Goal: Task Accomplishment & Management: Manage account settings

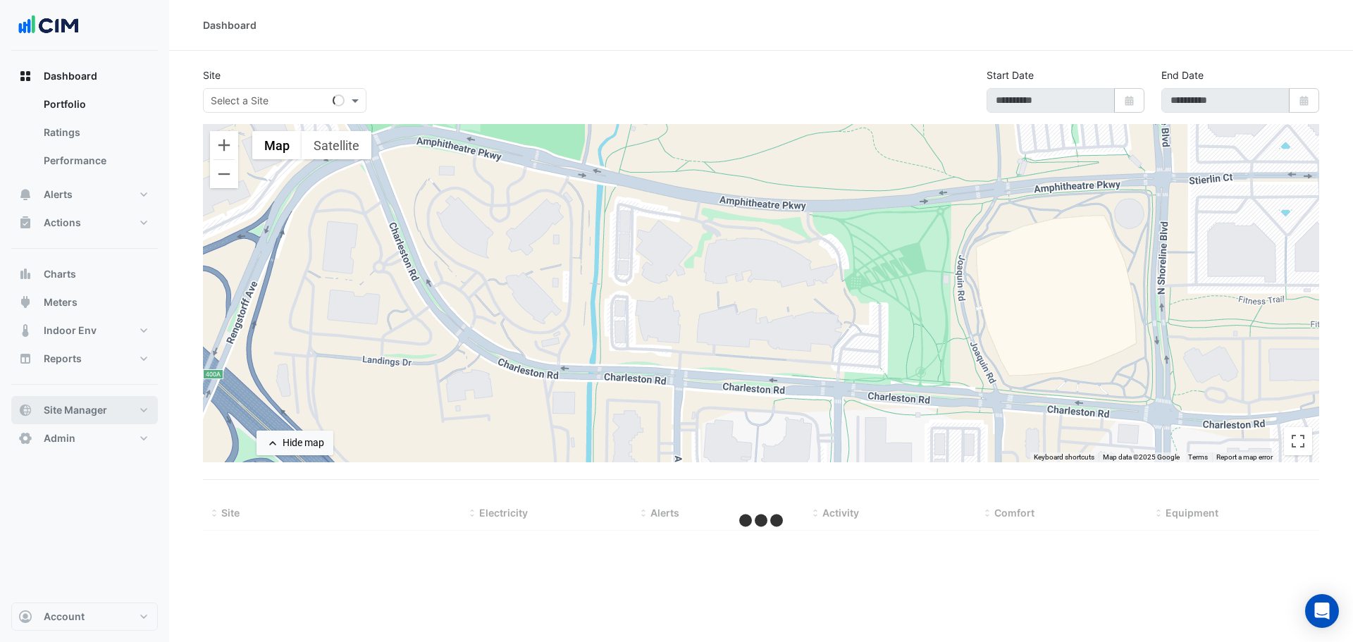
click at [97, 410] on span "Site Manager" at bounding box center [75, 410] width 63 height 14
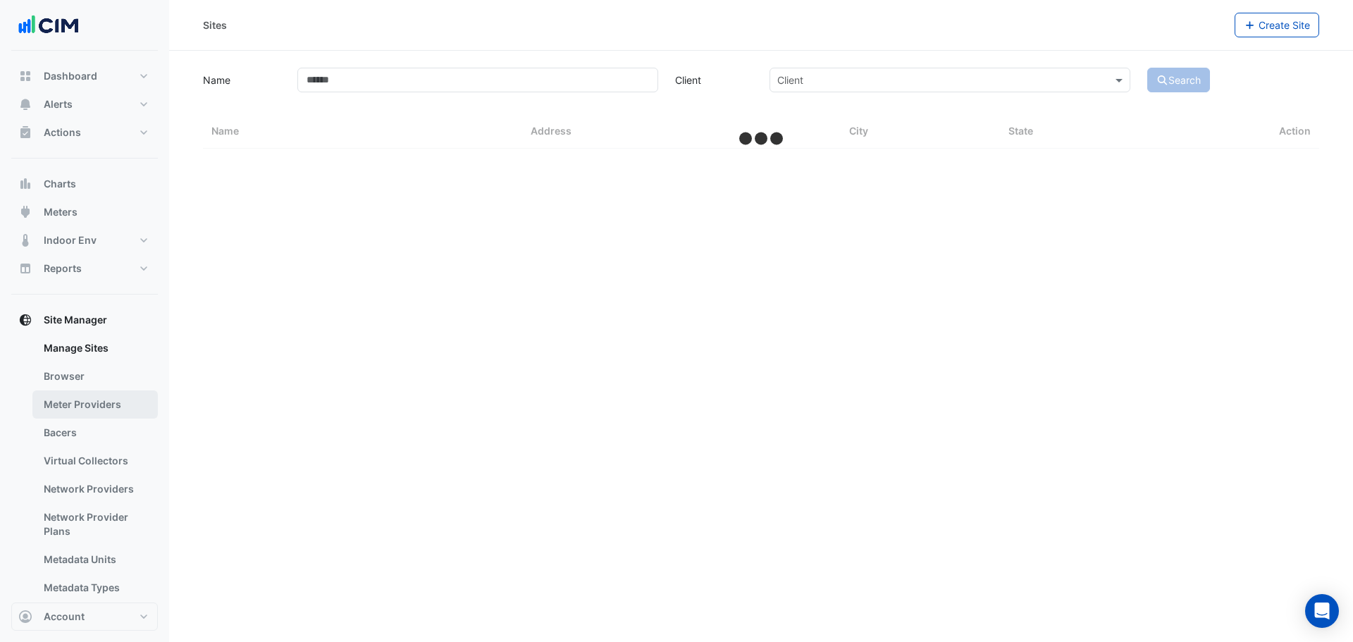
select select "***"
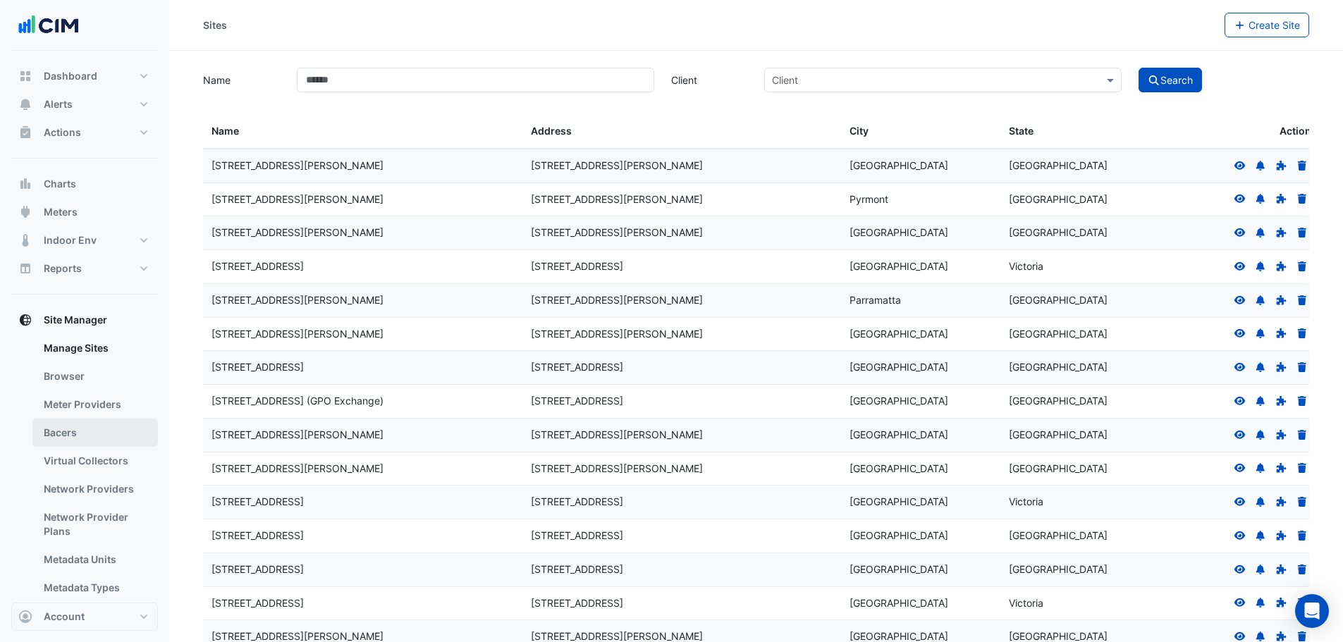
click at [100, 438] on link "Bacers" at bounding box center [94, 433] width 125 height 28
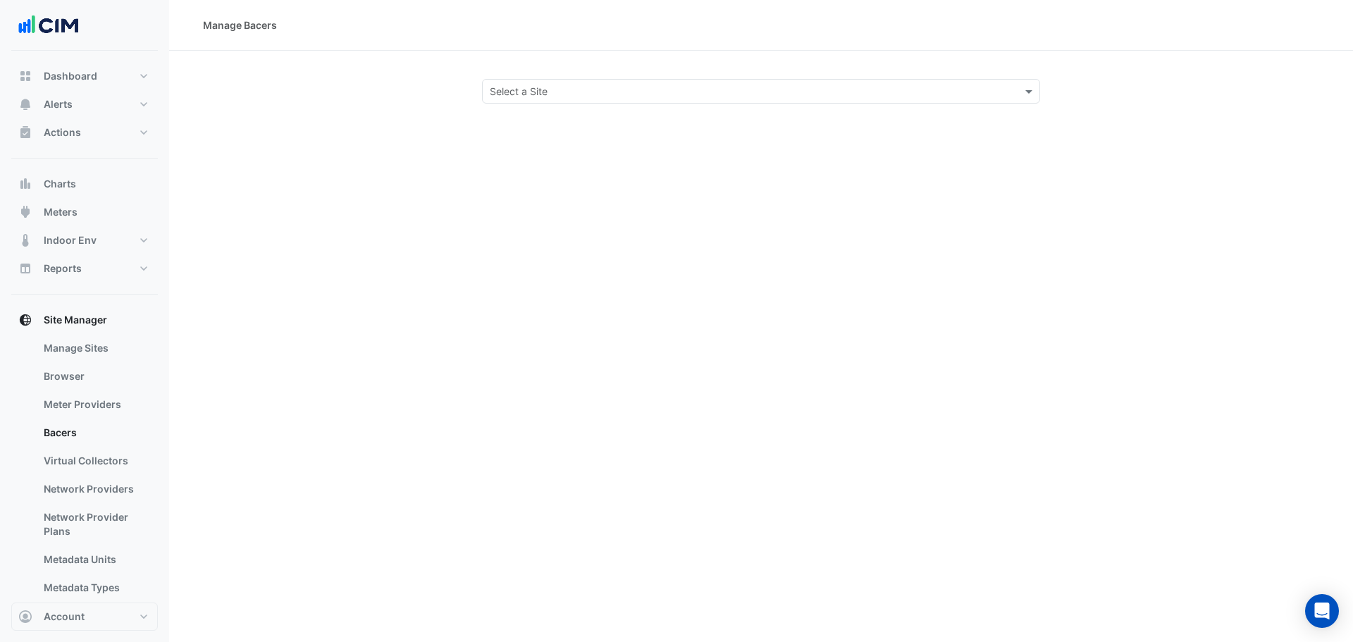
click at [586, 87] on input "text" at bounding box center [747, 92] width 515 height 15
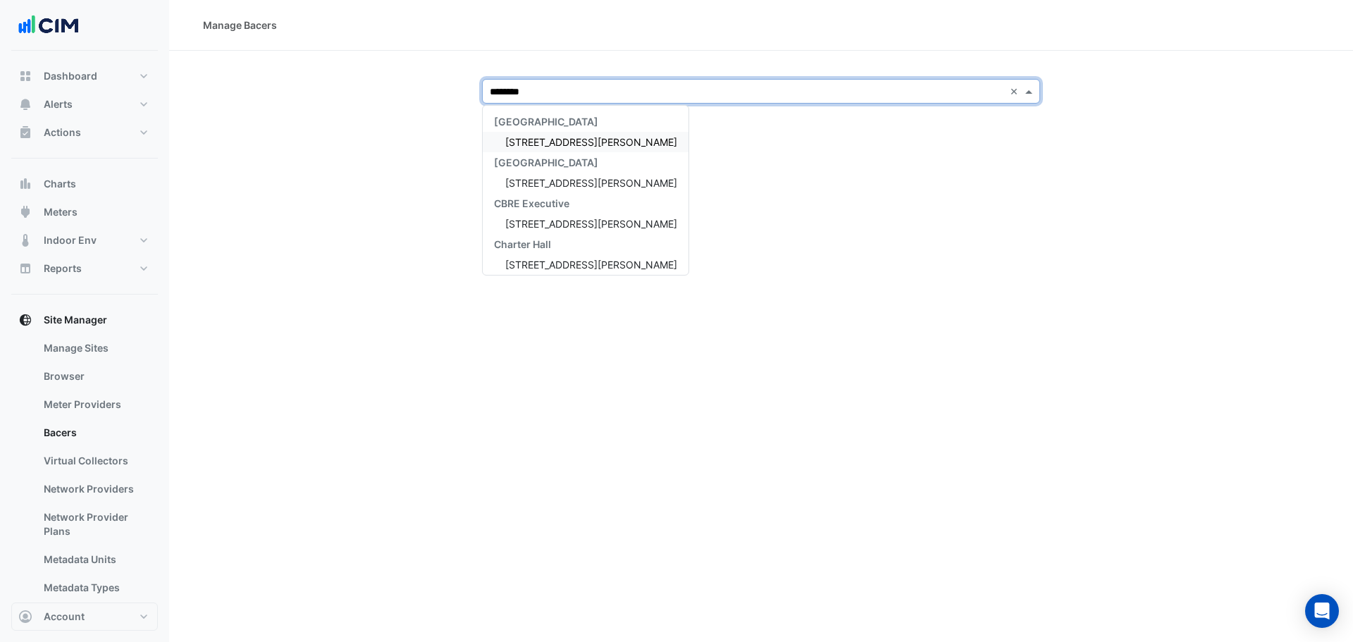
type input "*********"
click at [556, 141] on span "[STREET_ADDRESS][PERSON_NAME]" at bounding box center [591, 142] width 172 height 12
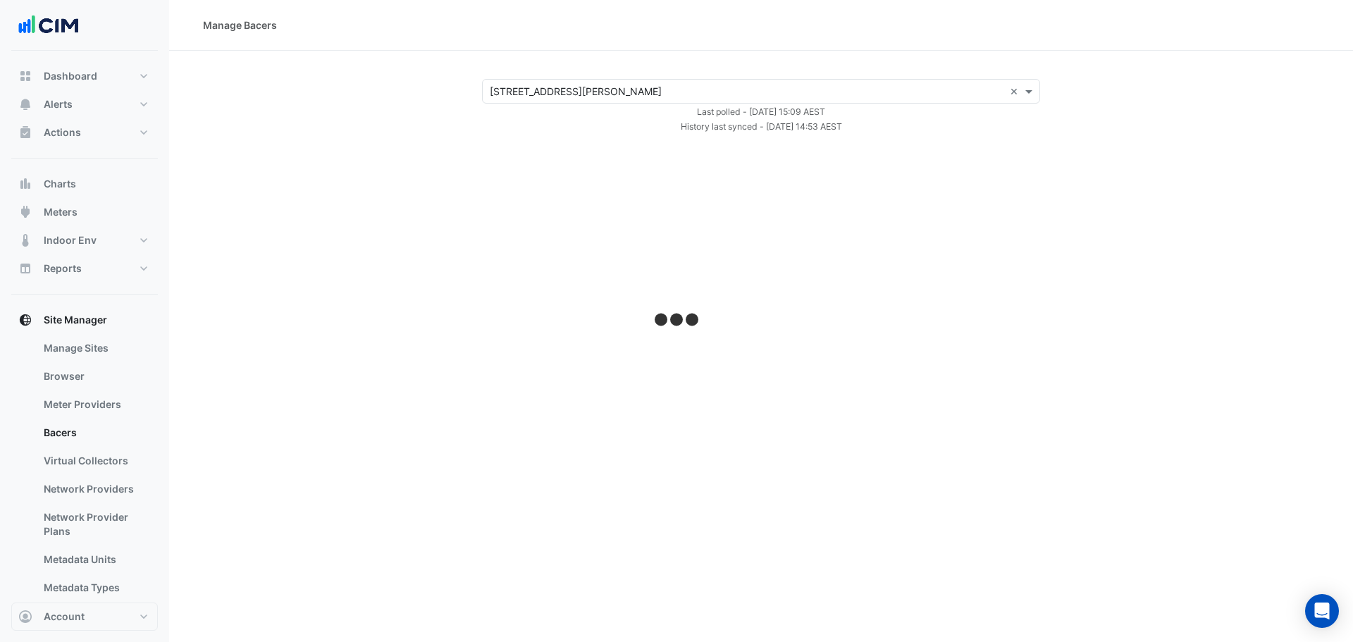
select select "***"
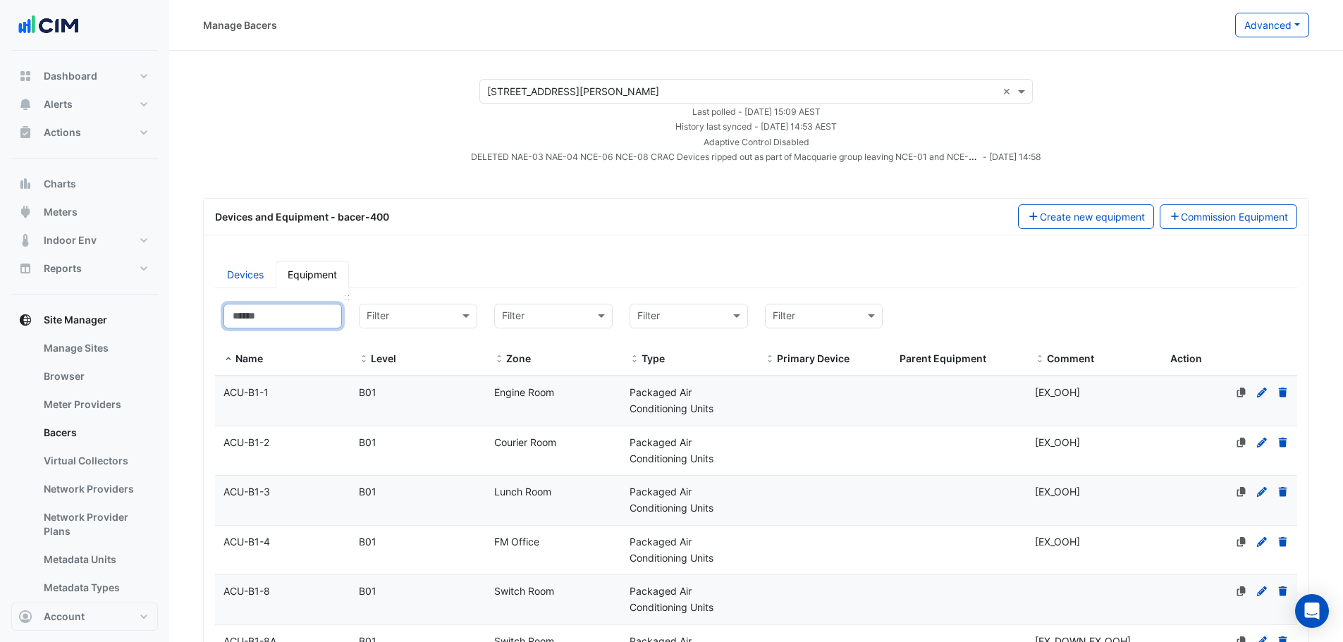
click at [288, 316] on input at bounding box center [282, 316] width 118 height 25
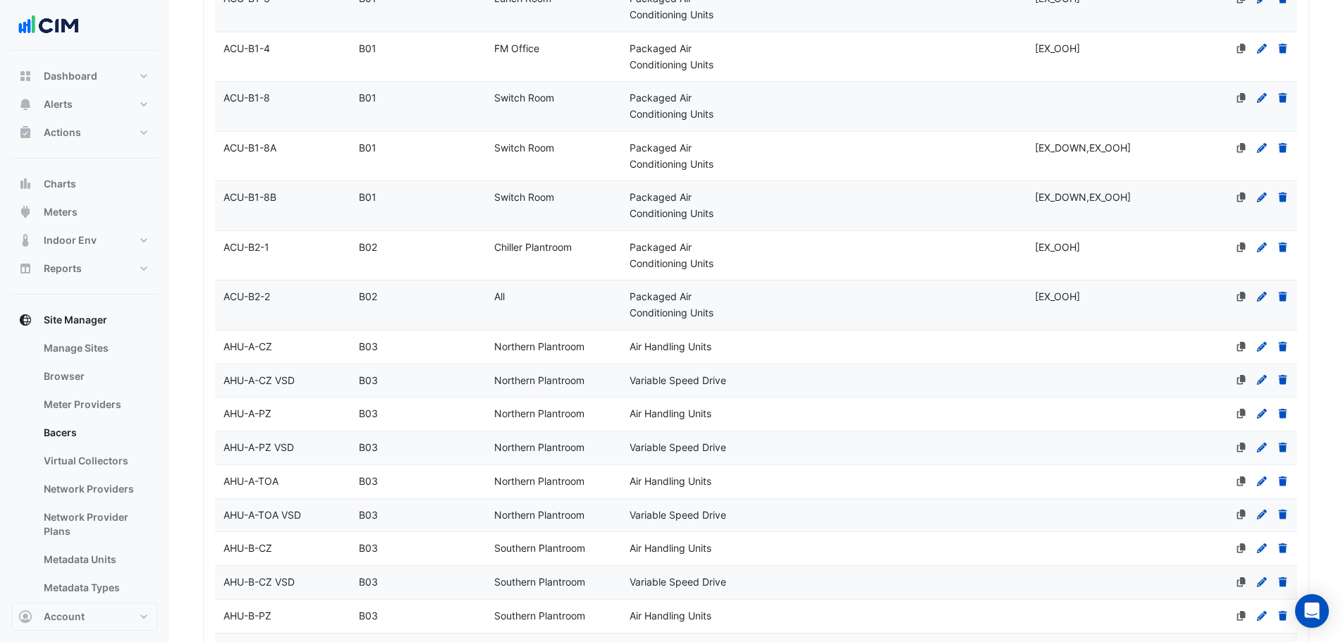
scroll to position [211, 0]
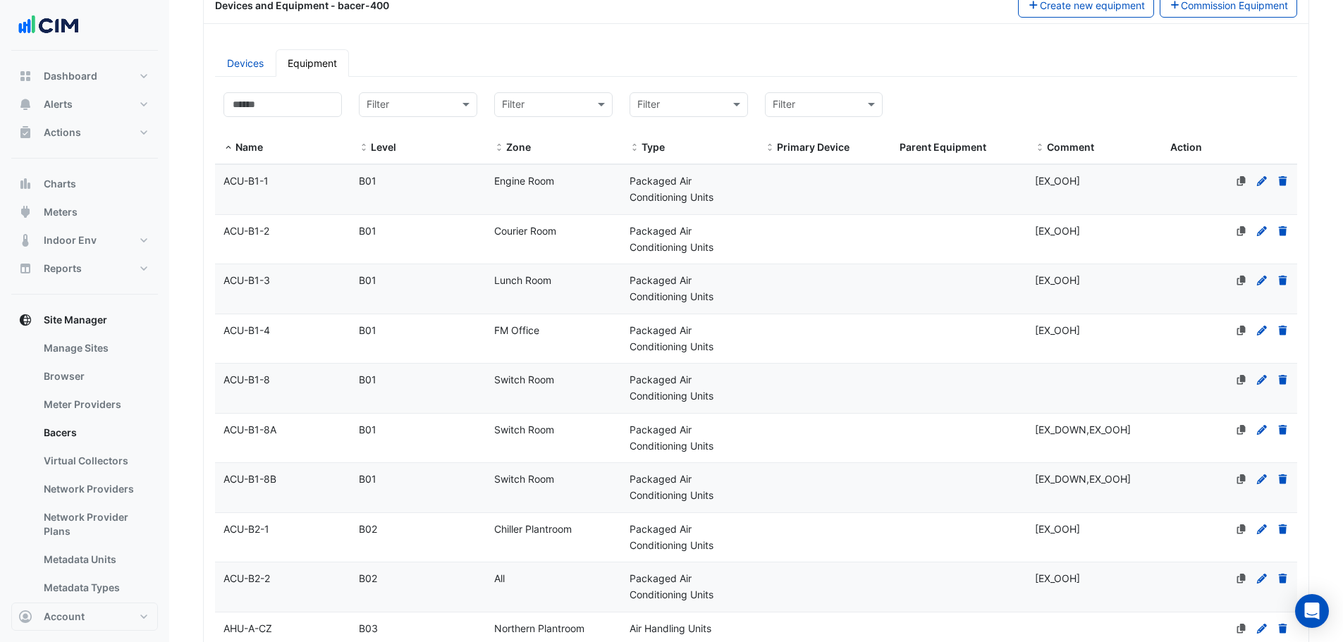
click at [296, 195] on datatable-body-cell "Name ACU-B1-1" at bounding box center [282, 189] width 135 height 49
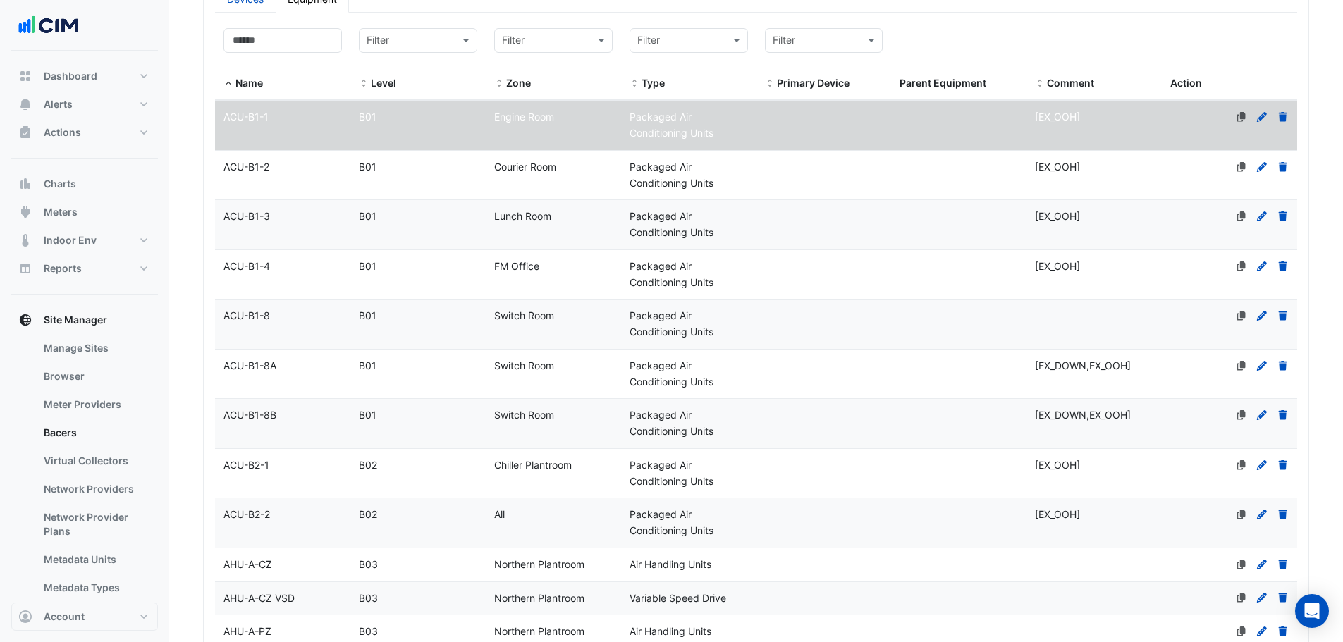
scroll to position [423, 0]
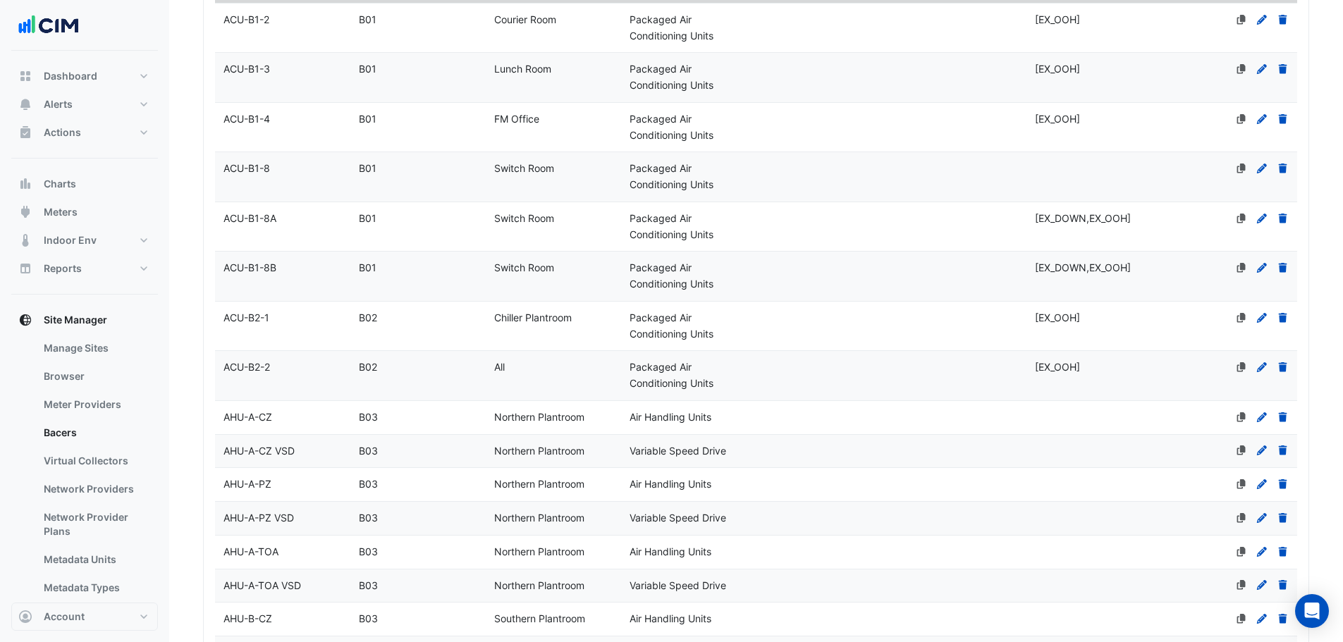
select select "***"
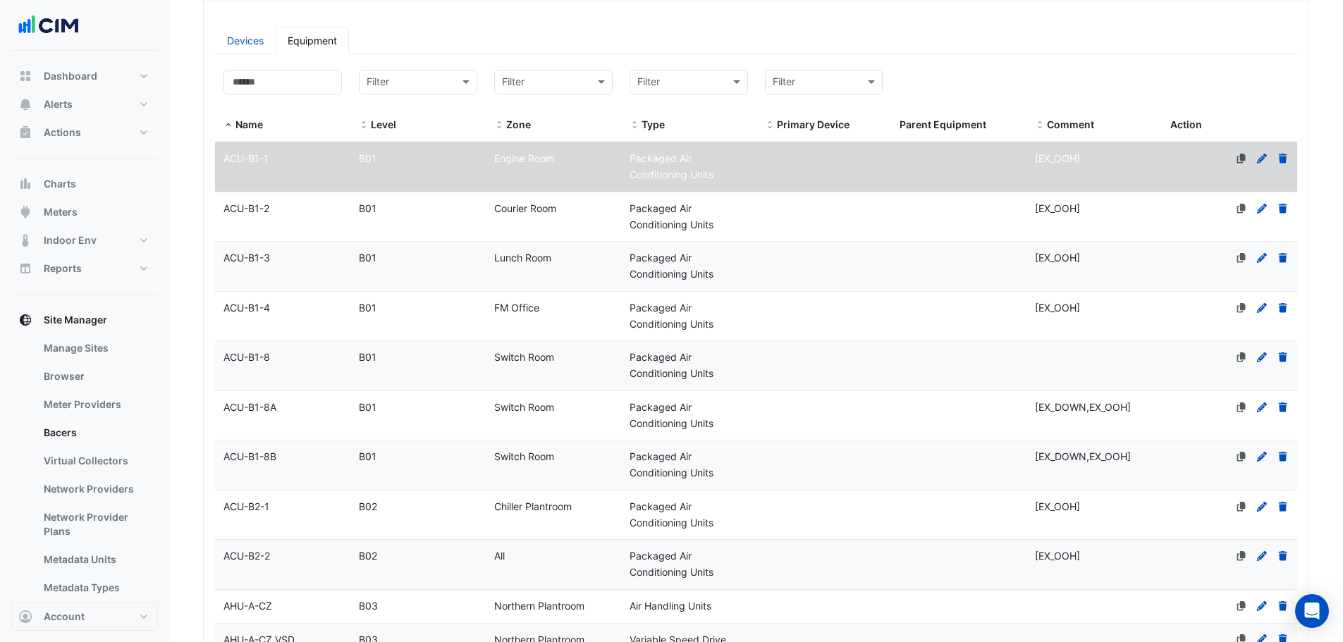
scroll to position [211, 0]
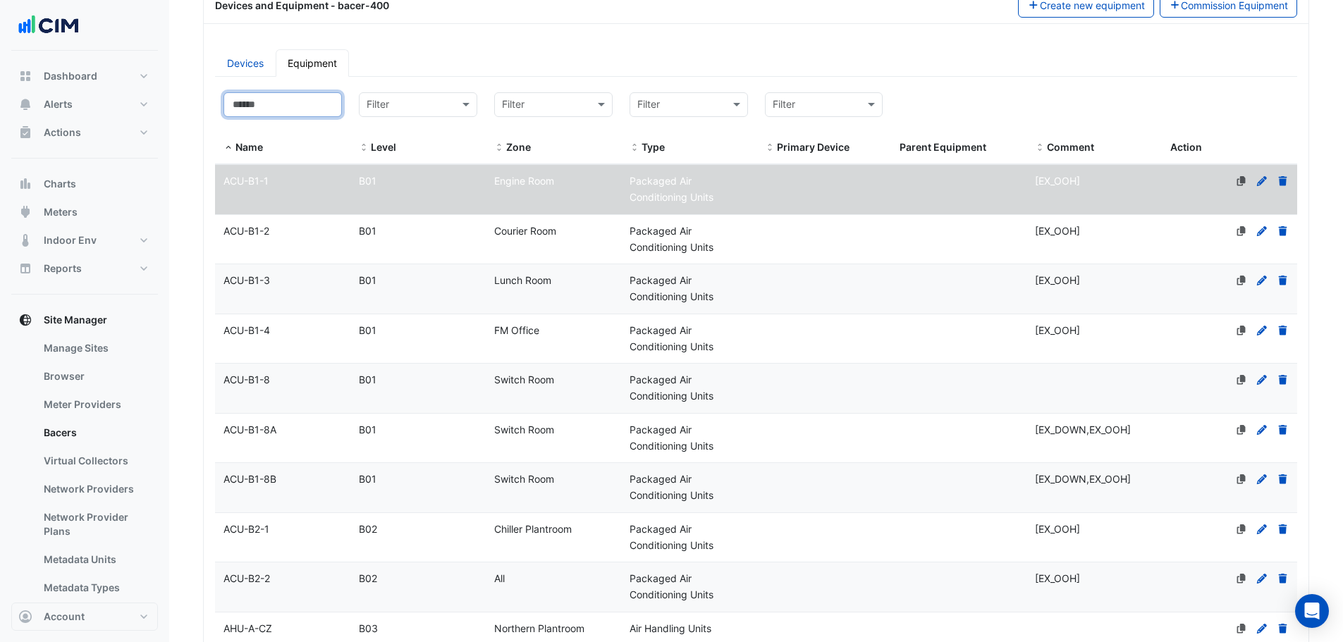
drag, startPoint x: 294, startPoint y: 116, endPoint x: 211, endPoint y: 114, distance: 82.5
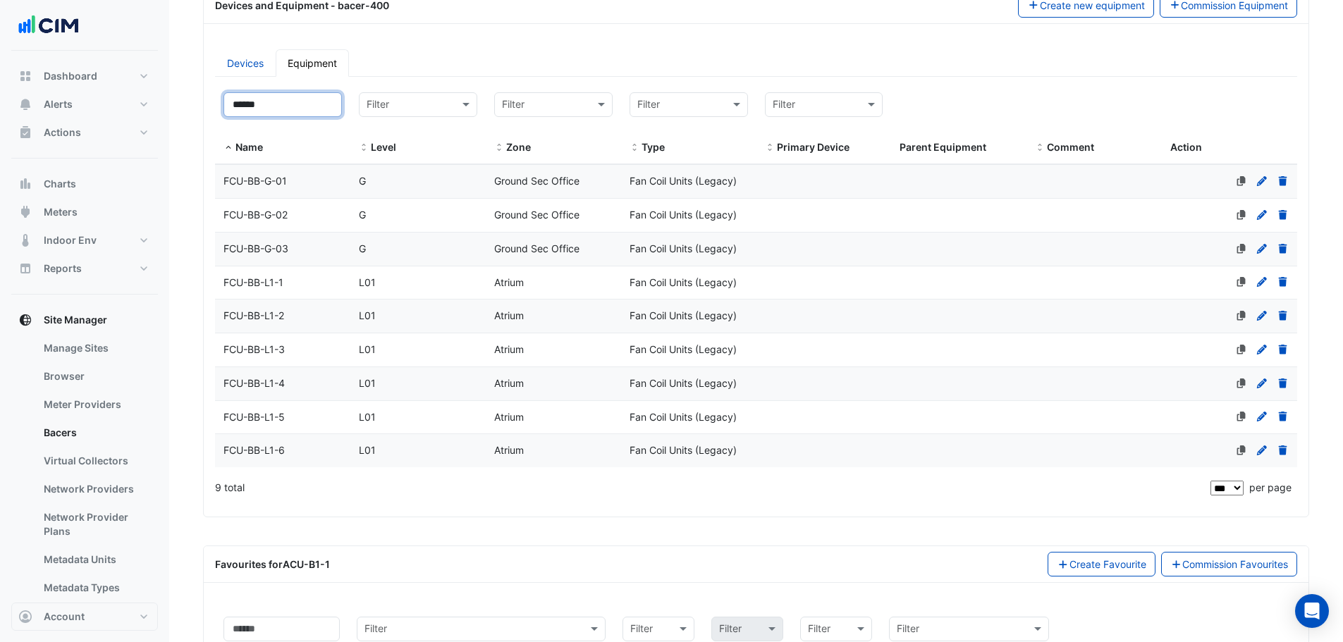
type input "******"
click at [297, 251] on div "FCU-BB-G-03" at bounding box center [282, 249] width 135 height 16
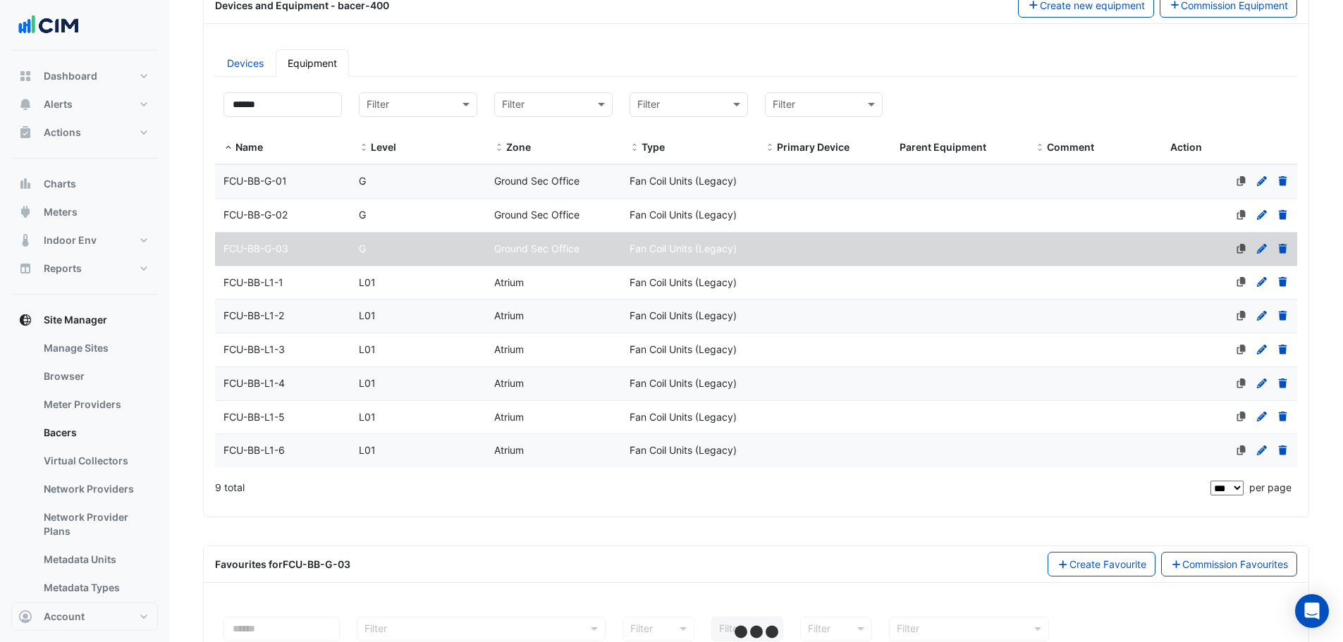
select select "***"
click at [182, 244] on section "Select a Site × 1 Shelley Street × Last polled - Wed 10-Sep-2025 15:09 AEST His…" at bounding box center [756, 567] width 1174 height 1457
click at [316, 115] on input "******" at bounding box center [282, 104] width 118 height 25
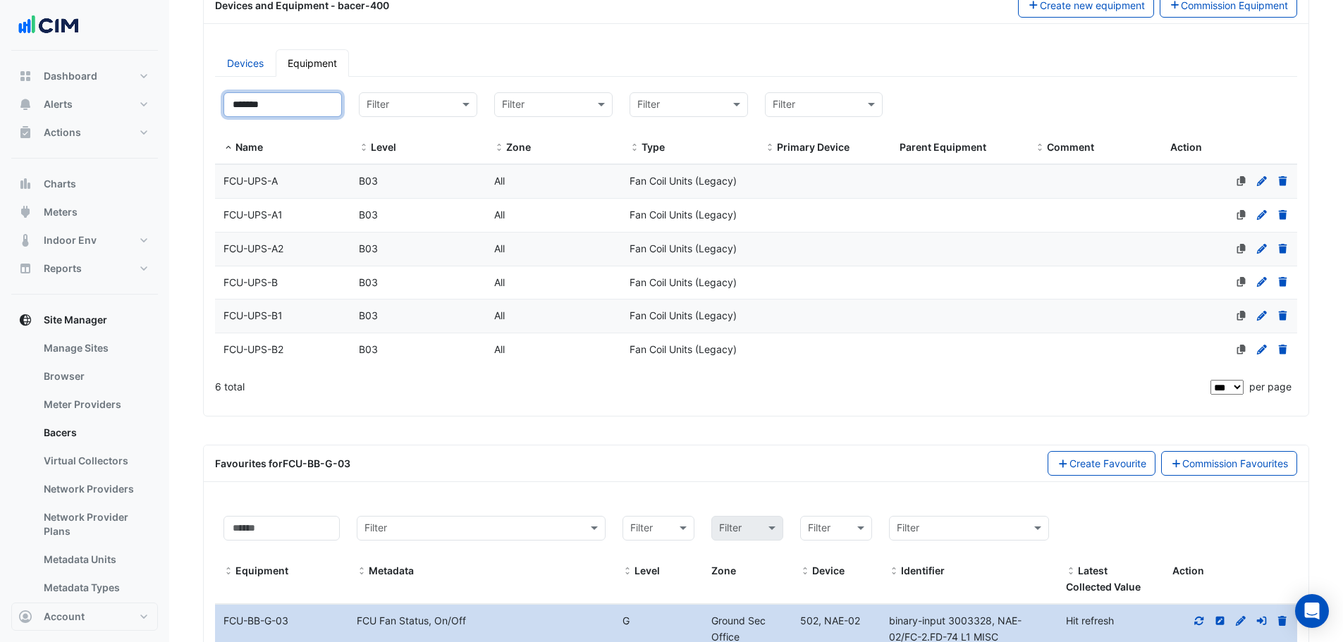
drag, startPoint x: 282, startPoint y: 104, endPoint x: 191, endPoint y: 115, distance: 91.6
click at [191, 115] on section "Select a Site × 1 Shelley Street × Last polled - Wed 10-Sep-2025 15:09 AEST His…" at bounding box center [756, 517] width 1174 height 1356
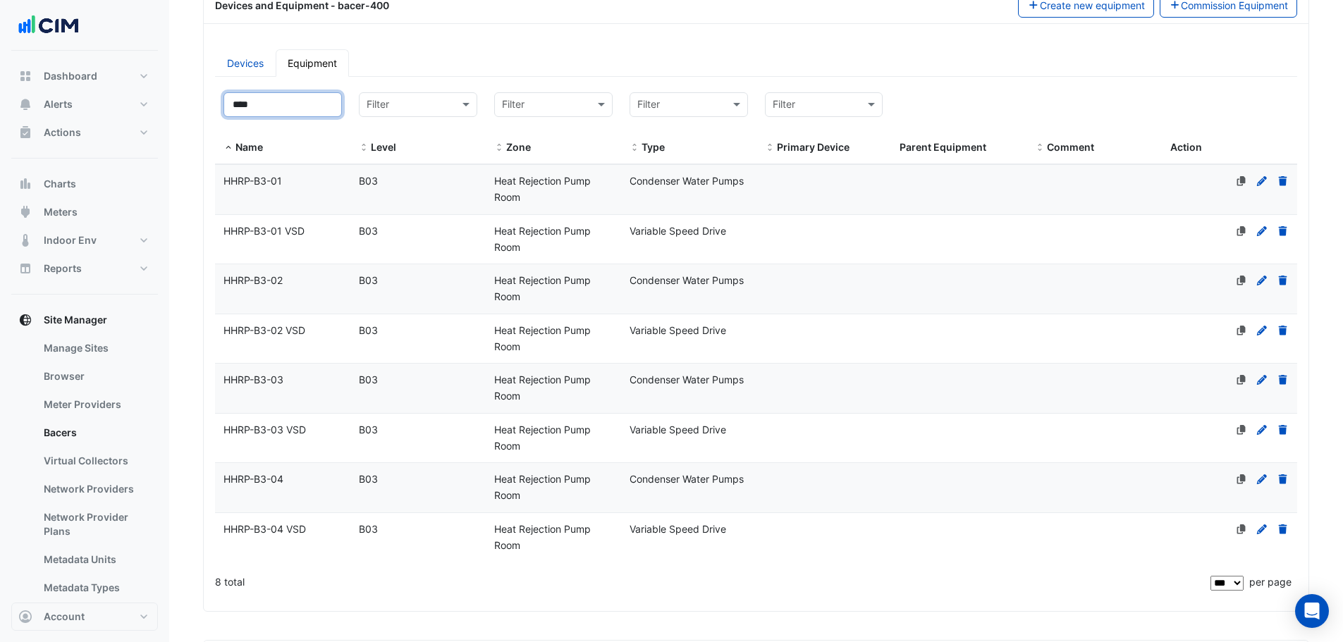
drag, startPoint x: 274, startPoint y: 104, endPoint x: 198, endPoint y: 104, distance: 76.1
click at [198, 104] on section "Select a Site × 1 Shelley Street × Last polled - Wed 10-Sep-2025 15:09 AEST His…" at bounding box center [756, 615] width 1174 height 1552
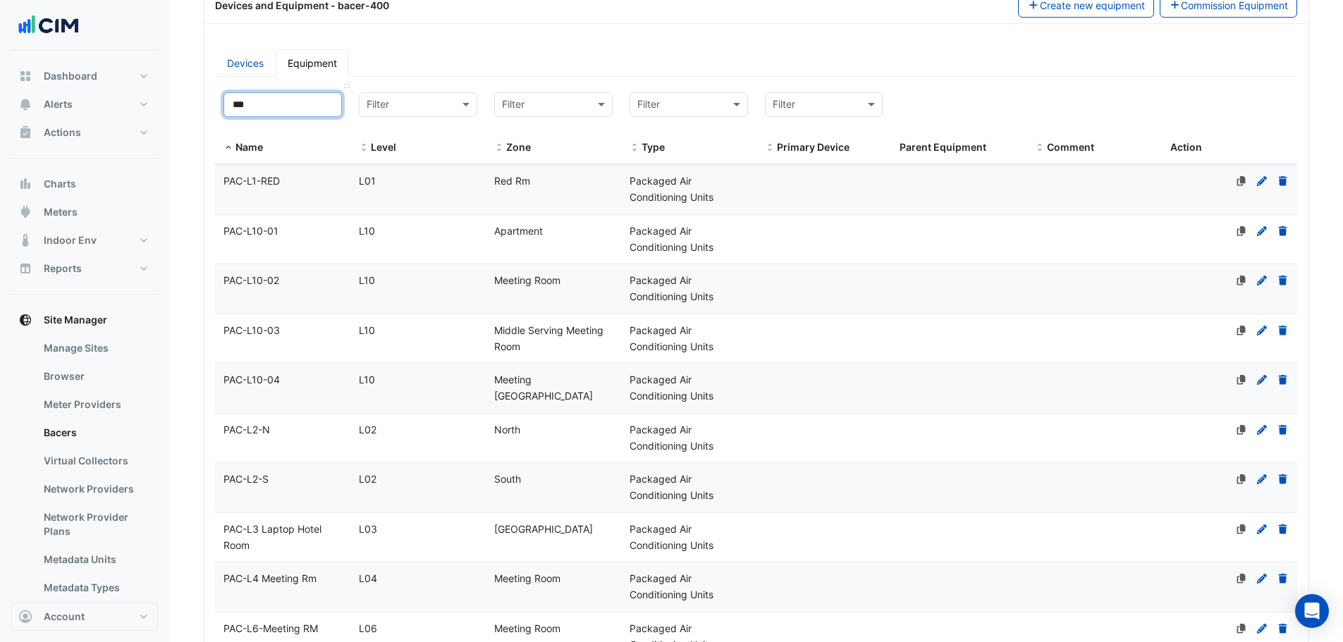
click at [289, 102] on input "***" at bounding box center [282, 104] width 118 height 25
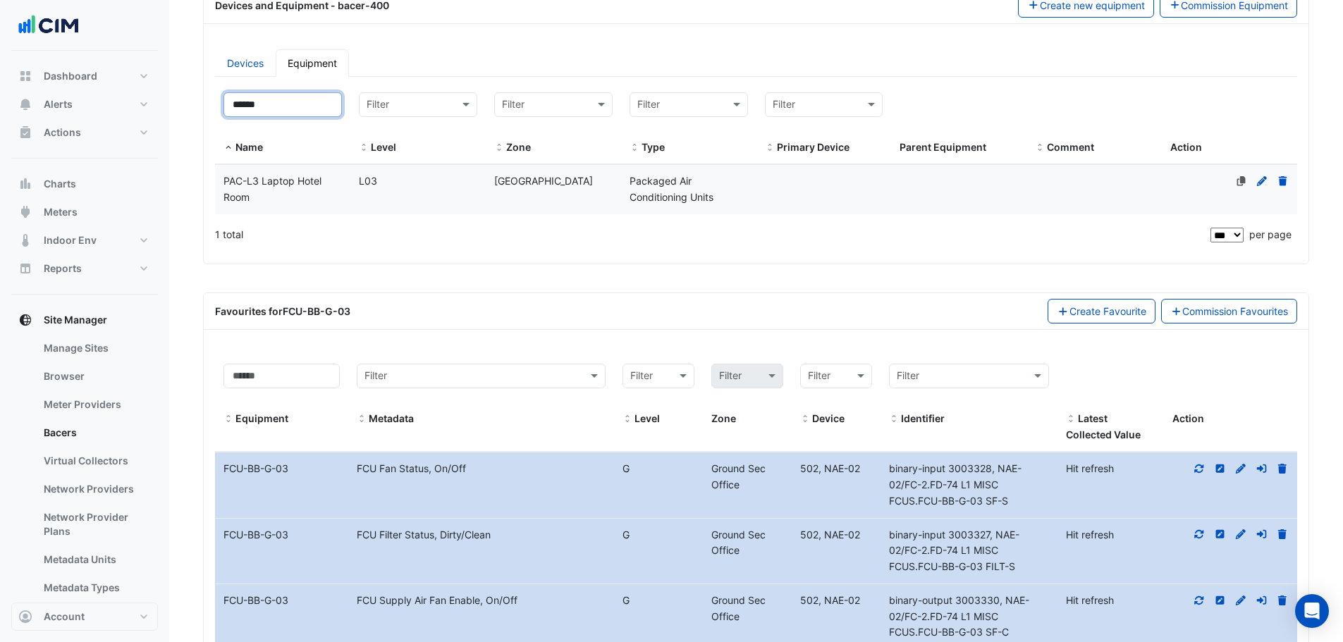
type input "******"
click at [302, 197] on div "PAC-L3 Laptop Hotel Room" at bounding box center [282, 189] width 135 height 32
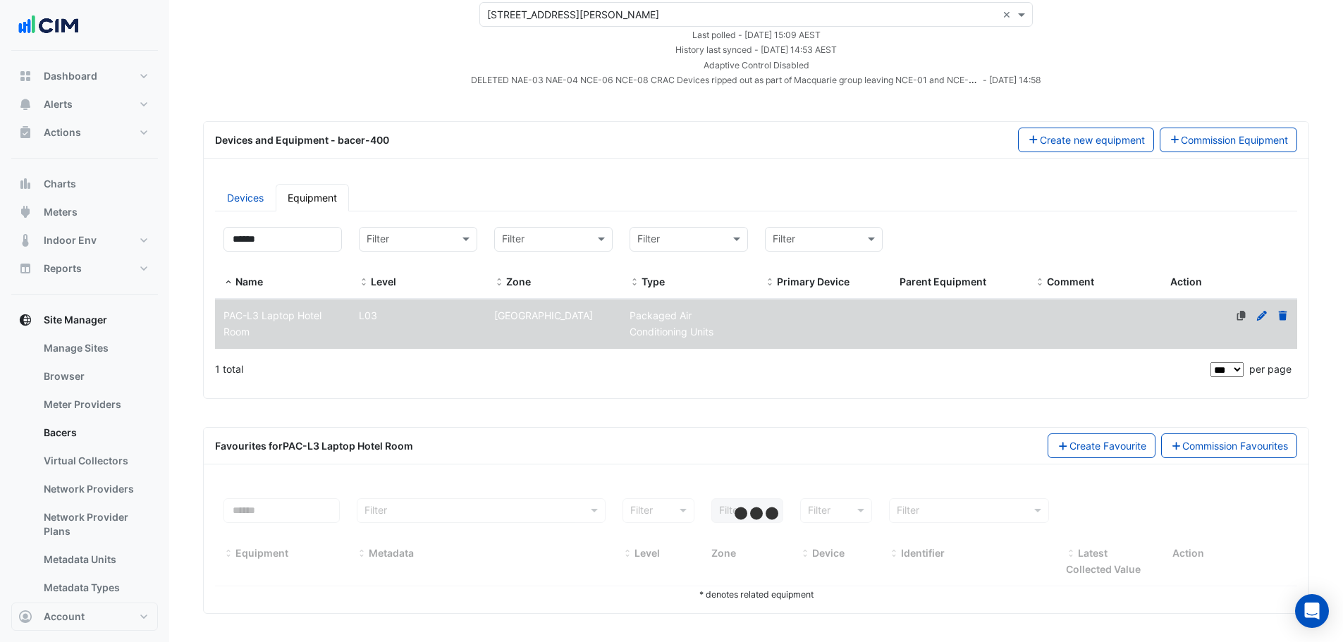
scroll to position [77, 0]
select select "***"
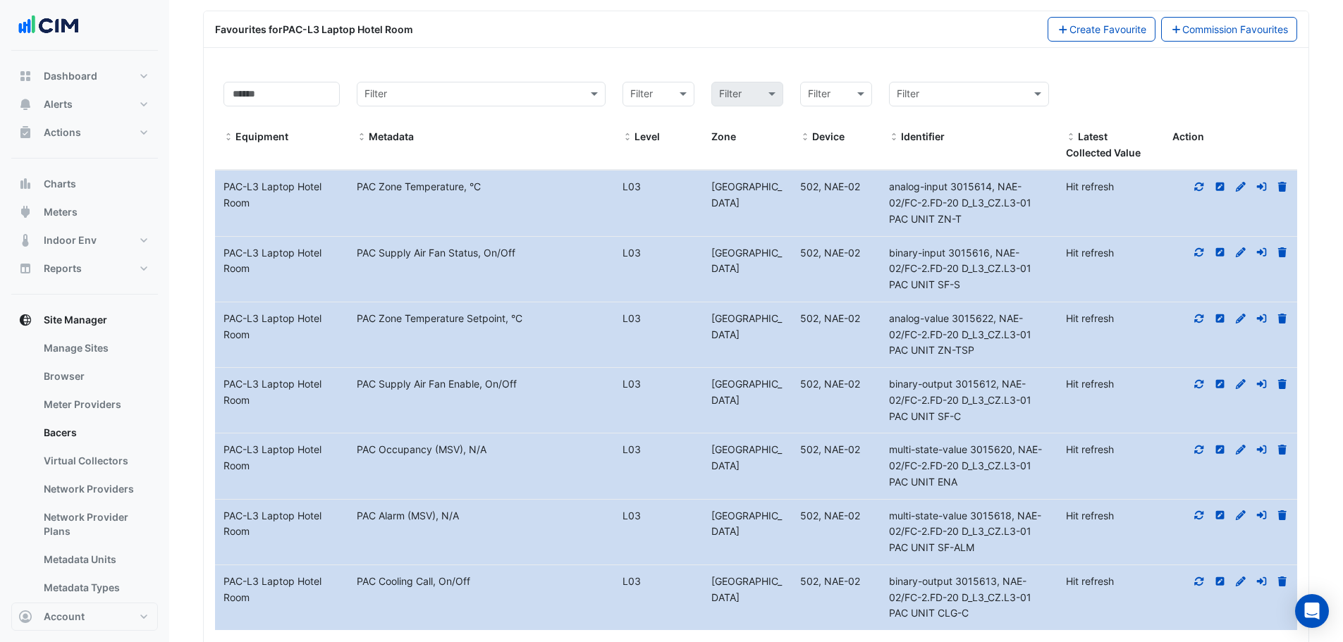
scroll to position [70, 0]
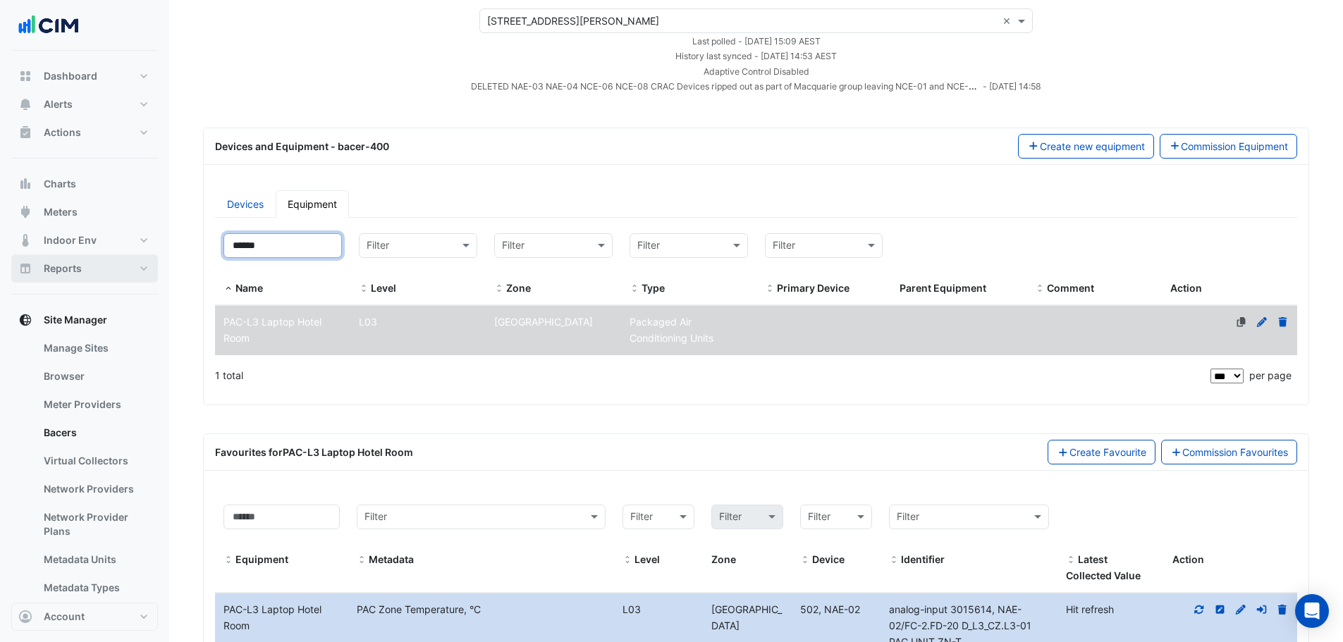
drag, startPoint x: 290, startPoint y: 248, endPoint x: 142, endPoint y: 266, distance: 149.2
click at [142, 266] on div "Manage Bacers Advanced View Collector Notes View scan history View Metadata Pre…" at bounding box center [671, 538] width 1343 height 1217
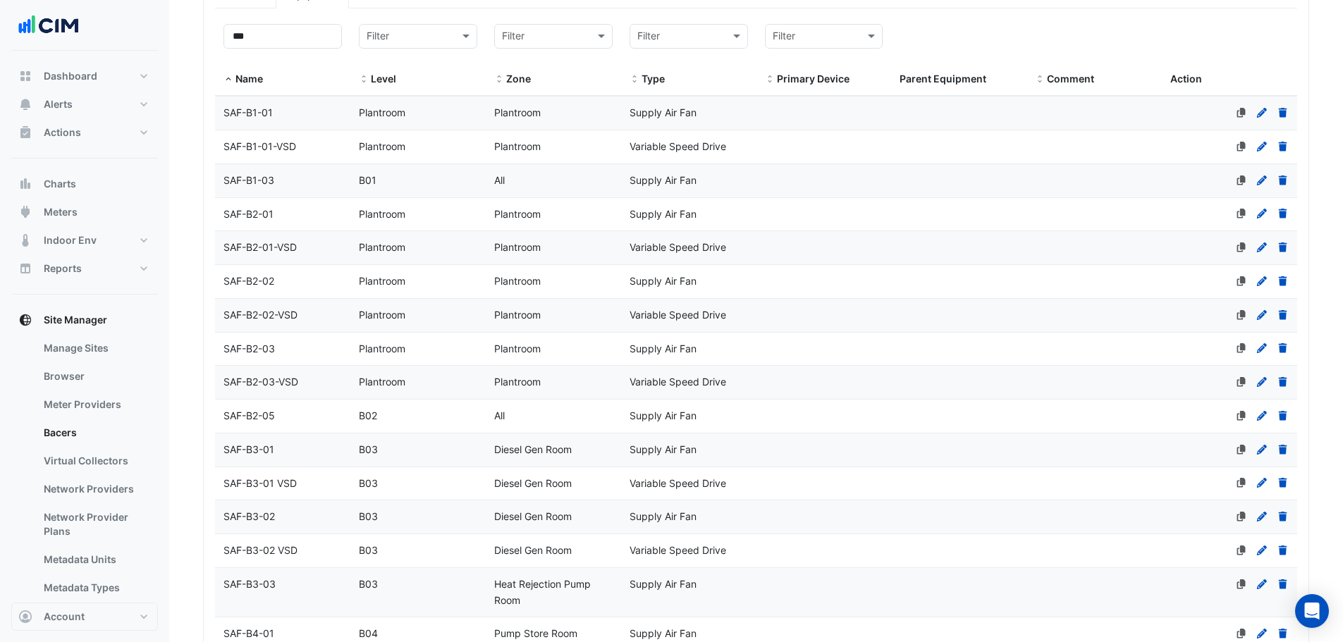
scroll to position [0, 0]
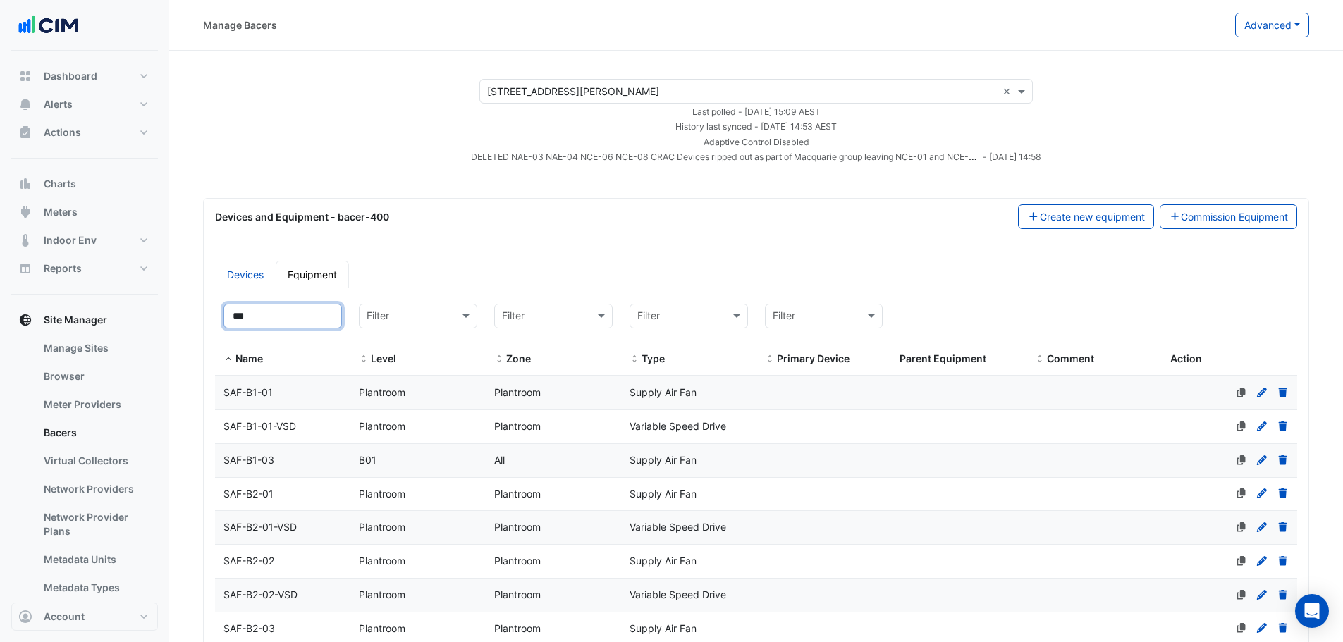
drag, startPoint x: 279, startPoint y: 314, endPoint x: 204, endPoint y: 321, distance: 75.8
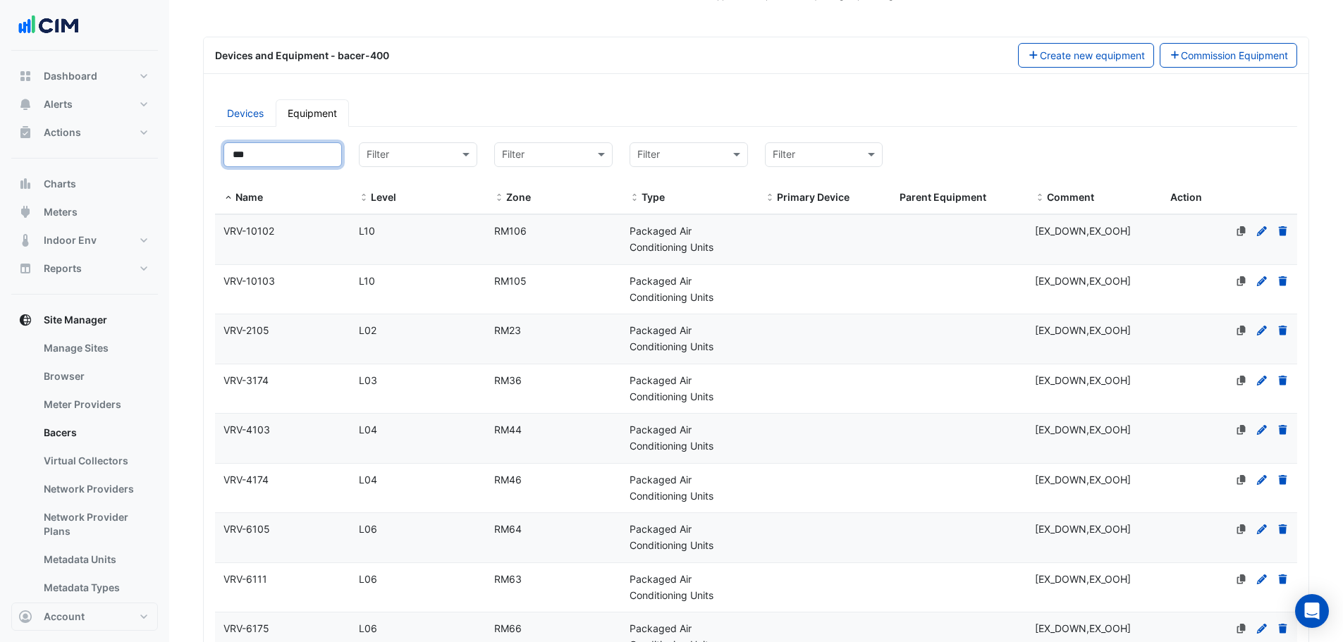
scroll to position [282, 0]
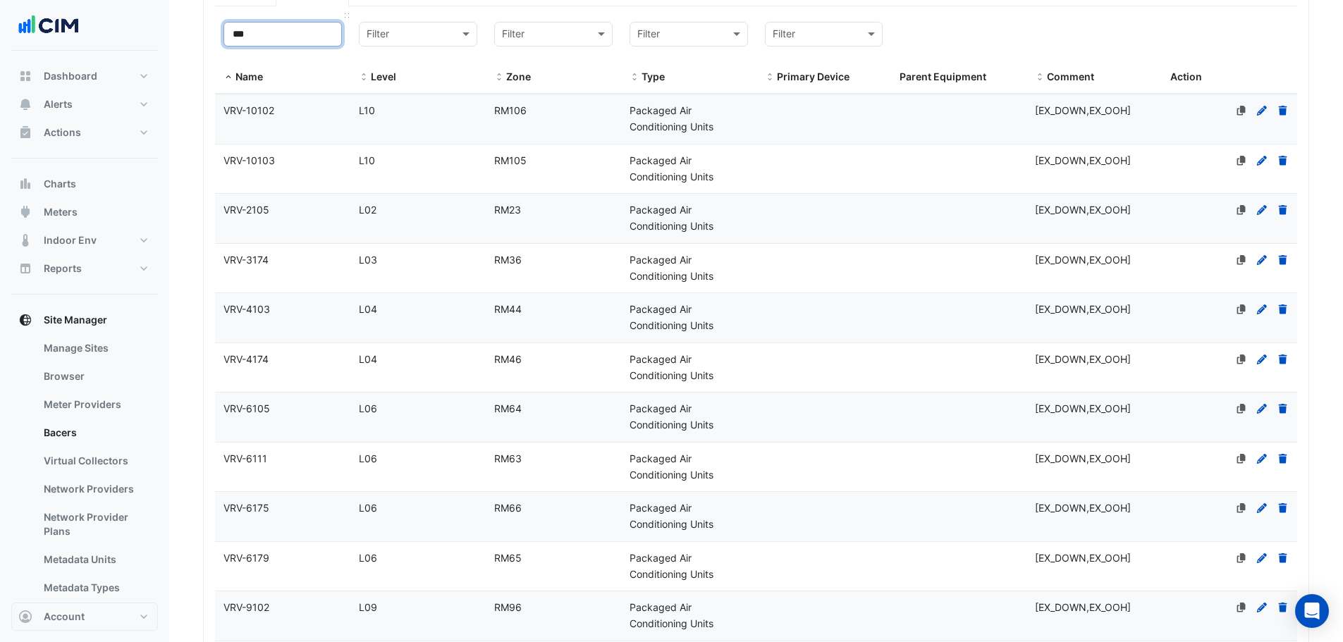
click at [305, 40] on input "***" at bounding box center [282, 34] width 118 height 25
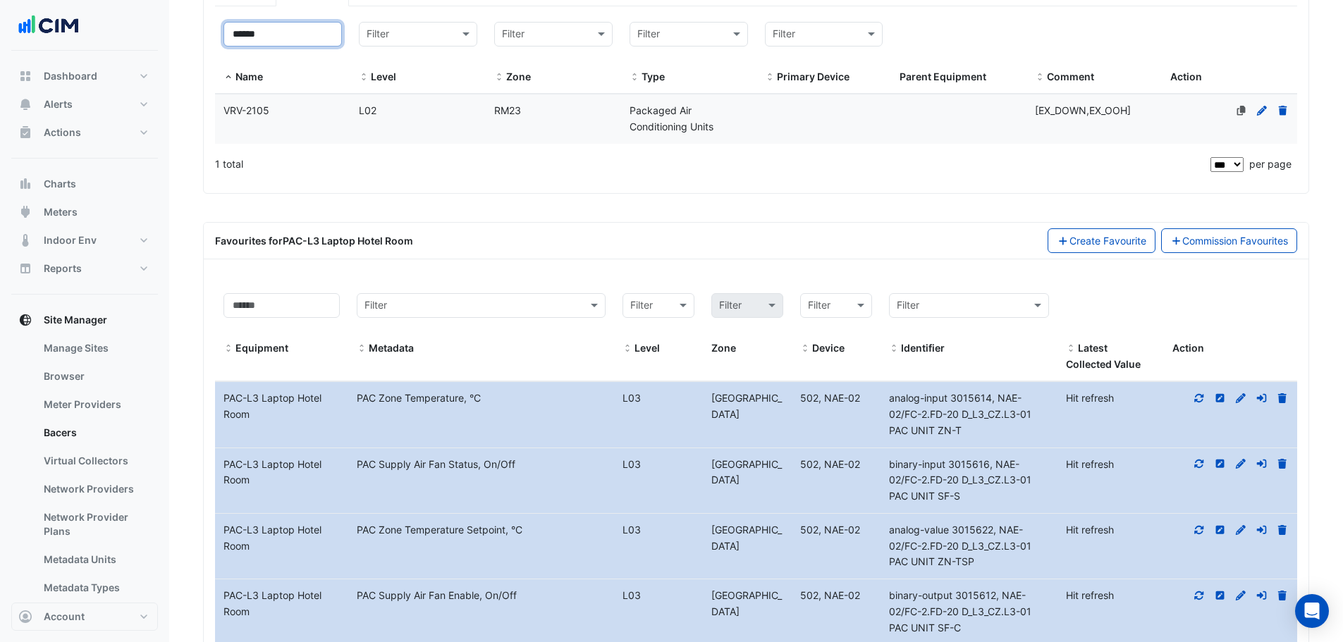
type input "******"
click at [297, 124] on datatable-body-cell "Name VRV-2105" at bounding box center [282, 118] width 135 height 49
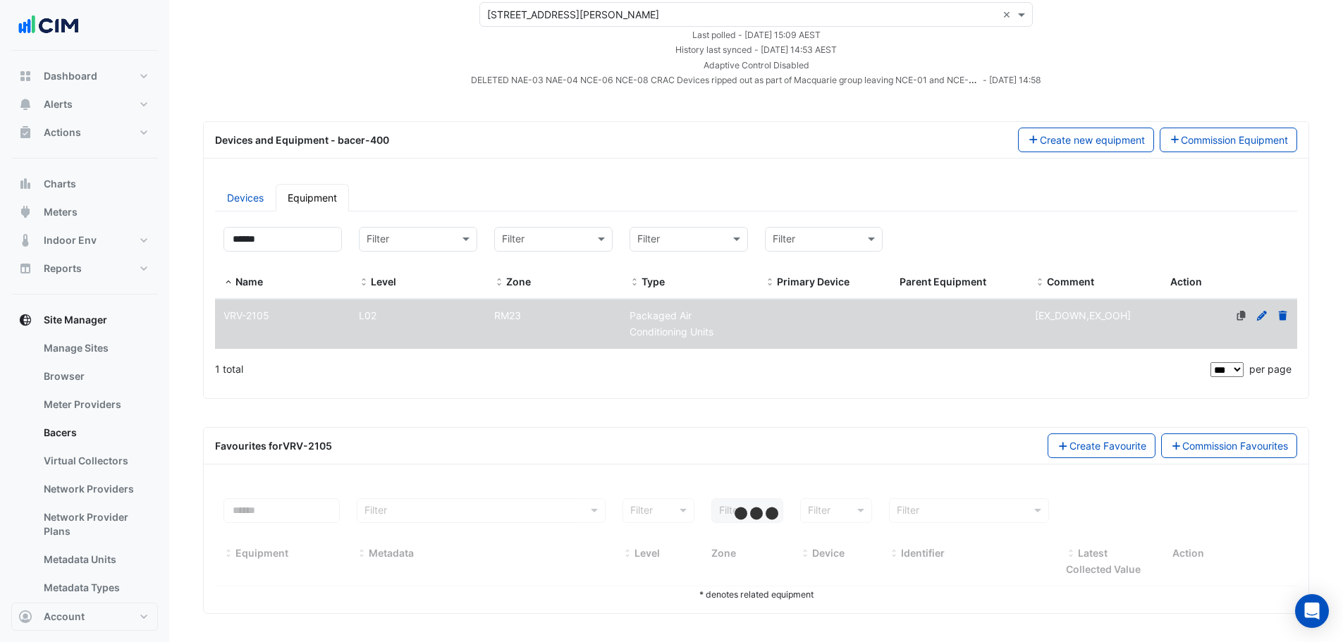
select select "***"
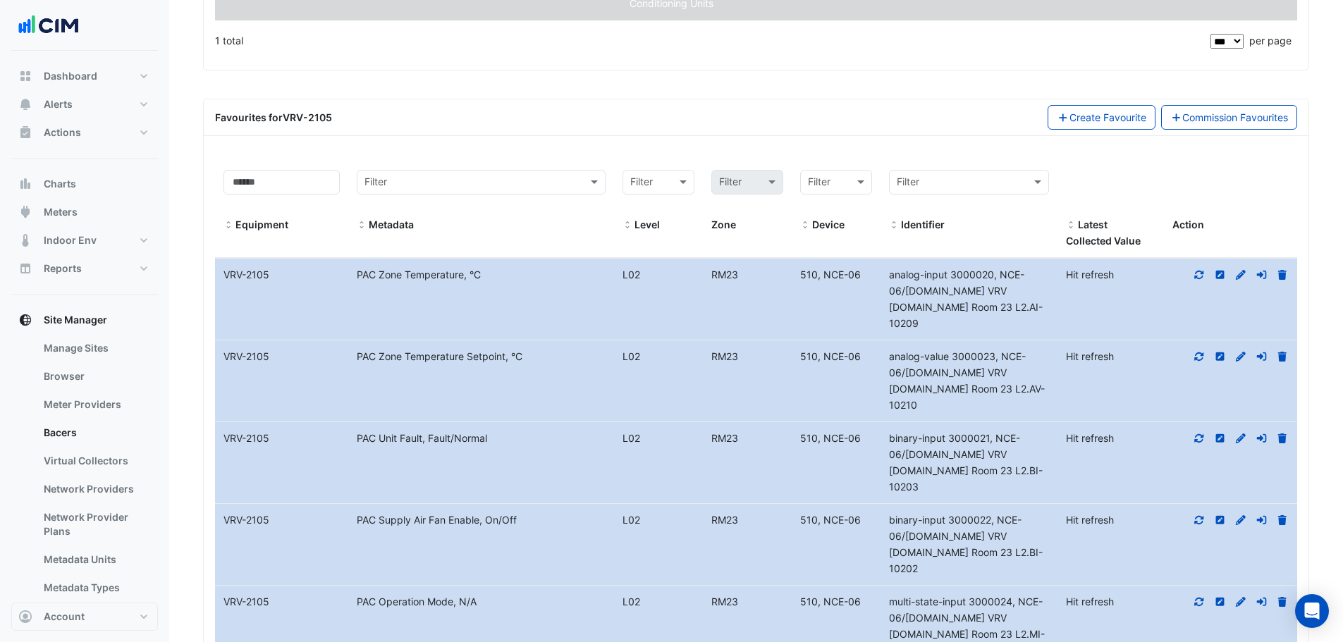
scroll to position [493, 0]
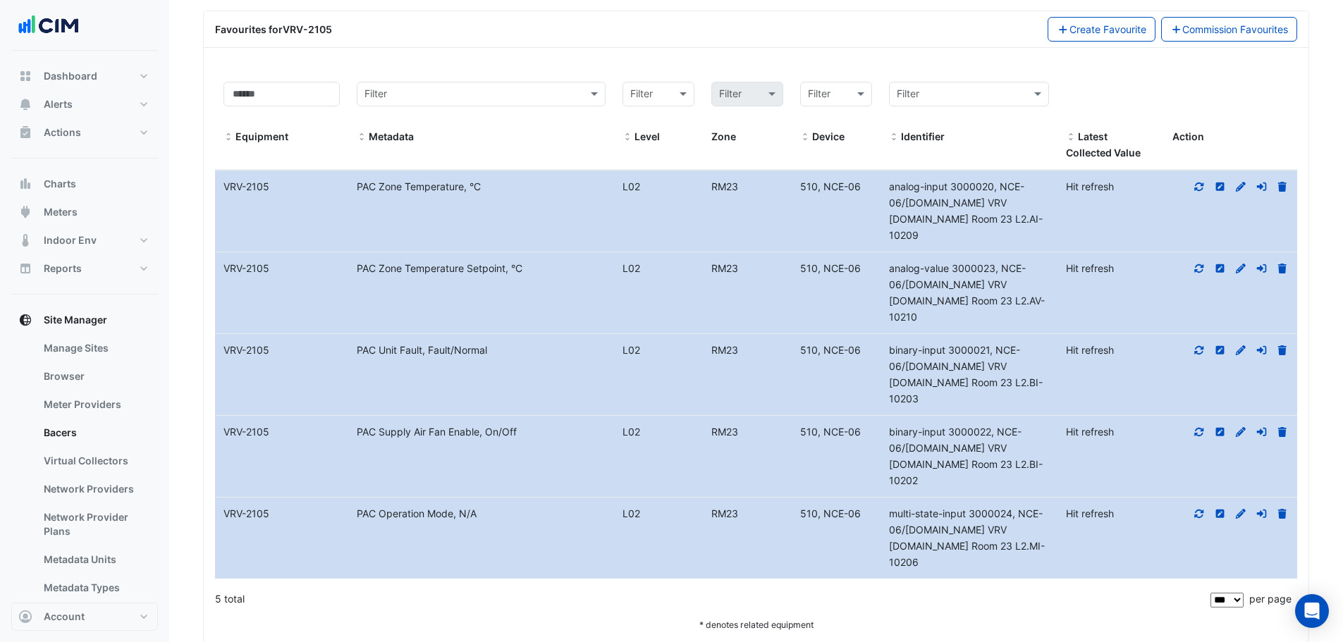
click at [1196, 429] on icon at bounding box center [1199, 432] width 13 height 10
click at [1201, 509] on icon at bounding box center [1199, 514] width 13 height 10
click at [100, 454] on link "Virtual Collectors" at bounding box center [94, 461] width 125 height 28
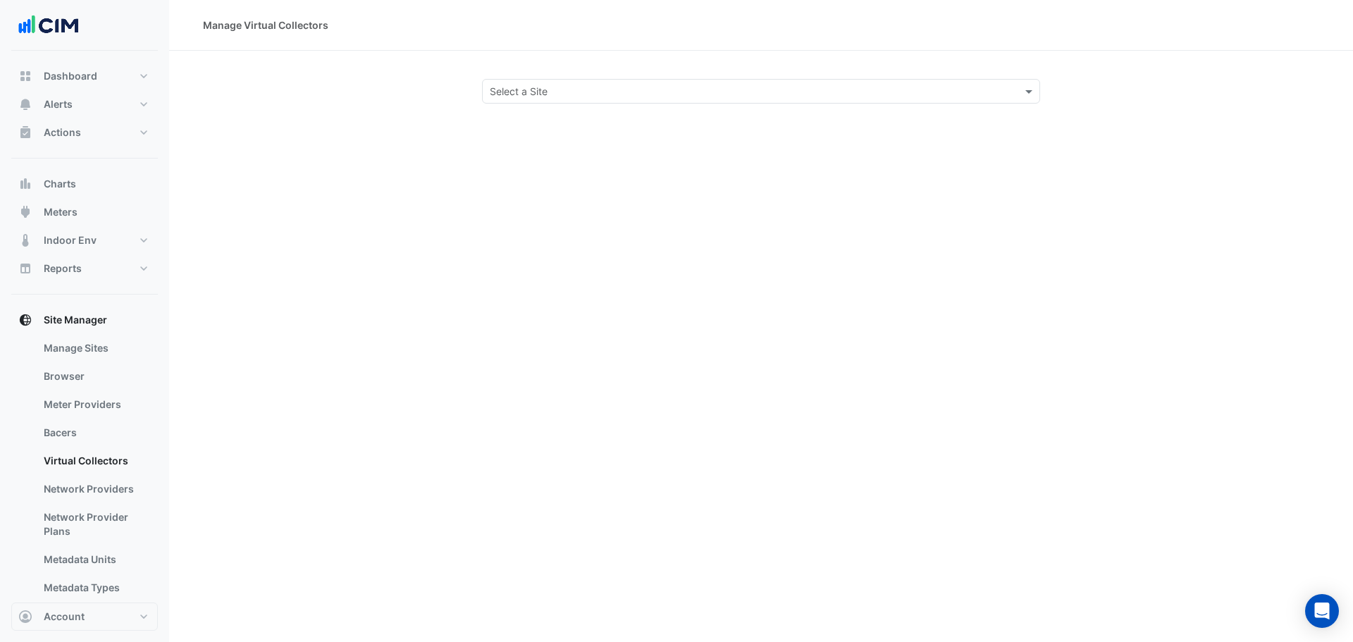
click at [566, 91] on input "text" at bounding box center [747, 92] width 515 height 15
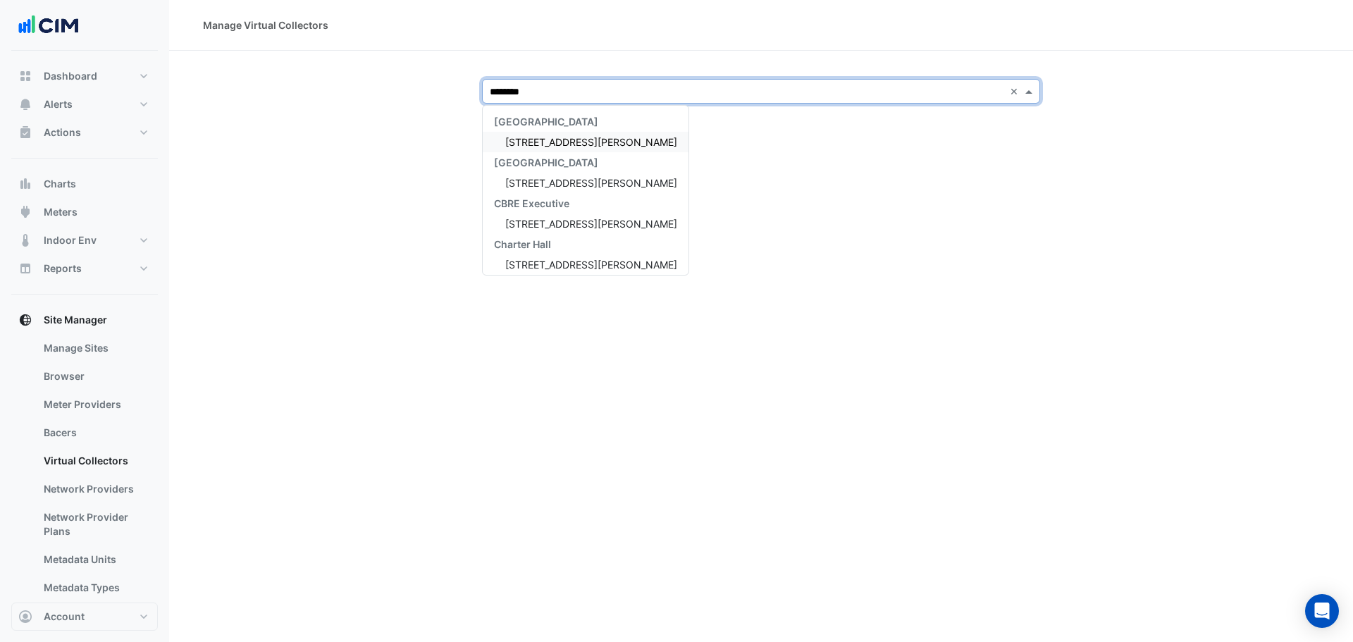
type input "*********"
click at [550, 146] on span "[STREET_ADDRESS][PERSON_NAME]" at bounding box center [591, 142] width 172 height 12
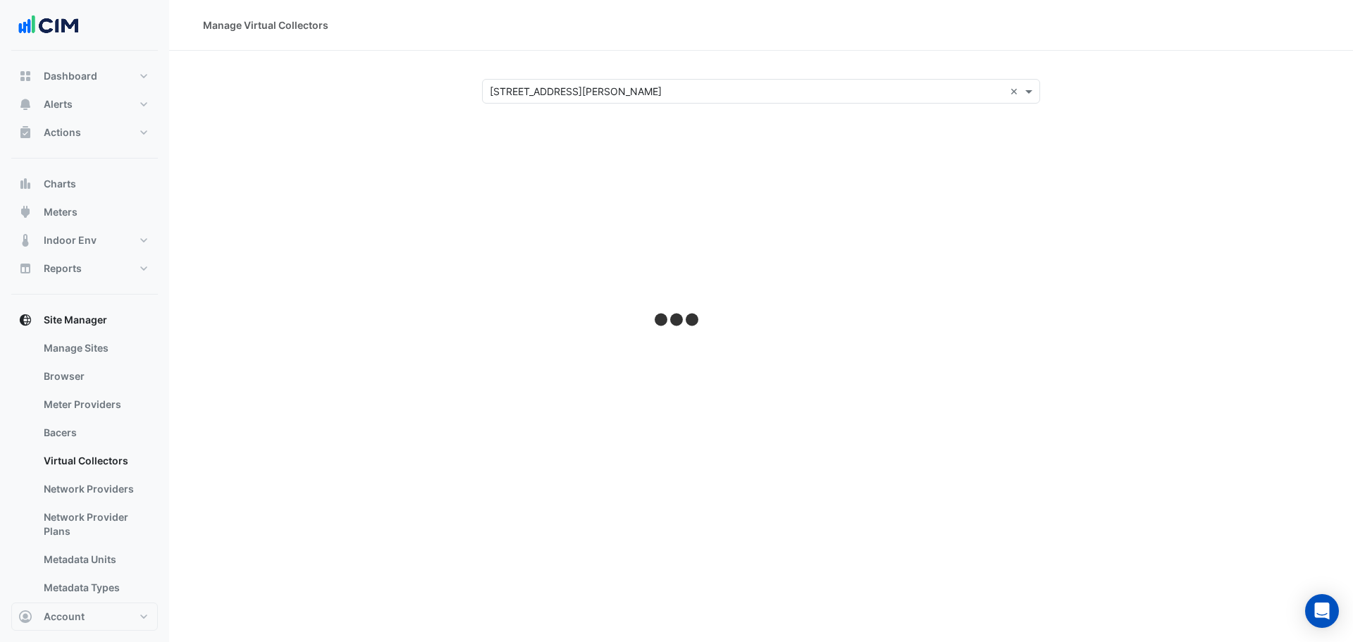
select select "***"
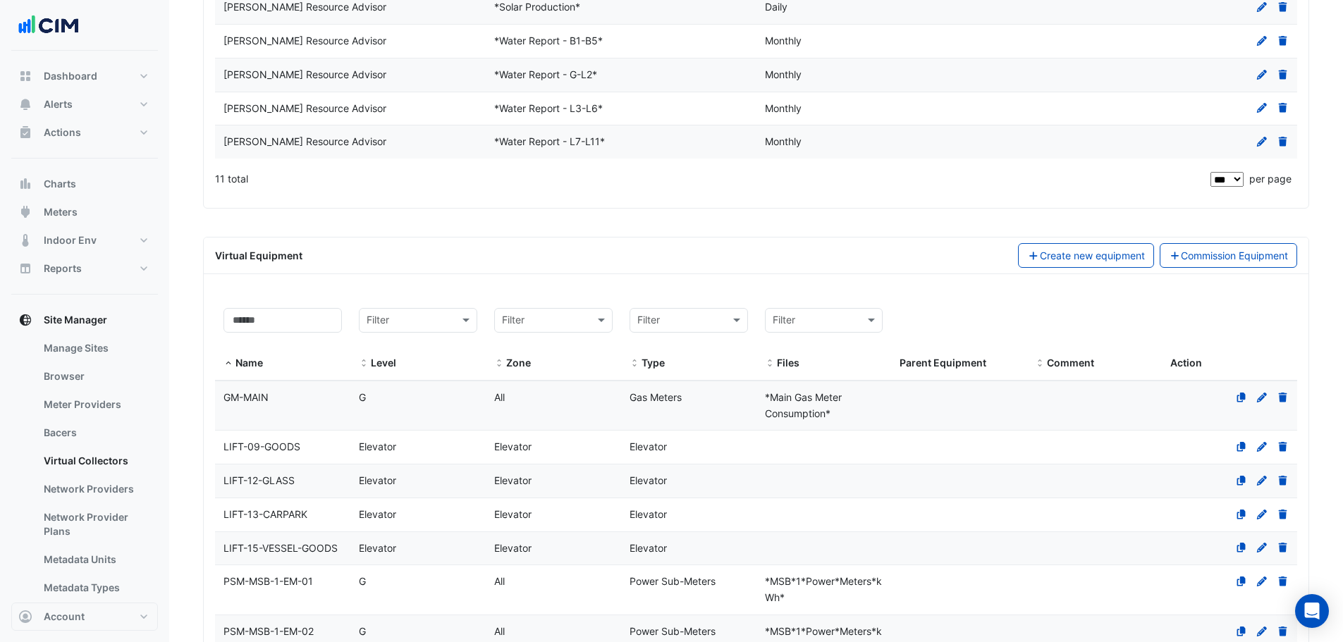
scroll to position [564, 0]
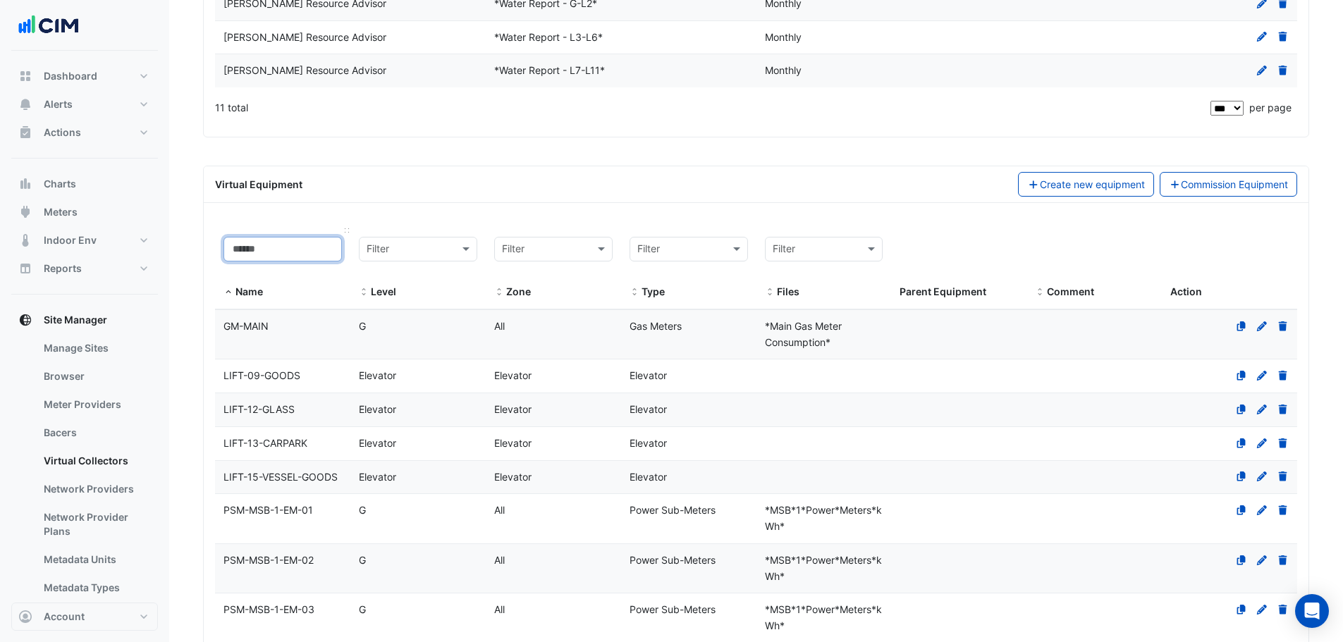
click at [276, 245] on input at bounding box center [282, 249] width 118 height 25
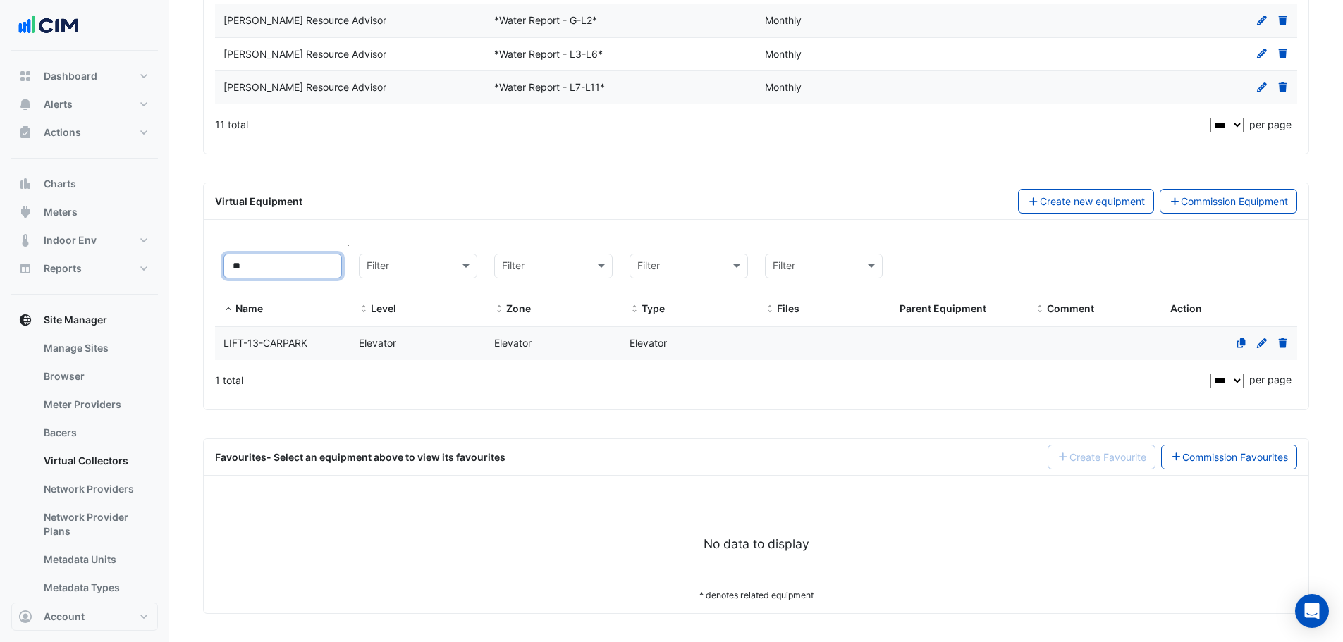
type input "*"
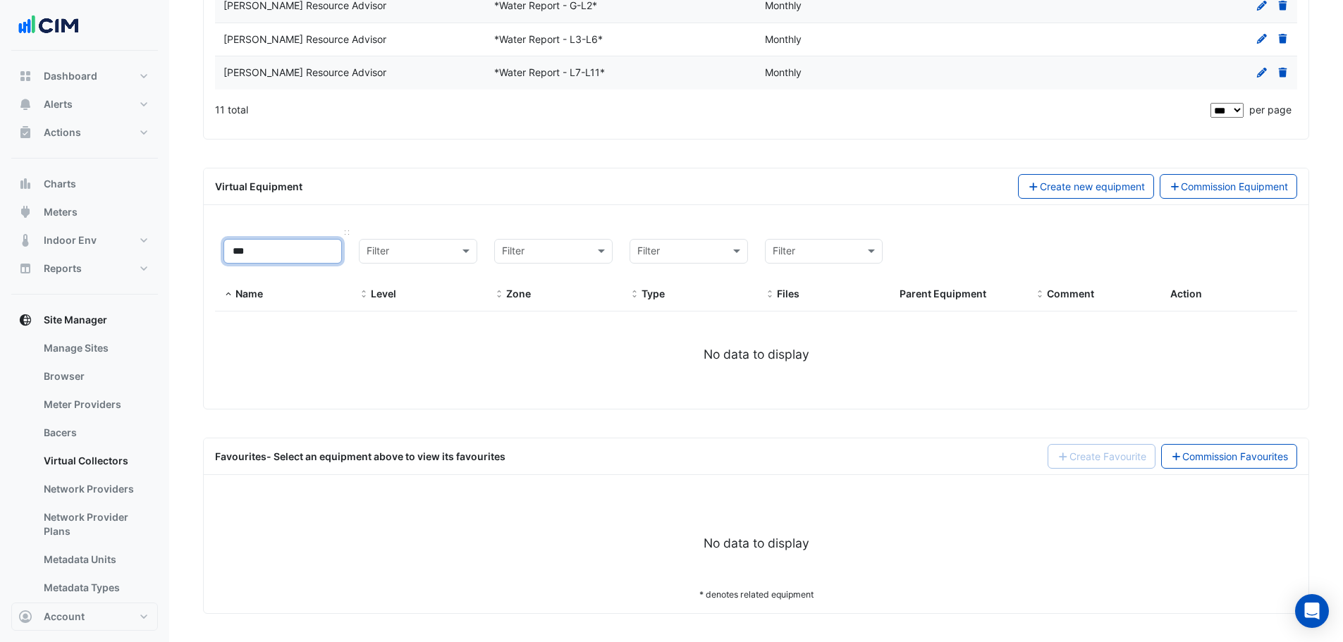
type input "**"
select select "***"
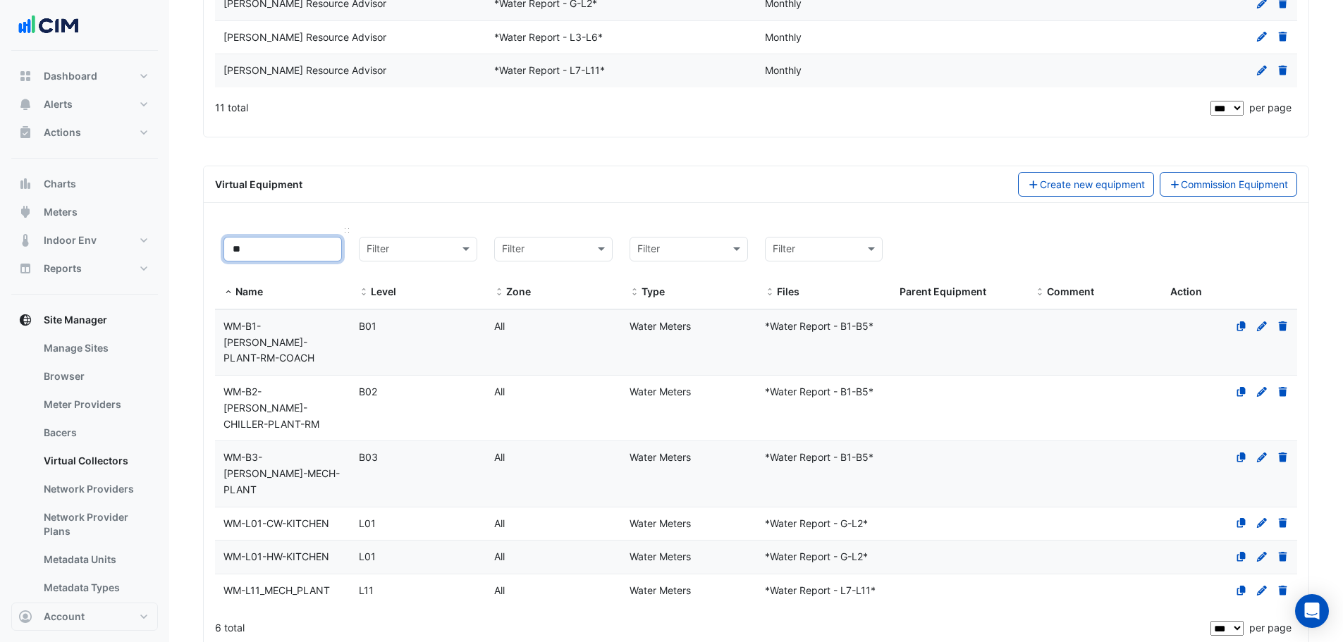
type input "*"
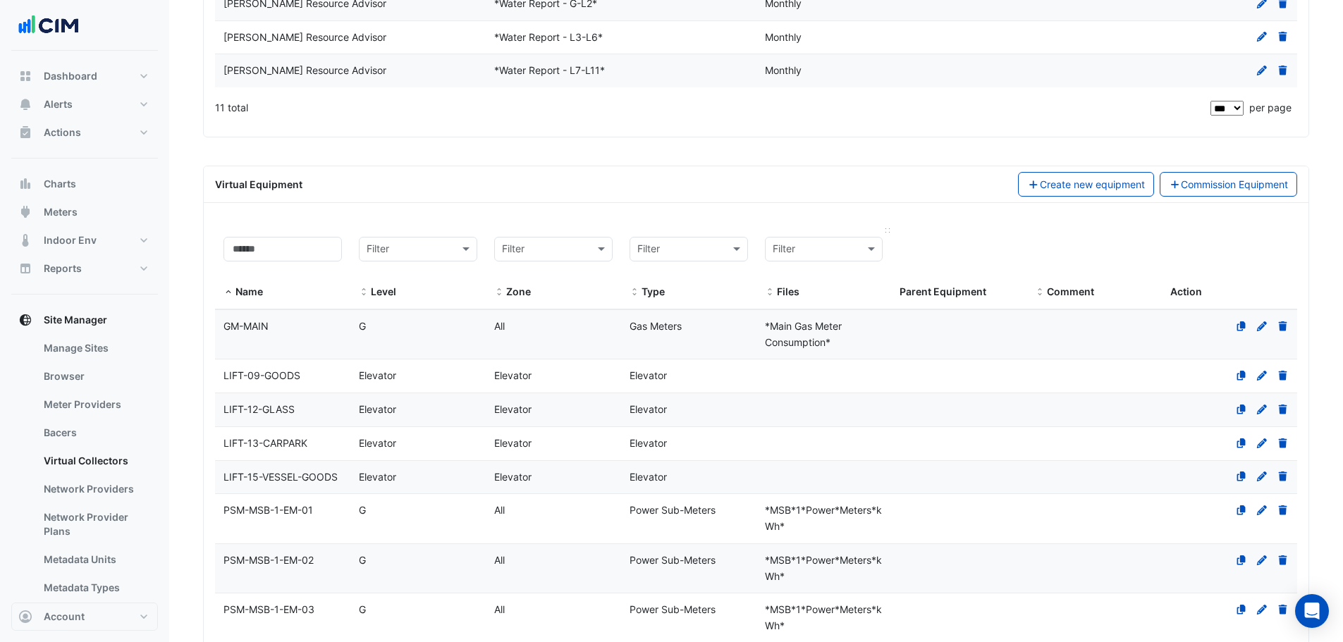
click at [803, 254] on input "text" at bounding box center [810, 250] width 75 height 16
type input "*****"
click at [808, 273] on div "*Solar Production*" at bounding box center [824, 279] width 117 height 20
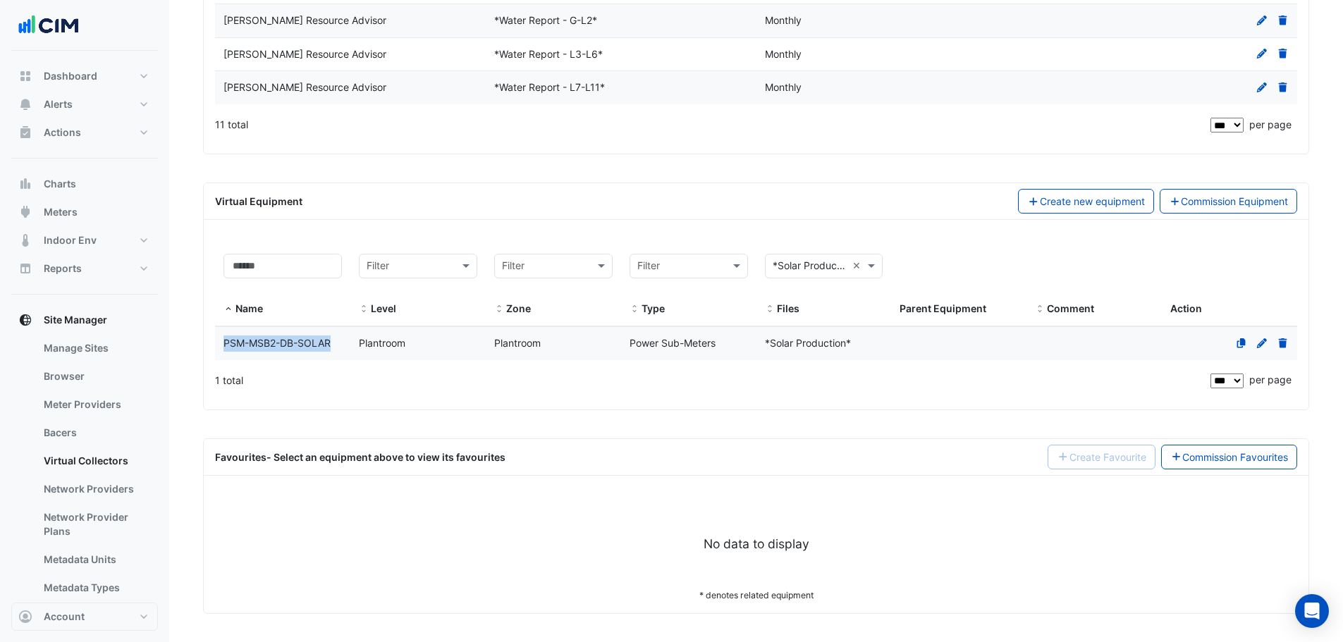
drag, startPoint x: 218, startPoint y: 344, endPoint x: 333, endPoint y: 345, distance: 115.6
click at [333, 345] on div "PSM-MSB2-DB-SOLAR" at bounding box center [282, 344] width 135 height 16
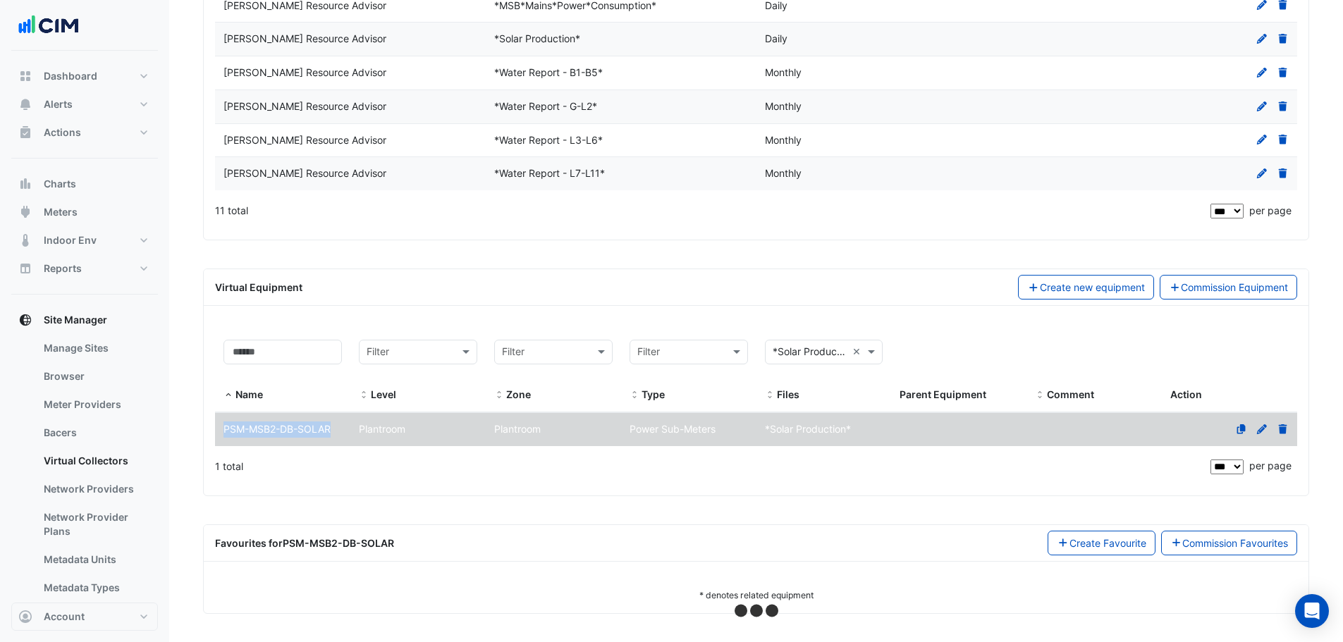
copy span "PSM-MSB2-DB-SOLAR"
select select "***"
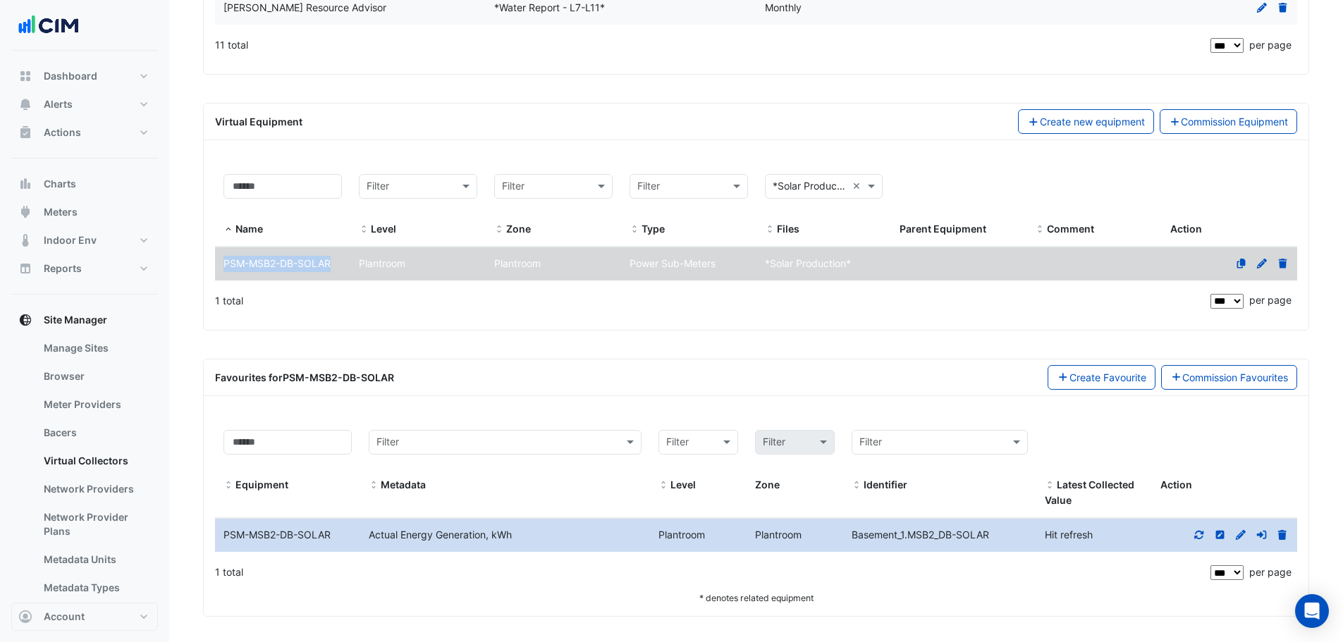
scroll to position [630, 0]
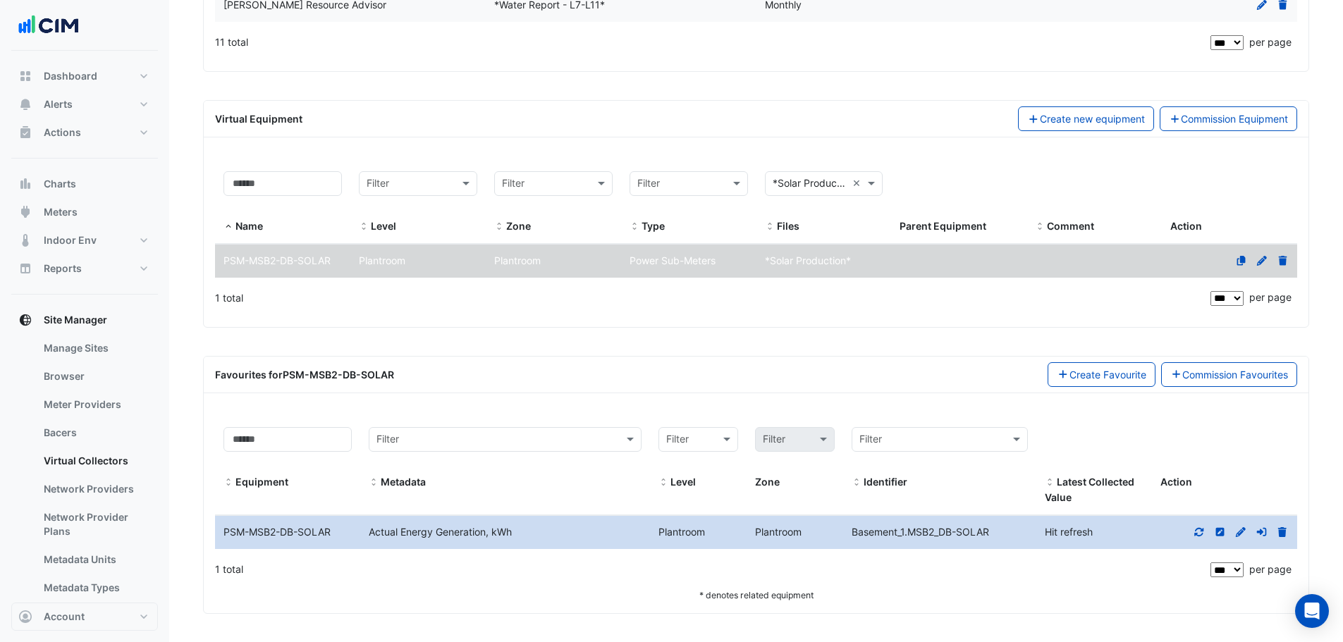
click at [1205, 535] on icon at bounding box center [1199, 532] width 13 height 10
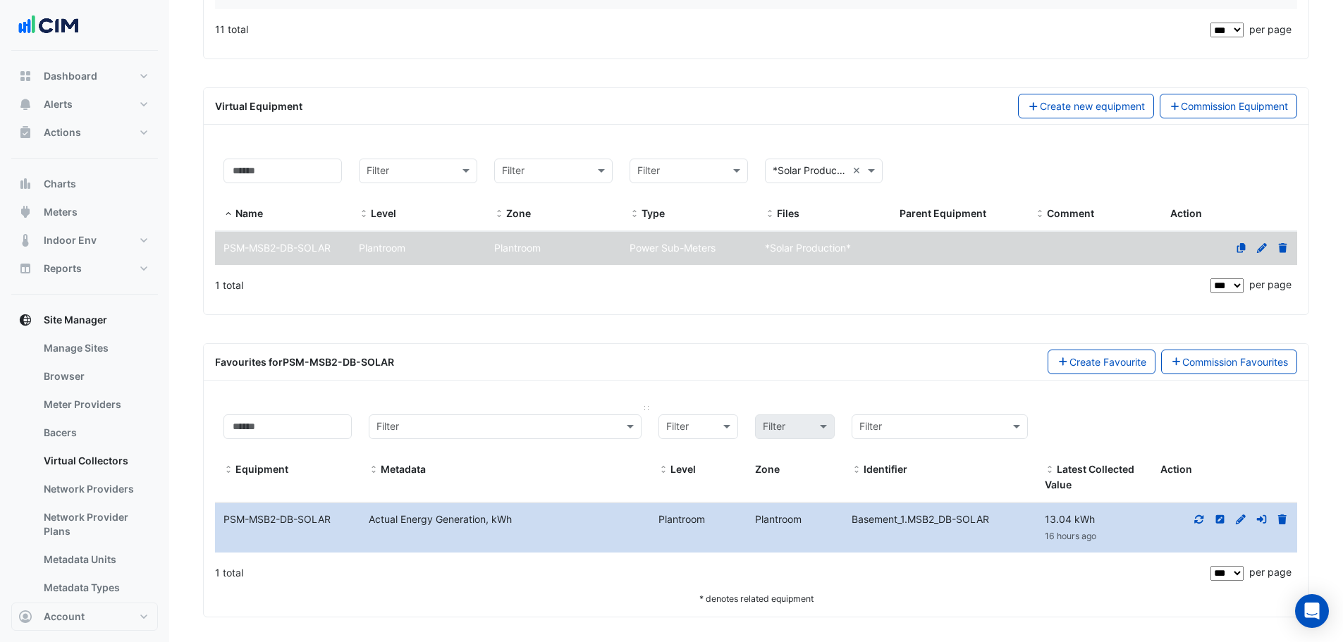
scroll to position [646, 0]
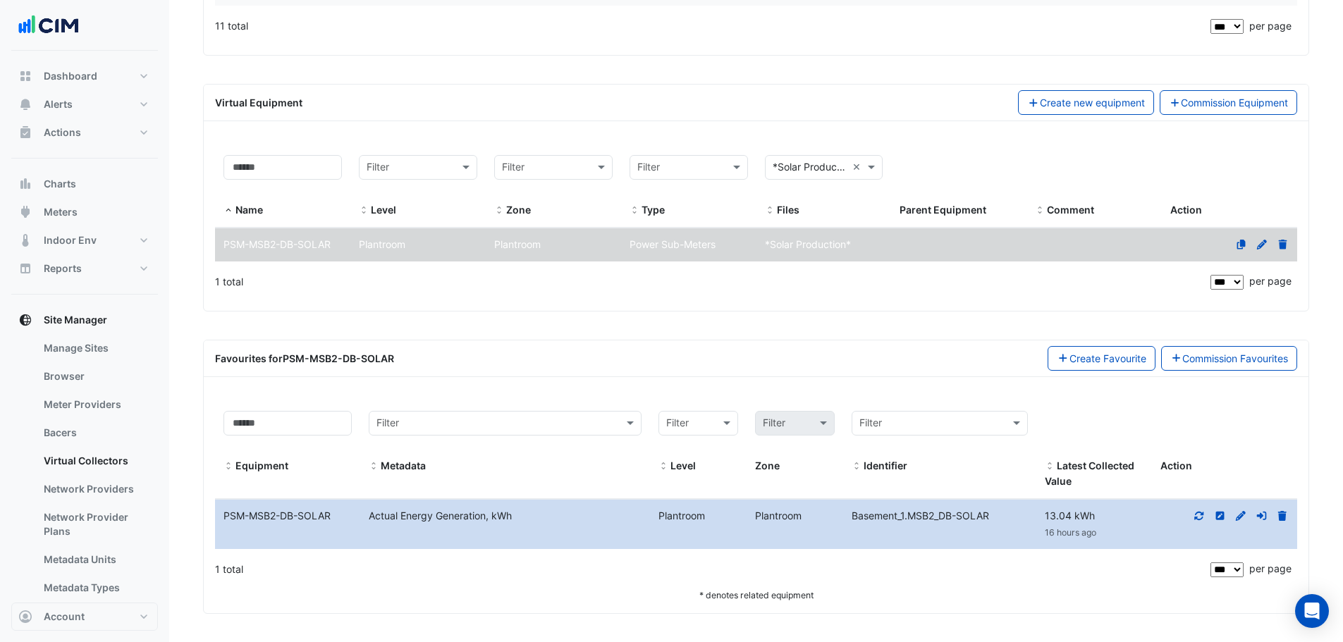
drag, startPoint x: 362, startPoint y: 517, endPoint x: 547, endPoint y: 513, distance: 184.7
click at [547, 513] on div "Actual Energy Generation, kWh" at bounding box center [505, 516] width 290 height 16
click at [467, 577] on div "1 total" at bounding box center [711, 569] width 993 height 35
drag, startPoint x: 341, startPoint y: 517, endPoint x: 249, endPoint y: 525, distance: 92.7
click at [249, 525] on datatable-body-cell "Equipment Name PSM-MSB2-DB-SOLAR" at bounding box center [287, 524] width 145 height 49
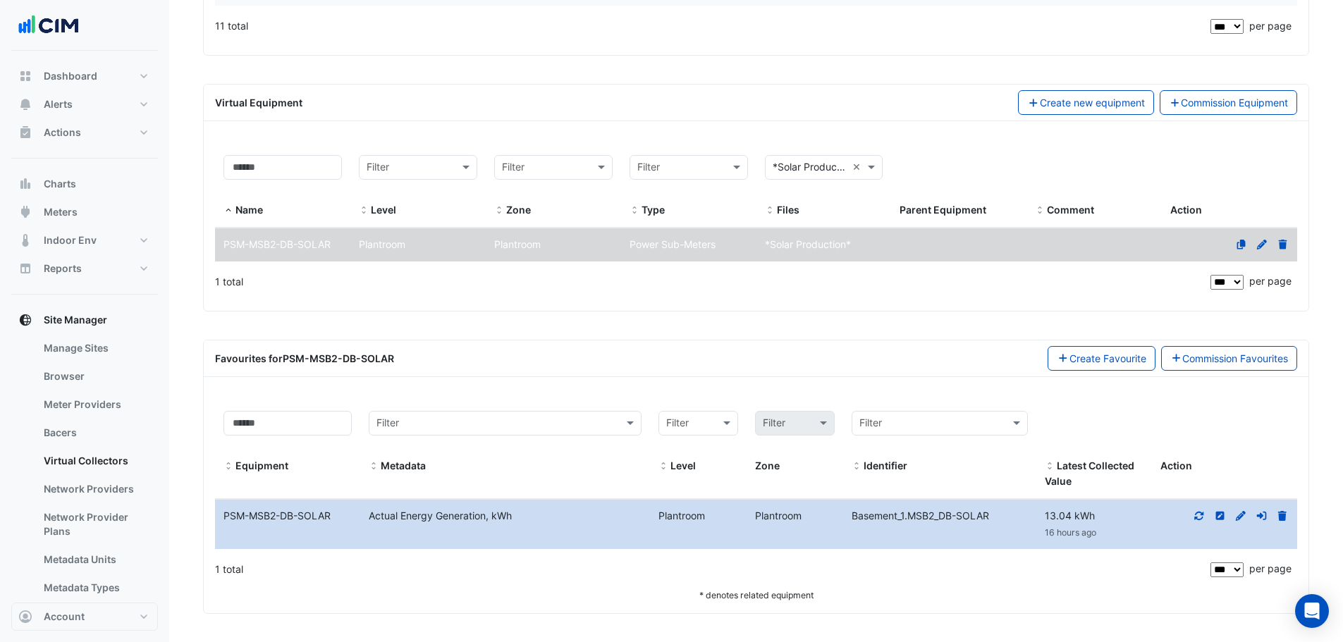
copy div "MSB2-DB-SOLAR"
click at [393, 564] on div "1 total" at bounding box center [711, 569] width 993 height 35
click at [1241, 514] on icon at bounding box center [1241, 516] width 10 height 10
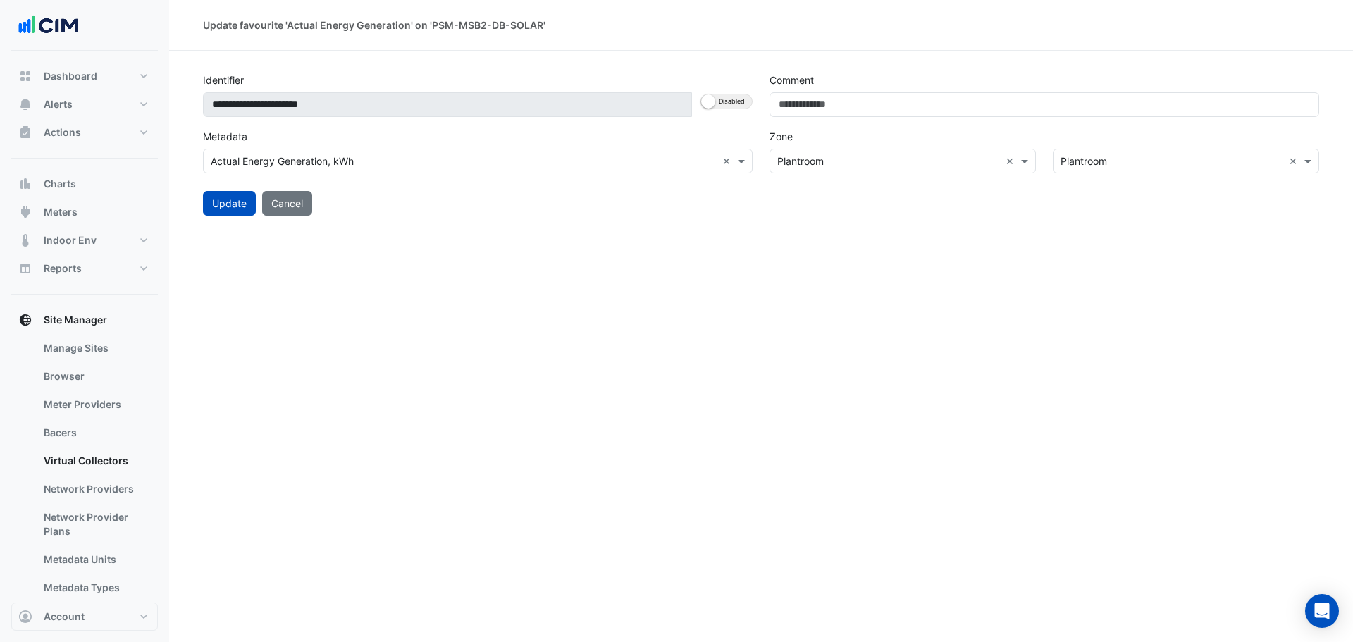
click at [312, 166] on input "text" at bounding box center [464, 161] width 506 height 15
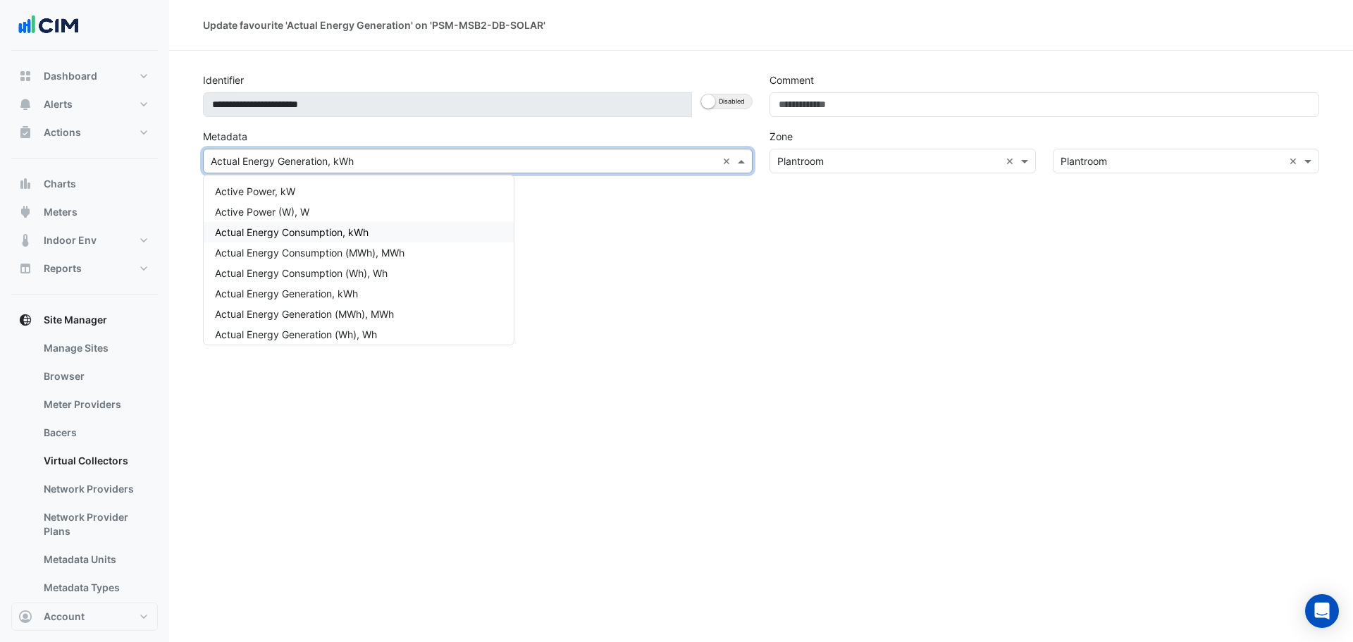
click at [302, 228] on span "Actual Energy Consumption, kWh" at bounding box center [292, 232] width 154 height 12
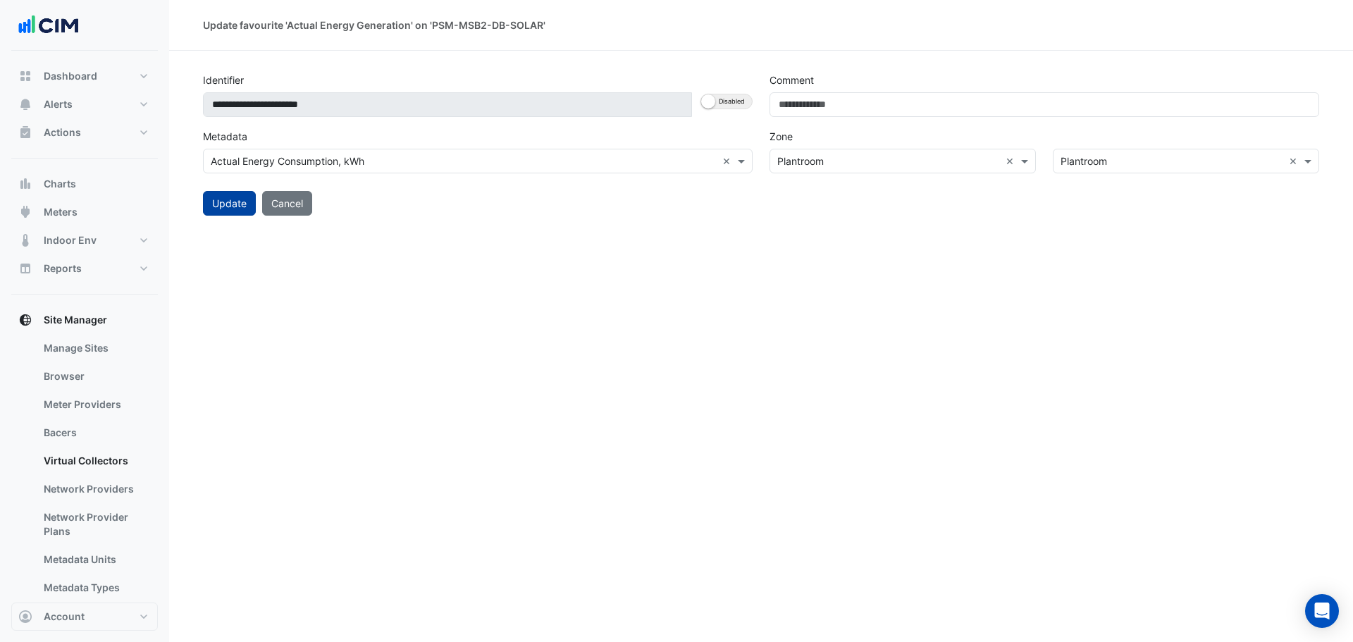
click at [227, 203] on button "Update" at bounding box center [229, 203] width 53 height 25
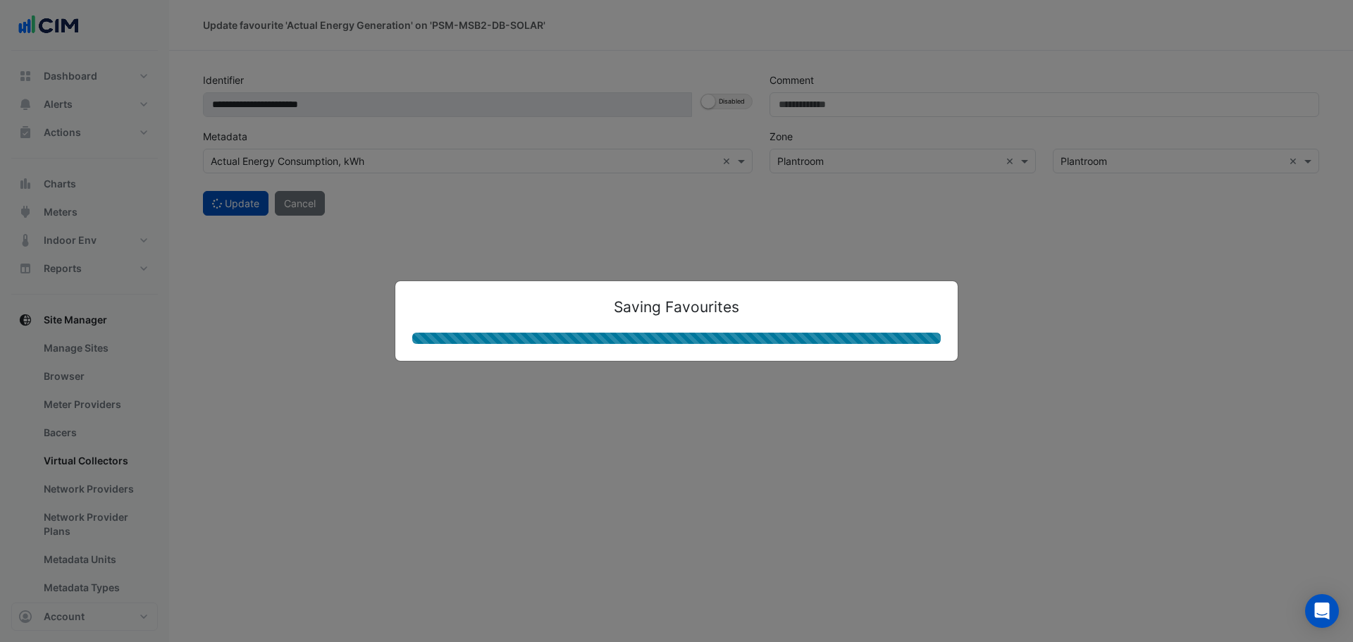
select select "***"
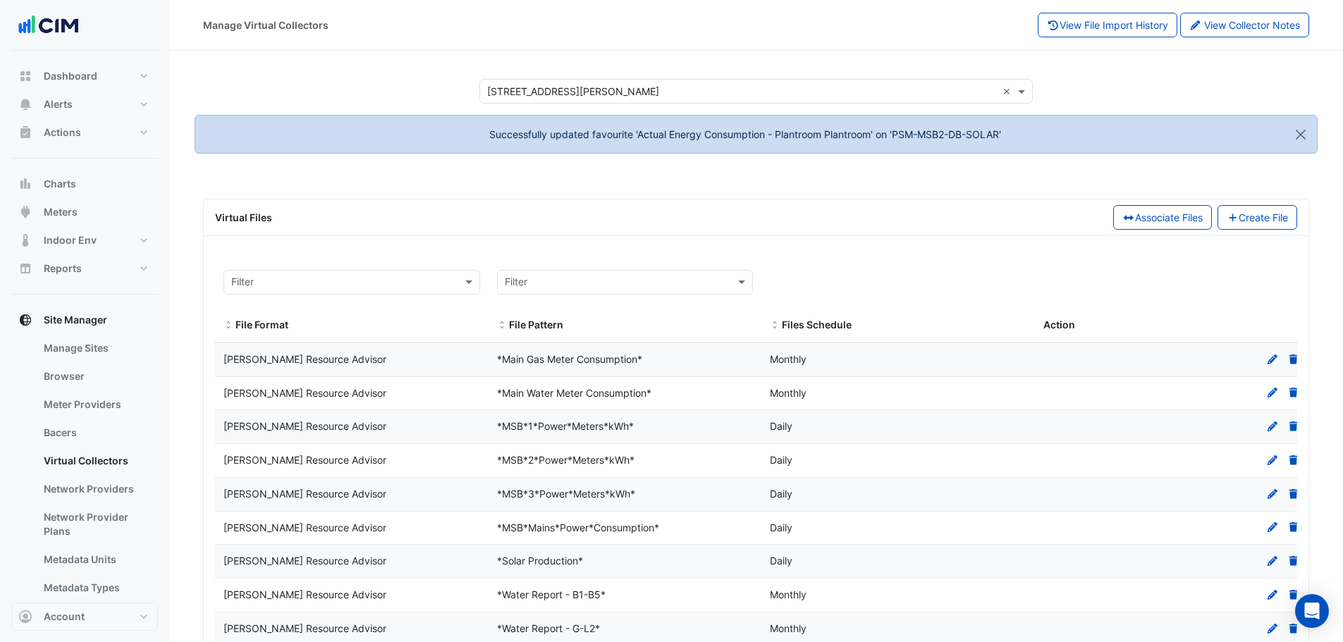
select select "***"
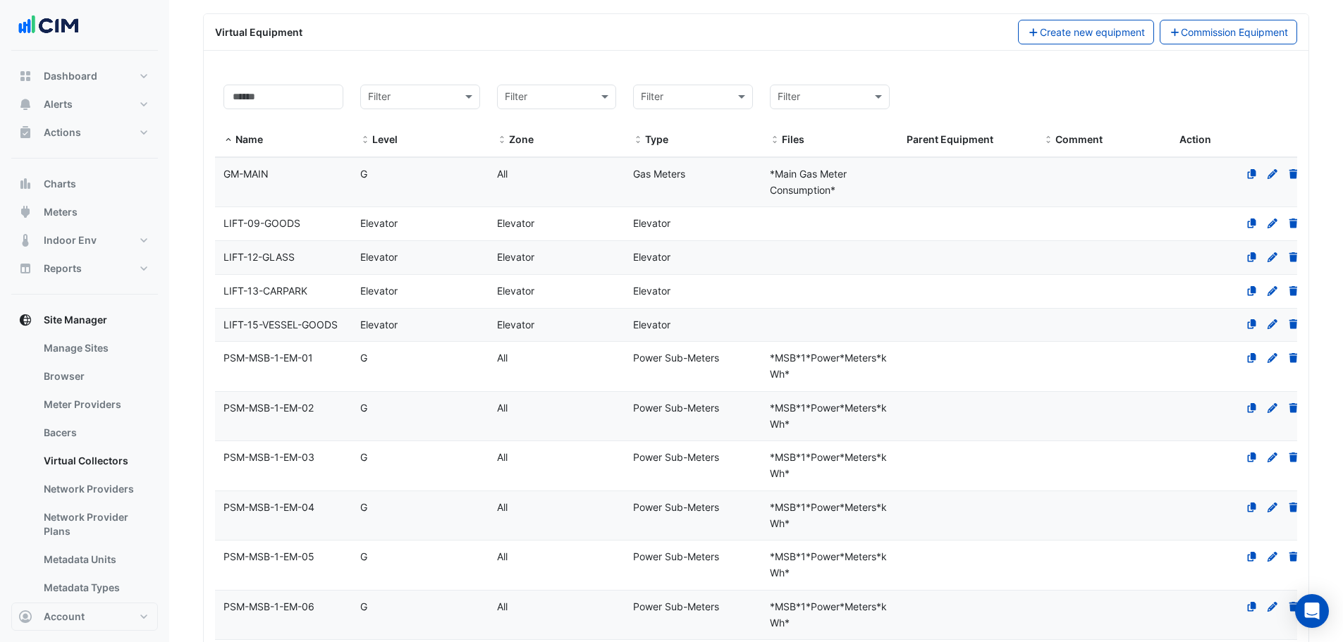
scroll to position [634, 0]
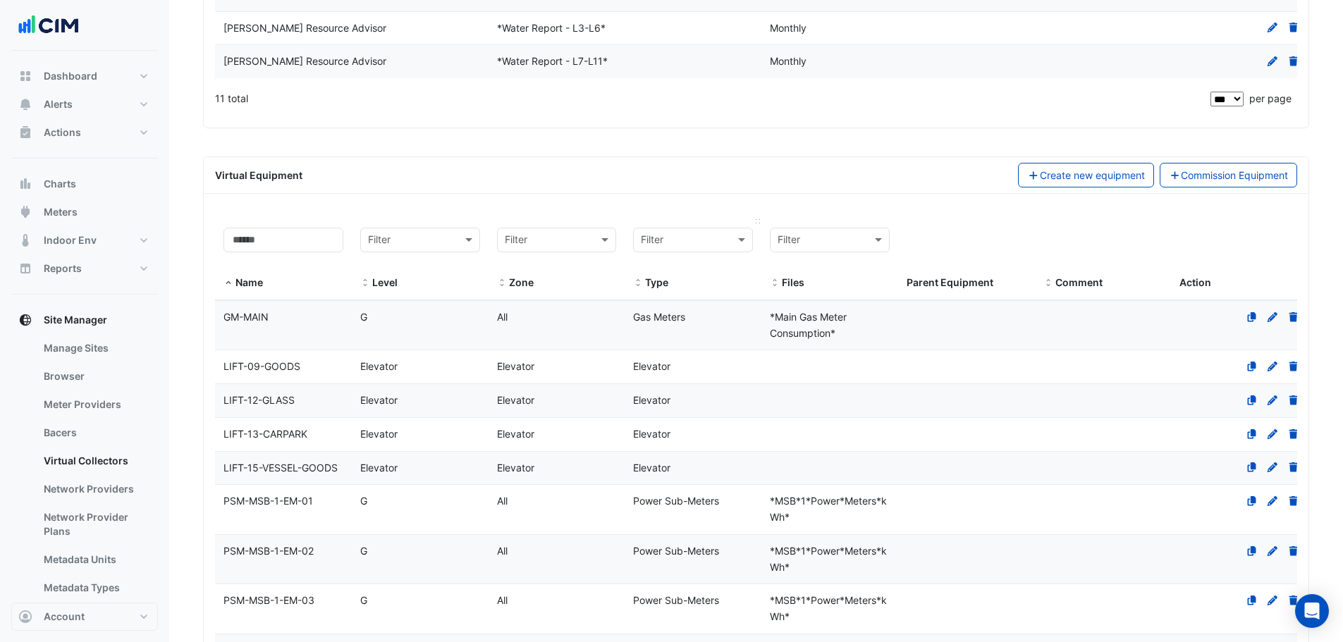
click at [705, 238] on input "text" at bounding box center [679, 241] width 76 height 16
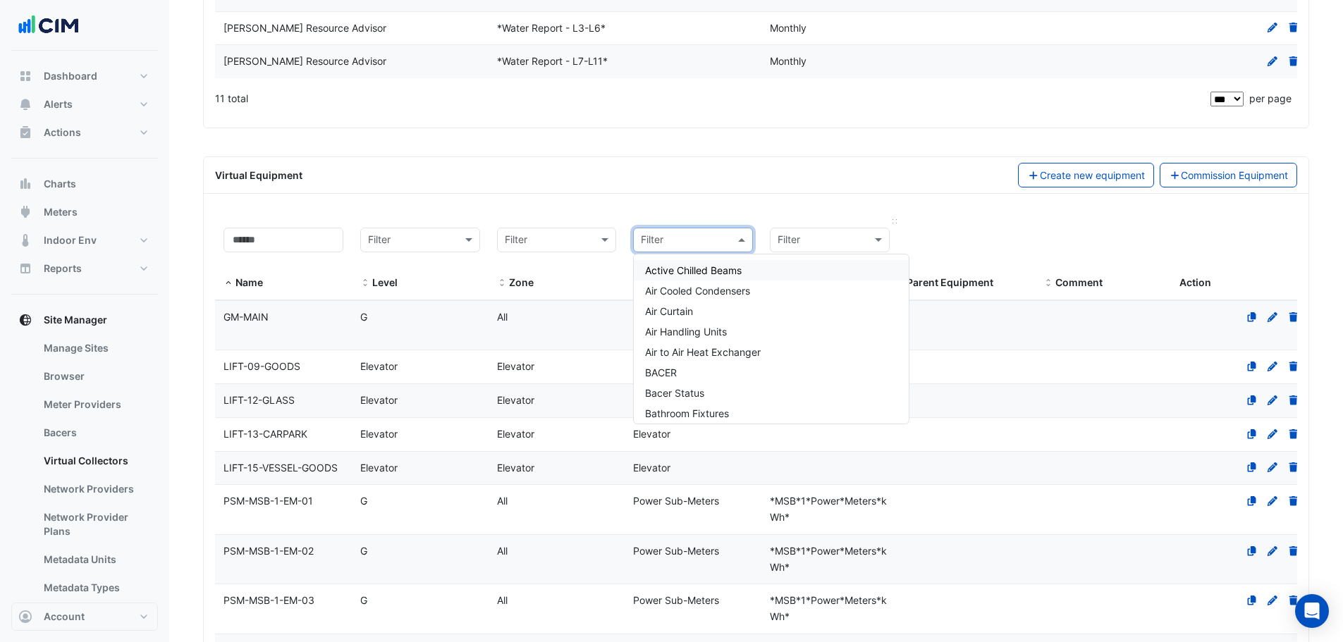
click at [823, 240] on input "text" at bounding box center [816, 241] width 76 height 16
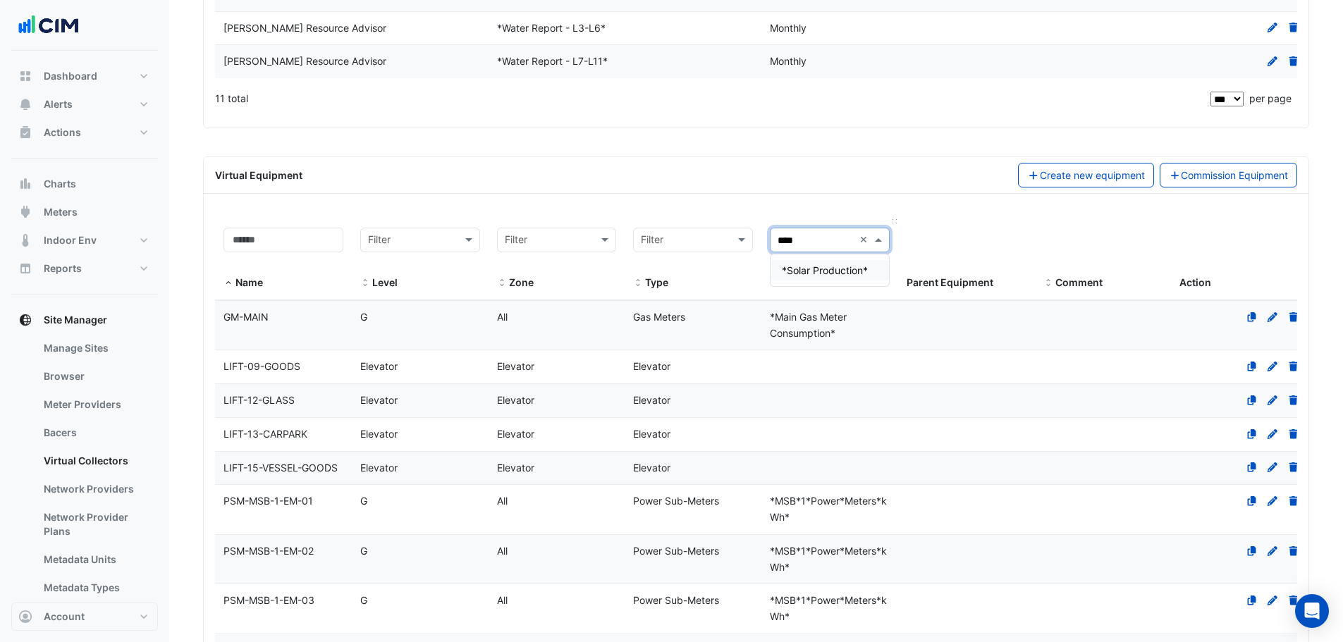
type input "*****"
click at [819, 271] on span "*Solar Production*" at bounding box center [825, 270] width 86 height 12
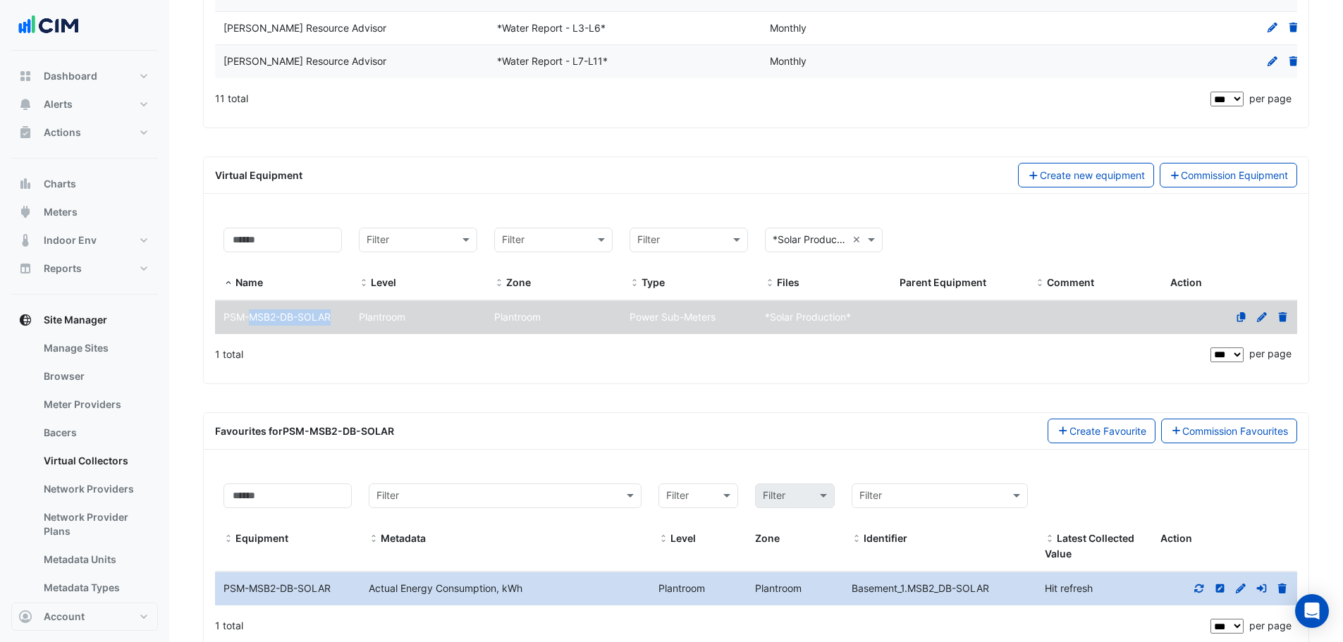
drag, startPoint x: 340, startPoint y: 322, endPoint x: 250, endPoint y: 320, distance: 89.6
click at [250, 320] on div "PSM-MSB2-DB-SOLAR" at bounding box center [282, 317] width 135 height 16
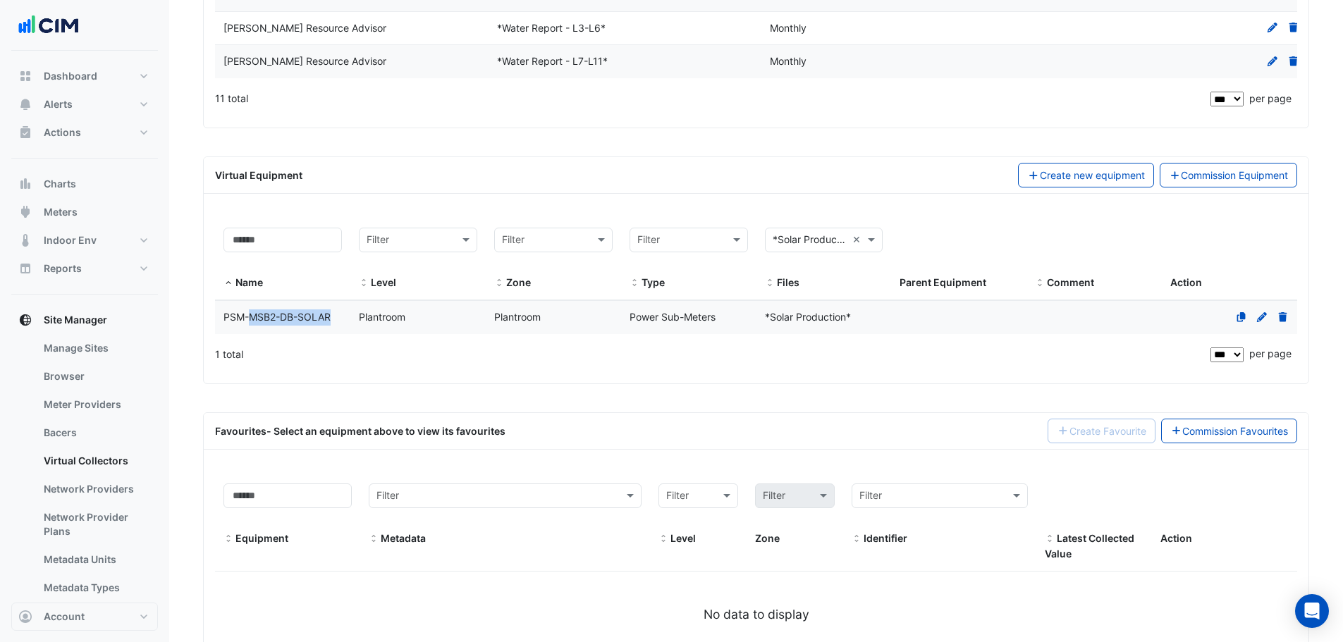
copy span "MSB2-DB-SOLAR"
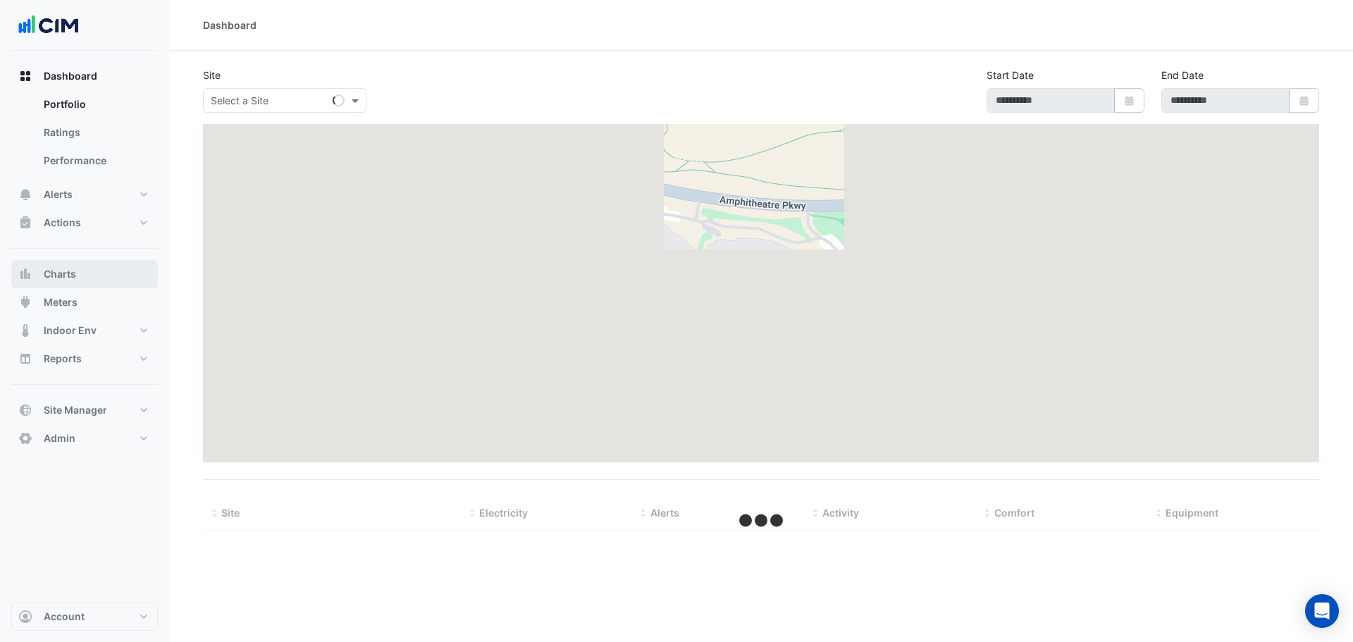
click at [92, 269] on button "Charts" at bounding box center [84, 274] width 147 height 28
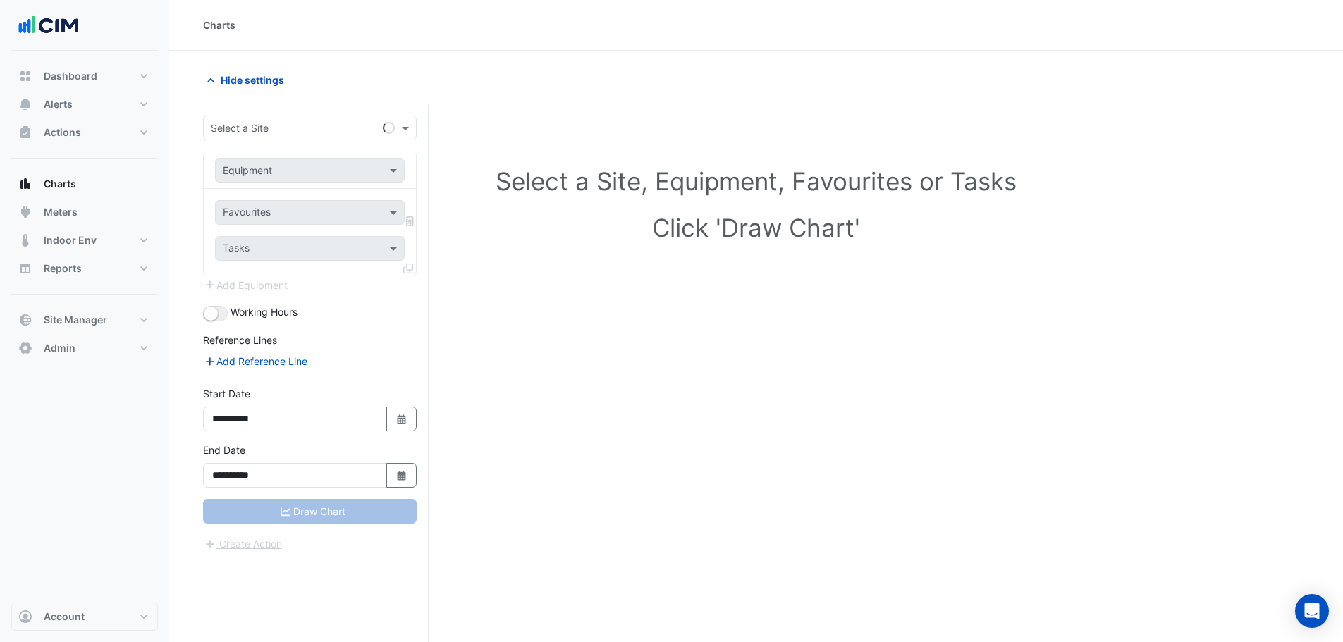
click at [274, 123] on input "text" at bounding box center [296, 128] width 170 height 15
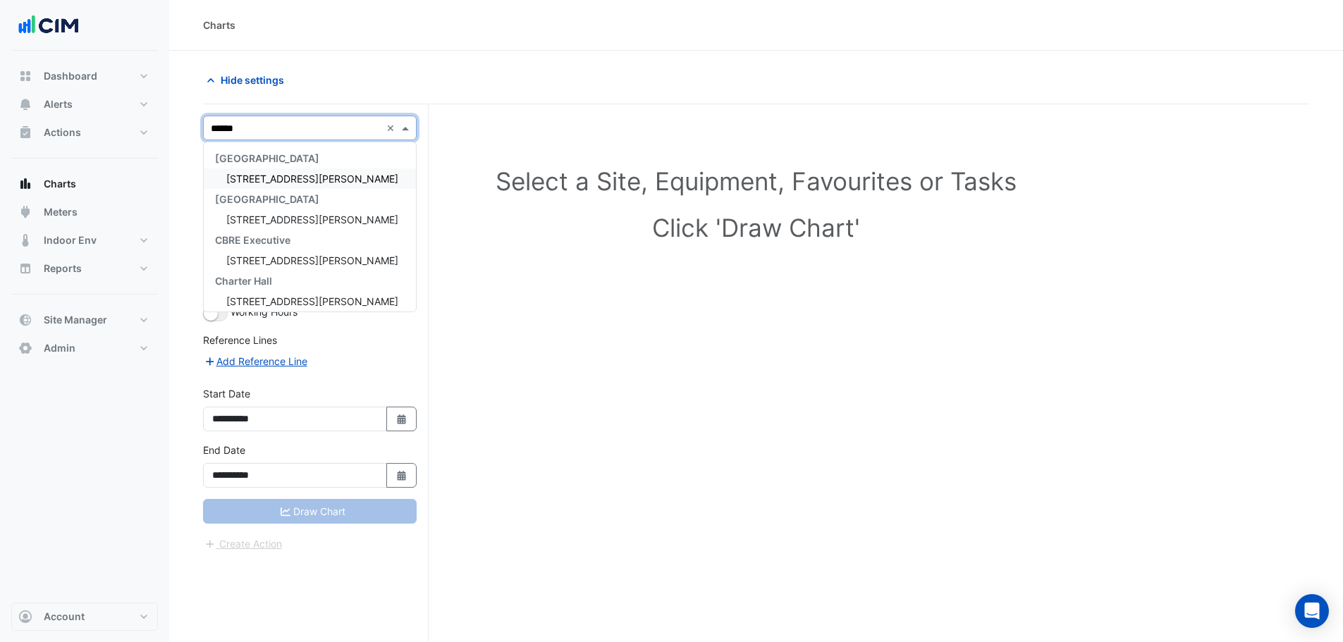
type input "*******"
click at [264, 183] on span "[STREET_ADDRESS][PERSON_NAME]" at bounding box center [312, 179] width 172 height 12
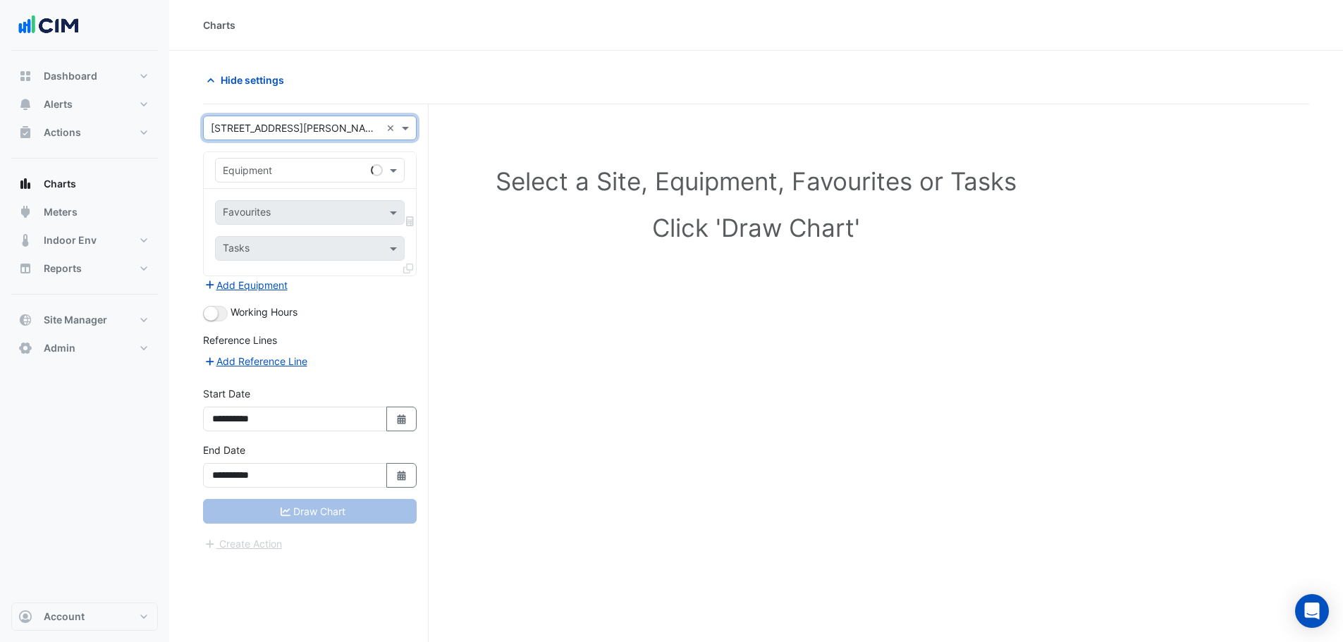
click at [268, 165] on input "text" at bounding box center [296, 171] width 146 height 15
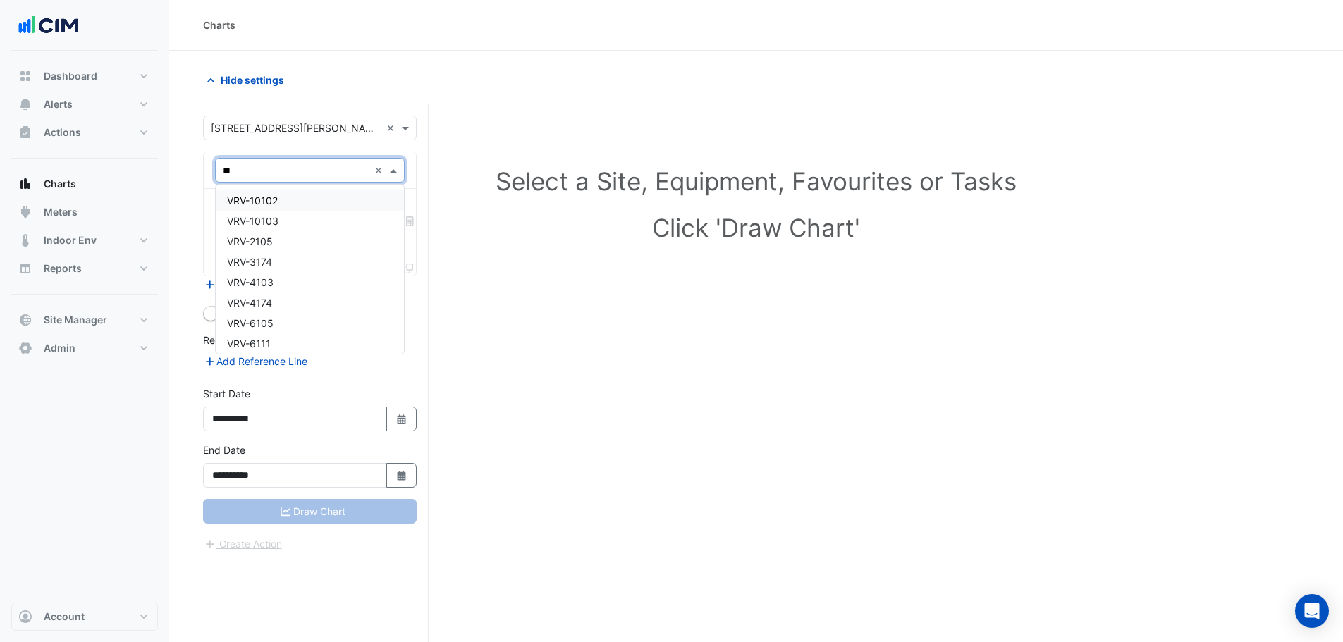
type input "***"
click at [262, 192] on div "VRV-10102" at bounding box center [310, 200] width 188 height 20
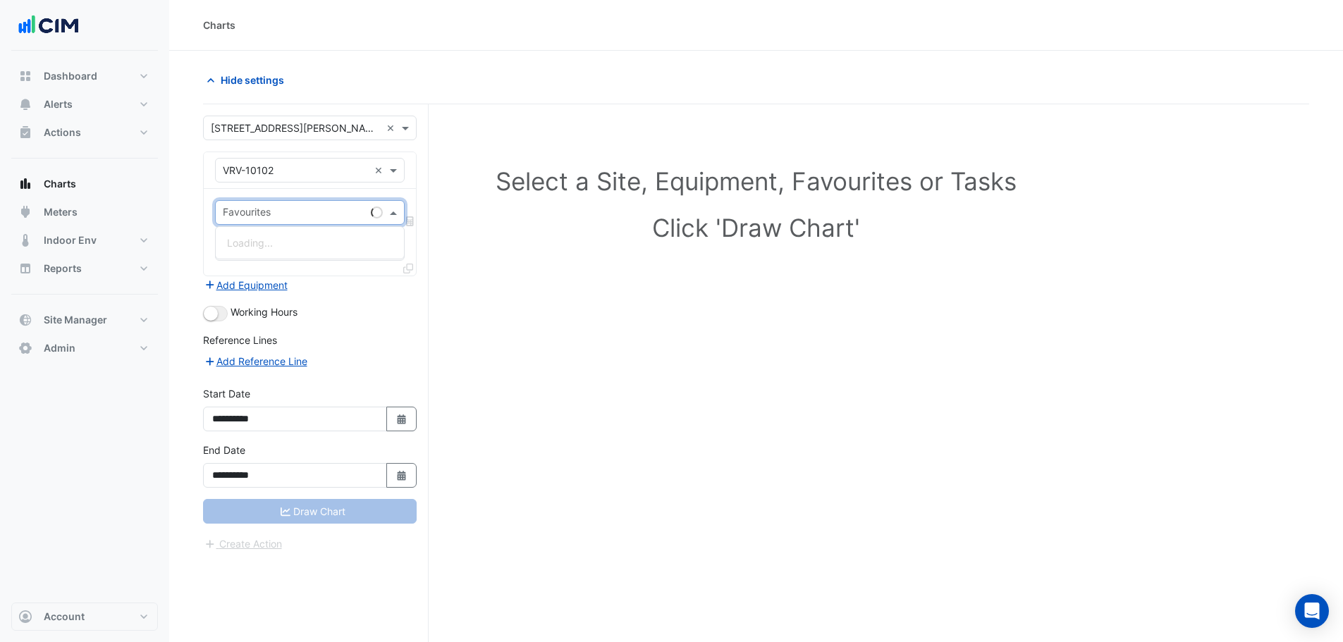
click at [267, 216] on input "text" at bounding box center [294, 214] width 142 height 15
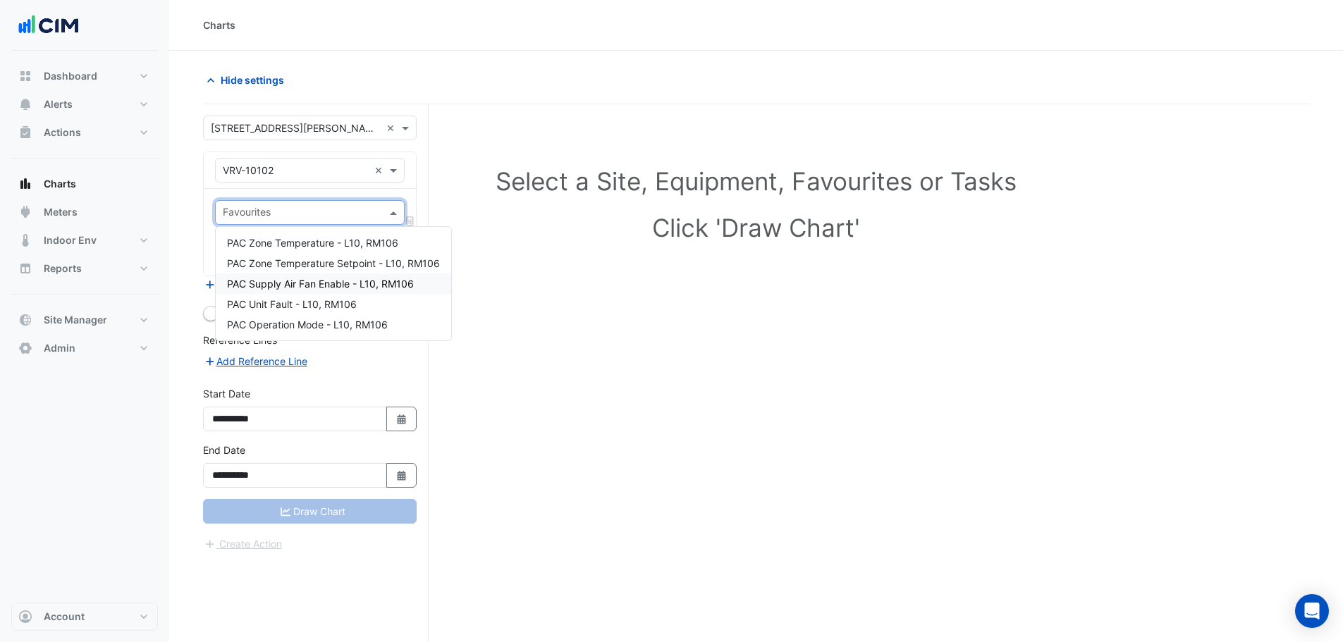
click at [332, 285] on span "PAC Supply Air Fan Enable - L10, RM106" at bounding box center [320, 284] width 187 height 12
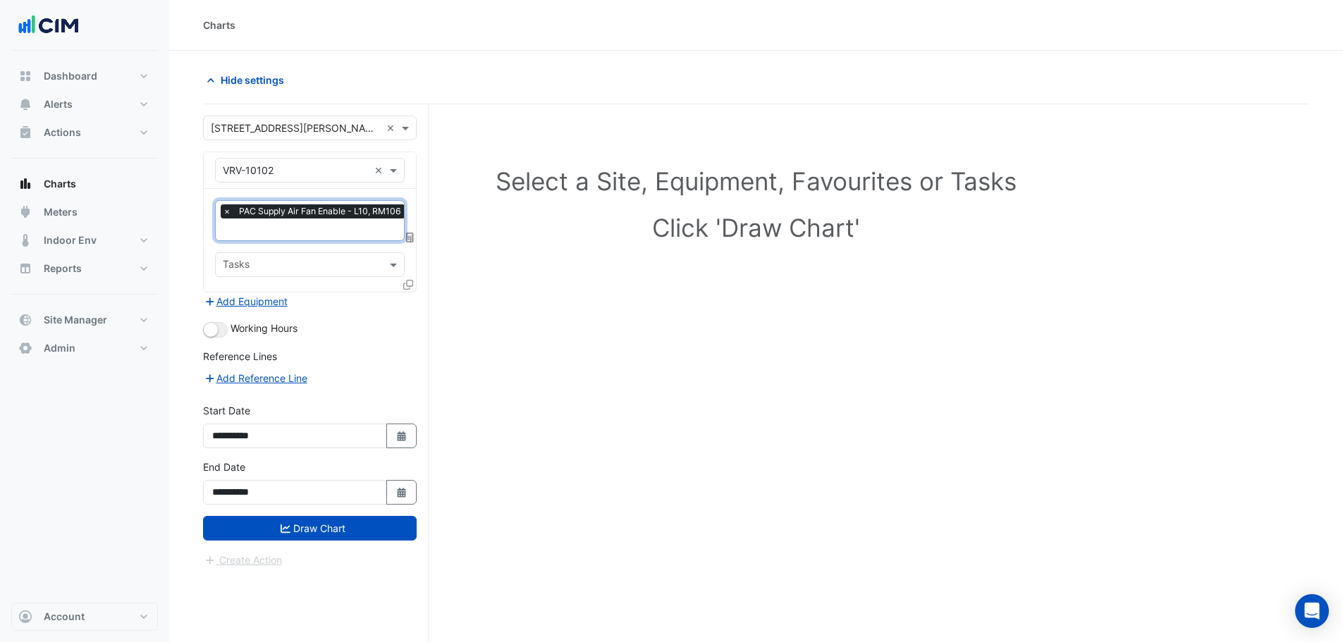
click at [311, 226] on input "text" at bounding box center [315, 230] width 185 height 15
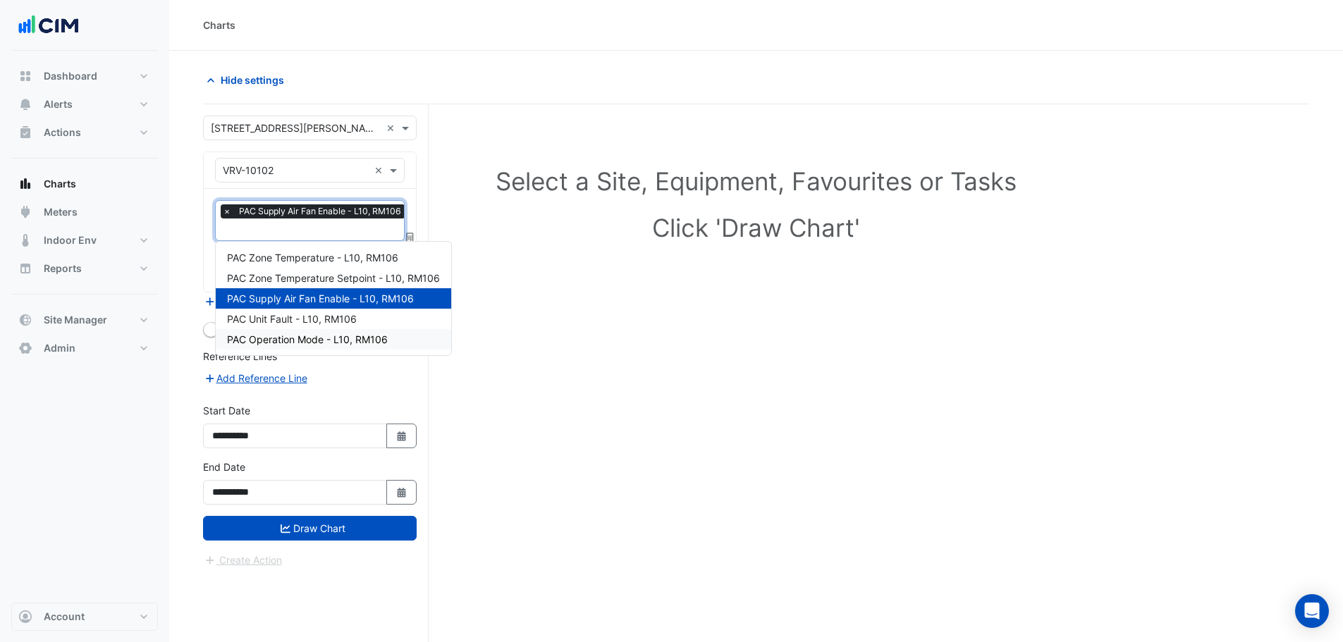
click at [322, 342] on span "PAC Operation Mode - L10, RM106" at bounding box center [307, 339] width 161 height 12
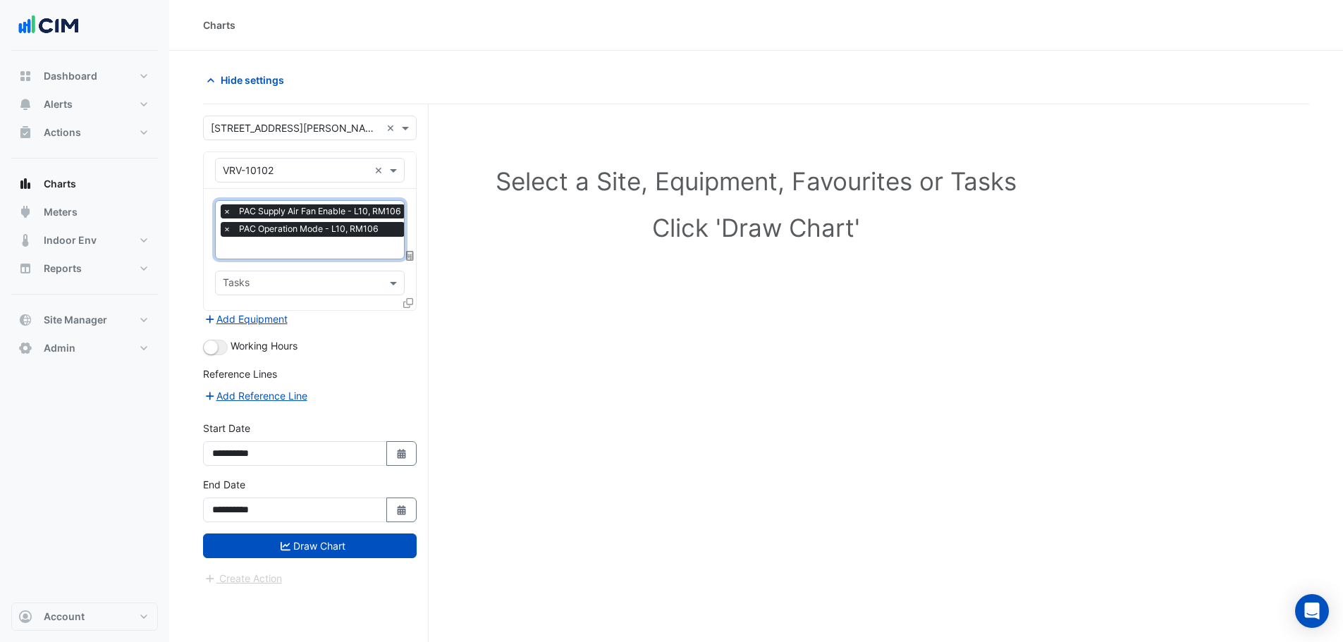
click at [405, 302] on icon at bounding box center [408, 303] width 10 height 10
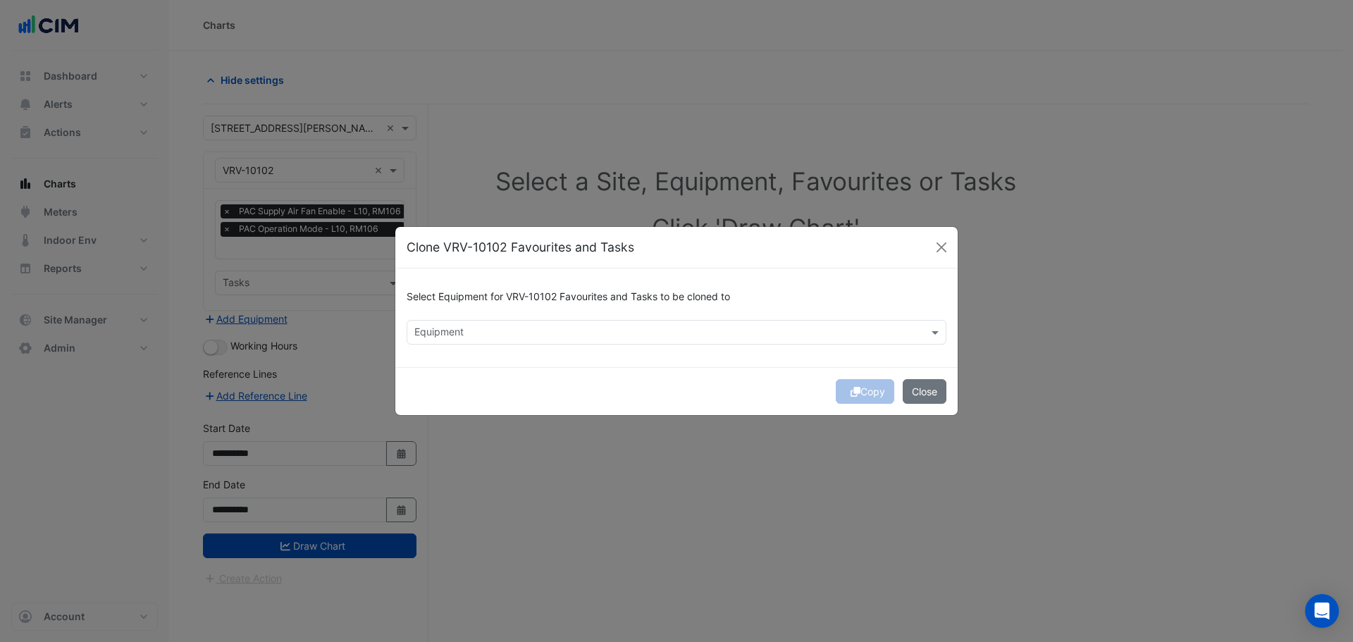
click at [459, 331] on input "text" at bounding box center [669, 333] width 508 height 15
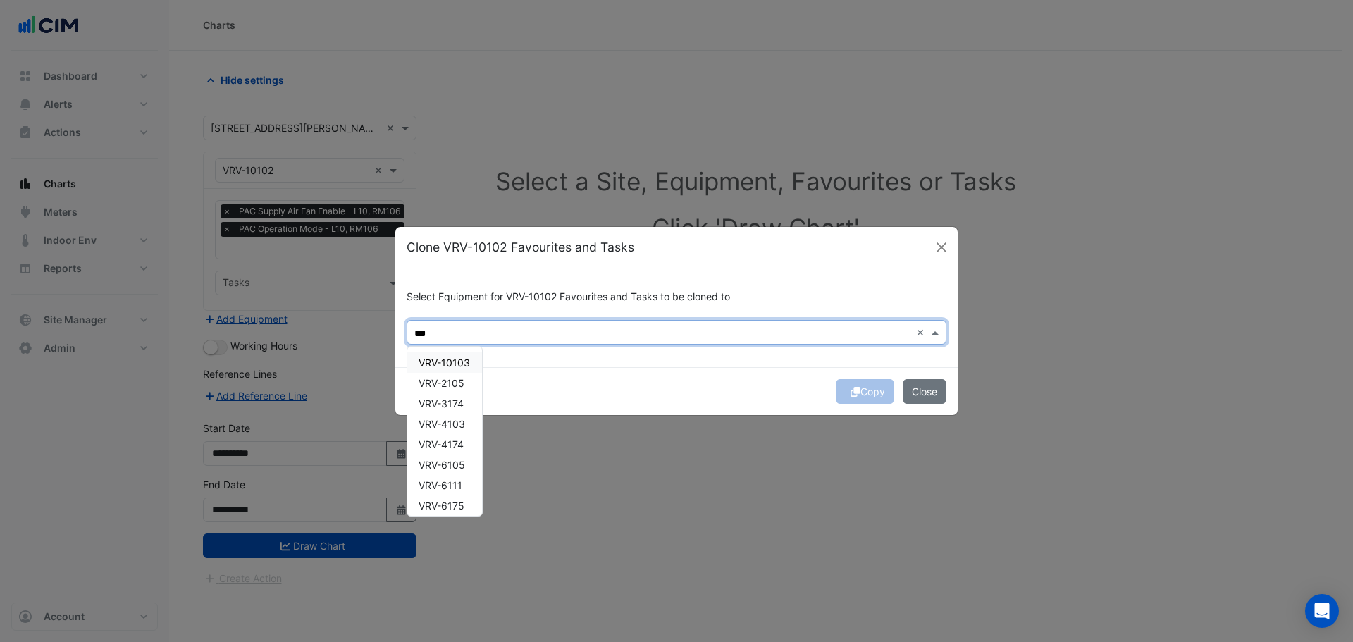
click at [479, 367] on div "VRV-10103" at bounding box center [444, 362] width 75 height 20
click at [468, 388] on div "VRV-2105" at bounding box center [444, 383] width 75 height 20
click at [460, 405] on span "VRV-3174" at bounding box center [441, 404] width 45 height 12
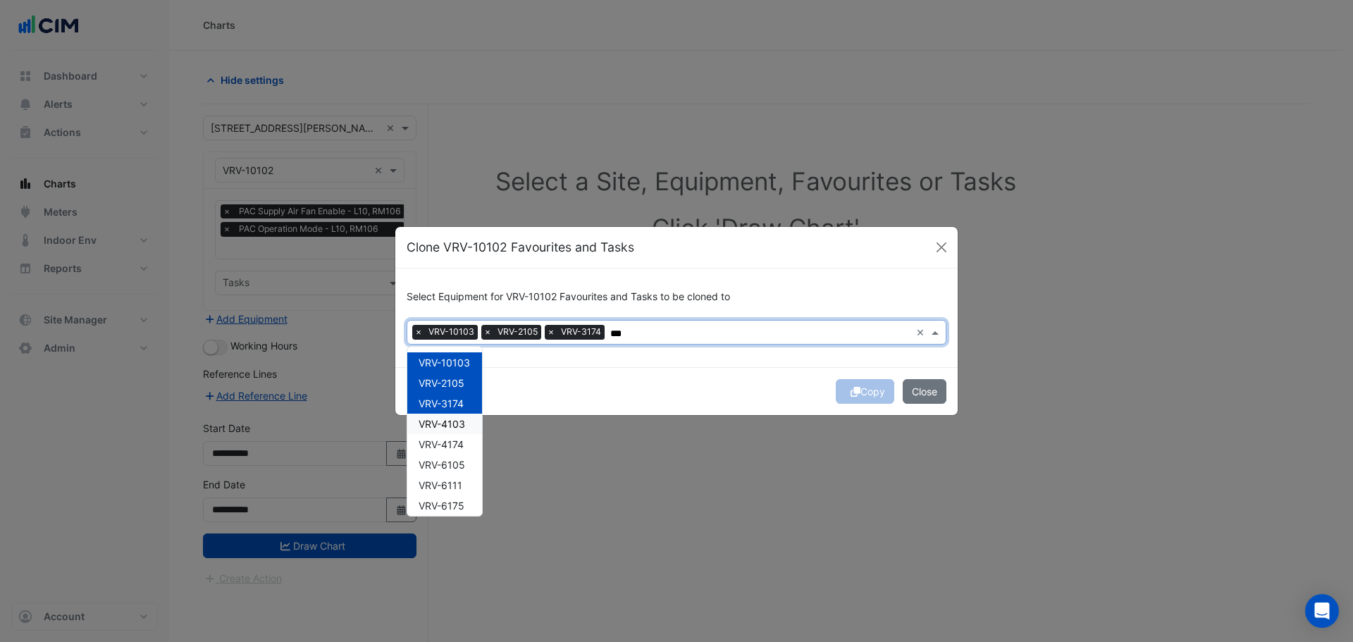
drag, startPoint x: 465, startPoint y: 422, endPoint x: 462, endPoint y: 442, distance: 20.6
click at [465, 422] on span "VRV-4103" at bounding box center [442, 424] width 47 height 12
click at [460, 444] on span "VRV-4174" at bounding box center [441, 444] width 45 height 12
click at [462, 458] on div "VRV-6105" at bounding box center [444, 465] width 75 height 20
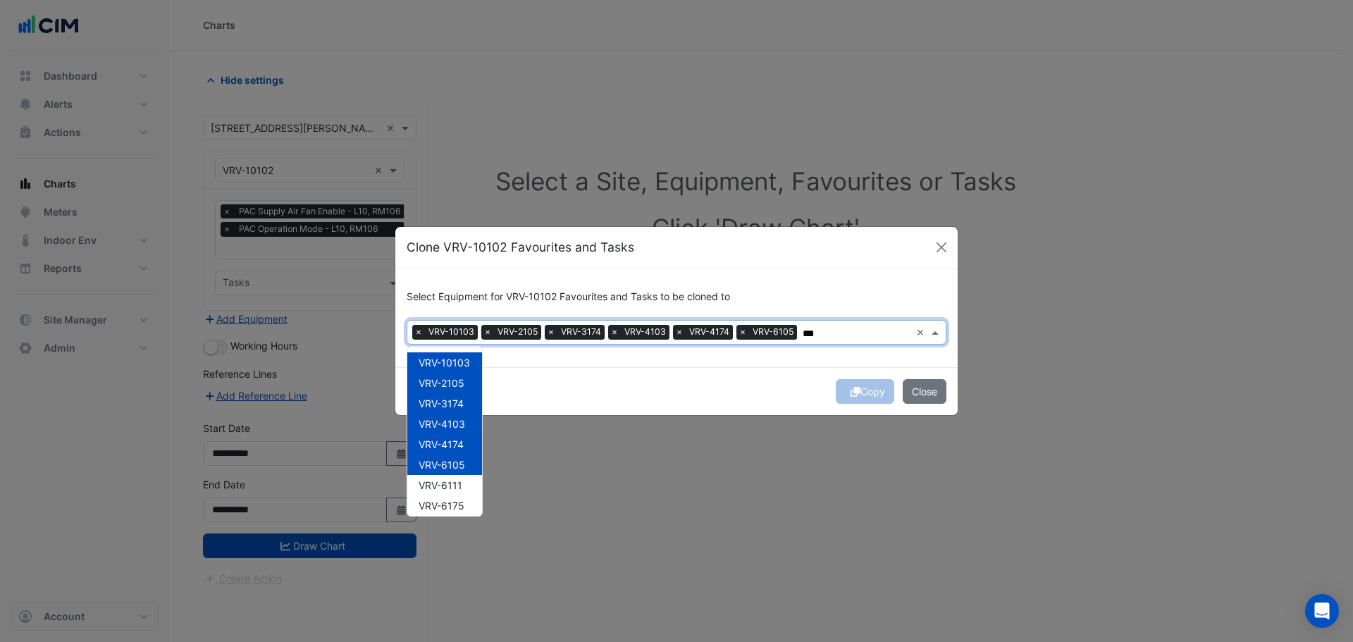
click at [458, 474] on div "VRV-6105" at bounding box center [444, 465] width 75 height 20
click at [460, 466] on span "VRV-6105" at bounding box center [442, 465] width 47 height 12
click at [460, 491] on span "VRV-6111" at bounding box center [441, 485] width 44 height 12
click at [453, 514] on div "VRV-6175" at bounding box center [444, 506] width 75 height 20
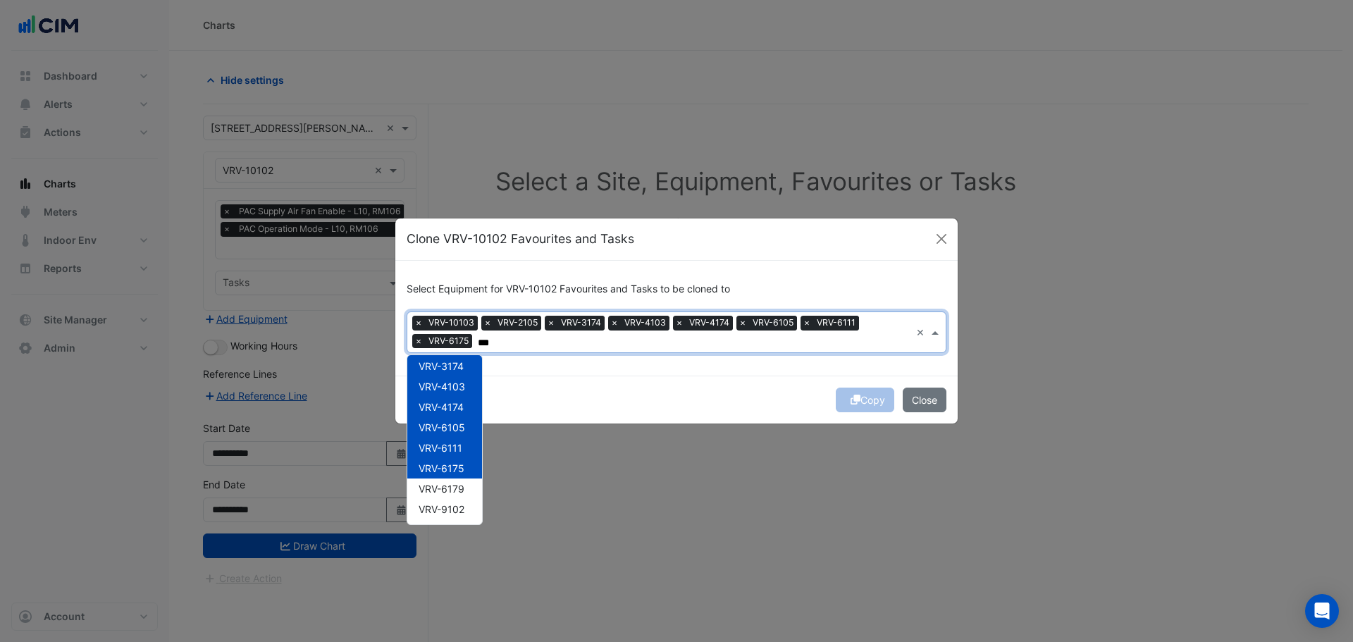
scroll to position [70, 0]
click at [455, 469] on span "VRV-6179" at bounding box center [442, 464] width 46 height 12
click at [455, 485] on span "VRV-9102" at bounding box center [442, 485] width 46 height 12
drag, startPoint x: 455, startPoint y: 503, endPoint x: 470, endPoint y: 482, distance: 25.2
click at [455, 503] on span "VRV-9114" at bounding box center [441, 505] width 45 height 12
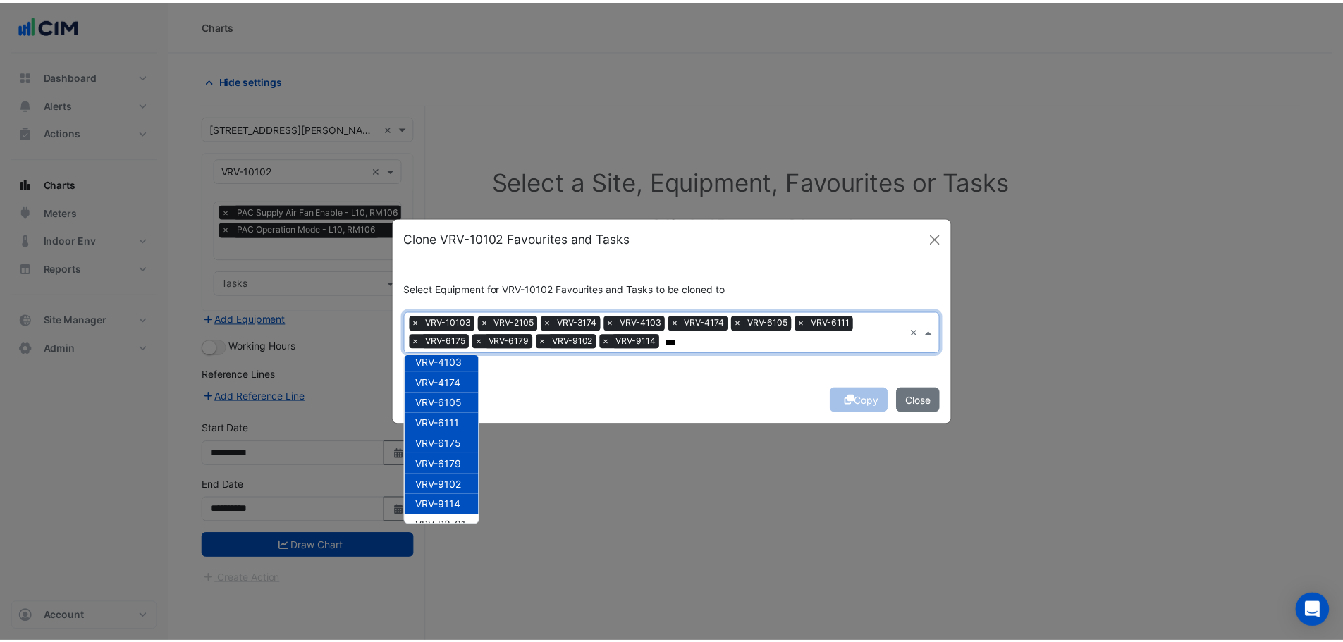
scroll to position [190, 0]
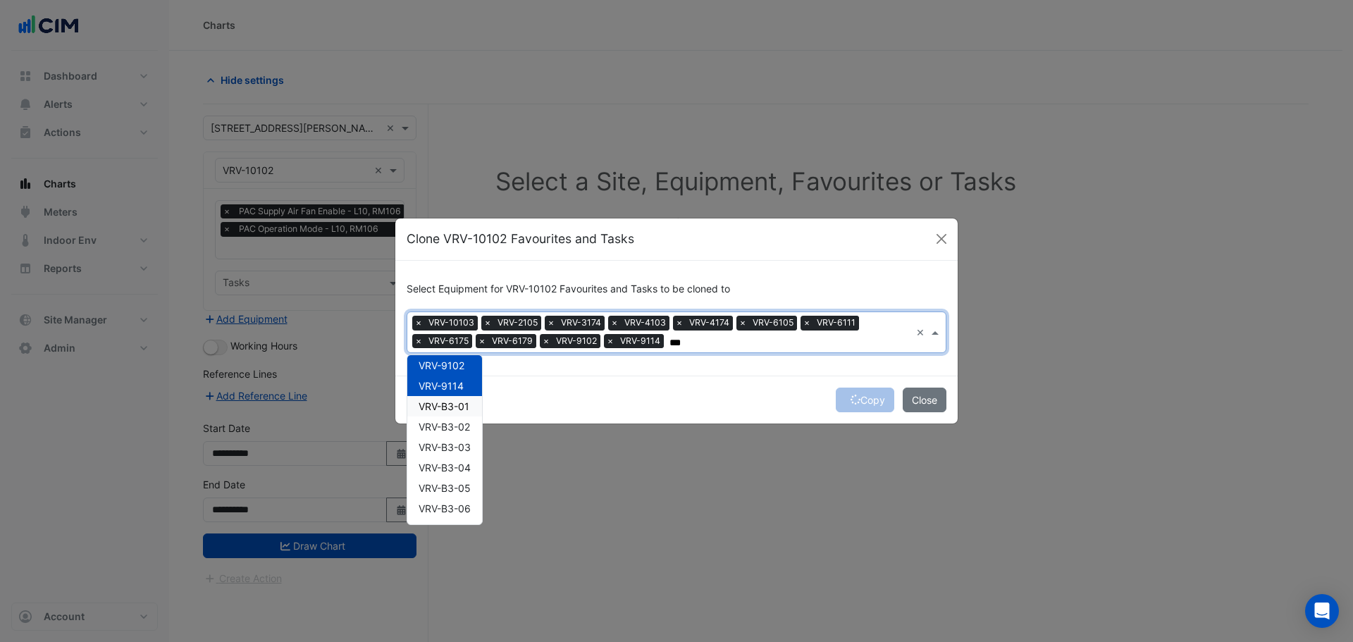
click at [458, 407] on span "VRV-B3-01" at bounding box center [444, 406] width 51 height 12
click at [455, 425] on span "VRV-B3-02" at bounding box center [444, 427] width 51 height 12
drag, startPoint x: 453, startPoint y: 449, endPoint x: 458, endPoint y: 465, distance: 16.9
click at [453, 451] on span "VRV-B3-03" at bounding box center [445, 447] width 52 height 12
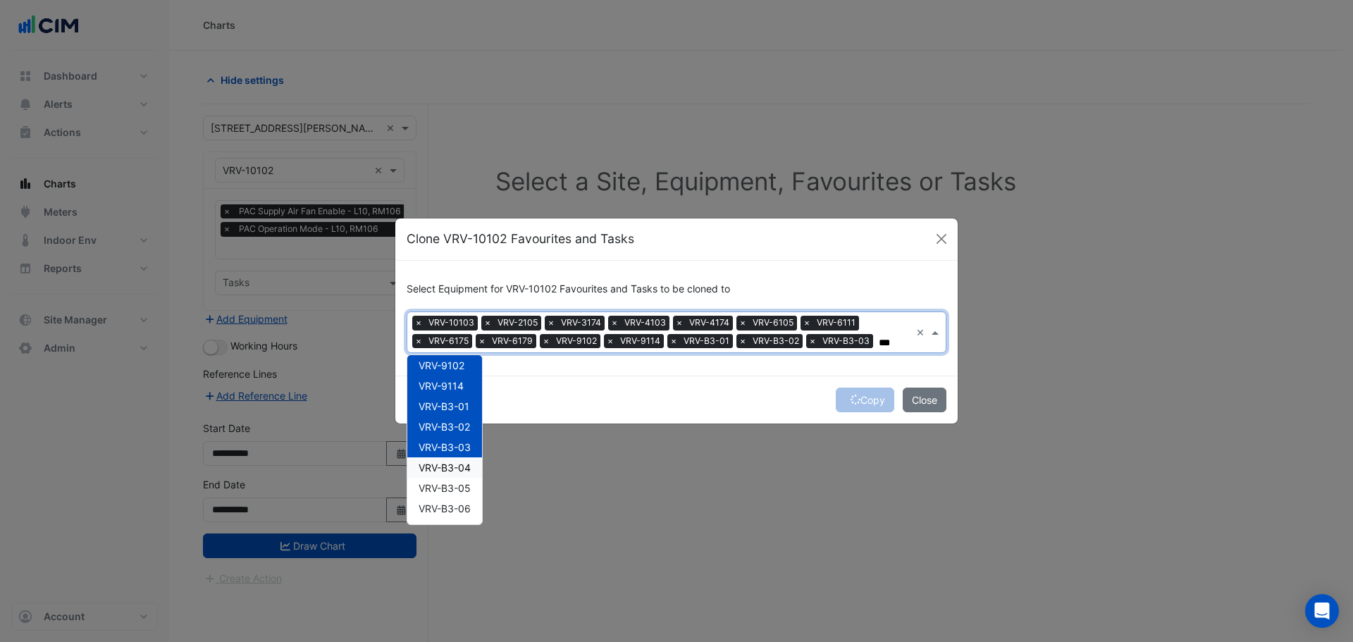
click at [460, 473] on span "VRV-B3-04" at bounding box center [445, 468] width 52 height 12
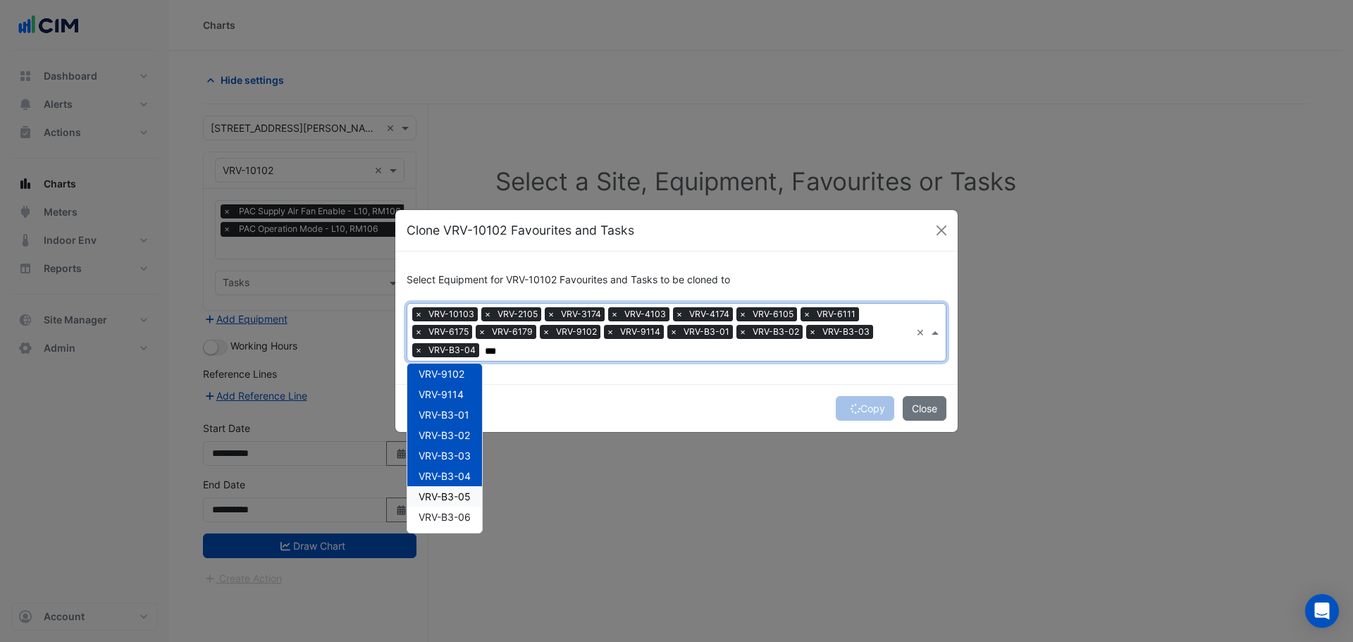
click at [465, 498] on span "VRV-B3-05" at bounding box center [445, 497] width 52 height 12
click at [461, 520] on span "VRV-B3-06" at bounding box center [445, 517] width 52 height 12
type input "***"
click at [635, 407] on div "Copy Close" at bounding box center [676, 408] width 563 height 48
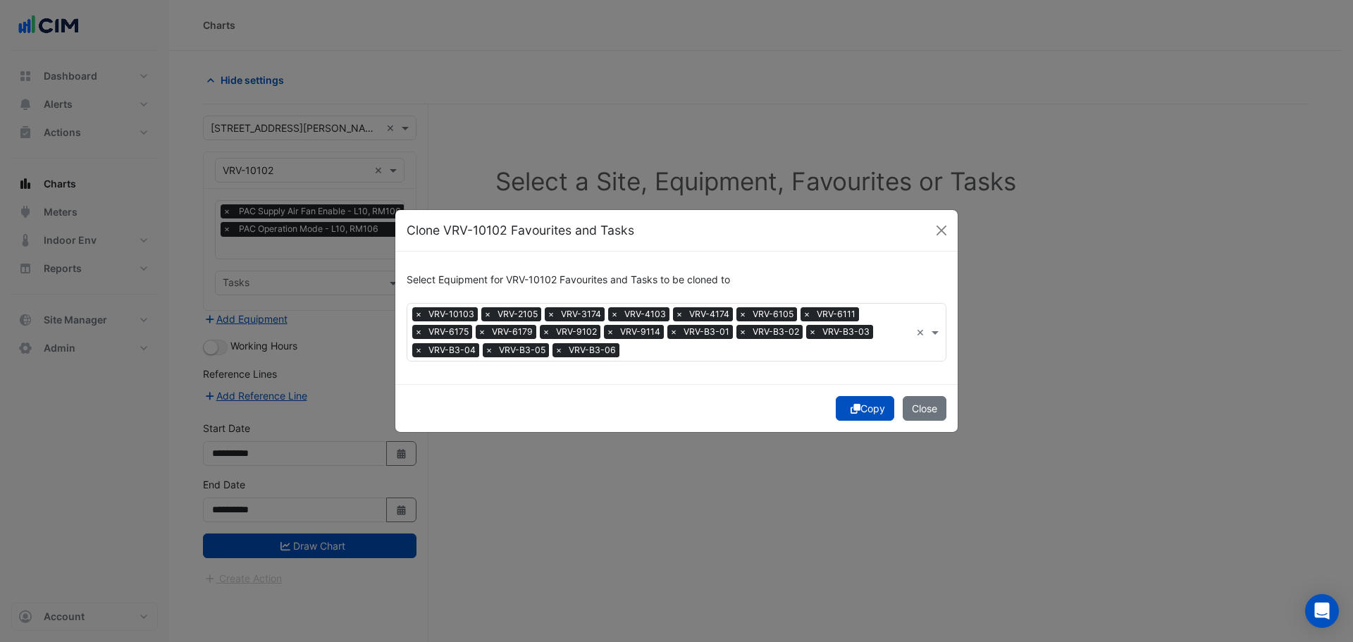
drag, startPoint x: 866, startPoint y: 410, endPoint x: 809, endPoint y: 419, distance: 57.8
click at [867, 410] on button "Copy" at bounding box center [865, 408] width 59 height 25
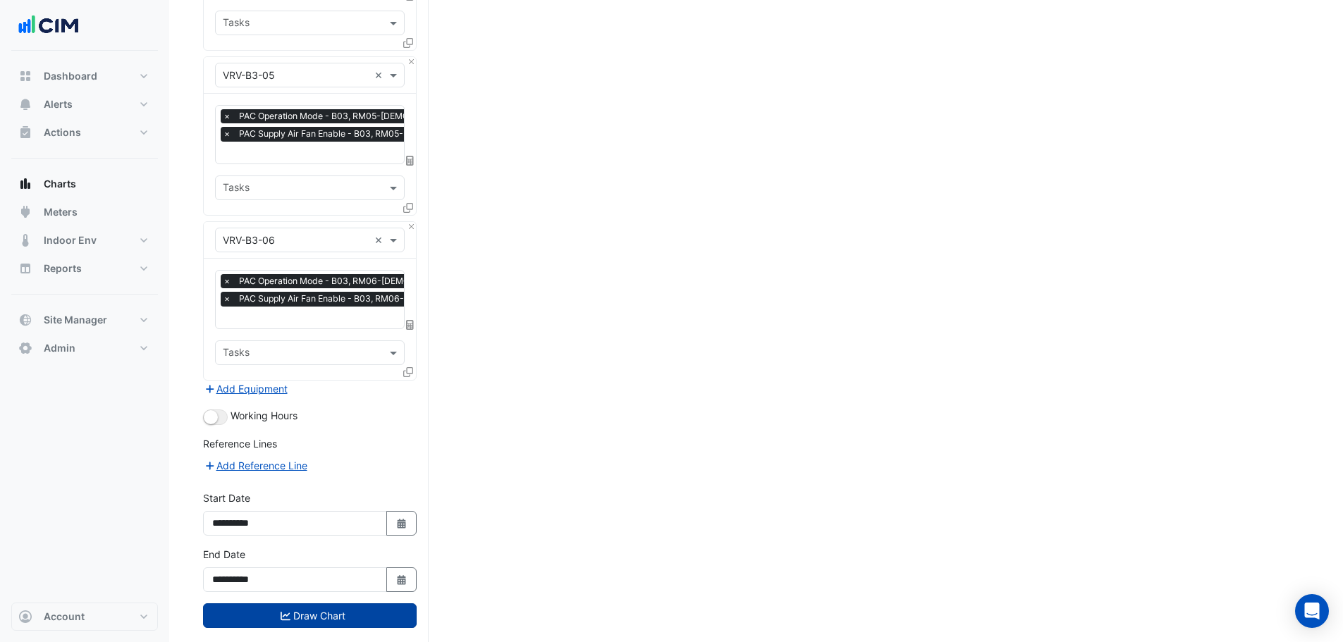
click at [320, 603] on button "Draw Chart" at bounding box center [310, 615] width 214 height 25
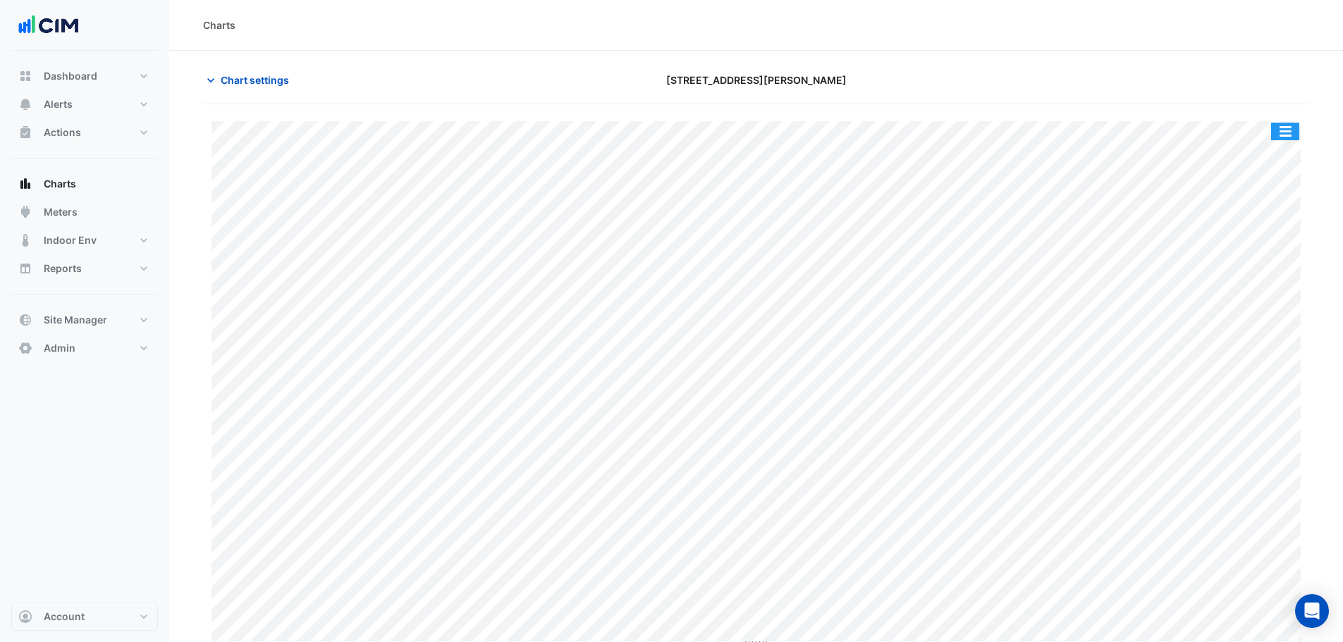
click at [1279, 135] on button "button" at bounding box center [1285, 132] width 28 height 18
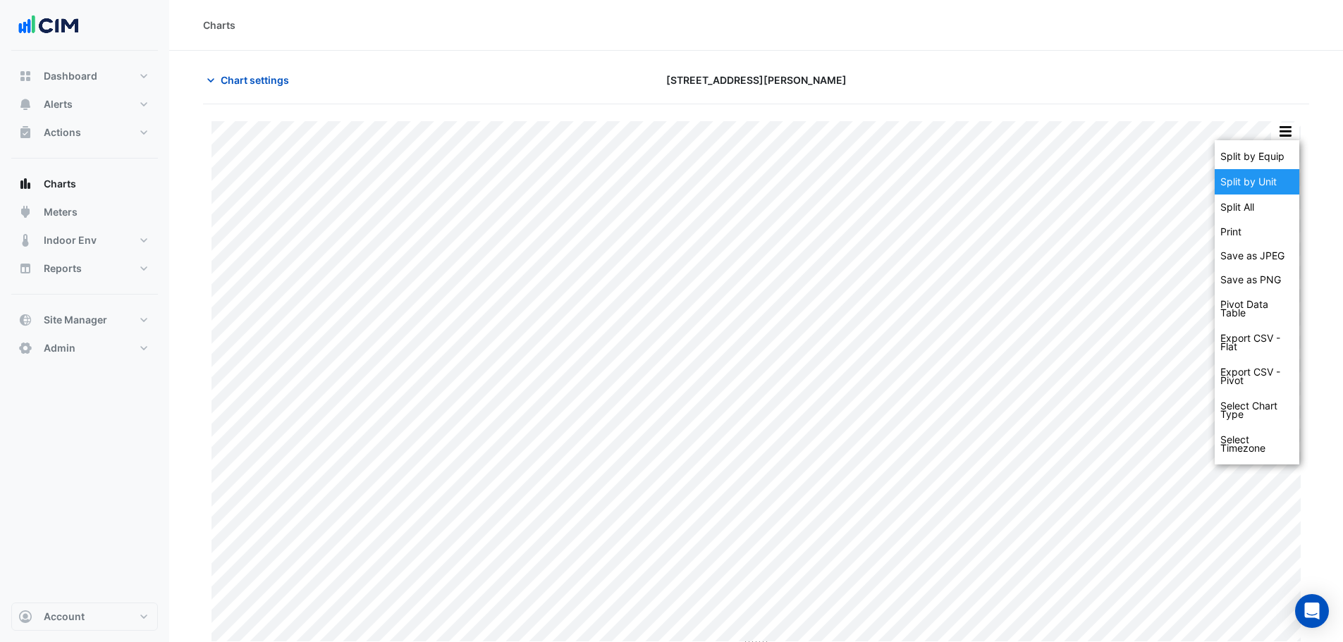
click at [1281, 181] on div "Split by Unit" at bounding box center [1257, 181] width 85 height 25
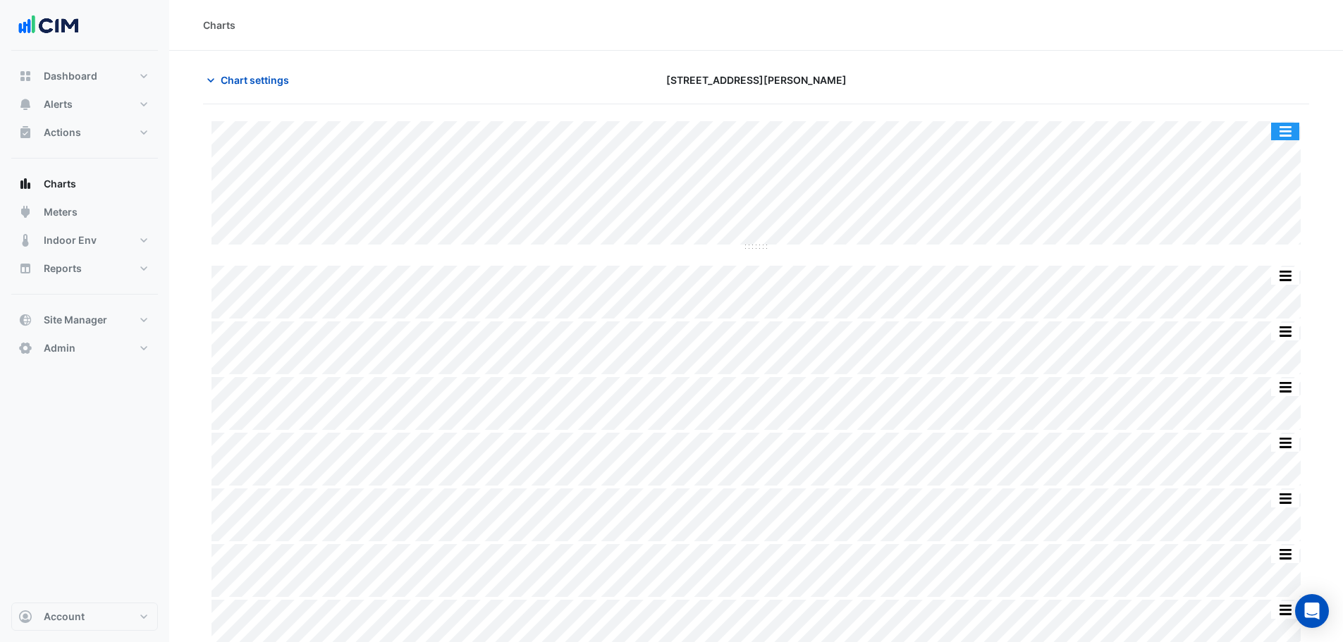
click at [1298, 133] on button "button" at bounding box center [1285, 132] width 28 height 18
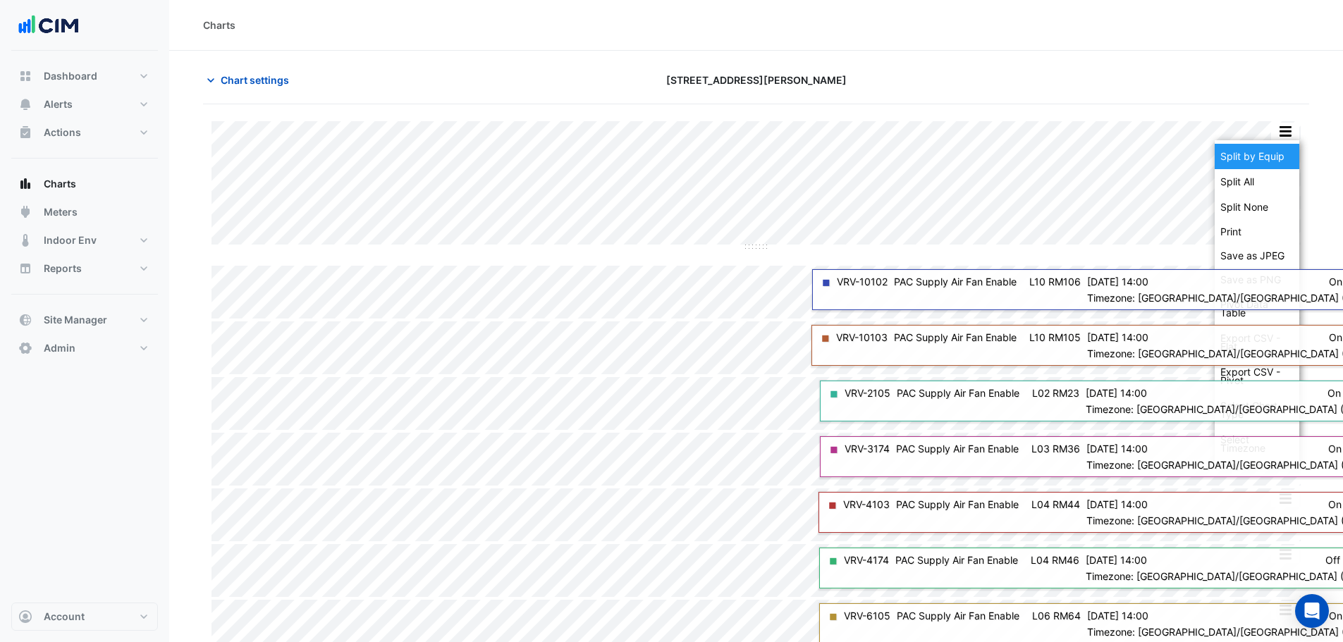
click at [1264, 158] on div "Split by Equip" at bounding box center [1257, 156] width 85 height 25
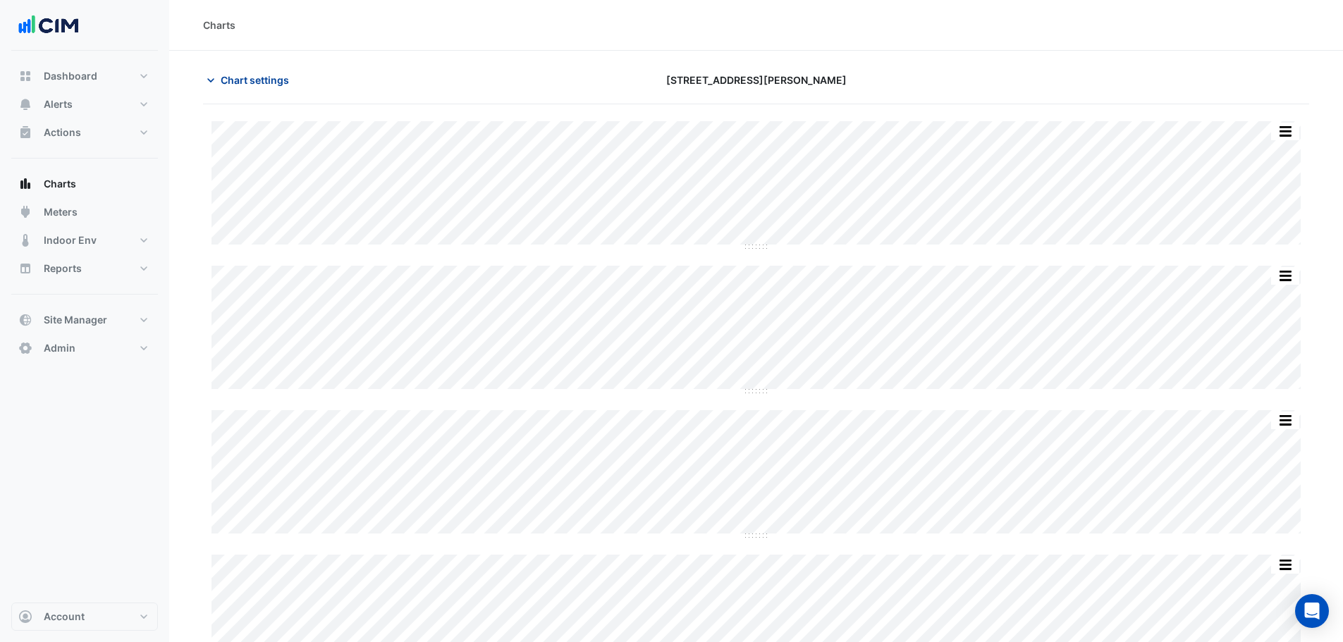
click at [250, 73] on span "Chart settings" at bounding box center [255, 80] width 68 height 15
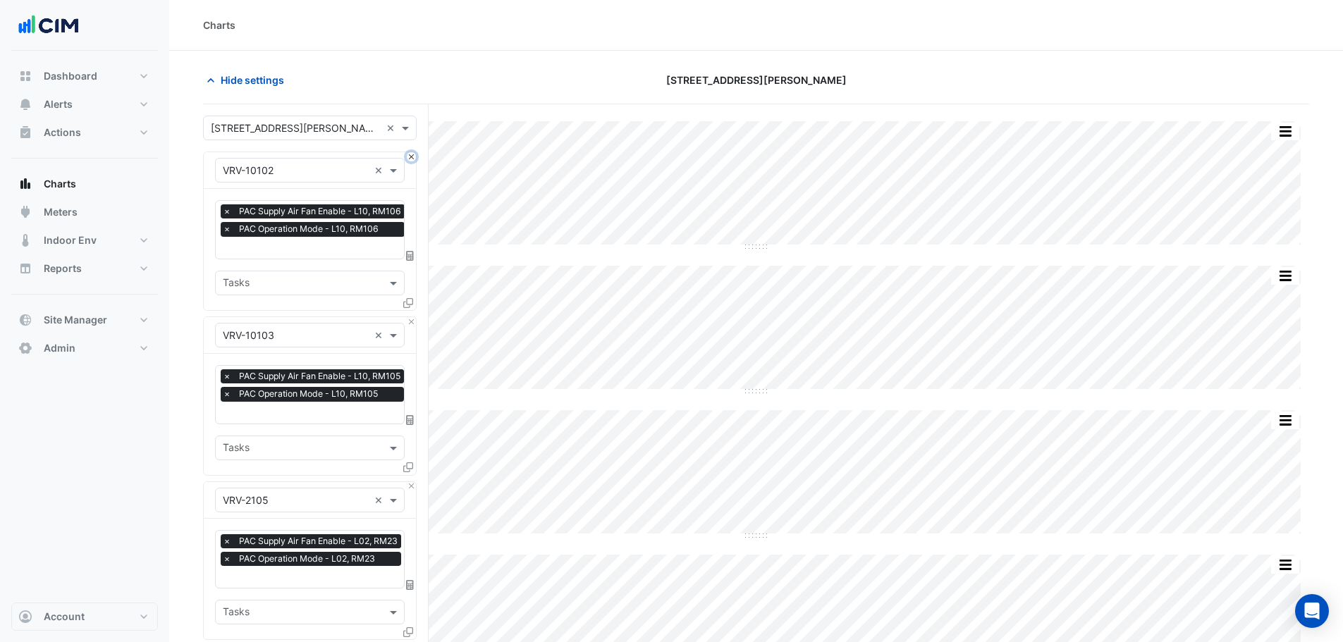
click at [412, 156] on button "Close" at bounding box center [411, 156] width 9 height 9
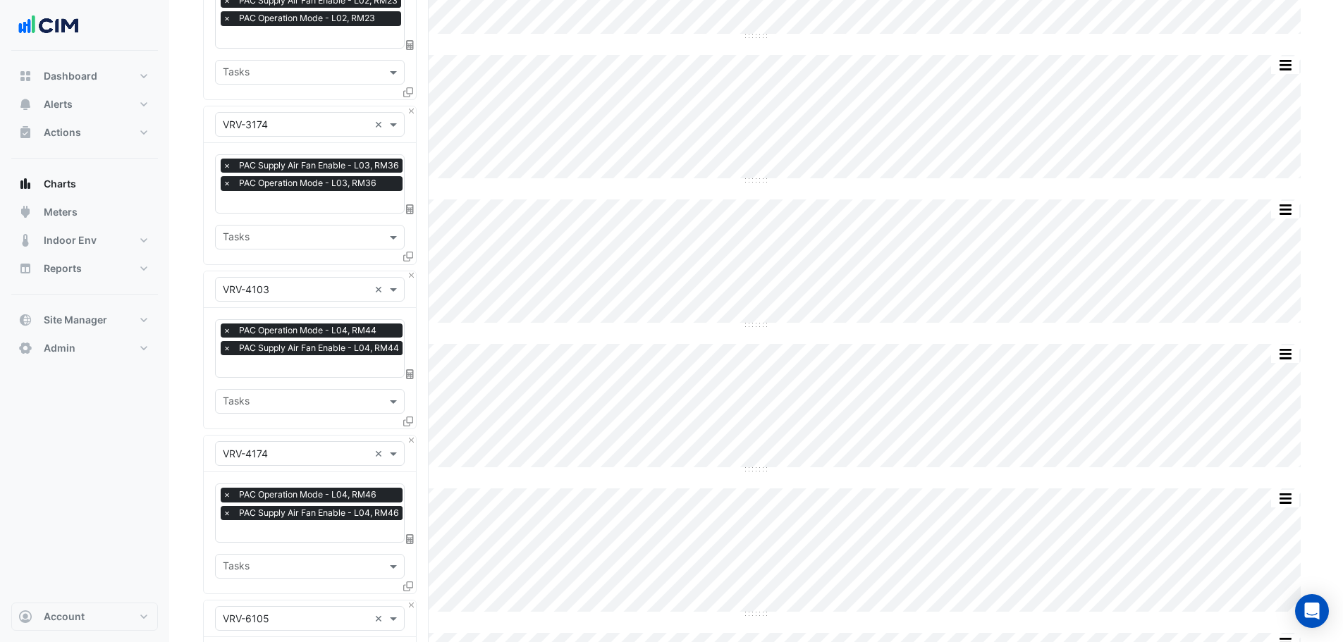
scroll to position [211, 0]
click at [410, 436] on button "Close" at bounding box center [411, 439] width 9 height 9
click at [410, 600] on button "Close" at bounding box center [411, 604] width 9 height 9
click at [410, 436] on button "Close" at bounding box center [411, 439] width 9 height 9
click at [410, 600] on button "Close" at bounding box center [411, 604] width 9 height 9
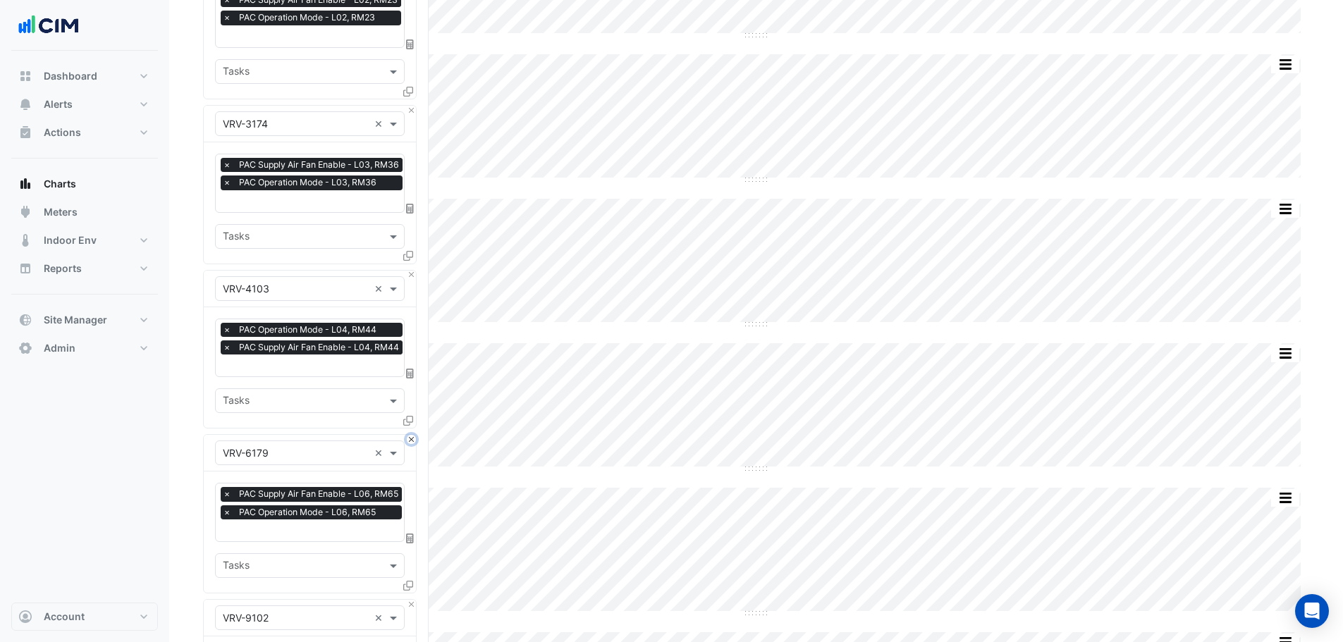
click at [410, 436] on button "Close" at bounding box center [411, 439] width 9 height 9
click at [410, 600] on button "Close" at bounding box center [411, 604] width 9 height 9
click at [410, 436] on button "Close" at bounding box center [411, 439] width 9 height 9
click at [410, 600] on button "Close" at bounding box center [411, 604] width 9 height 9
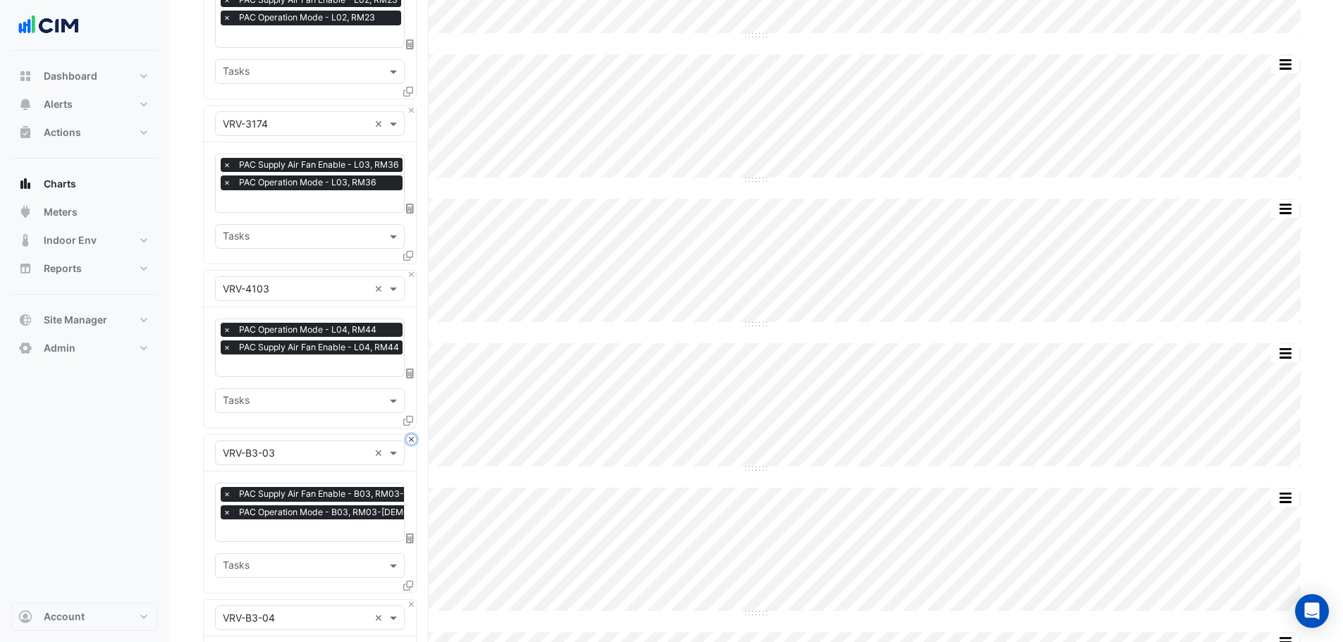
click at [410, 436] on button "Close" at bounding box center [411, 439] width 9 height 9
click at [410, 600] on button "Close" at bounding box center [411, 604] width 9 height 9
click at [410, 436] on button "Close" at bounding box center [411, 439] width 9 height 9
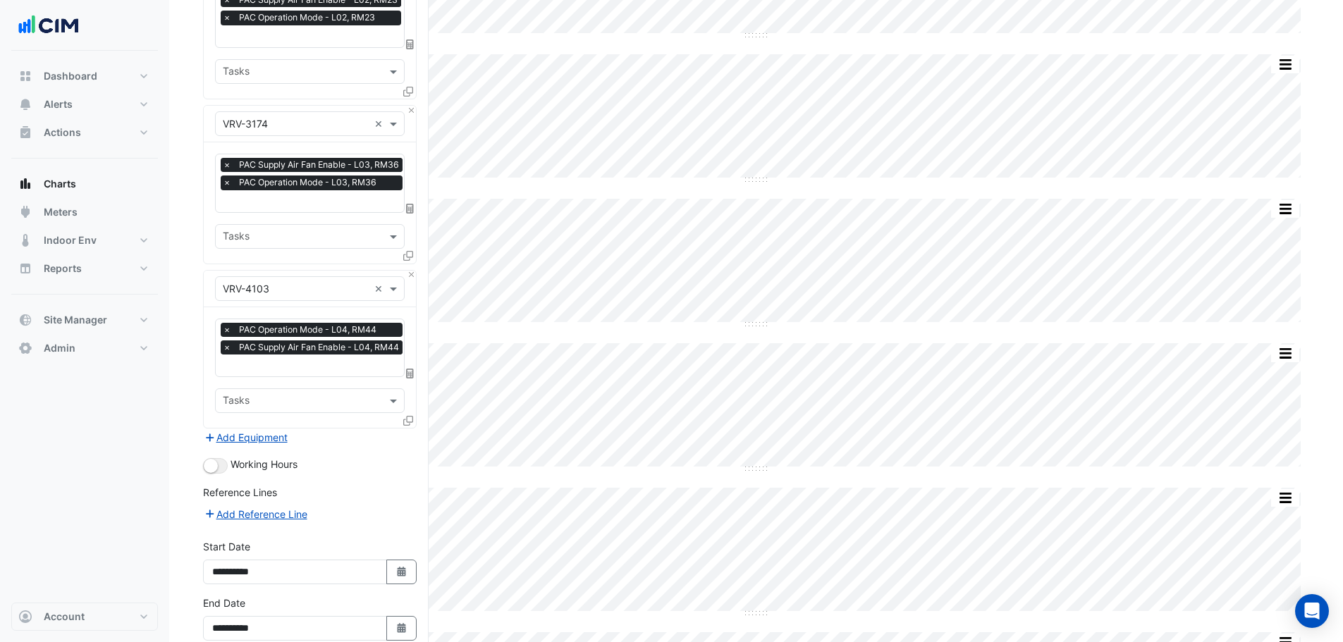
click at [410, 436] on div "Add Equipment" at bounding box center [310, 437] width 214 height 17
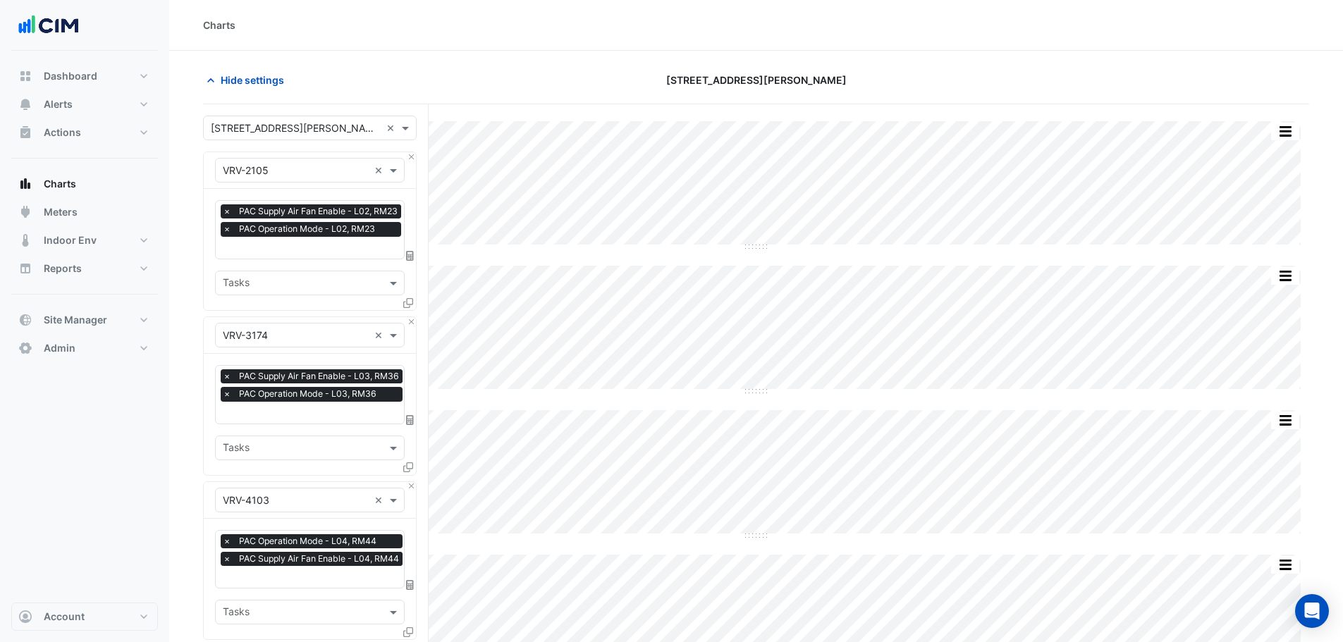
click at [274, 249] on input "text" at bounding box center [314, 249] width 182 height 15
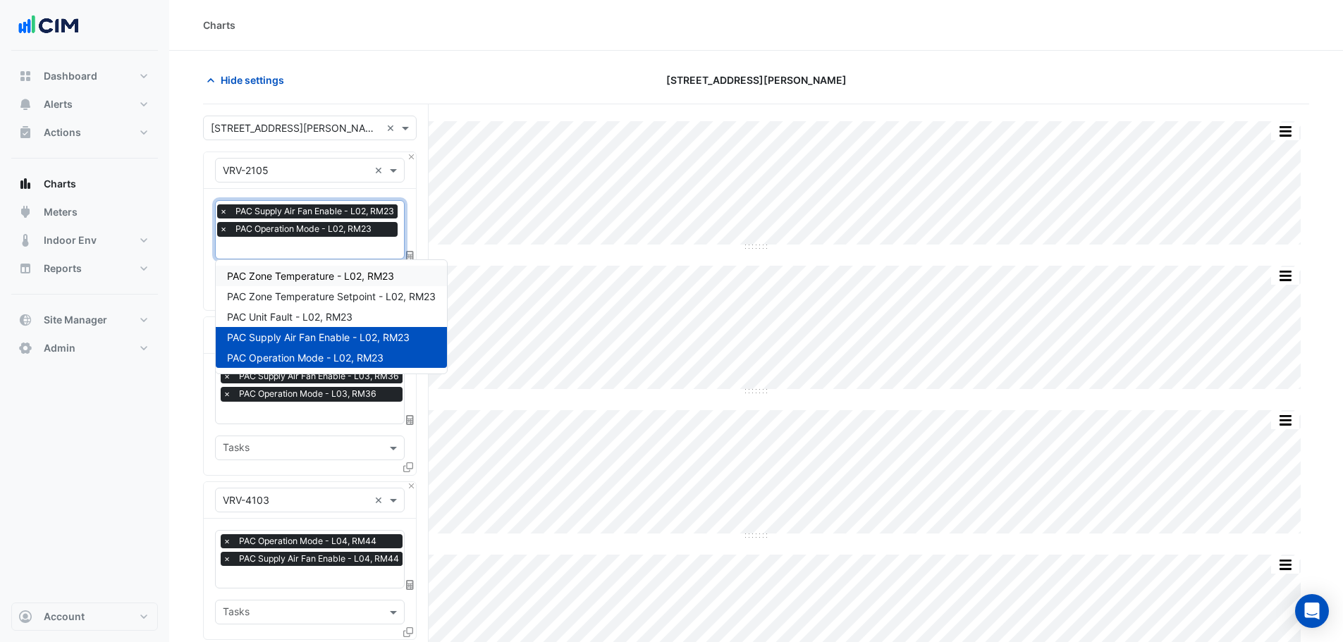
click at [288, 274] on span "PAC Zone Temperature - L02, RM23" at bounding box center [310, 276] width 167 height 12
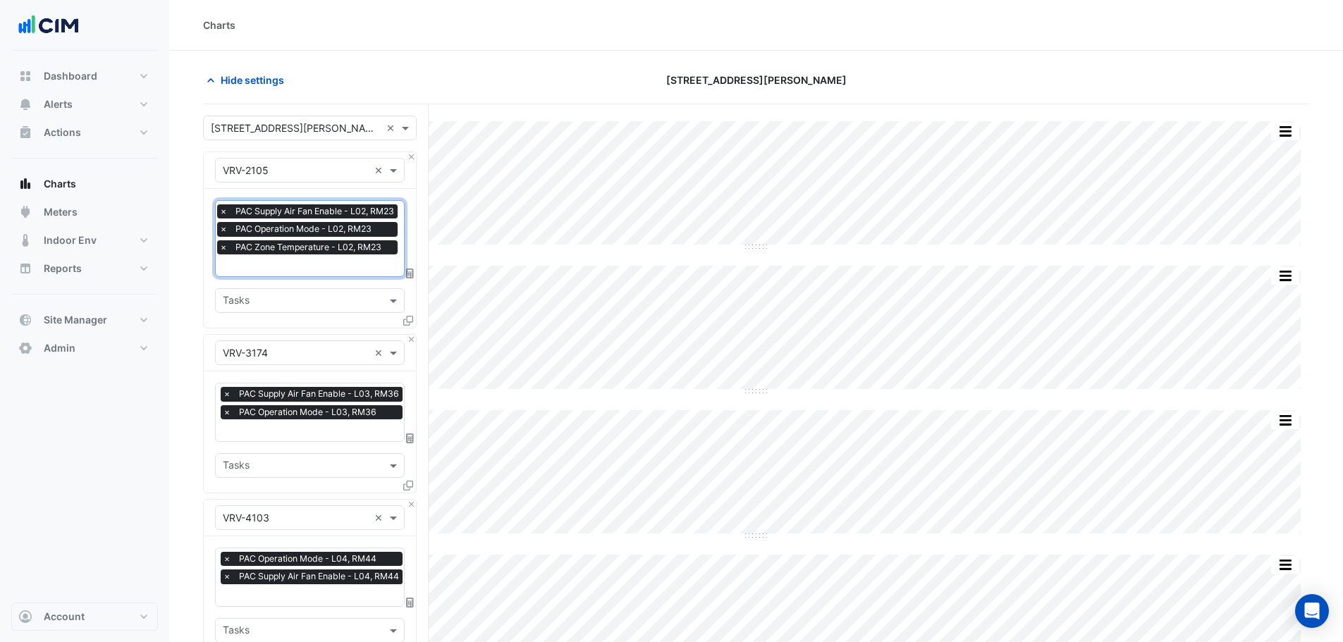
click at [290, 257] on div "× PAC Supply Air Fan Enable - L02, RM23 × PAC Operation Mode - L02, RM23 × PAC …" at bounding box center [309, 231] width 184 height 54
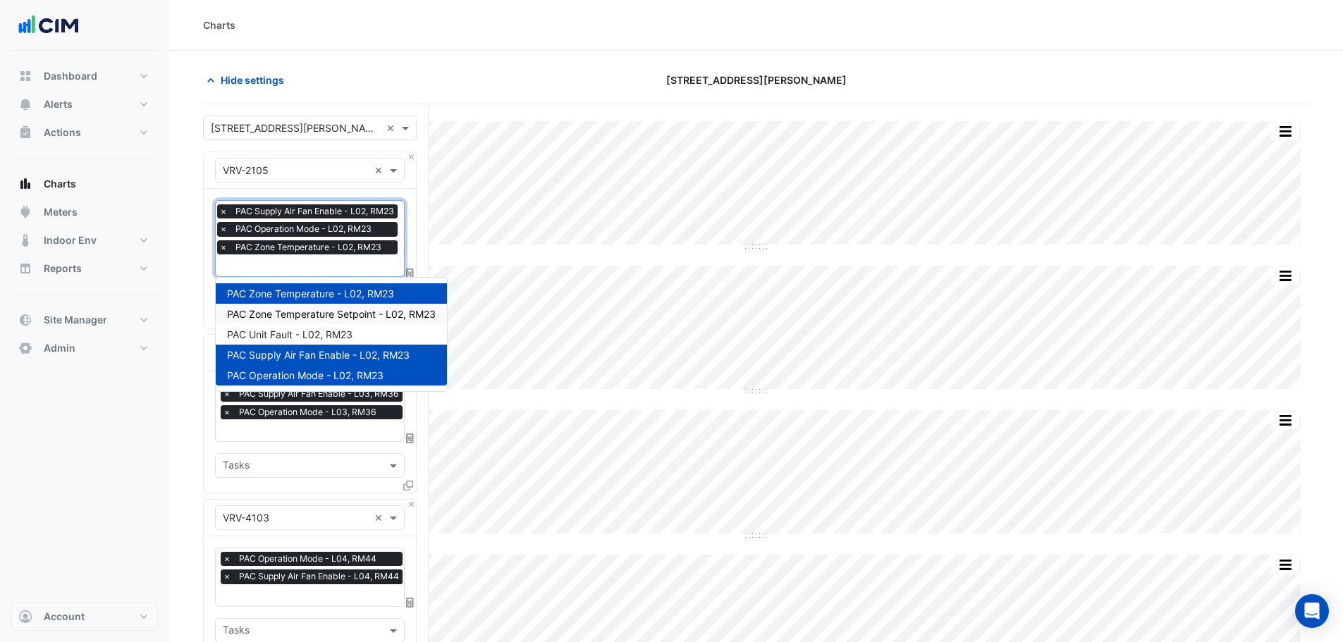
click at [303, 312] on span "PAC Zone Temperature Setpoint - L02, RM23" at bounding box center [331, 314] width 209 height 12
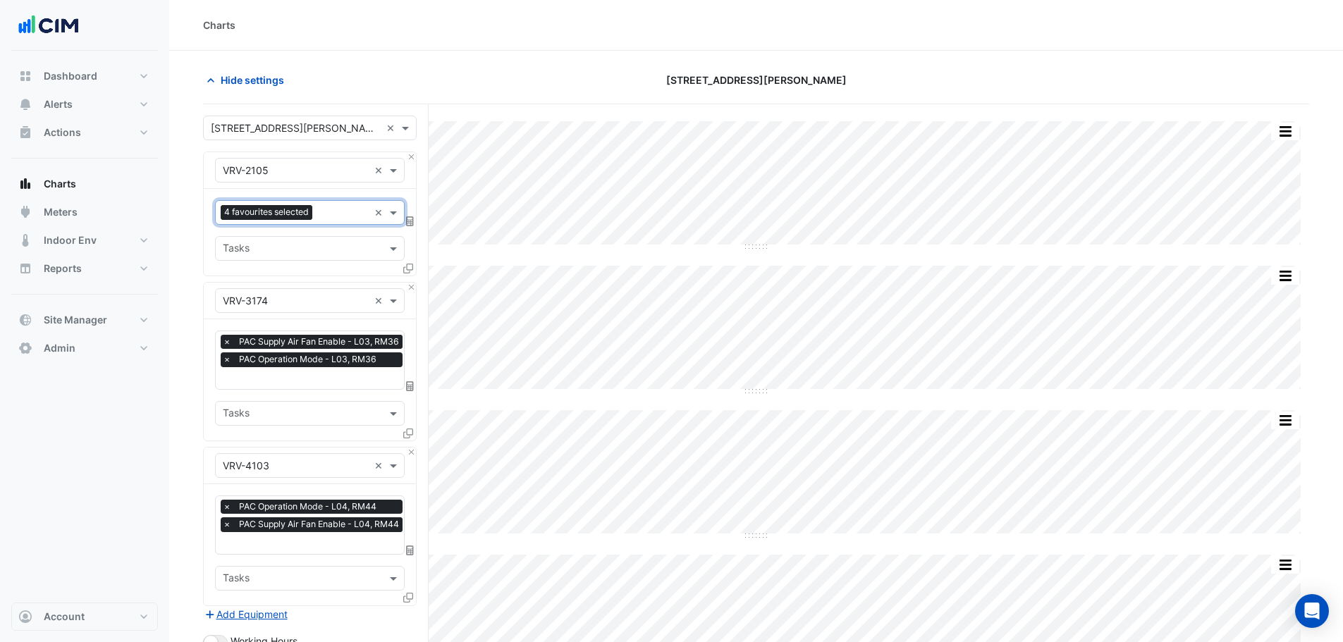
scroll to position [0, 0]
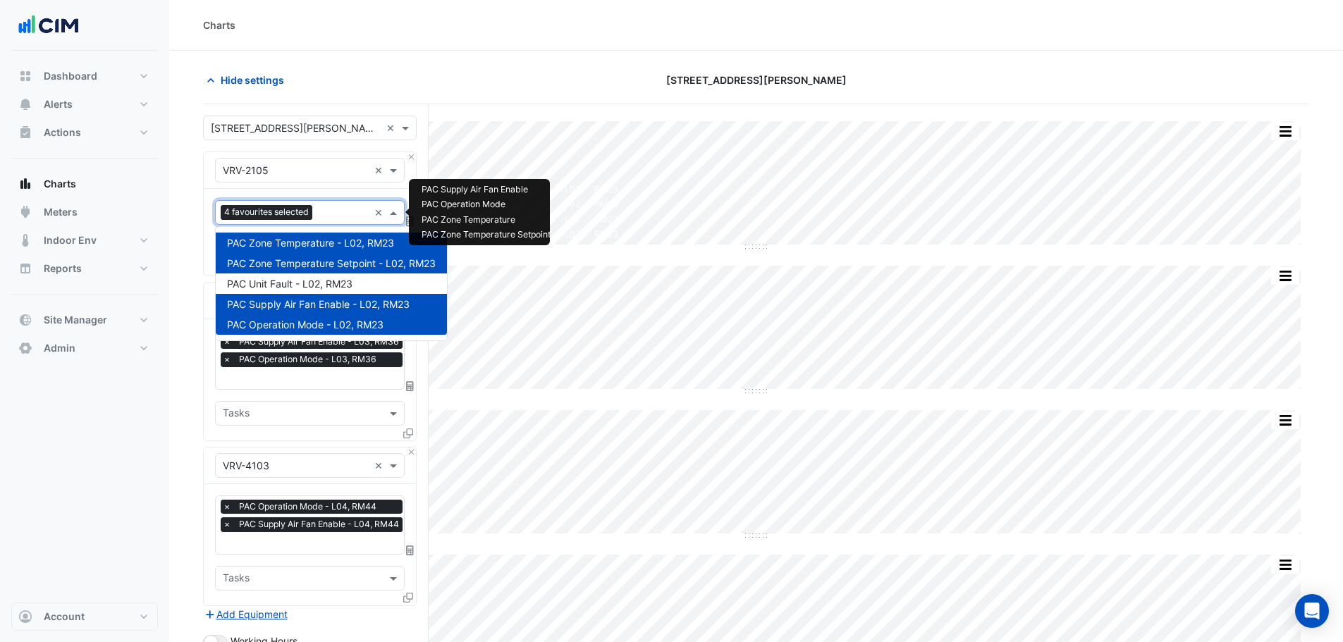
click at [326, 221] on div at bounding box center [342, 214] width 53 height 18
drag, startPoint x: 297, startPoint y: 284, endPoint x: 307, endPoint y: 301, distance: 19.6
click at [297, 284] on span "PAC Unit Fault - L02, RM23" at bounding box center [289, 284] width 125 height 12
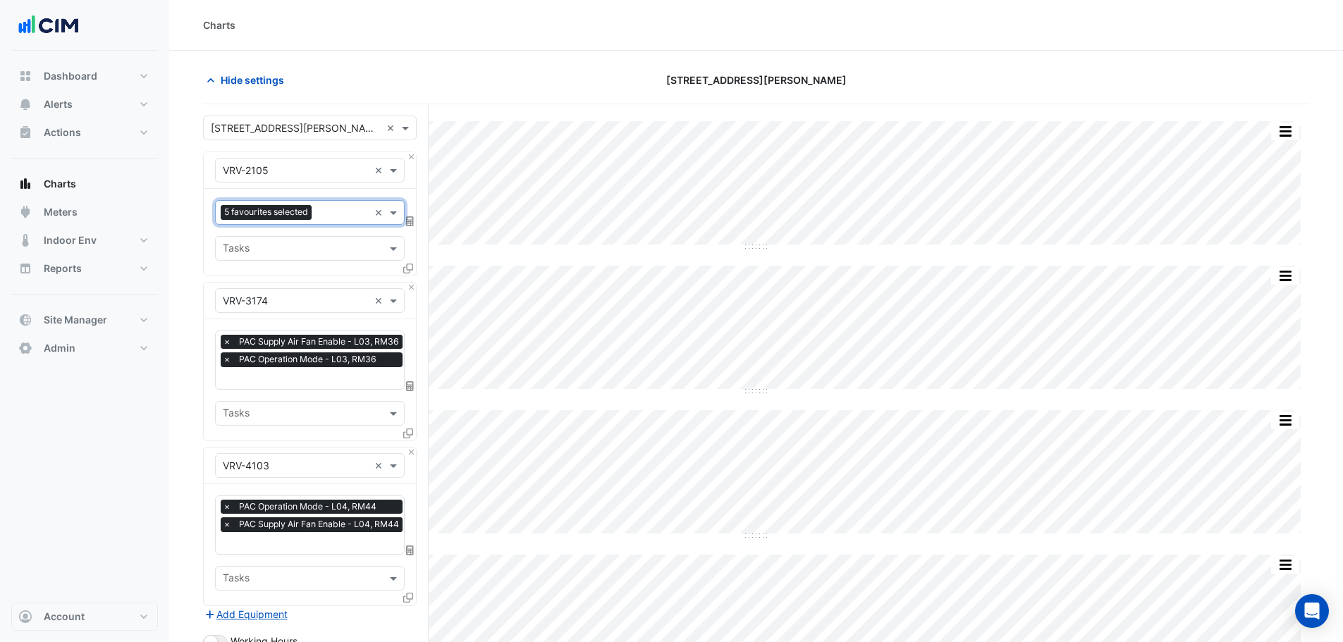
click at [293, 372] on input "text" at bounding box center [314, 379] width 183 height 15
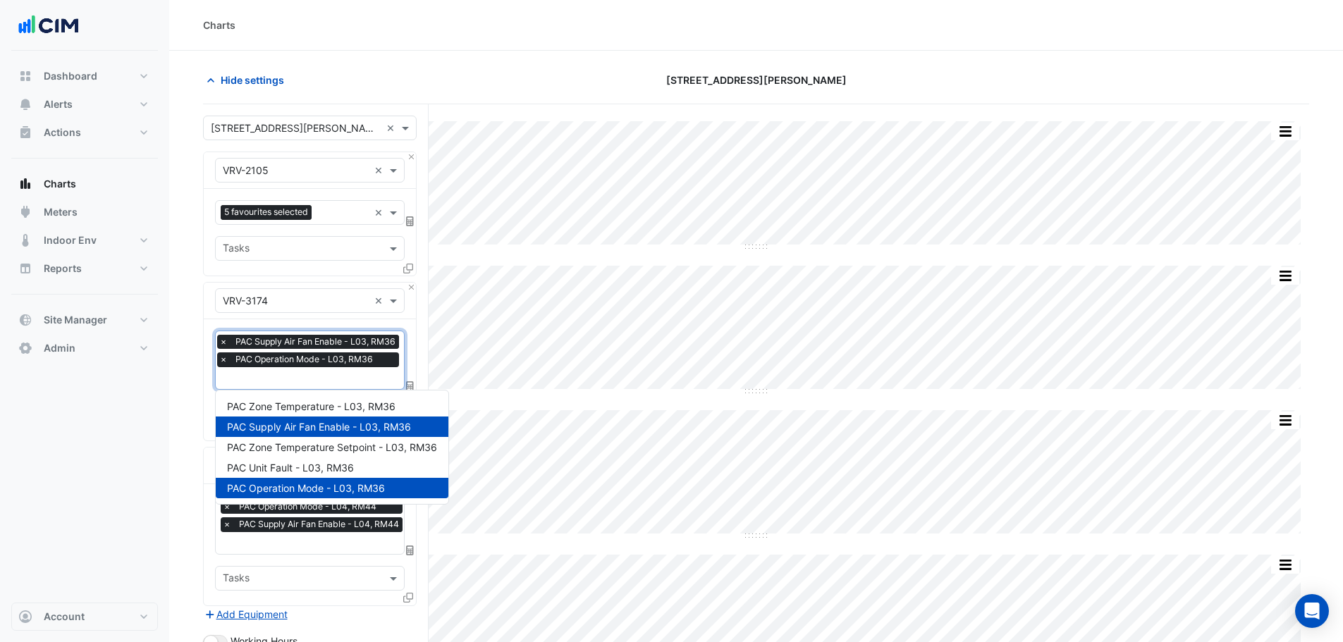
click at [321, 410] on span "PAC Zone Temperature - L03, RM36" at bounding box center [311, 406] width 168 height 12
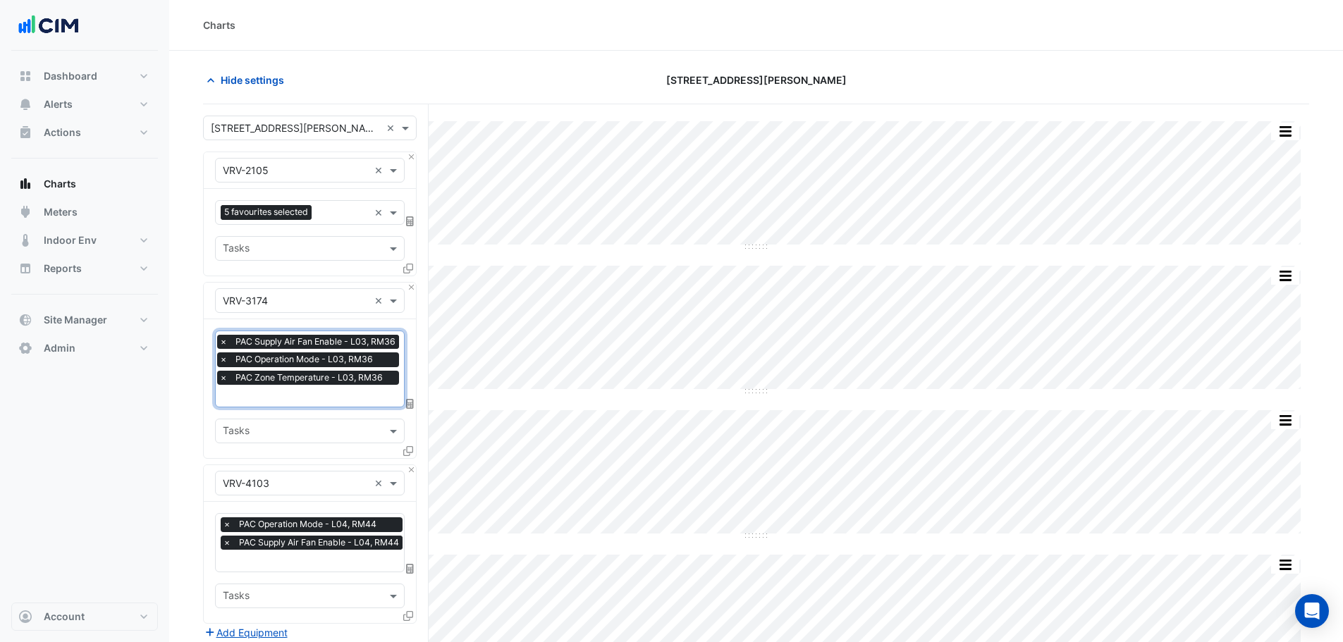
click at [303, 391] on input "text" at bounding box center [310, 397] width 183 height 15
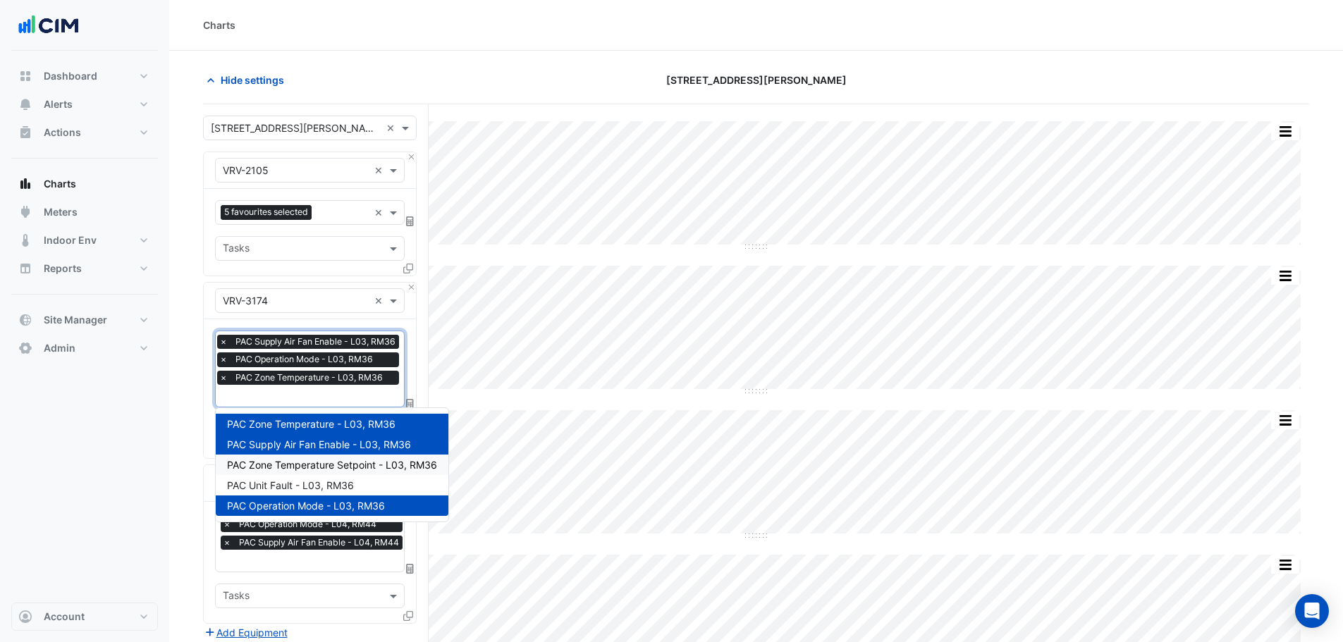
click at [326, 467] on span "PAC Zone Temperature Setpoint - L03, RM36" at bounding box center [332, 465] width 210 height 12
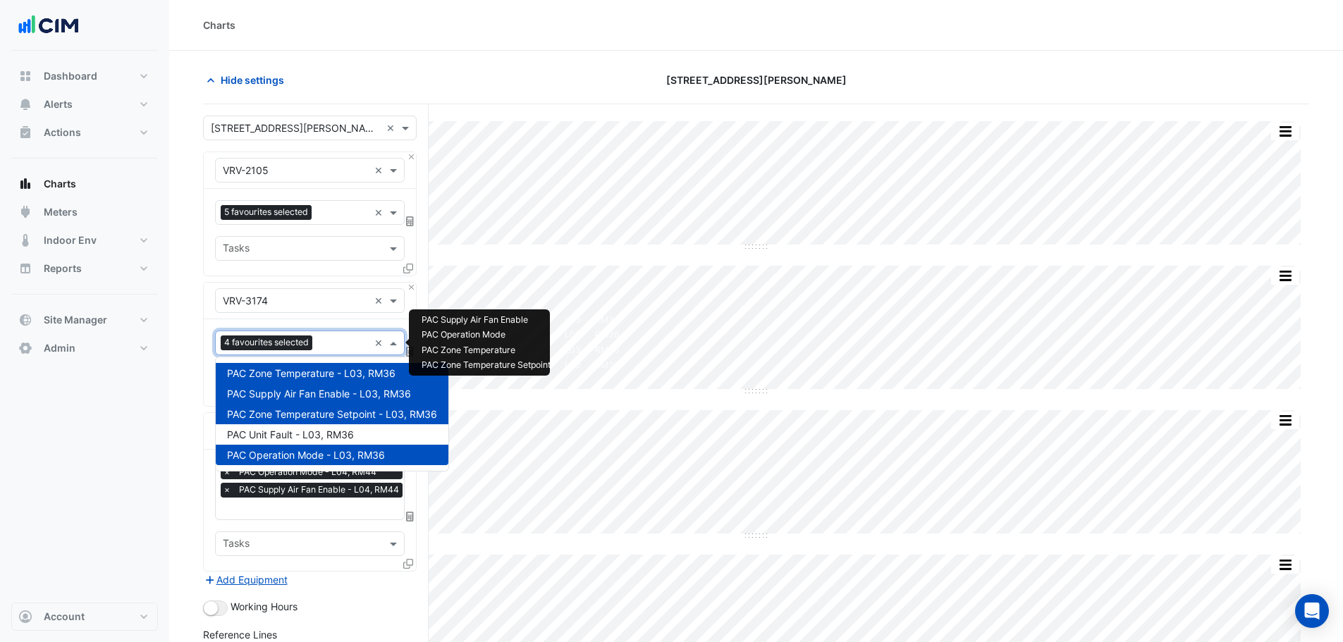
drag, startPoint x: 323, startPoint y: 351, endPoint x: 335, endPoint y: 375, distance: 26.8
click at [324, 351] on div at bounding box center [342, 345] width 53 height 18
click at [333, 430] on span "PAC Unit Fault - L03, RM36" at bounding box center [290, 435] width 127 height 12
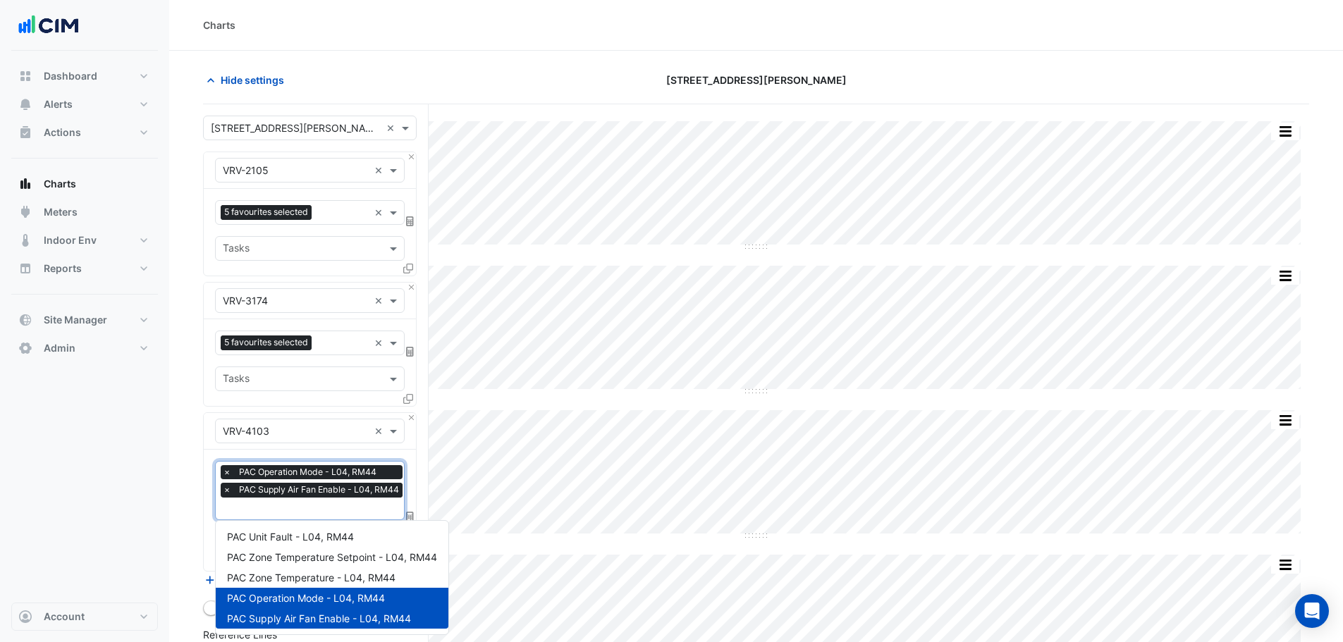
click at [326, 505] on input "text" at bounding box center [314, 510] width 183 height 15
click at [336, 539] on span "PAC Unit Fault - L04, RM44" at bounding box center [290, 537] width 127 height 12
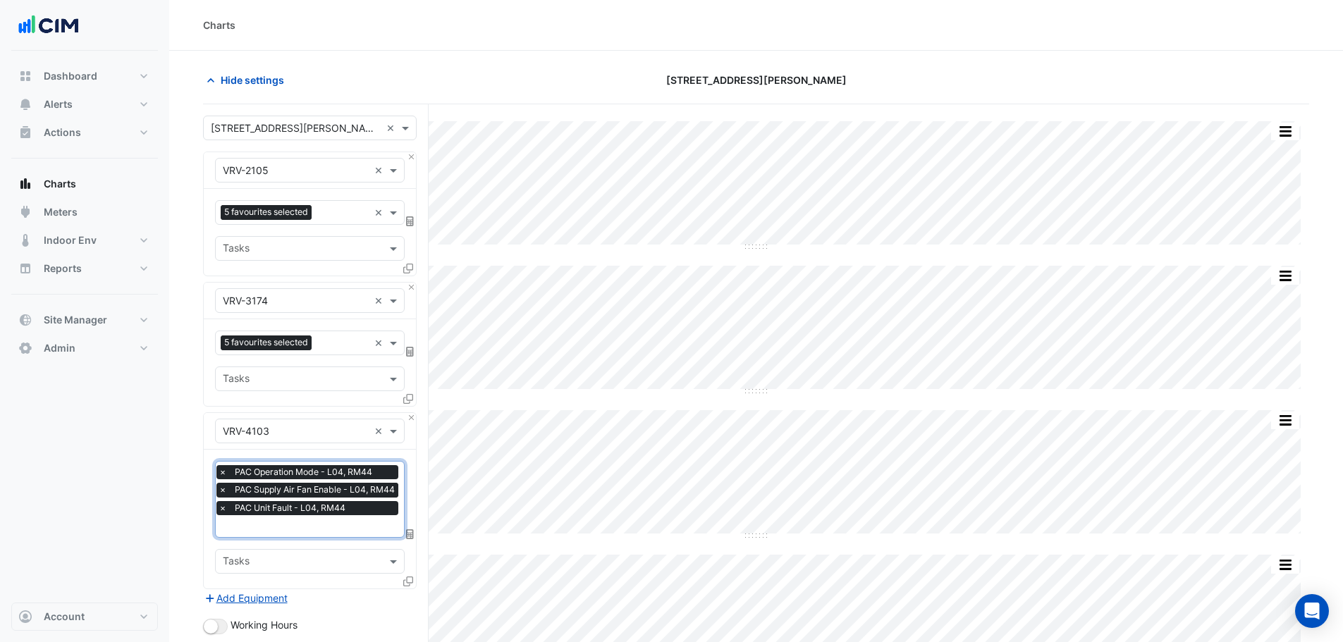
click at [336, 522] on input "text" at bounding box center [310, 527] width 183 height 15
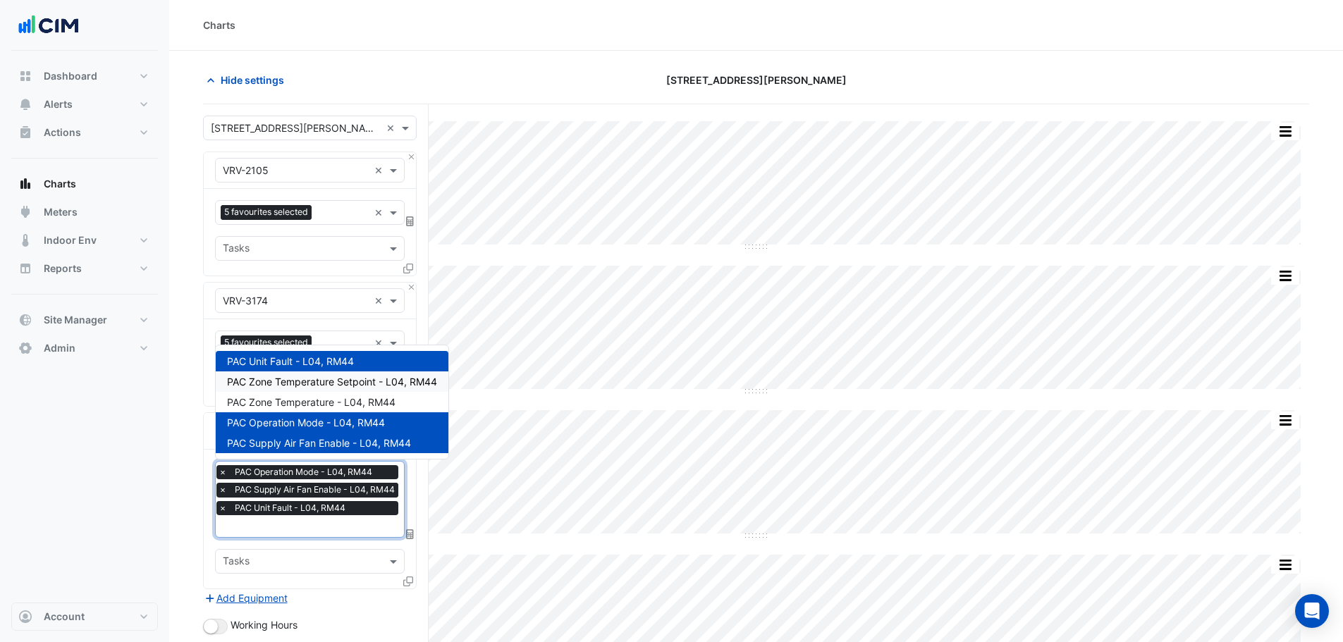
click at [326, 382] on span "PAC Zone Temperature Setpoint - L04, RM44" at bounding box center [332, 382] width 210 height 12
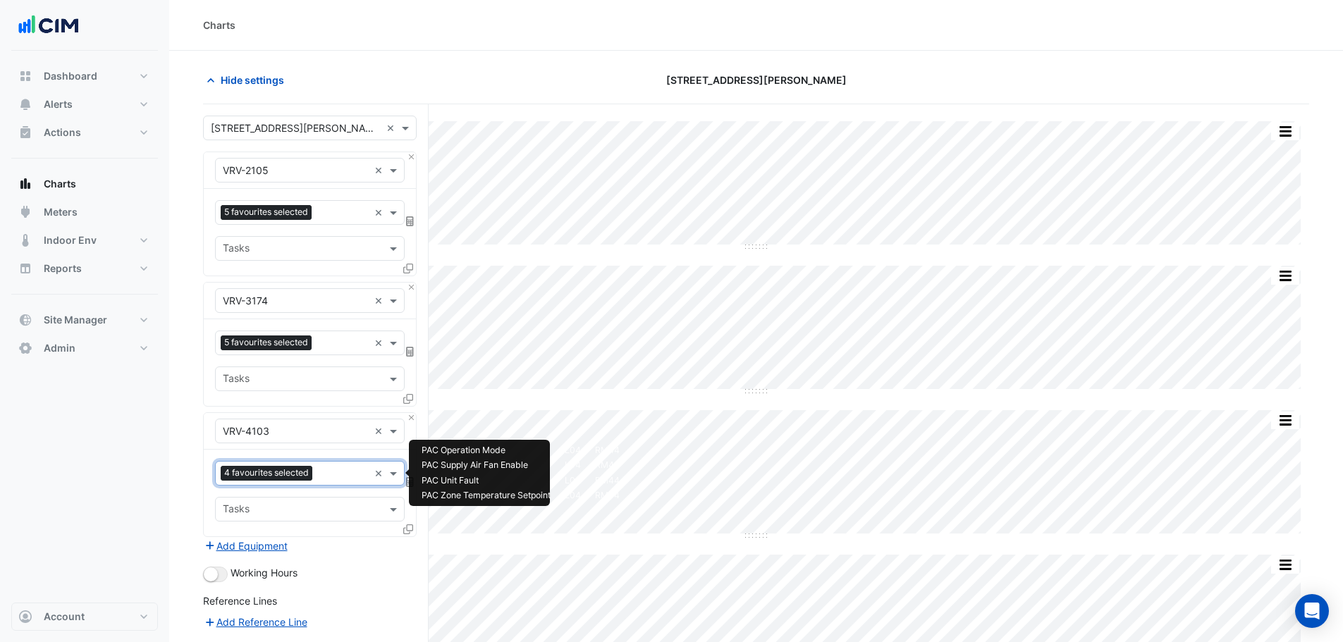
click at [338, 477] on input "text" at bounding box center [343, 474] width 51 height 15
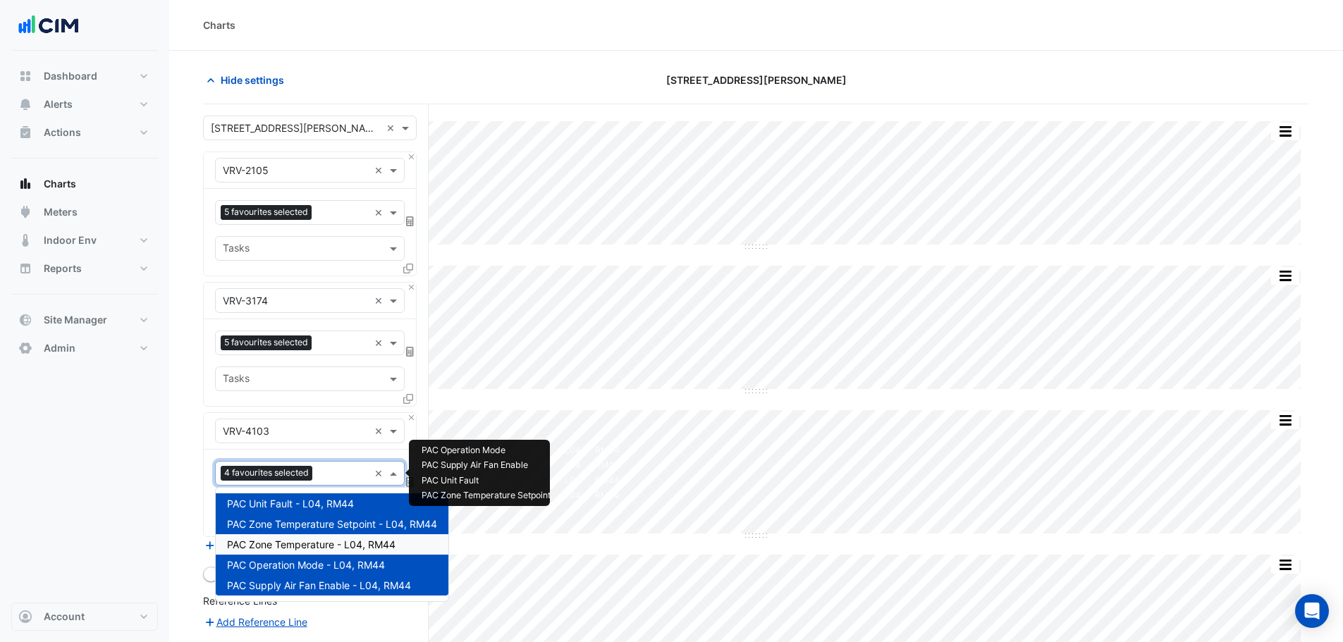
click at [329, 539] on span "PAC Zone Temperature - L04, RM44" at bounding box center [311, 545] width 168 height 12
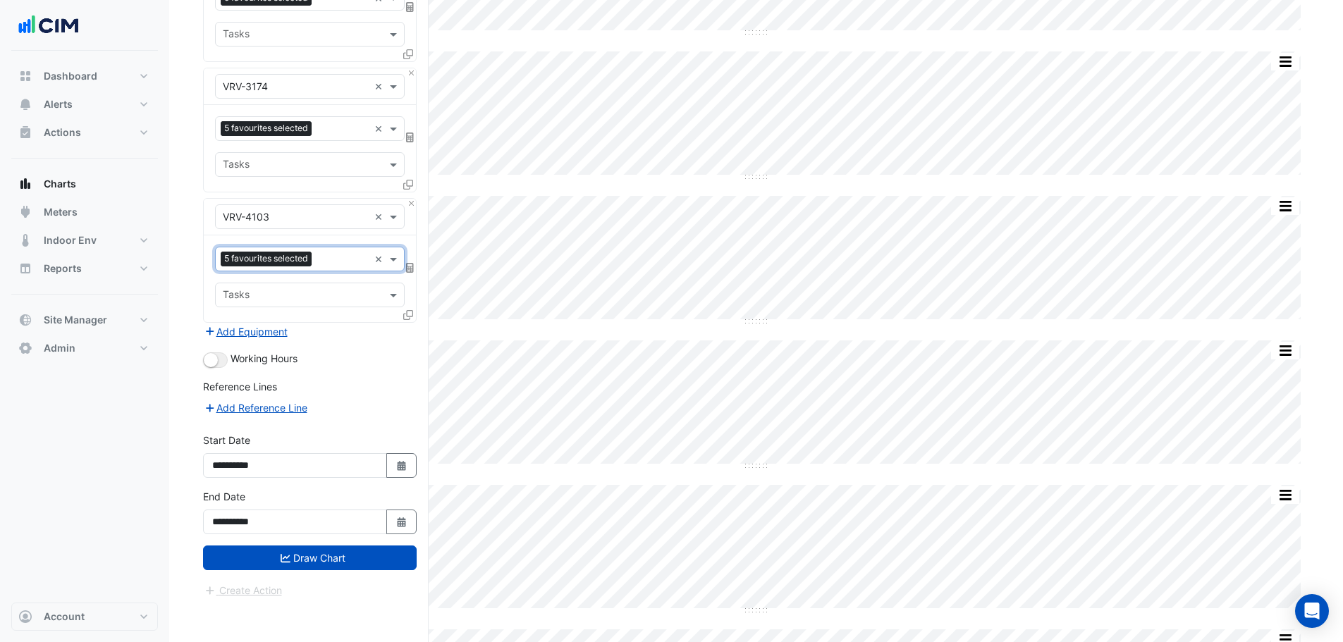
scroll to position [423, 0]
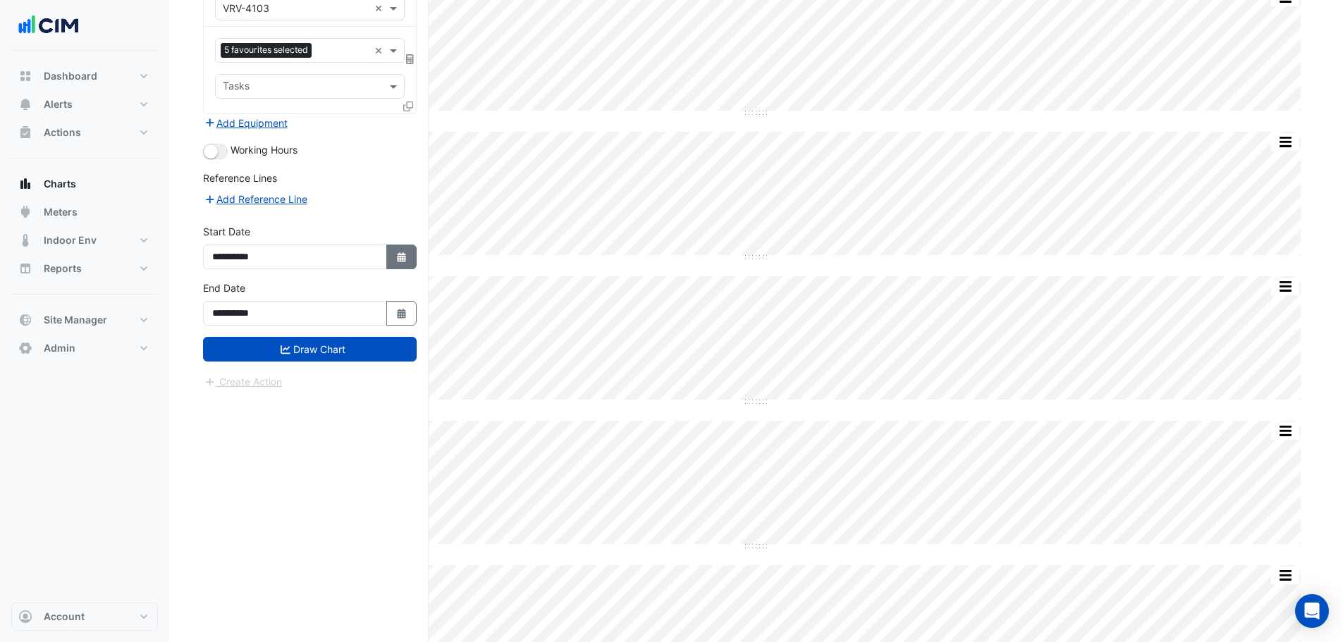
click at [393, 255] on button "Select Date" at bounding box center [401, 257] width 31 height 25
select select "*"
select select "****"
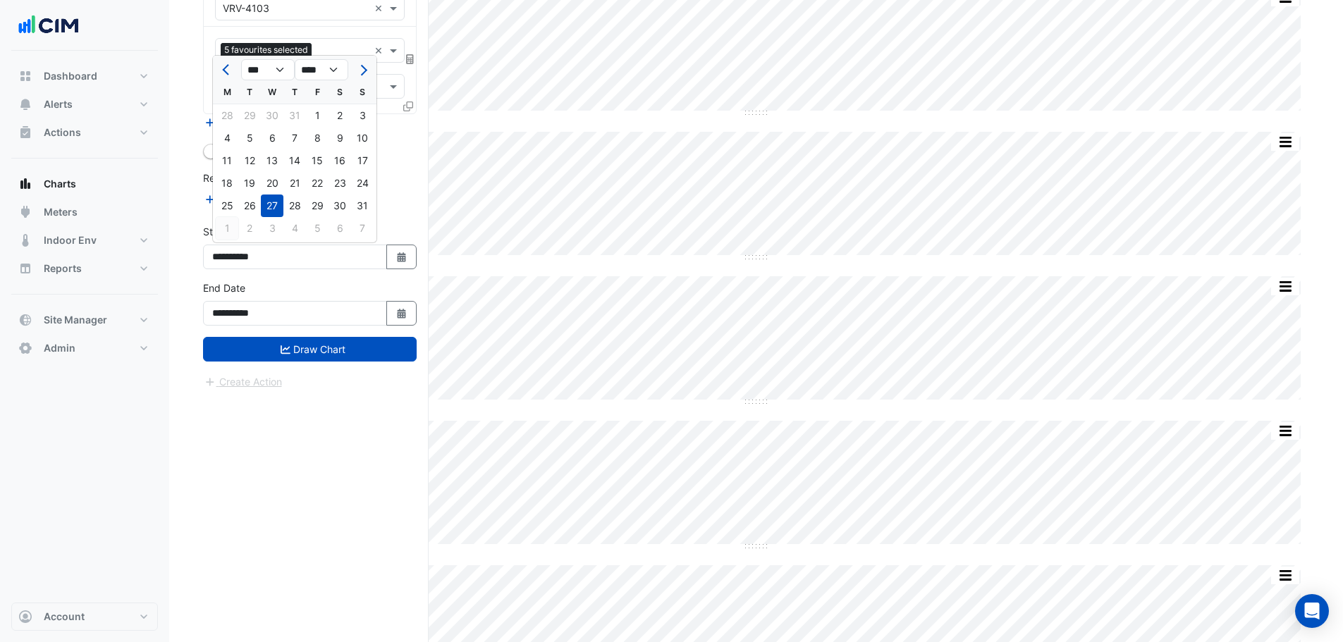
click at [228, 226] on div "1" at bounding box center [227, 228] width 23 height 23
type input "**********"
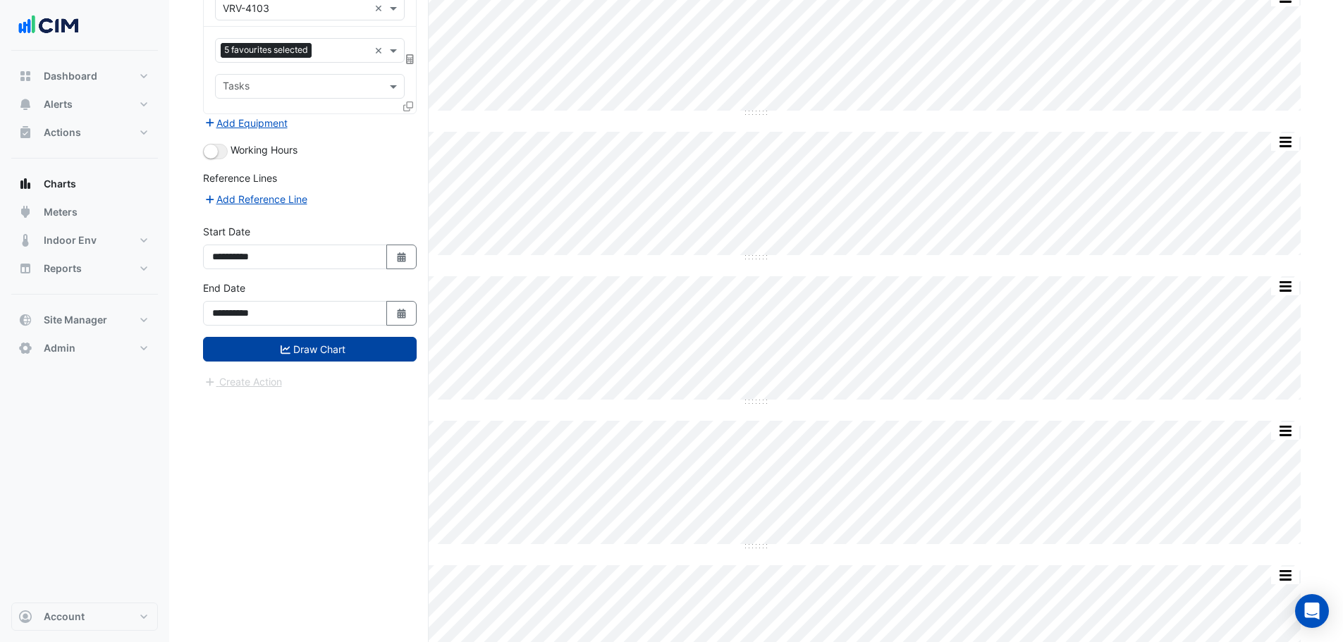
click at [313, 353] on button "Draw Chart" at bounding box center [310, 349] width 214 height 25
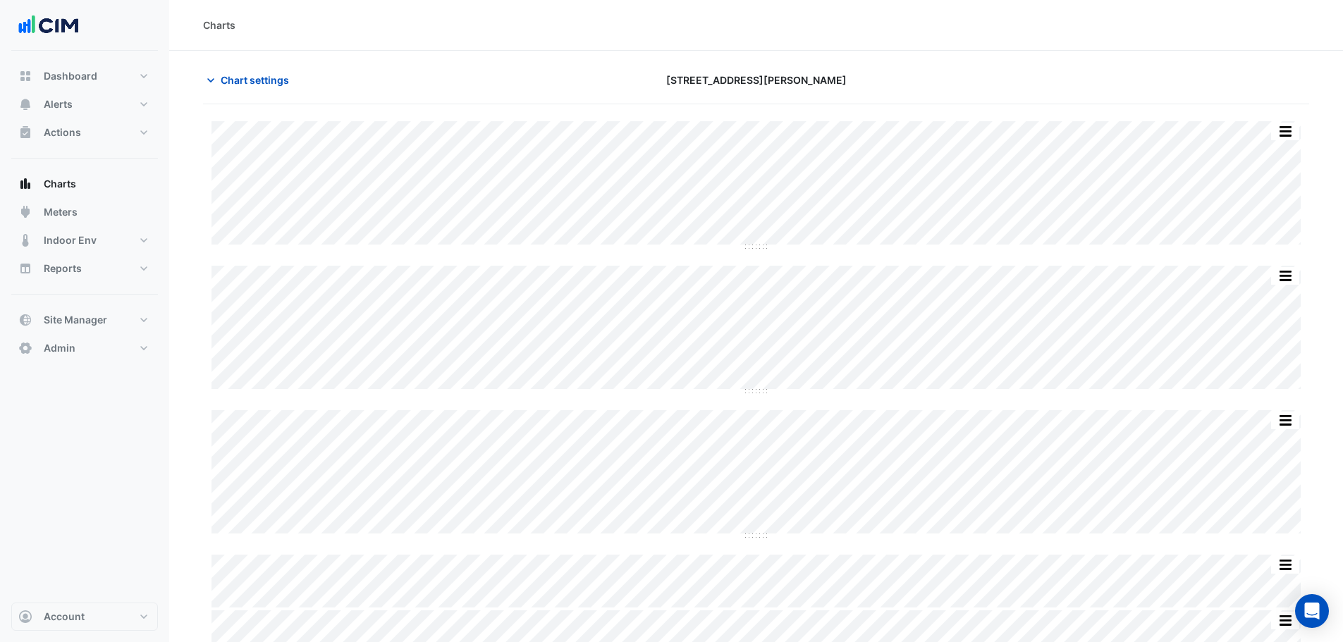
drag, startPoint x: 262, startPoint y: 81, endPoint x: 267, endPoint y: 111, distance: 30.1
click at [262, 80] on span "Chart settings" at bounding box center [255, 80] width 68 height 15
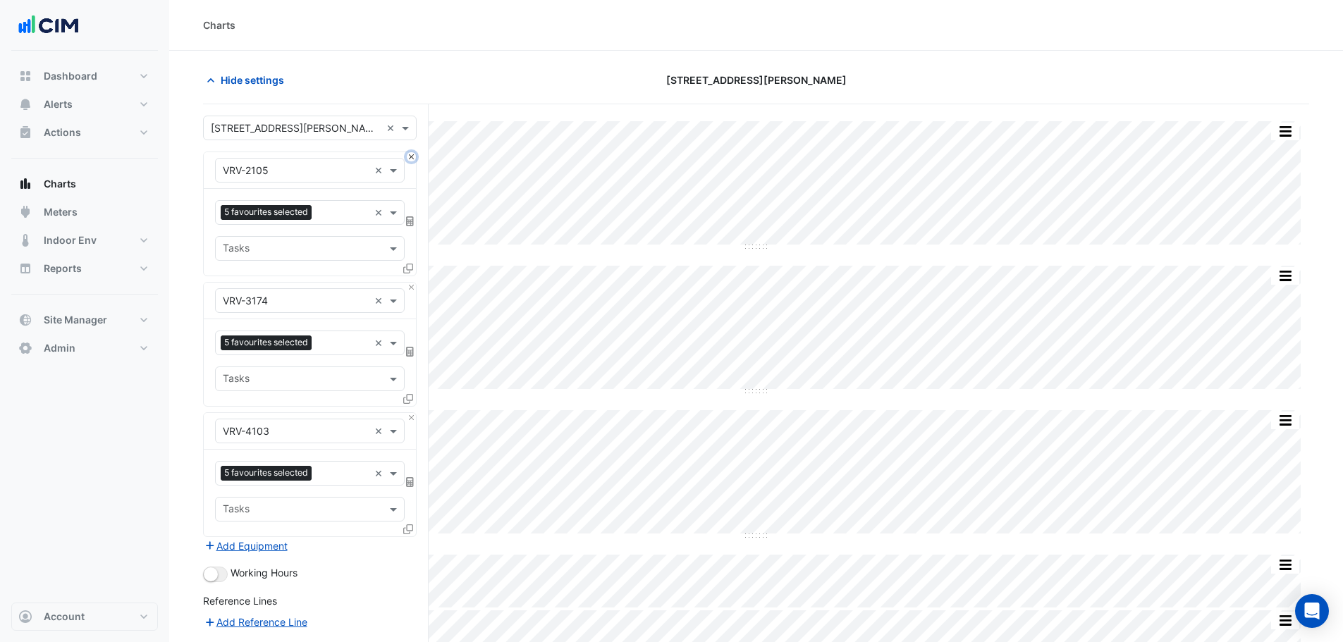
click at [412, 157] on button "Close" at bounding box center [411, 156] width 9 height 9
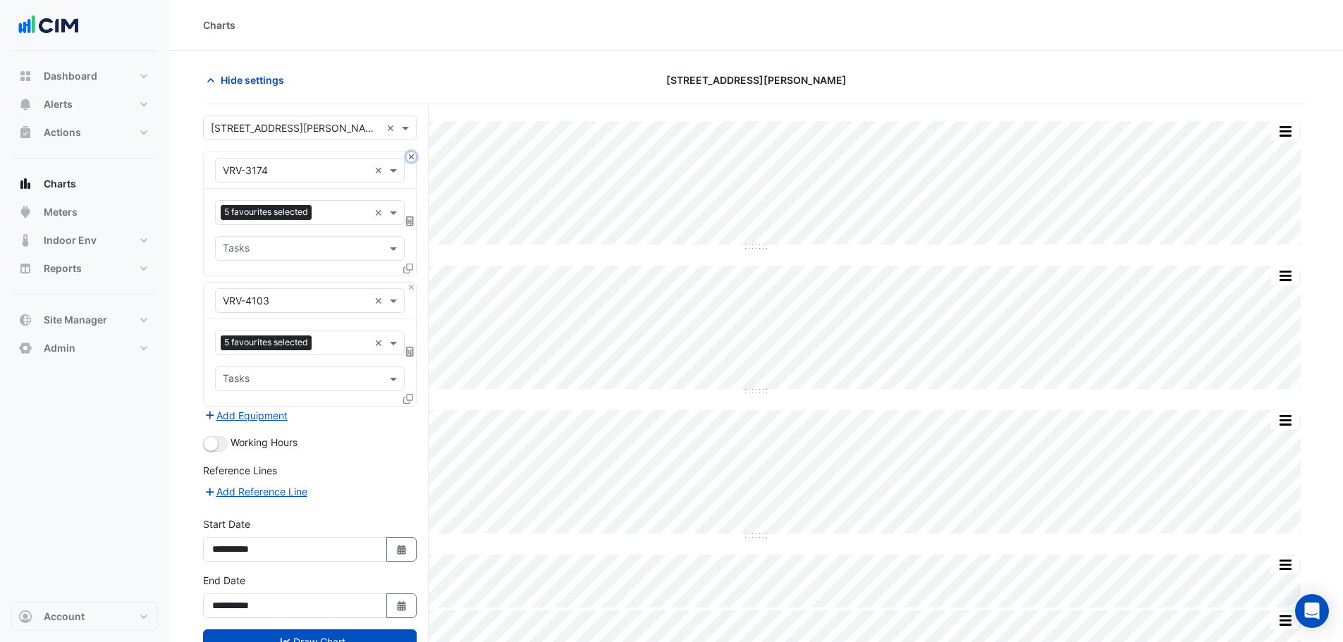
click at [412, 157] on button "Close" at bounding box center [411, 156] width 9 height 9
click at [412, 283] on div "Equipment × VRV-4103 ×" at bounding box center [310, 301] width 212 height 37
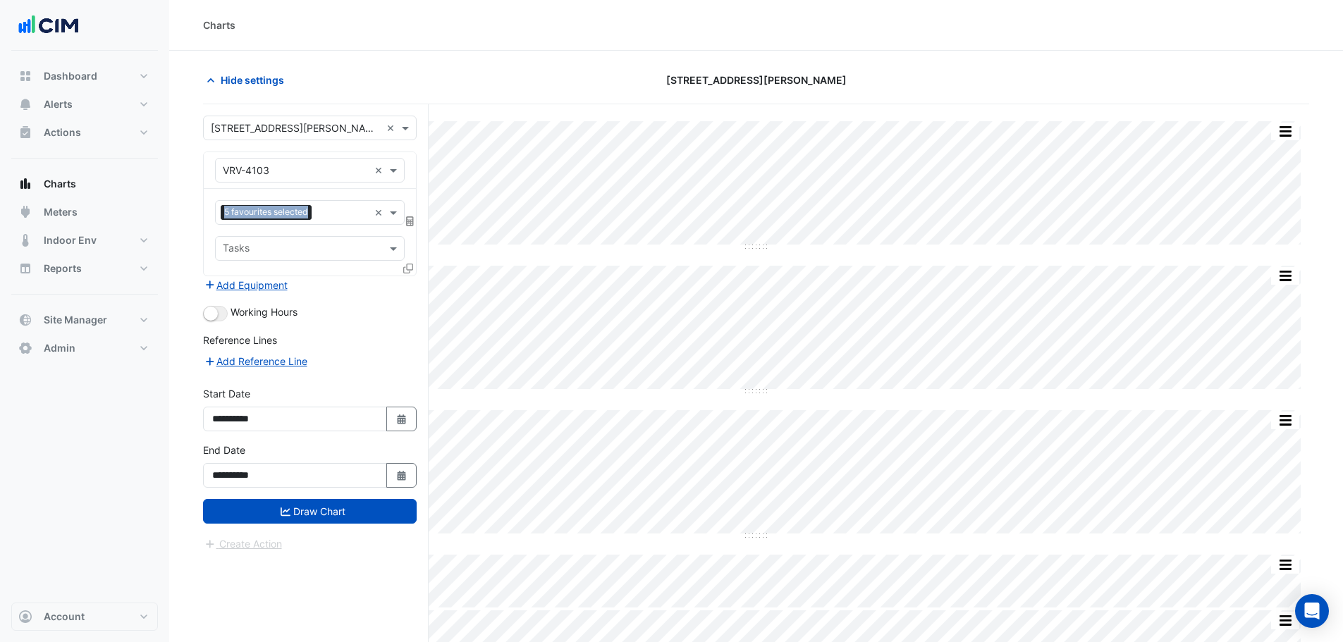
click at [412, 157] on div "Equipment × VRV-4103 ×" at bounding box center [310, 170] width 212 height 37
click at [374, 169] on div at bounding box center [310, 170] width 188 height 16
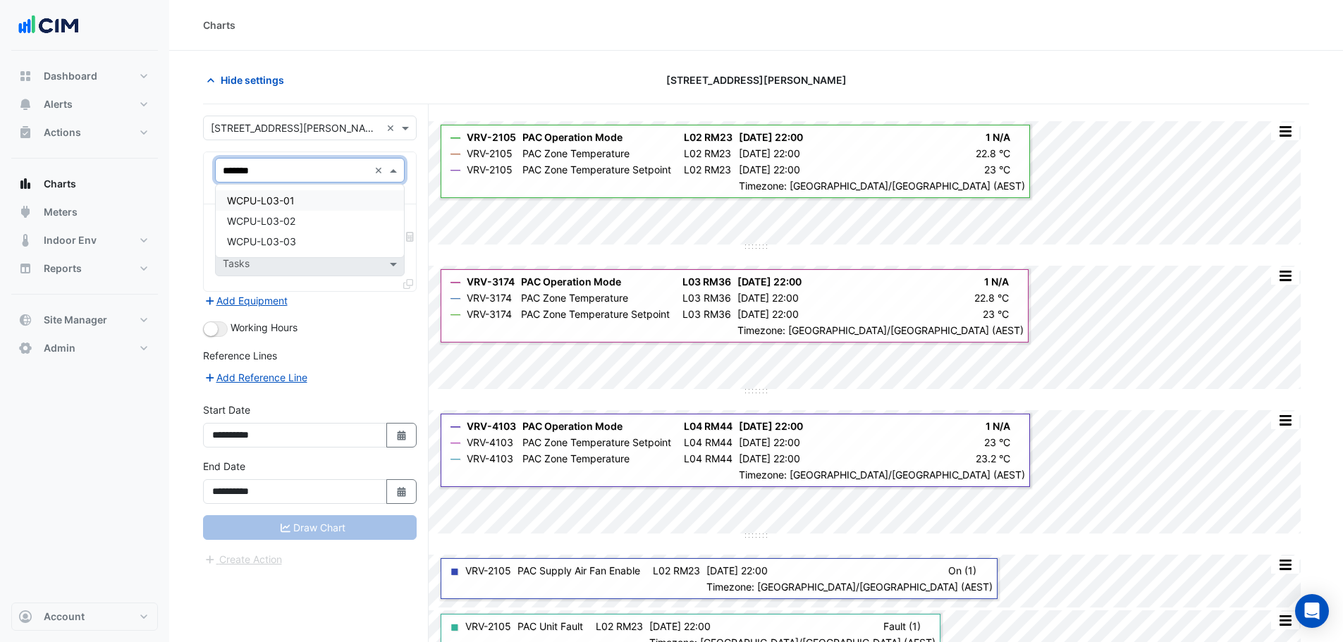
type input "********"
click at [297, 241] on div "WCPU-L03-03" at bounding box center [310, 241] width 188 height 20
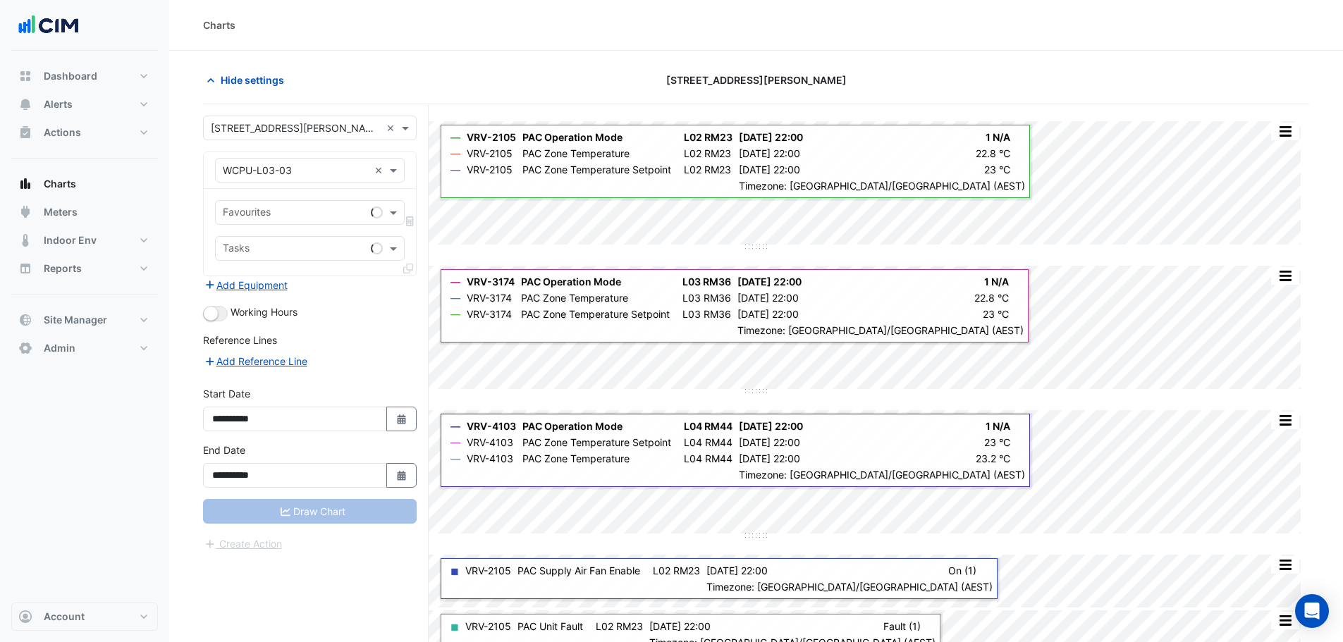
click at [287, 198] on div "Favourites Tasks" at bounding box center [310, 232] width 212 height 87
click at [284, 209] on input "text" at bounding box center [294, 214] width 142 height 15
type input "****"
click at [317, 251] on div "PAC Supply Air Fan Enable - L03, RM03112" at bounding box center [327, 243] width 222 height 20
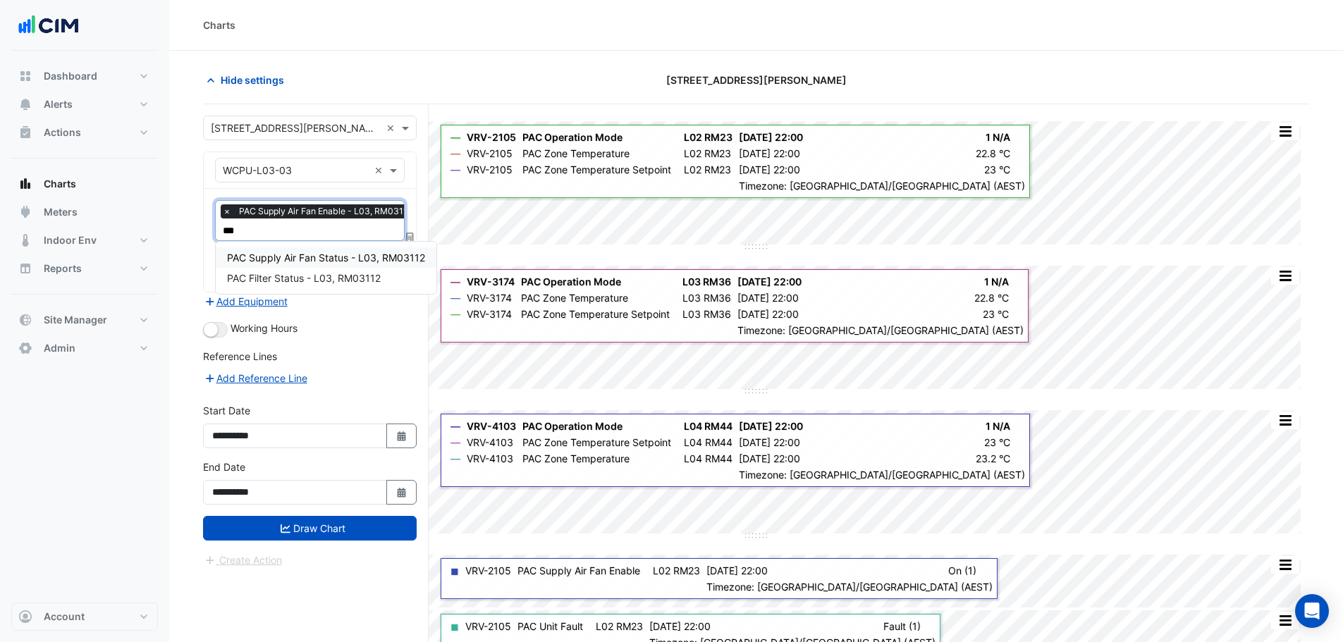
type input "****"
click at [319, 262] on span "PAC Supply Air Fan Status - L03, RM03112" at bounding box center [326, 258] width 198 height 12
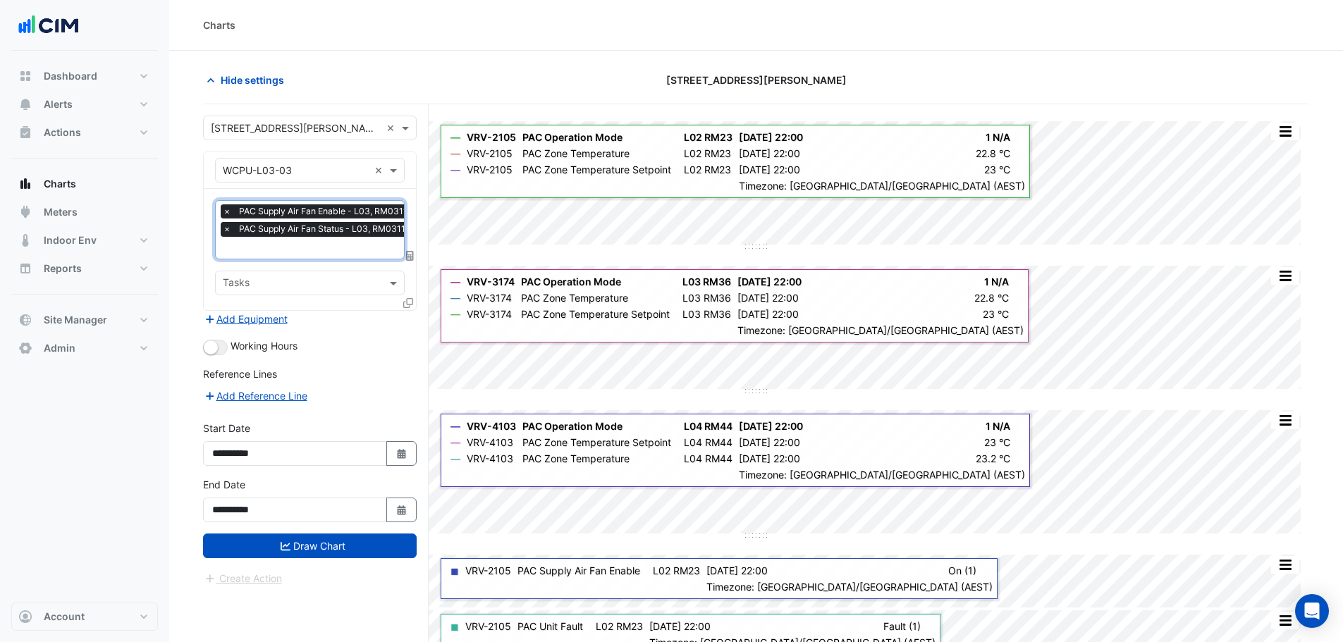
click at [319, 246] on input "text" at bounding box center [321, 249] width 197 height 15
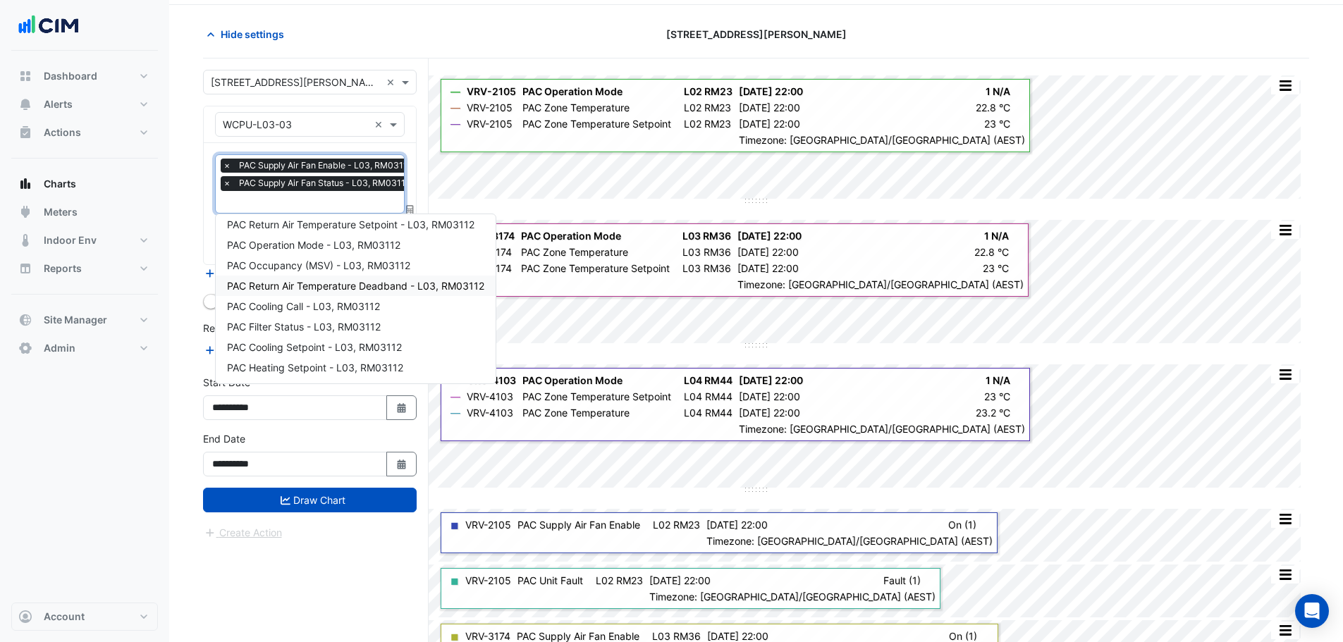
scroll to position [70, 0]
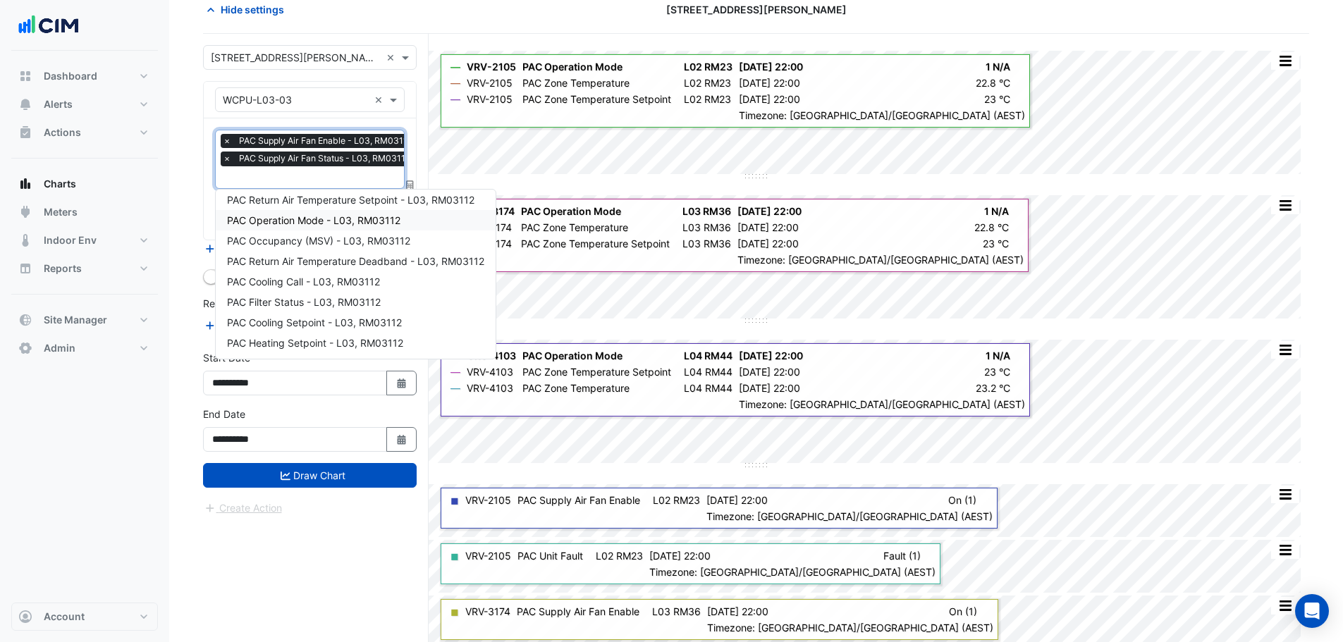
click at [305, 219] on span "PAC Operation Mode - L03, RM03112" at bounding box center [313, 220] width 173 height 12
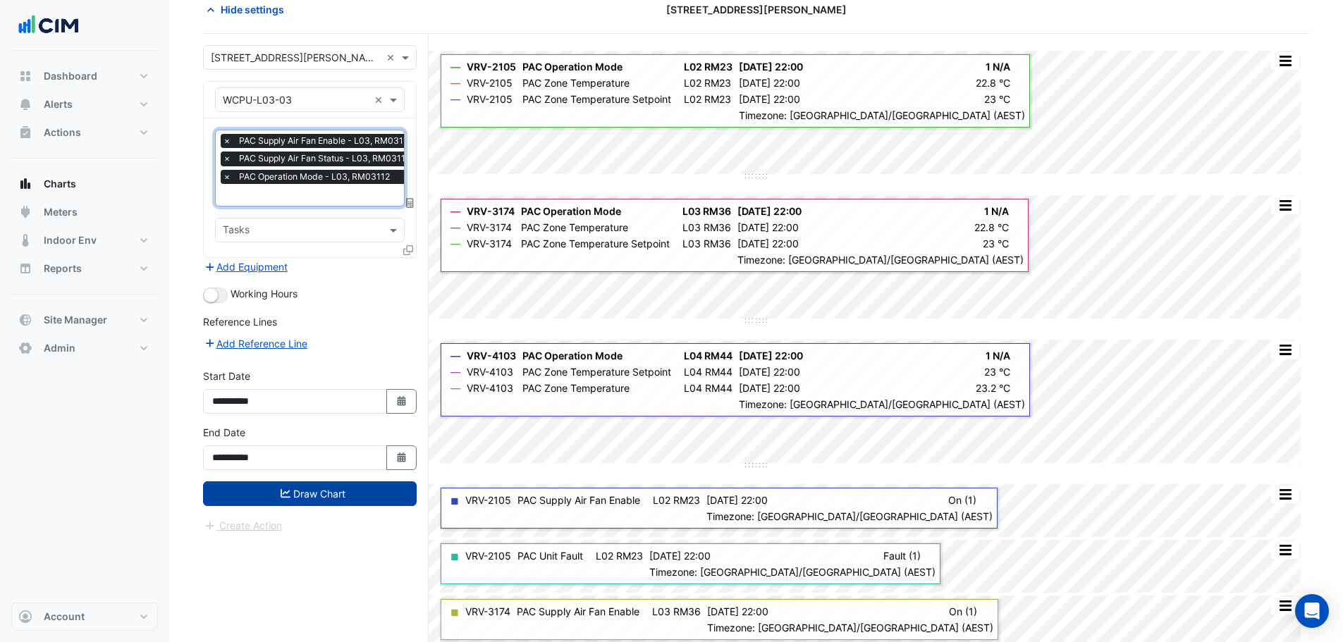
click at [313, 491] on button "Draw Chart" at bounding box center [310, 493] width 214 height 25
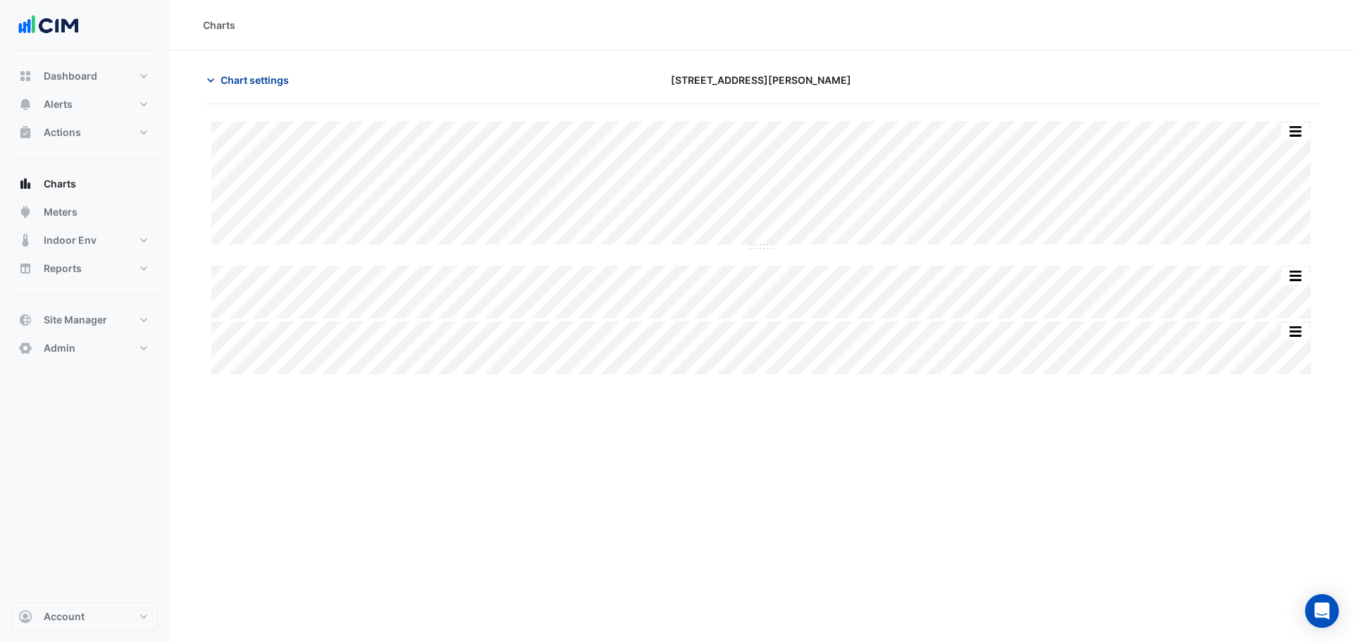
click at [275, 82] on span "Chart settings" at bounding box center [255, 80] width 68 height 15
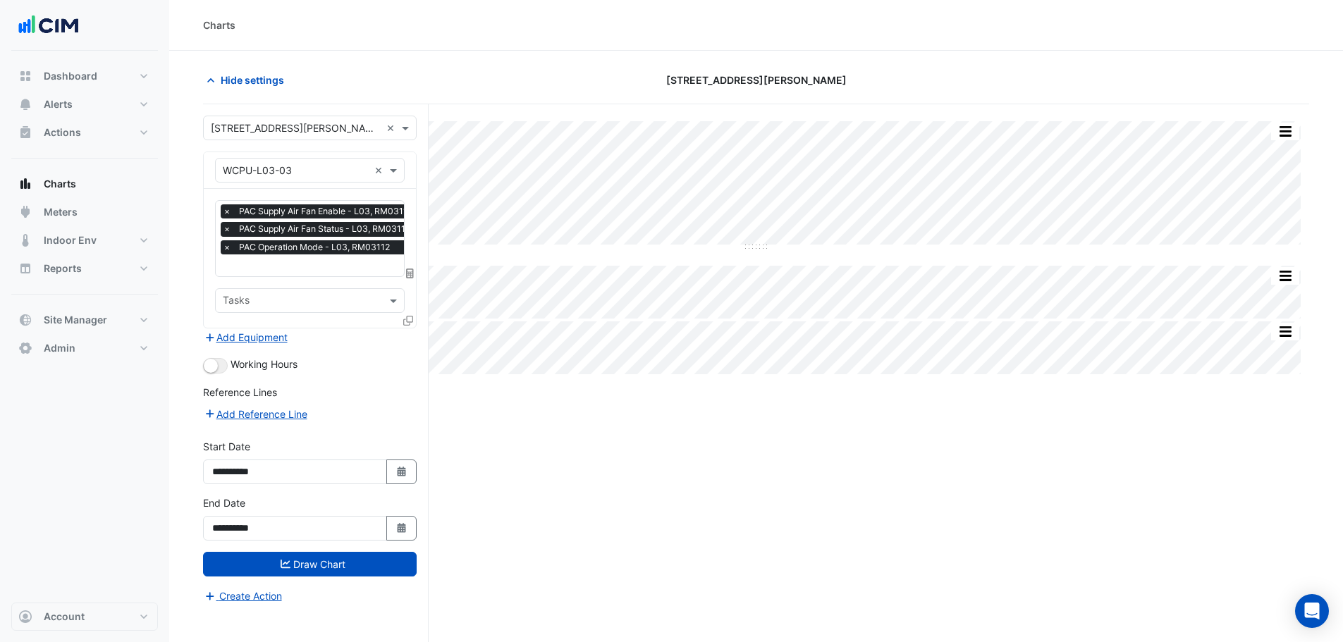
scroll to position [0, 7]
click at [305, 266] on input "text" at bounding box center [314, 266] width 197 height 15
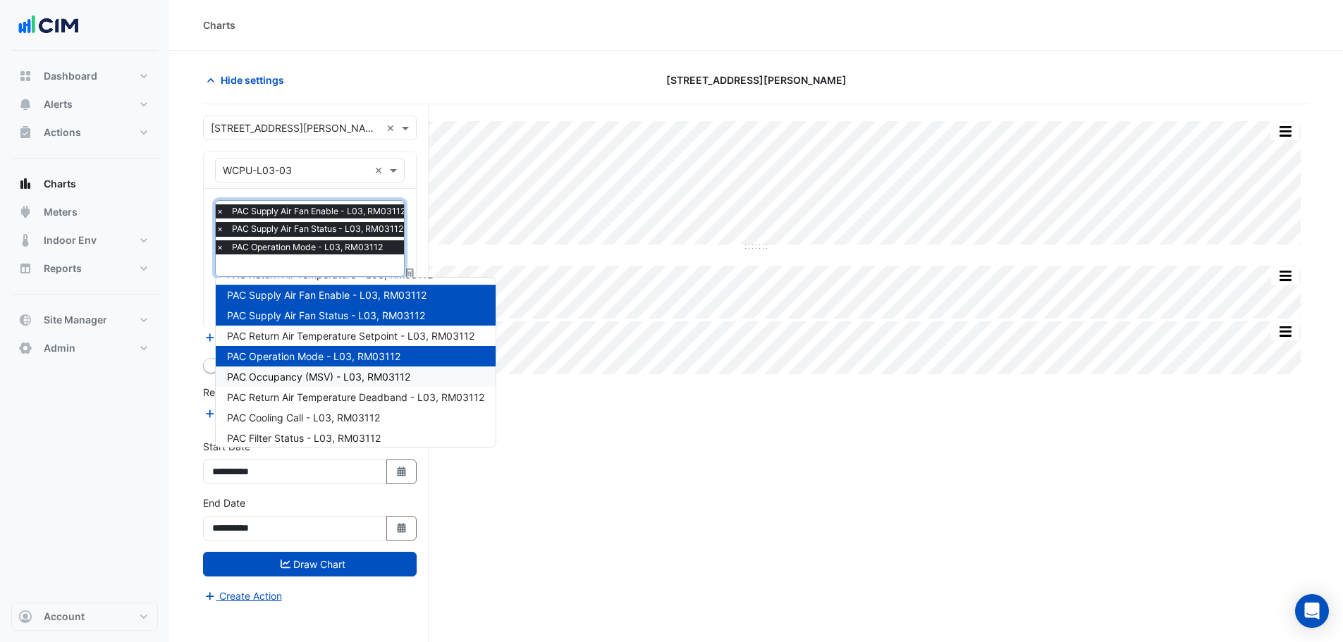
scroll to position [70, 0]
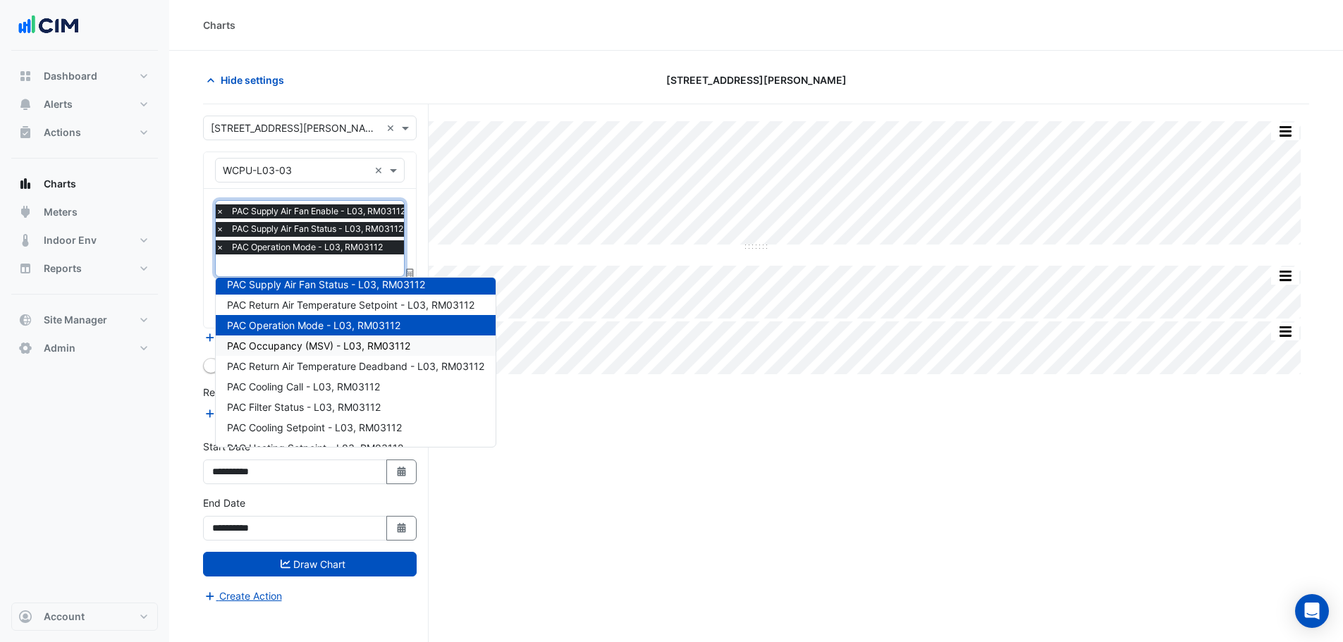
click at [305, 346] on span "PAC Occupancy (MSV) - L03, RM03112" at bounding box center [318, 346] width 183 height 12
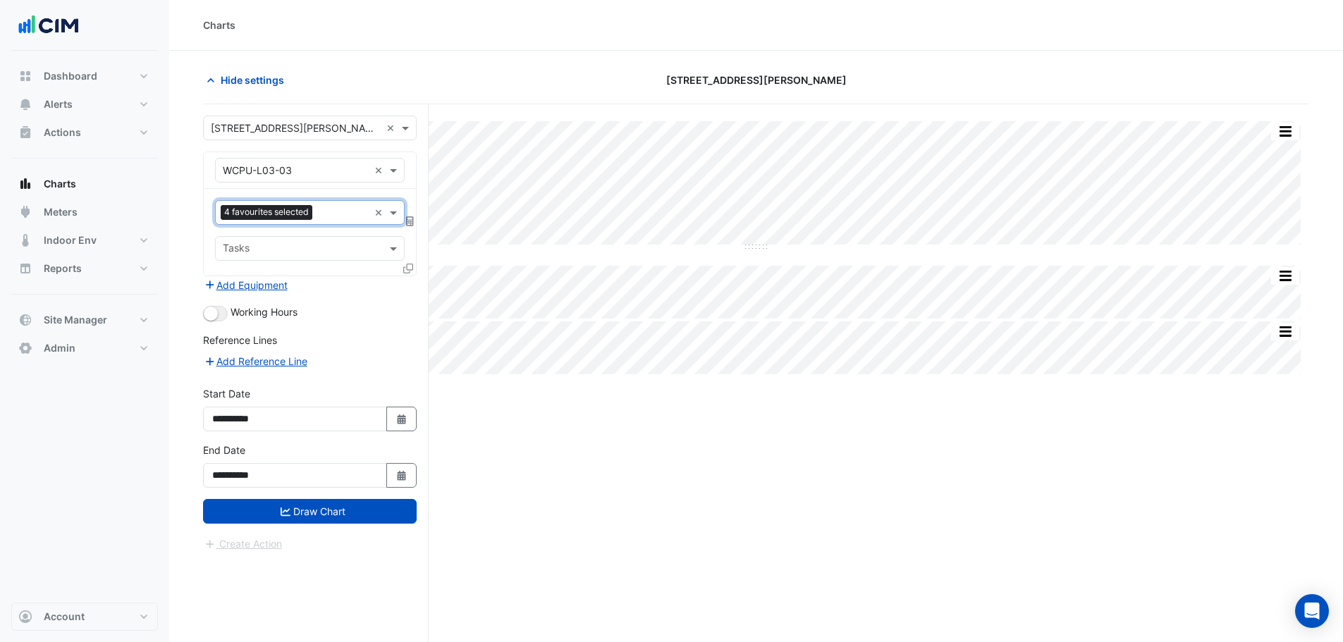
scroll to position [0, 0]
click at [315, 510] on button "Draw Chart" at bounding box center [310, 511] width 214 height 25
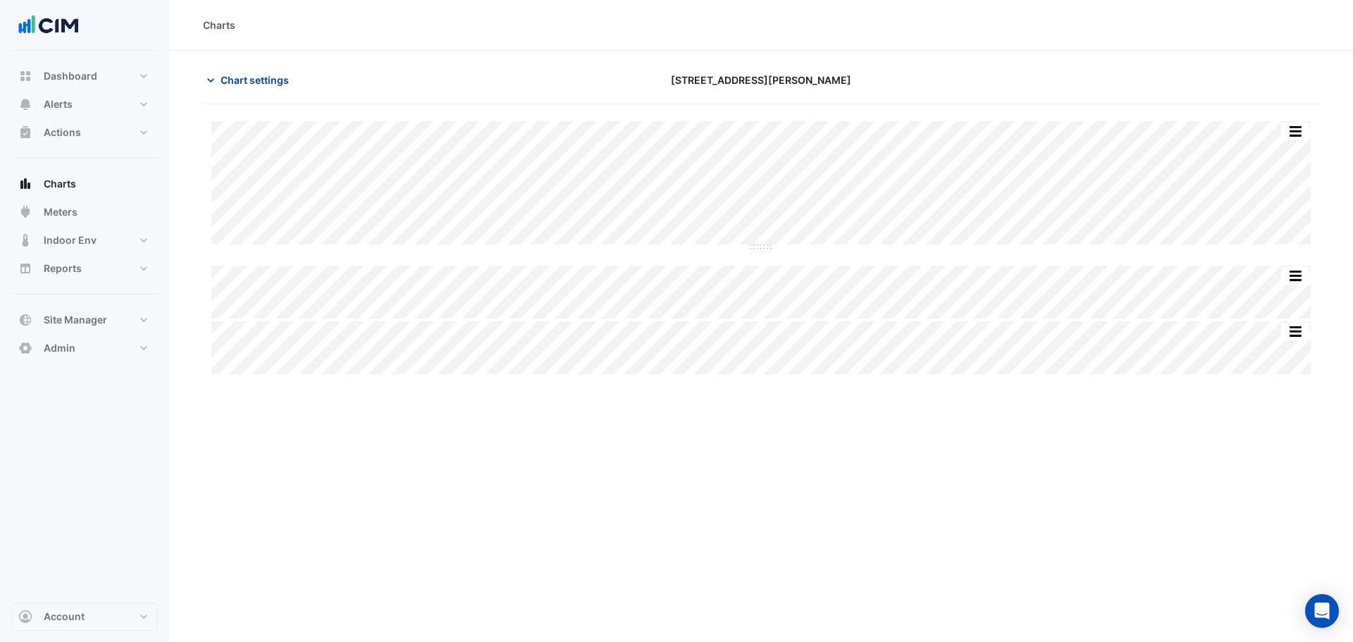
click at [260, 87] on button "Chart settings" at bounding box center [250, 80] width 95 height 25
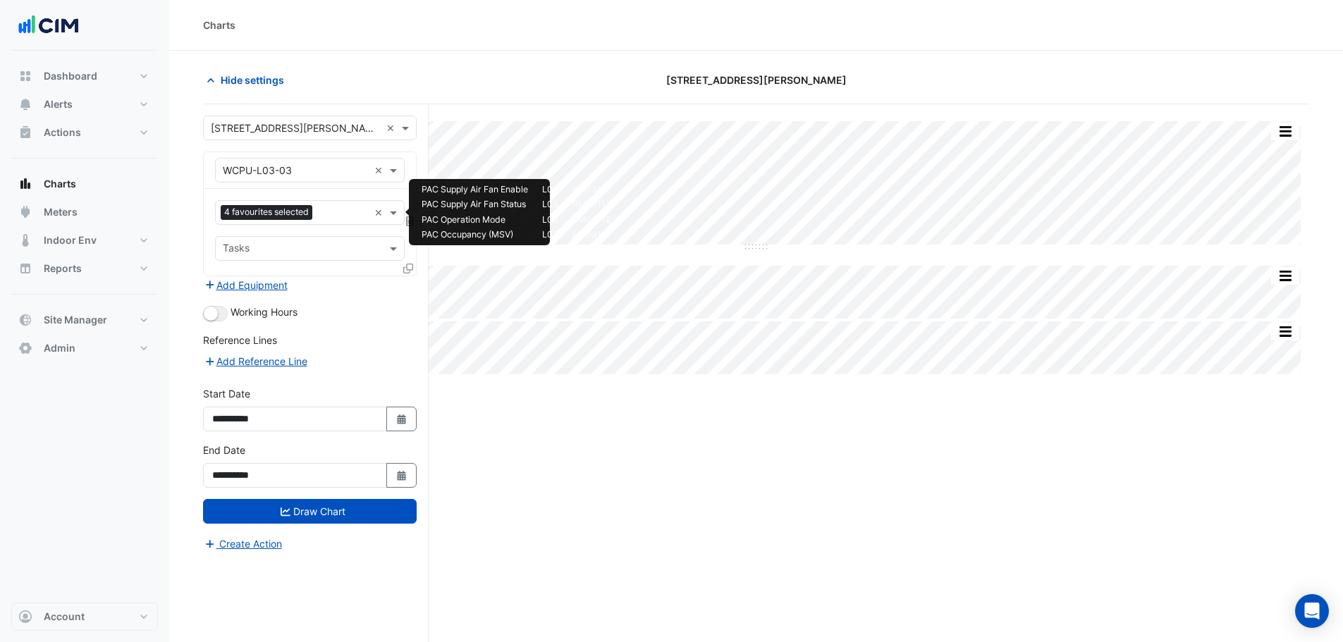
click at [333, 215] on input "text" at bounding box center [343, 214] width 51 height 15
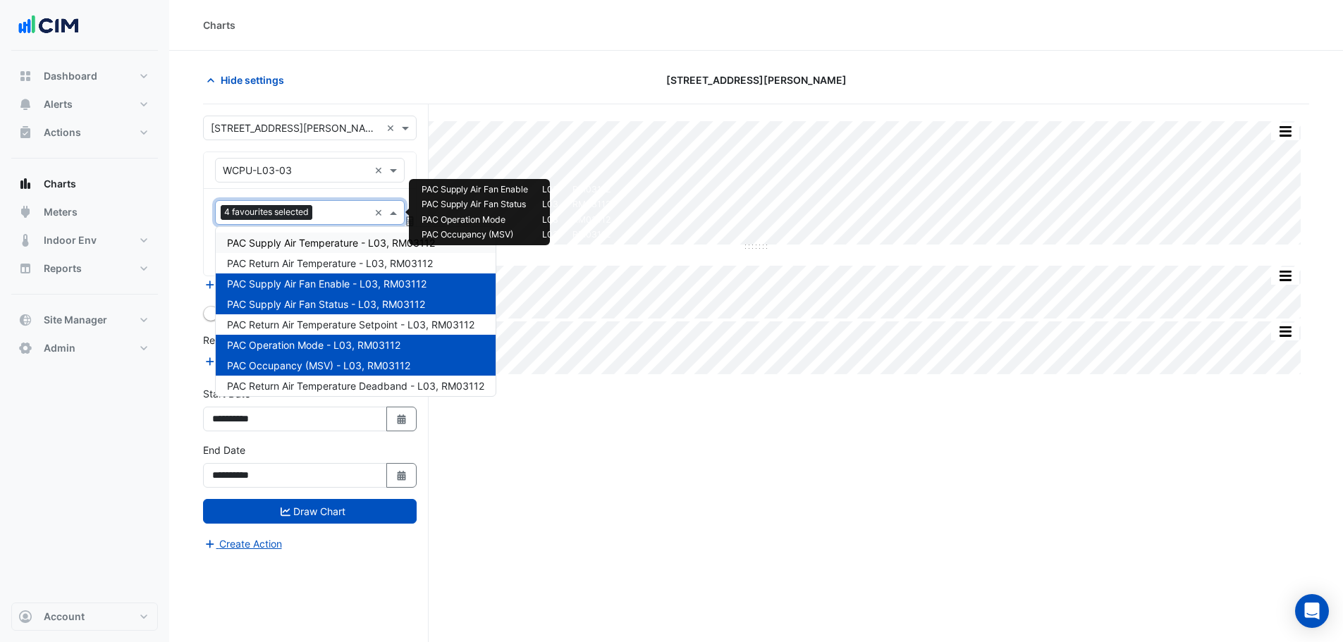
click at [299, 240] on span "PAC Supply Air Temperature - L03, RM03112" at bounding box center [331, 243] width 208 height 12
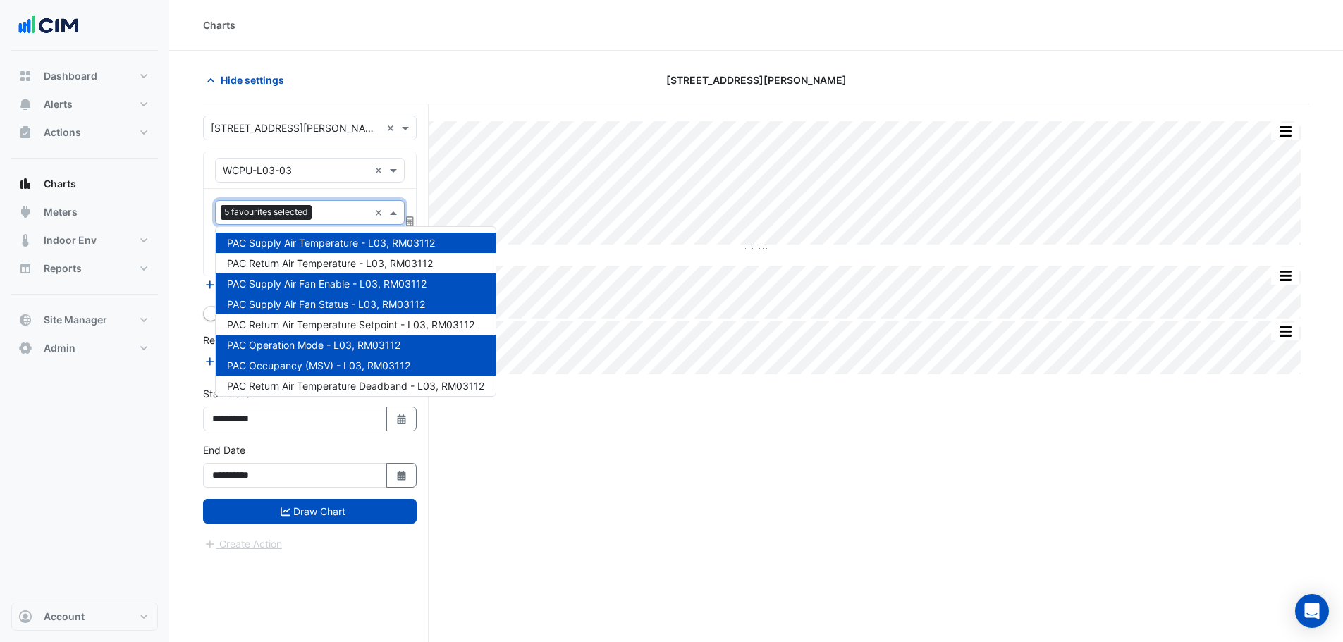
click at [344, 214] on input "text" at bounding box center [342, 214] width 51 height 15
click at [355, 327] on span "PAC Return Air Temperature Setpoint - L03, RM03112" at bounding box center [350, 325] width 247 height 12
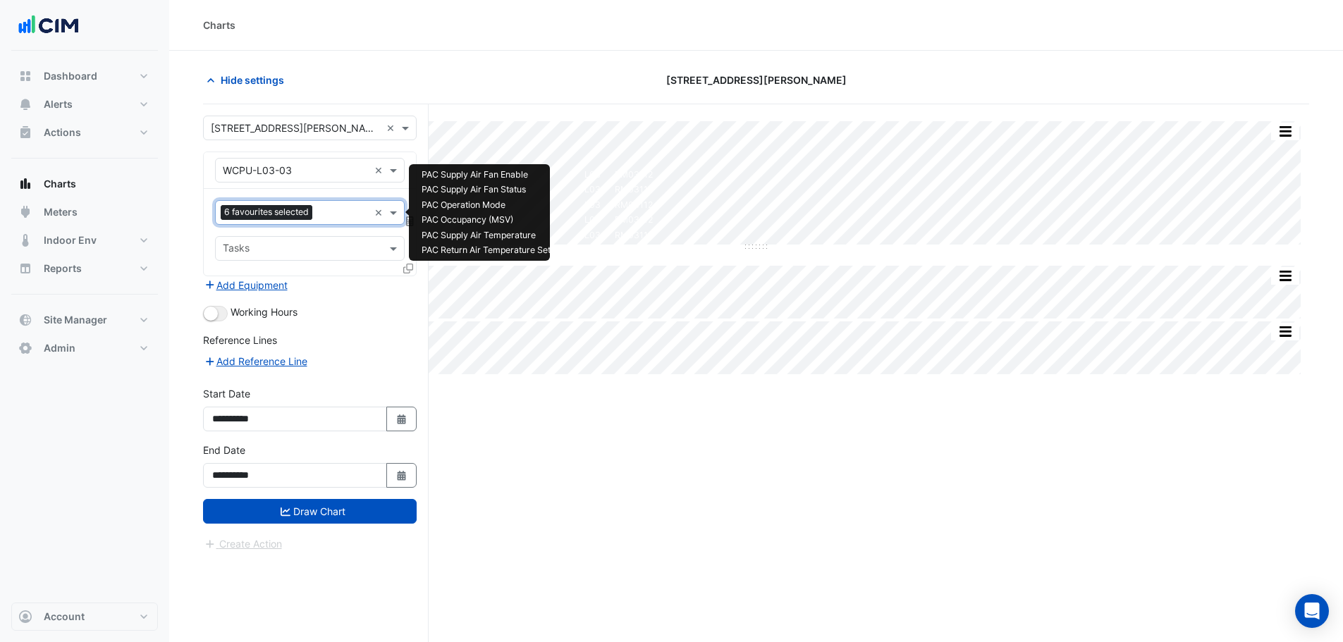
click at [332, 213] on input "text" at bounding box center [343, 214] width 51 height 15
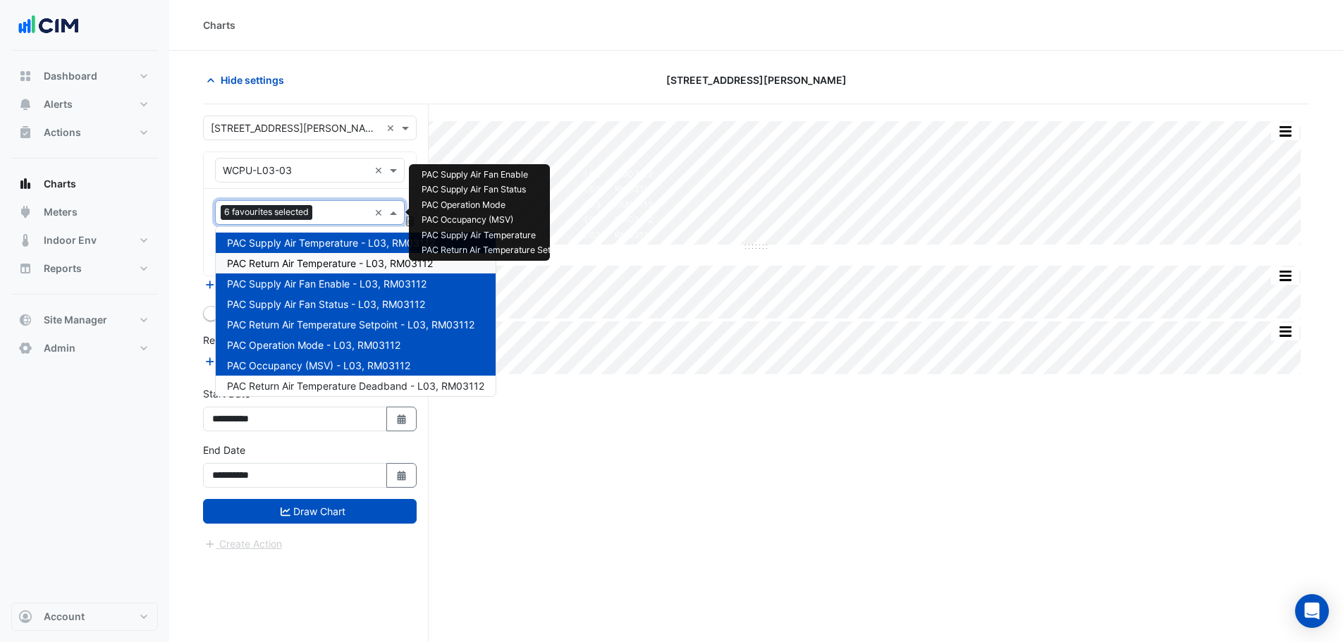
click at [331, 255] on div "PAC Return Air Temperature - L03, RM03112" at bounding box center [356, 263] width 280 height 20
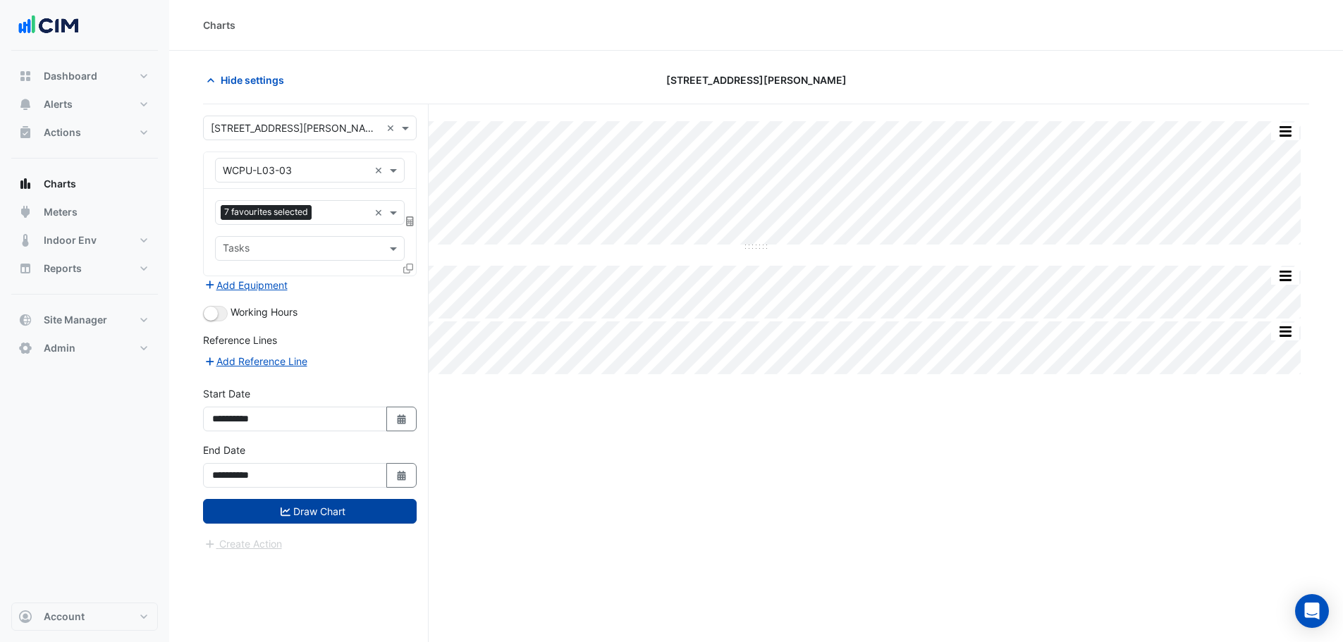
click at [324, 510] on button "Draw Chart" at bounding box center [310, 511] width 214 height 25
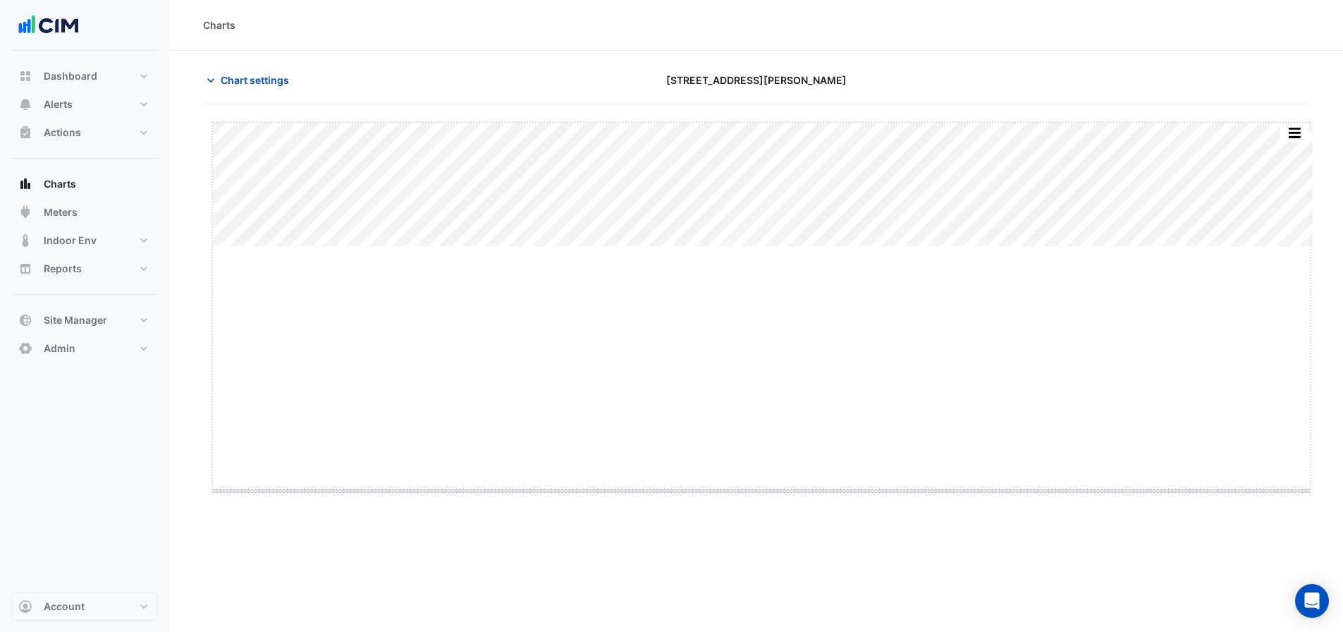
drag, startPoint x: 758, startPoint y: 247, endPoint x: 757, endPoint y: 534, distance: 286.9
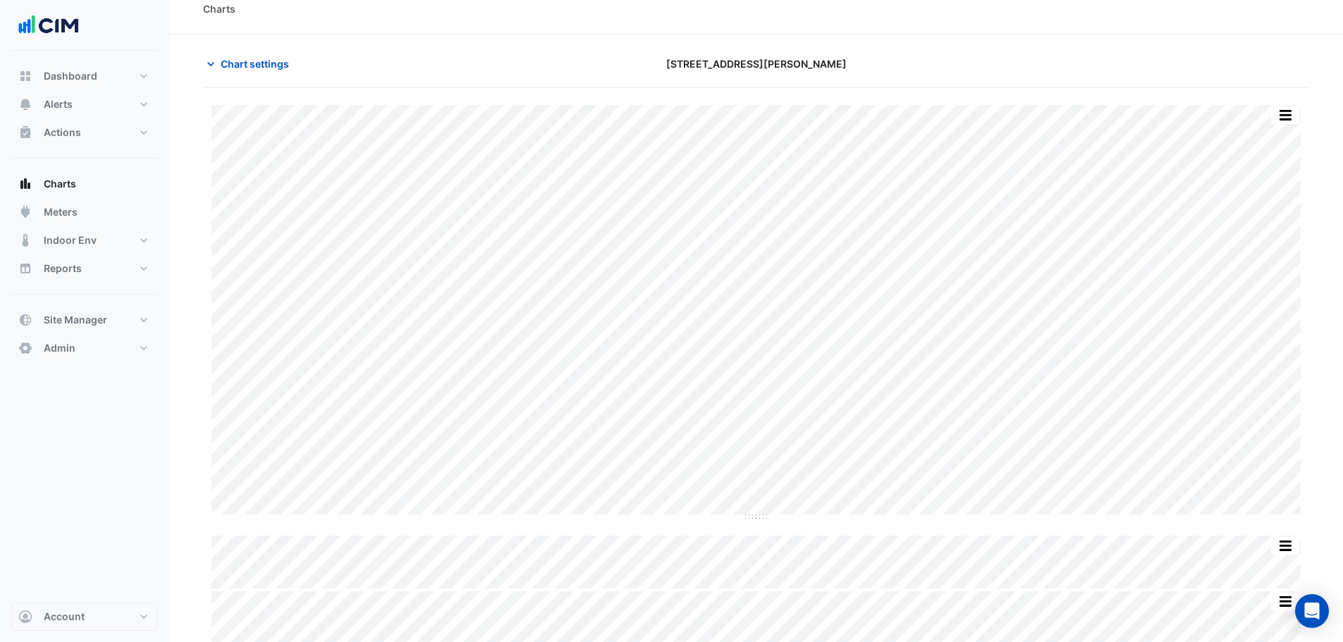
scroll to position [21, 0]
click at [262, 58] on span "Chart settings" at bounding box center [255, 58] width 68 height 15
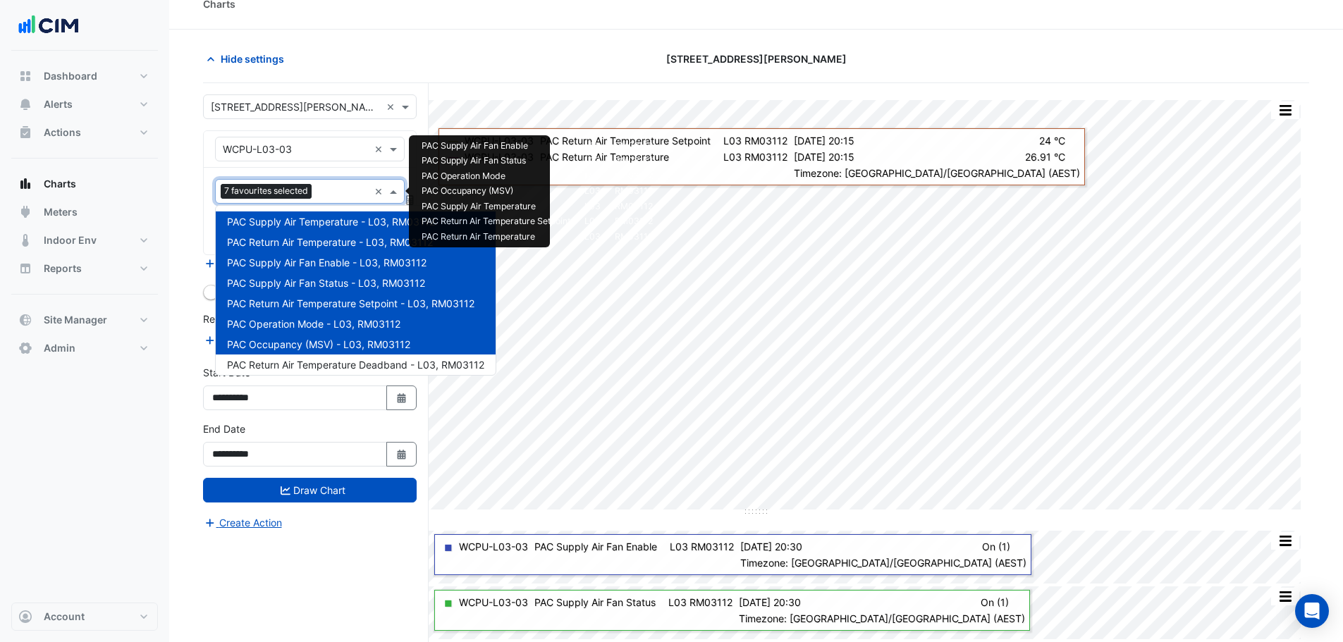
click at [319, 189] on input "text" at bounding box center [342, 192] width 51 height 15
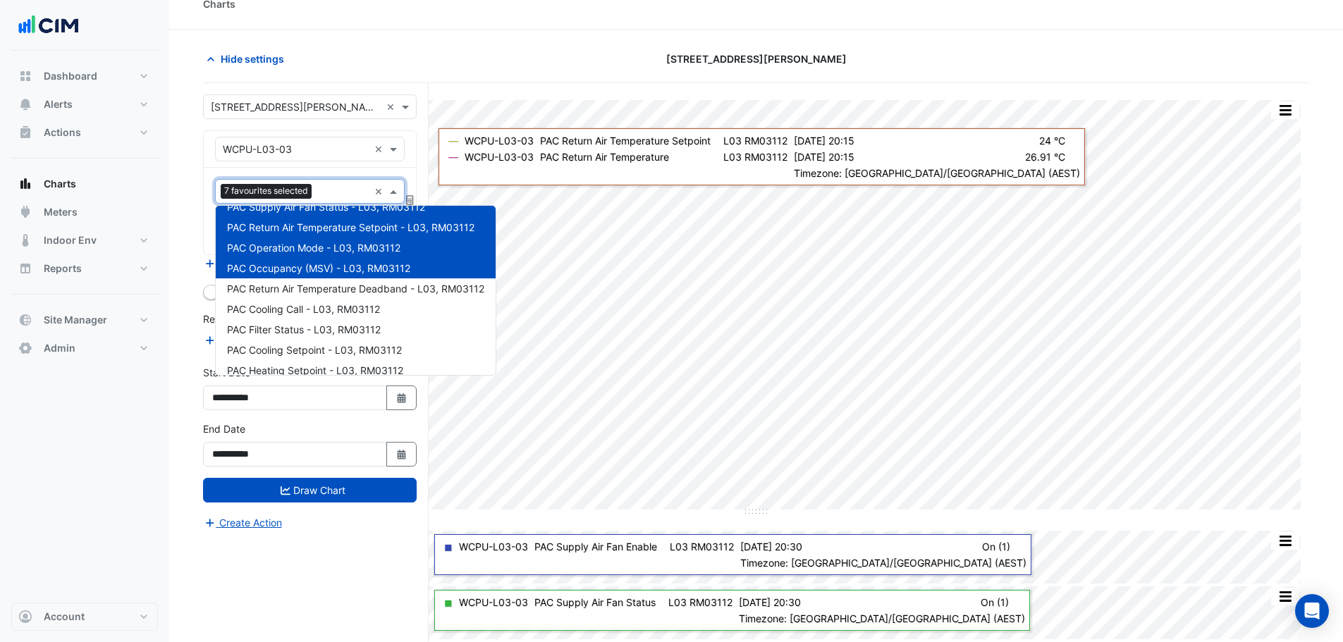
scroll to position [87, 0]
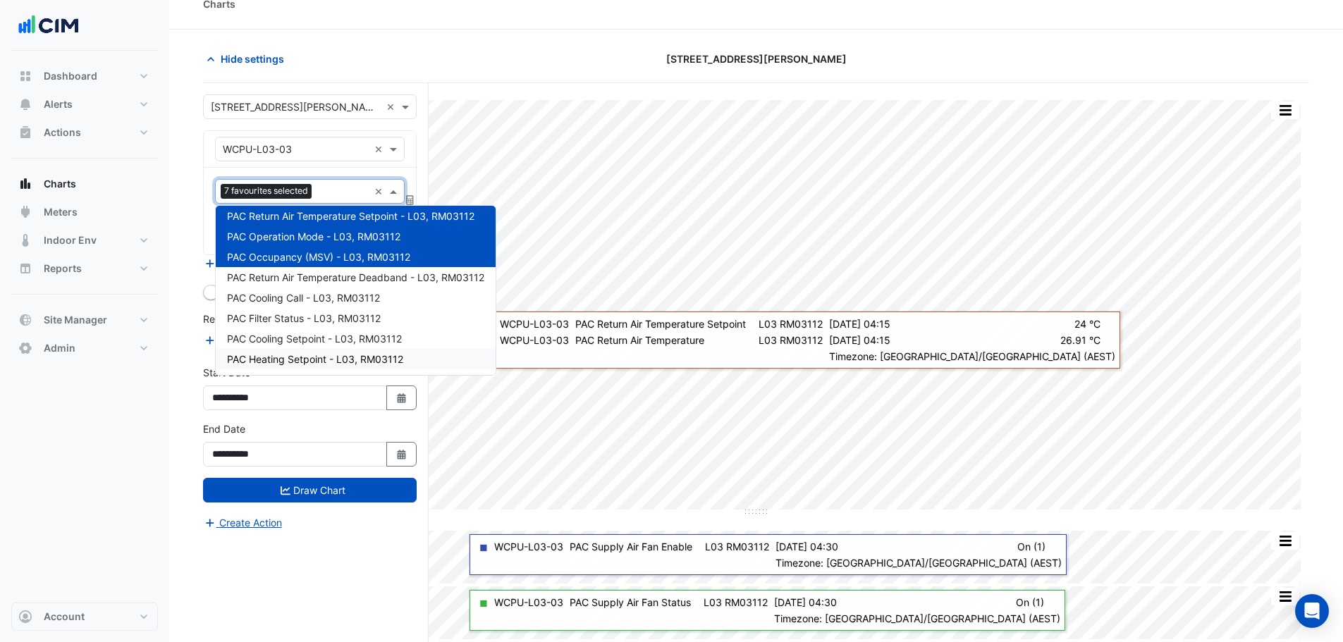
drag, startPoint x: 181, startPoint y: 317, endPoint x: 197, endPoint y: 247, distance: 70.8
click at [181, 316] on section "Hide settings 1 Shelley Street Split by Unit Split All Split None Print Save as…" at bounding box center [756, 352] width 1174 height 645
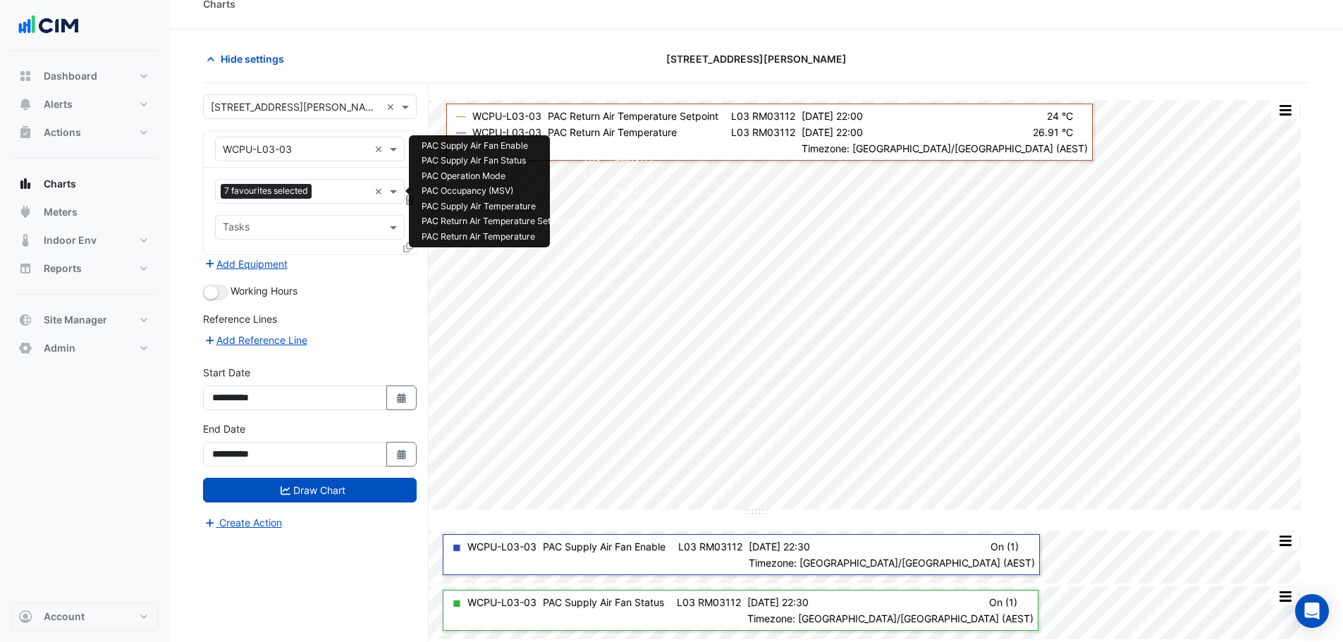
click at [354, 198] on input "text" at bounding box center [342, 192] width 51 height 15
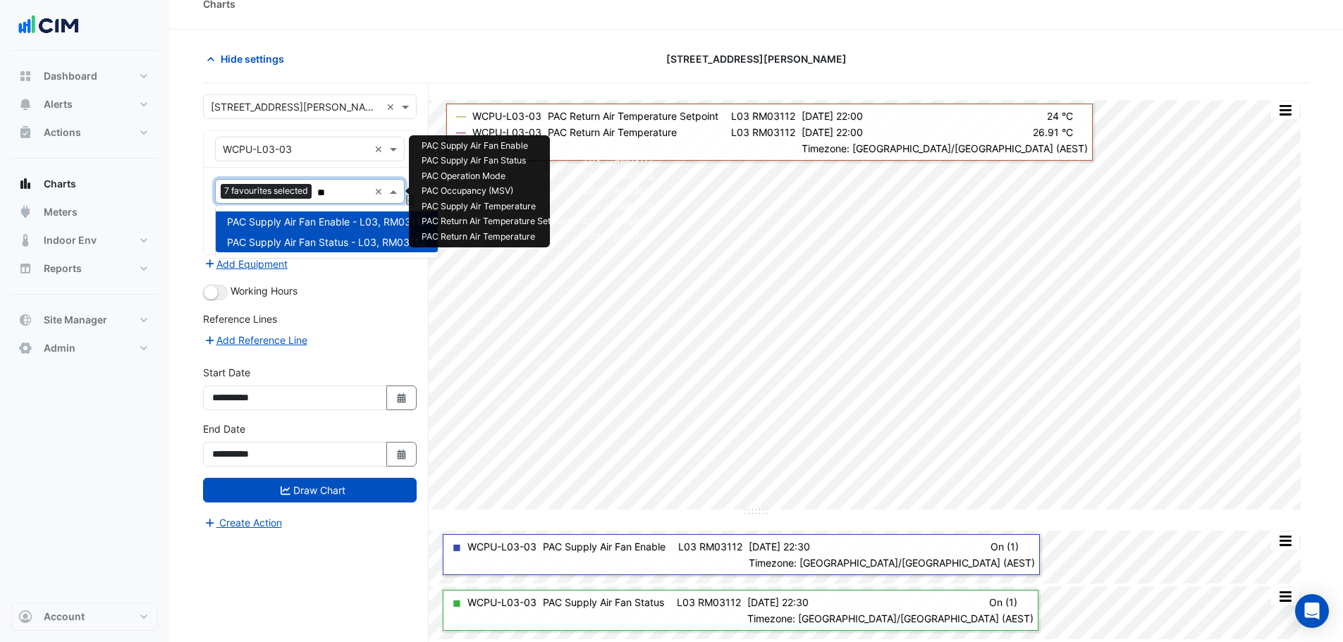
type input "**"
click at [185, 235] on section "Hide settings 1 Shelley Street Split by Unit Split All Split None Print Save as…" at bounding box center [756, 352] width 1174 height 645
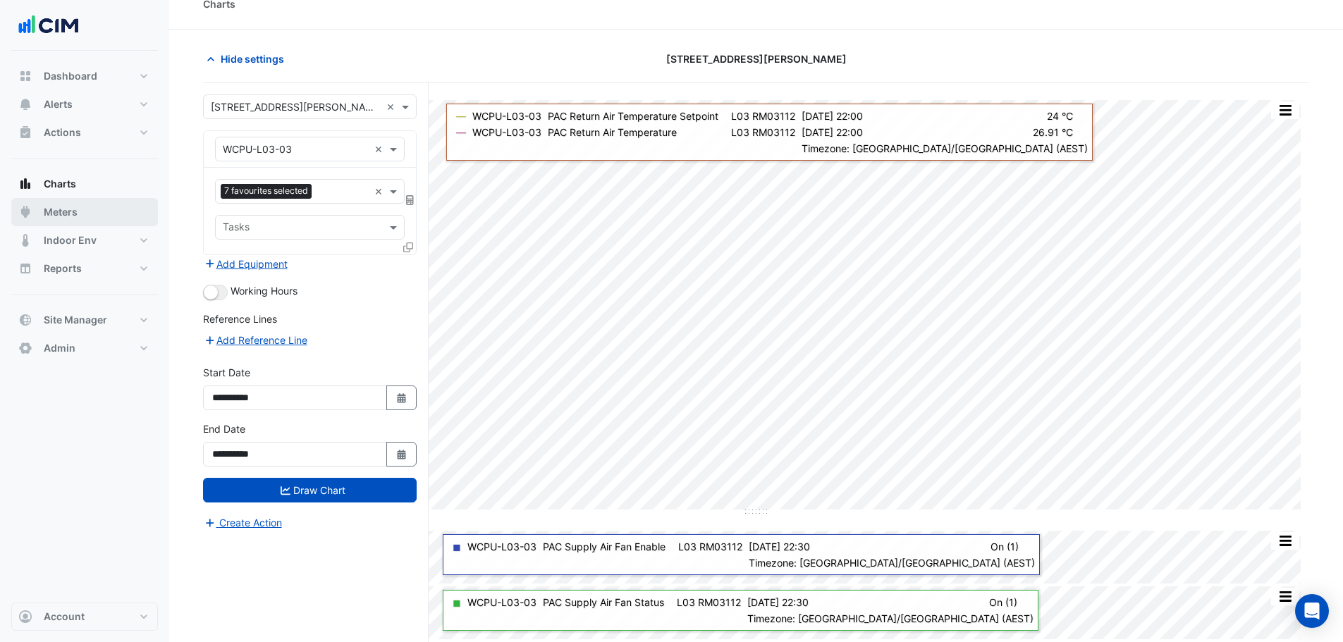
drag, startPoint x: 85, startPoint y: 209, endPoint x: 96, endPoint y: 209, distance: 11.3
click at [85, 209] on button "Meters" at bounding box center [84, 212] width 147 height 28
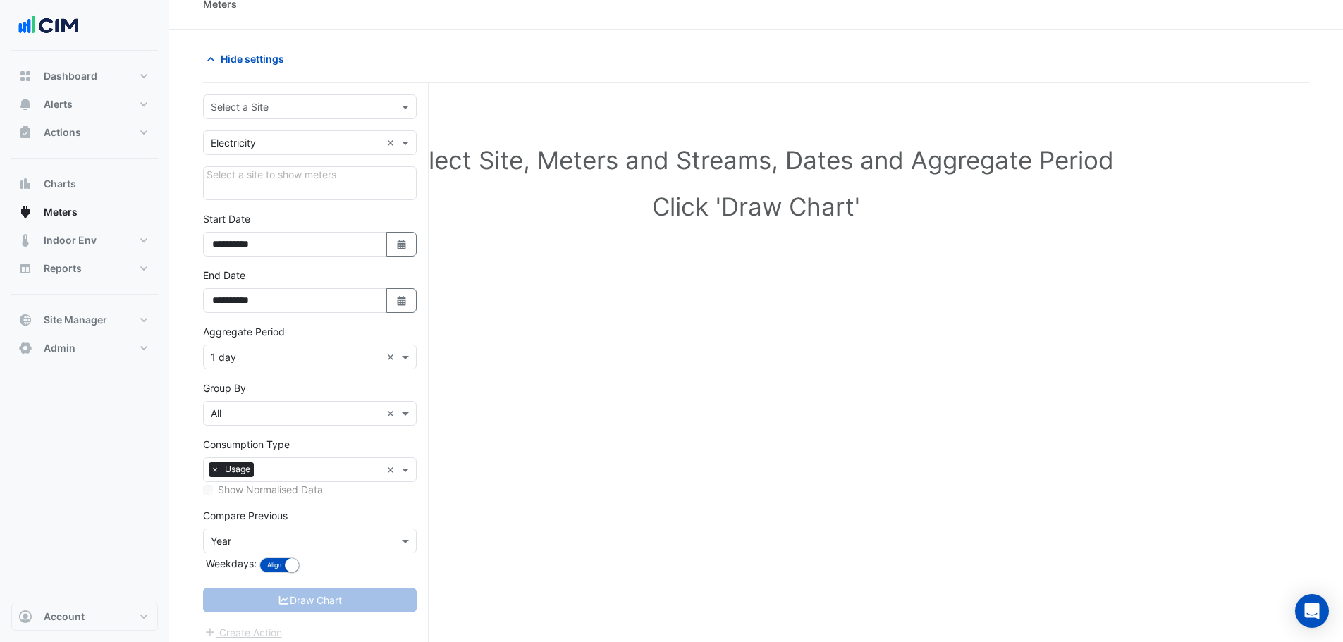
click at [307, 109] on input "text" at bounding box center [296, 107] width 170 height 15
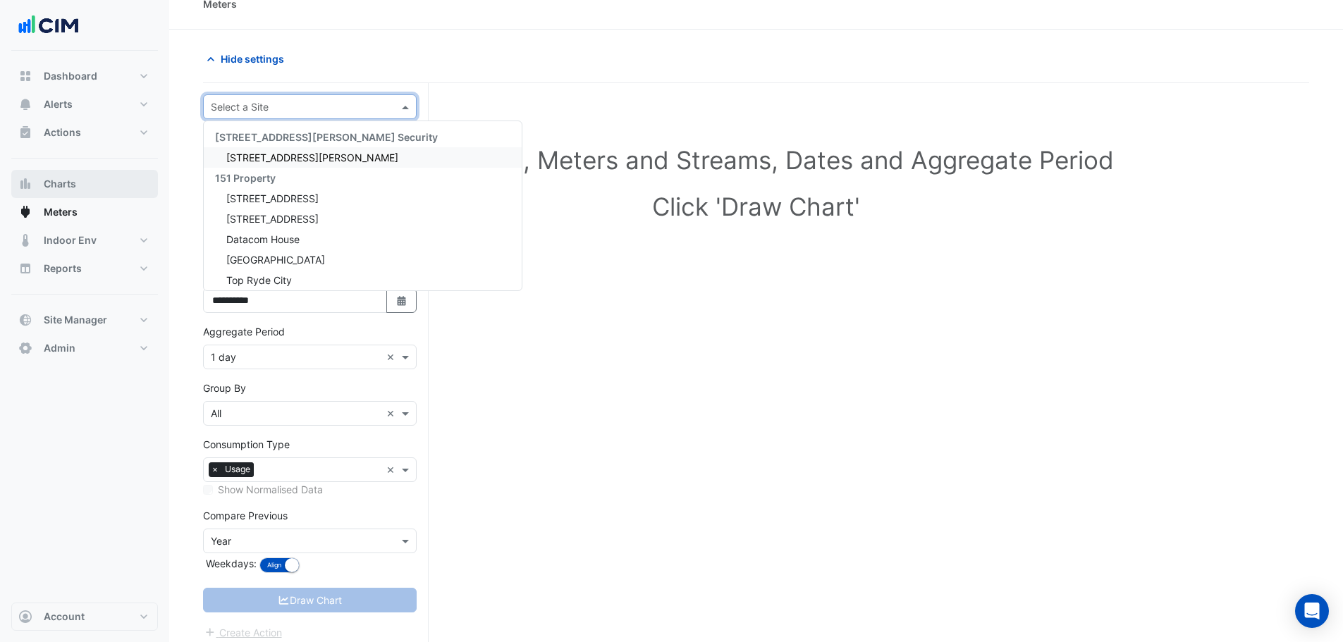
click at [100, 185] on button "Charts" at bounding box center [84, 184] width 147 height 28
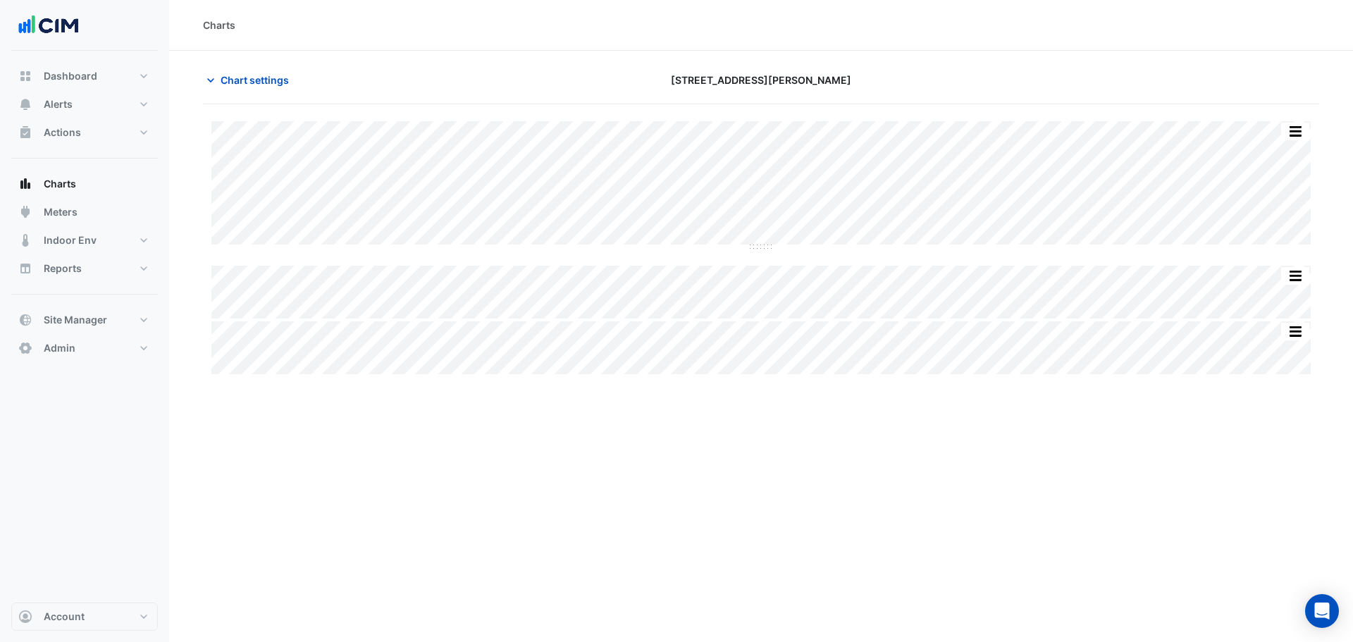
click at [309, 102] on div "Chart settings 1 Shelley Street" at bounding box center [761, 86] width 1117 height 37
click at [264, 81] on span "Chart settings" at bounding box center [255, 80] width 68 height 15
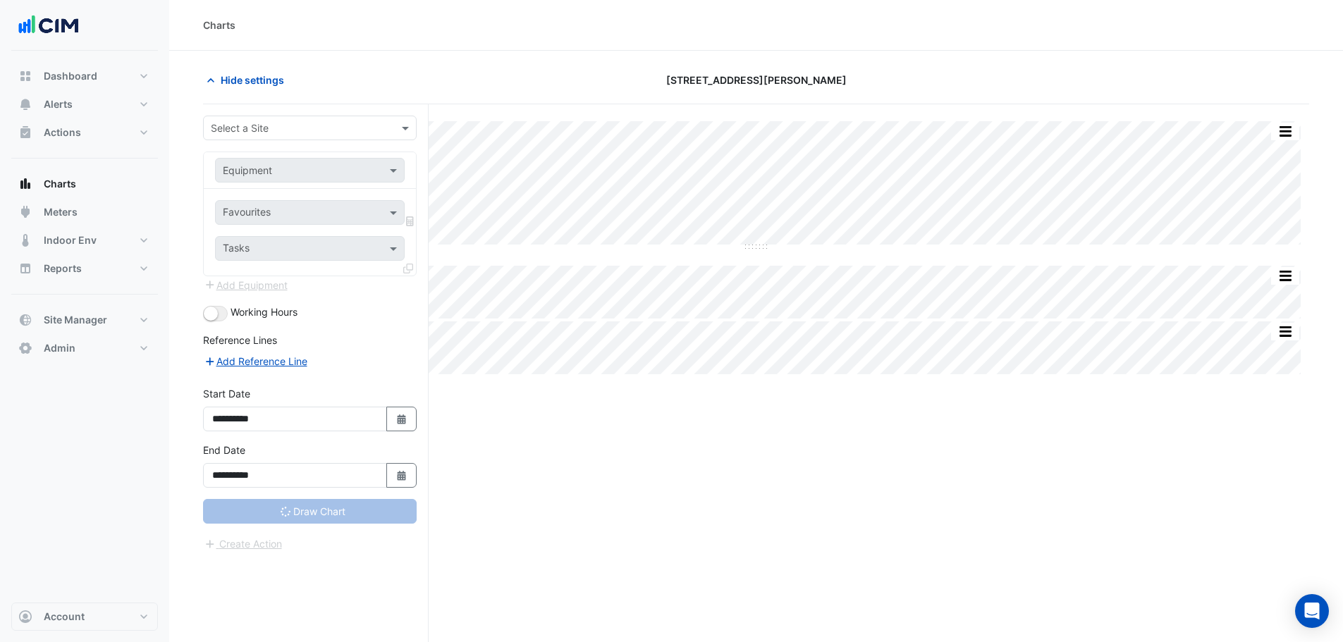
click at [269, 123] on input "text" at bounding box center [296, 128] width 170 height 15
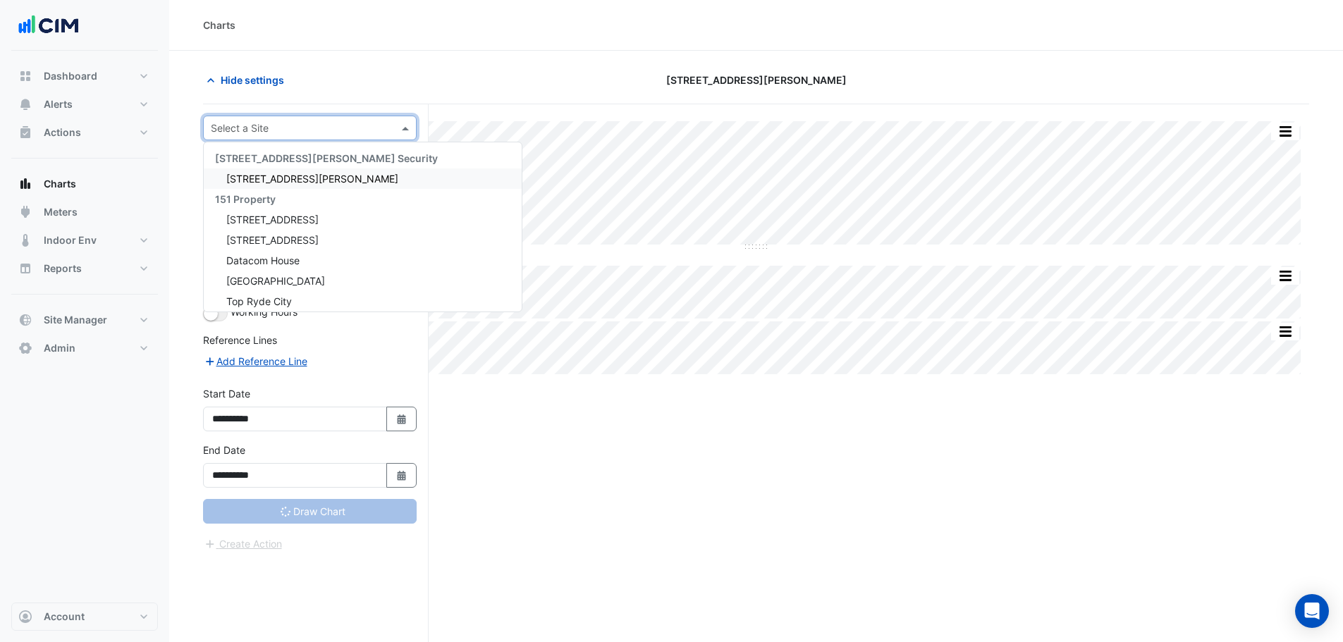
type input "**********"
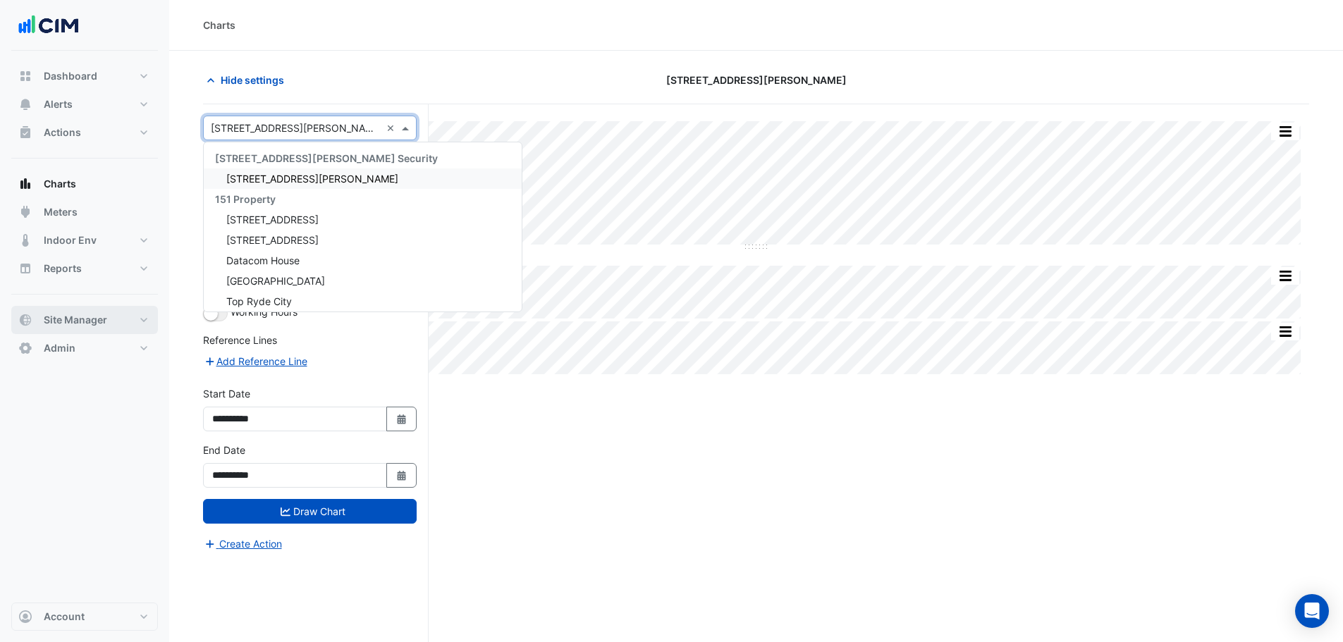
click at [94, 321] on span "Site Manager" at bounding box center [75, 320] width 63 height 14
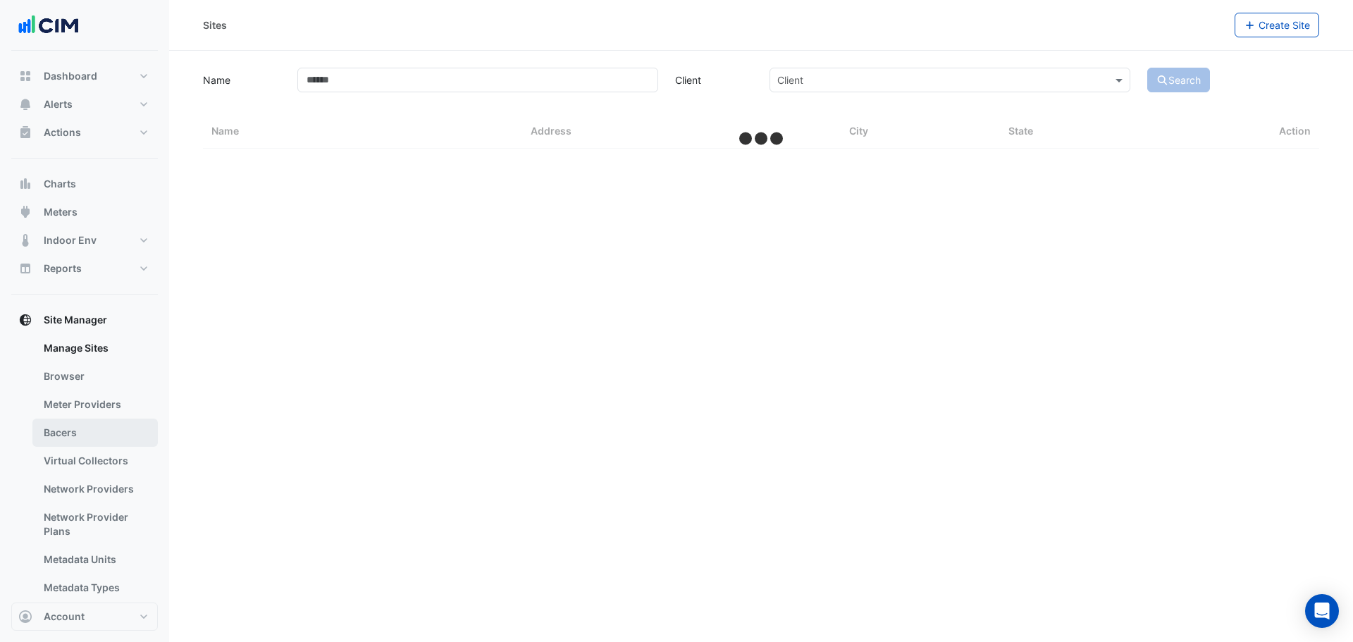
click at [74, 431] on link "Bacers" at bounding box center [94, 433] width 125 height 28
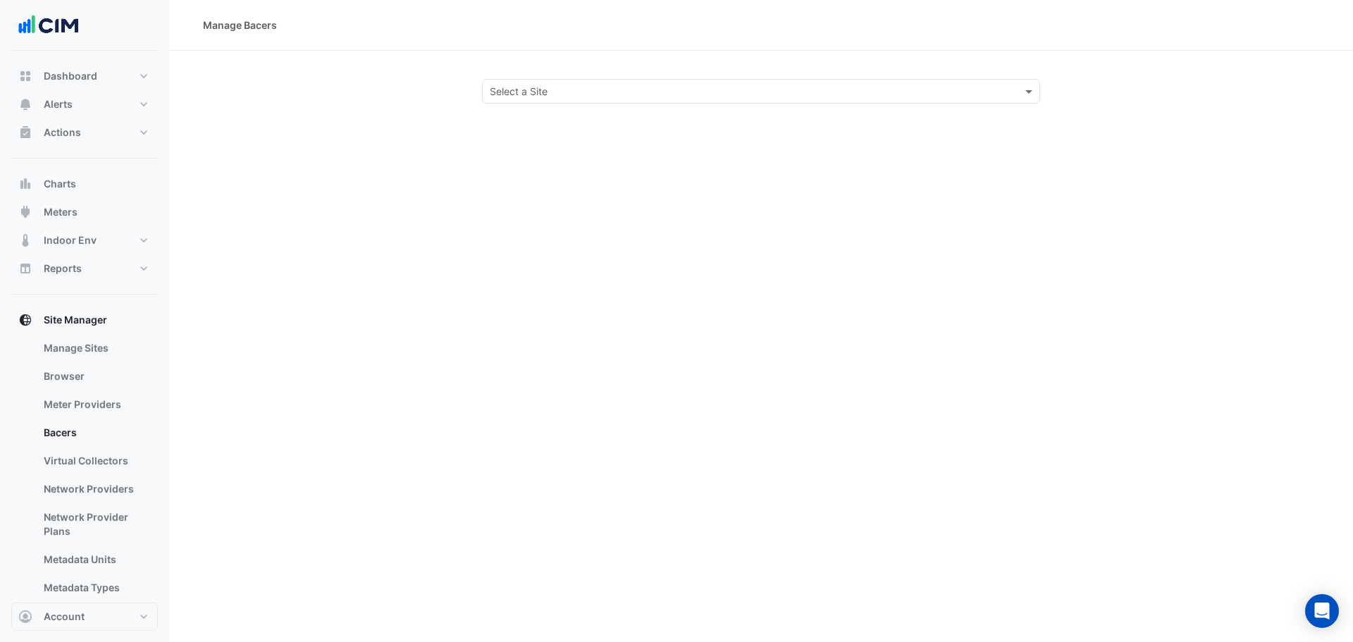
click at [560, 79] on div "Select a Site" at bounding box center [761, 91] width 558 height 25
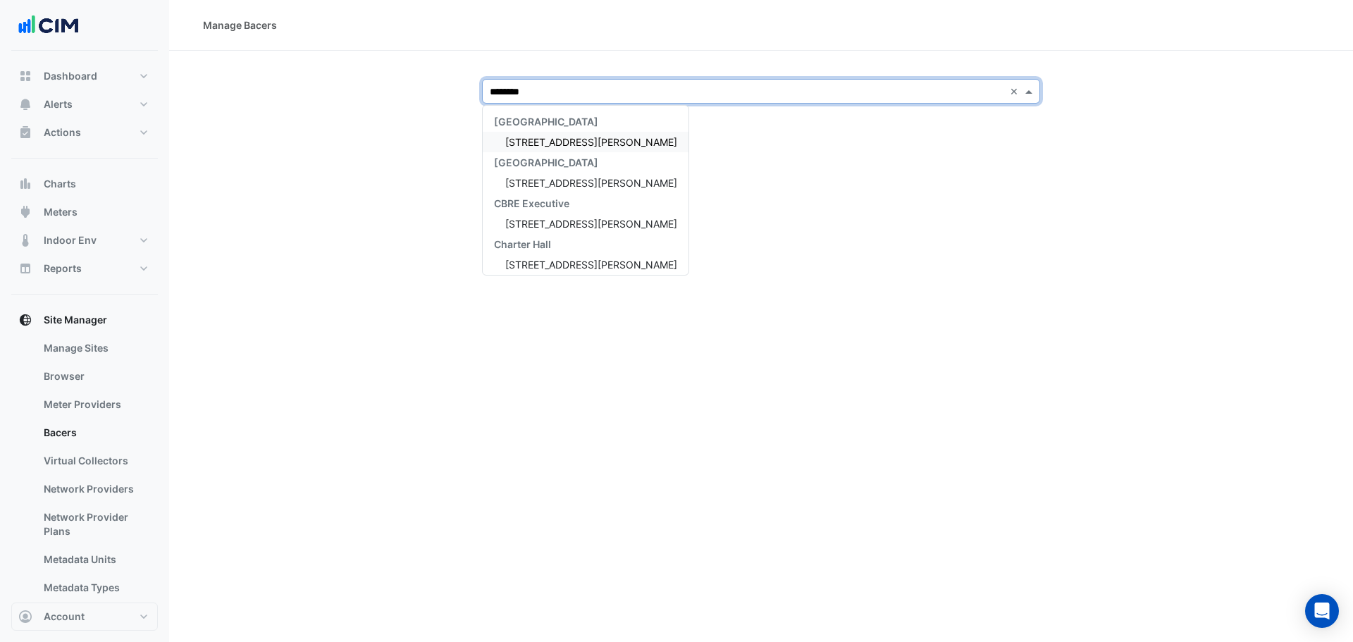
type input "*********"
click at [555, 133] on div "[STREET_ADDRESS][PERSON_NAME]" at bounding box center [586, 142] width 206 height 20
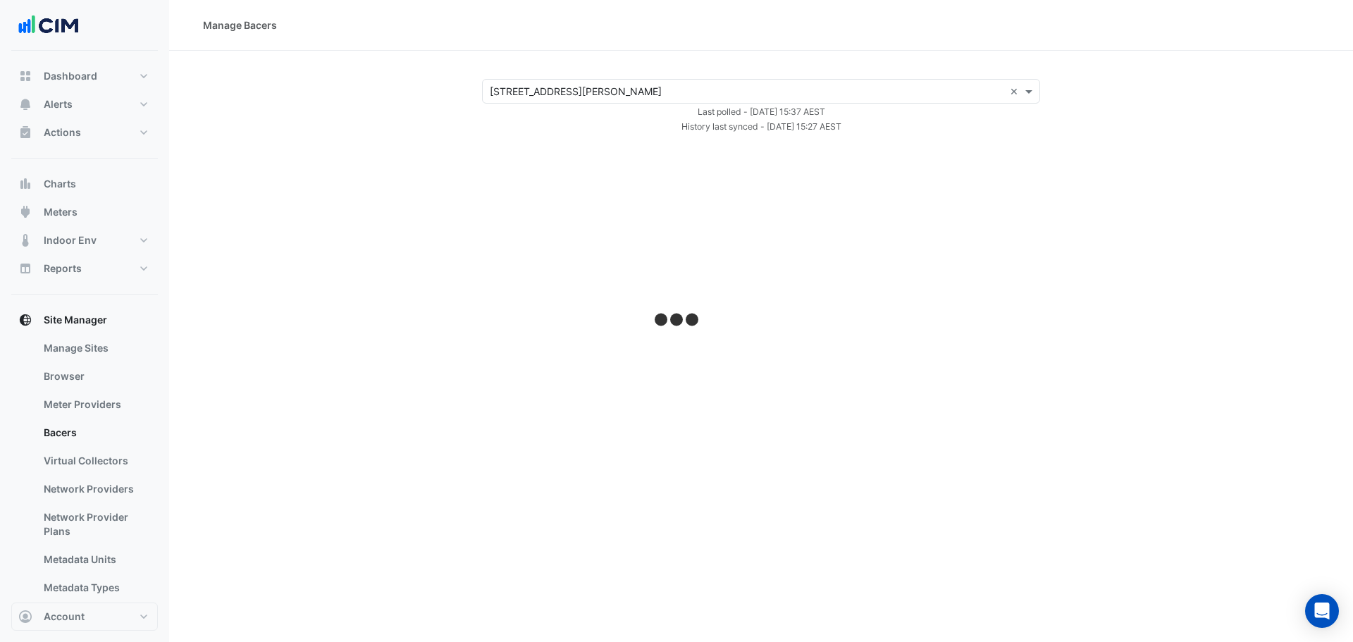
select select "***"
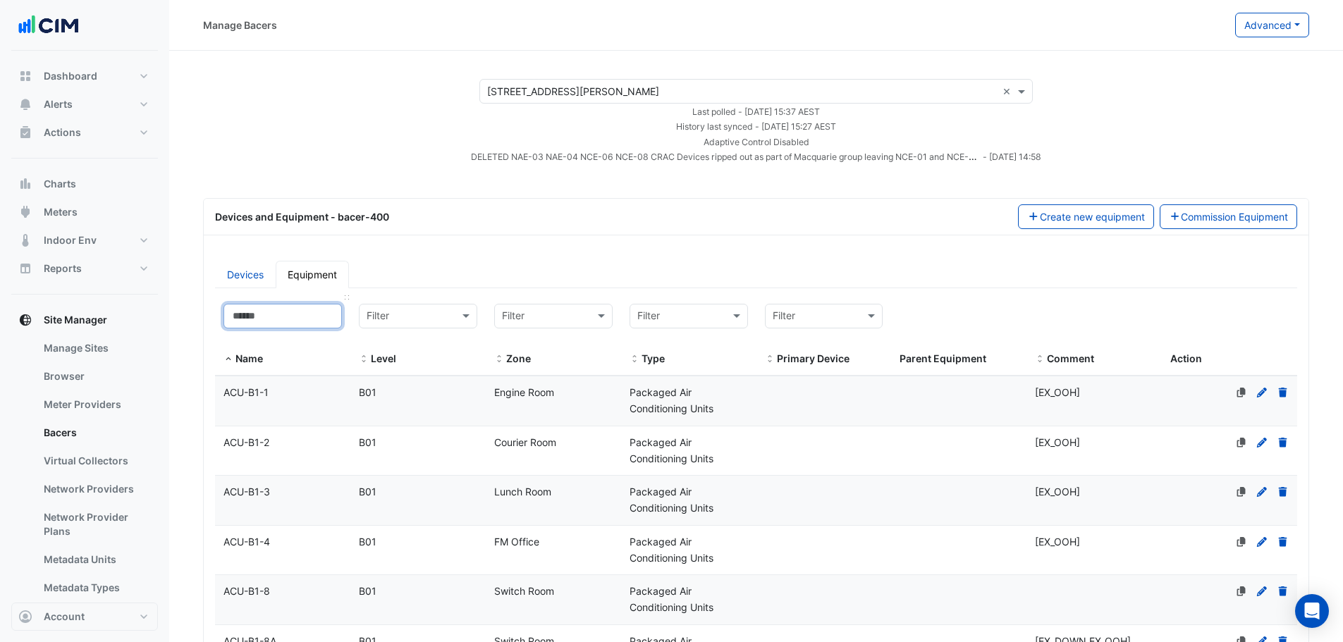
click at [271, 319] on input at bounding box center [282, 316] width 118 height 25
click at [689, 314] on input "text" at bounding box center [674, 317] width 75 height 16
type input "*****"
click at [645, 352] on span "Light" at bounding box center [652, 346] width 23 height 12
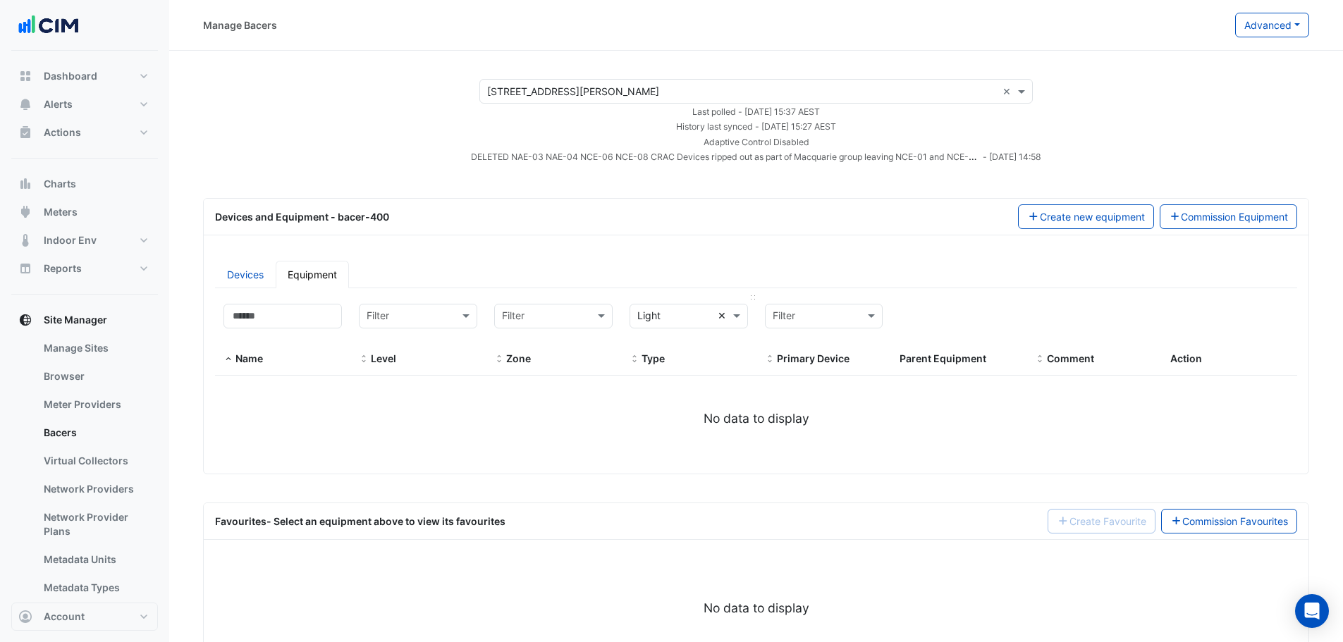
drag, startPoint x: 721, startPoint y: 317, endPoint x: 677, endPoint y: 320, distance: 43.8
select select "***"
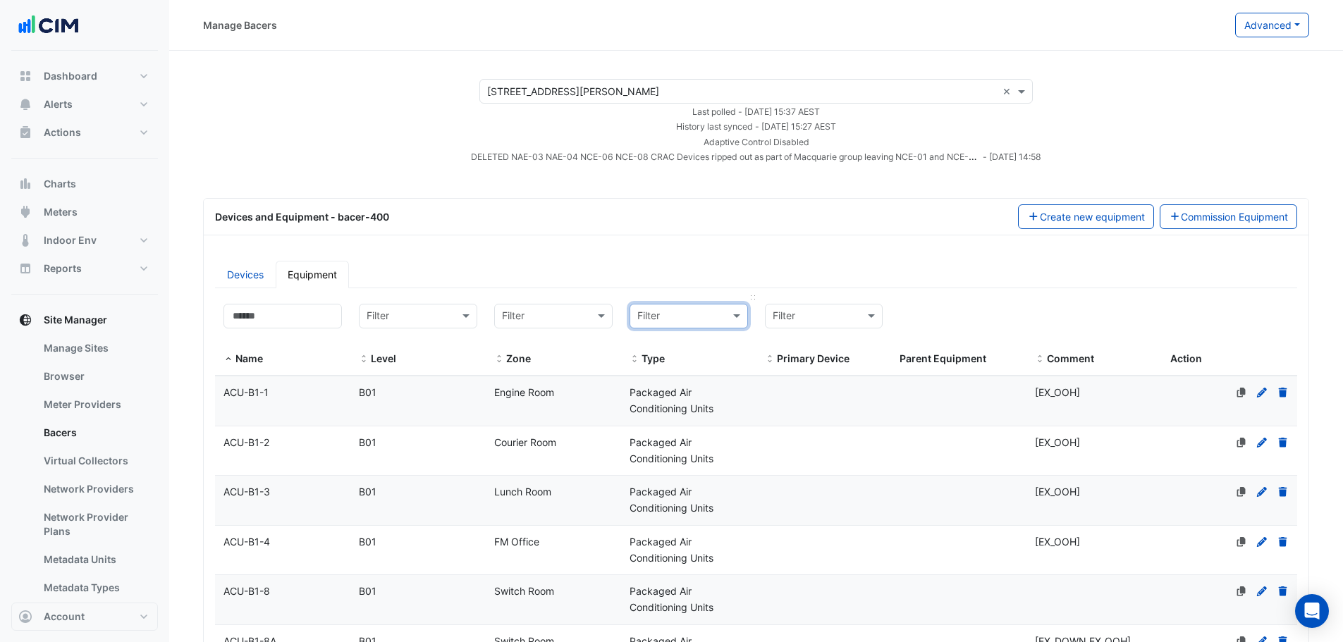
click at [681, 317] on input "text" at bounding box center [674, 317] width 75 height 16
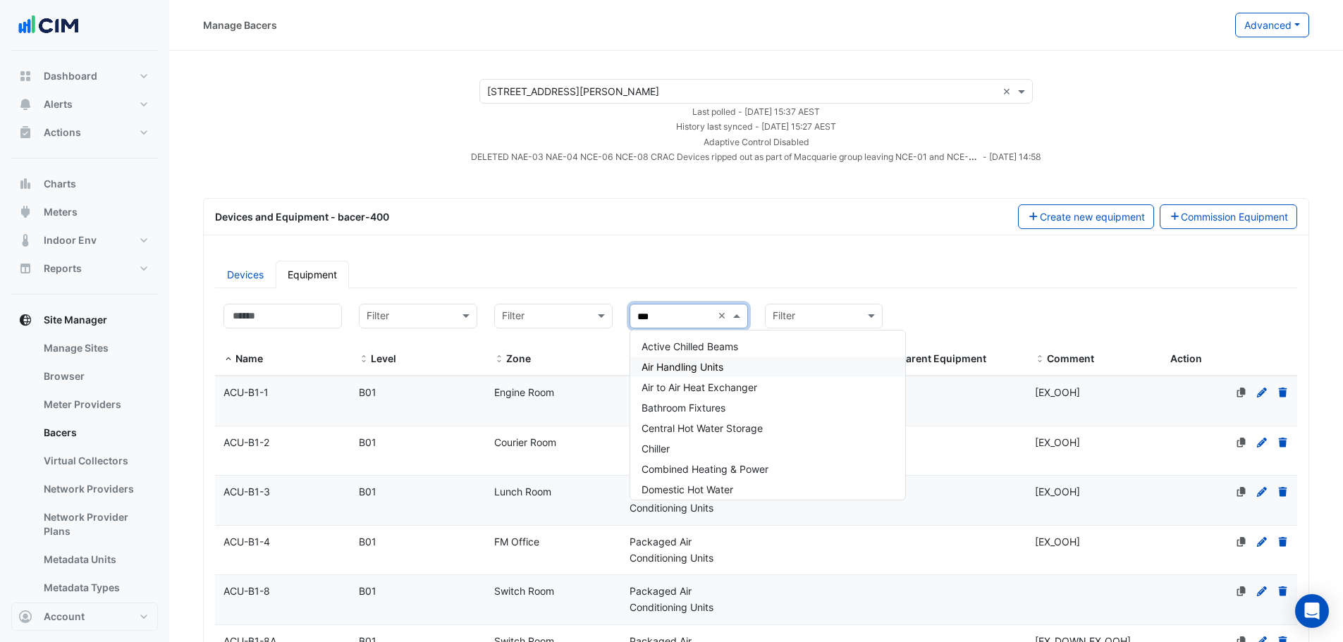
type input "****"
click at [701, 355] on div "Hydraulic Pump" at bounding box center [688, 346] width 117 height 20
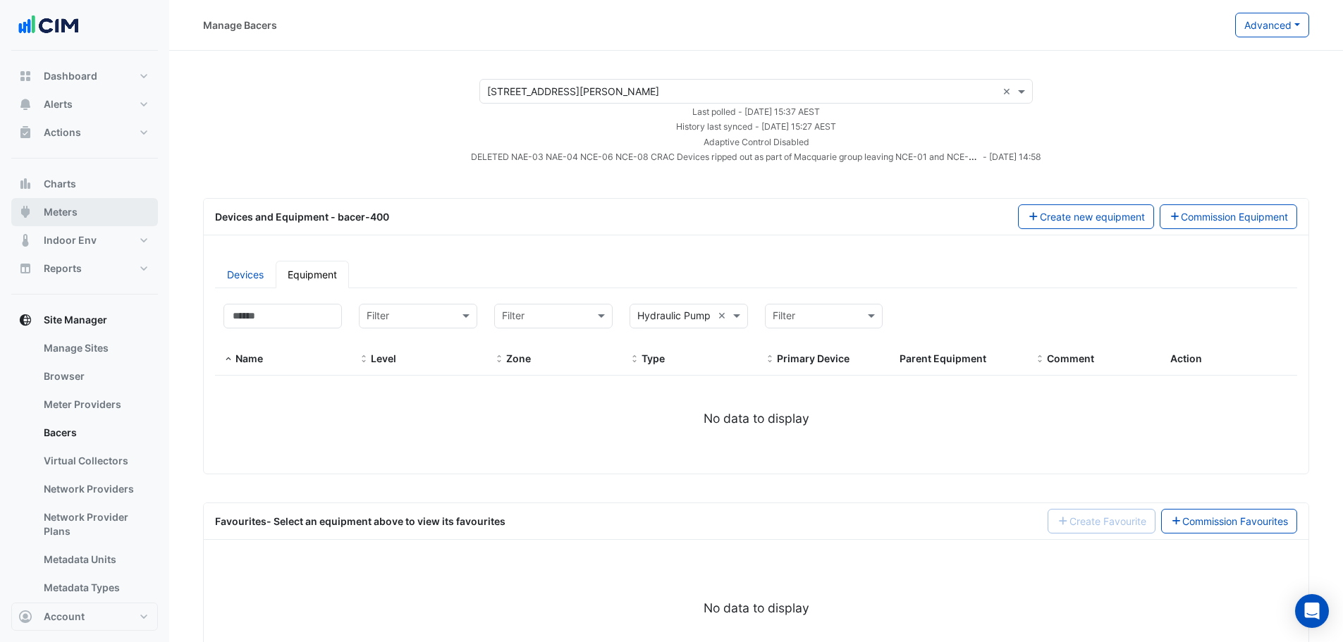
click at [90, 209] on button "Meters" at bounding box center [84, 212] width 147 height 28
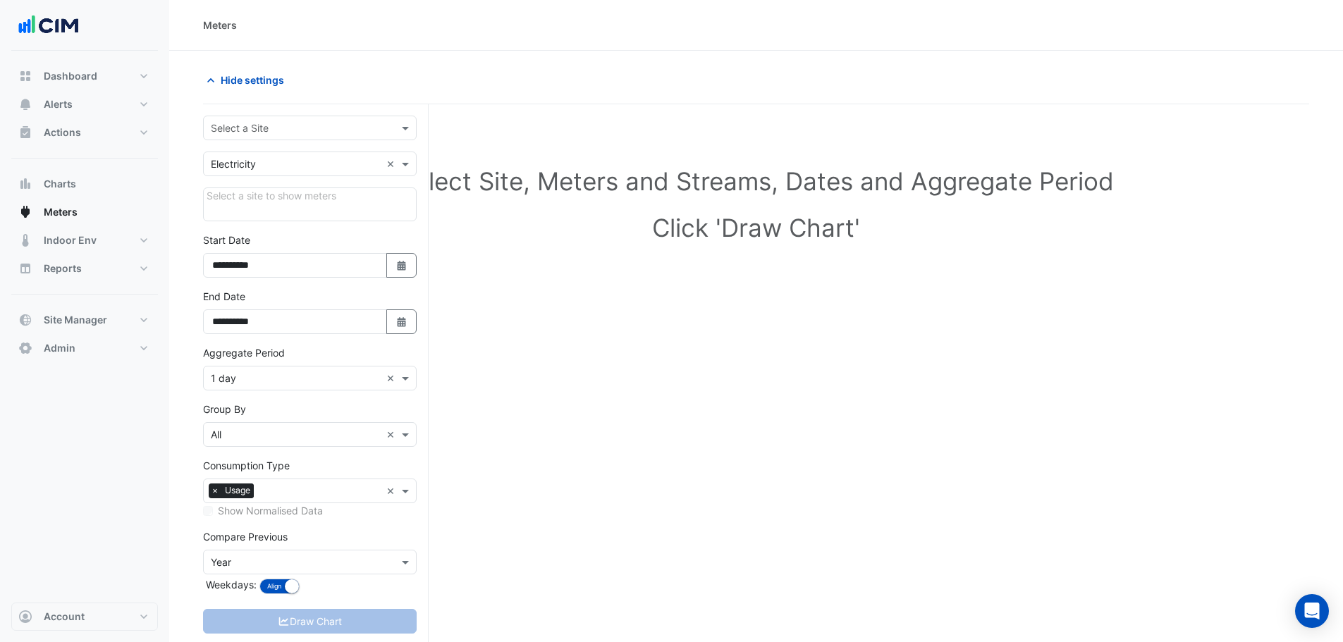
click at [343, 133] on input "text" at bounding box center [296, 128] width 170 height 15
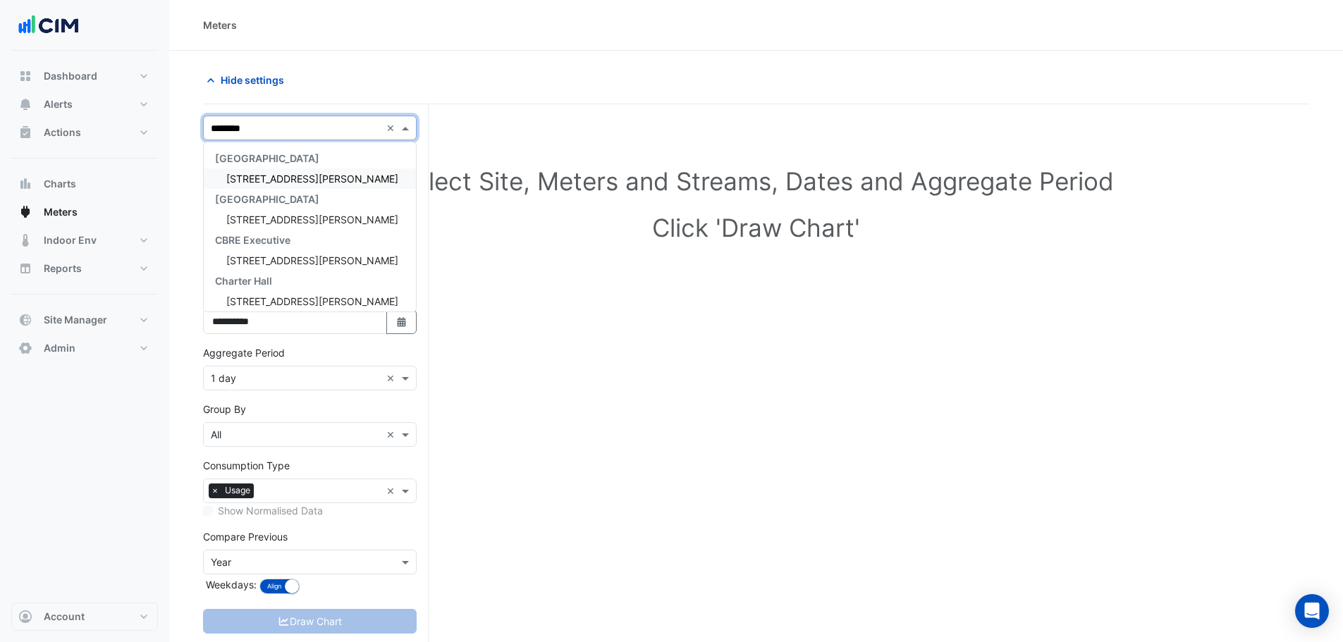
type input "*********"
click at [362, 181] on div "[STREET_ADDRESS][PERSON_NAME]" at bounding box center [310, 178] width 212 height 20
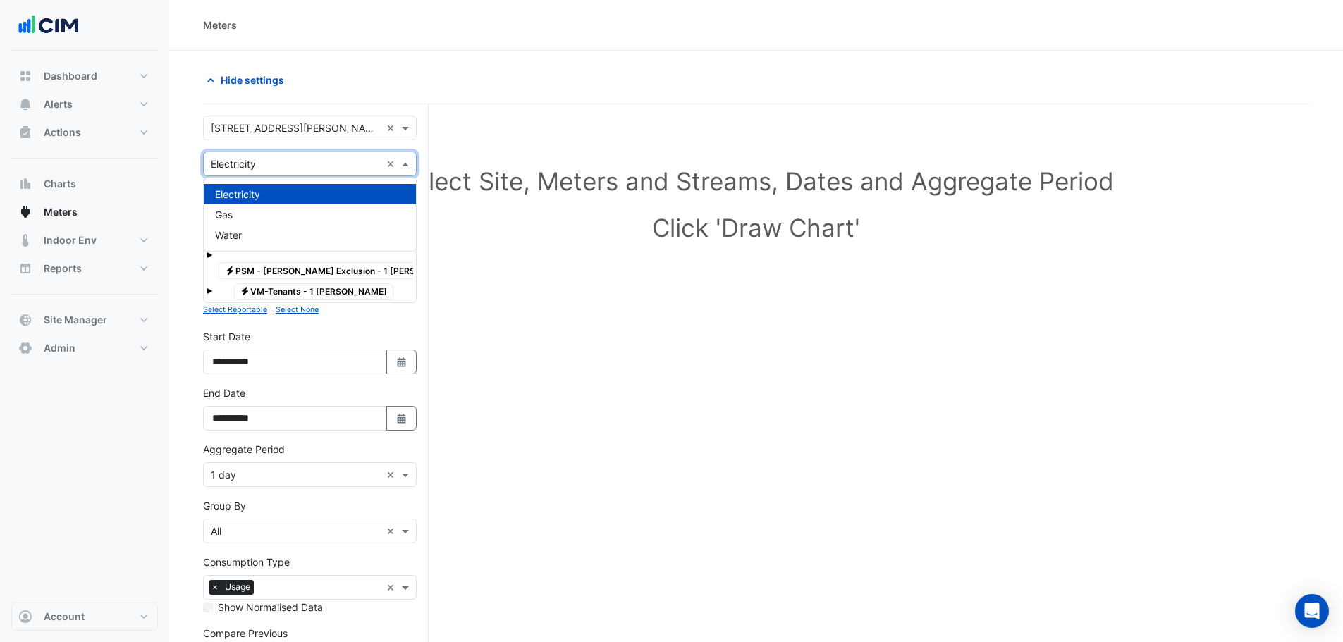
click at [266, 161] on input "text" at bounding box center [296, 164] width 170 height 15
click at [503, 61] on section "Hide settings Select Site, Meters and Streams, Dates and Aggregate Period Click…" at bounding box center [756, 410] width 1174 height 719
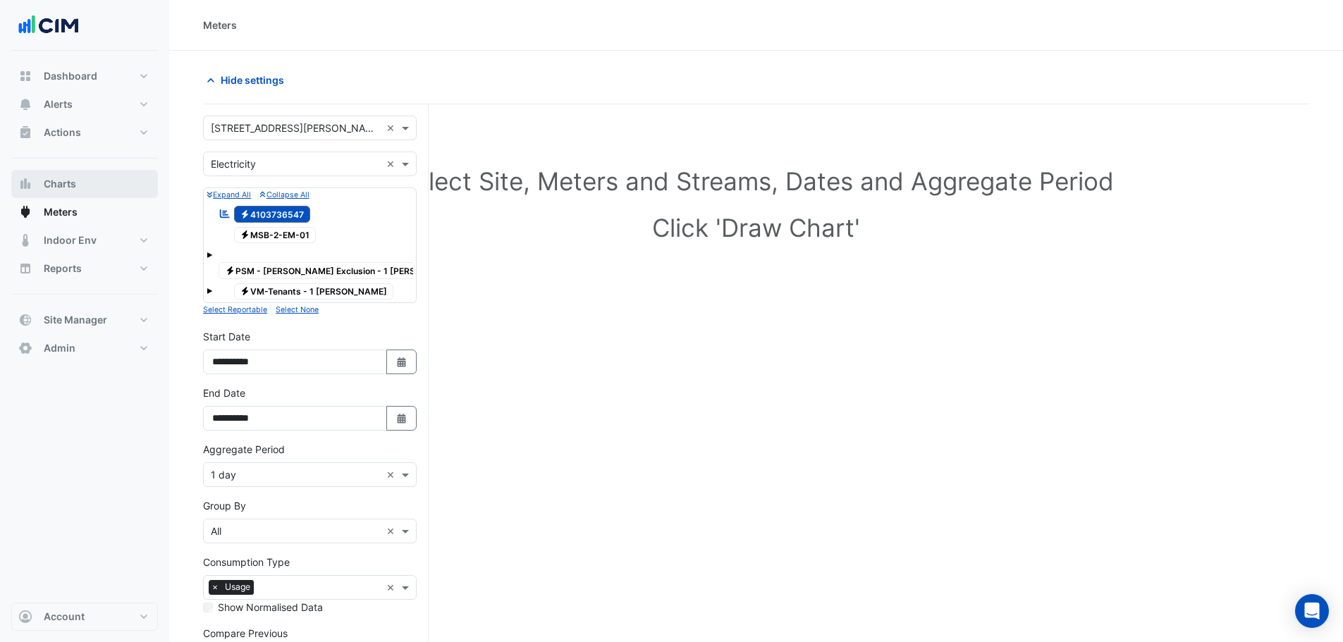
click at [90, 187] on button "Charts" at bounding box center [84, 184] width 147 height 28
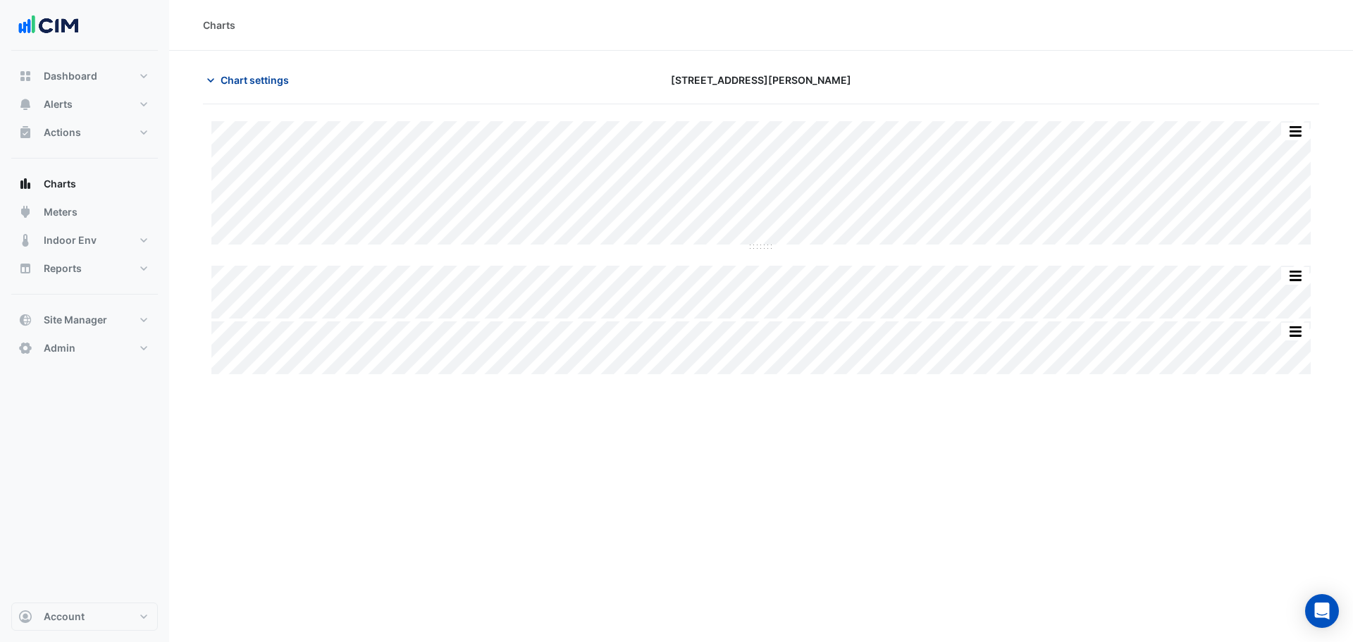
click at [261, 87] on button "Chart settings" at bounding box center [250, 80] width 95 height 25
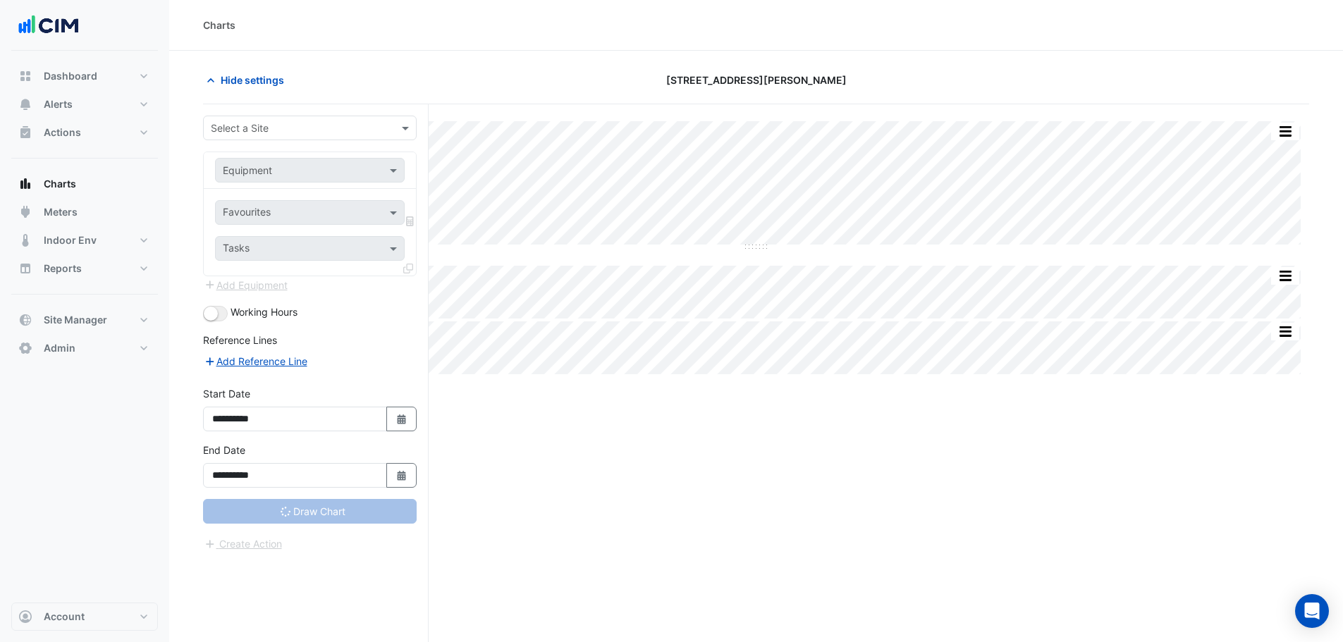
click at [301, 126] on input "text" at bounding box center [296, 128] width 170 height 15
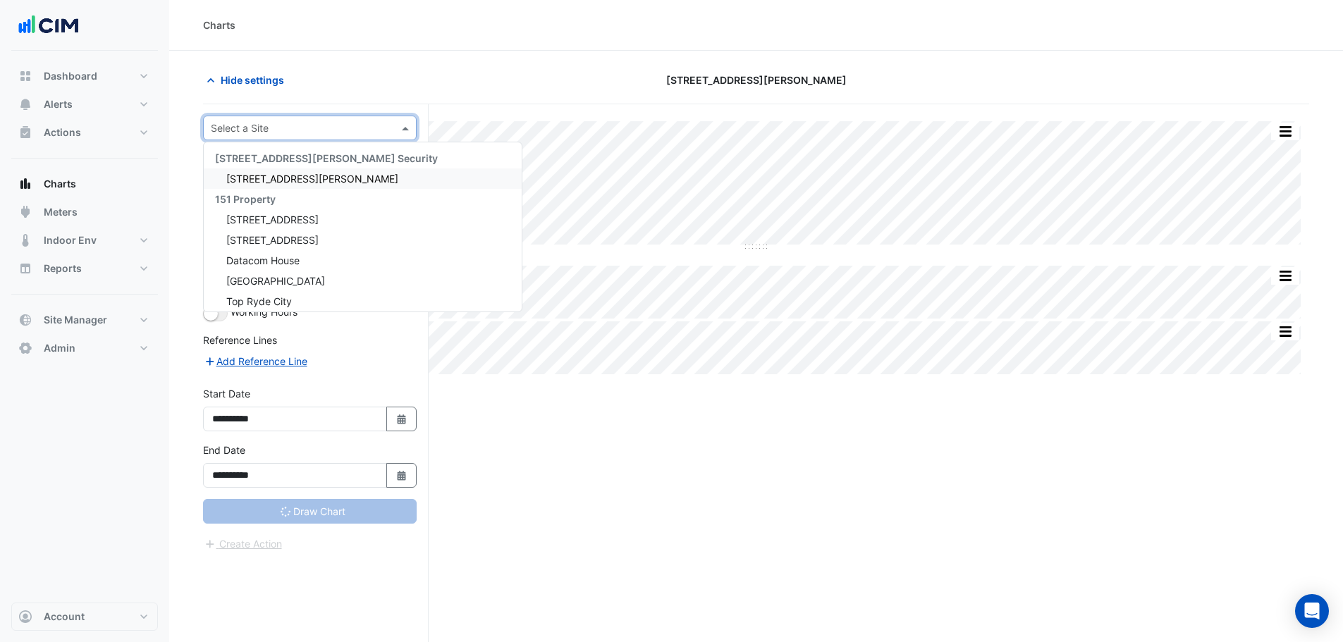
type input "*"
type input "**********"
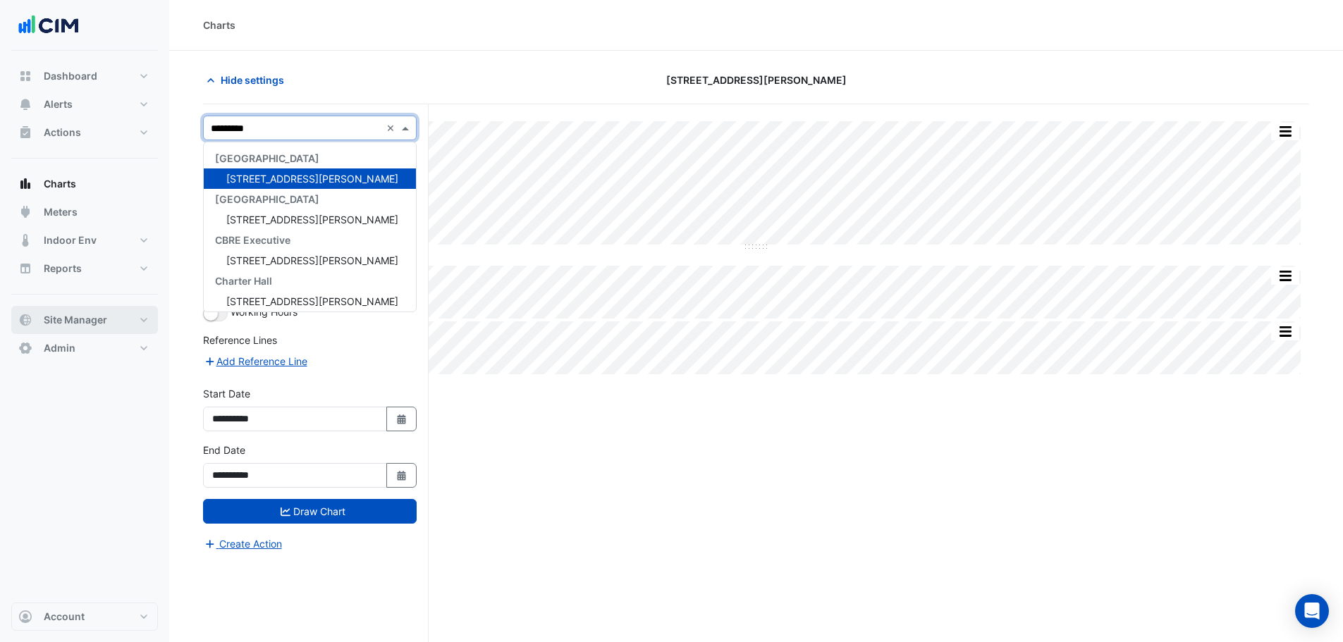
type input "*********"
click at [94, 329] on button "Site Manager" at bounding box center [84, 320] width 147 height 28
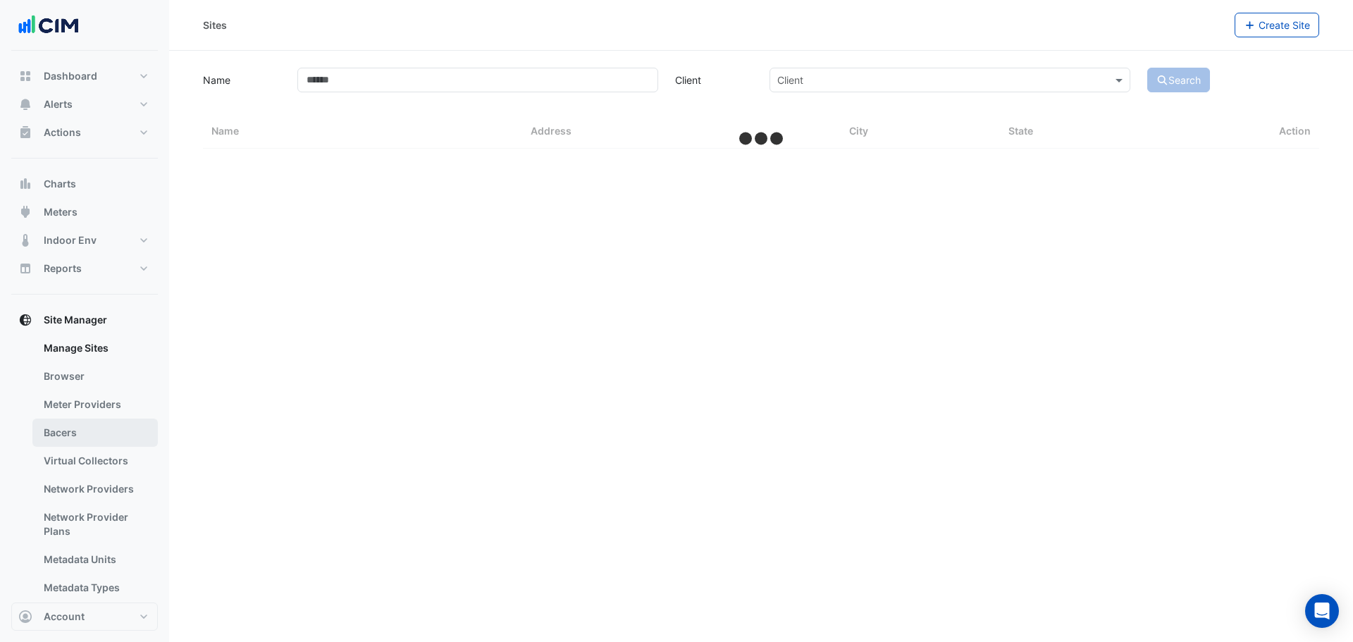
click at [61, 436] on link "Bacers" at bounding box center [94, 433] width 125 height 28
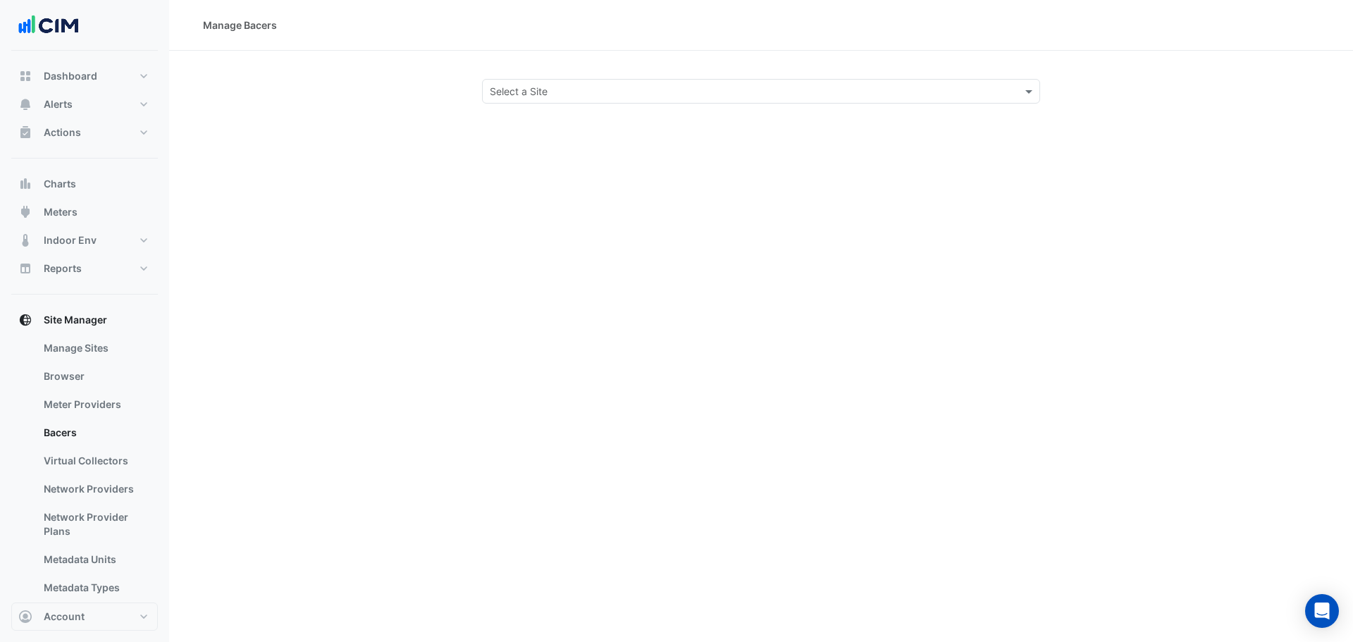
click at [547, 85] on input "text" at bounding box center [747, 92] width 515 height 15
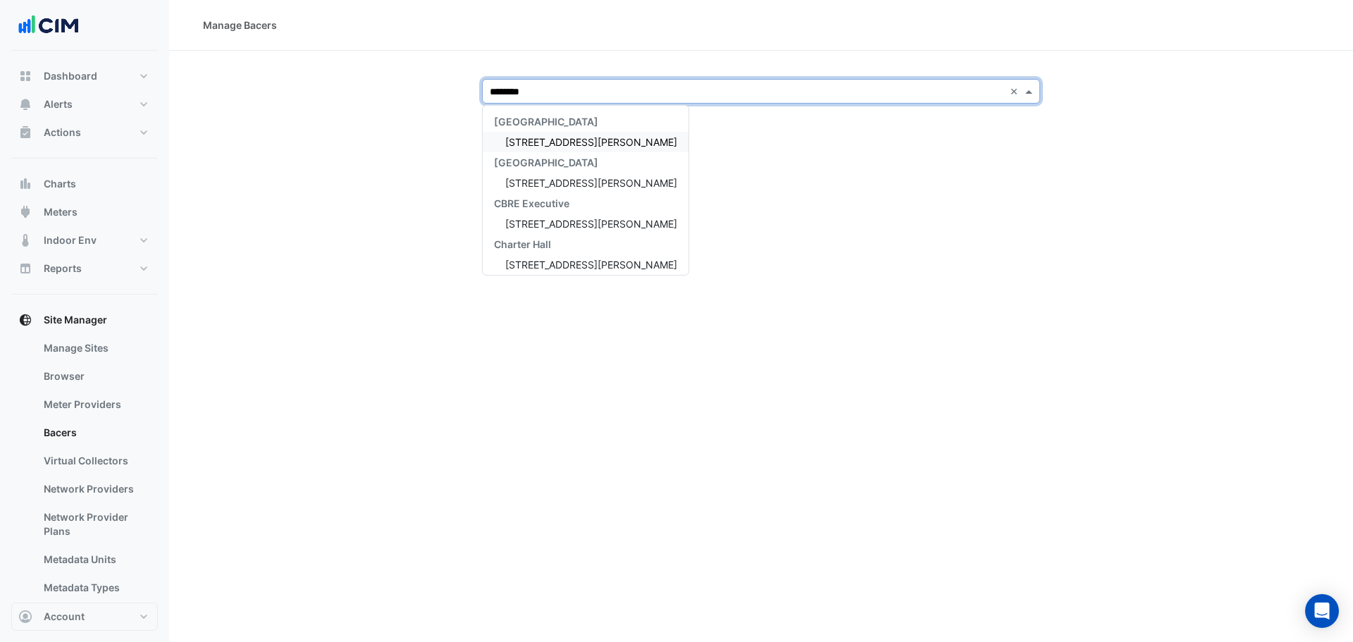
type input "*********"
click at [527, 133] on div "[STREET_ADDRESS][PERSON_NAME]" at bounding box center [586, 142] width 206 height 20
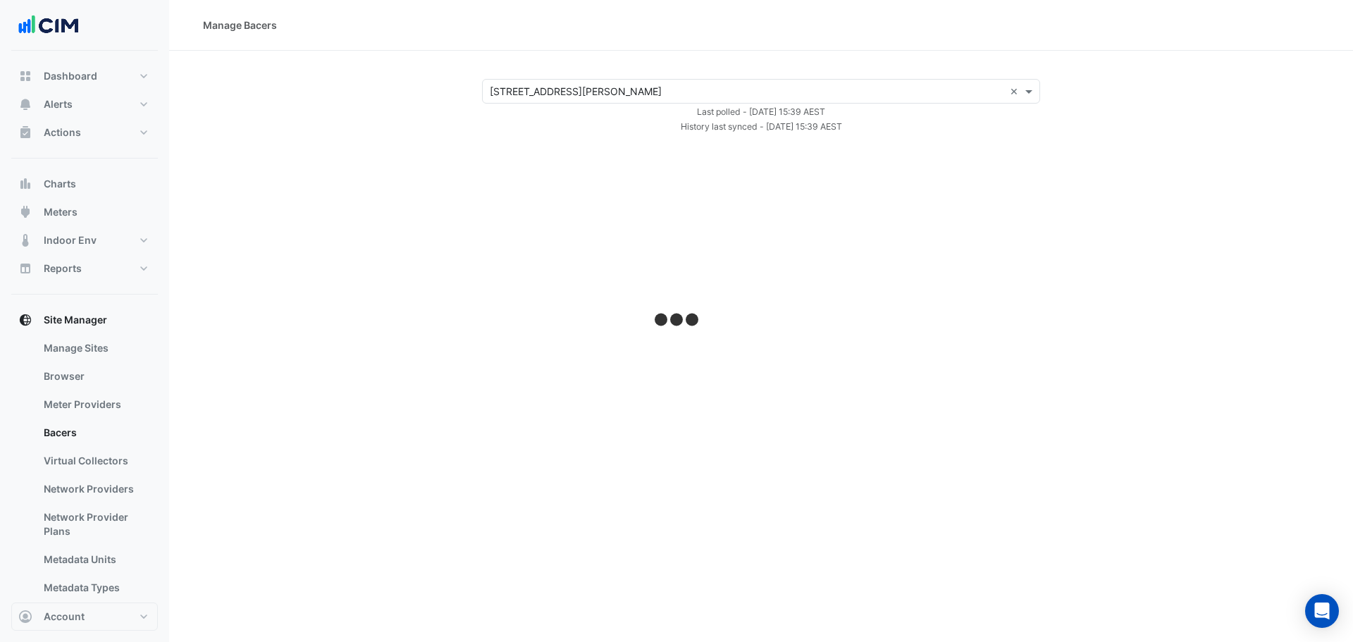
select select "***"
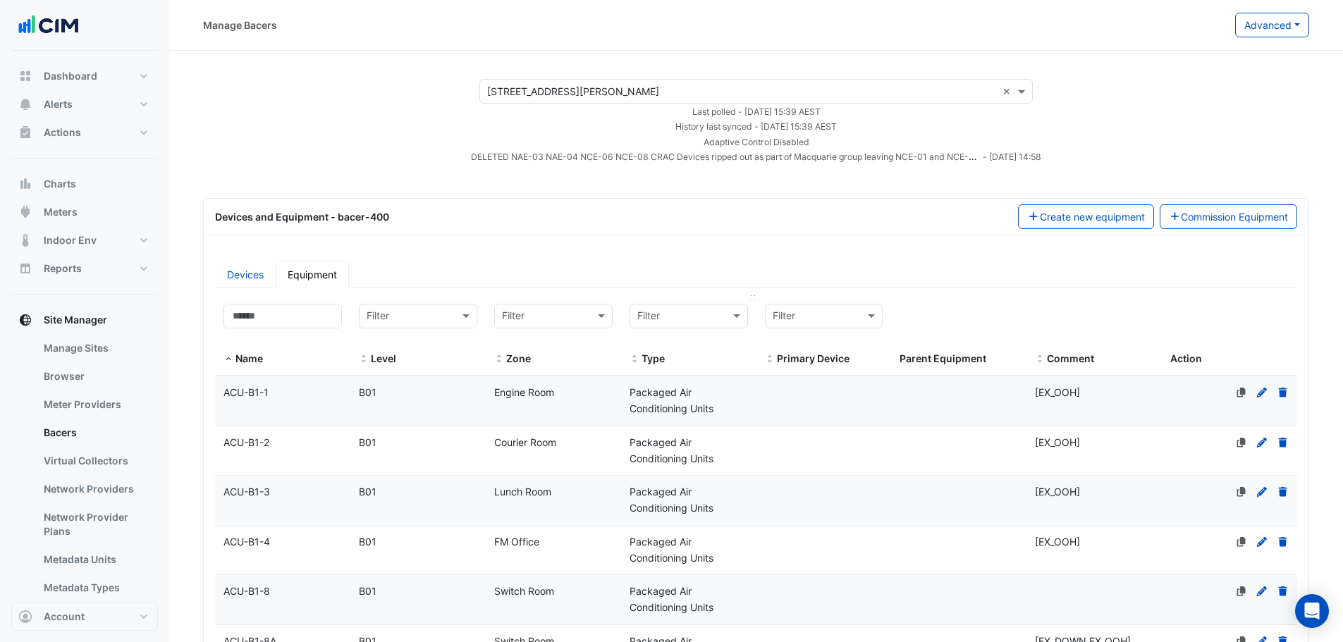
click at [684, 312] on input "text" at bounding box center [674, 317] width 75 height 16
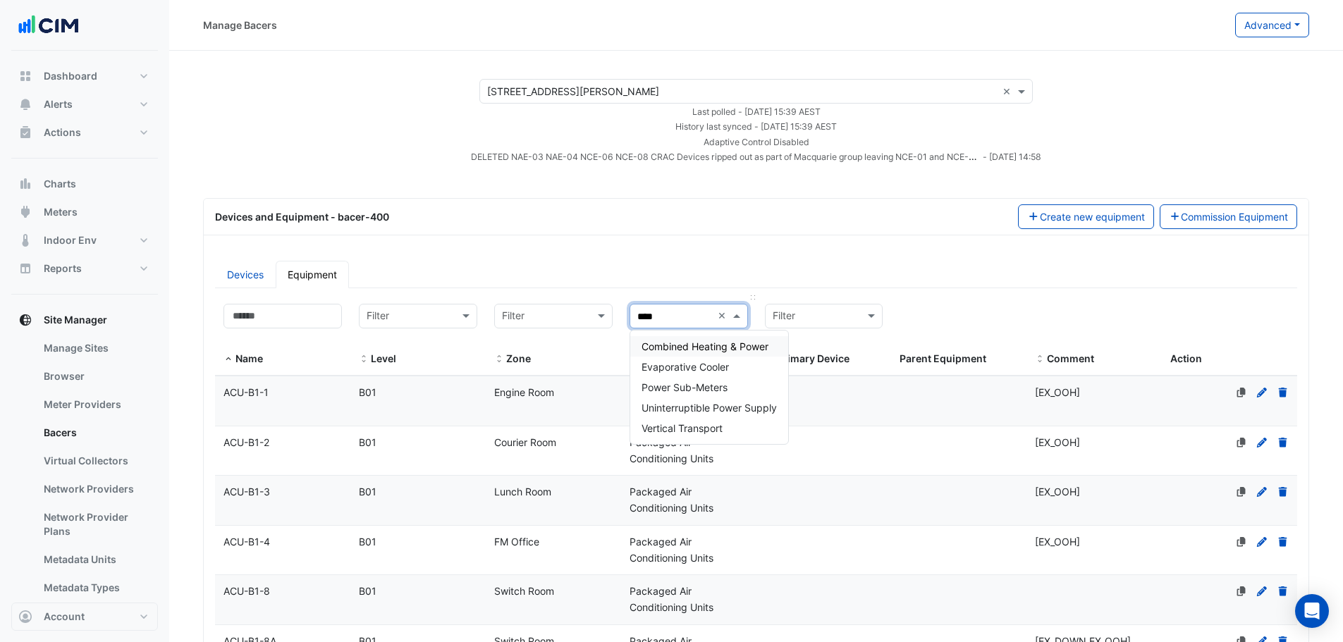
type input "*****"
click at [691, 365] on span "Power Sub-Meters" at bounding box center [684, 367] width 86 height 12
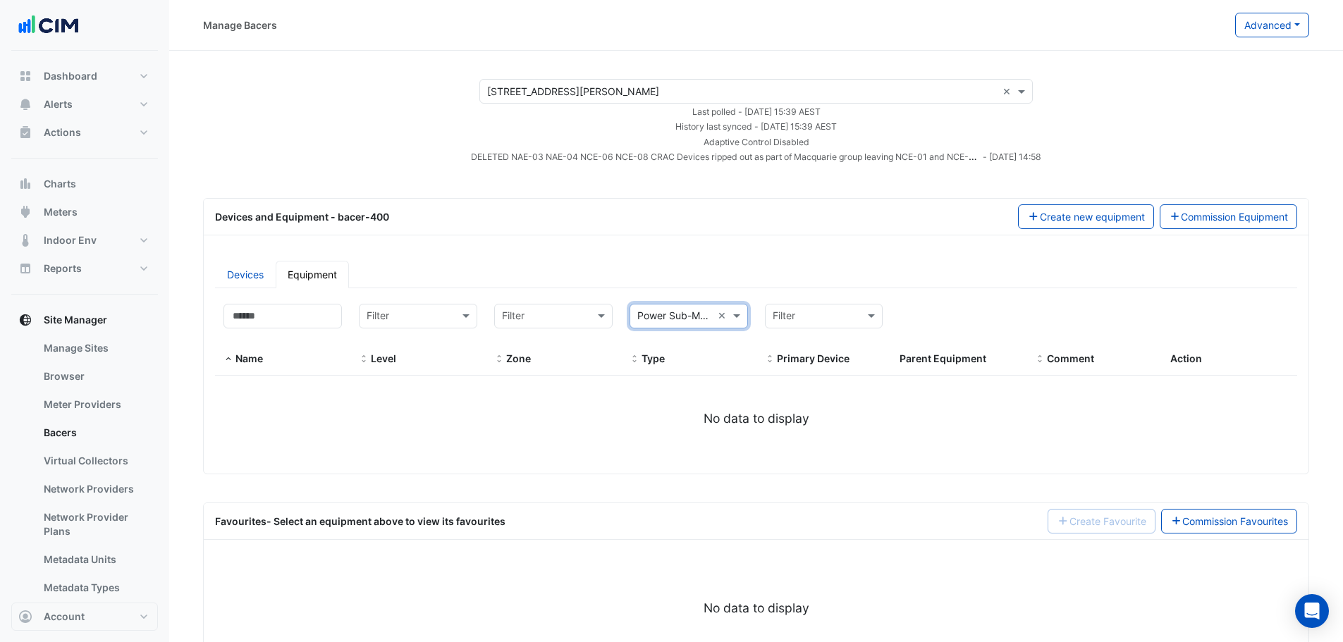
click at [612, 231] on div "Devices and Equipment - bacer-400 Create new equipment Commission Equipment" at bounding box center [756, 217] width 1105 height 37
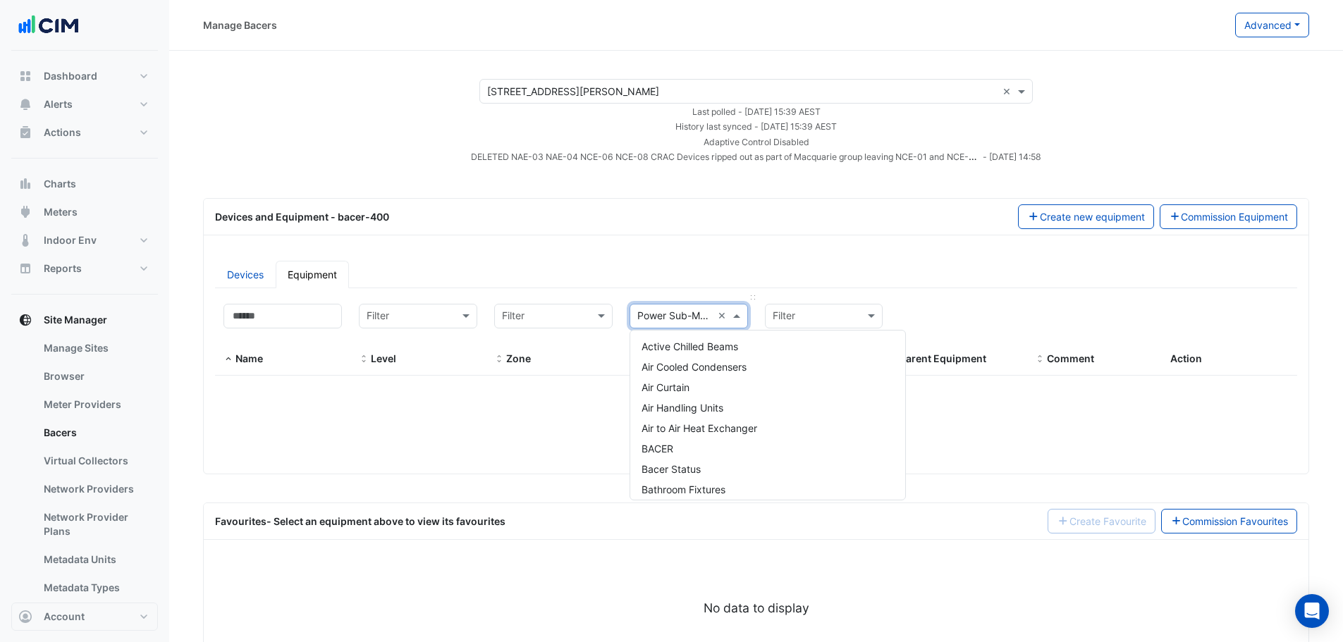
click at [669, 324] on div "Filter × Power Sub-Meters ×" at bounding box center [689, 316] width 118 height 25
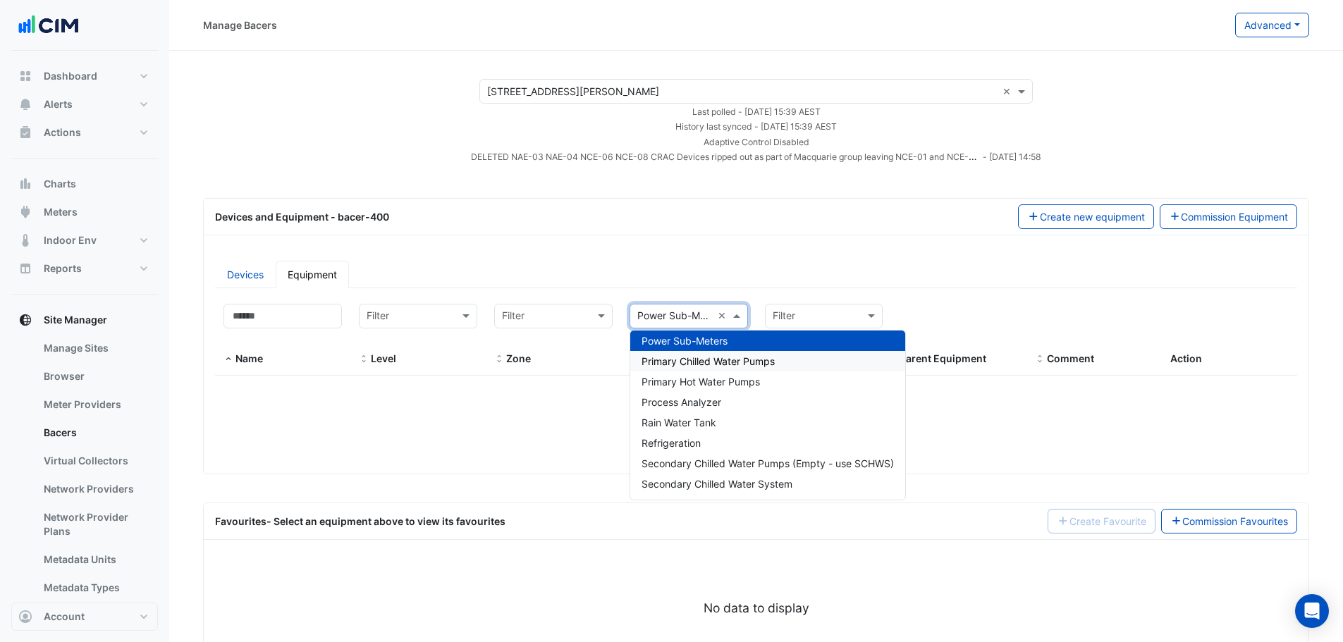
scroll to position [1080, 0]
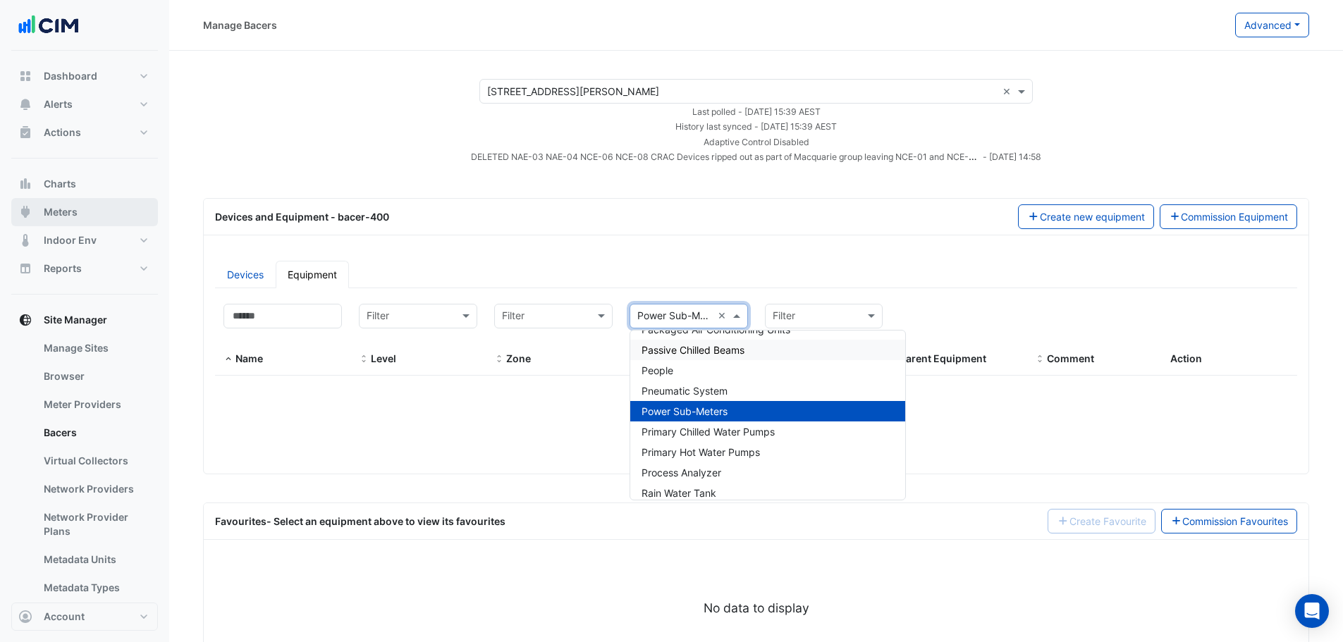
click at [90, 216] on button "Meters" at bounding box center [84, 212] width 147 height 28
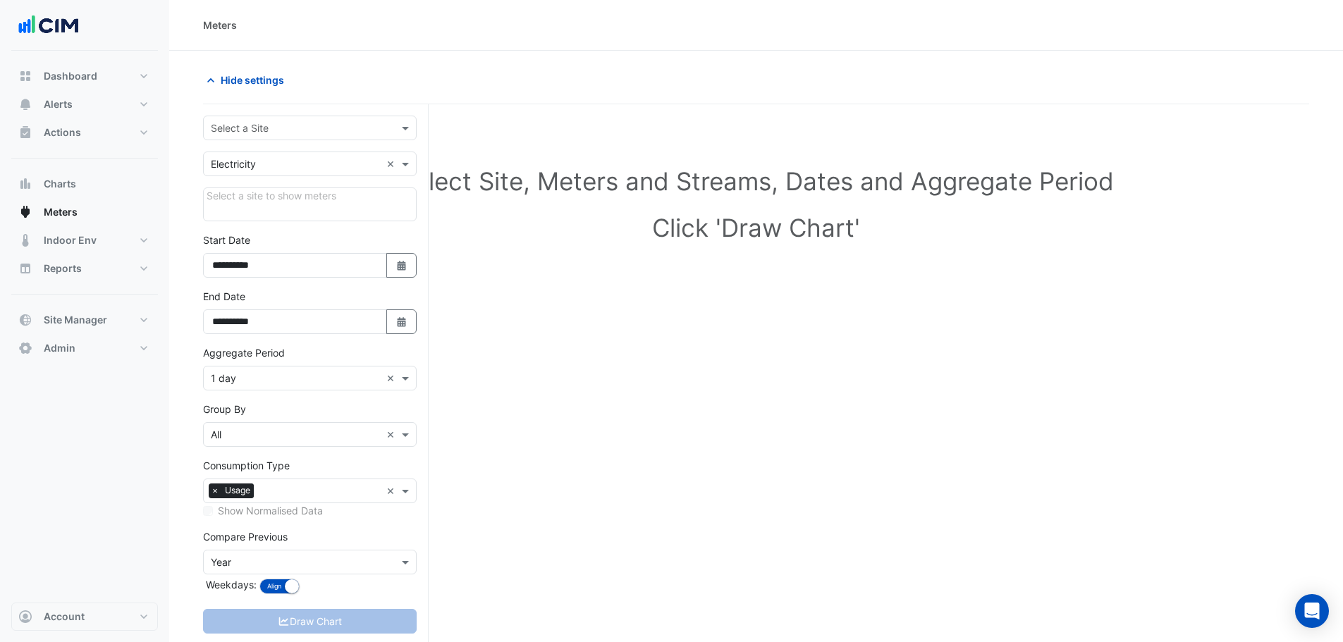
click at [312, 130] on input "text" at bounding box center [296, 128] width 170 height 15
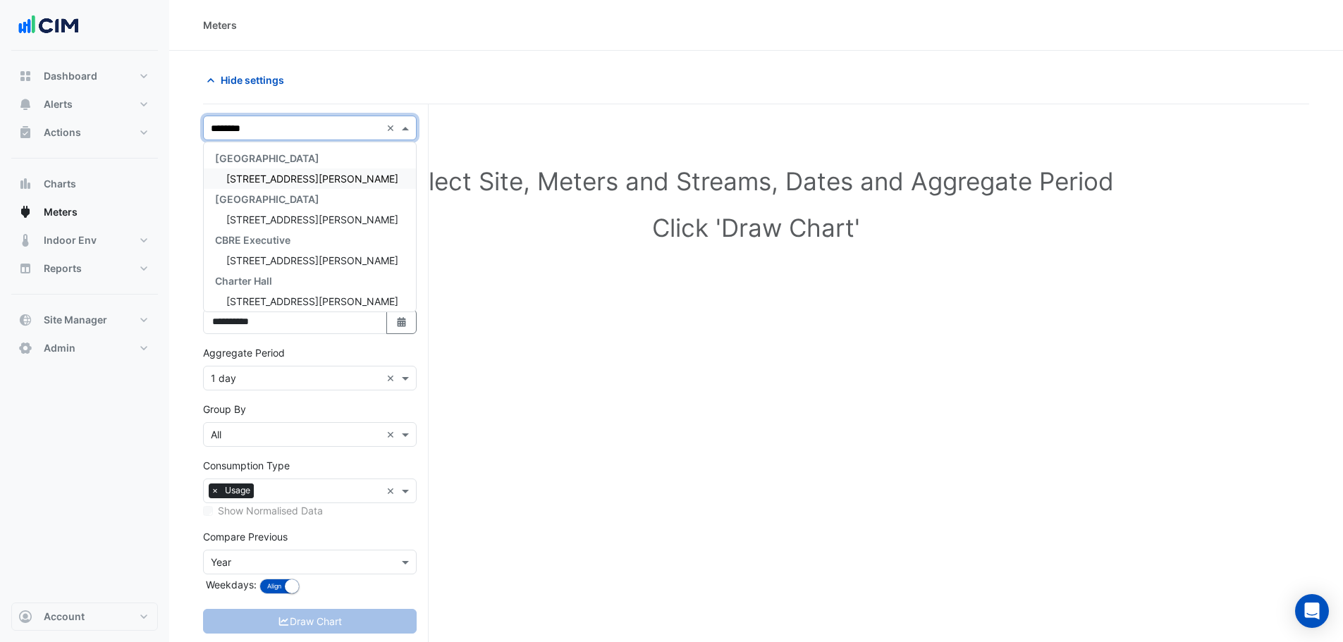
type input "*********"
click at [269, 180] on span "[STREET_ADDRESS][PERSON_NAME]" at bounding box center [312, 179] width 172 height 12
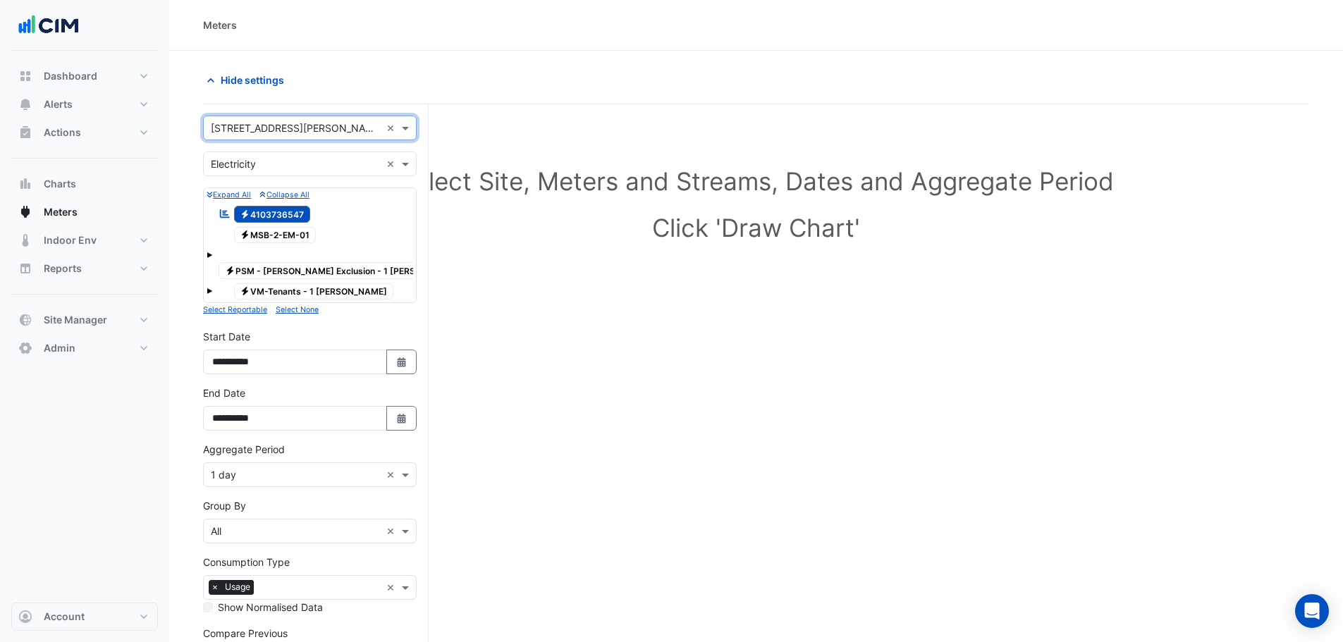
click at [211, 255] on span at bounding box center [210, 255] width 6 height 6
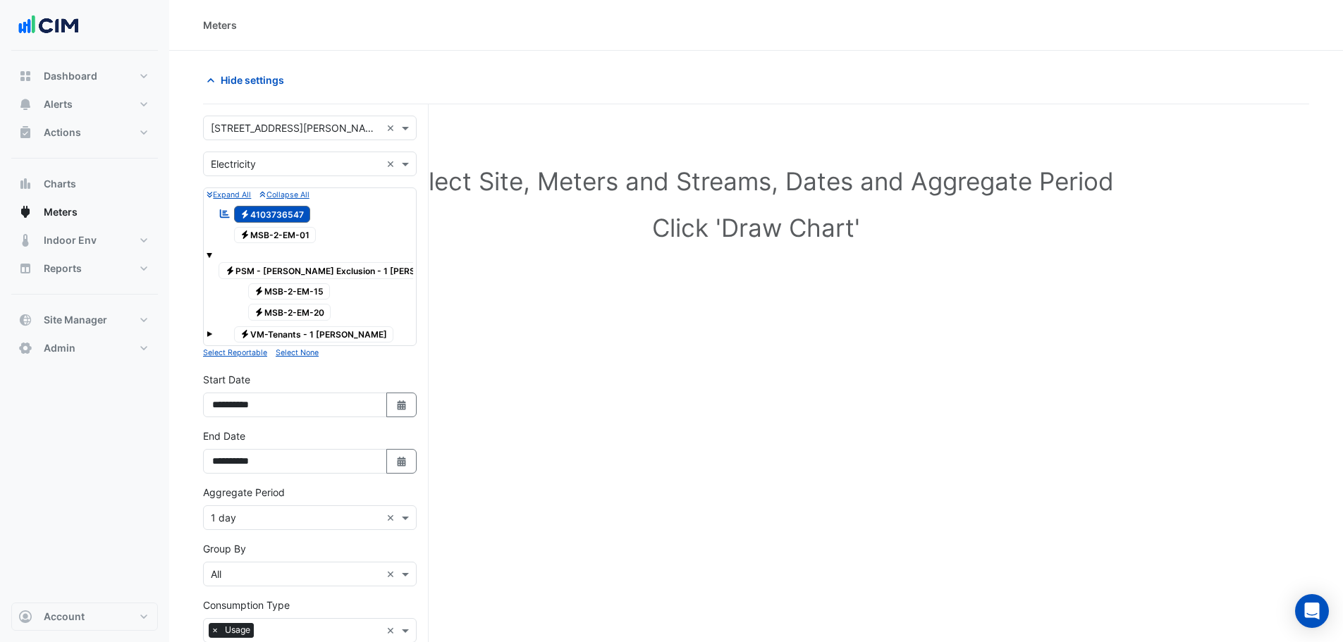
click at [206, 321] on div "Expand All Collapse All Reportable Electricity 4103736547 Electricity MSB-2-EM-…" at bounding box center [310, 267] width 214 height 159
click at [207, 331] on span at bounding box center [210, 334] width 6 height 6
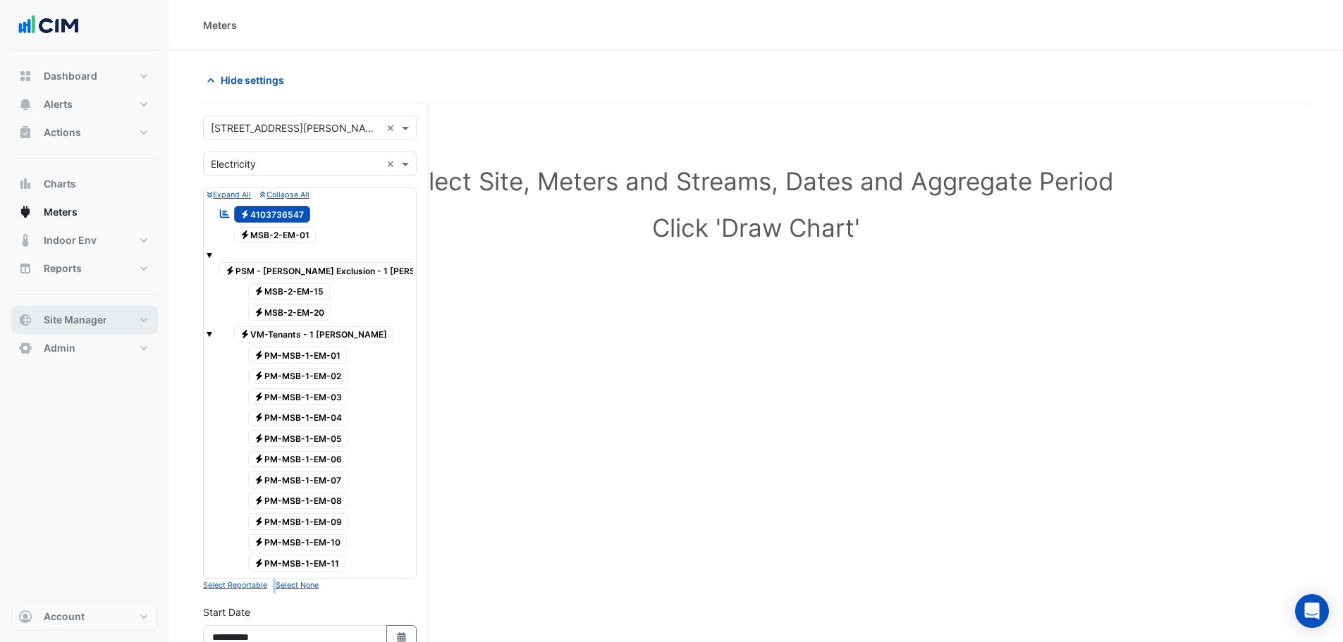
click at [78, 312] on button "Site Manager" at bounding box center [84, 320] width 147 height 28
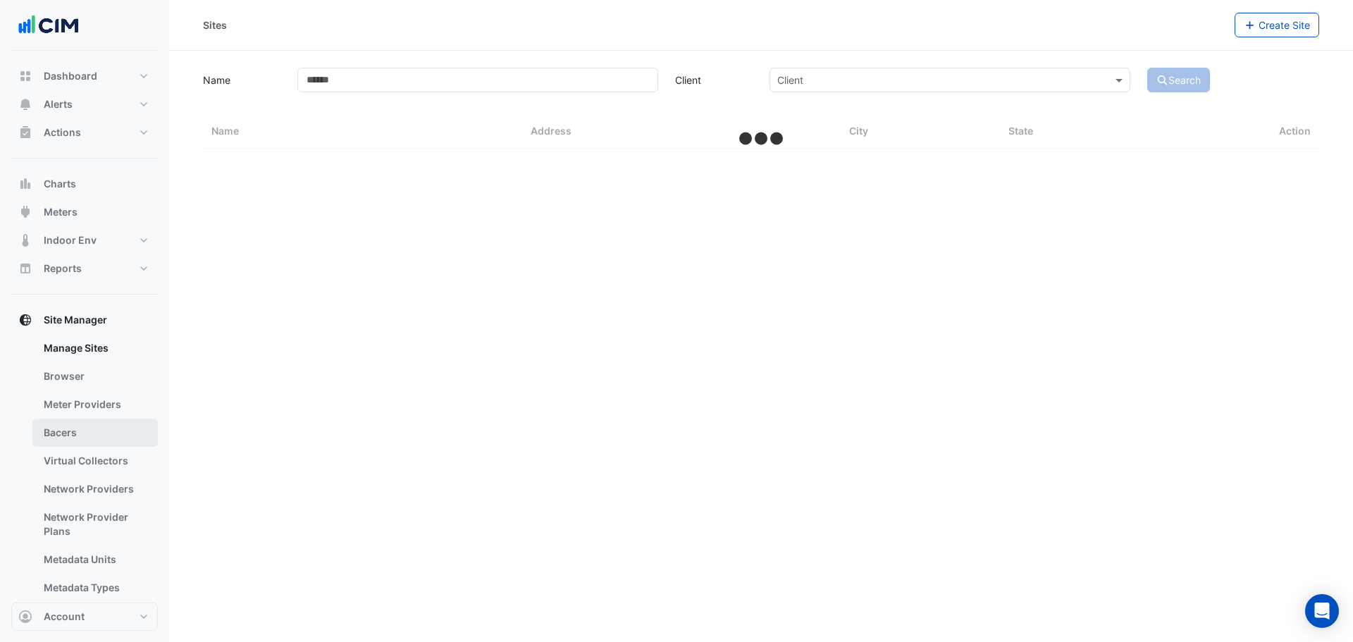
click at [90, 429] on link "Bacers" at bounding box center [94, 433] width 125 height 28
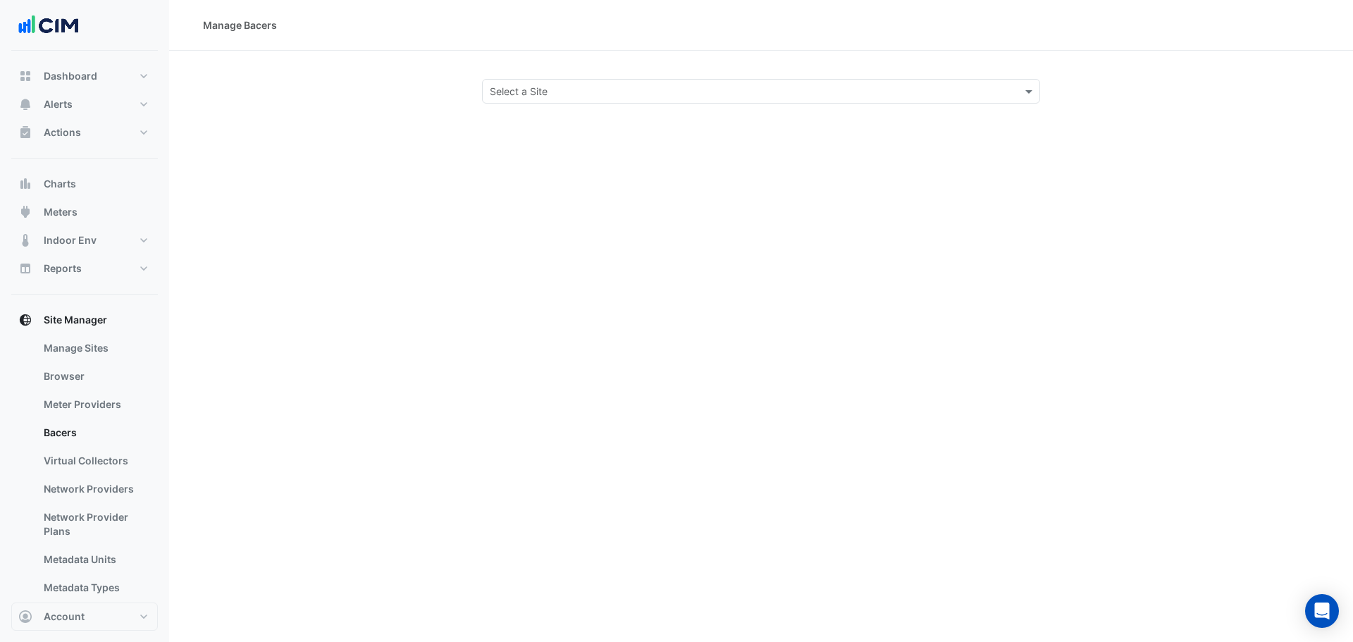
click at [528, 92] on input "text" at bounding box center [747, 92] width 515 height 15
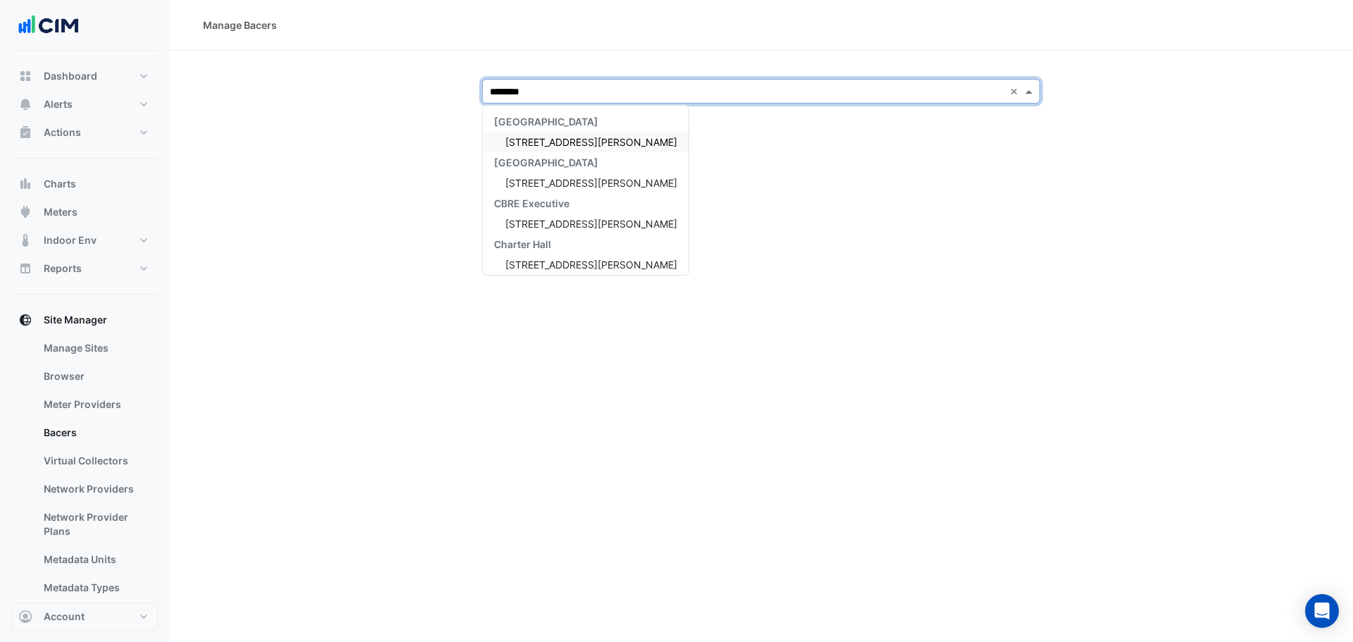
type input "*********"
click at [563, 143] on span "[STREET_ADDRESS][PERSON_NAME]" at bounding box center [591, 142] width 172 height 12
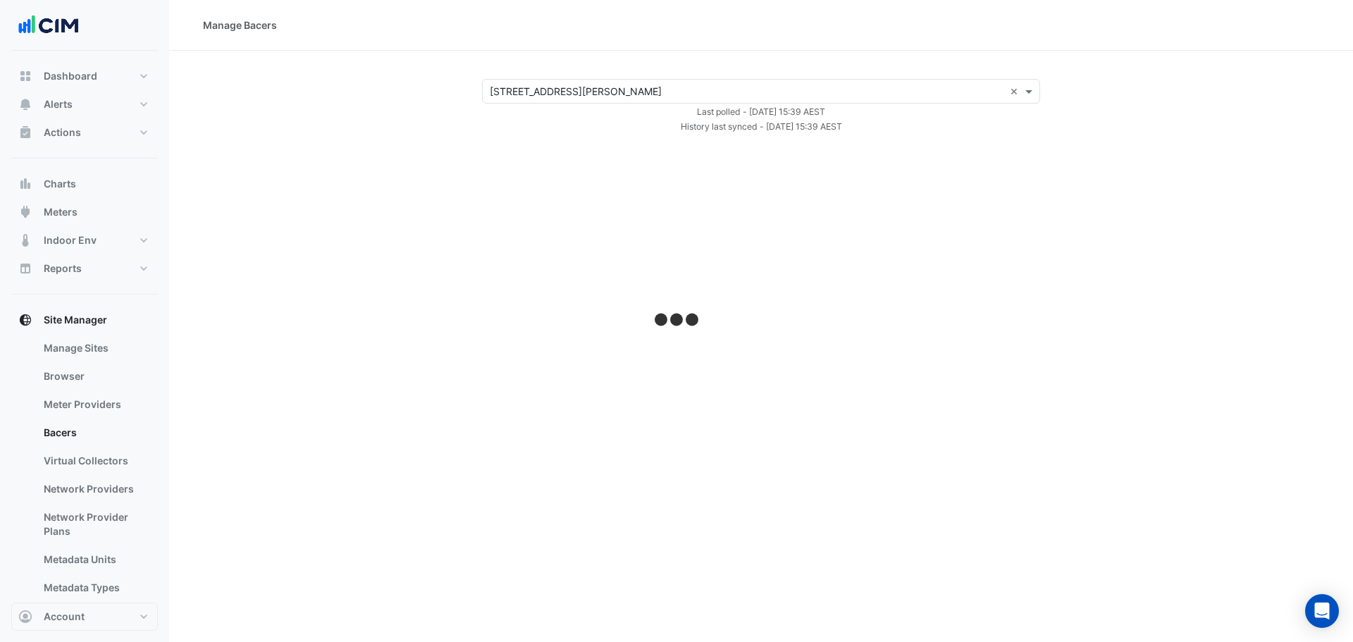
select select "***"
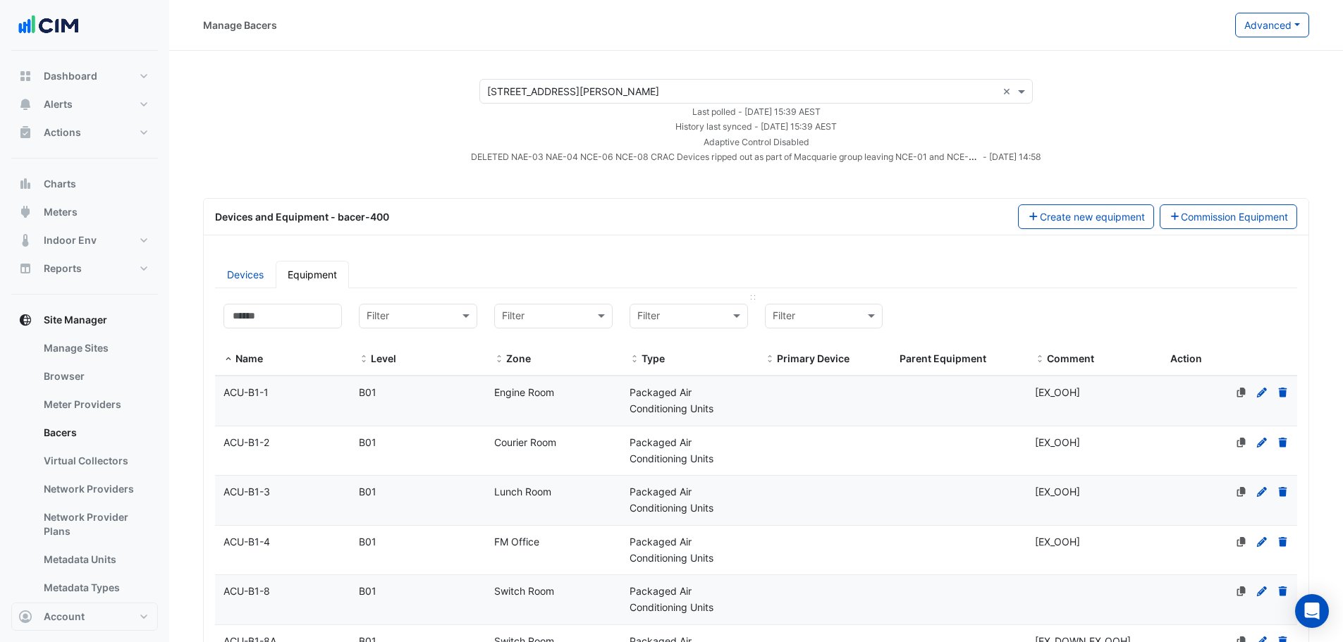
click at [689, 318] on input "text" at bounding box center [674, 317] width 75 height 16
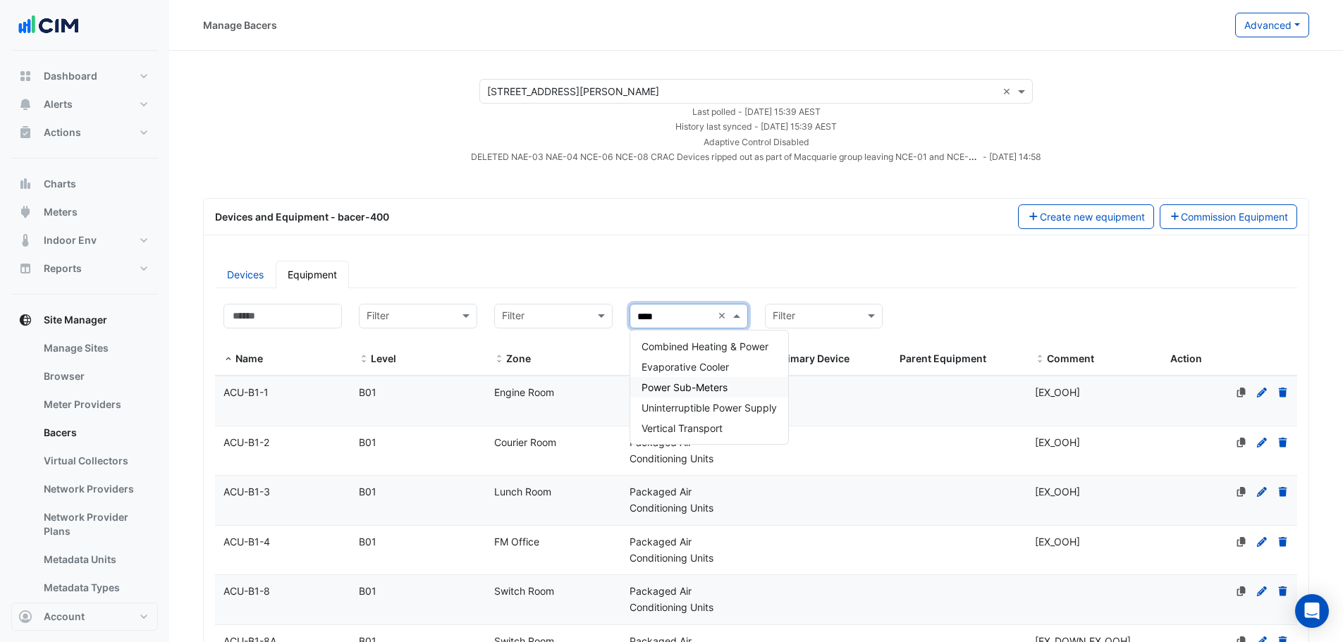
type input "*****"
click at [693, 370] on span "Power Sub-Meters" at bounding box center [684, 367] width 86 height 12
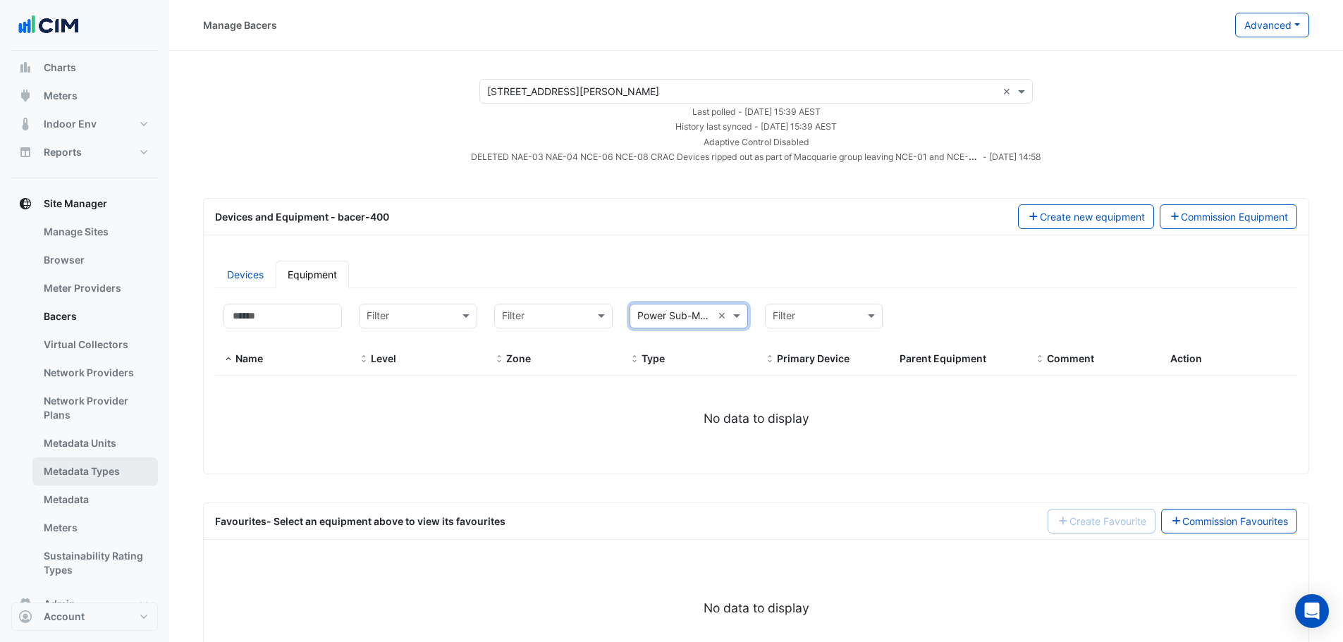
scroll to position [141, 0]
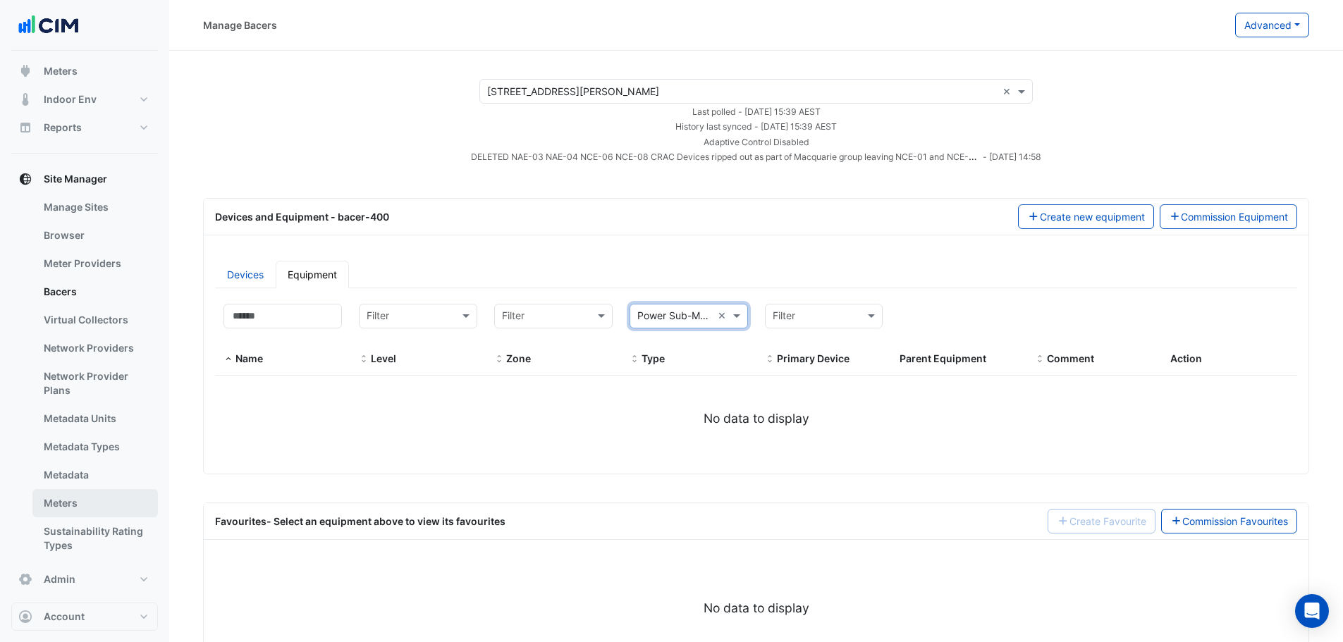
click at [79, 500] on link "Meters" at bounding box center [94, 503] width 125 height 28
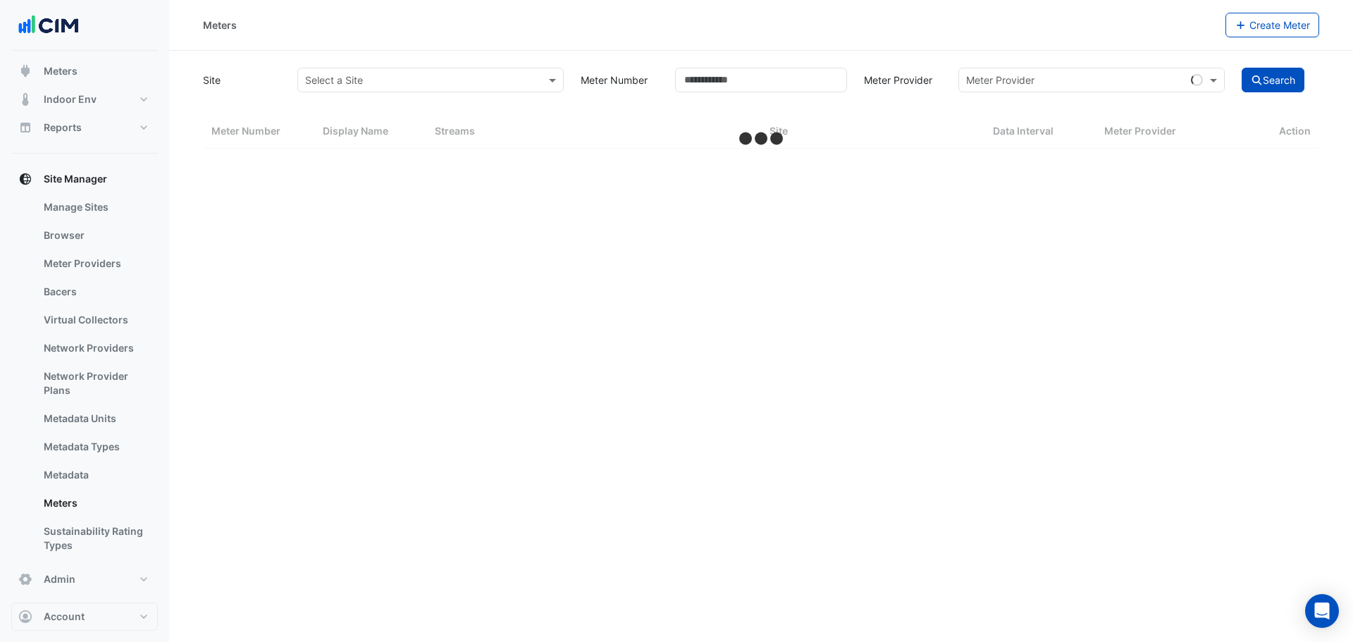
select select "***"
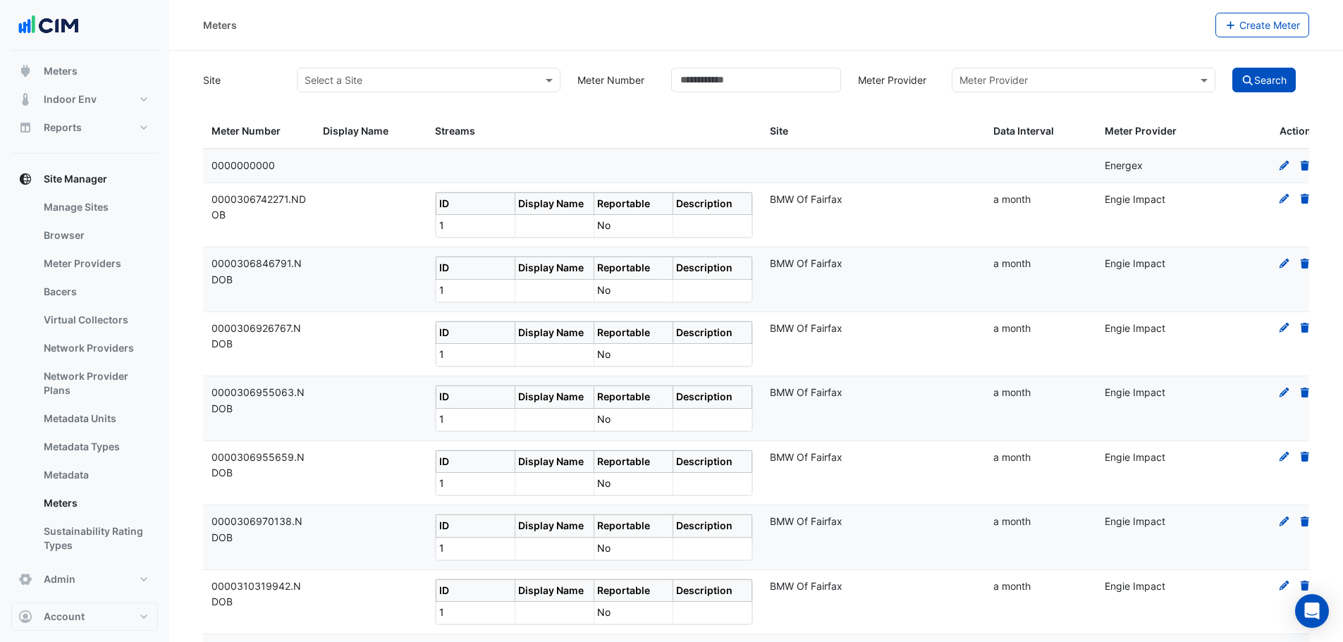
click at [379, 80] on input "text" at bounding box center [415, 80] width 220 height 15
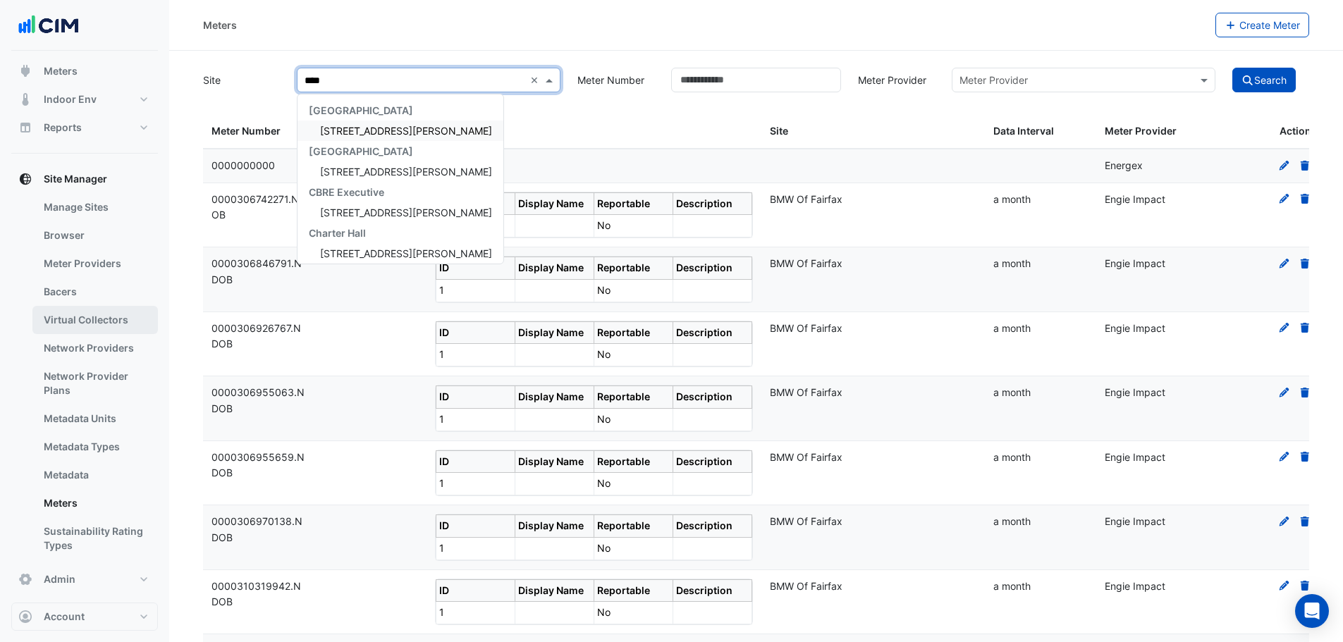
type input "****"
click at [104, 317] on link "Virtual Collectors" at bounding box center [94, 320] width 125 height 28
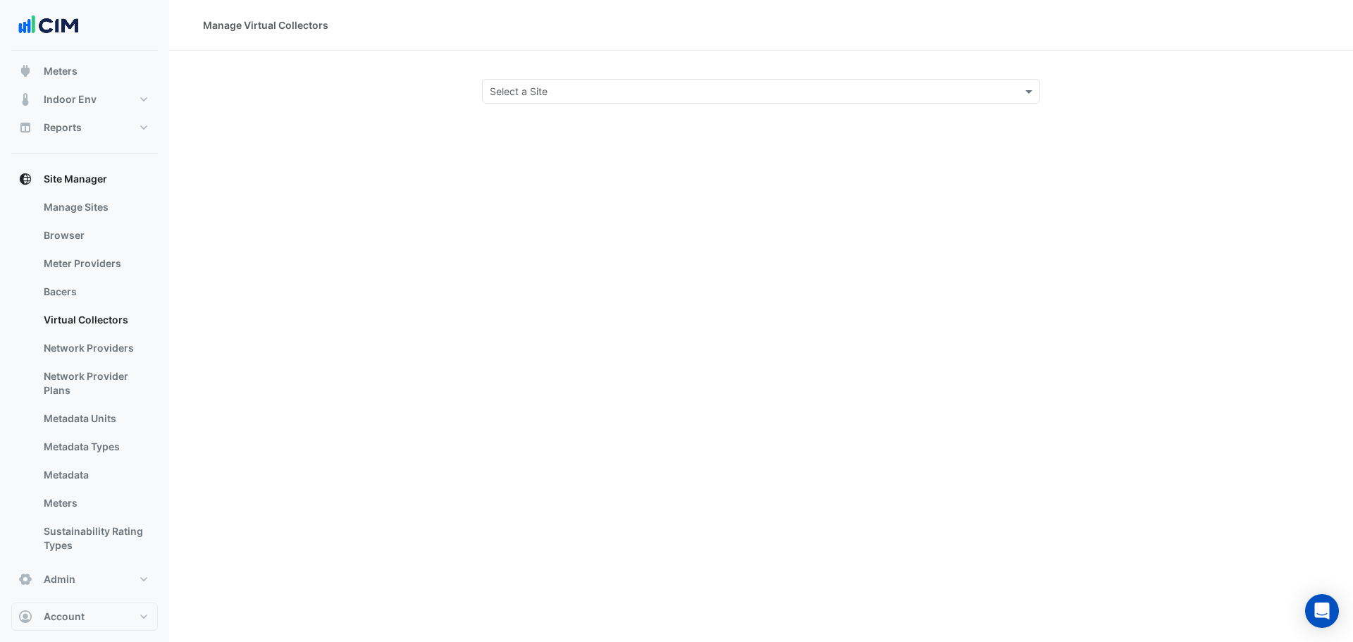
click at [531, 80] on div "Select a Site" at bounding box center [761, 91] width 558 height 25
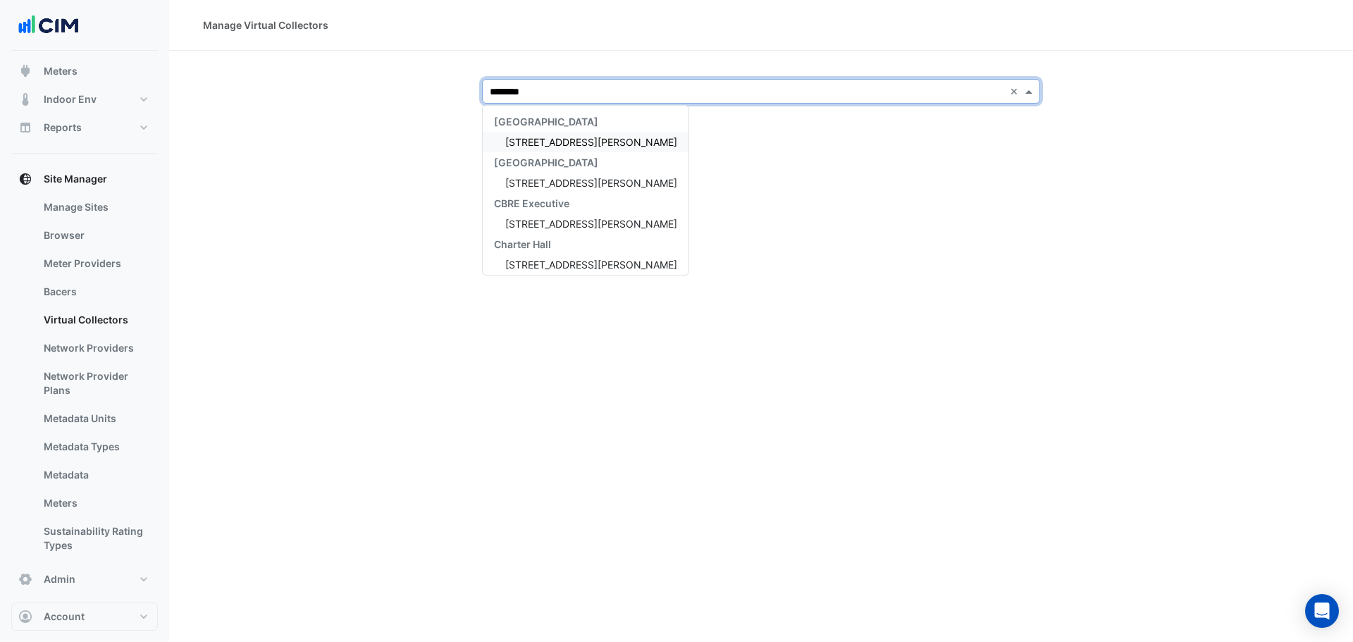
type input "*********"
click at [571, 138] on span "[STREET_ADDRESS][PERSON_NAME]" at bounding box center [591, 142] width 172 height 12
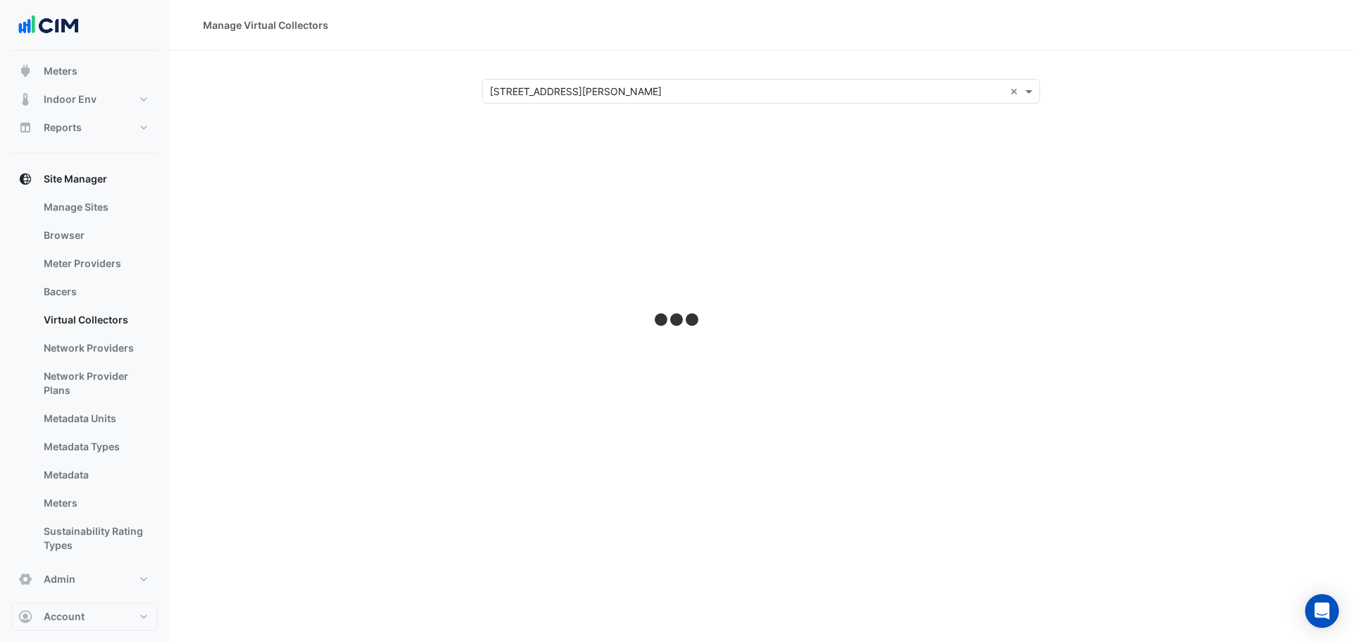
select select "***"
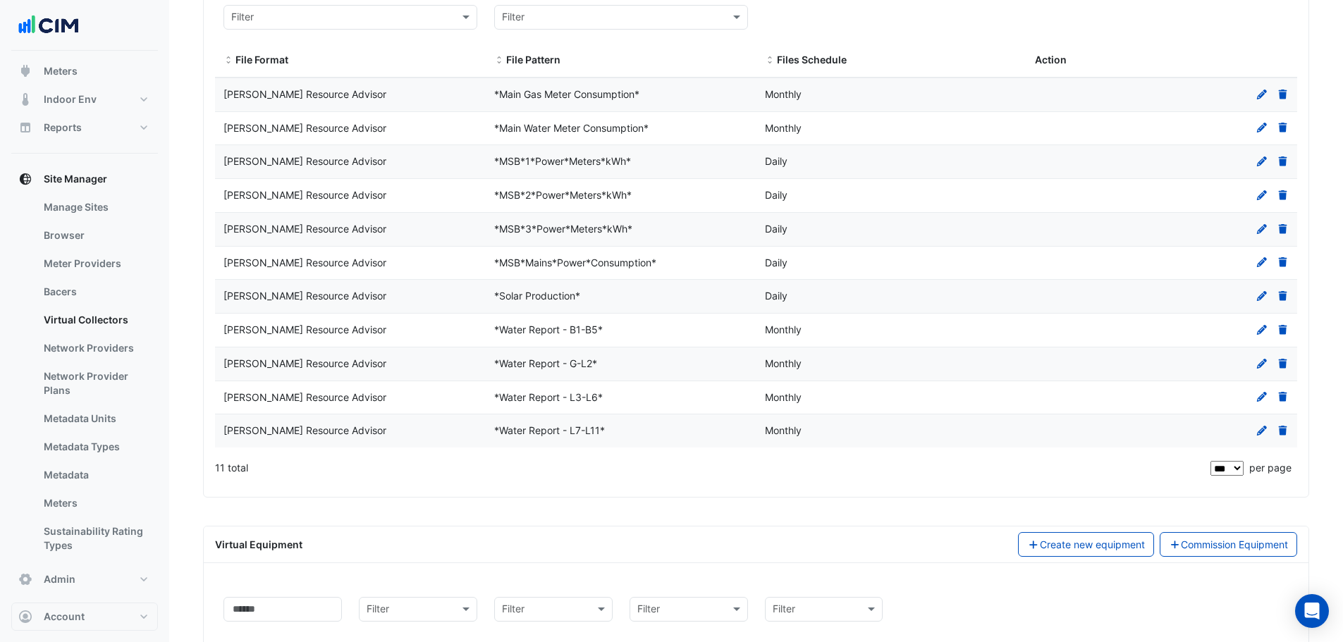
scroll to position [211, 0]
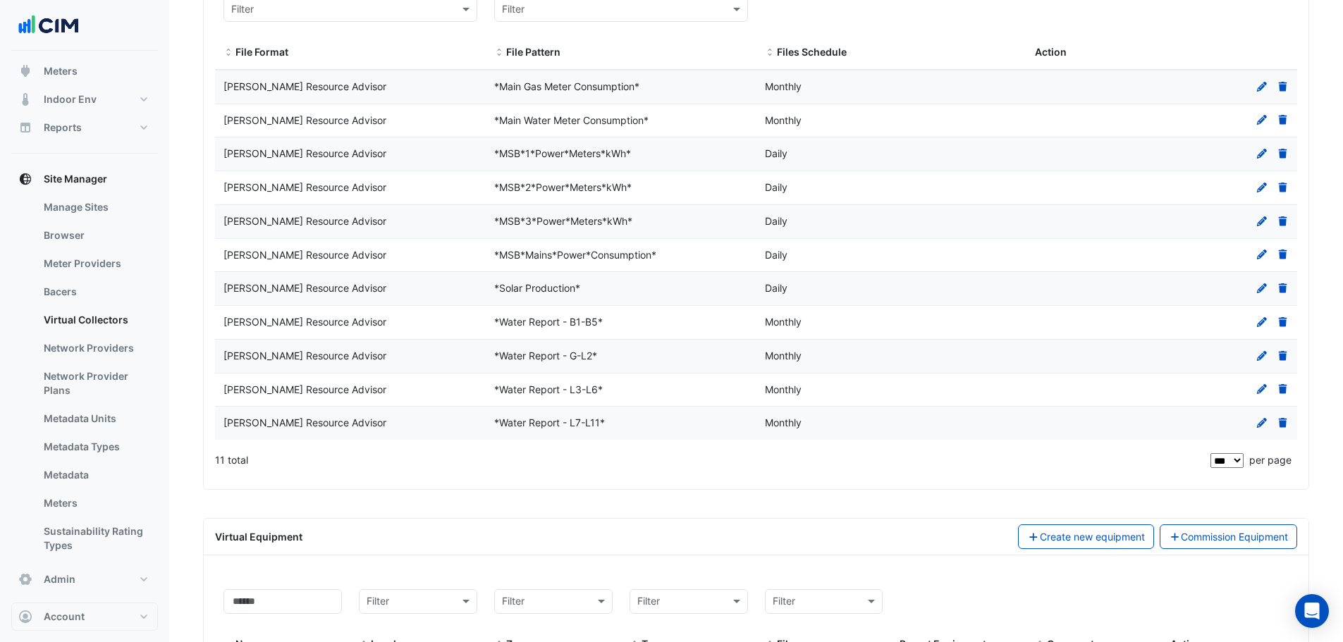
click at [527, 283] on div "*Solar Production*" at bounding box center [621, 289] width 271 height 16
click at [332, 297] on datatable-body-cell "File format Schneider Resource Advisor" at bounding box center [350, 288] width 271 height 33
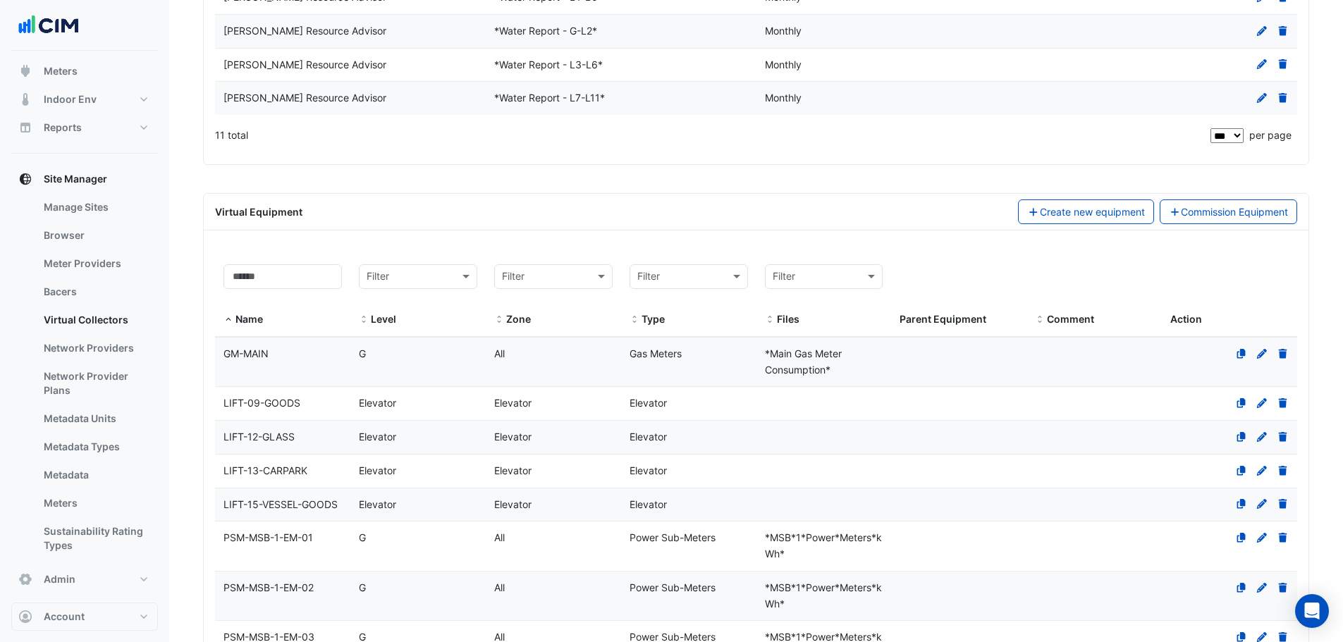
scroll to position [564, 0]
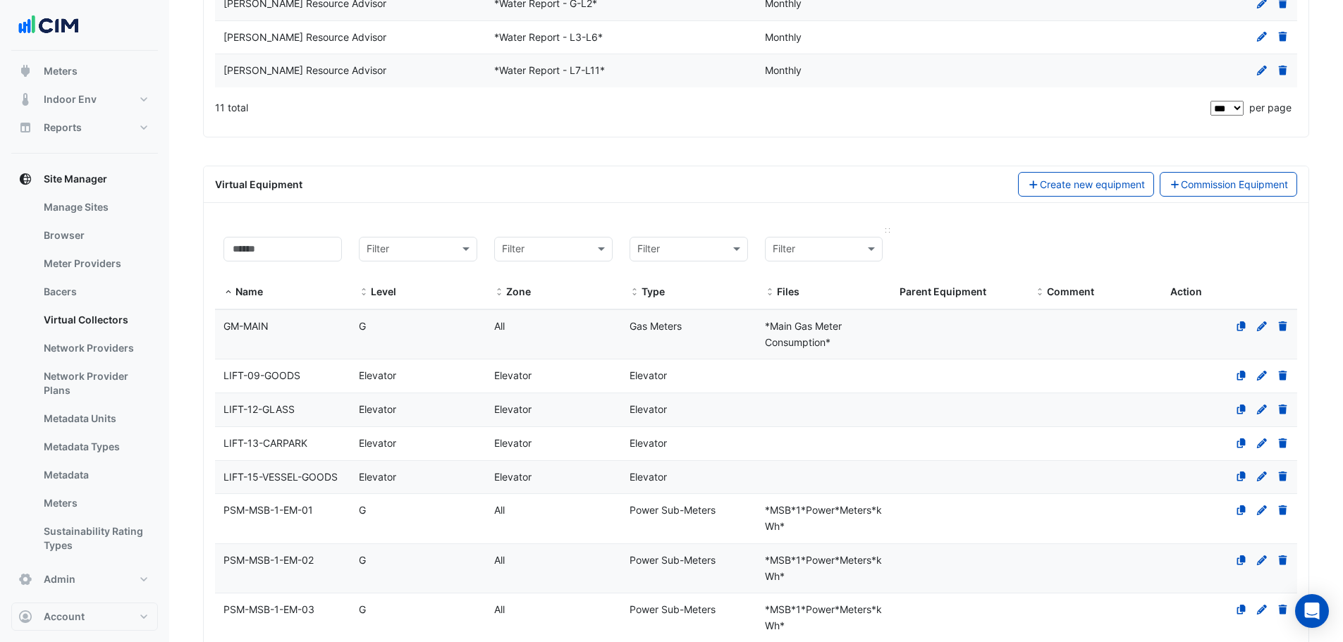
click at [811, 242] on input "text" at bounding box center [810, 250] width 75 height 16
type input "*****"
click at [824, 272] on div "*Solar Production*" at bounding box center [824, 279] width 117 height 20
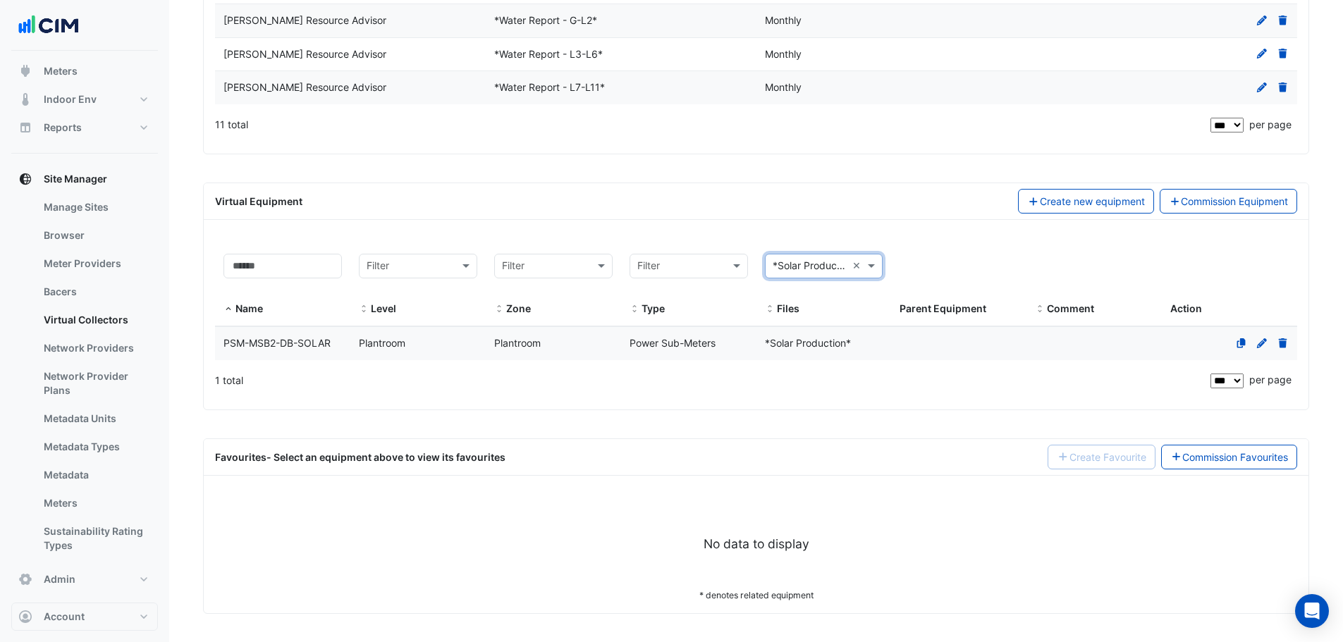
scroll to position [547, 0]
drag, startPoint x: 216, startPoint y: 339, endPoint x: 331, endPoint y: 348, distance: 115.3
click at [331, 348] on div "PSM-MSB2-DB-SOLAR" at bounding box center [282, 344] width 135 height 16
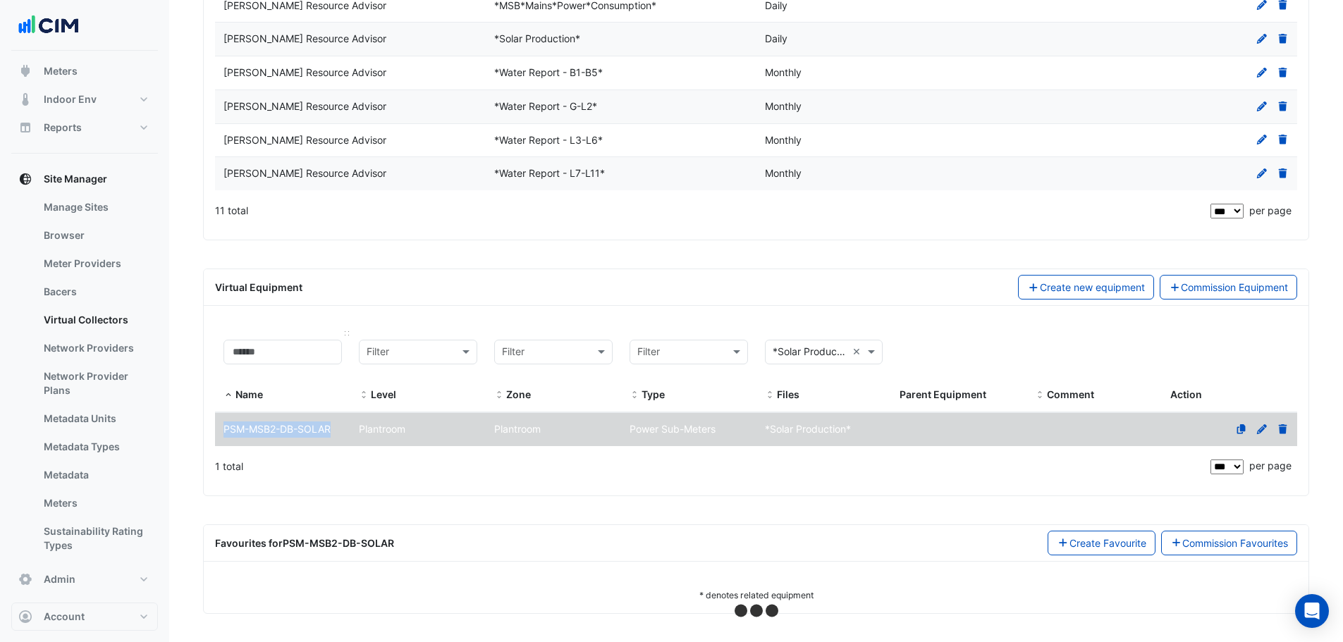
scroll to position [461, 0]
copy span "PSM-MSB2-DB-SOLAR"
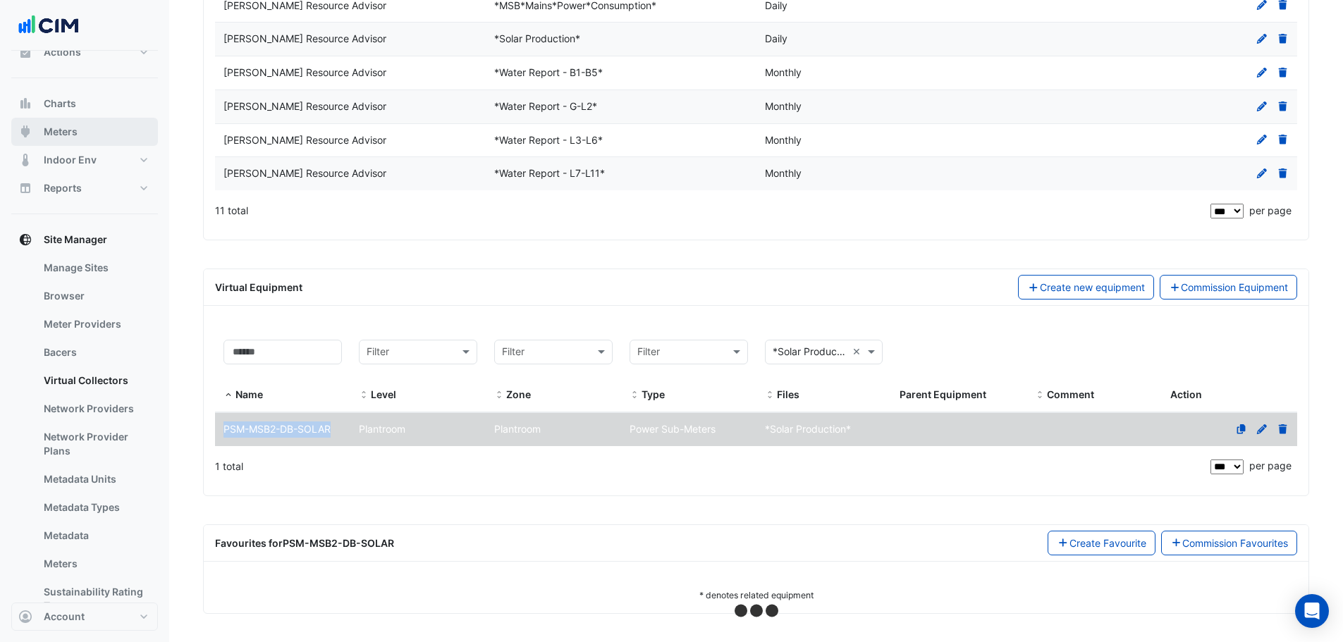
scroll to position [0, 0]
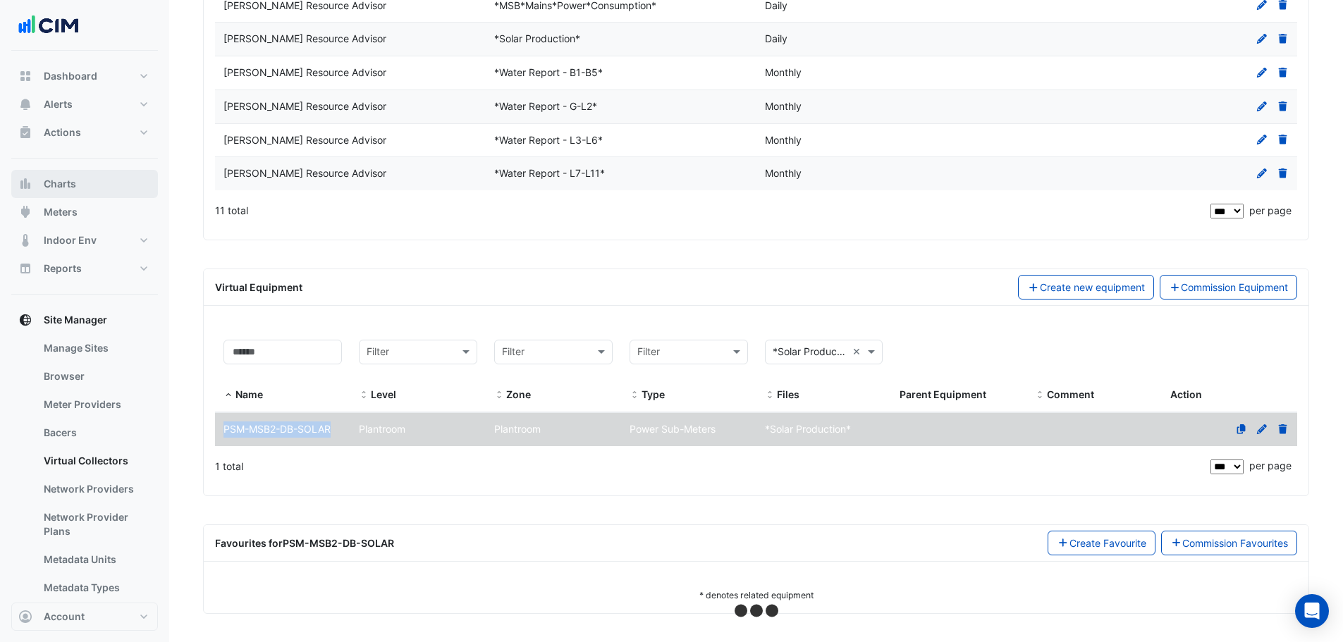
click at [88, 190] on button "Charts" at bounding box center [84, 184] width 147 height 28
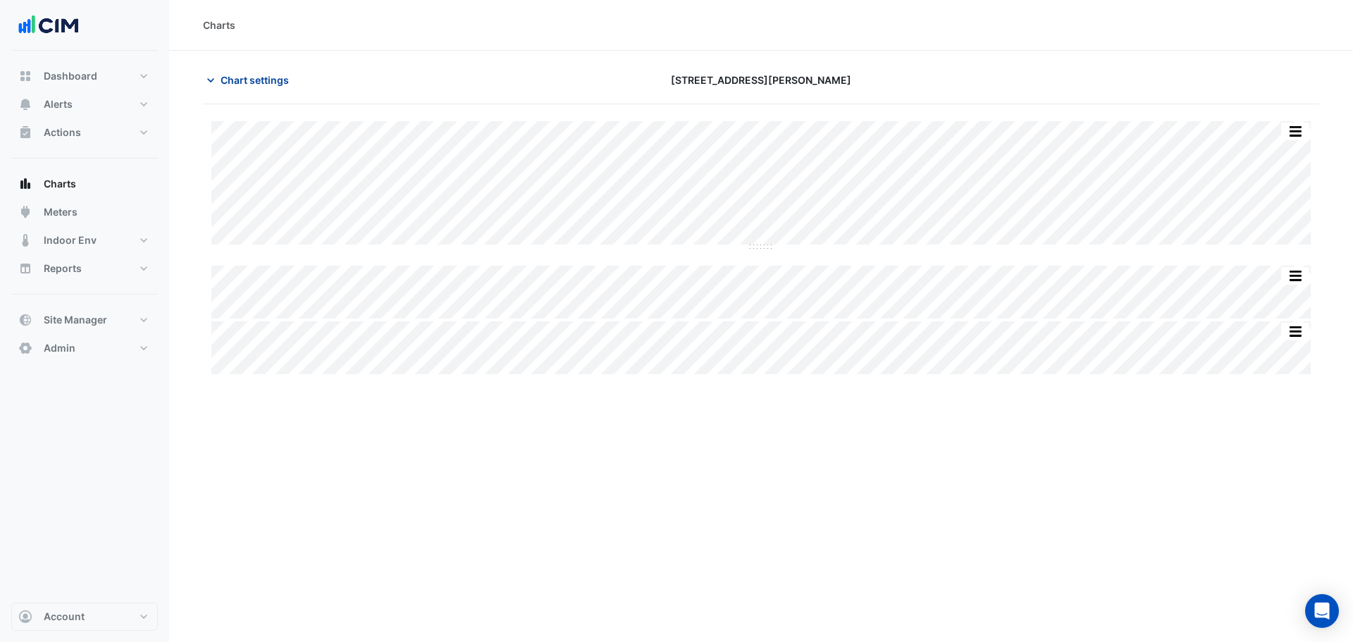
click at [260, 77] on span "Chart settings" at bounding box center [255, 80] width 68 height 15
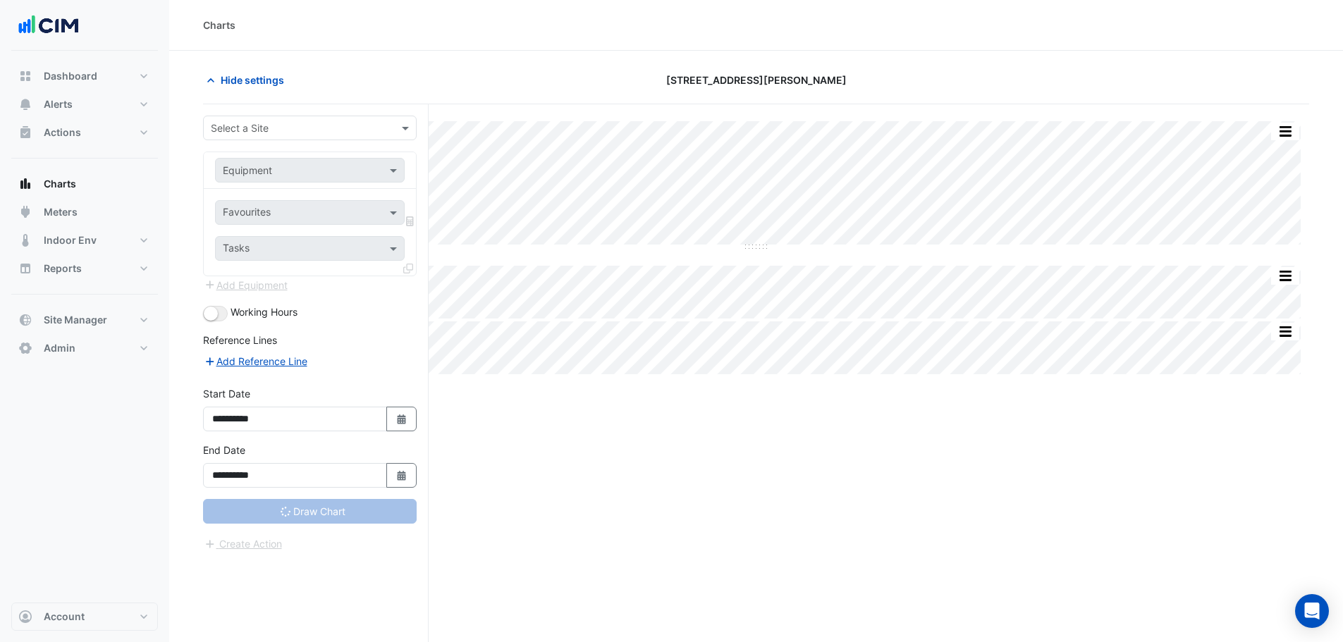
click at [262, 125] on input "text" at bounding box center [296, 128] width 170 height 15
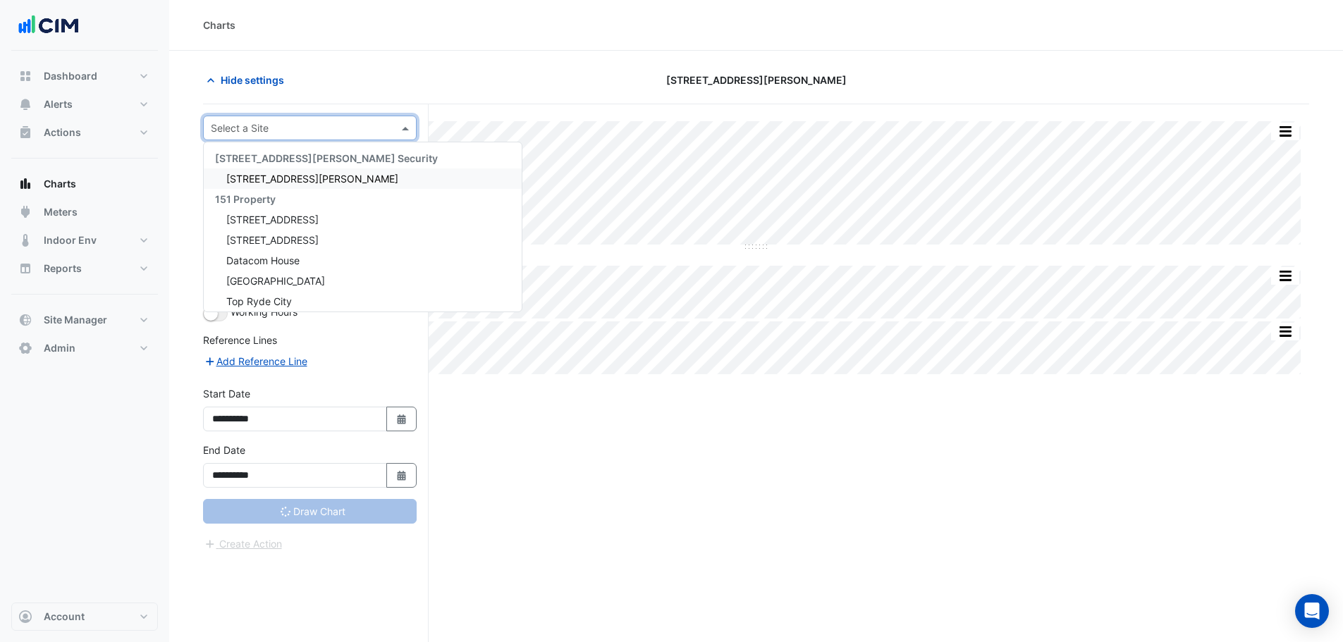
paste input "**********"
type input "**********"
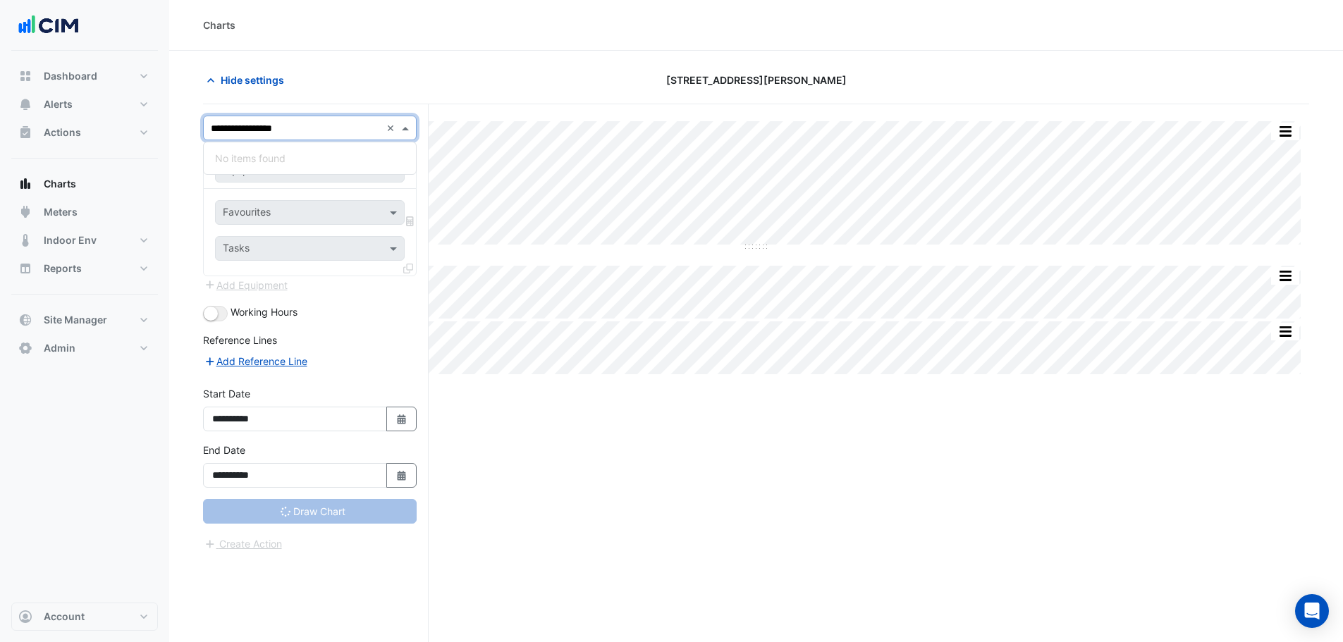
type input "**********"
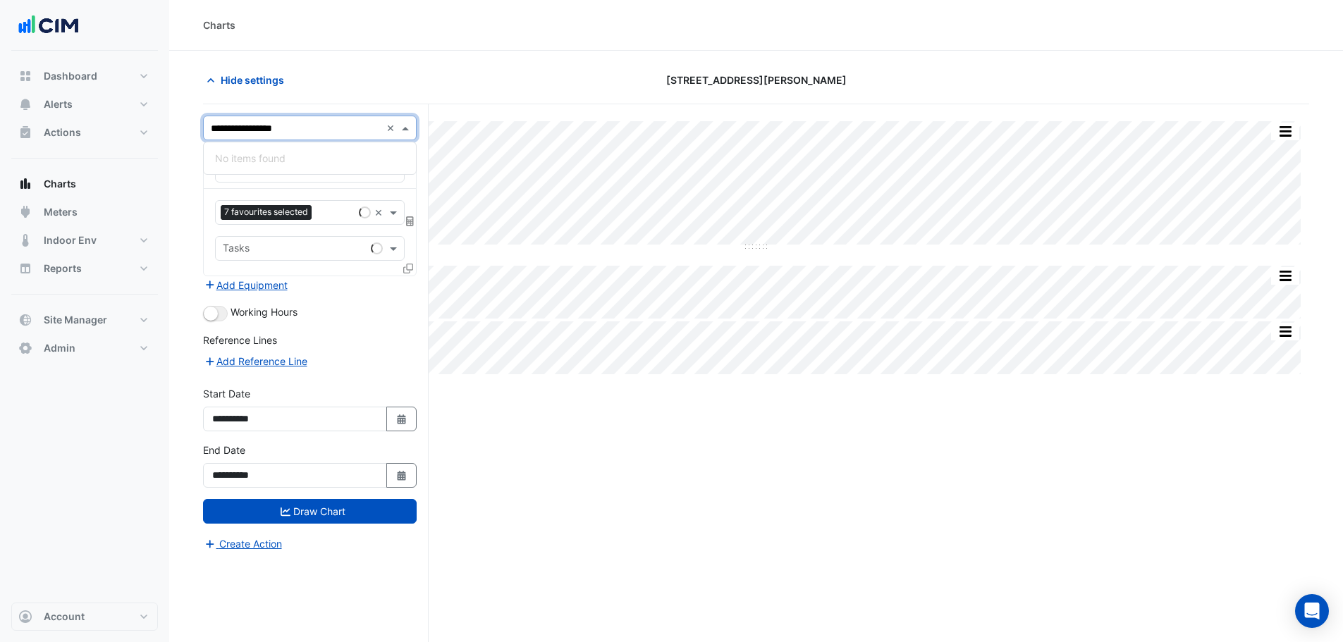
drag, startPoint x: 324, startPoint y: 130, endPoint x: 162, endPoint y: 144, distance: 162.0
click at [162, 144] on div "Charts Hide settings 1 Shelley Street Split by Unit Split All Split None Print …" at bounding box center [671, 348] width 1343 height 696
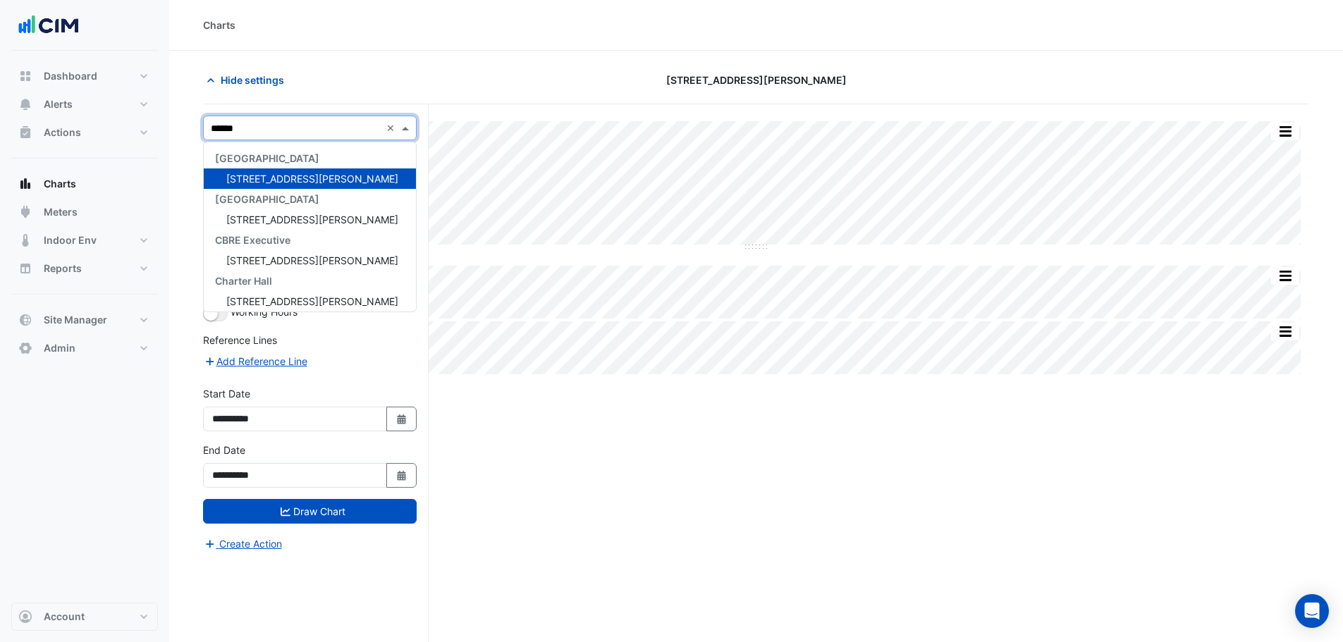
type input "*******"
click at [240, 170] on div "[STREET_ADDRESS][PERSON_NAME]" at bounding box center [310, 178] width 212 height 20
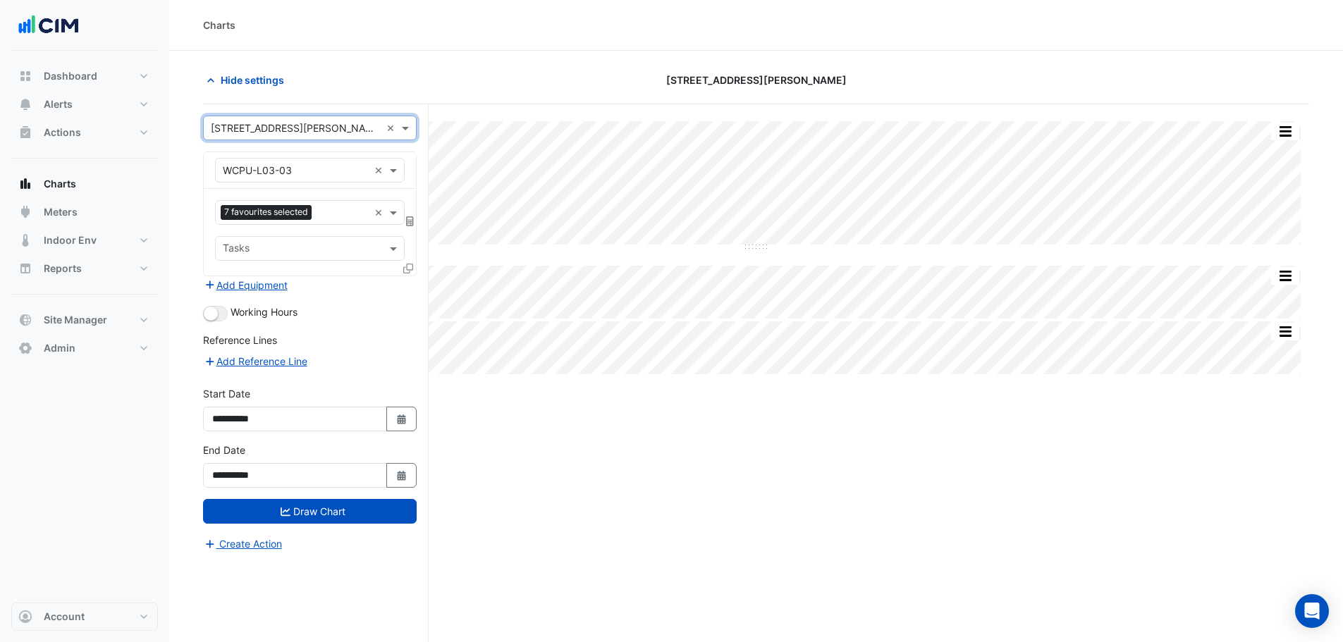
click at [240, 174] on input "text" at bounding box center [296, 171] width 146 height 15
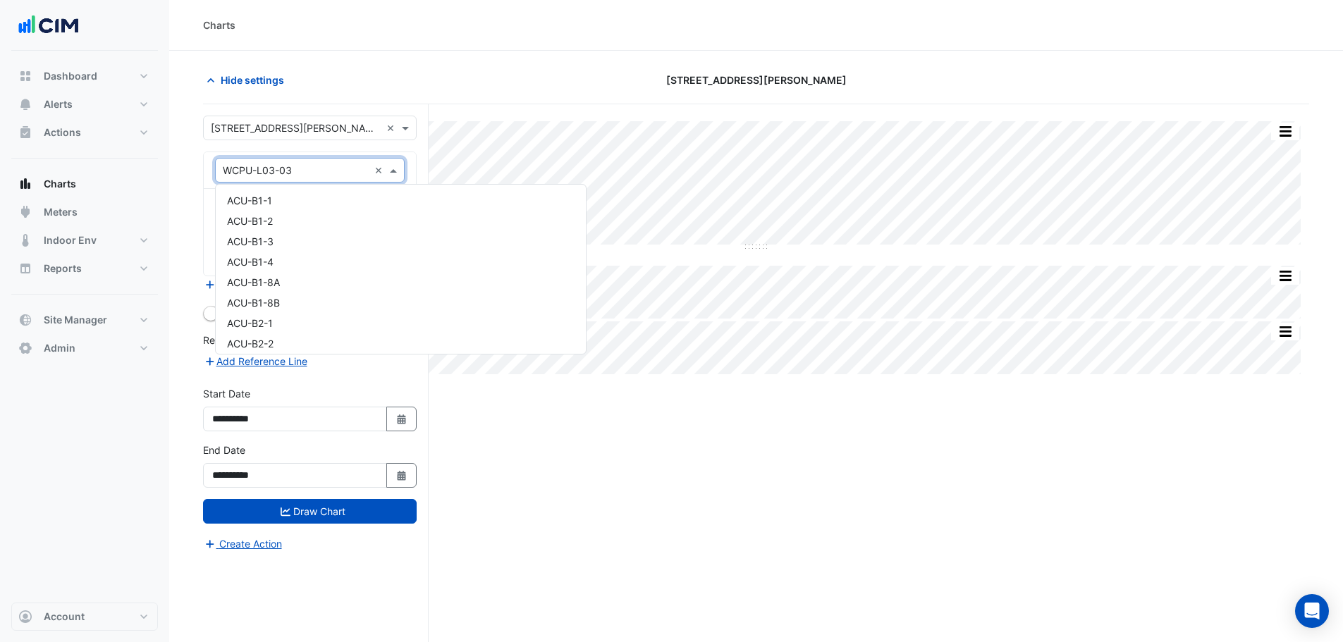
scroll to position [17669, 0]
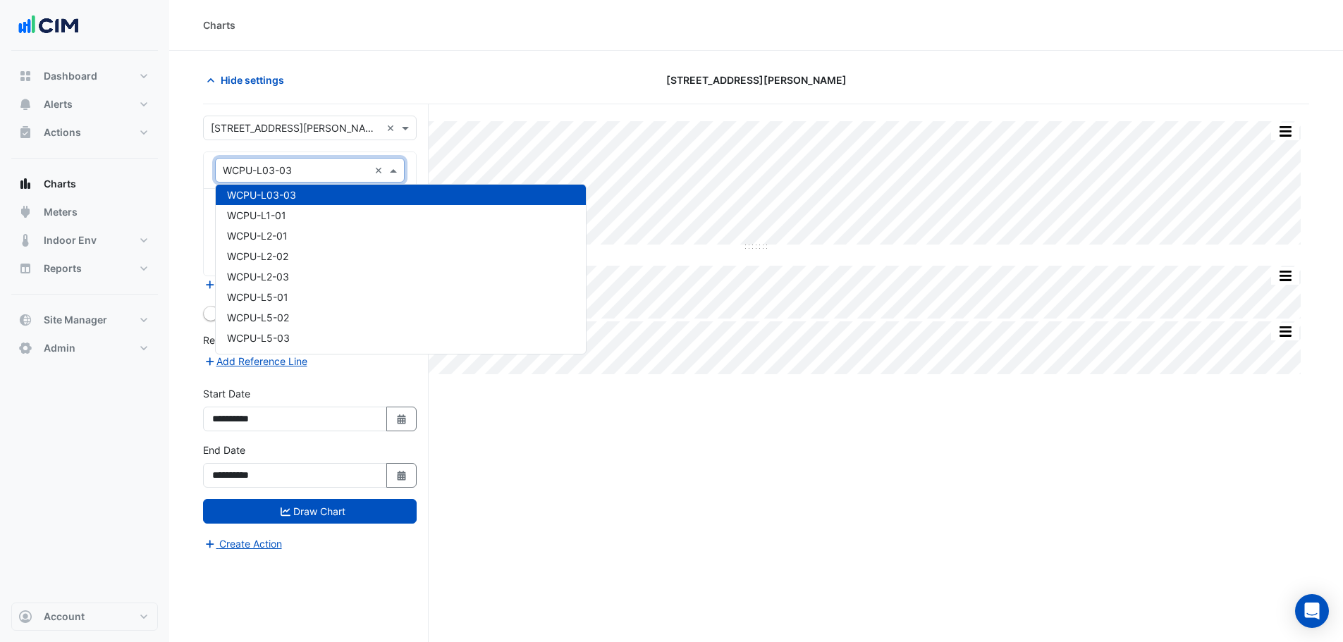
paste input "**********"
type input "**********"
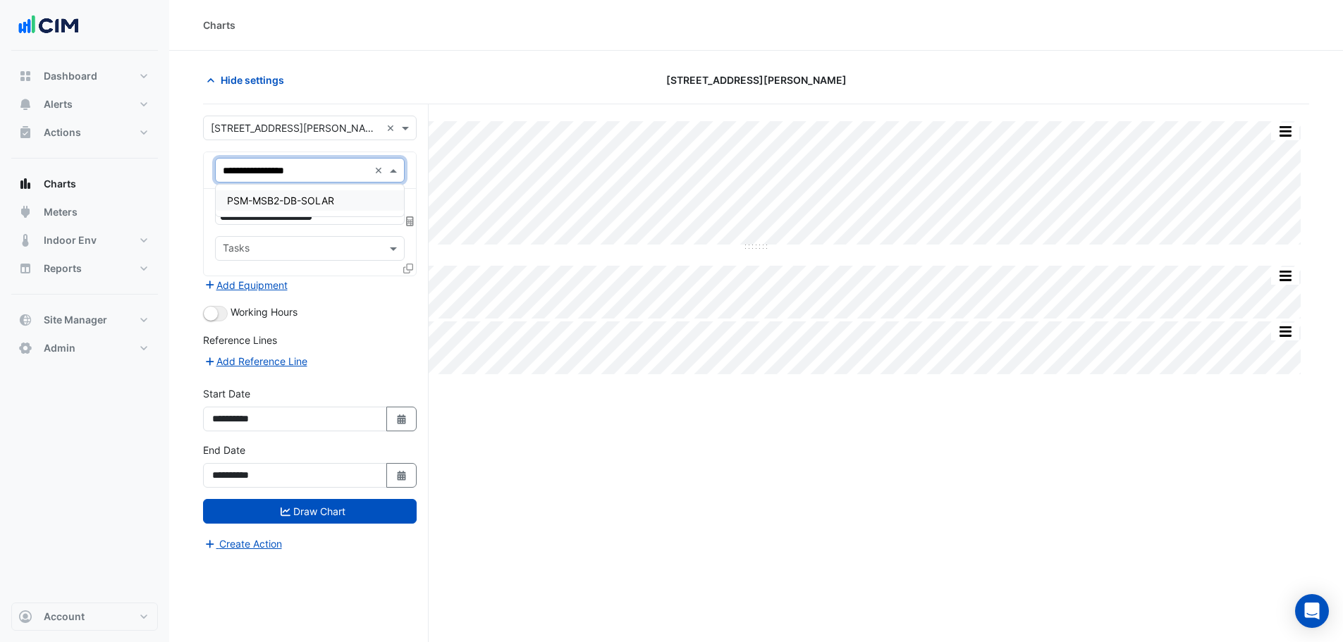
scroll to position [0, 0]
click at [246, 207] on div "PSM-MSB2-DB-SOLAR" at bounding box center [310, 200] width 188 height 20
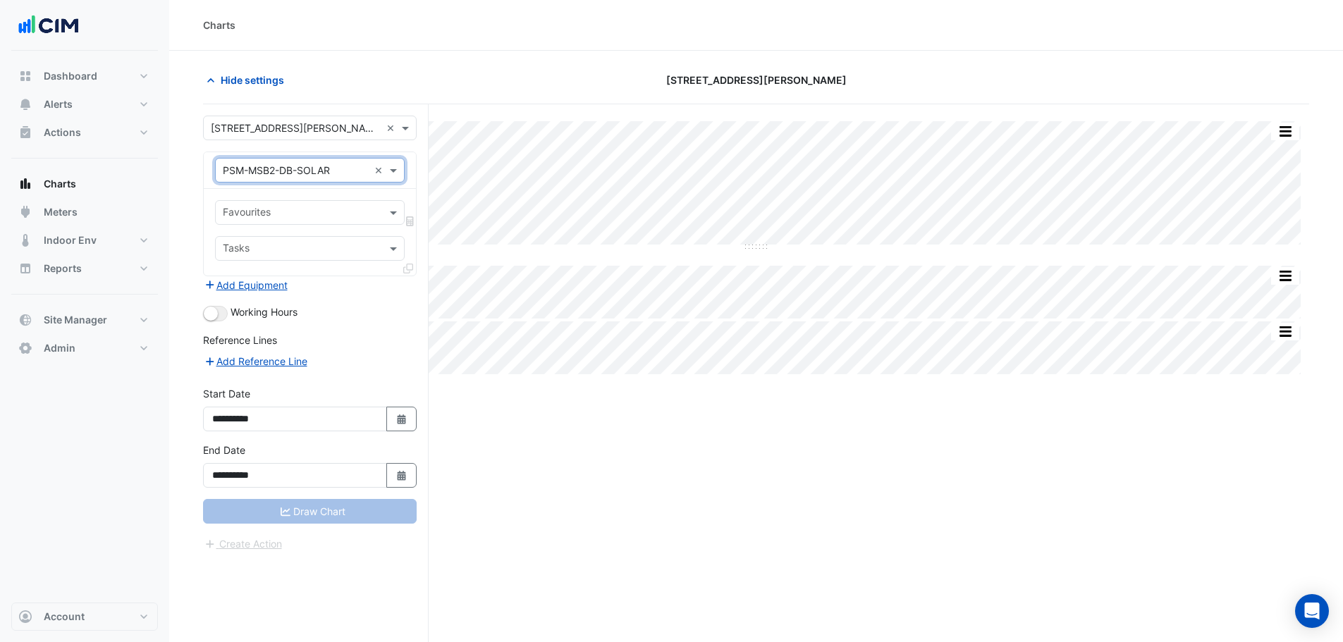
click at [276, 216] on input "text" at bounding box center [302, 214] width 158 height 15
click at [276, 242] on span "Actual Energy Generation - Plantroom, Plantroom" at bounding box center [340, 243] width 226 height 12
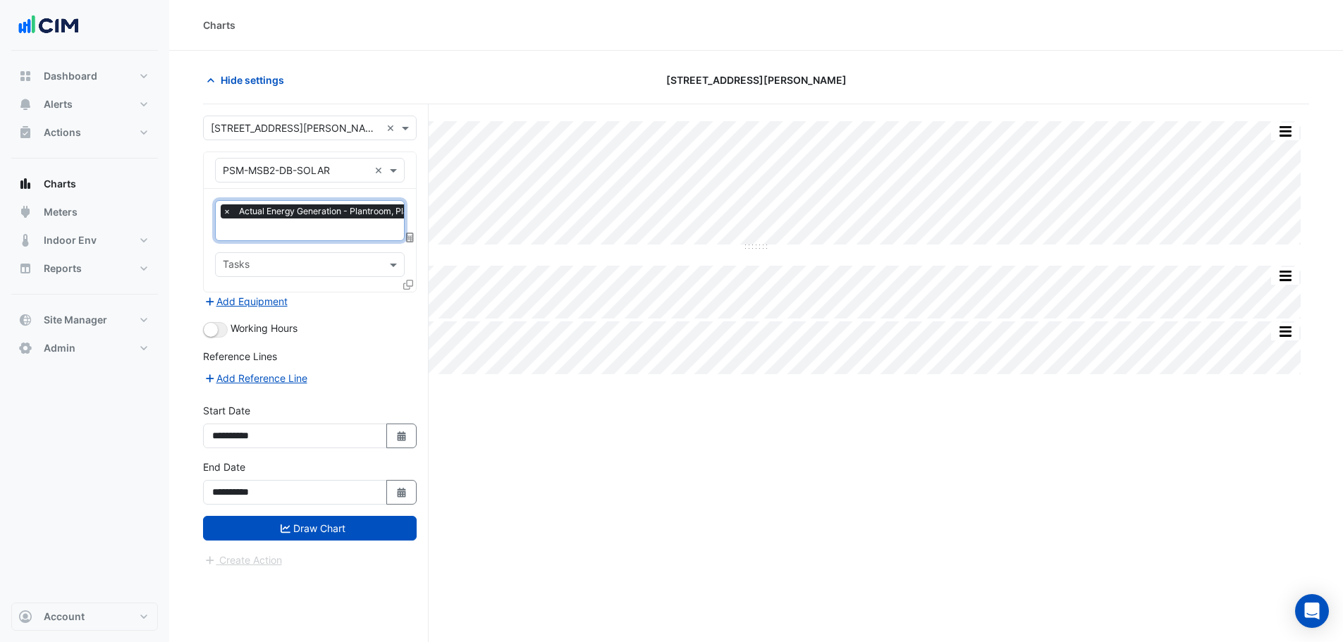
click at [315, 541] on form "**********" at bounding box center [310, 342] width 214 height 453
click at [318, 530] on button "Draw Chart" at bounding box center [310, 528] width 214 height 25
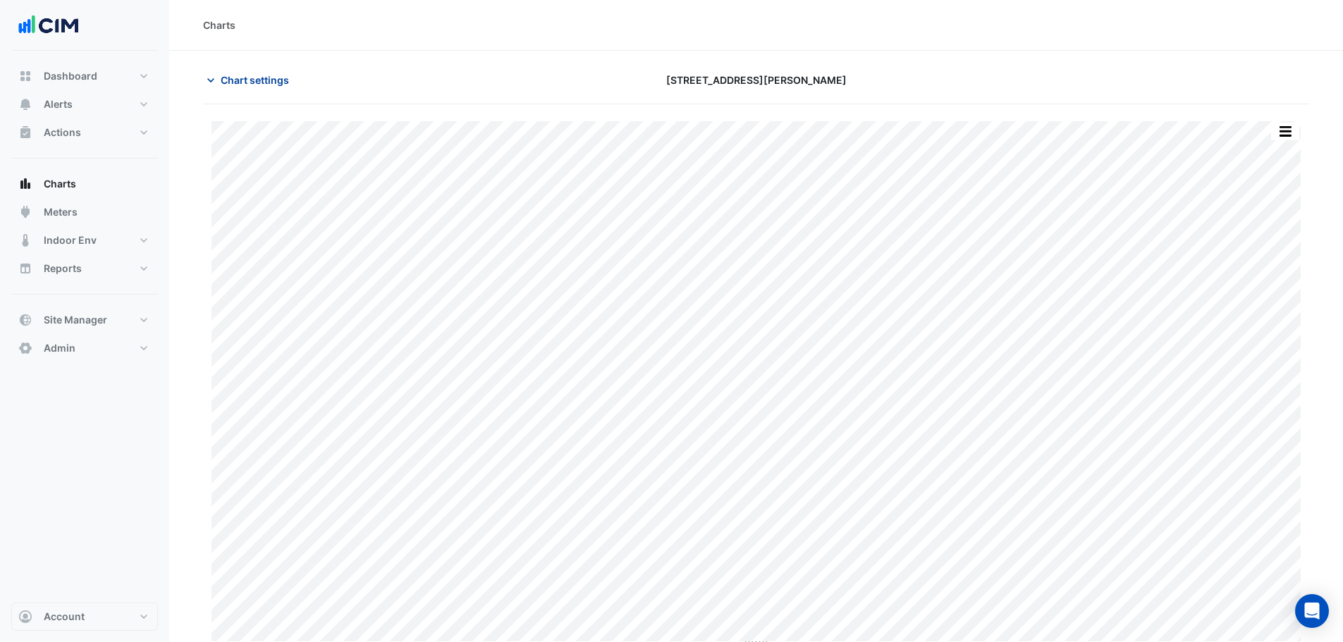
click at [272, 87] on button "Chart settings" at bounding box center [250, 80] width 95 height 25
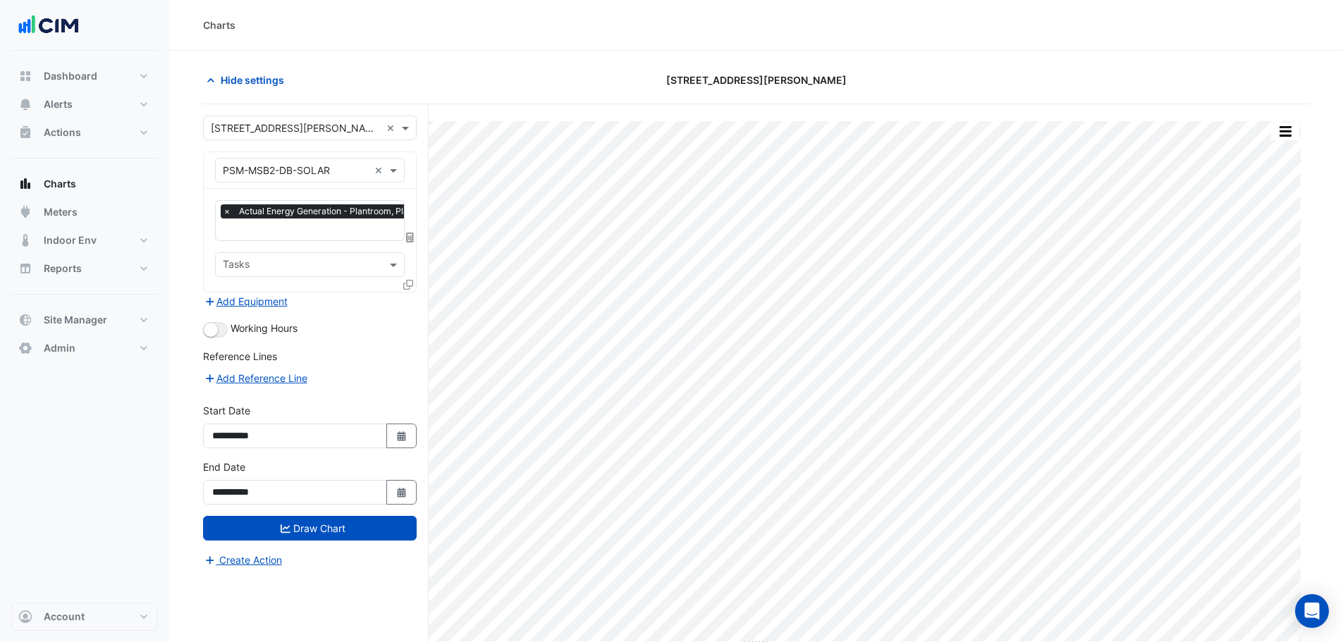
click at [413, 236] on icon at bounding box center [410, 238] width 8 height 10
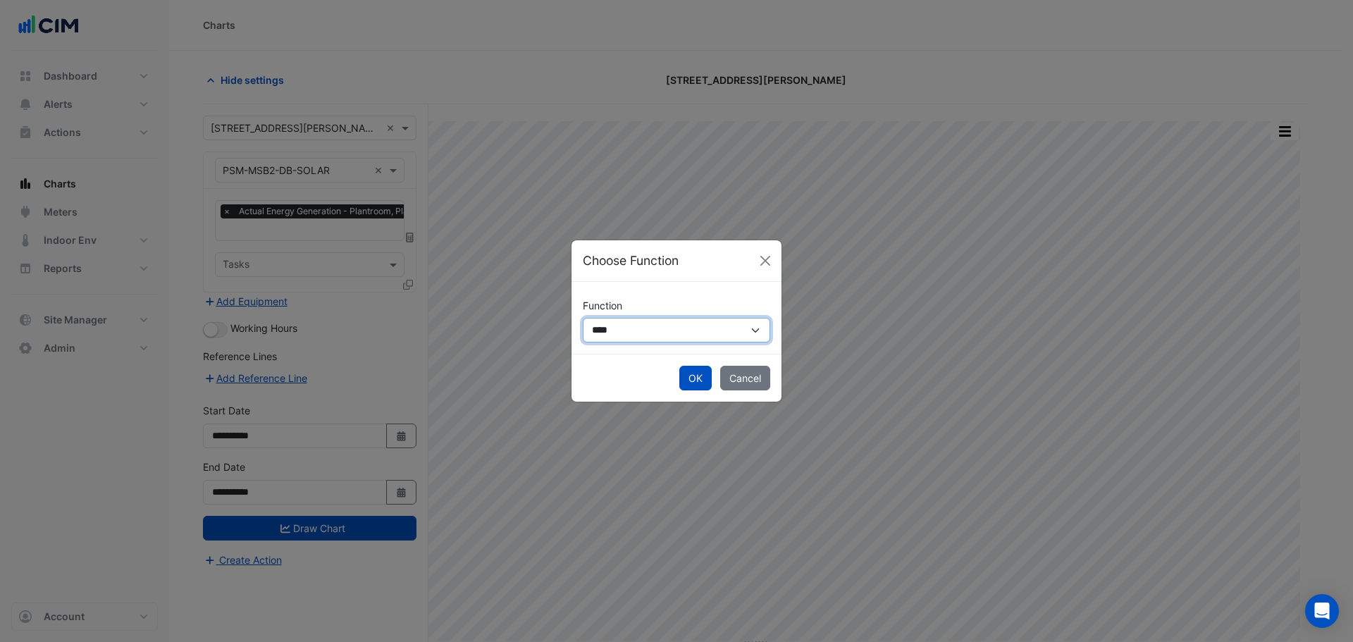
click at [632, 331] on select "**********" at bounding box center [677, 330] width 188 height 25
select select "******"
click at [583, 318] on select "**********" at bounding box center [677, 330] width 188 height 25
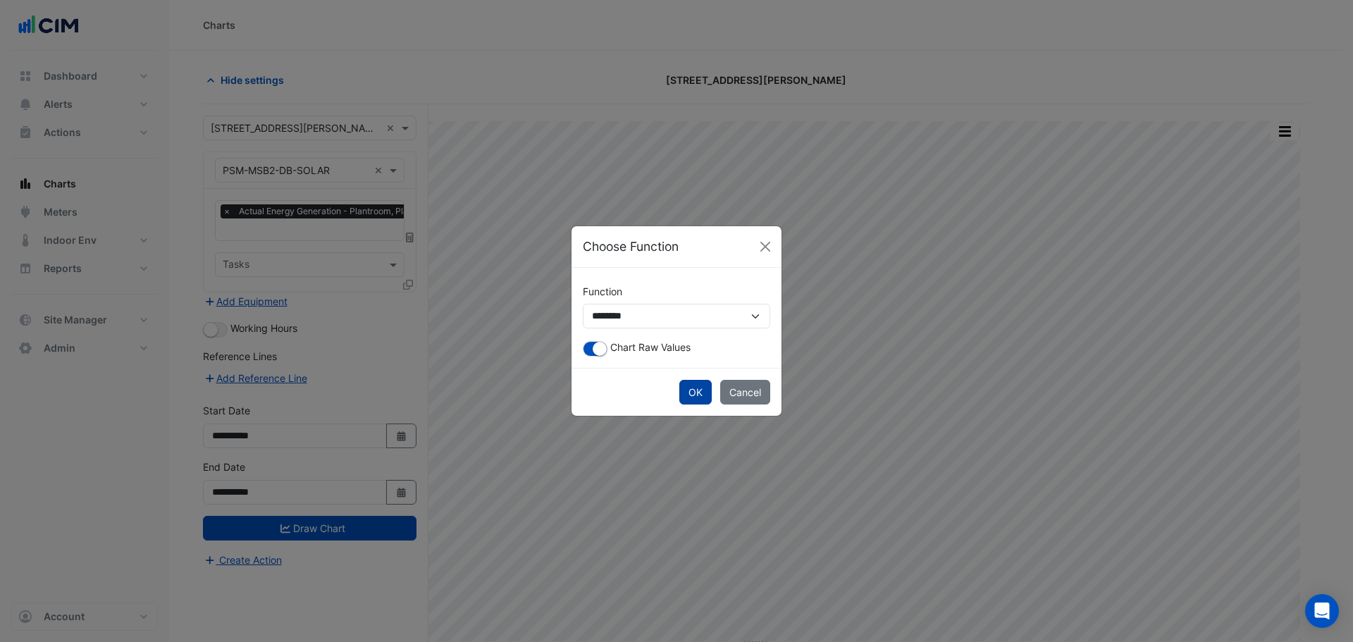
click at [697, 390] on button "OK" at bounding box center [696, 392] width 32 height 25
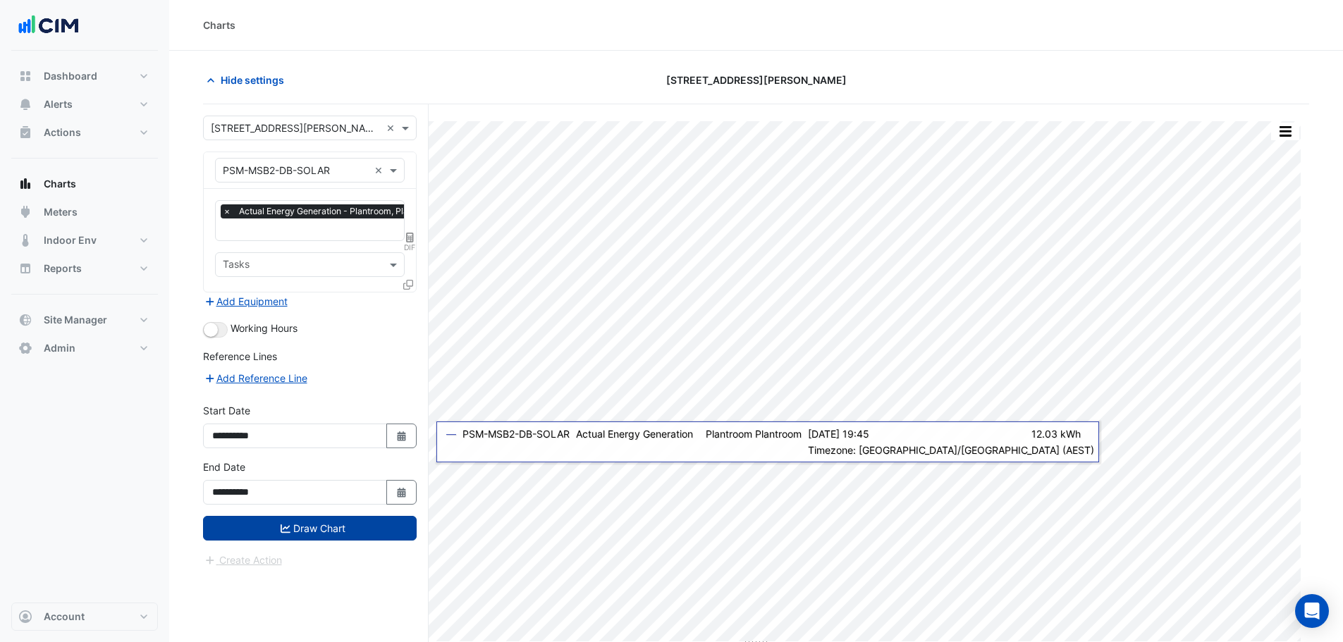
click at [352, 537] on button "Draw Chart" at bounding box center [310, 528] width 214 height 25
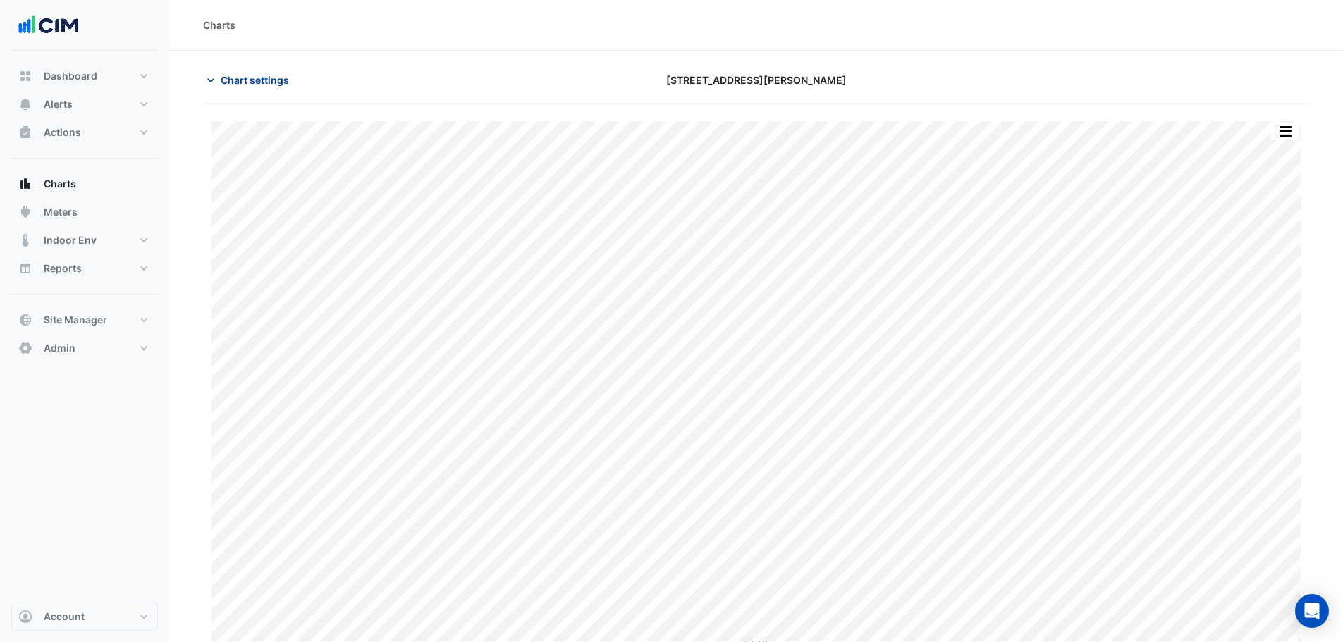
click at [237, 75] on span "Chart settings" at bounding box center [255, 80] width 68 height 15
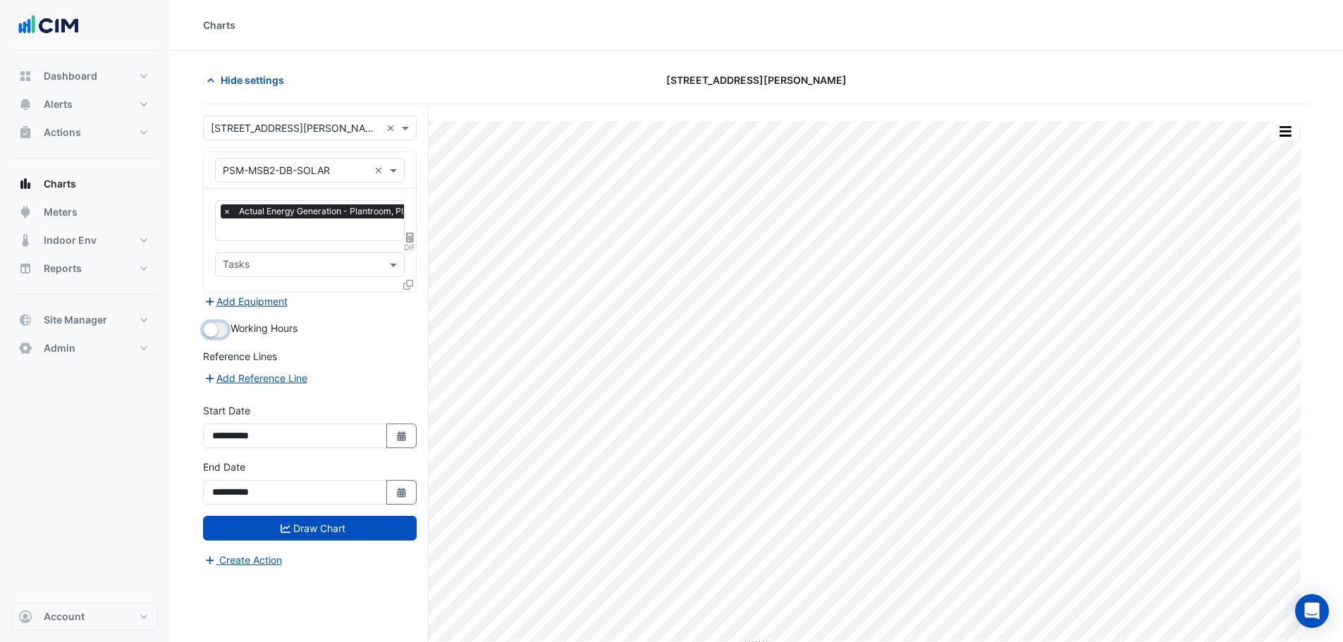
click at [223, 327] on button "button" at bounding box center [215, 330] width 25 height 16
click at [314, 527] on button "Draw Chart" at bounding box center [310, 528] width 214 height 25
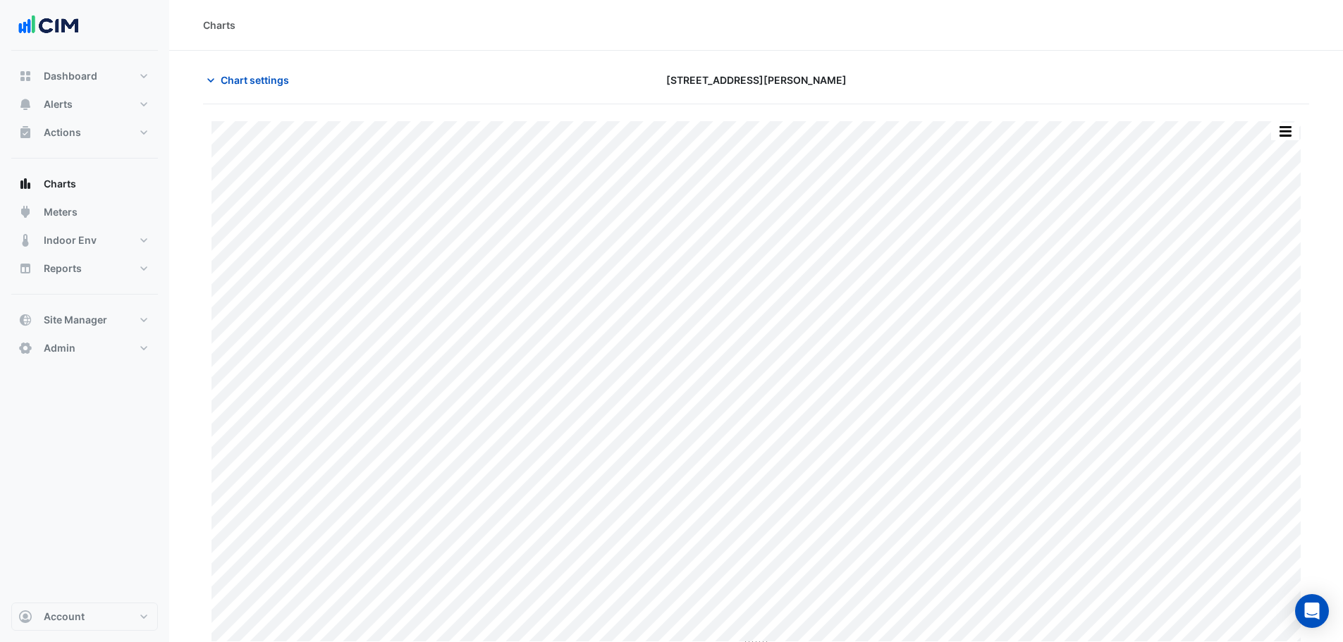
scroll to position [6, 0]
click at [264, 82] on button "Chart settings" at bounding box center [250, 73] width 95 height 25
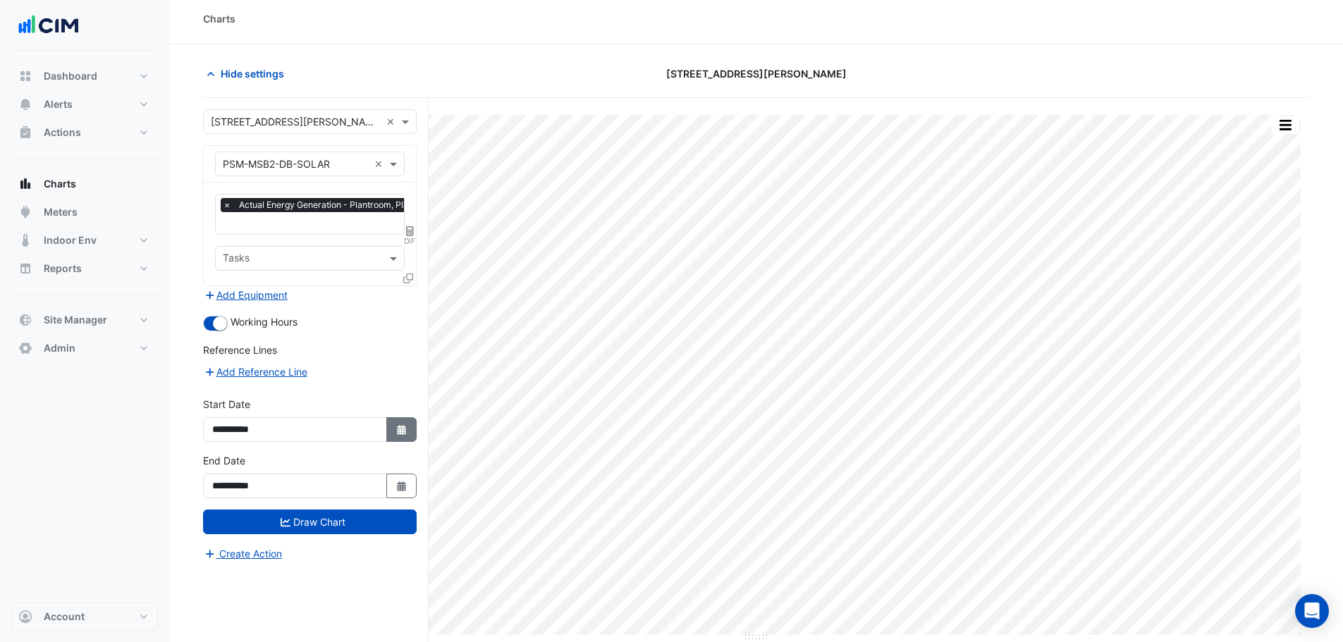
click at [398, 432] on icon "button" at bounding box center [401, 430] width 8 height 10
select select "*"
select select "****"
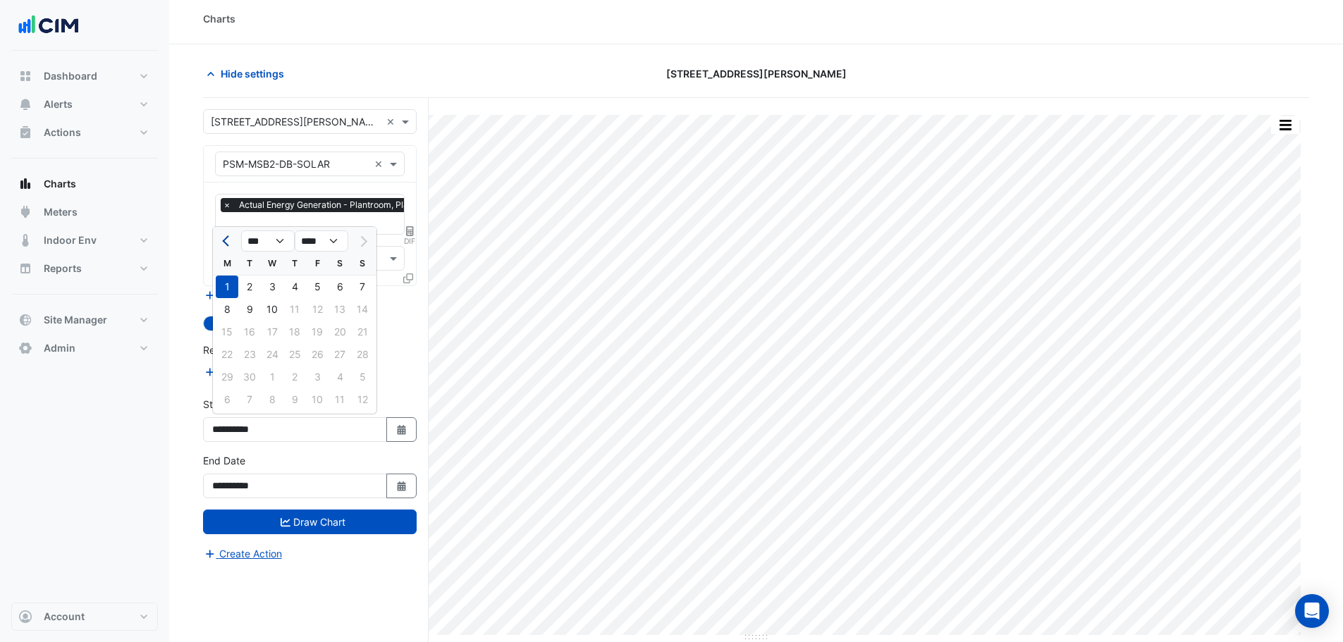
click at [221, 238] on button "Previous month" at bounding box center [227, 241] width 17 height 23
select select "*"
click at [257, 288] on div "1" at bounding box center [249, 287] width 23 height 23
type input "**********"
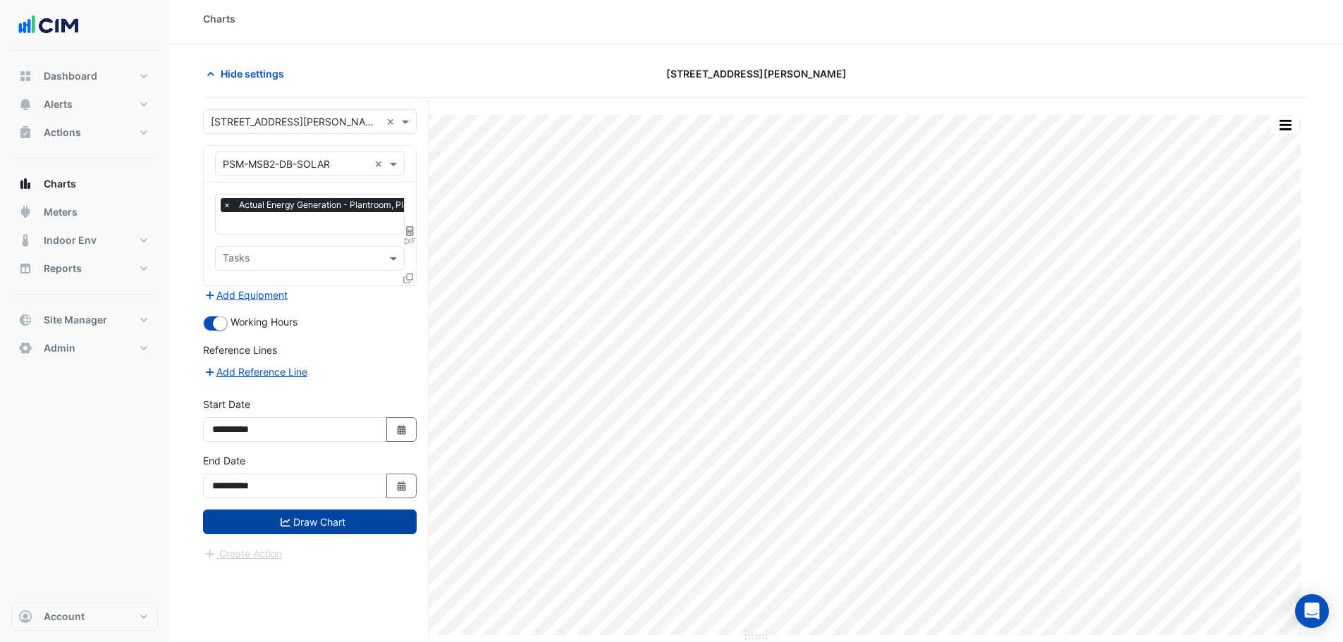
click at [313, 520] on button "Draw Chart" at bounding box center [310, 522] width 214 height 25
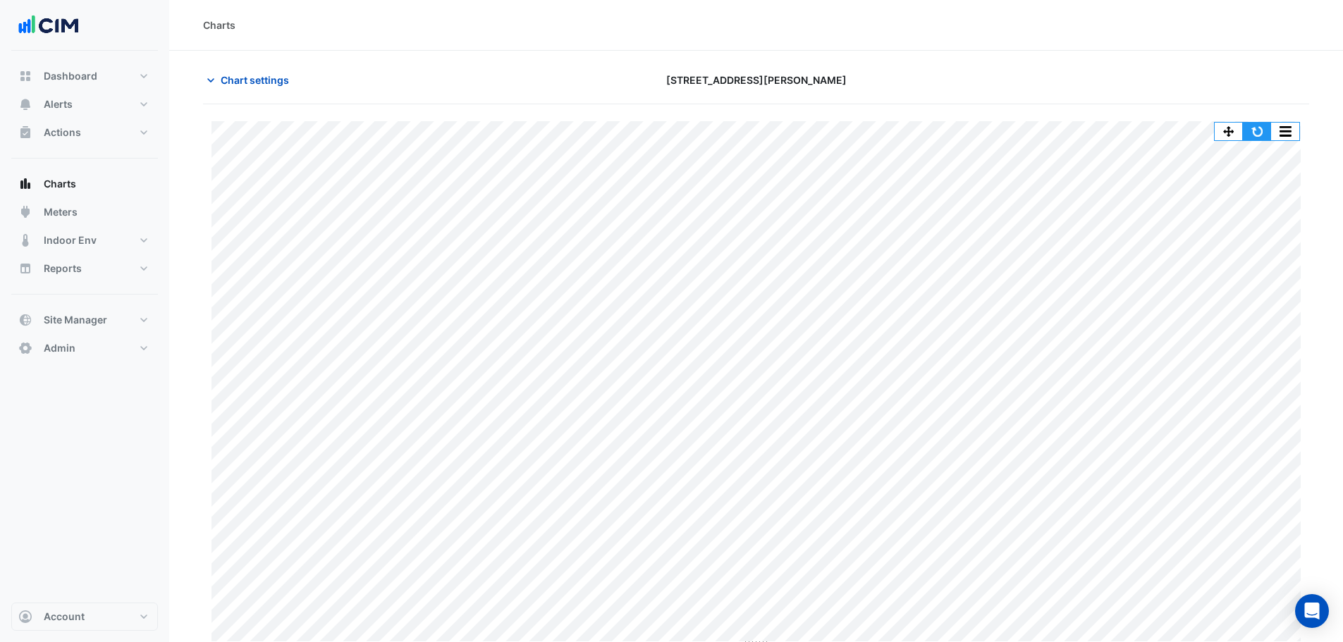
click at [1257, 131] on button "button" at bounding box center [1257, 132] width 28 height 18
click at [1297, 132] on button "button" at bounding box center [1285, 132] width 28 height 18
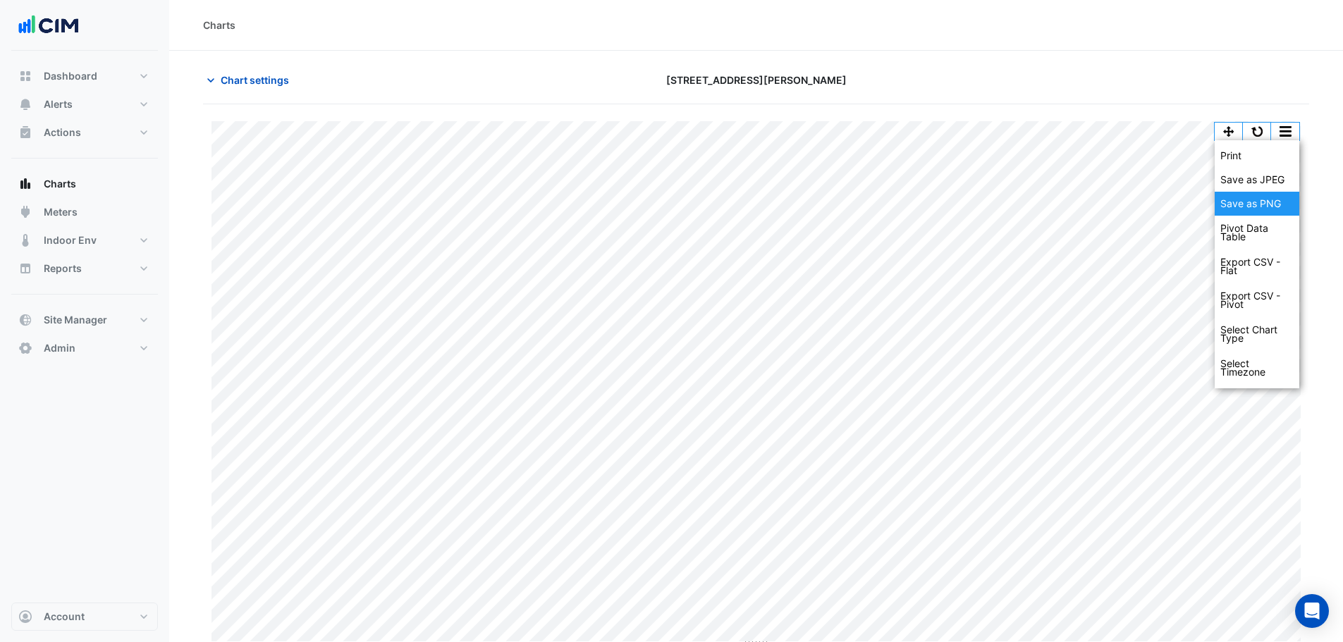
click at [1285, 203] on div "Save as PNG" at bounding box center [1257, 204] width 85 height 24
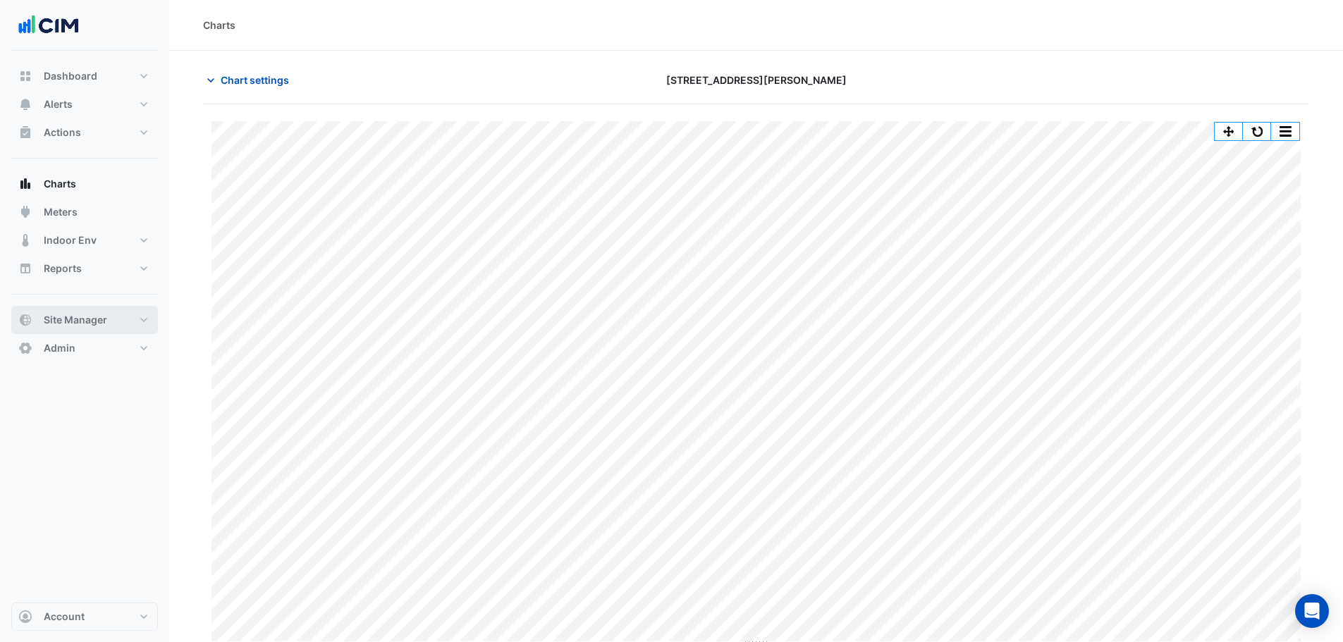
click at [106, 317] on span "Site Manager" at bounding box center [75, 320] width 63 height 14
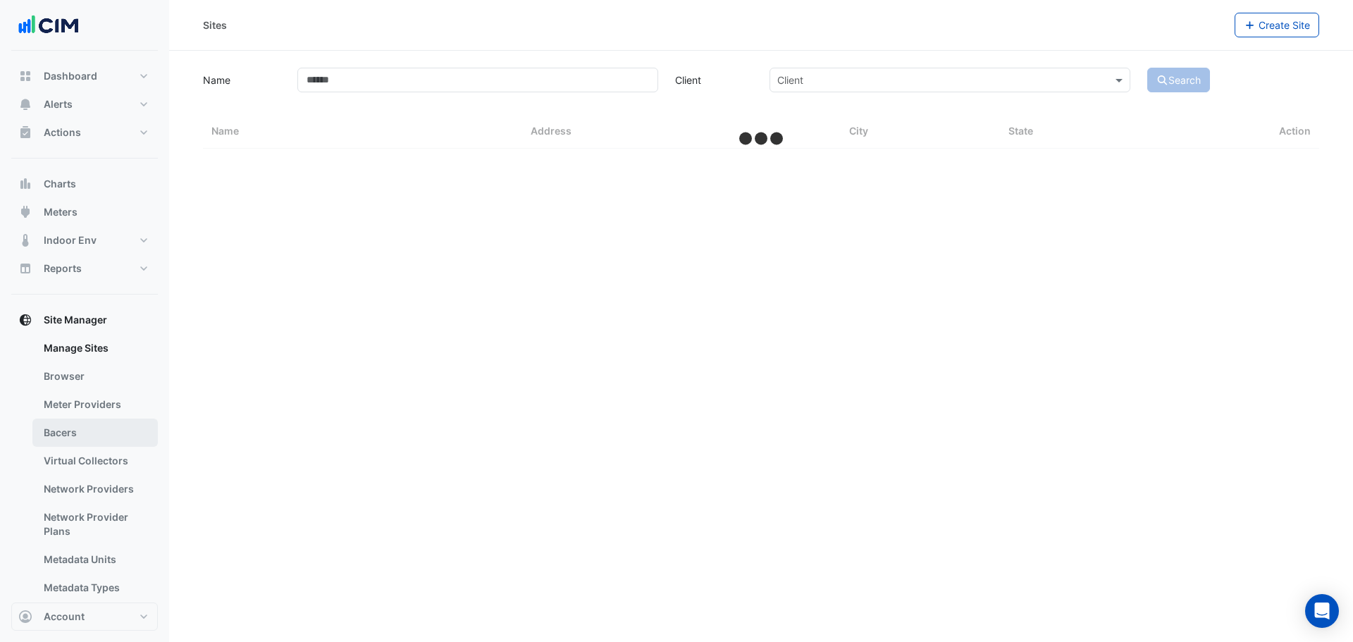
select select "***"
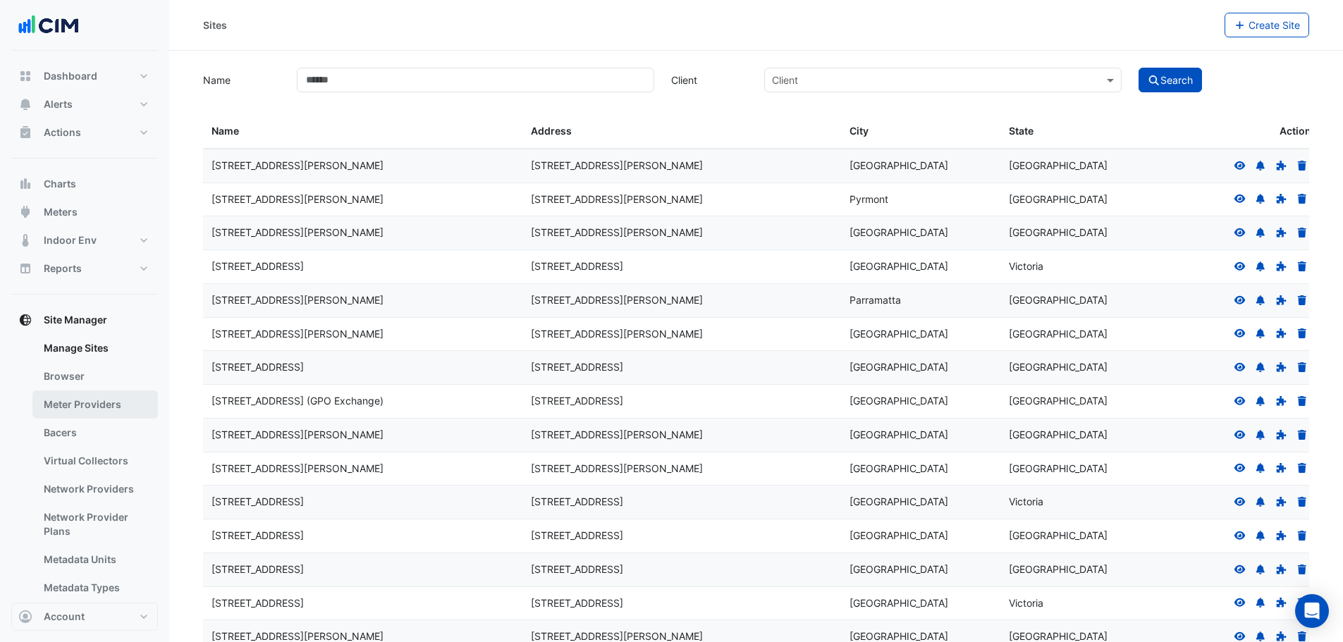
click at [102, 411] on link "Meter Providers" at bounding box center [94, 405] width 125 height 28
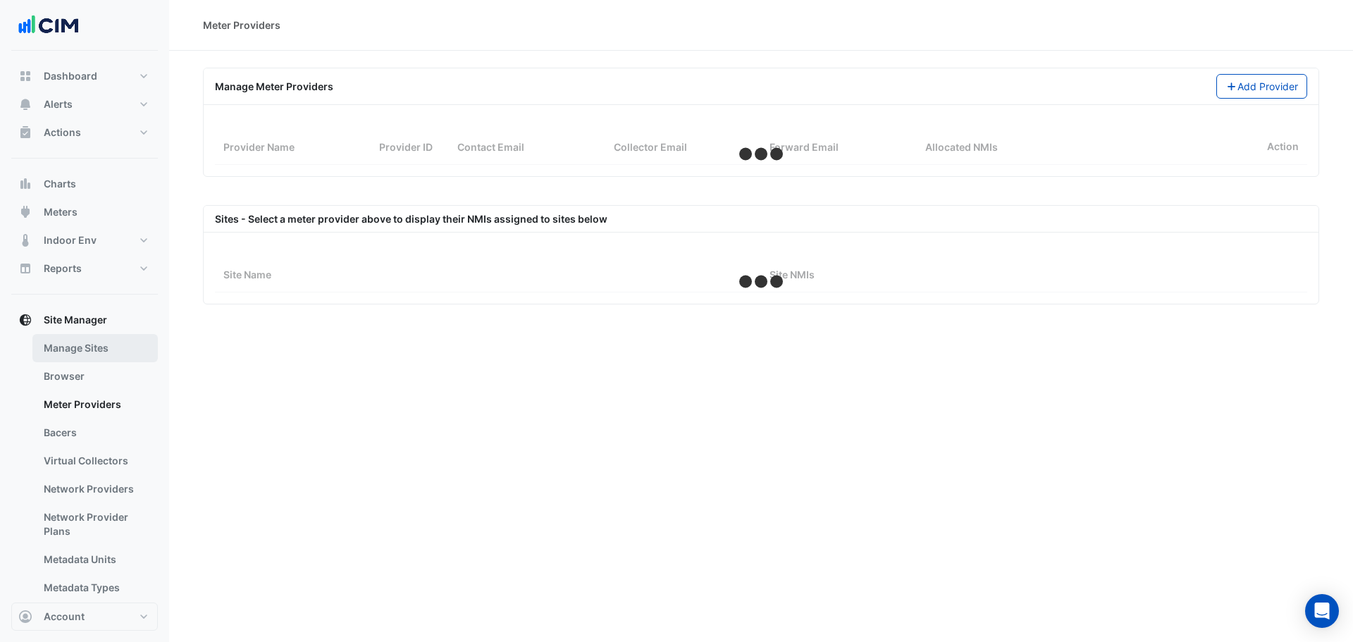
click at [99, 350] on link "Manage Sites" at bounding box center [94, 348] width 125 height 28
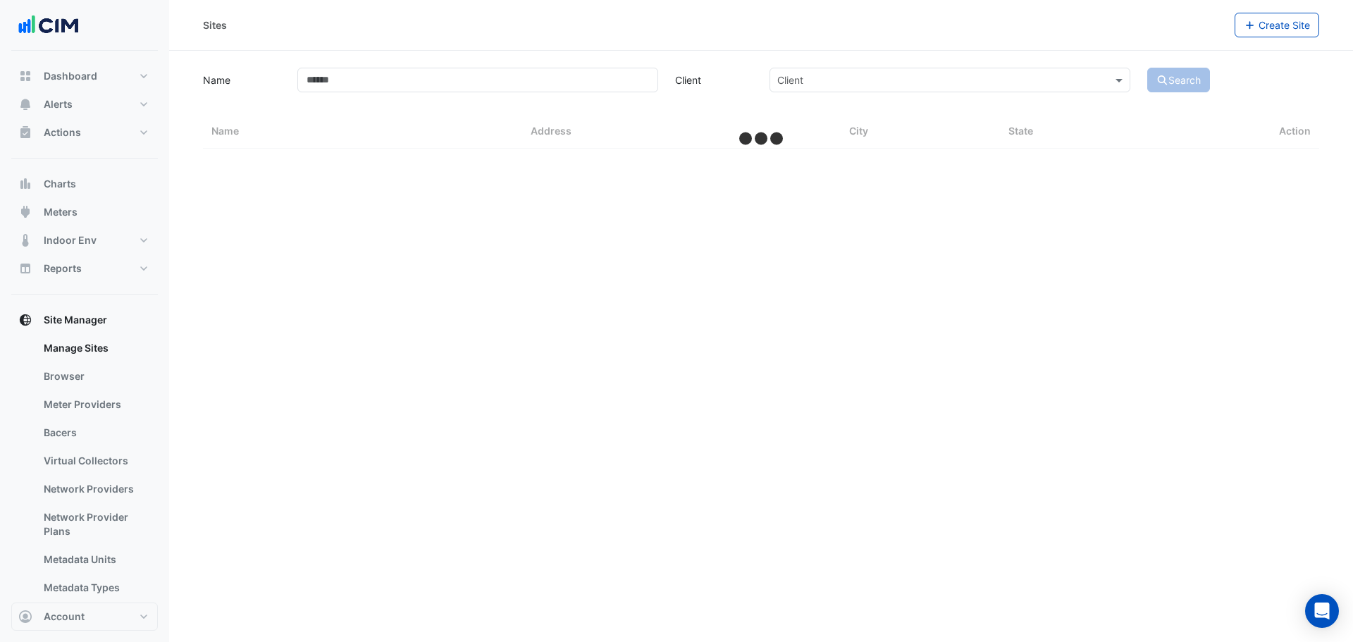
click at [342, 93] on app-manage-sites "Name Client Client Search Sites Name Sites Address Sites City Sites State Action" at bounding box center [761, 107] width 1117 height 84
click at [348, 82] on input "Name" at bounding box center [477, 80] width 361 height 25
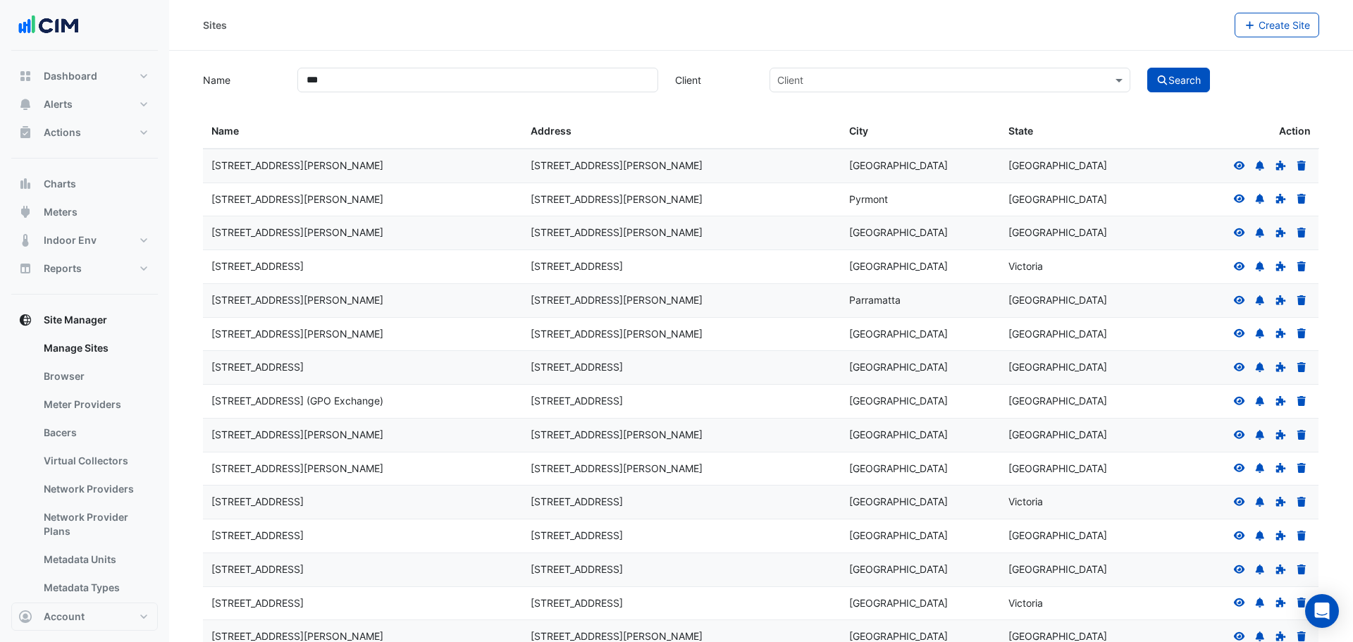
select select "***"
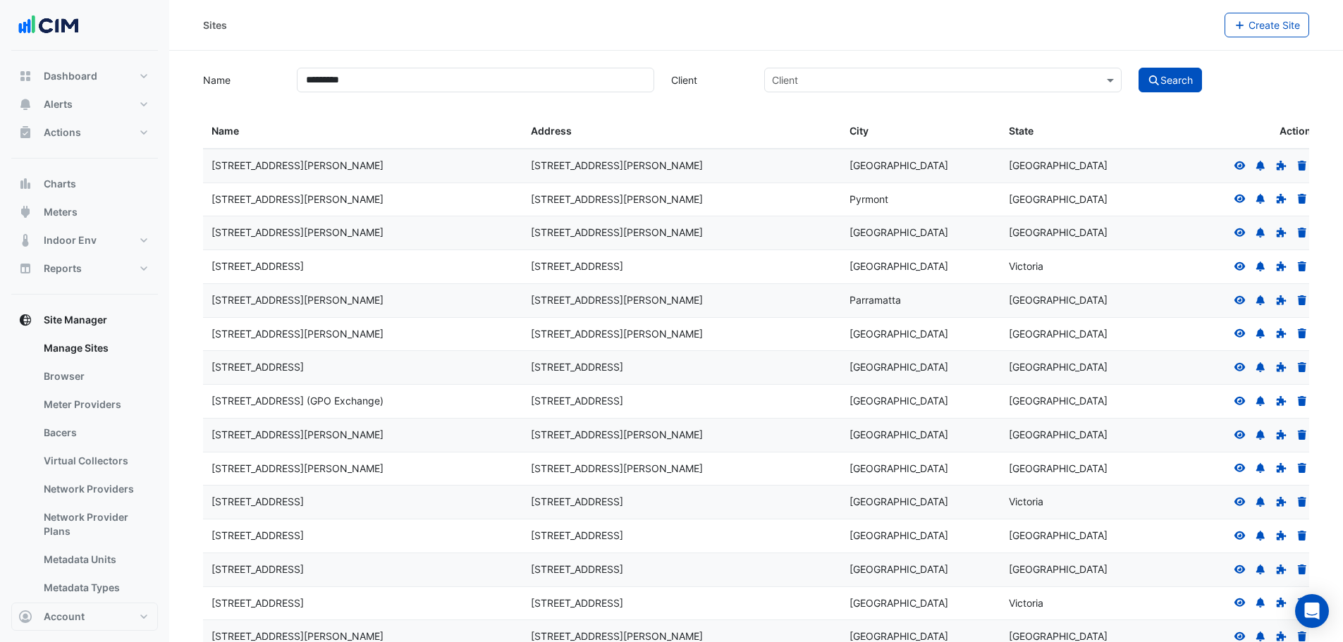
type input "*********"
click at [1138, 68] on button "Search" at bounding box center [1169, 80] width 63 height 25
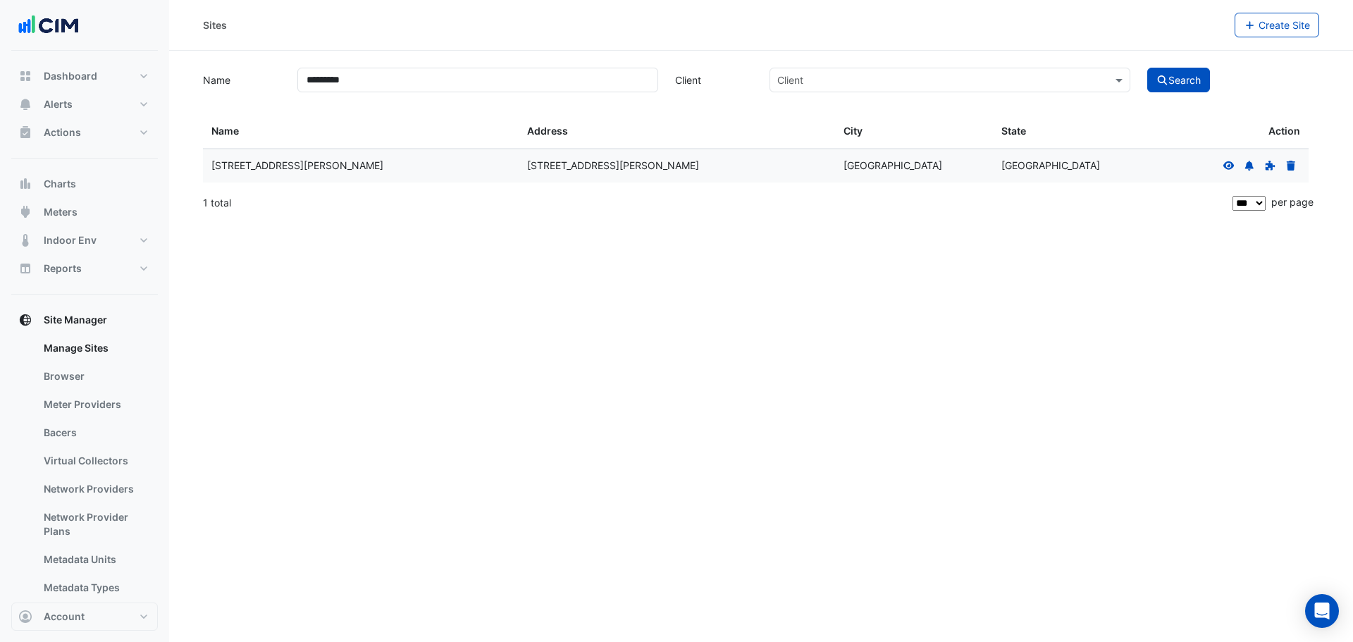
click at [1226, 166] on icon at bounding box center [1229, 165] width 11 height 8
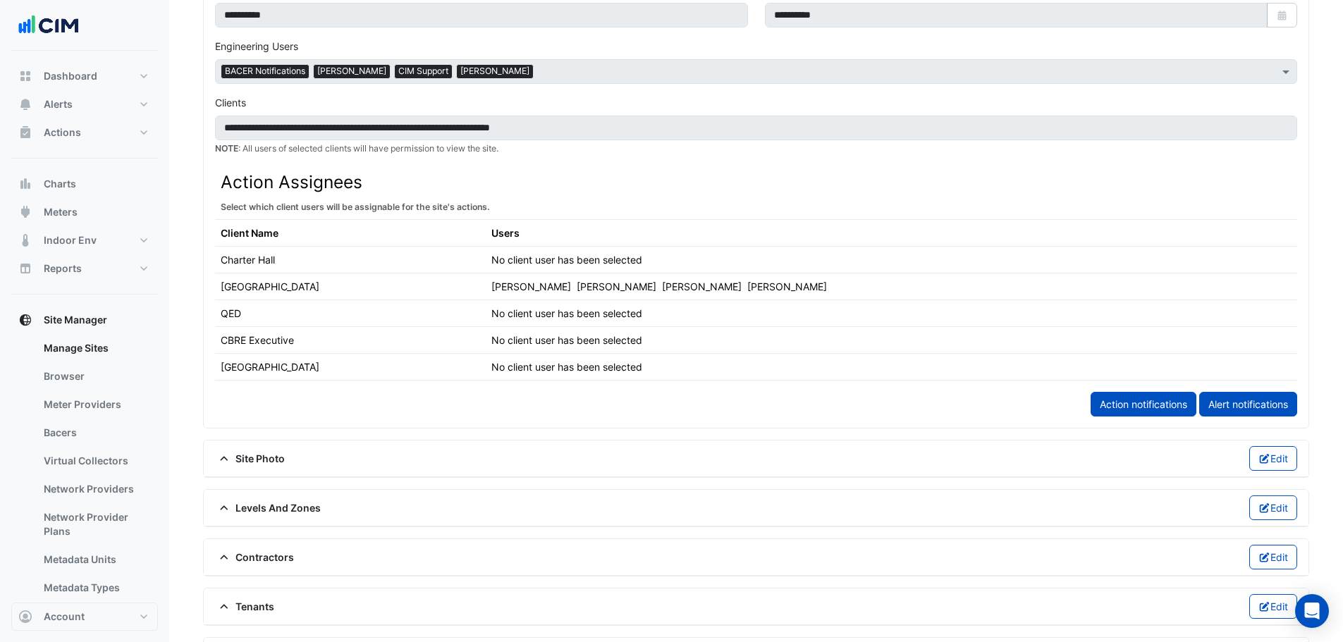
scroll to position [775, 0]
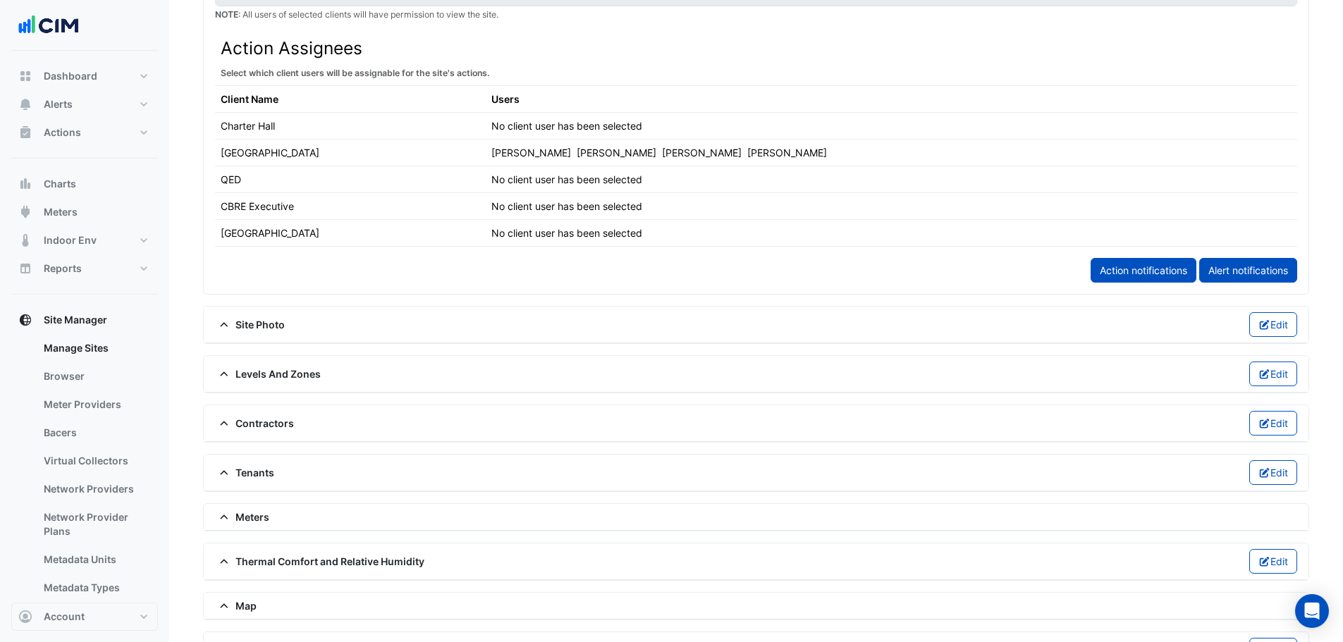
click at [254, 515] on span "Meters" at bounding box center [242, 517] width 54 height 15
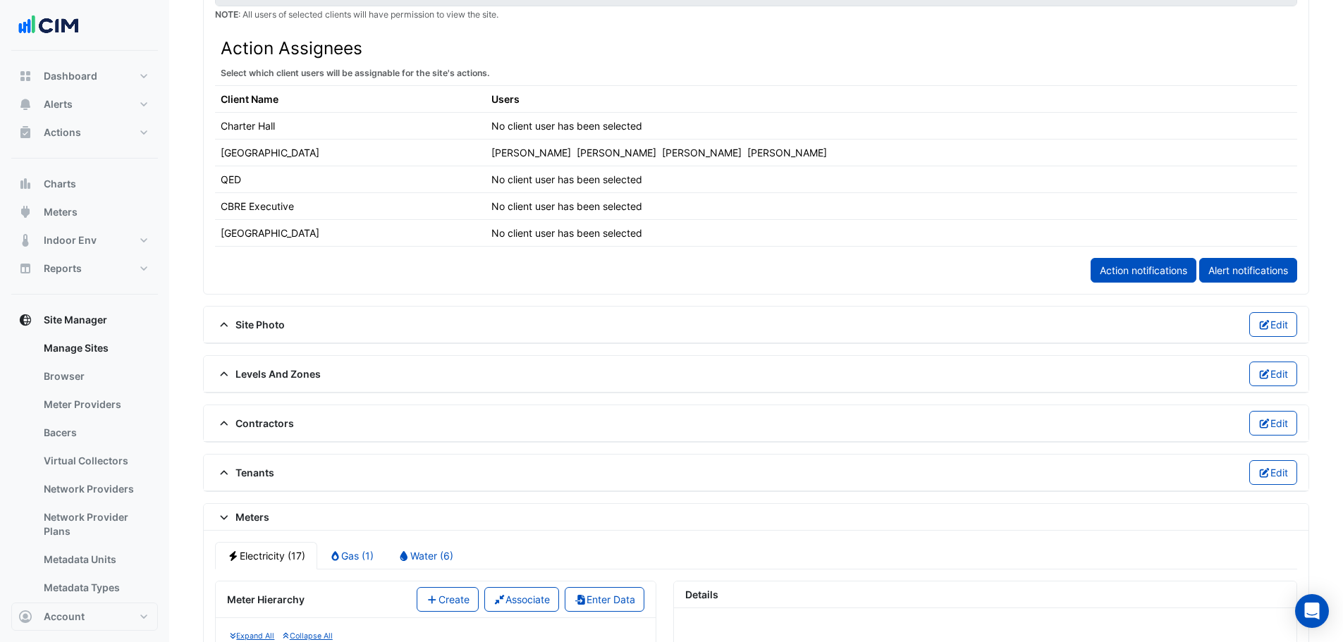
scroll to position [987, 0]
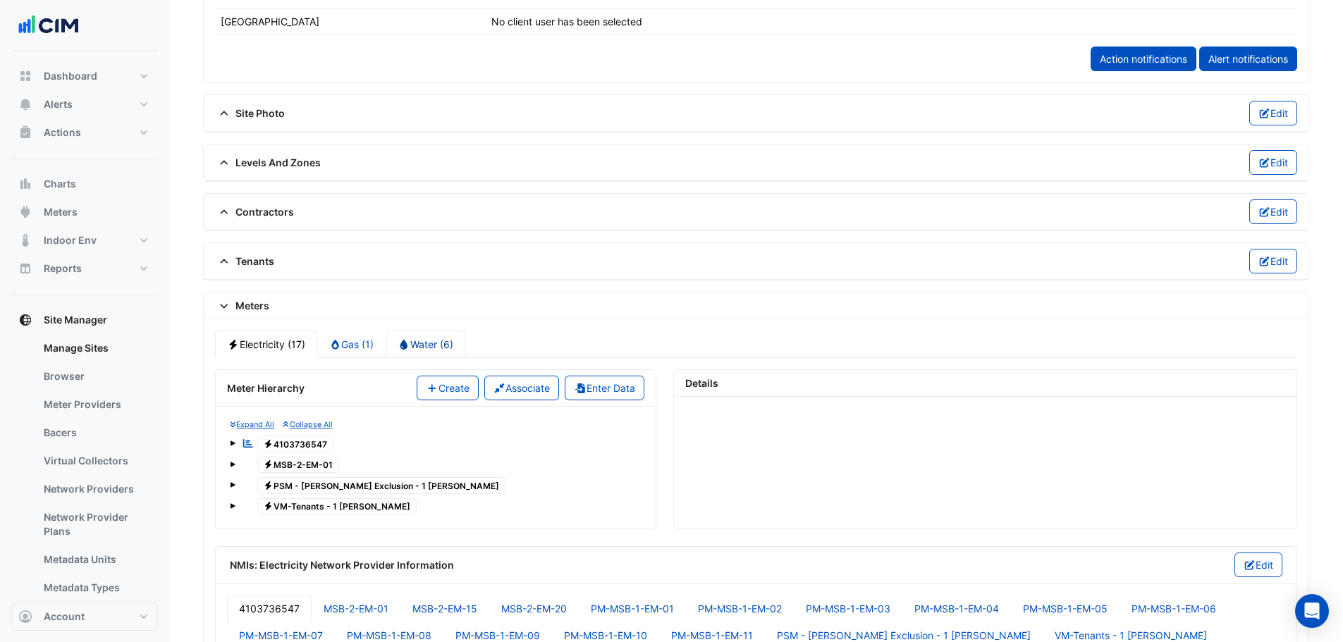
click at [442, 345] on link "Water (6)" at bounding box center [426, 344] width 80 height 27
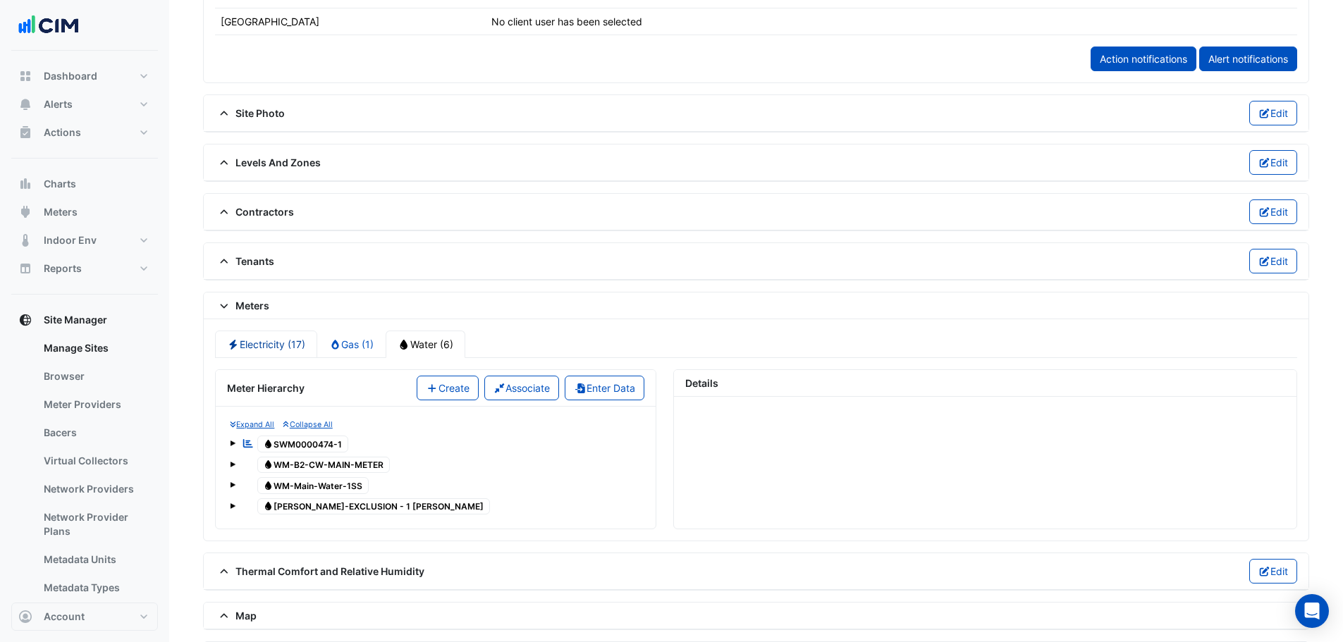
click at [258, 353] on link "Electricity (17)" at bounding box center [266, 344] width 102 height 27
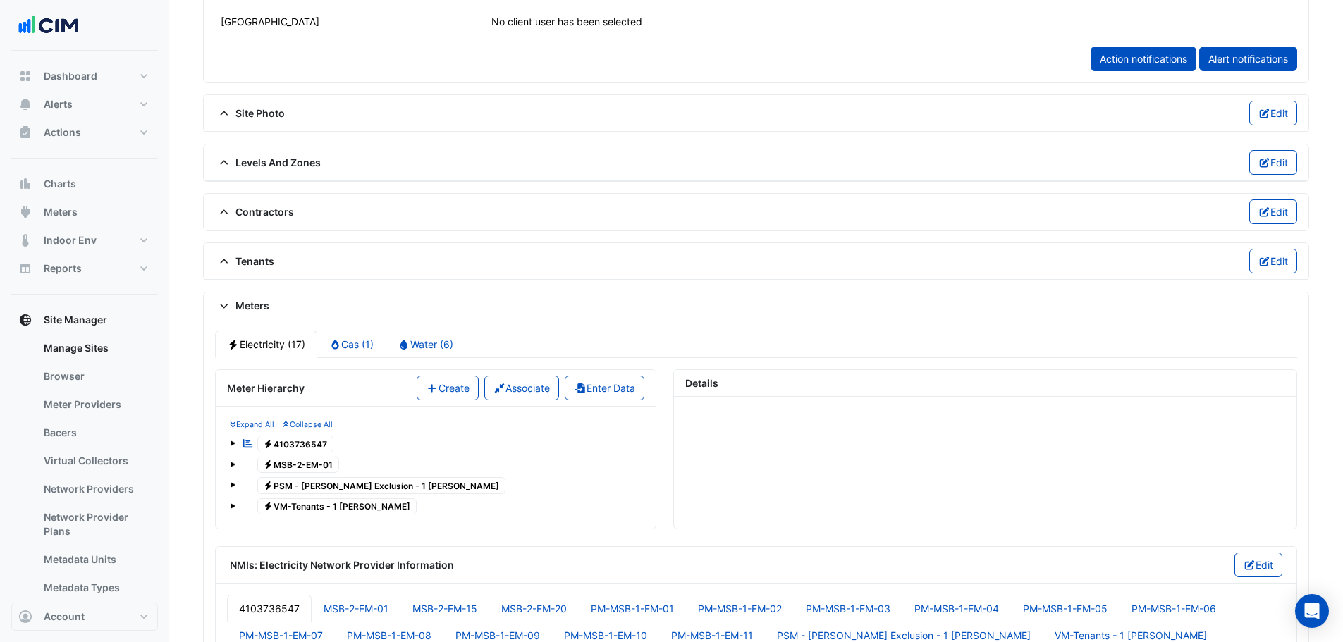
scroll to position [1057, 0]
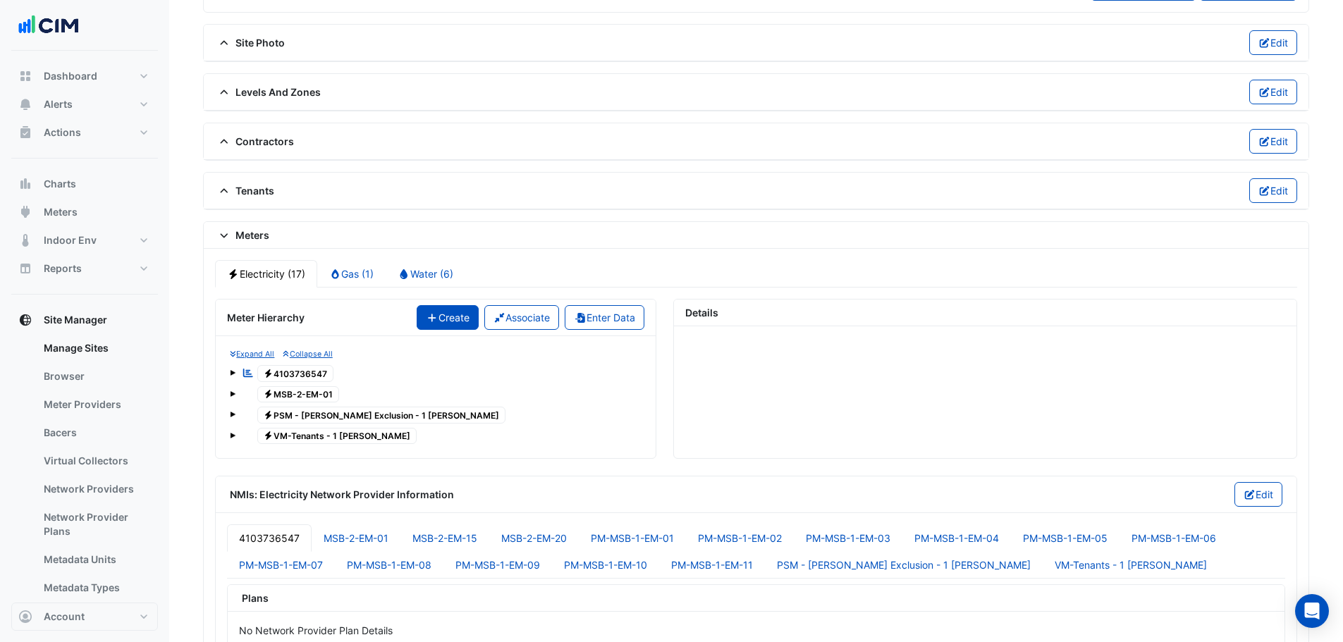
click at [439, 317] on button "Create" at bounding box center [448, 317] width 62 height 25
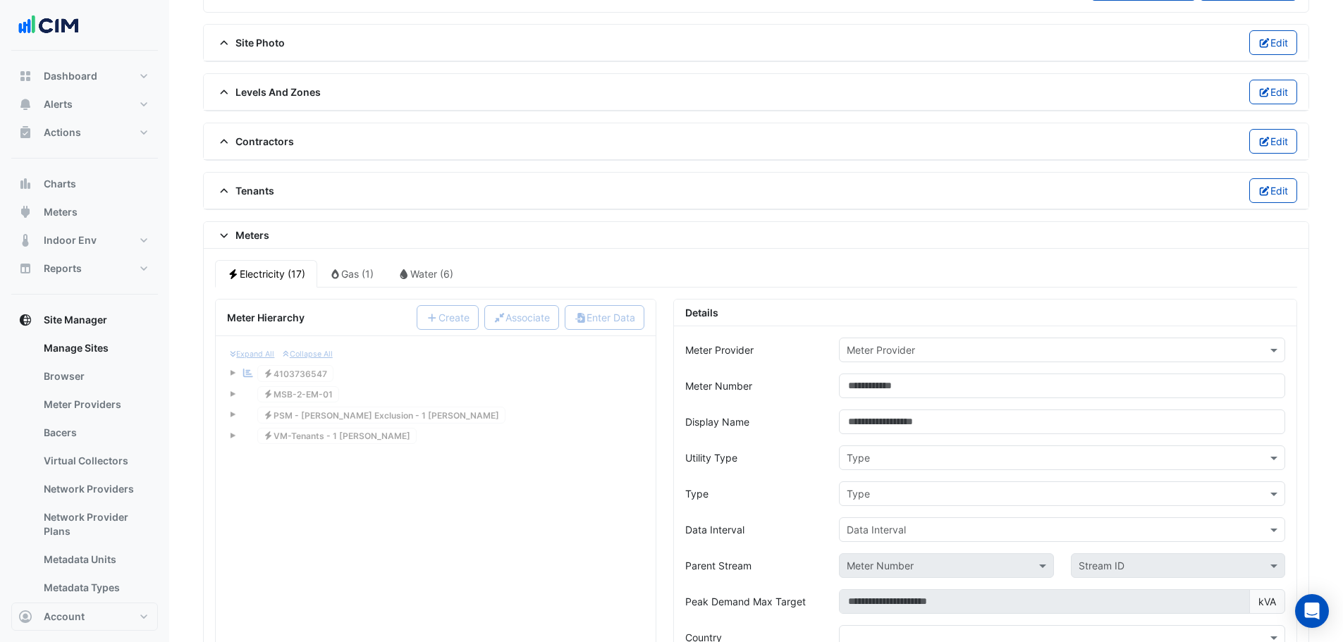
click at [892, 352] on input "text" at bounding box center [1048, 350] width 403 height 15
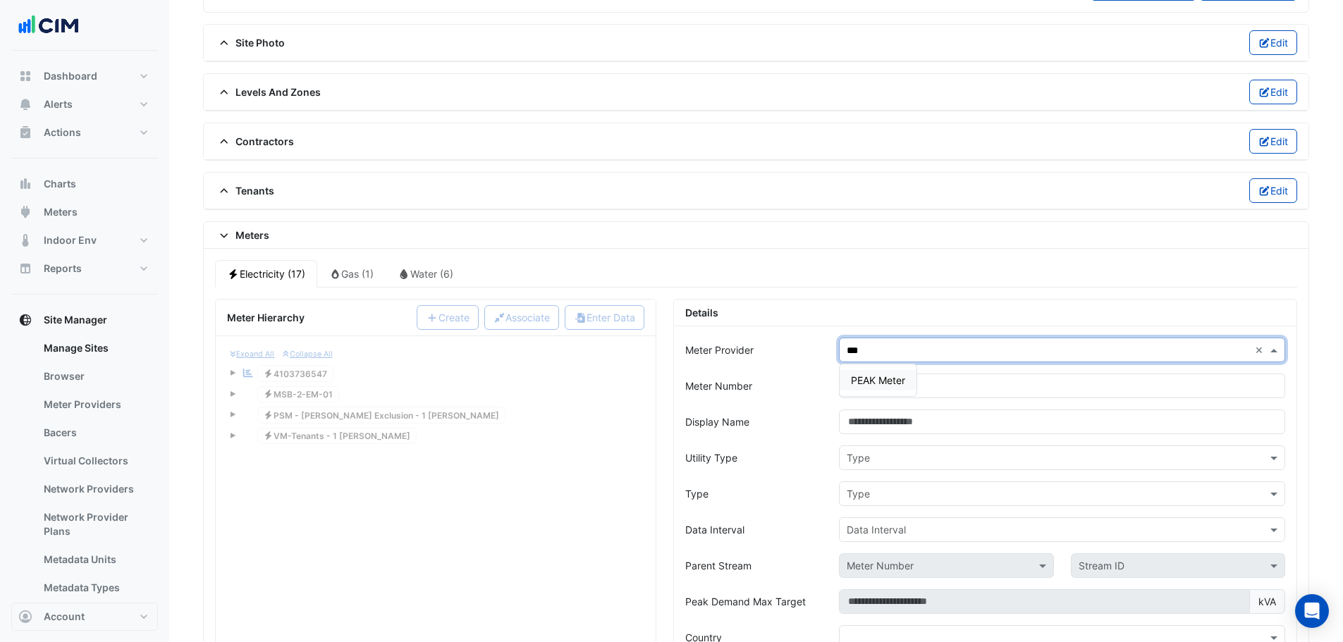
type input "****"
click at [890, 388] on div "PEAK Meter" at bounding box center [878, 380] width 77 height 20
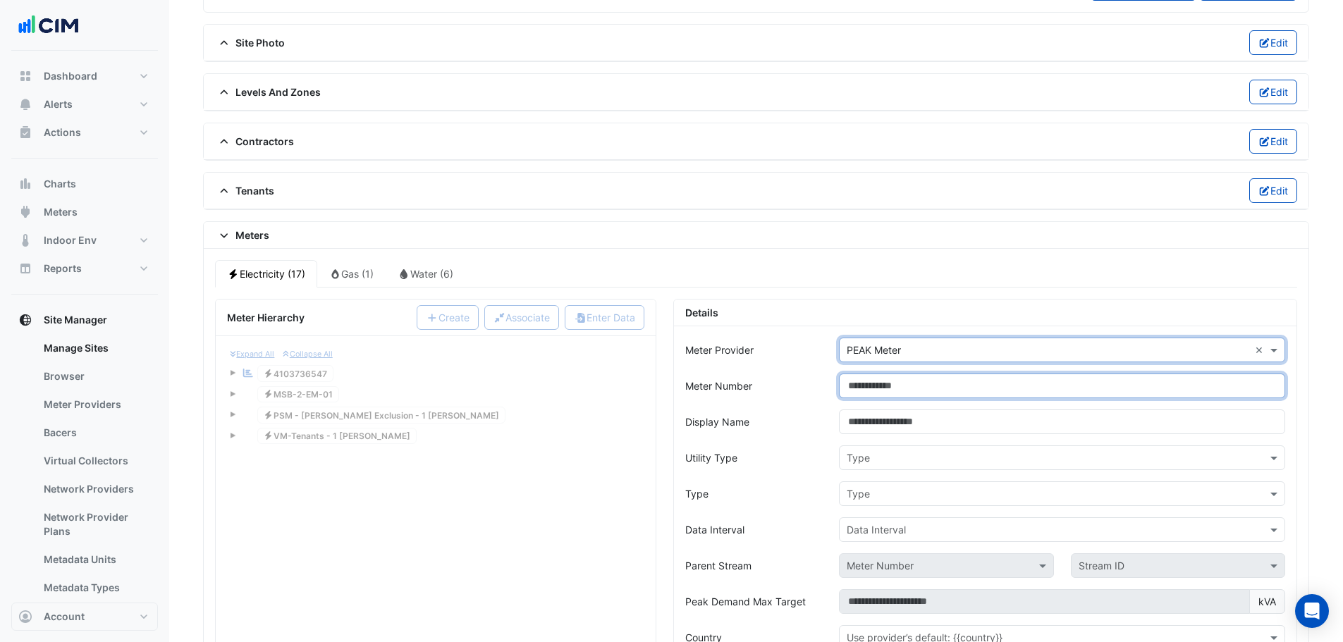
click at [882, 394] on input "Meter Number" at bounding box center [1062, 386] width 446 height 25
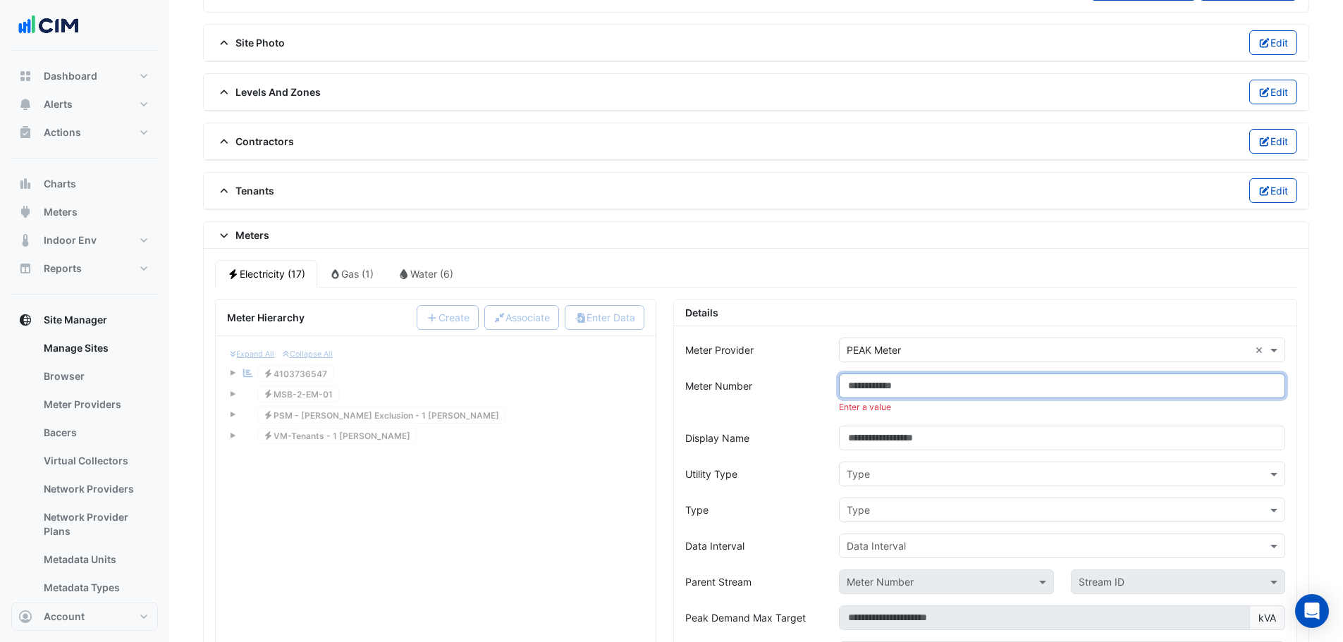
click at [875, 387] on input "Meter Number" at bounding box center [1062, 386] width 446 height 25
paste input "**********"
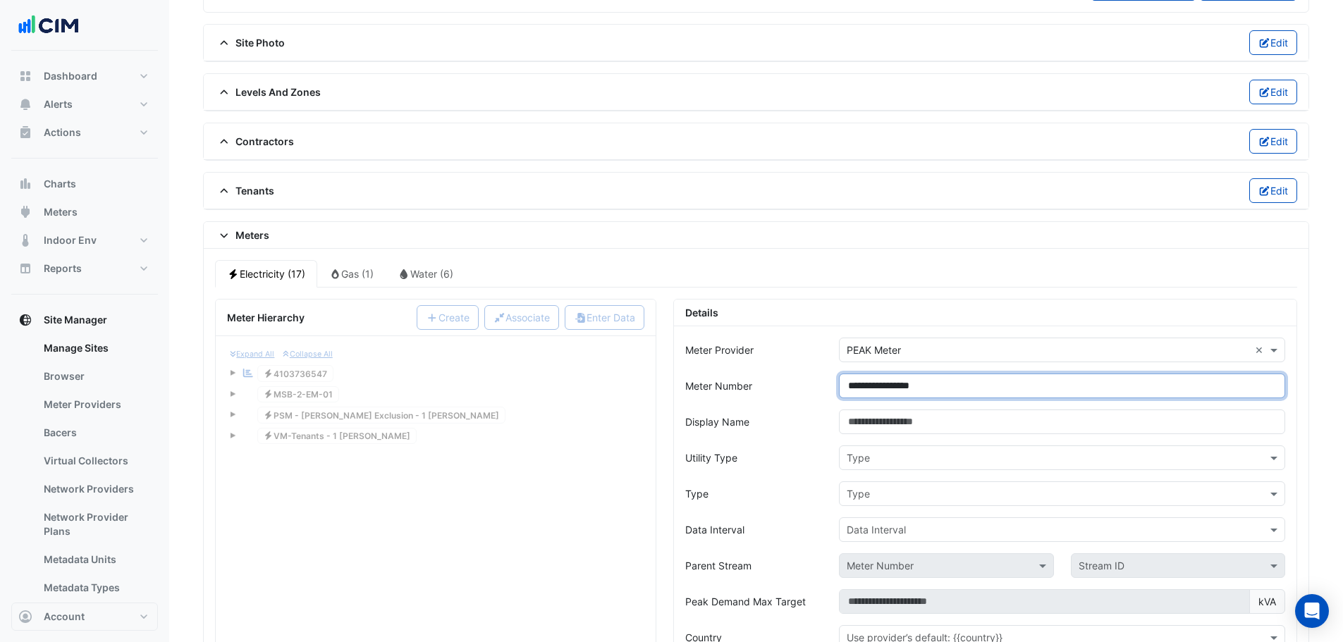
drag, startPoint x: 874, startPoint y: 383, endPoint x: 823, endPoint y: 382, distance: 50.8
click at [823, 382] on div "**********" at bounding box center [985, 386] width 617 height 25
type input "**********"
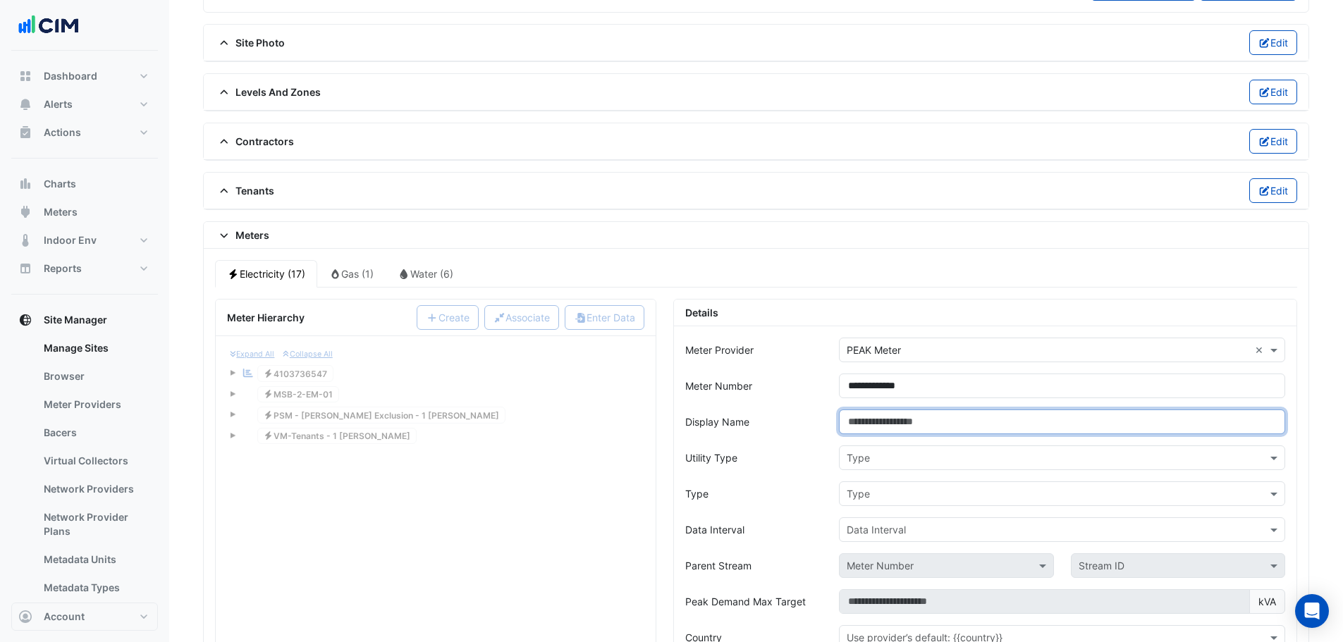
click at [894, 429] on input "Display Name" at bounding box center [1062, 422] width 446 height 25
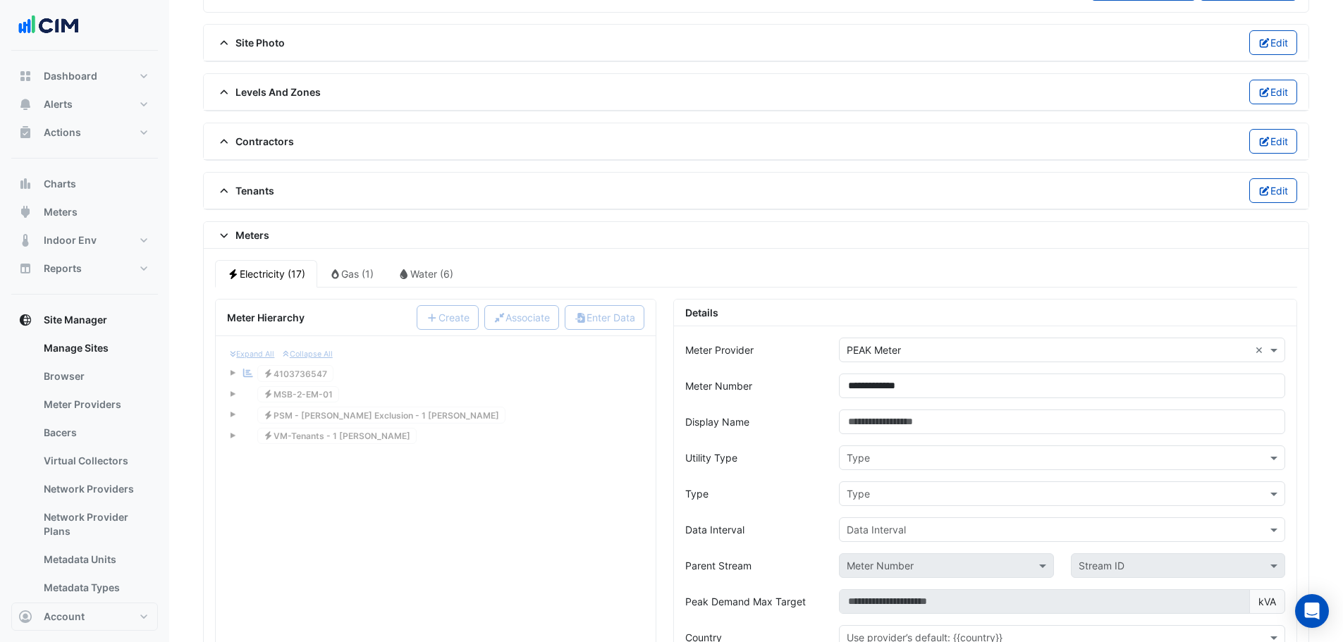
click at [878, 468] on div "Type" at bounding box center [1062, 458] width 446 height 25
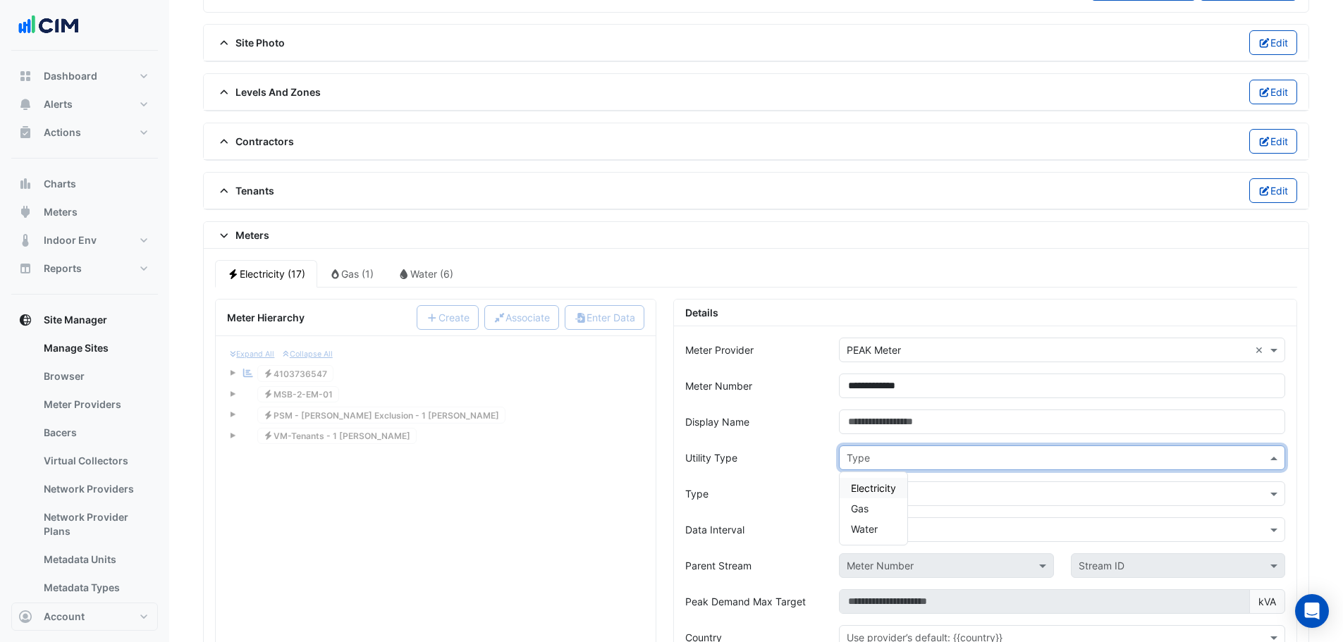
click at [885, 486] on span "Electricity" at bounding box center [873, 488] width 45 height 12
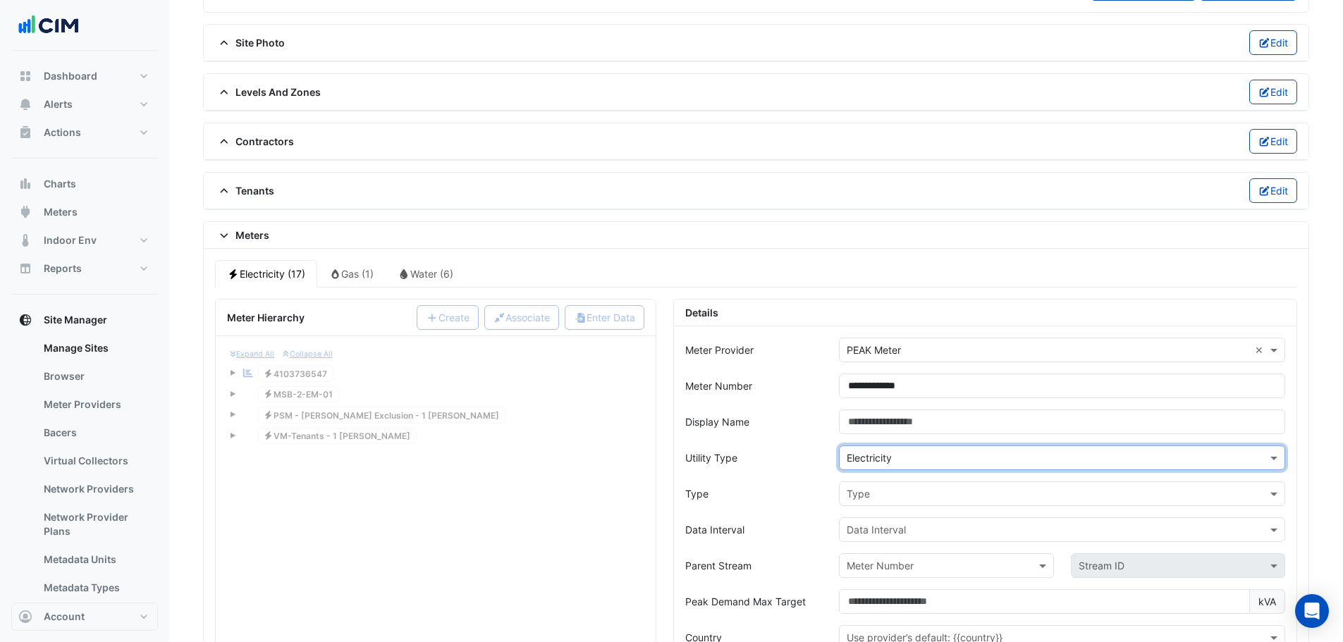
click at [878, 500] on input "text" at bounding box center [1048, 494] width 403 height 15
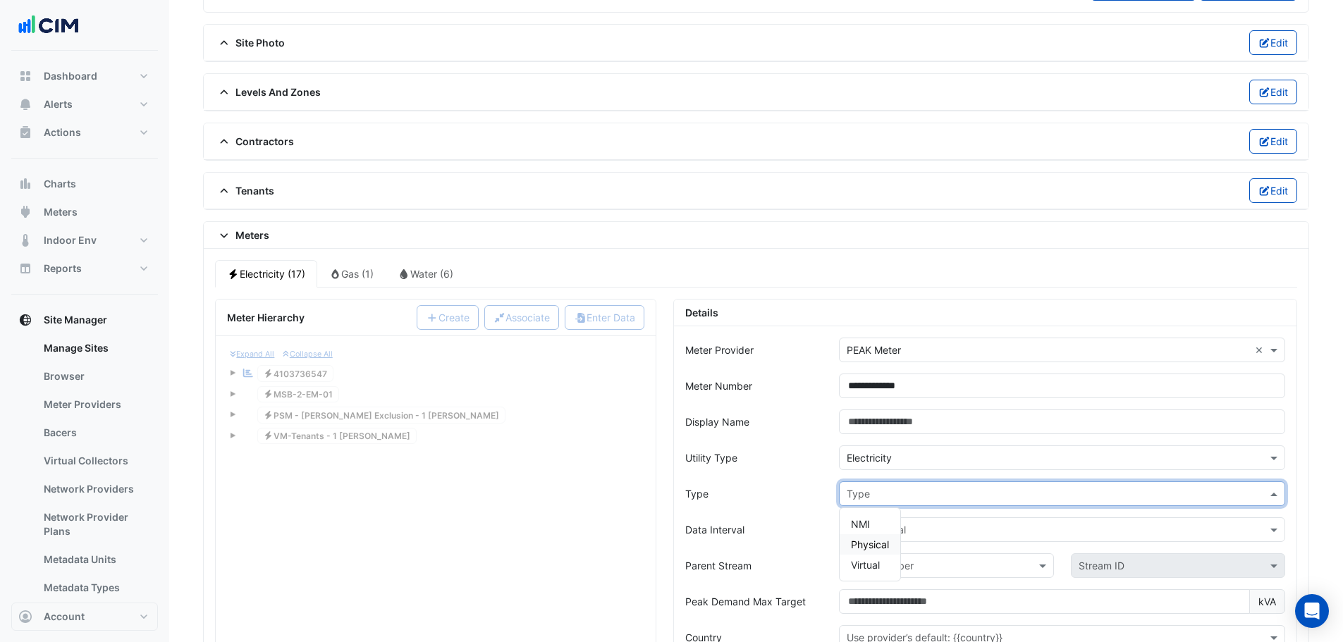
click at [878, 547] on span "Physical" at bounding box center [870, 545] width 38 height 12
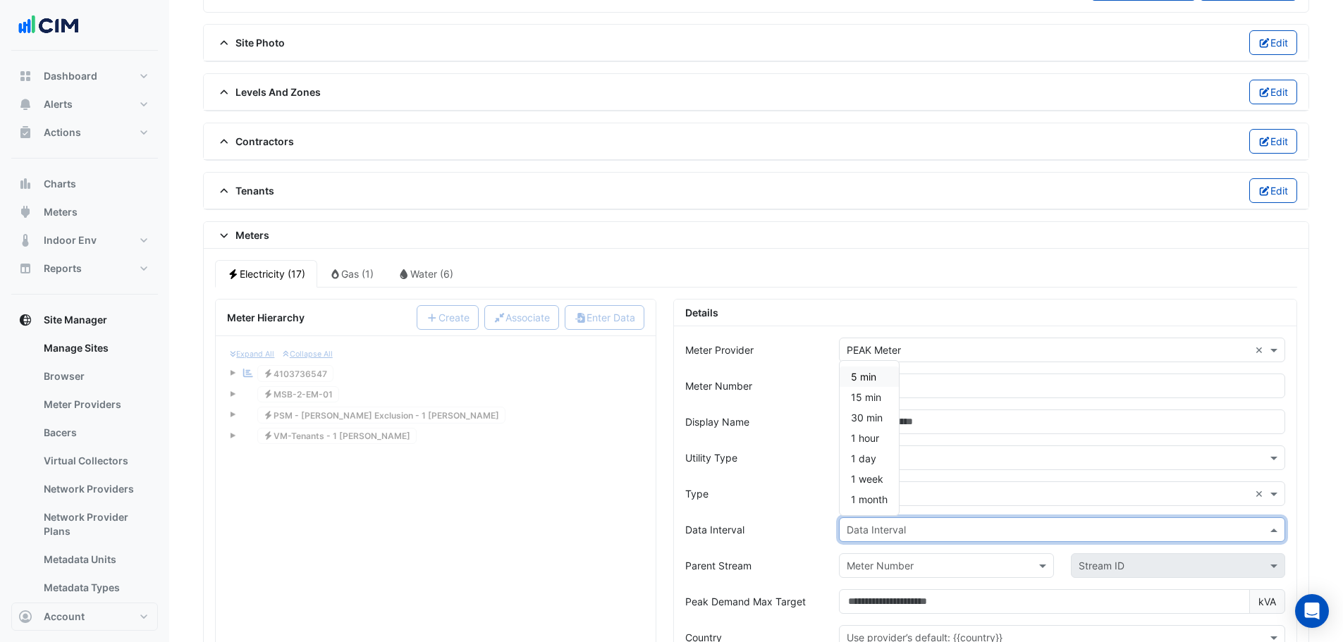
click at [885, 532] on input "text" at bounding box center [1048, 530] width 403 height 15
click at [884, 404] on div "15 min" at bounding box center [869, 397] width 59 height 20
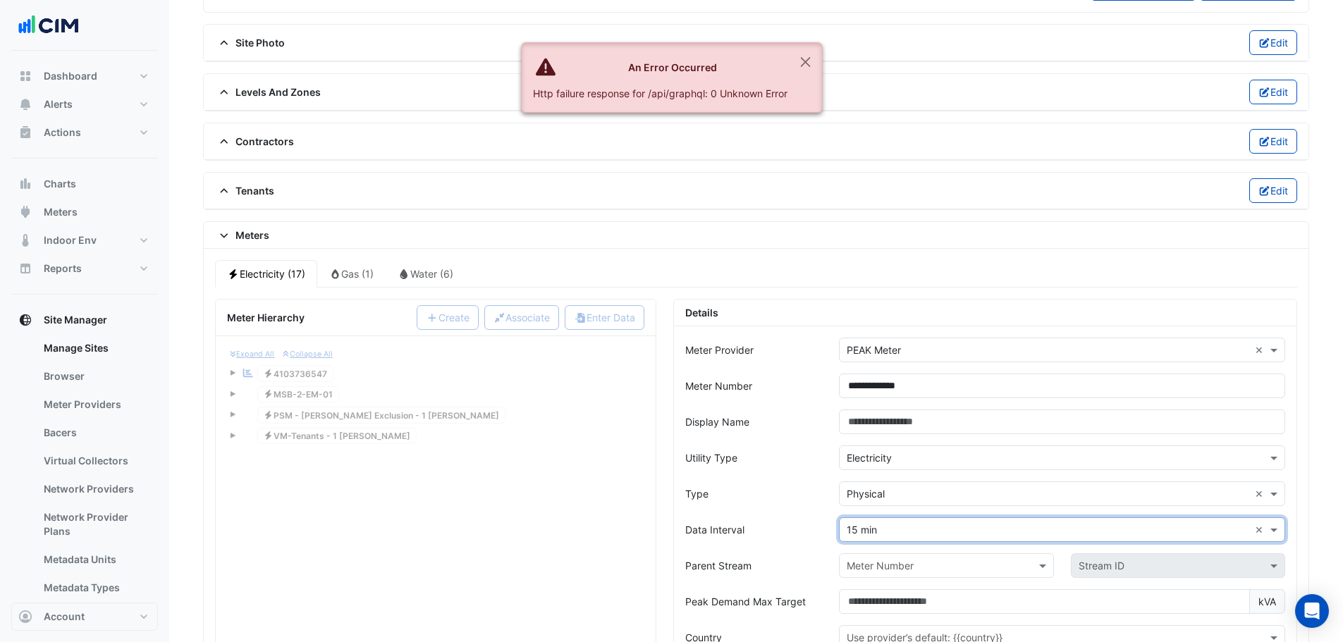
scroll to position [1128, 0]
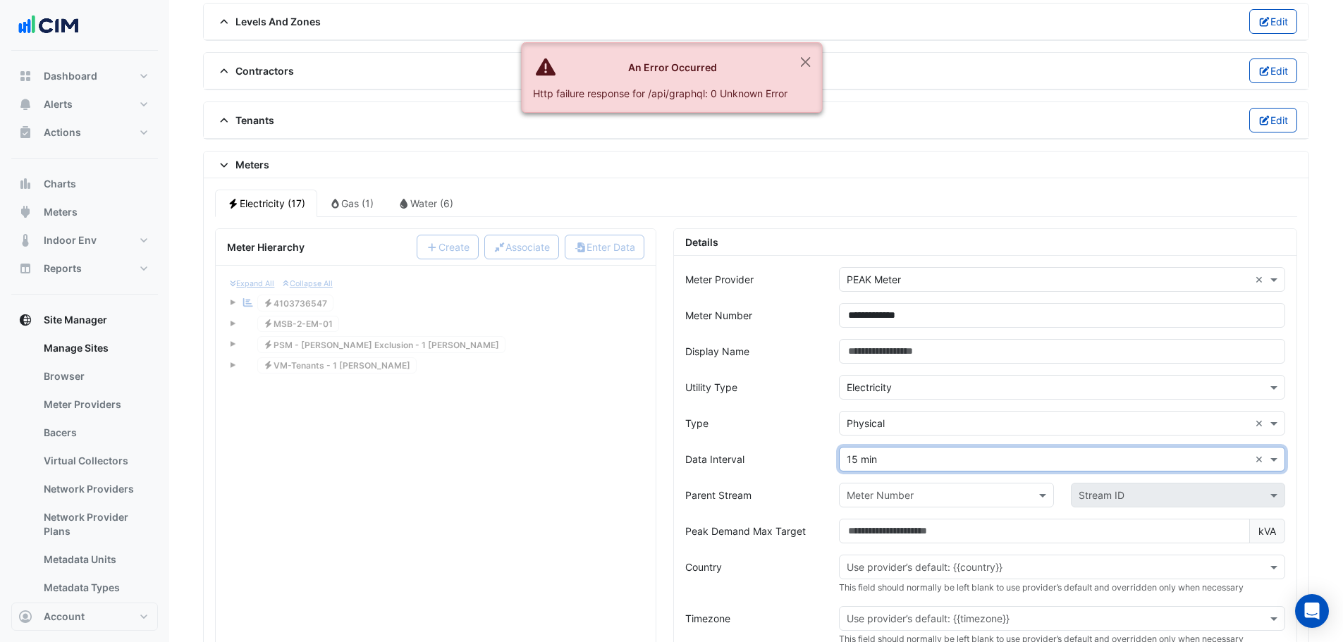
drag, startPoint x: 654, startPoint y: 488, endPoint x: 658, endPoint y: 479, distance: 9.8
click at [654, 486] on div "Expand All Collapse All Reportable Electricity 4103736547 Electricity MSB-2-EM-…" at bounding box center [436, 605] width 440 height 678
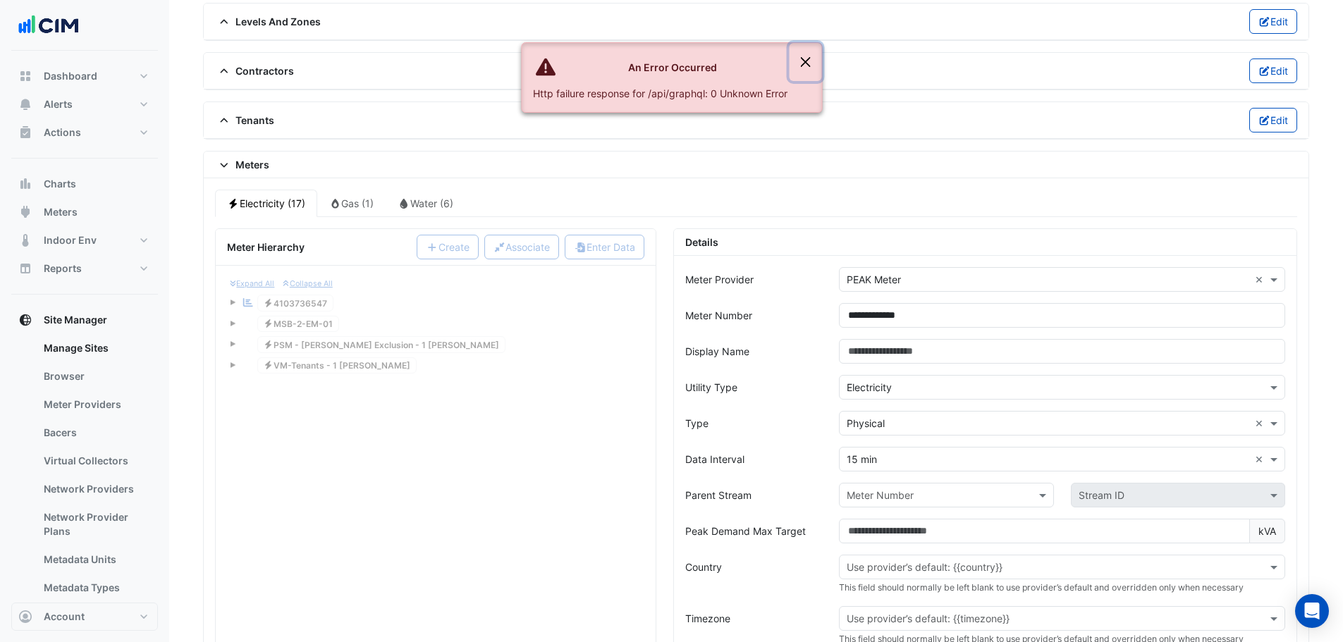
click at [804, 59] on button "Close" at bounding box center [805, 62] width 32 height 38
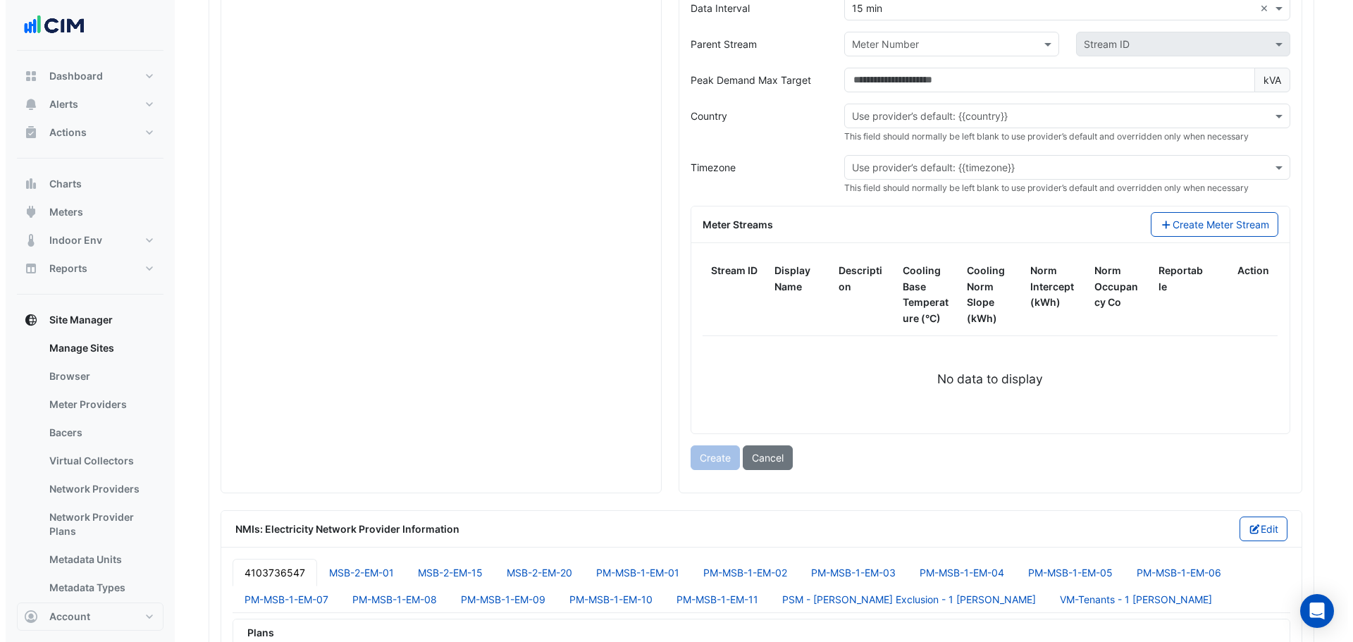
scroll to position [1621, 0]
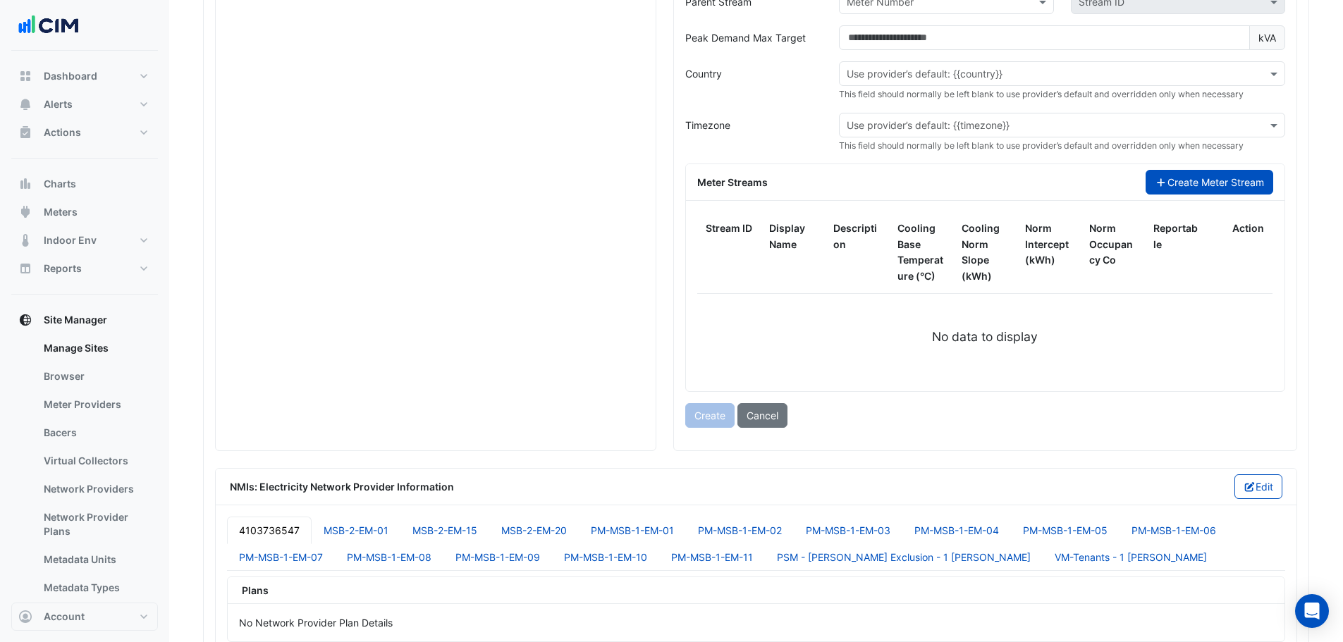
click at [1195, 171] on button "Create Meter Stream" at bounding box center [1210, 182] width 128 height 25
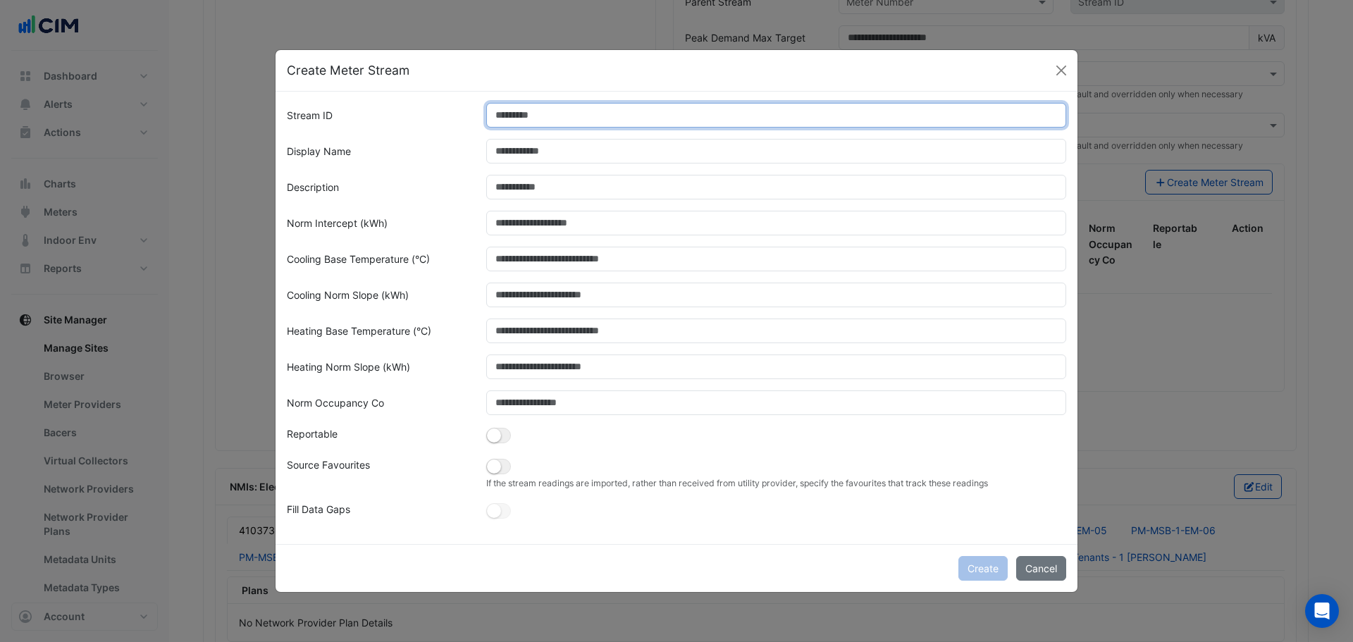
click at [519, 104] on input "Stream ID" at bounding box center [776, 115] width 581 height 25
type input "*"
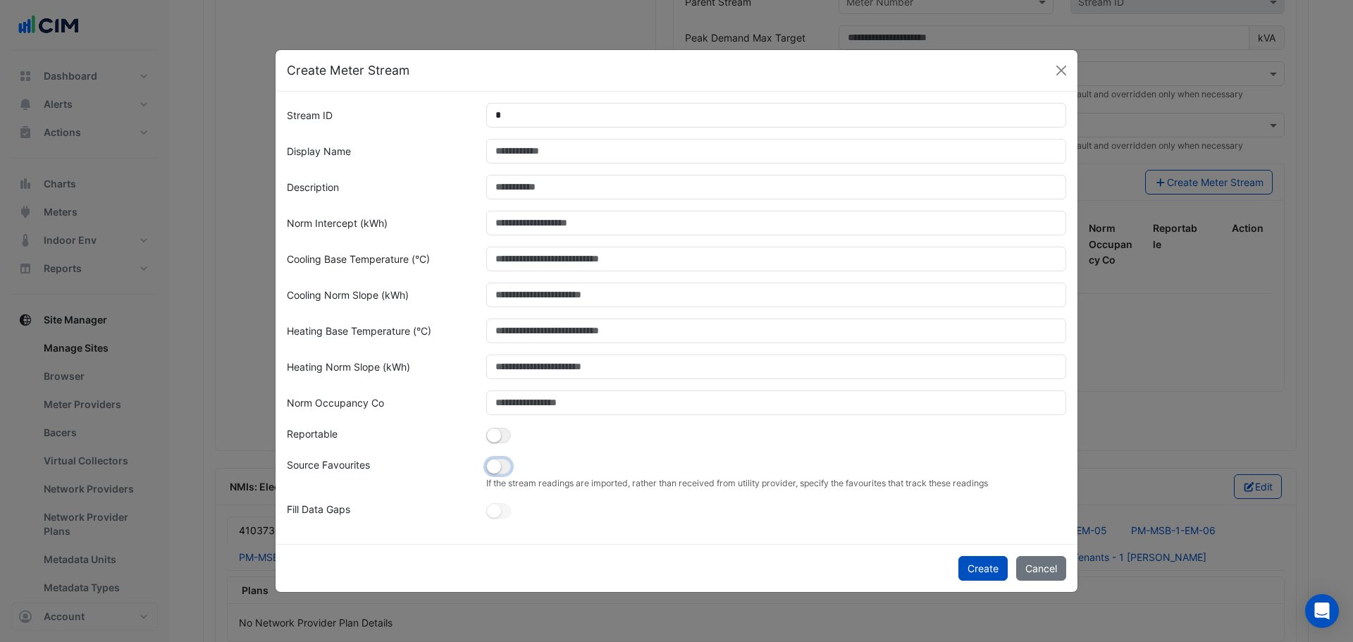
click at [505, 464] on button "button" at bounding box center [498, 467] width 25 height 16
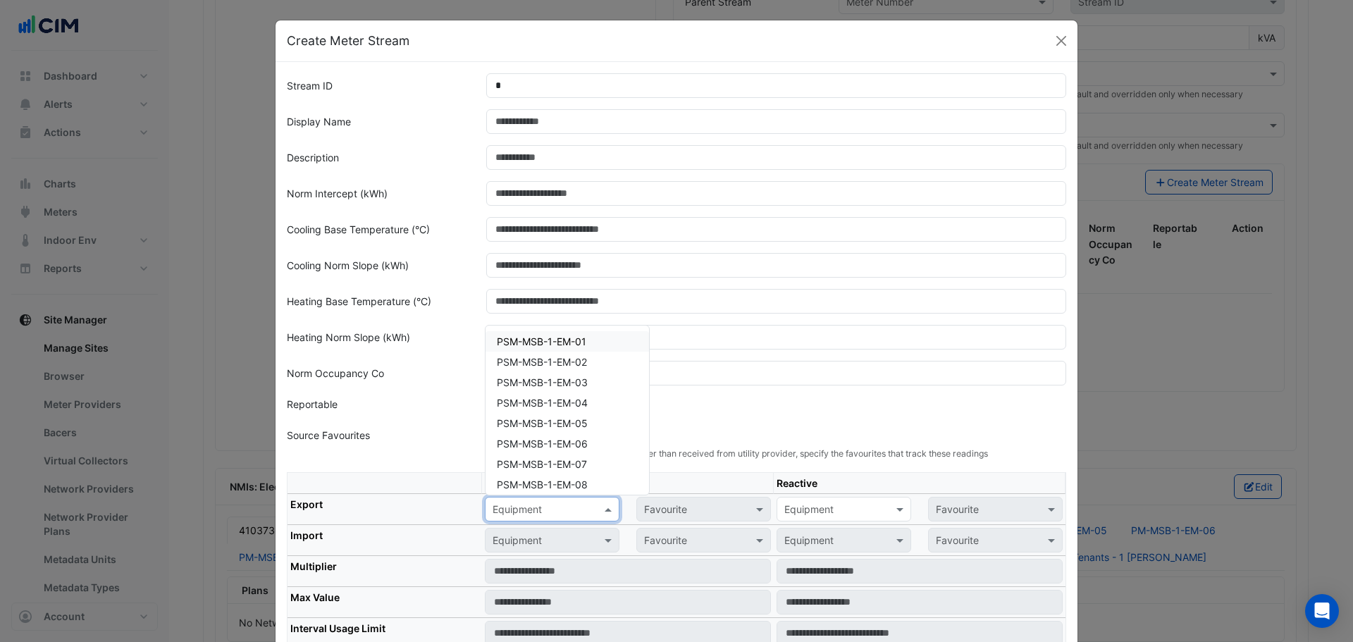
click at [520, 507] on input "text" at bounding box center [538, 510] width 91 height 15
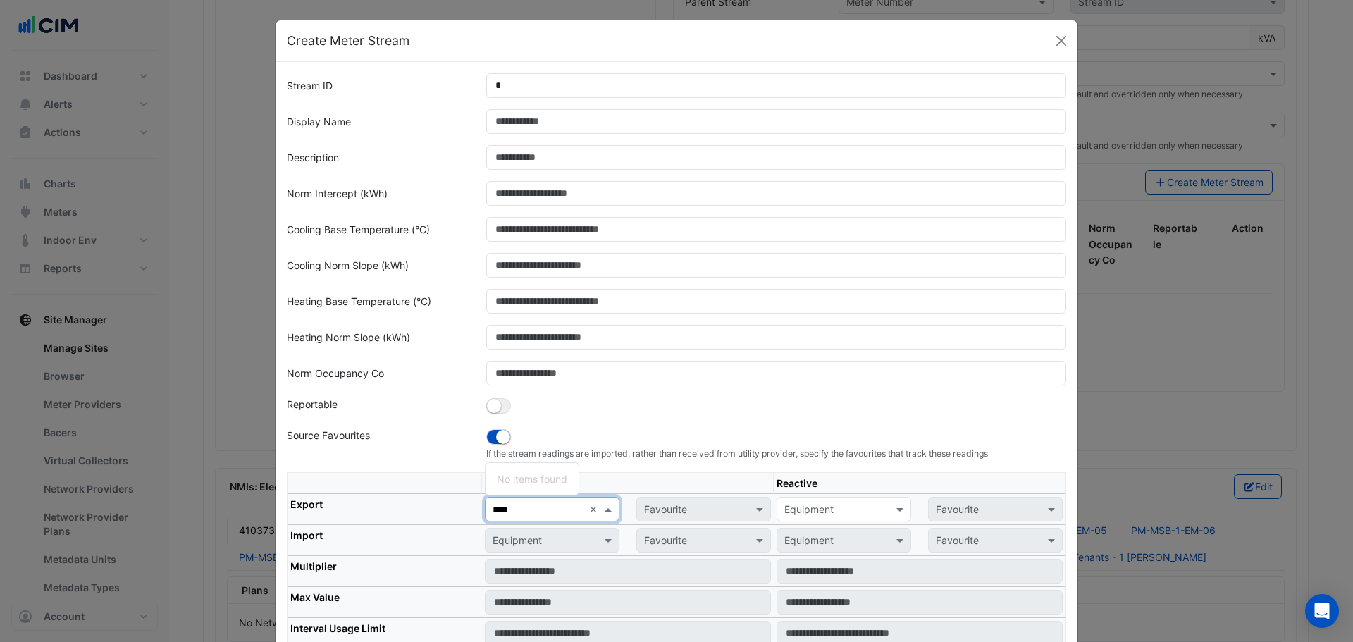
type input "*****"
drag, startPoint x: 525, startPoint y: 510, endPoint x: 472, endPoint y: 519, distance: 54.2
click at [477, 519] on div "Equipment ***** × No items found" at bounding box center [553, 509] width 152 height 25
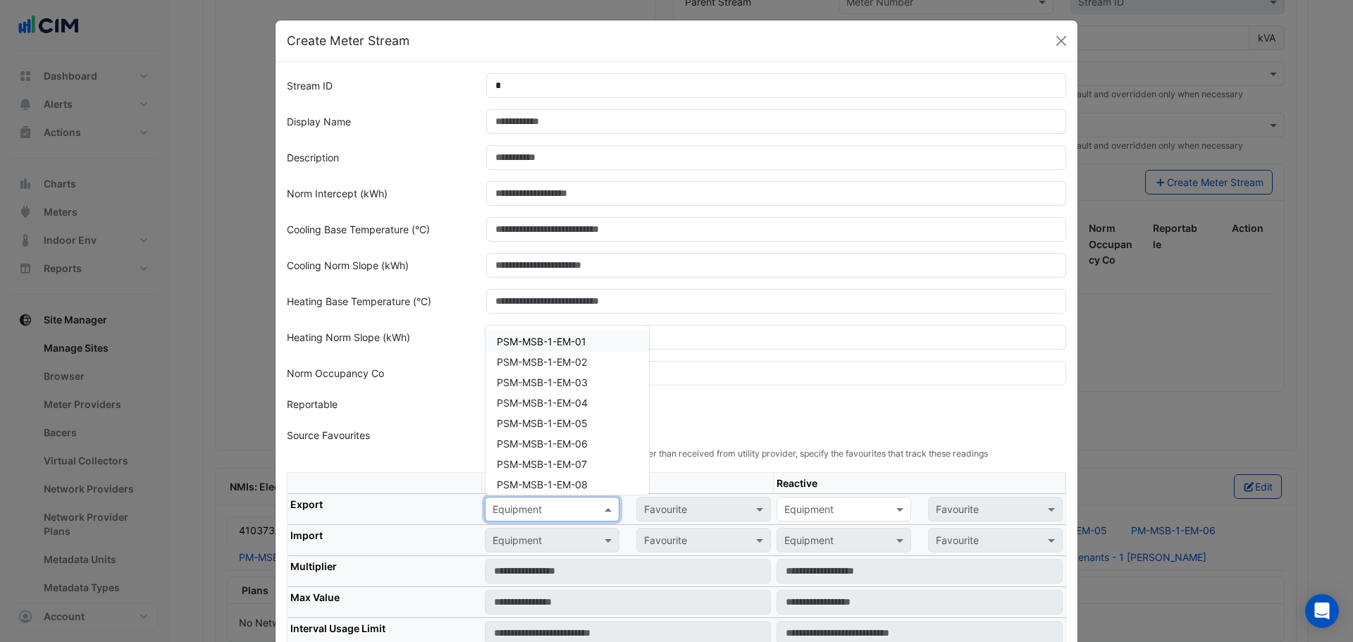
click at [520, 519] on div "Equipment" at bounding box center [552, 509] width 135 height 25
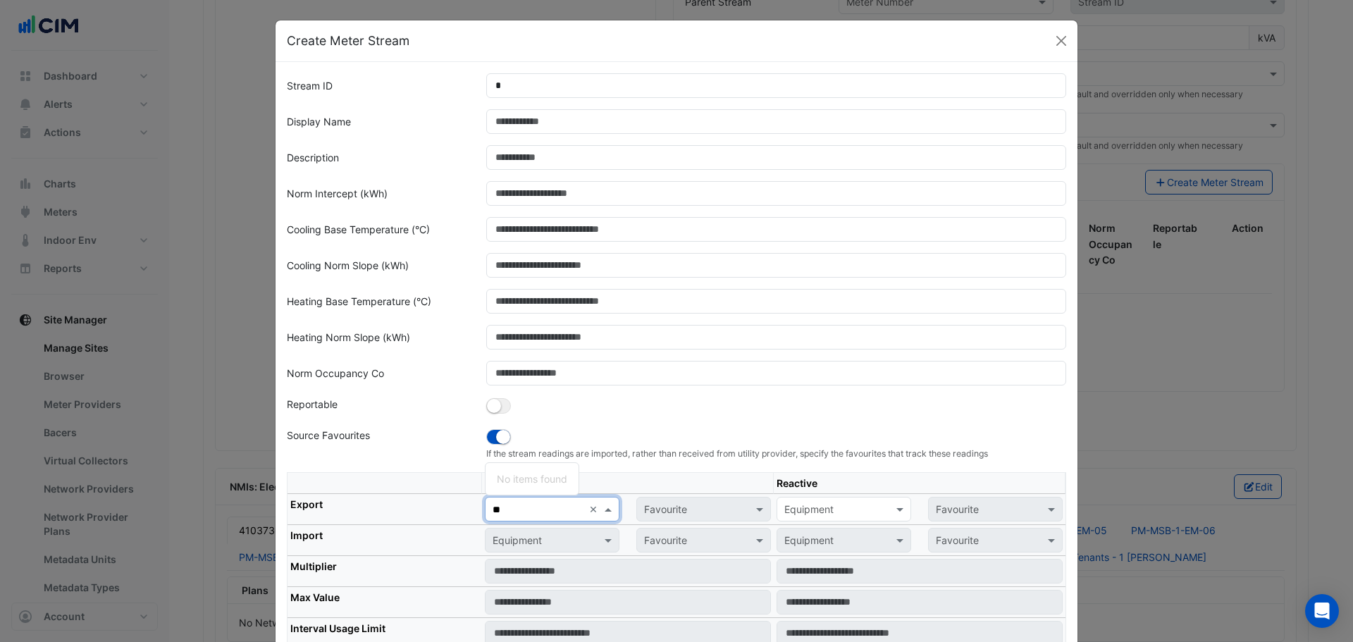
type input "*"
type input "****"
click at [440, 425] on form "Stream ID * Display Name Description Norm Intercept (kWh) Cooling Base Temperat…" at bounding box center [677, 376] width 780 height 607
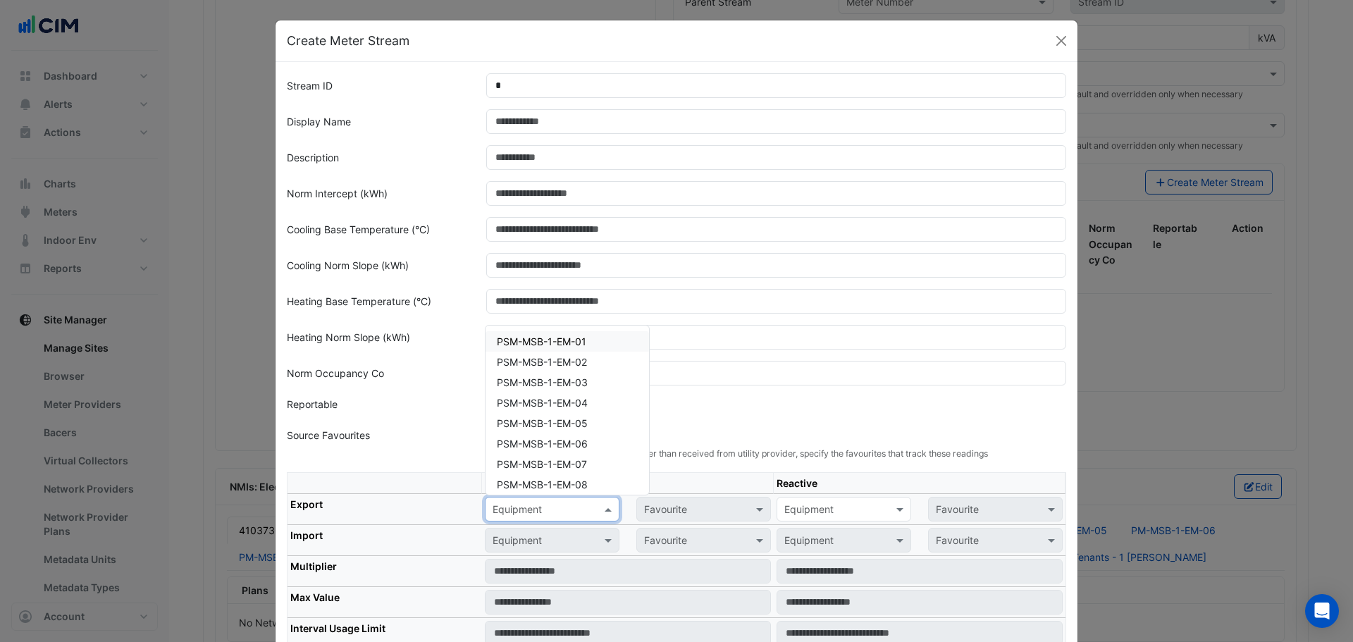
click at [535, 510] on input "text" at bounding box center [538, 510] width 91 height 15
click at [424, 438] on div "Source Favourites" at bounding box center [377, 444] width 199 height 32
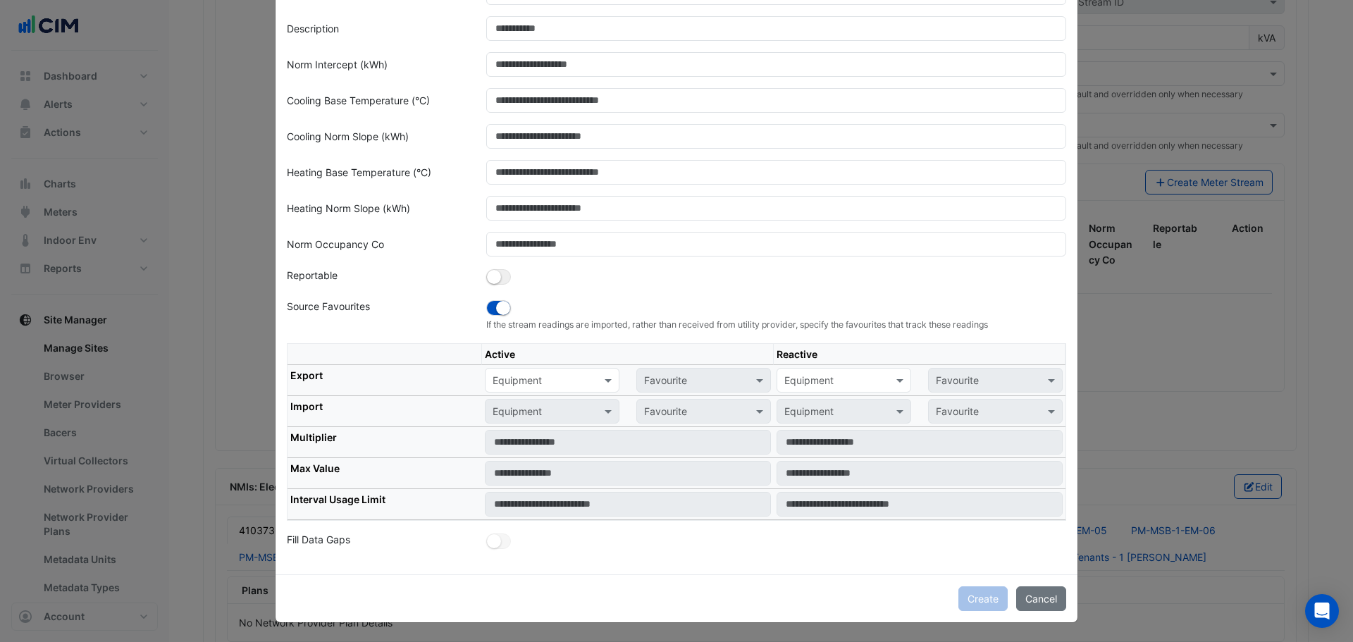
scroll to position [130, 0]
click at [835, 386] on div "Equipment" at bounding box center [833, 379] width 110 height 15
click at [844, 378] on input "text" at bounding box center [830, 380] width 91 height 15
click at [452, 334] on form "Stream ID * Display Name Description Norm Intercept (kWh) Cooling Base Temperat…" at bounding box center [677, 247] width 780 height 607
click at [587, 412] on div at bounding box center [552, 411] width 133 height 16
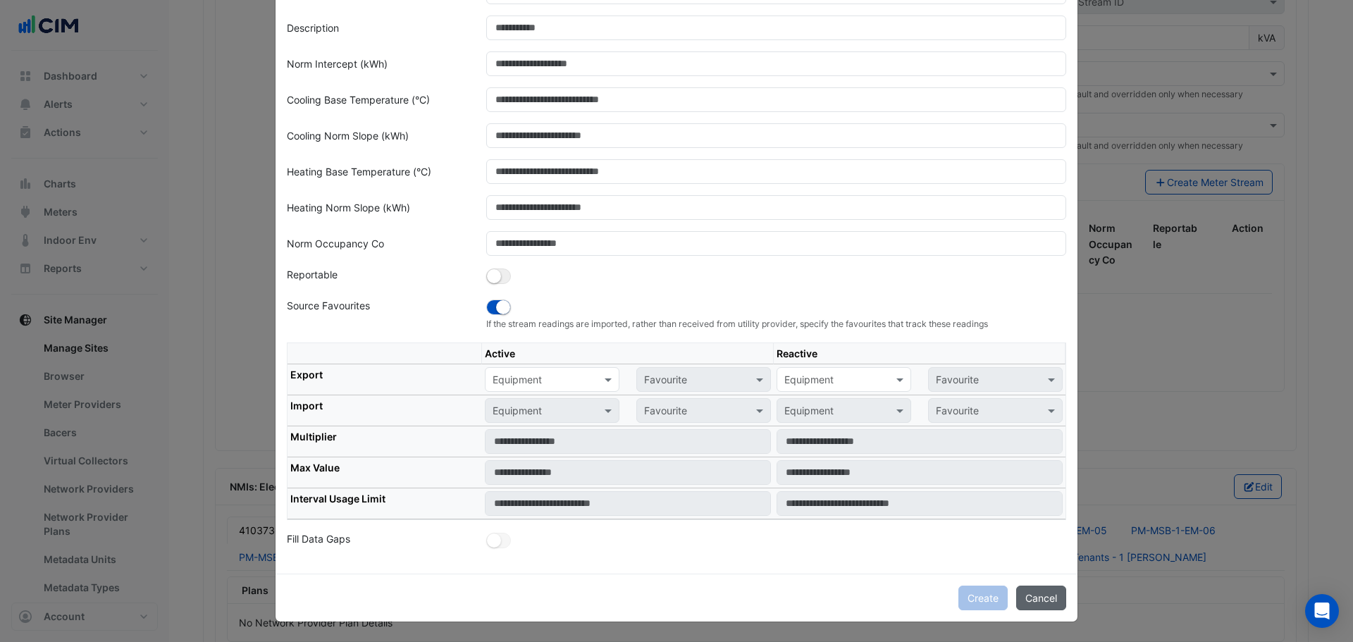
click at [1043, 607] on button "Cancel" at bounding box center [1042, 598] width 50 height 25
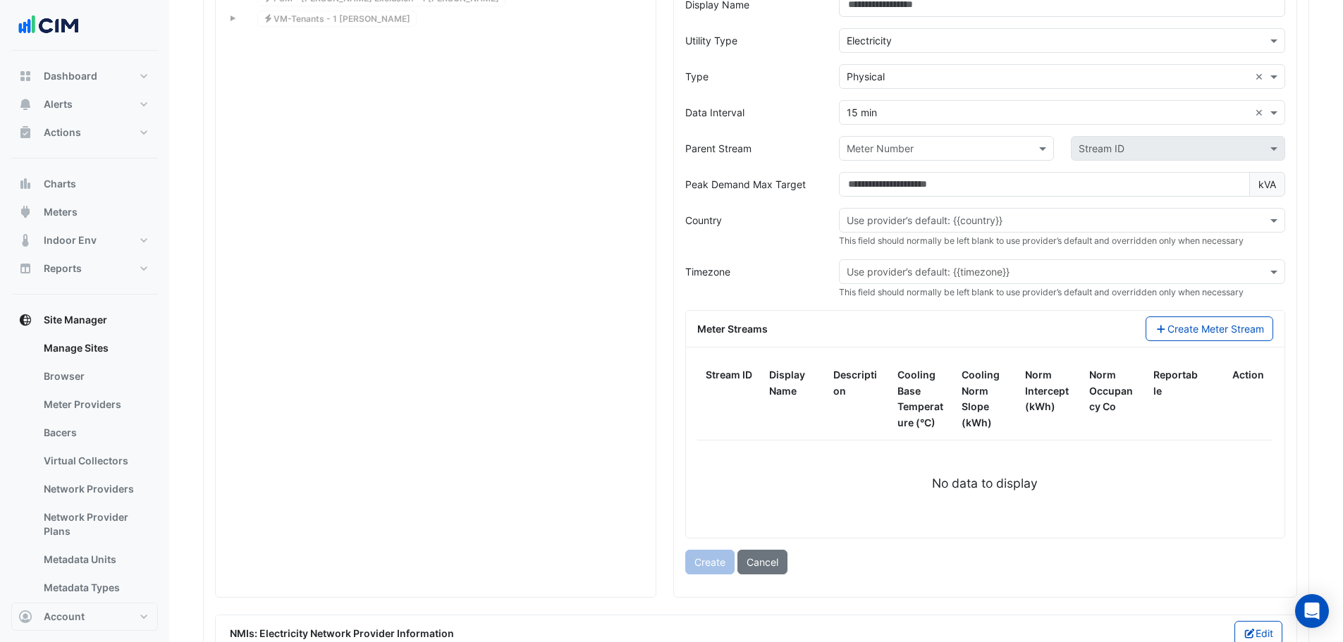
scroll to position [1551, 0]
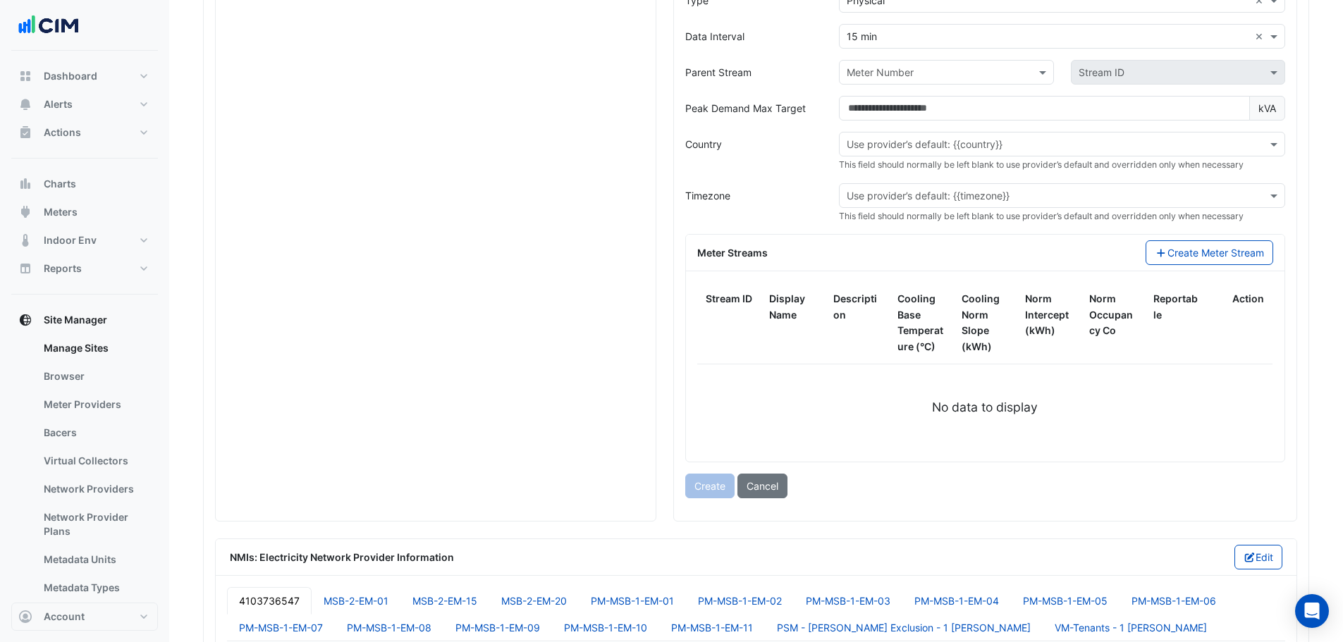
click at [810, 398] on div "No data to display" at bounding box center [985, 407] width 576 height 18
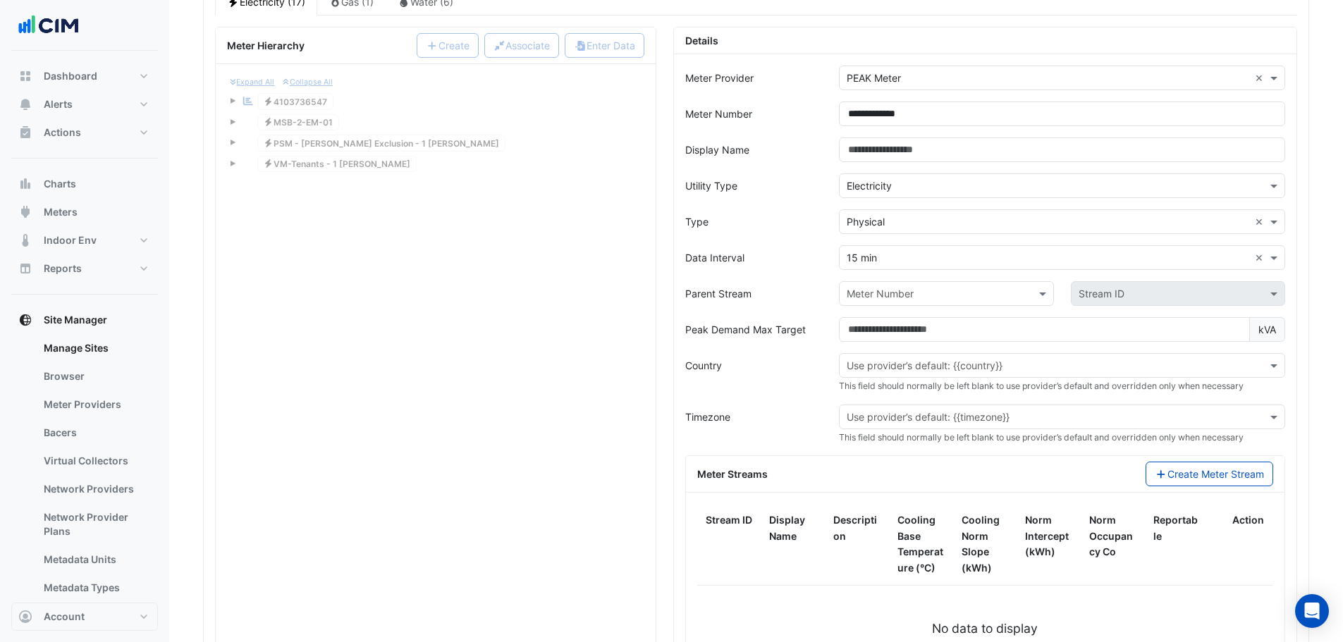
scroll to position [1198, 0]
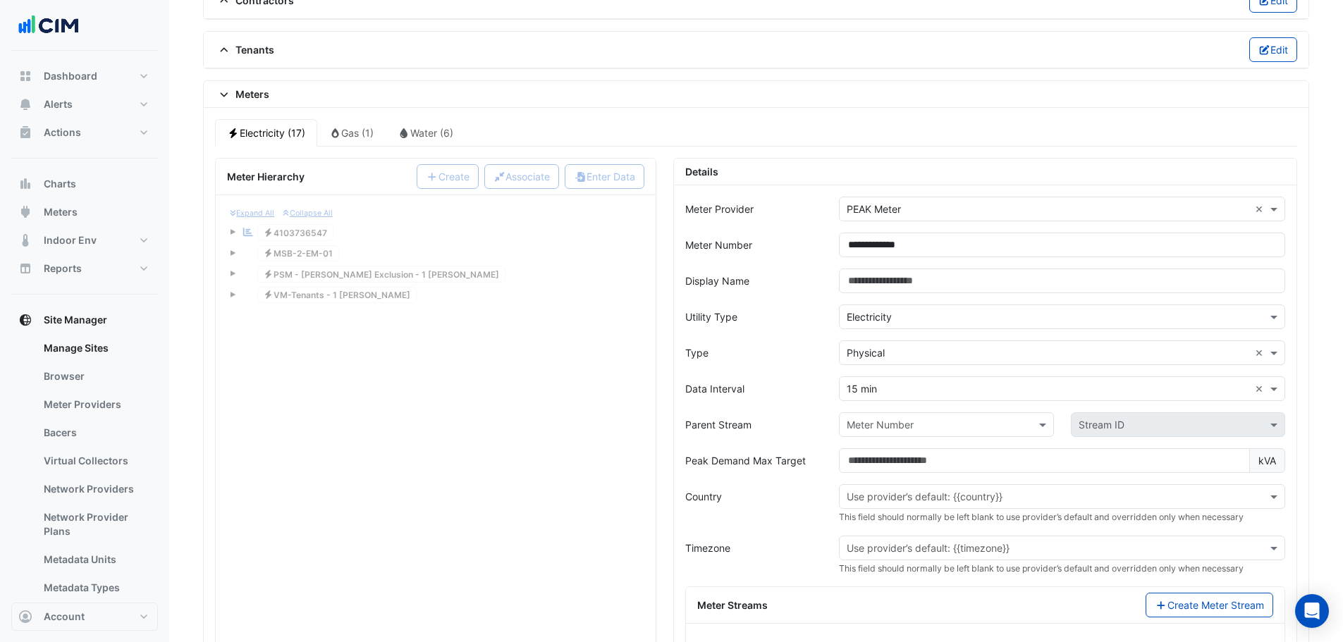
click at [883, 384] on input "text" at bounding box center [1048, 389] width 403 height 15
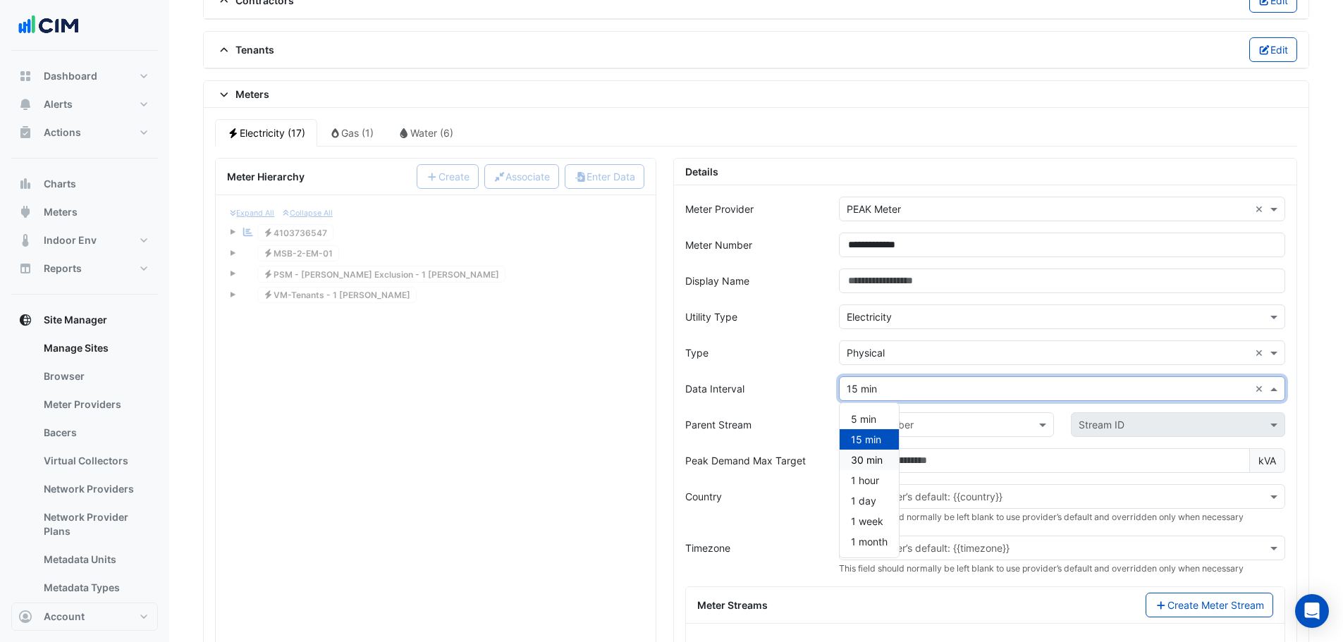
click at [880, 458] on span "30 min" at bounding box center [867, 460] width 32 height 12
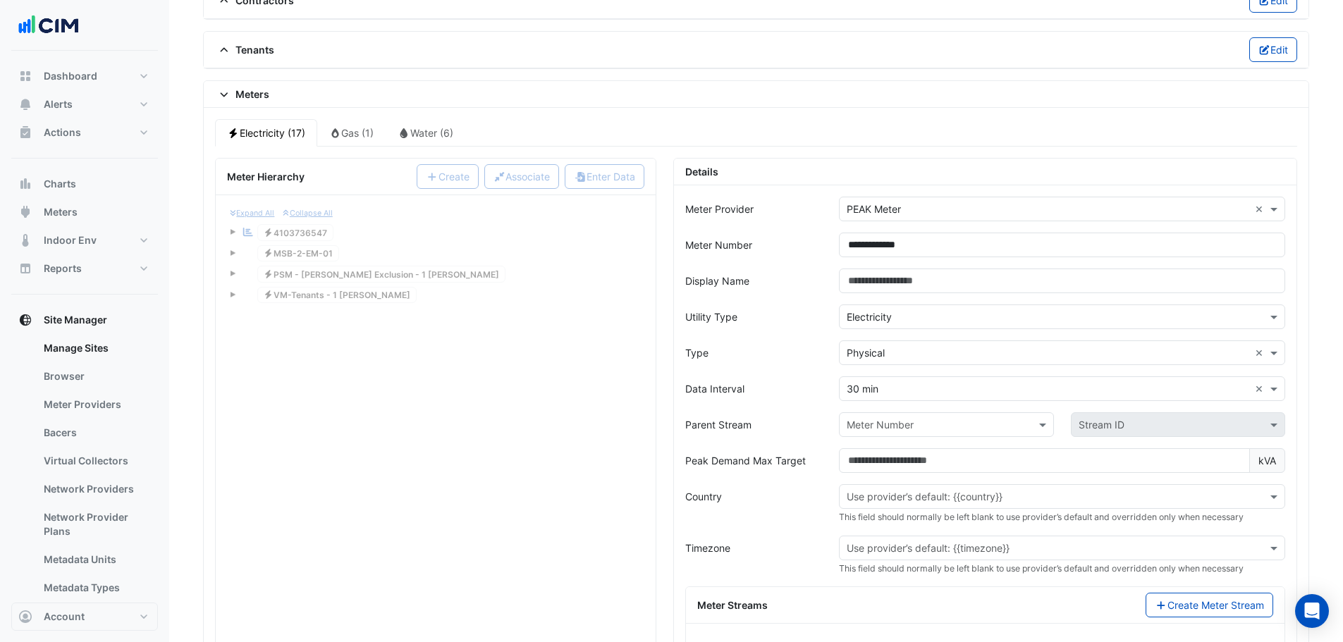
drag, startPoint x: 634, startPoint y: 442, endPoint x: 766, endPoint y: 420, distance: 134.3
click at [639, 442] on div "Expand All Collapse All Reportable Electricity 4103736547 Electricity MSB-2-EM-…" at bounding box center [436, 534] width 440 height 678
click at [888, 385] on input "text" at bounding box center [1048, 389] width 403 height 15
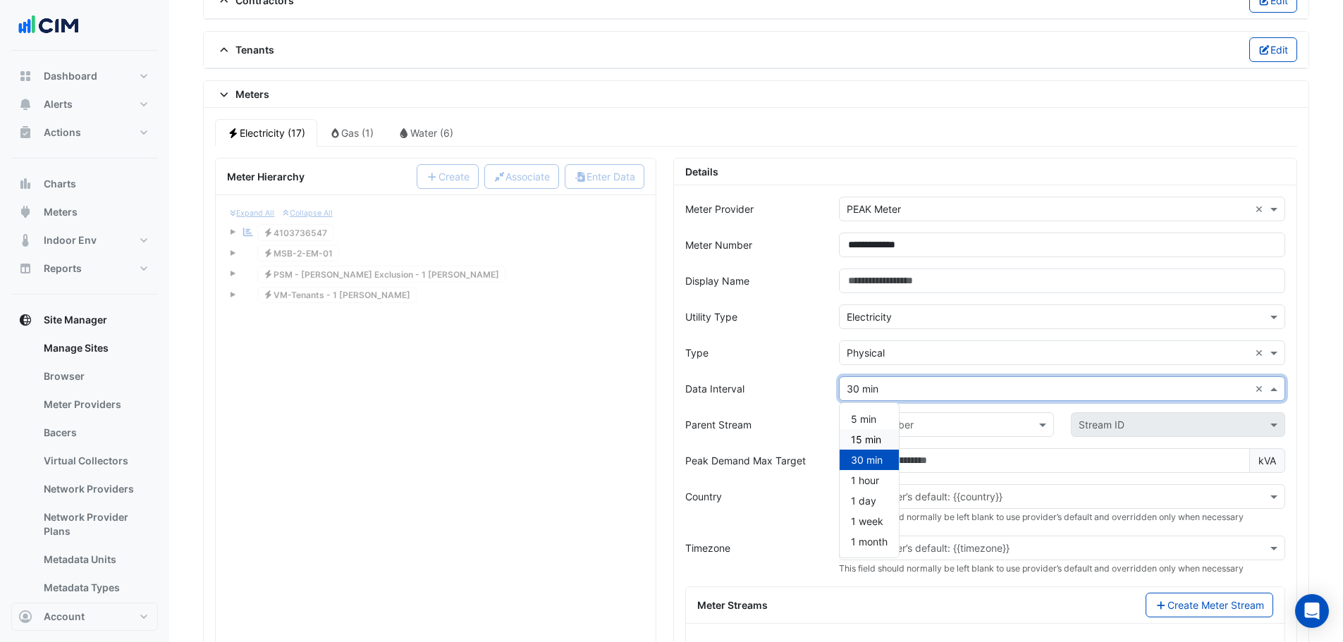
click at [864, 436] on span "15 min" at bounding box center [866, 440] width 30 height 12
drag, startPoint x: 637, startPoint y: 423, endPoint x: 649, endPoint y: 424, distance: 12.8
click at [637, 423] on div "Expand All Collapse All Reportable Electricity 4103736547 Electricity MSB-2-EM-…" at bounding box center [436, 534] width 440 height 678
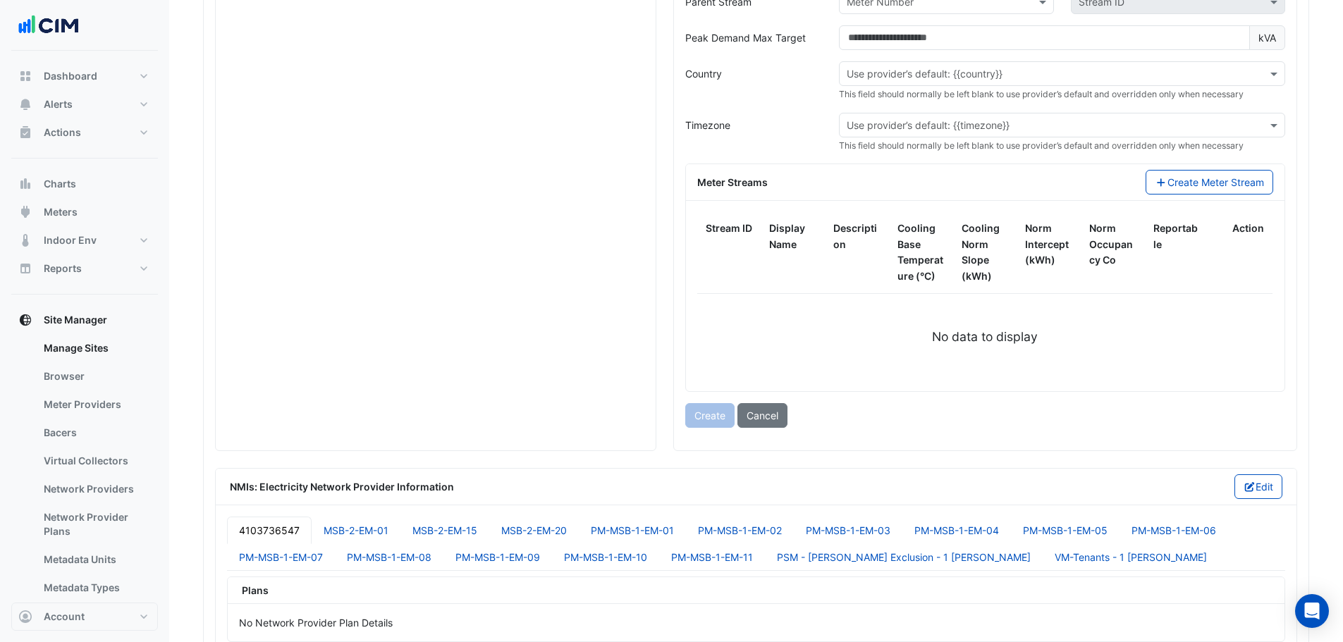
scroll to position [1833, 0]
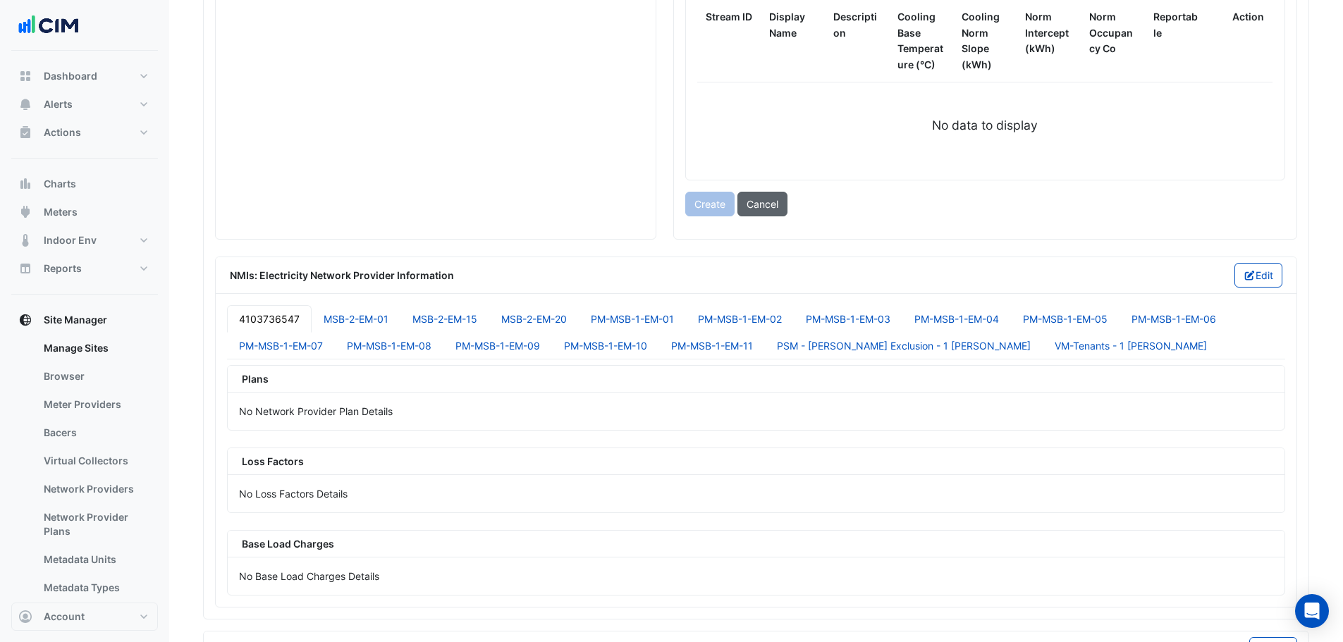
drag, startPoint x: 752, startPoint y: 196, endPoint x: 760, endPoint y: 203, distance: 10.5
click at [755, 197] on button "Cancel" at bounding box center [762, 204] width 50 height 25
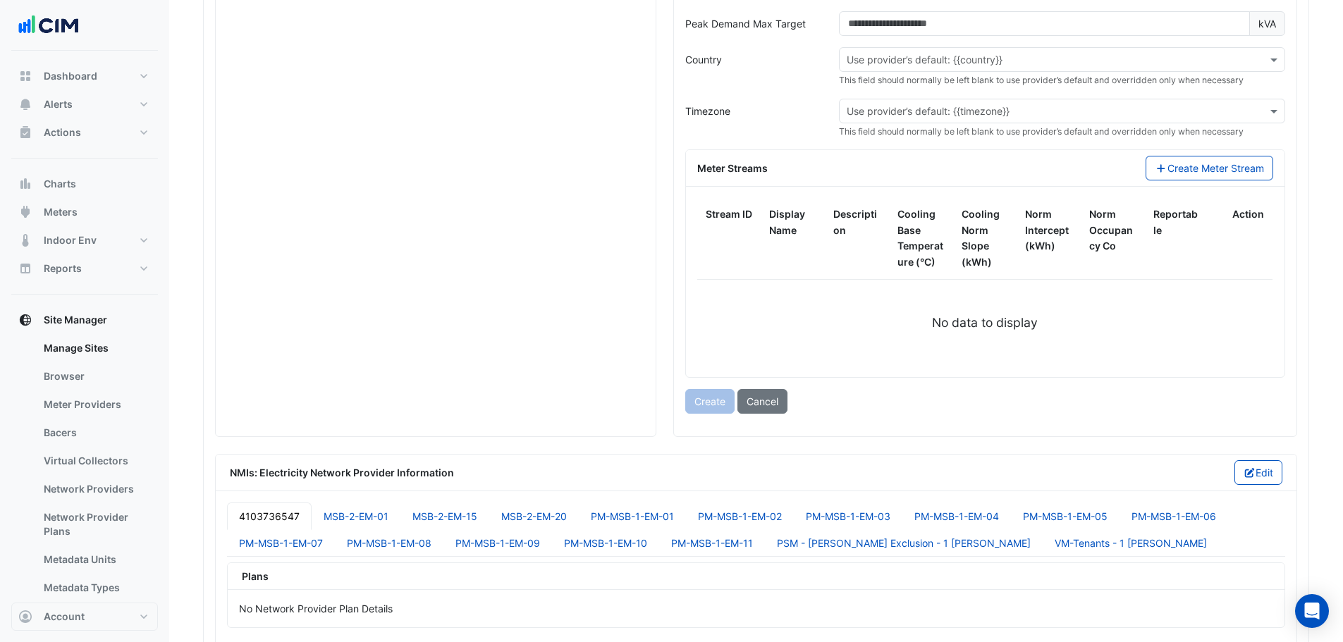
scroll to position [1551, 0]
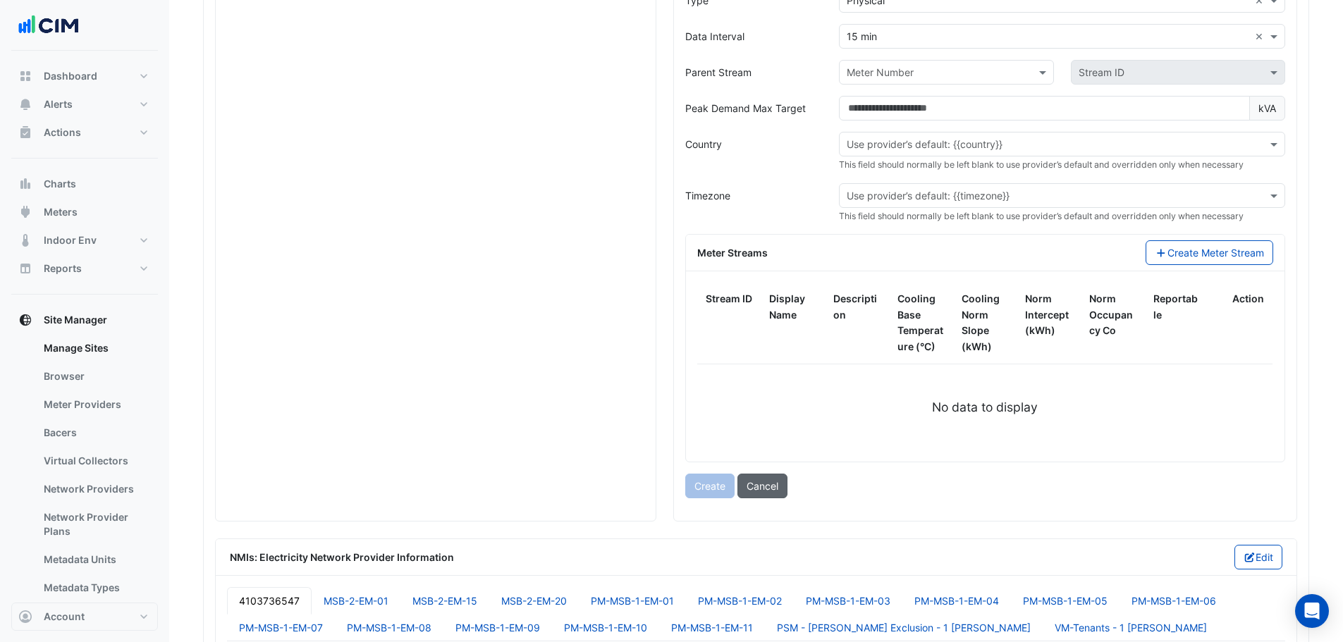
click at [770, 490] on button "Cancel" at bounding box center [762, 486] width 50 height 25
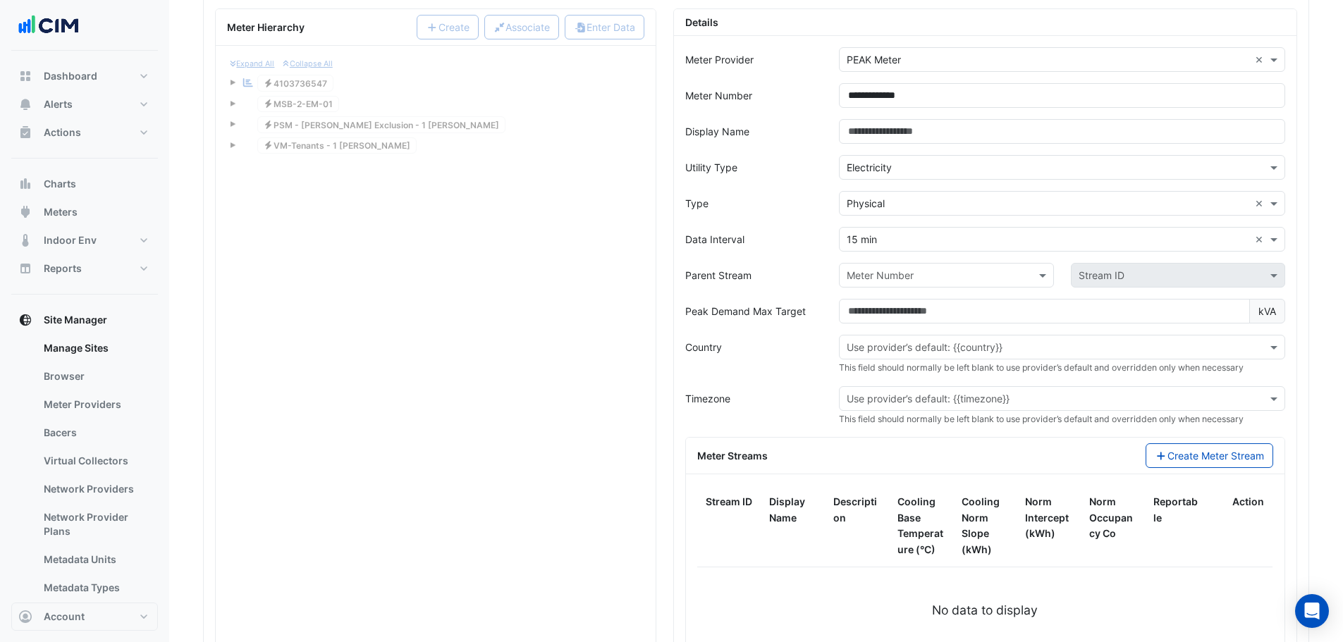
scroll to position [1480, 0]
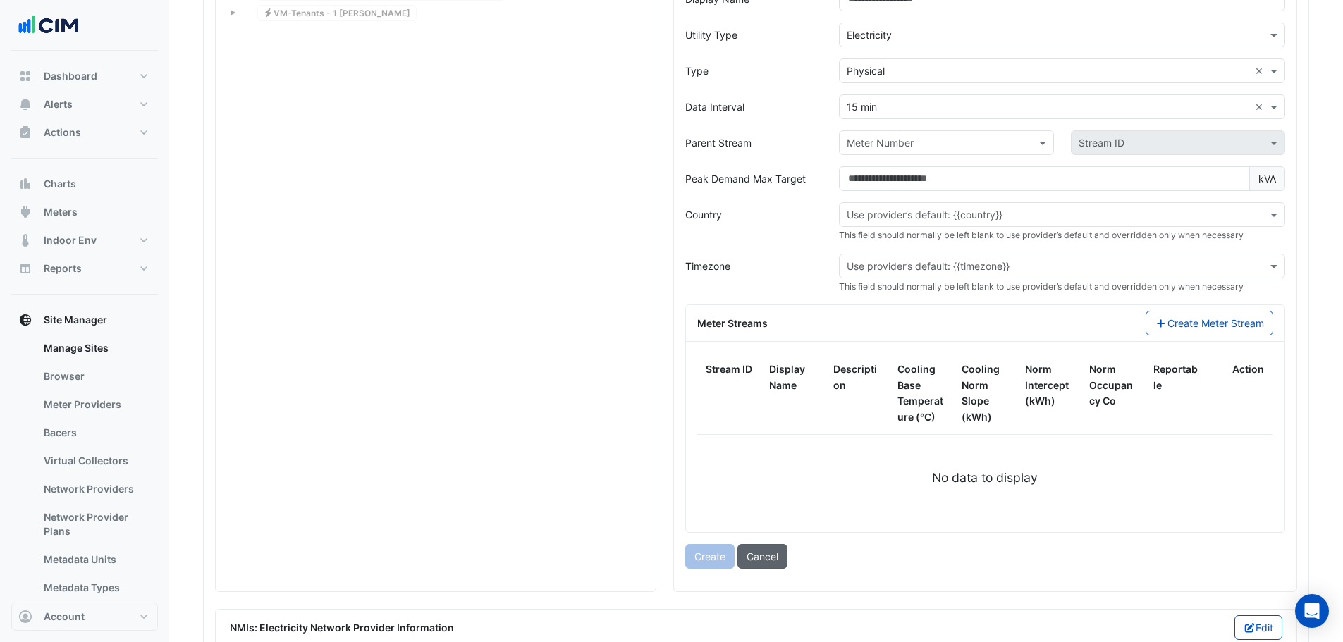
click at [768, 563] on button "Cancel" at bounding box center [762, 556] width 50 height 25
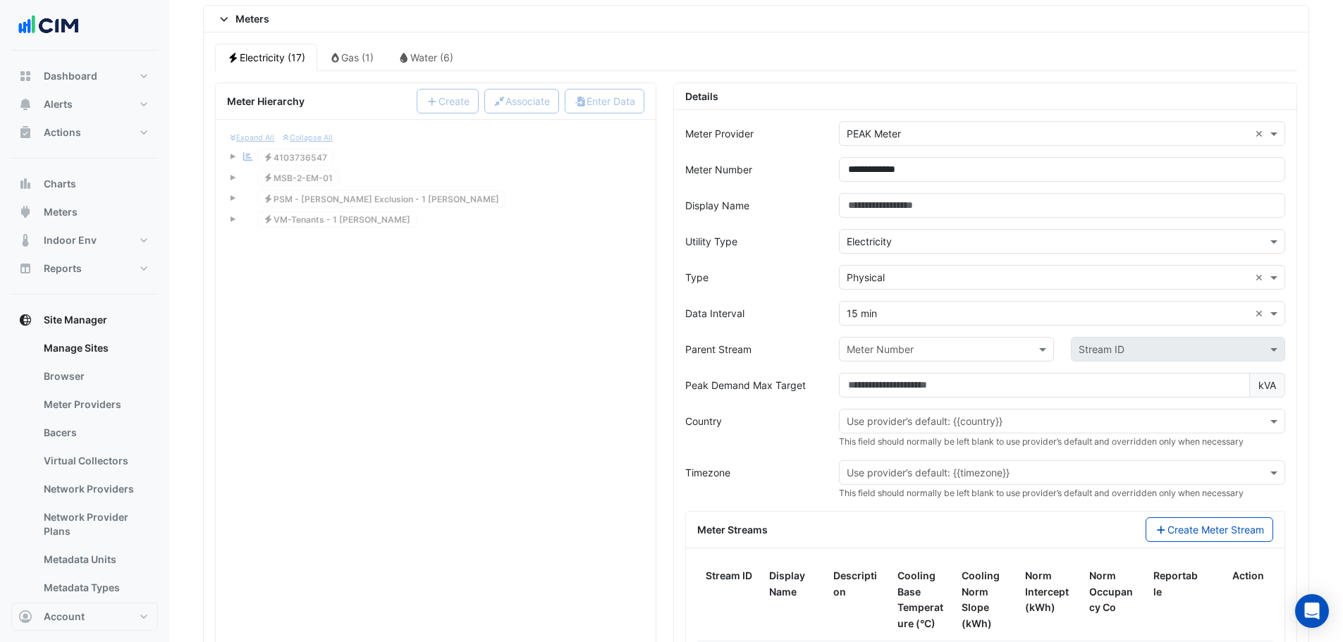
scroll to position [1128, 0]
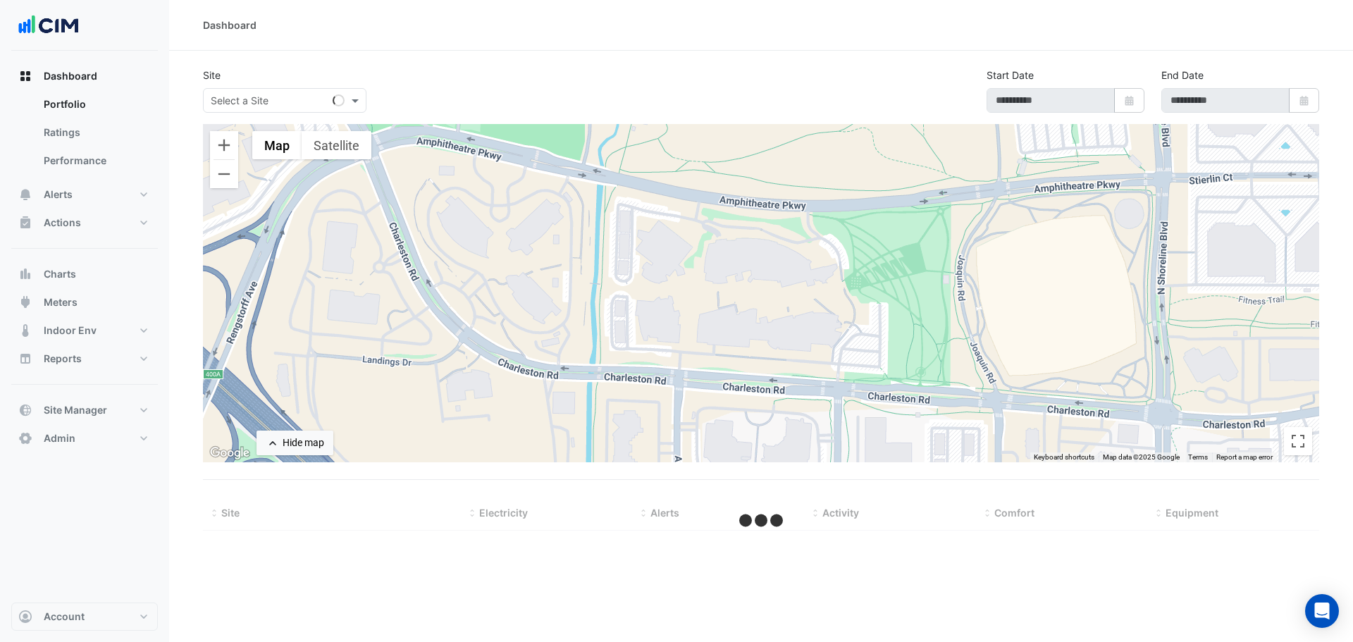
select select "***"
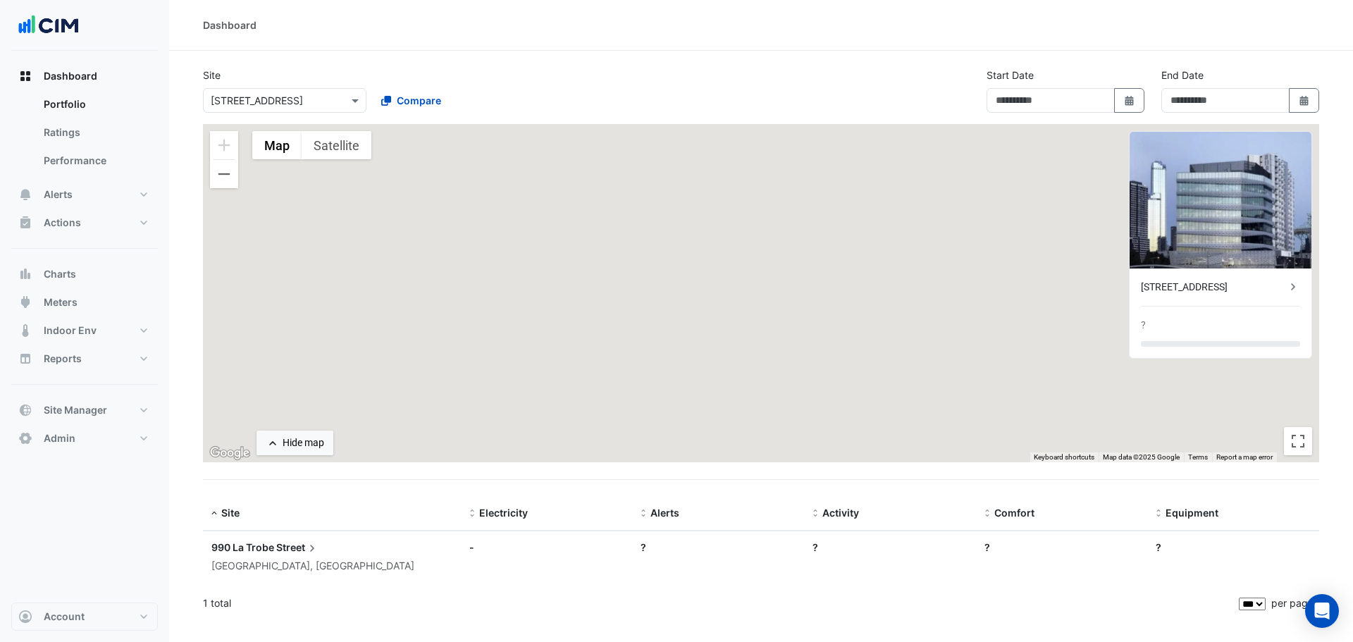
type input "**********"
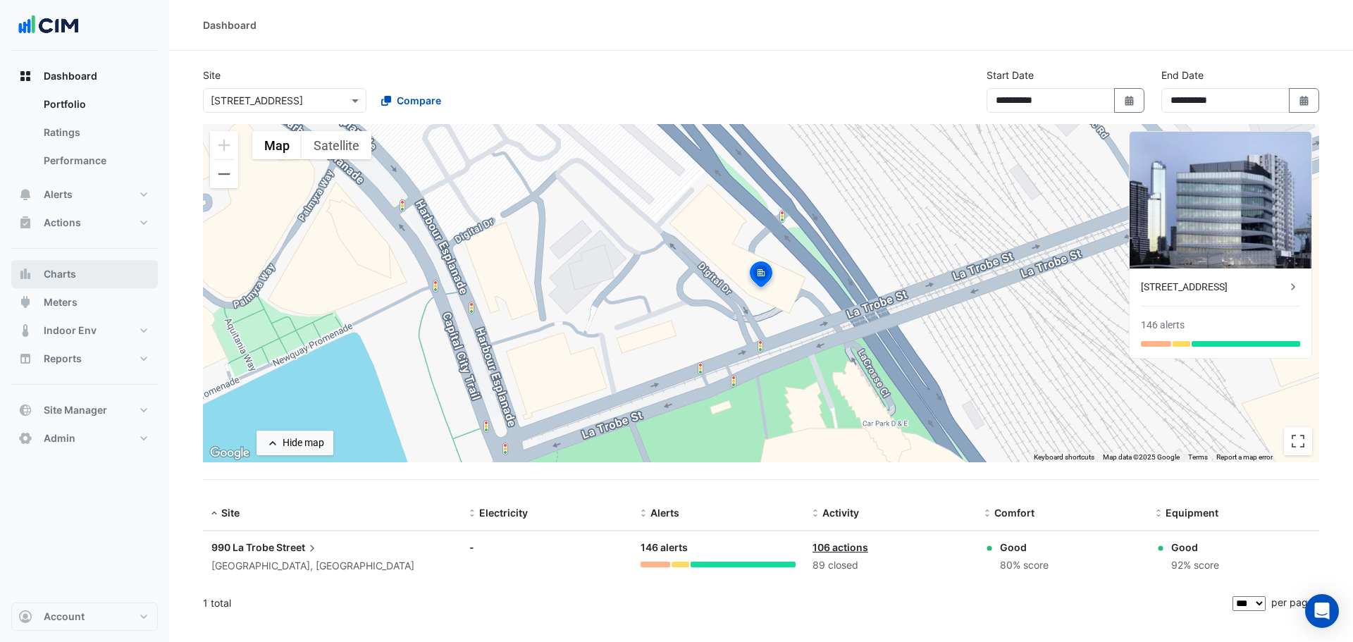
click at [84, 275] on button "Charts" at bounding box center [84, 274] width 147 height 28
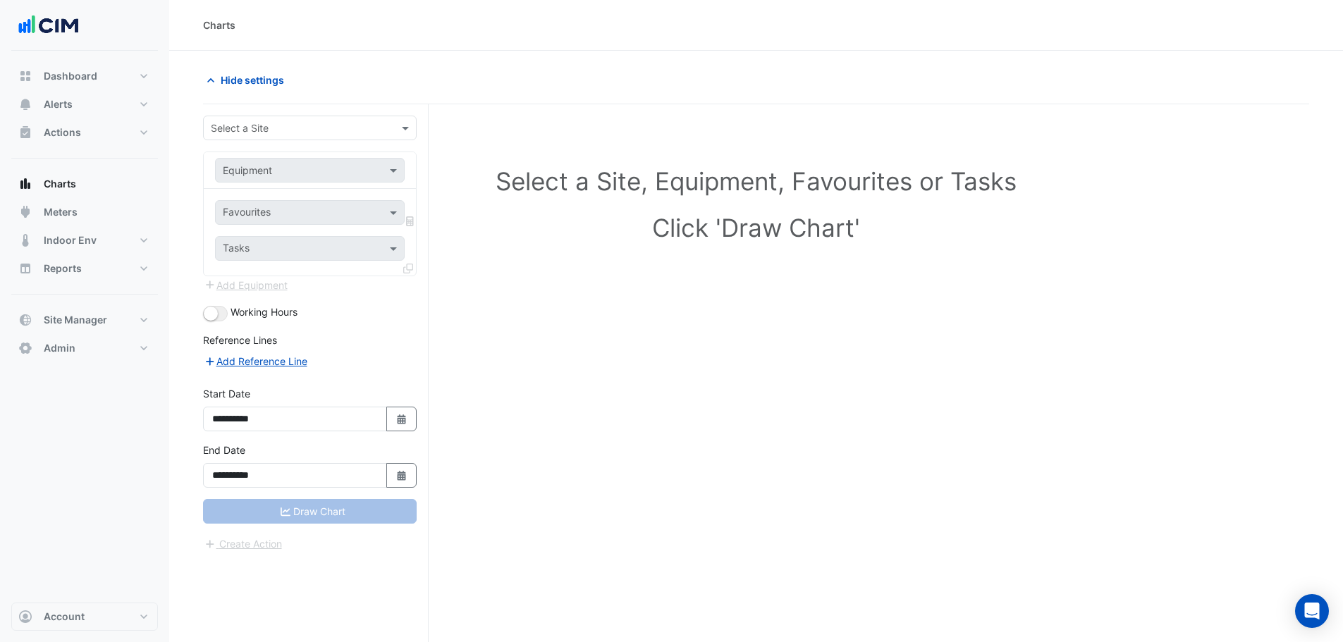
click at [332, 128] on input "text" at bounding box center [296, 128] width 170 height 15
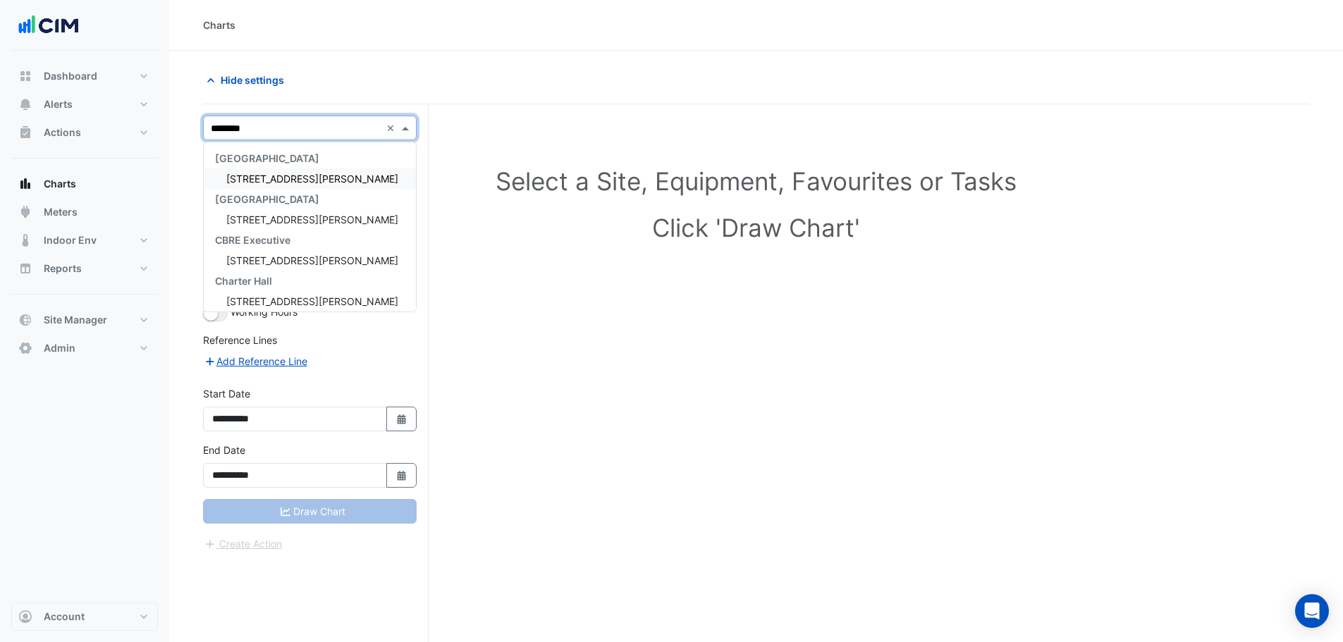
type input "*********"
click at [293, 165] on div "[GEOGRAPHIC_DATA]" at bounding box center [310, 158] width 212 height 20
click at [293, 181] on span "[STREET_ADDRESS][PERSON_NAME]" at bounding box center [312, 179] width 172 height 12
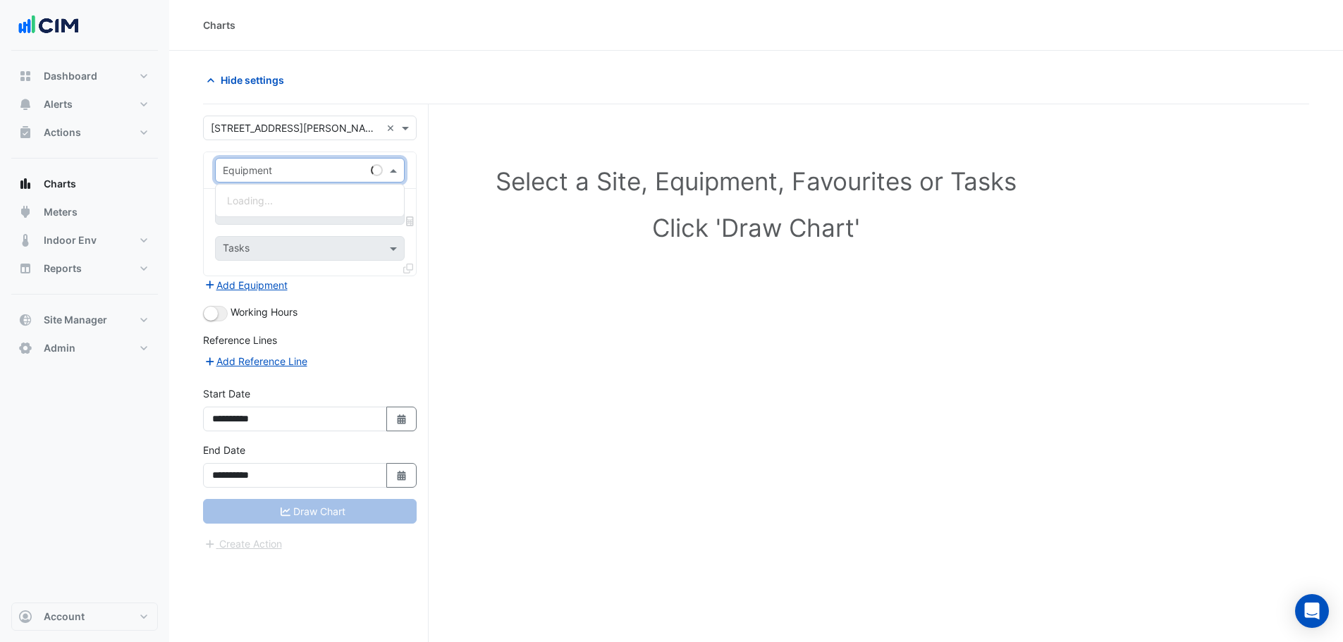
click at [288, 168] on input "text" at bounding box center [296, 171] width 146 height 15
type input "*****"
click at [301, 193] on div "PSM-MSB2-DB-SOLAR" at bounding box center [310, 200] width 188 height 20
click at [309, 207] on input "text" at bounding box center [294, 214] width 142 height 15
click at [312, 245] on span "Actual Energy Generation - Plantroom, Plantroom" at bounding box center [340, 243] width 226 height 12
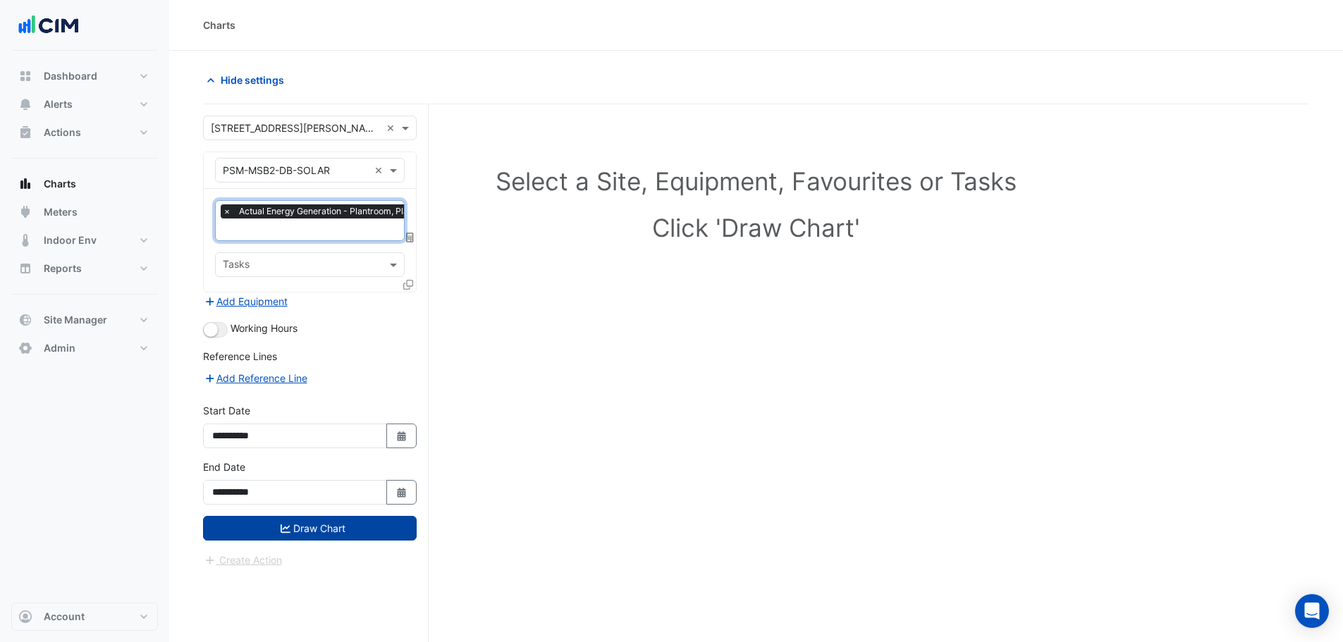
click at [305, 525] on button "Draw Chart" at bounding box center [310, 528] width 214 height 25
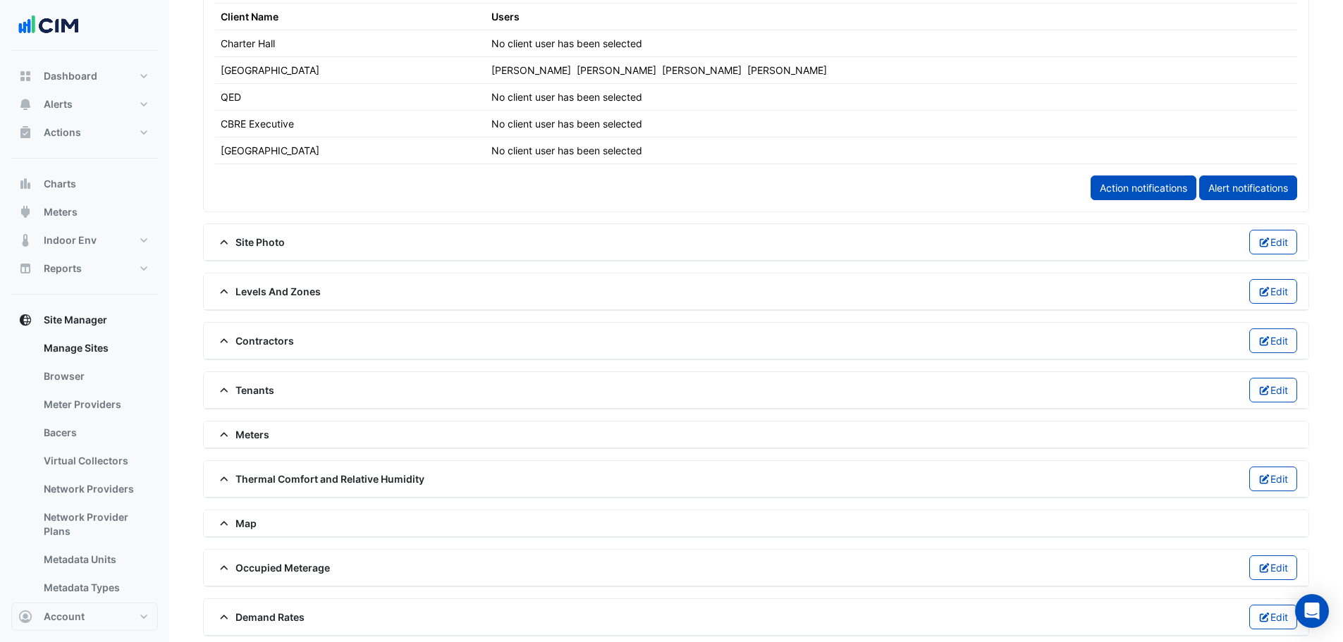
scroll to position [962, 0]
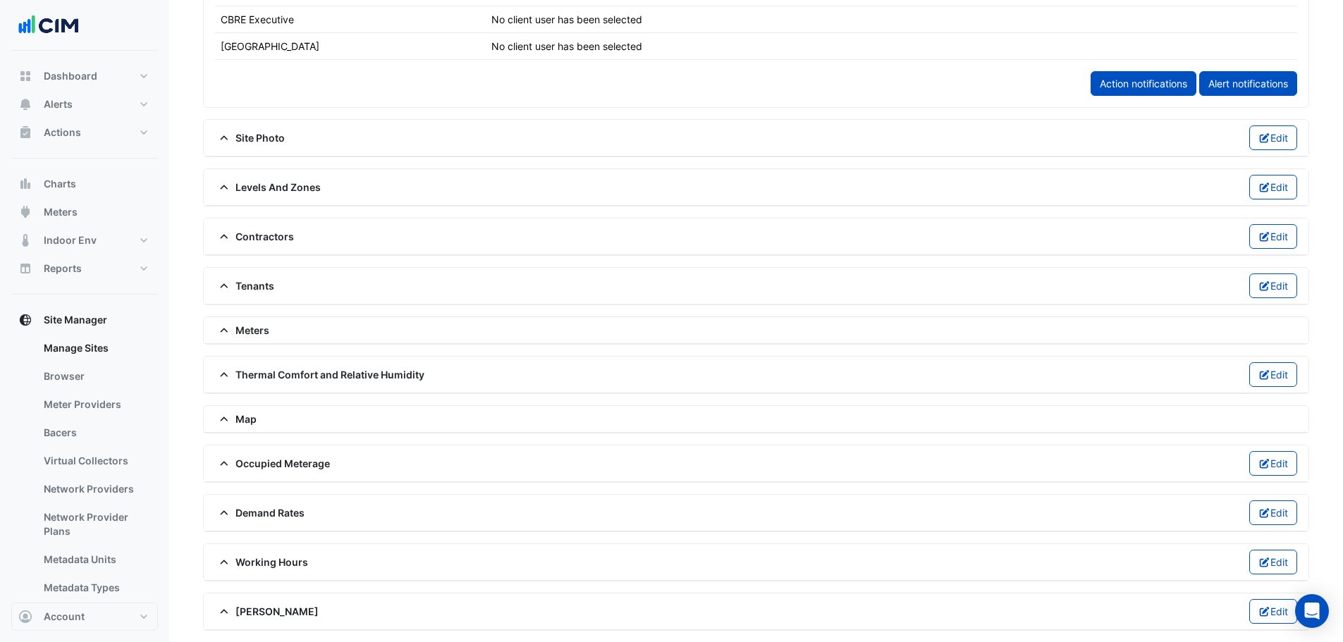
click at [256, 324] on span "Meters" at bounding box center [242, 330] width 54 height 15
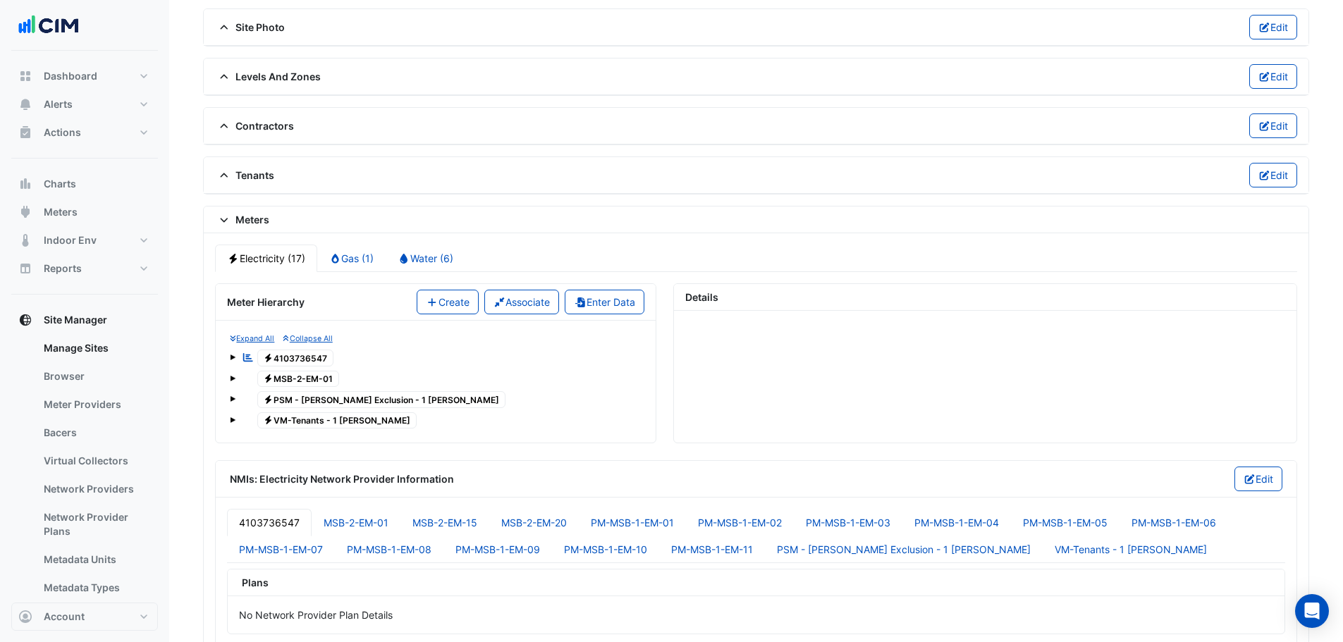
scroll to position [1103, 0]
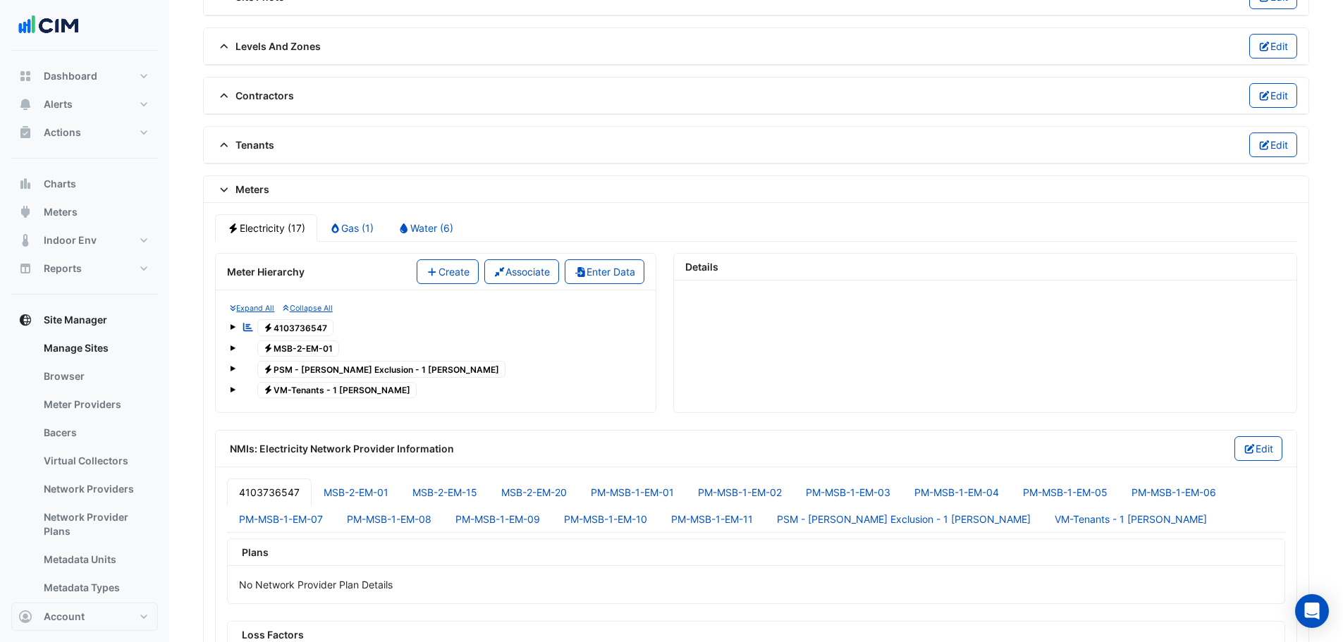
click at [233, 367] on span at bounding box center [233, 369] width 6 height 6
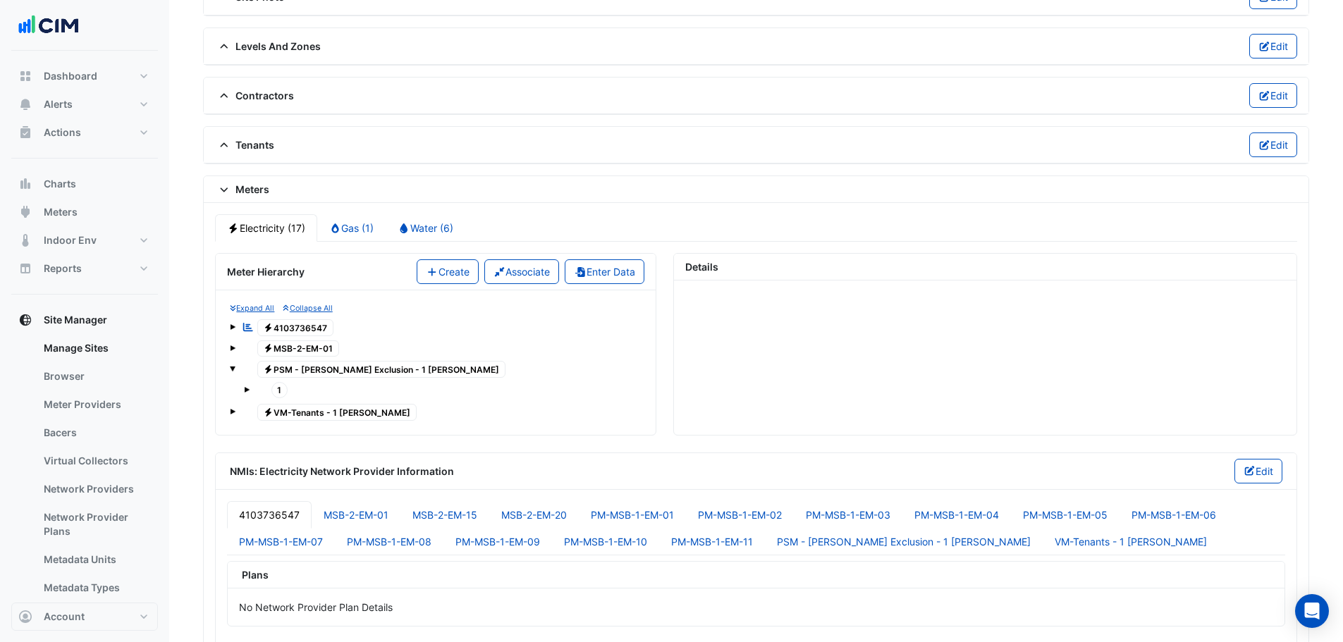
click at [247, 389] on span at bounding box center [247, 390] width 6 height 6
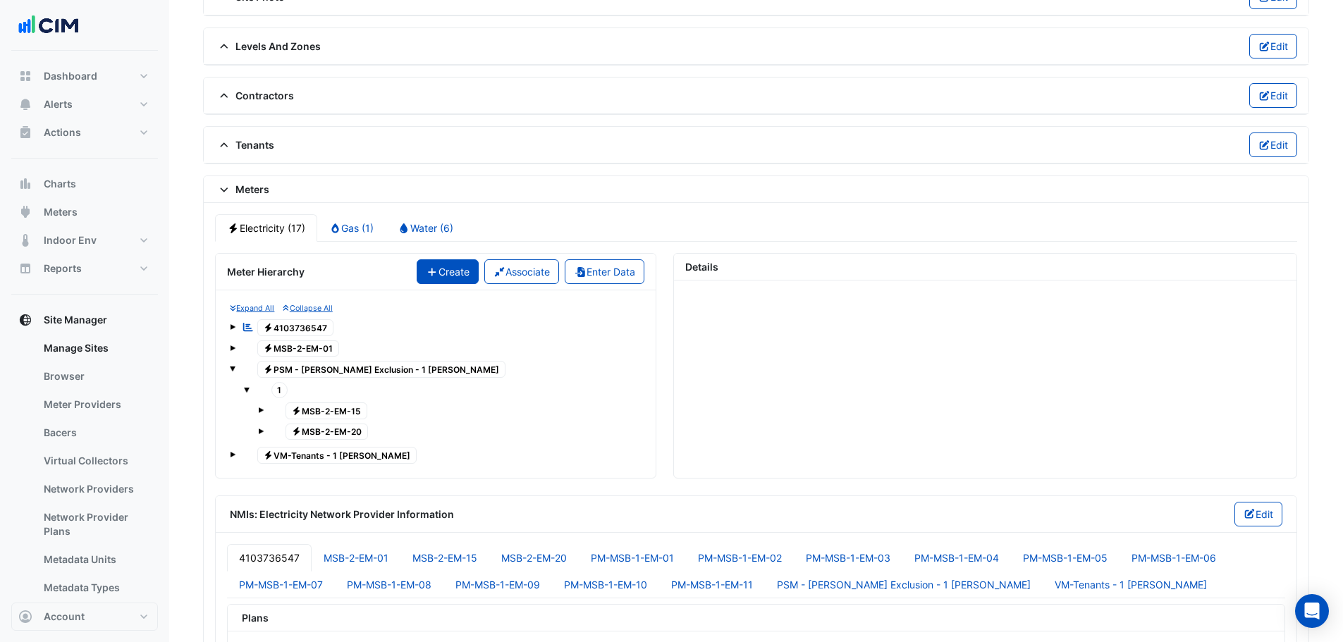
click at [458, 275] on button "Create" at bounding box center [448, 271] width 62 height 25
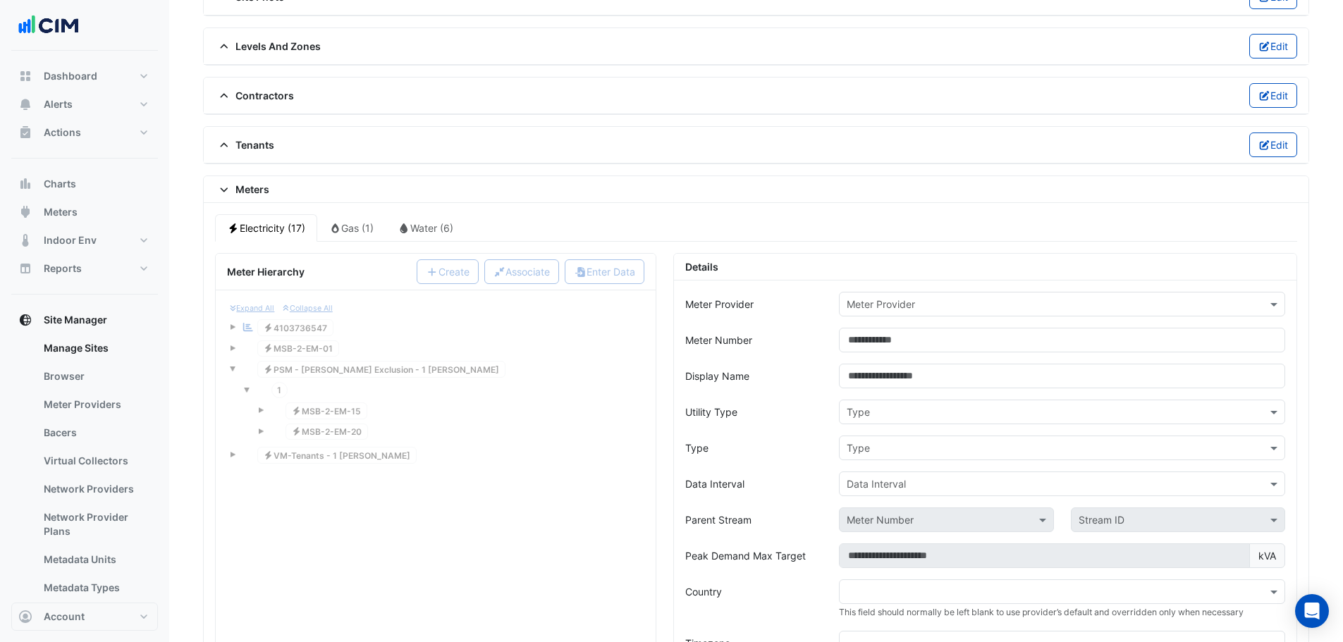
click at [878, 297] on input "text" at bounding box center [1048, 304] width 403 height 15
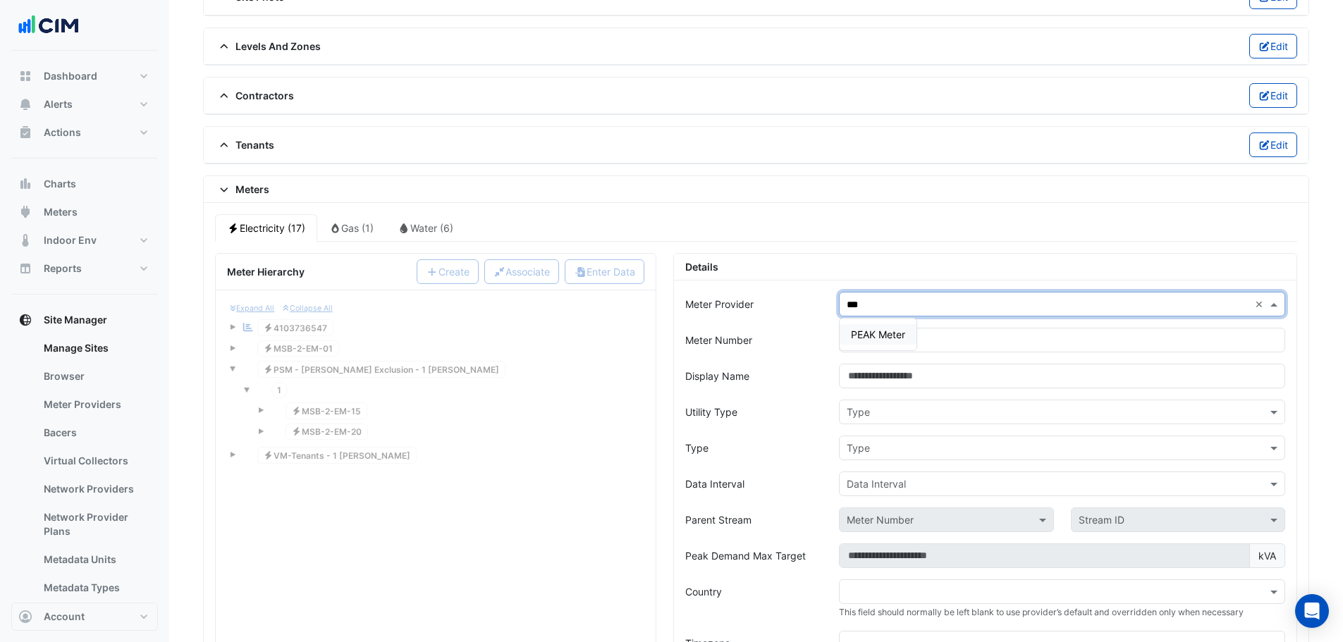
type input "****"
click at [884, 338] on span "PEAK Meter" at bounding box center [878, 335] width 54 height 12
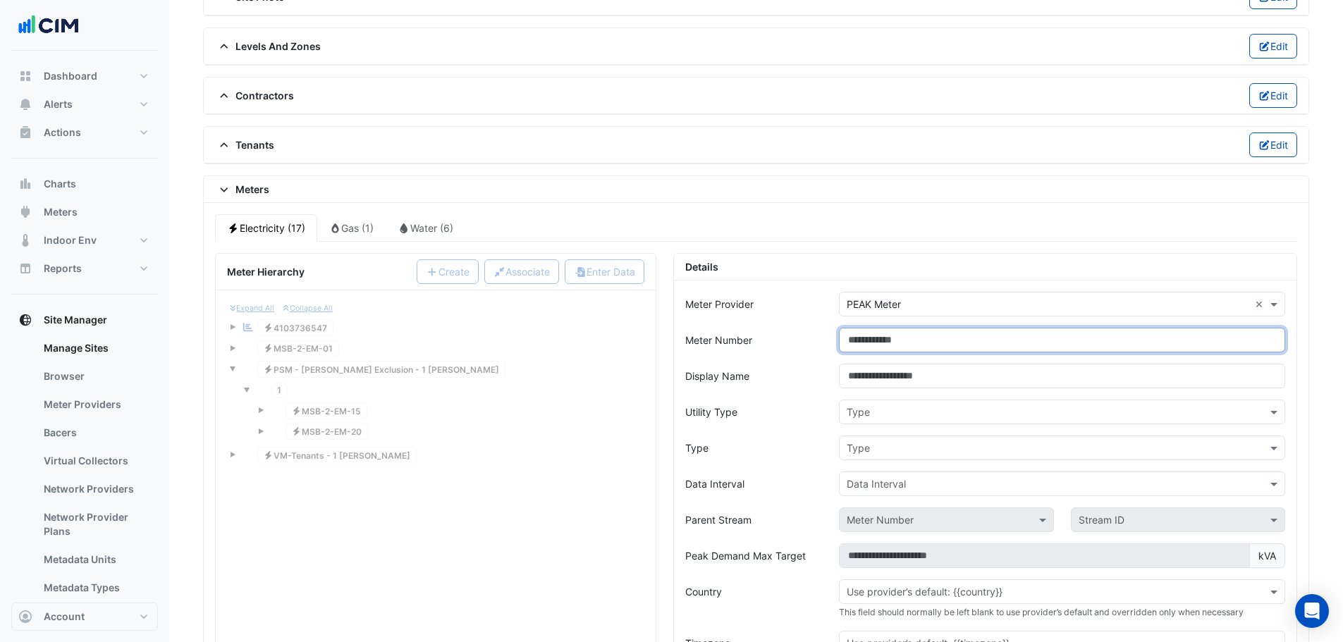
drag, startPoint x: 885, startPoint y: 343, endPoint x: 877, endPoint y: 337, distance: 10.6
click at [888, 344] on input "Meter Number" at bounding box center [1062, 340] width 446 height 25
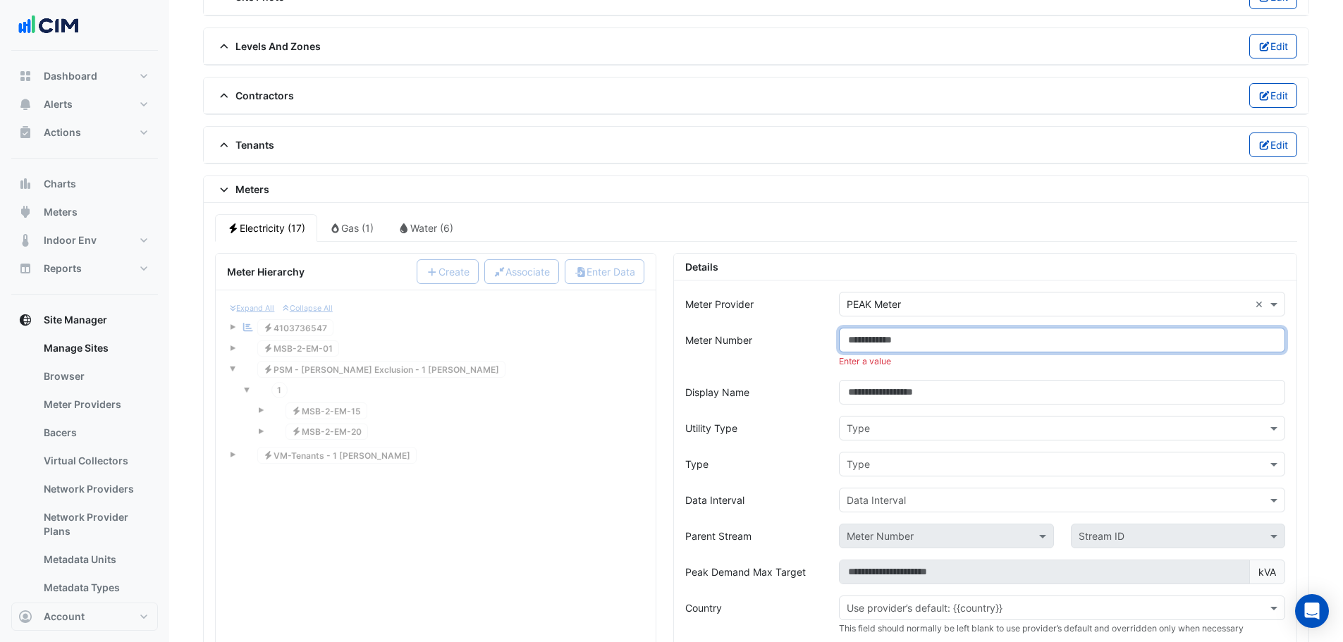
click at [880, 345] on input "Meter Number" at bounding box center [1062, 340] width 446 height 25
paste input "**********"
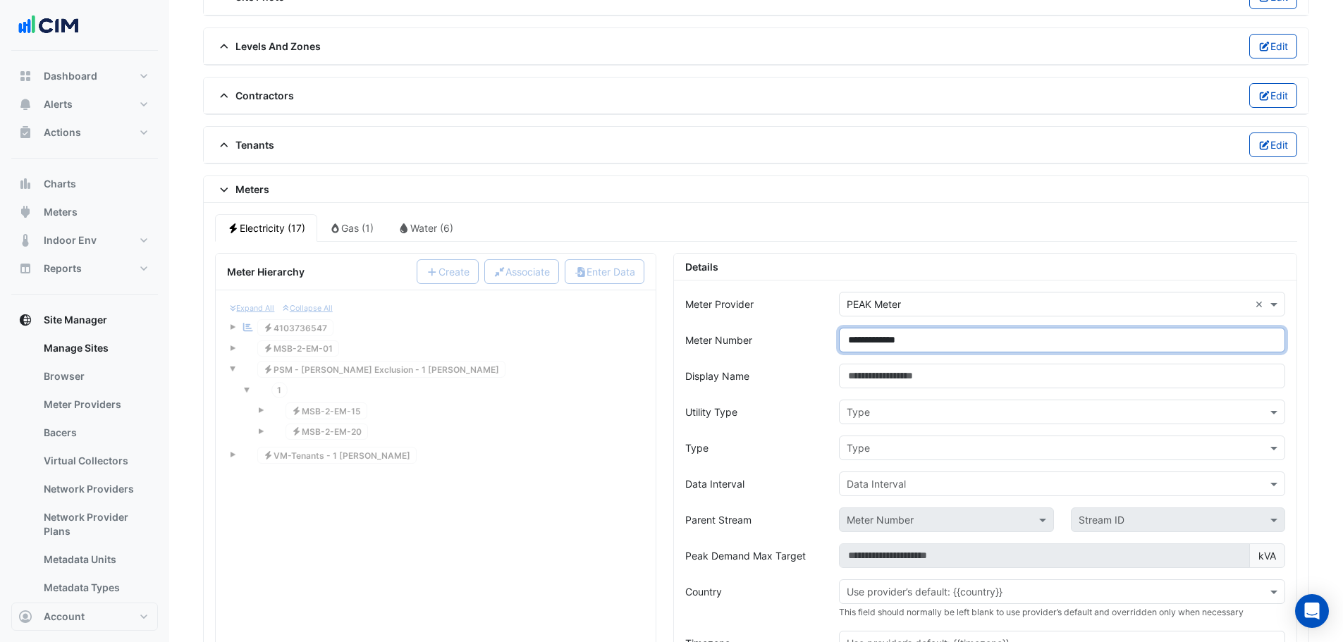
type input "**********"
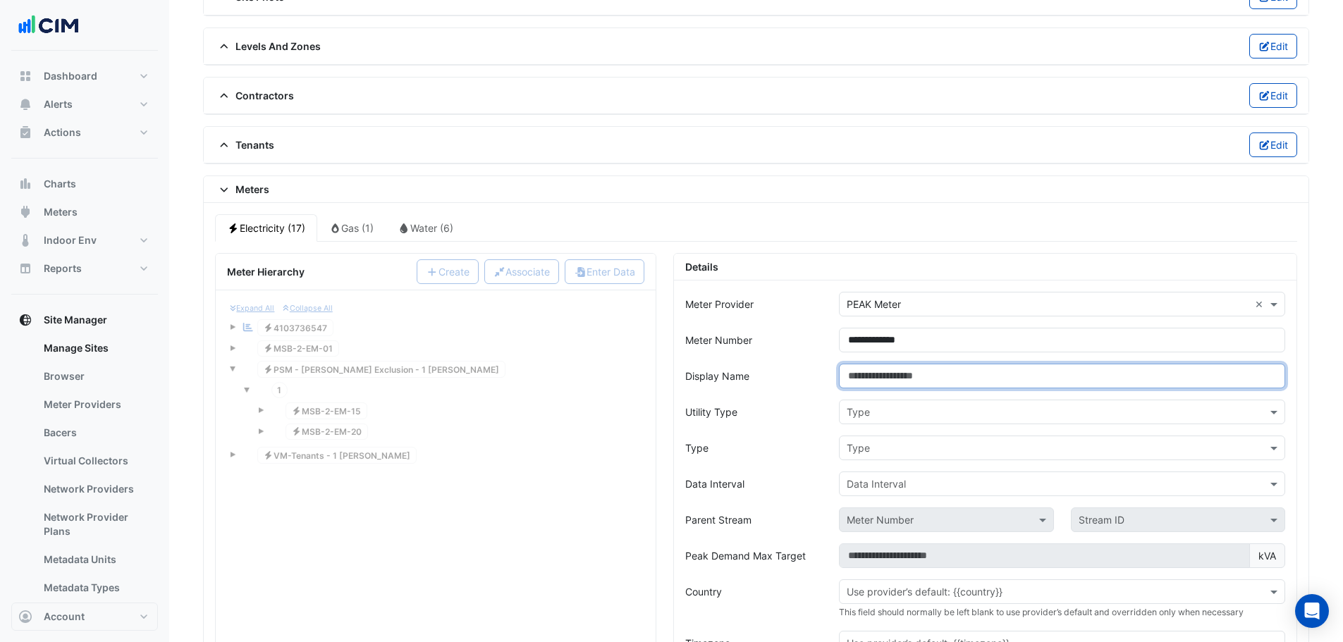
click at [897, 376] on input "Display Name" at bounding box center [1062, 376] width 446 height 25
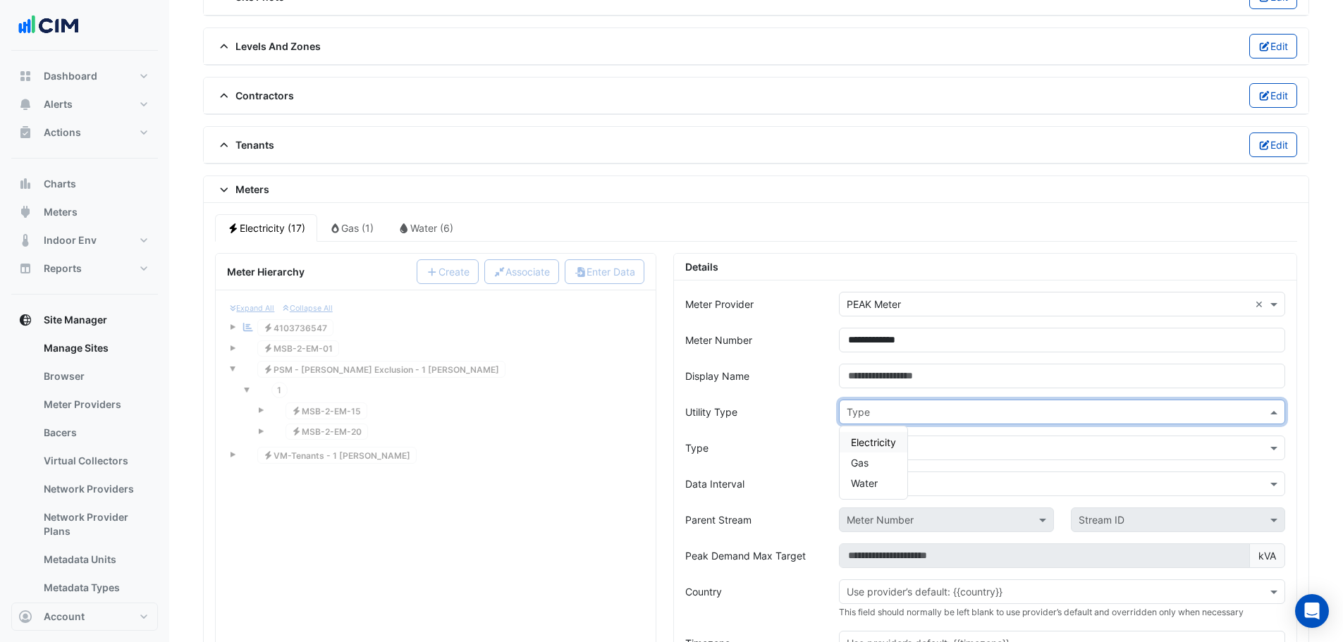
click at [873, 407] on input "text" at bounding box center [1048, 412] width 403 height 15
click at [875, 442] on span "Electricity" at bounding box center [873, 442] width 45 height 12
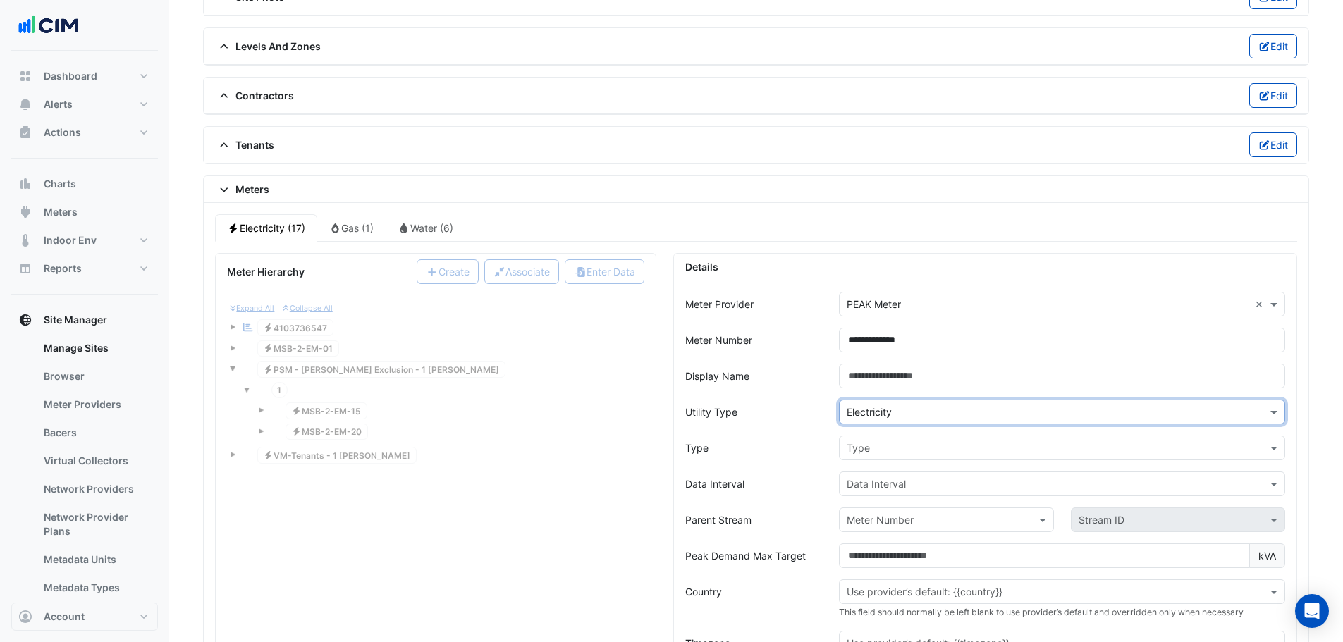
click at [864, 455] on input "text" at bounding box center [1048, 448] width 403 height 15
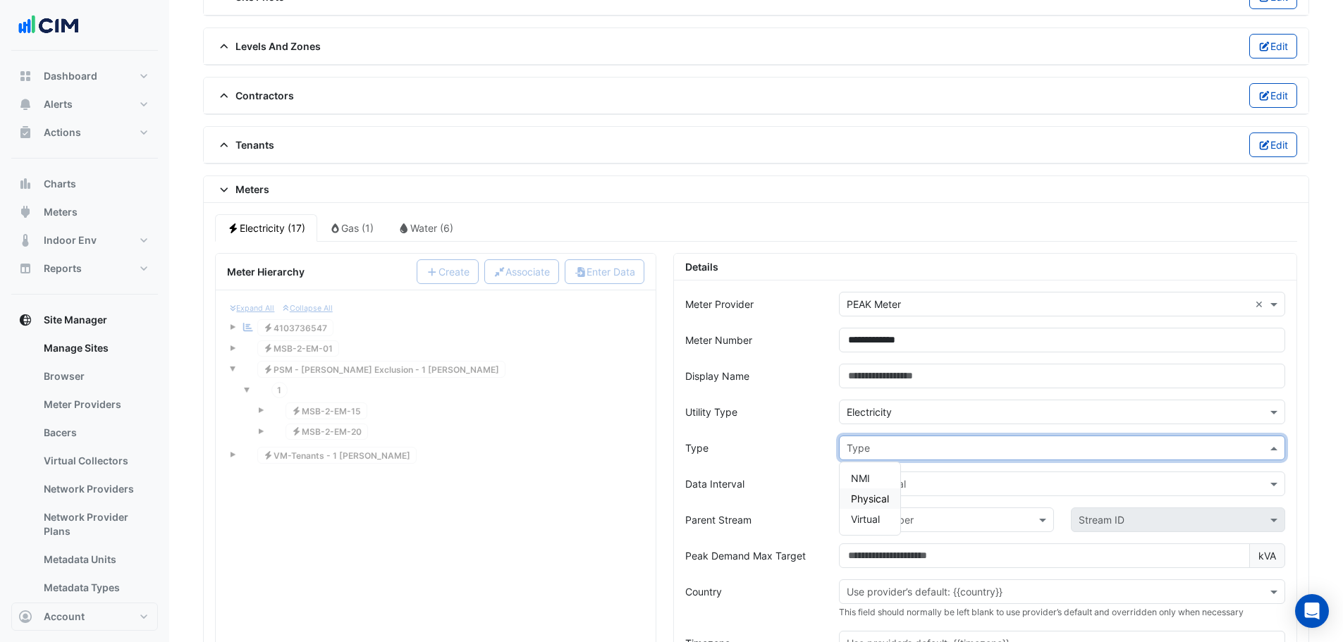
click at [870, 498] on span "Physical" at bounding box center [870, 499] width 38 height 12
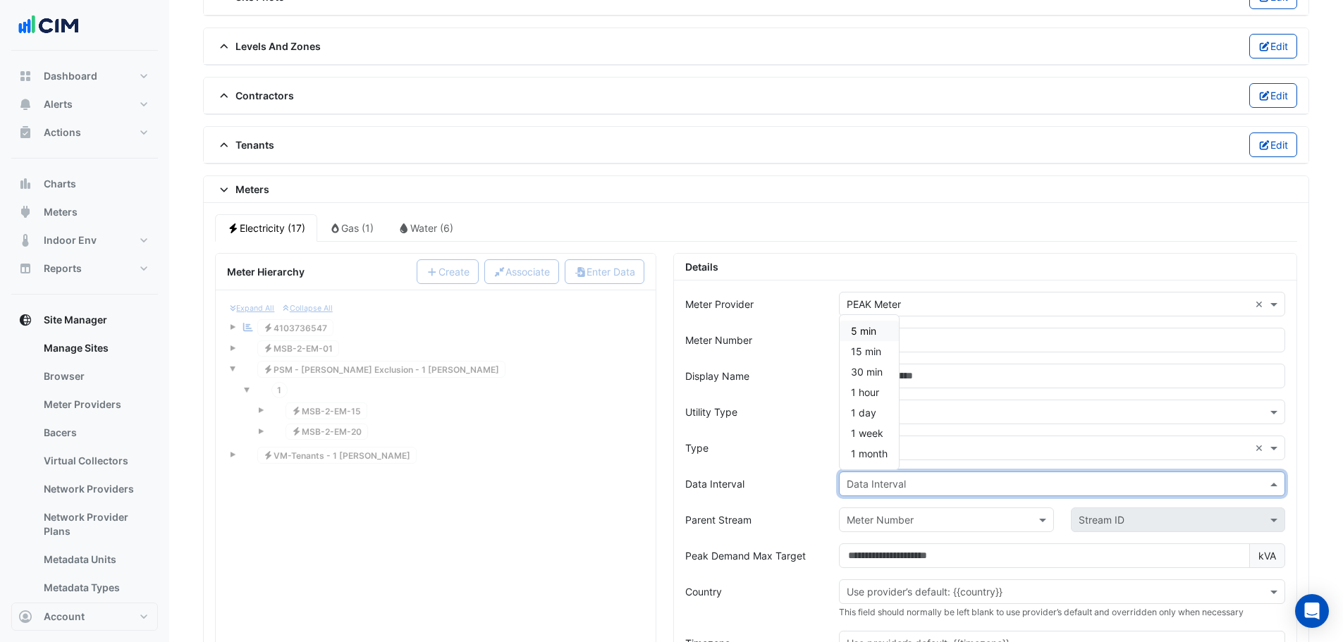
click at [861, 484] on input "text" at bounding box center [1048, 484] width 403 height 15
click at [869, 350] on span "15 min" at bounding box center [866, 351] width 30 height 12
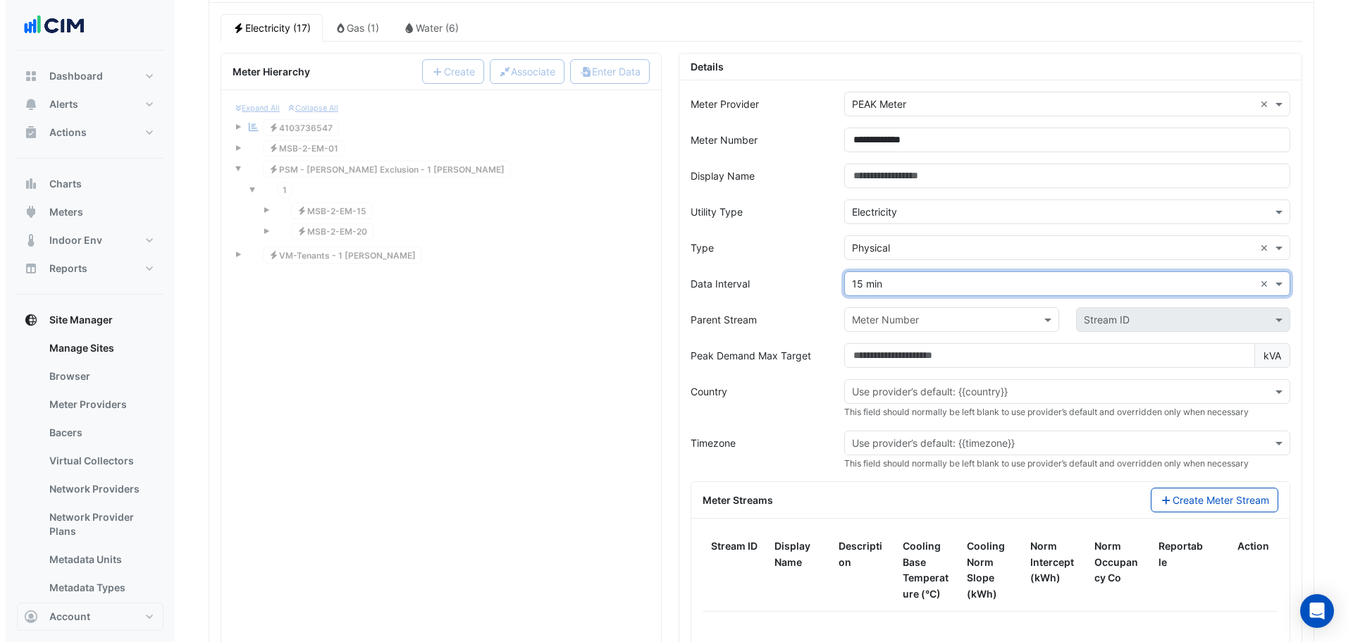
scroll to position [1385, 0]
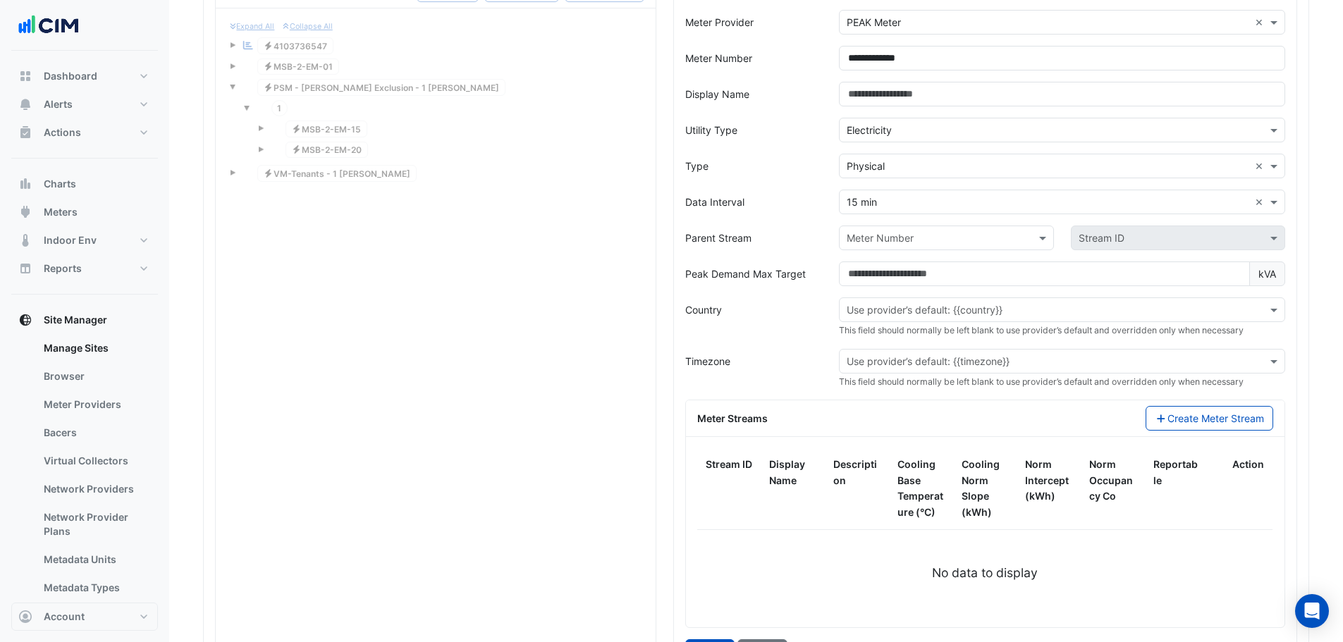
click at [809, 396] on form "**********" at bounding box center [985, 337] width 600 height 654
click at [1164, 423] on button "Create Meter Stream" at bounding box center [1210, 418] width 128 height 25
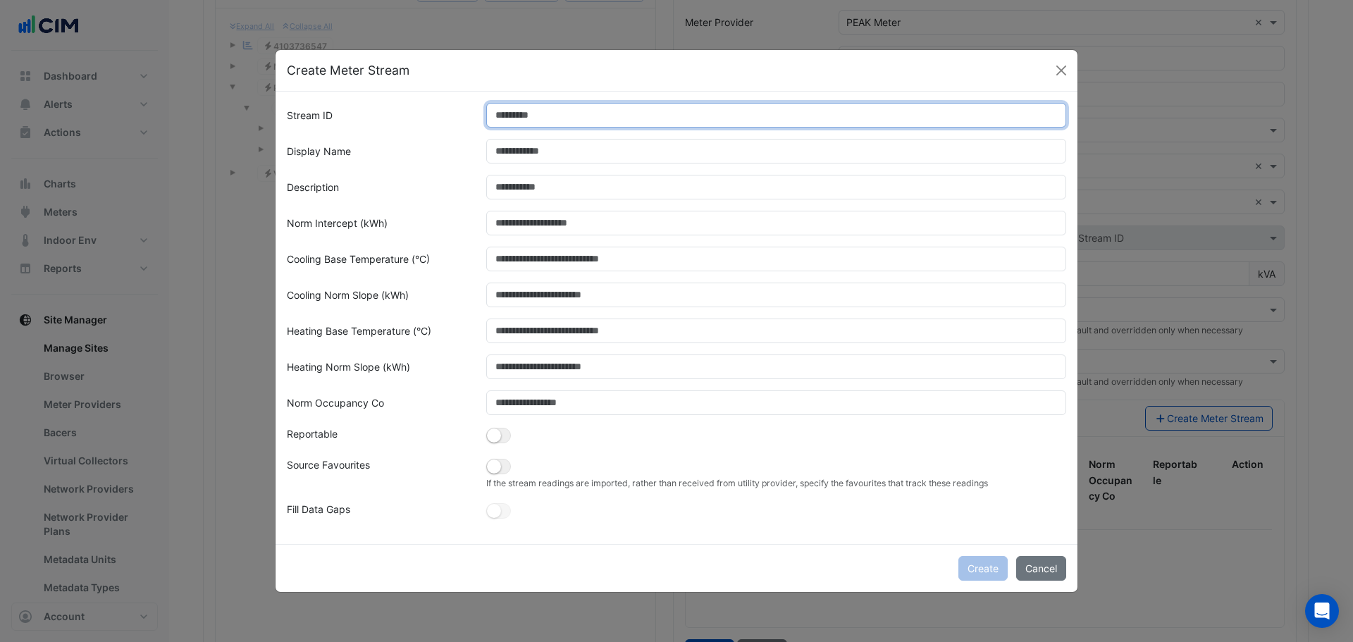
click at [566, 111] on input "Stream ID" at bounding box center [776, 115] width 581 height 25
type input "*"
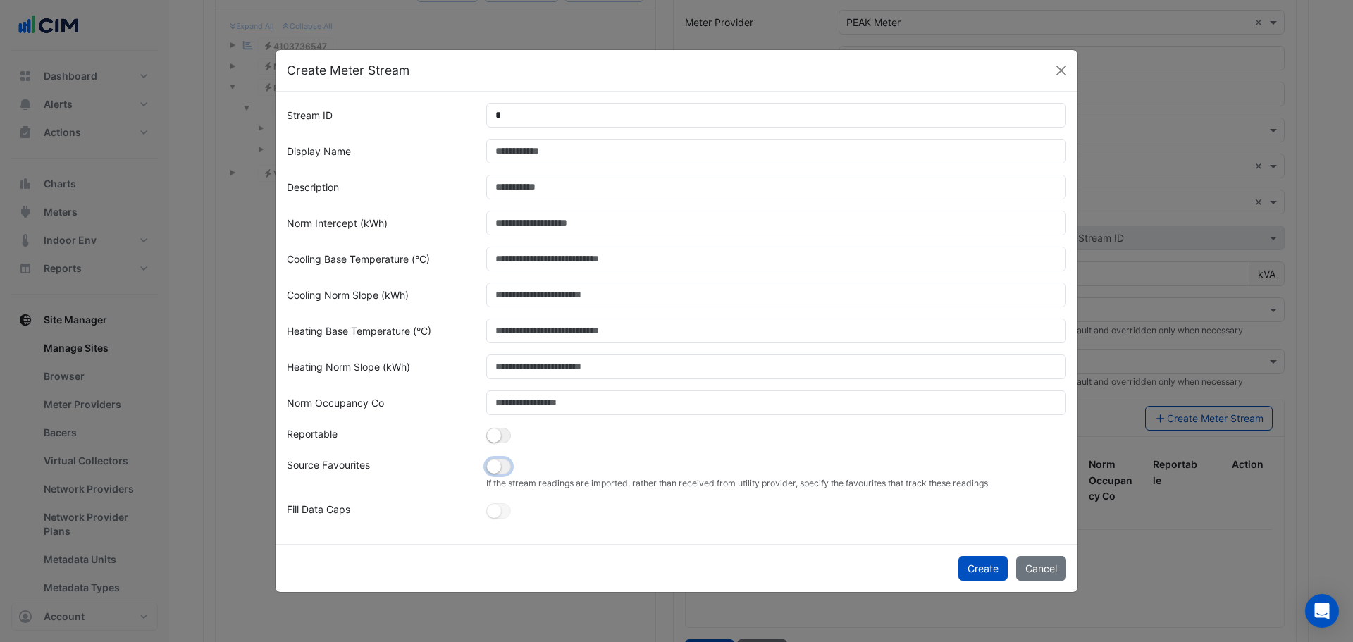
click at [507, 469] on button "button" at bounding box center [498, 467] width 25 height 16
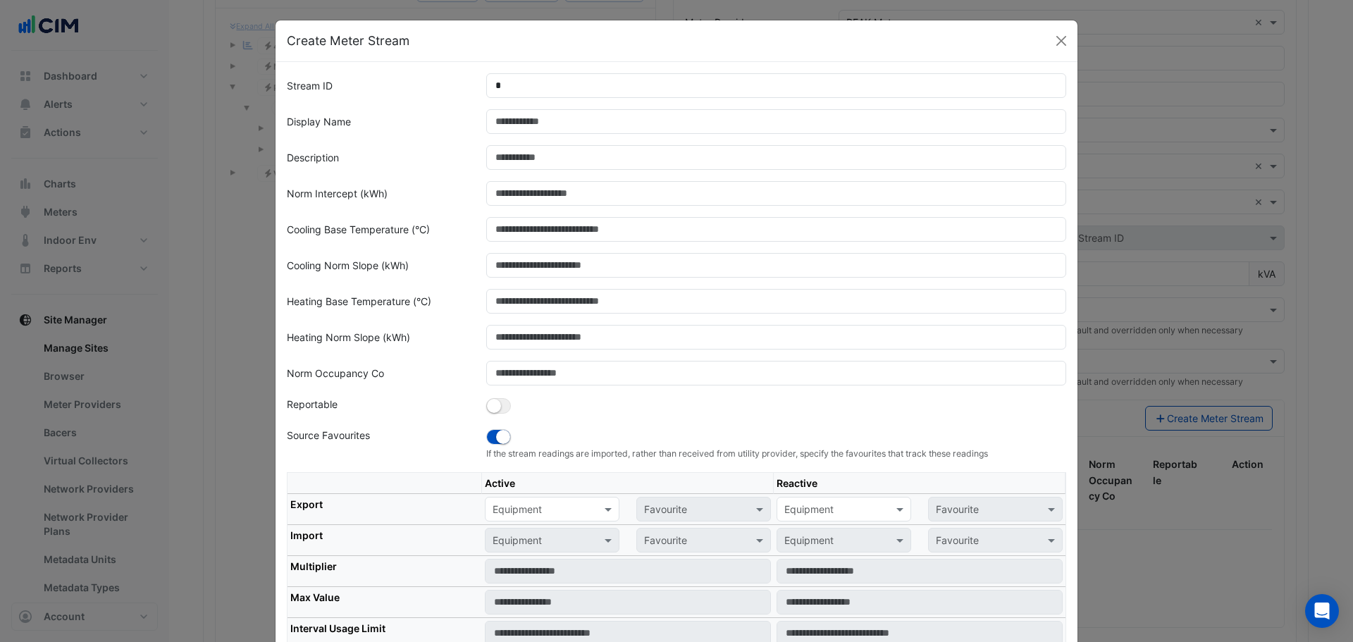
click at [532, 505] on input "text" at bounding box center [538, 510] width 91 height 15
type input "*****"
click at [400, 518] on th "Export" at bounding box center [385, 509] width 195 height 31
click at [490, 408] on small "button" at bounding box center [494, 406] width 14 height 14
click at [496, 434] on small "button" at bounding box center [503, 437] width 14 height 14
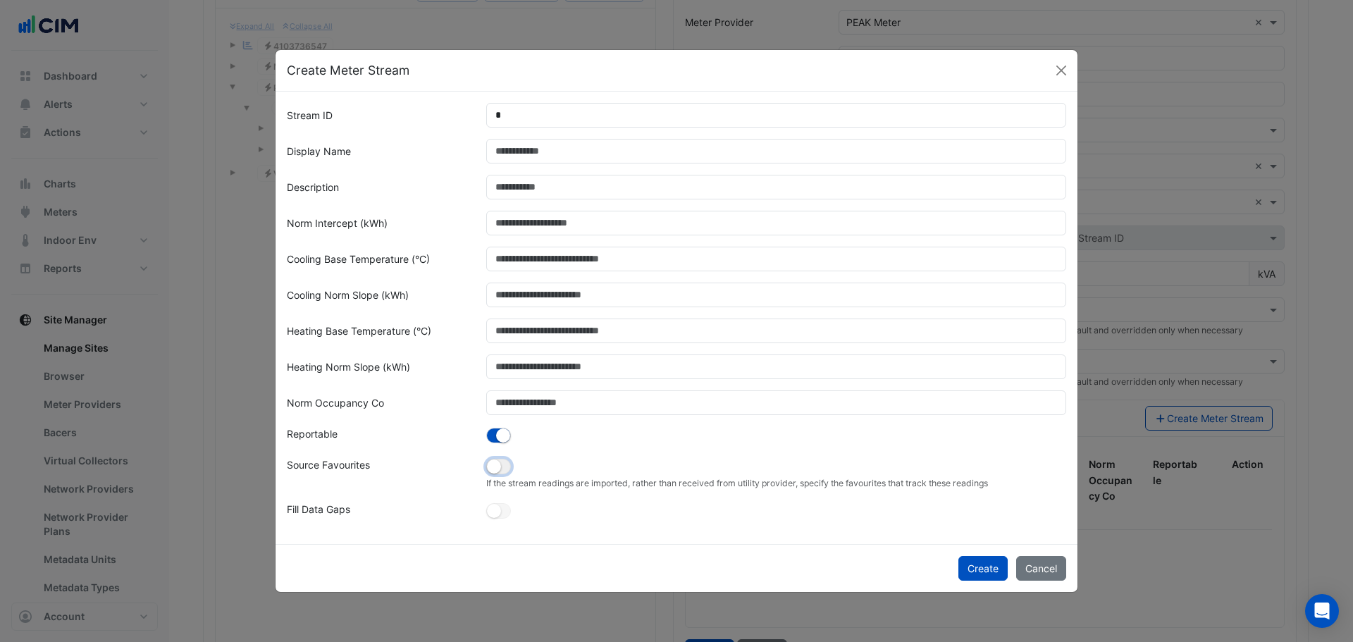
click at [500, 465] on small "button" at bounding box center [494, 467] width 14 height 14
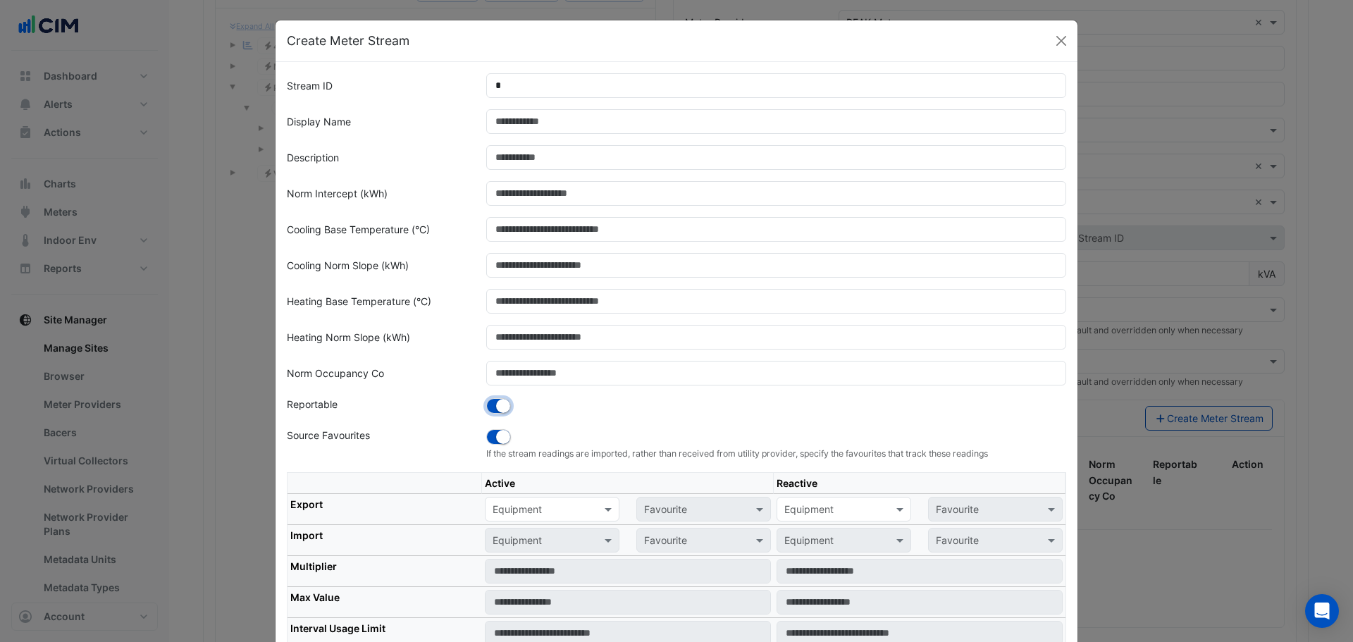
click at [498, 412] on small "button" at bounding box center [503, 406] width 14 height 14
click at [431, 459] on div "Source Favourites" at bounding box center [377, 444] width 199 height 32
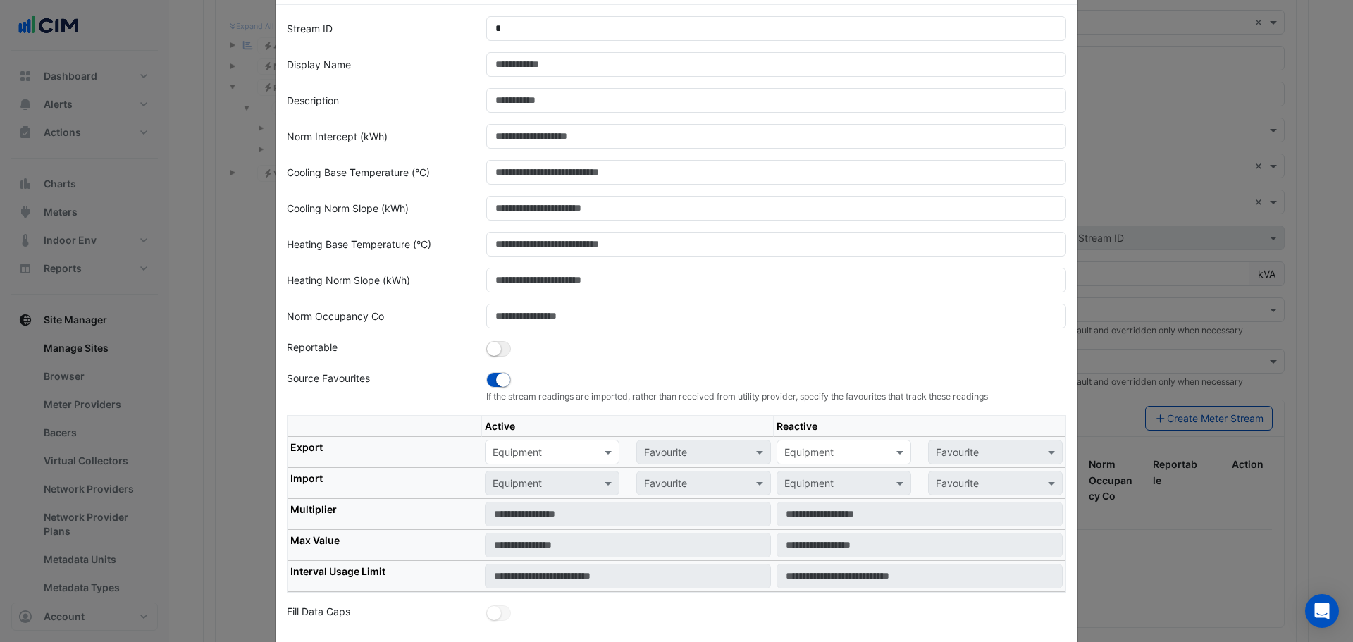
scroll to position [130, 0]
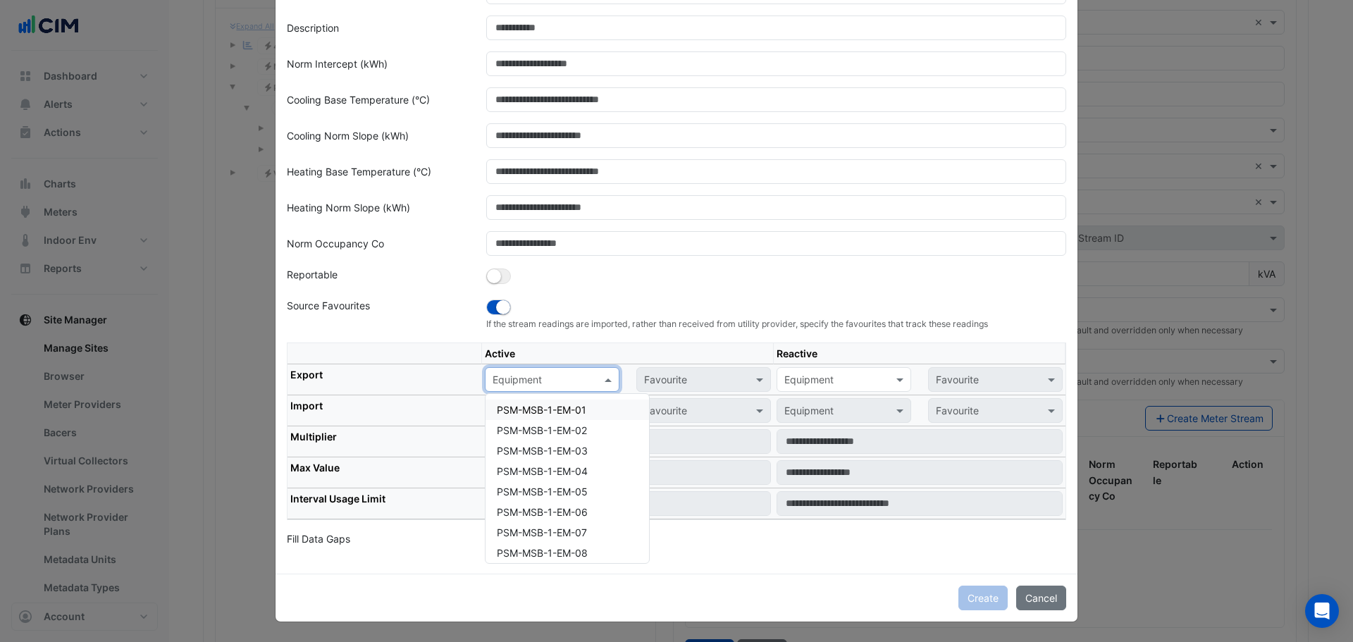
click at [534, 383] on input "text" at bounding box center [538, 380] width 91 height 15
click at [839, 395] on td "Equipment Favourite" at bounding box center [920, 410] width 292 height 31
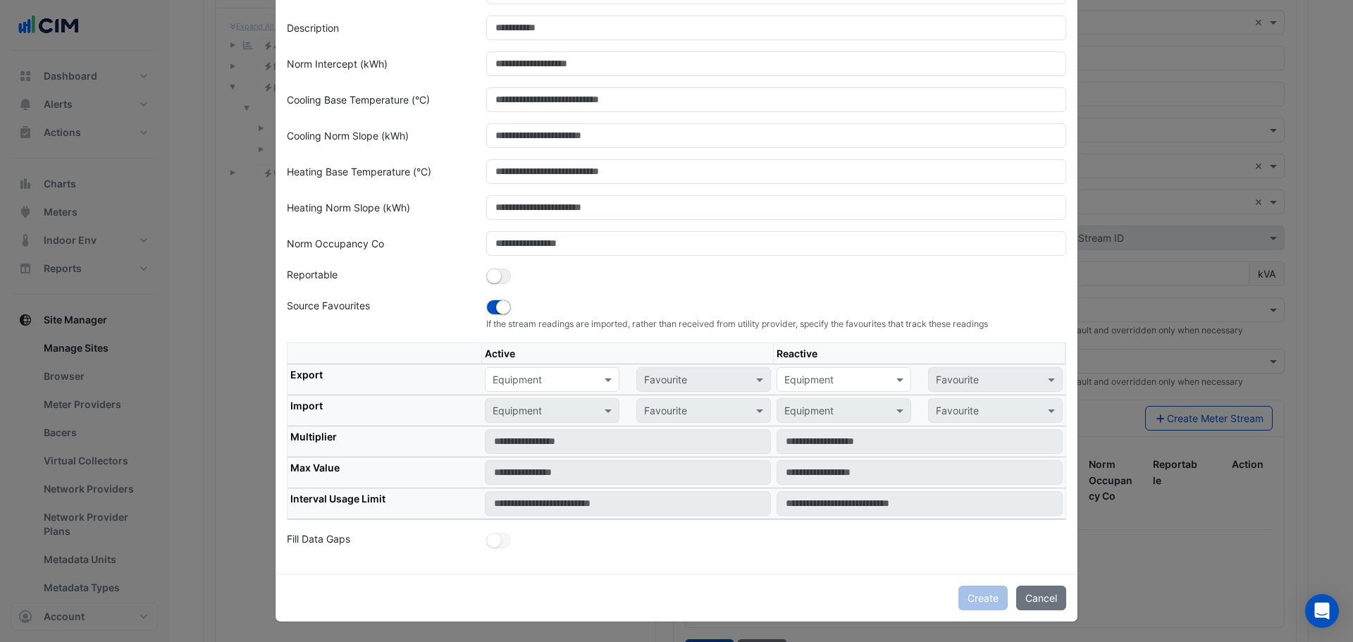
click at [849, 379] on input "text" at bounding box center [830, 380] width 91 height 15
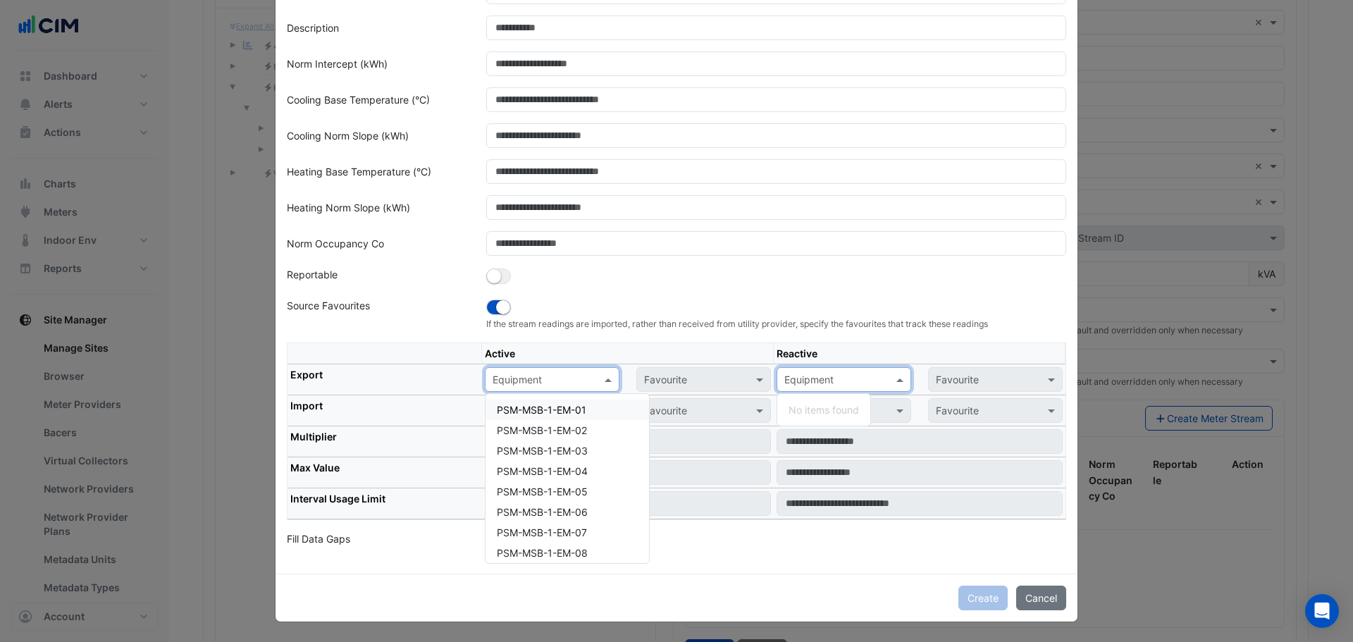
click at [524, 373] on input "text" at bounding box center [538, 380] width 91 height 15
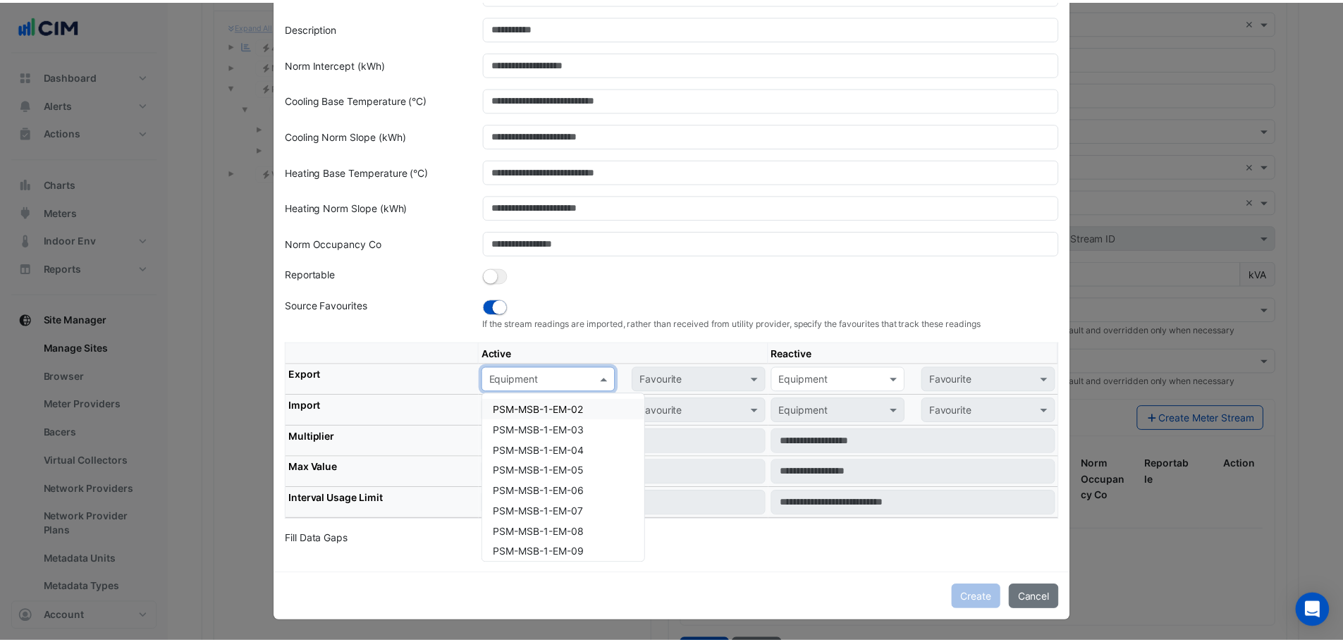
scroll to position [0, 0]
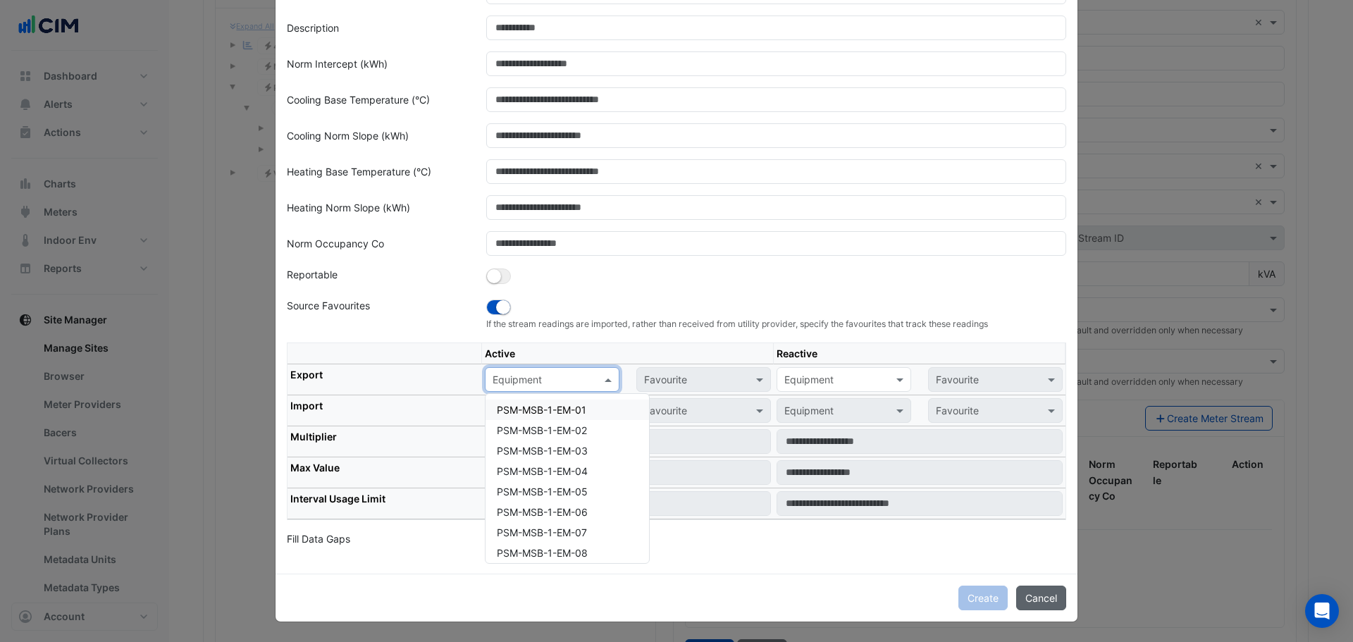
click at [1040, 596] on button "Cancel" at bounding box center [1042, 598] width 50 height 25
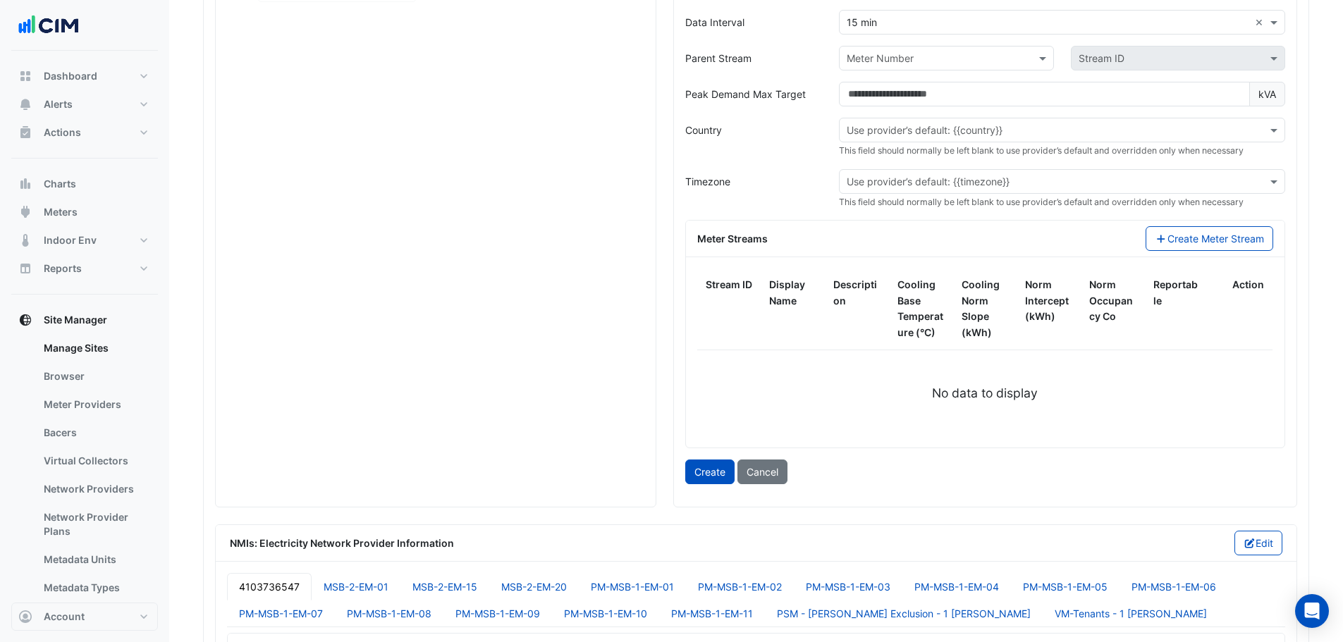
scroll to position [1597, 0]
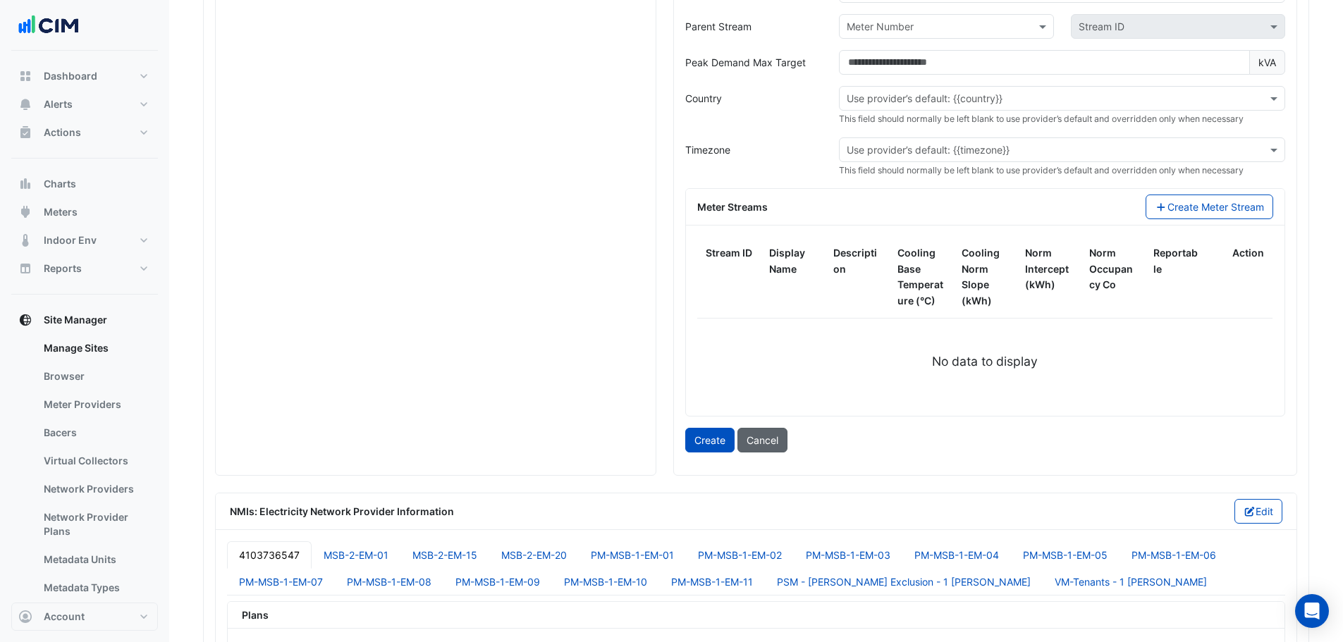
click at [754, 438] on button "Cancel" at bounding box center [762, 440] width 50 height 25
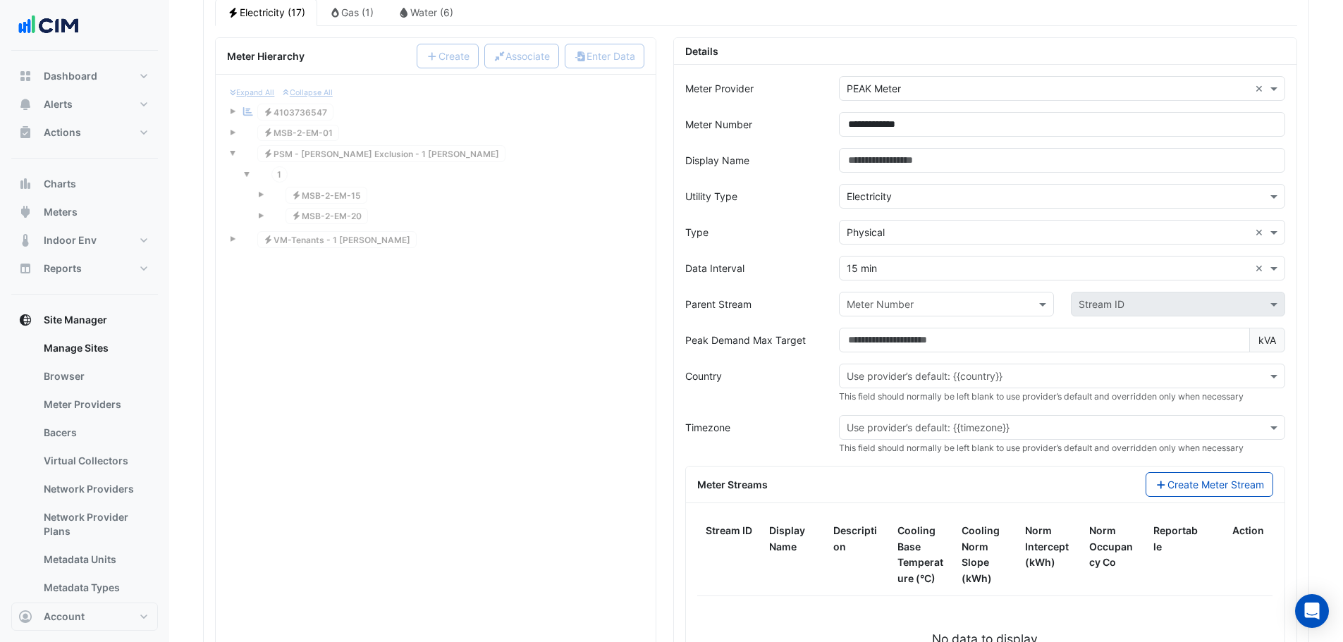
scroll to position [1244, 0]
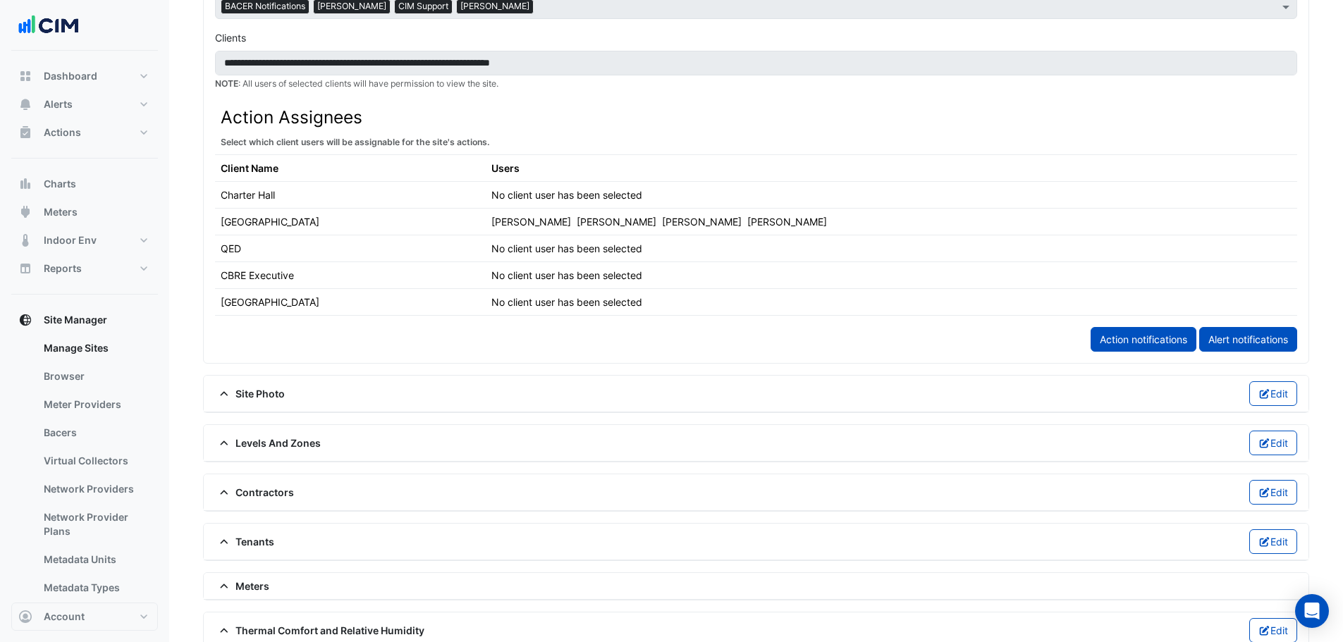
scroll to position [962, 0]
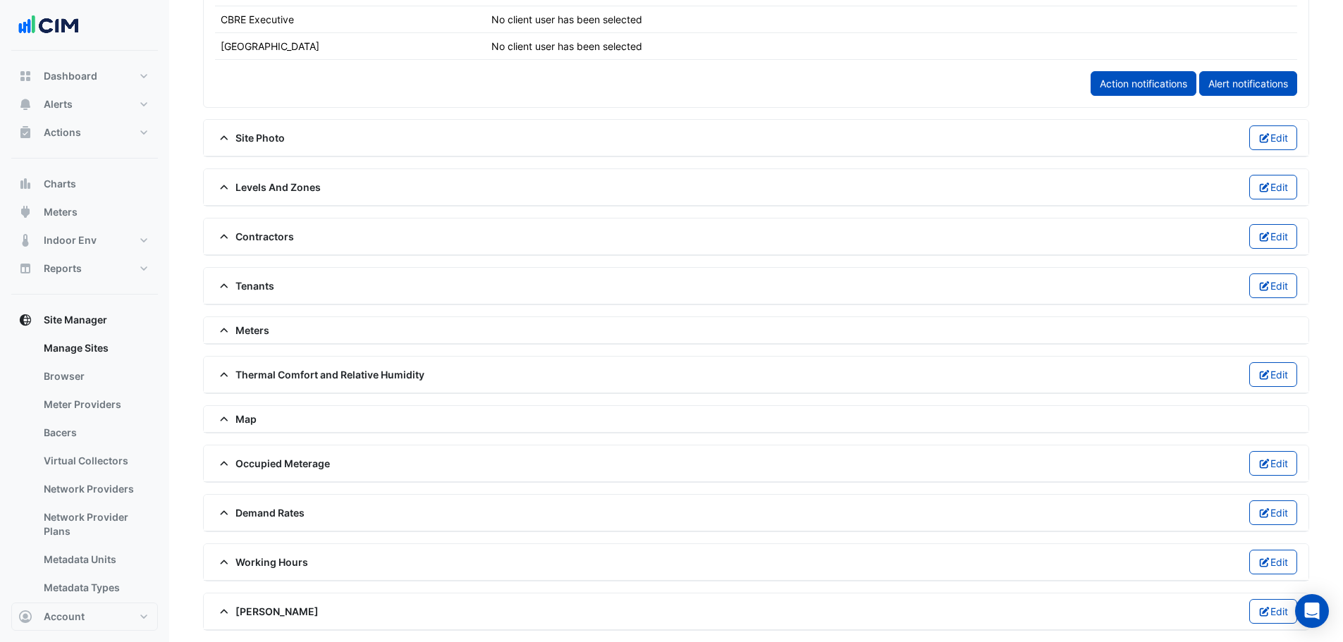
click at [252, 334] on span "Meters" at bounding box center [242, 330] width 54 height 15
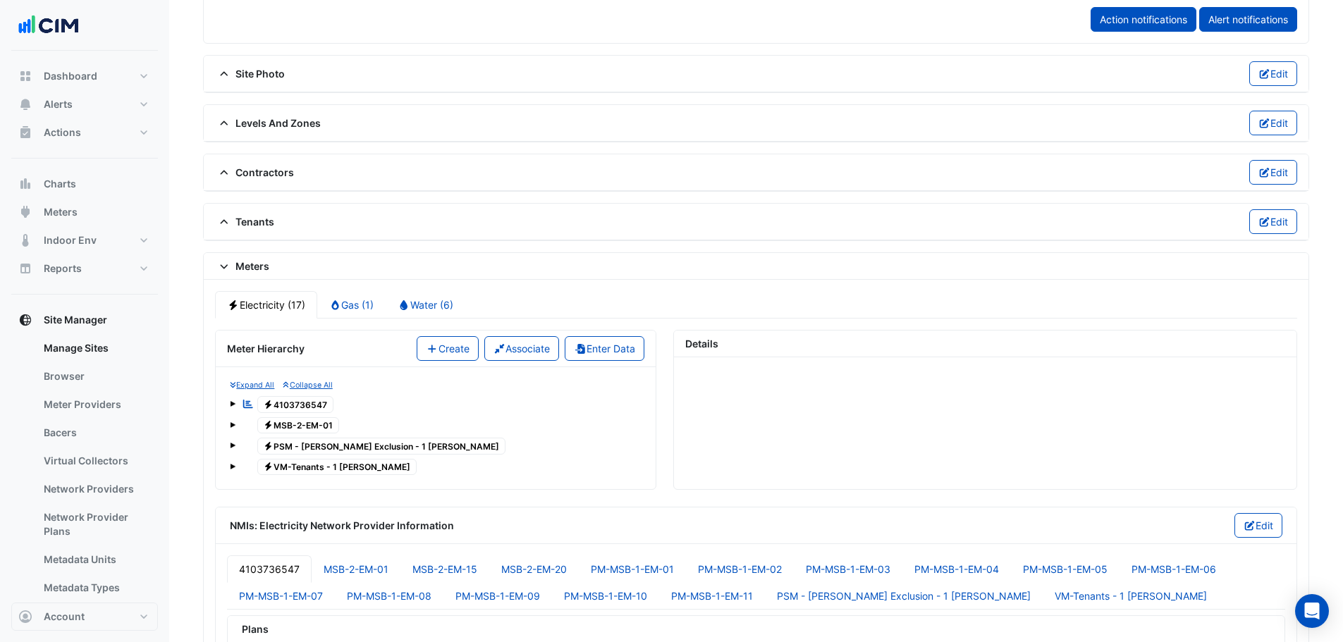
scroll to position [1103, 0]
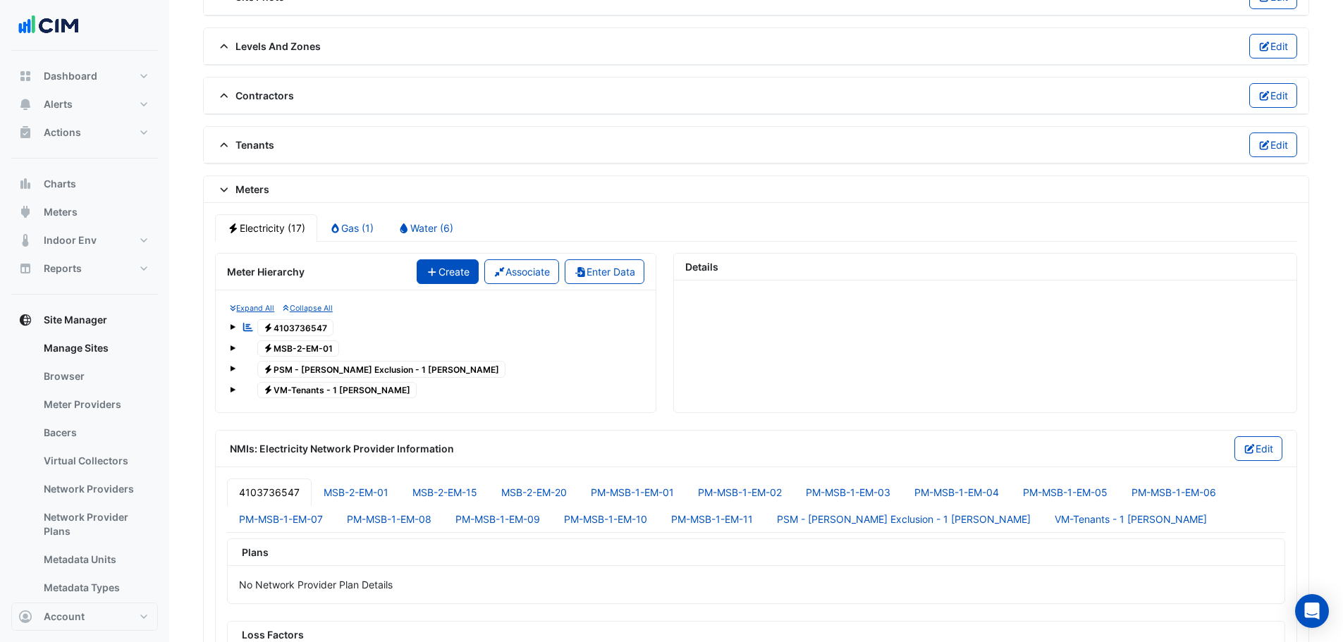
drag, startPoint x: 427, startPoint y: 276, endPoint x: 649, endPoint y: 263, distance: 221.7
click at [428, 275] on button "Create" at bounding box center [448, 271] width 62 height 25
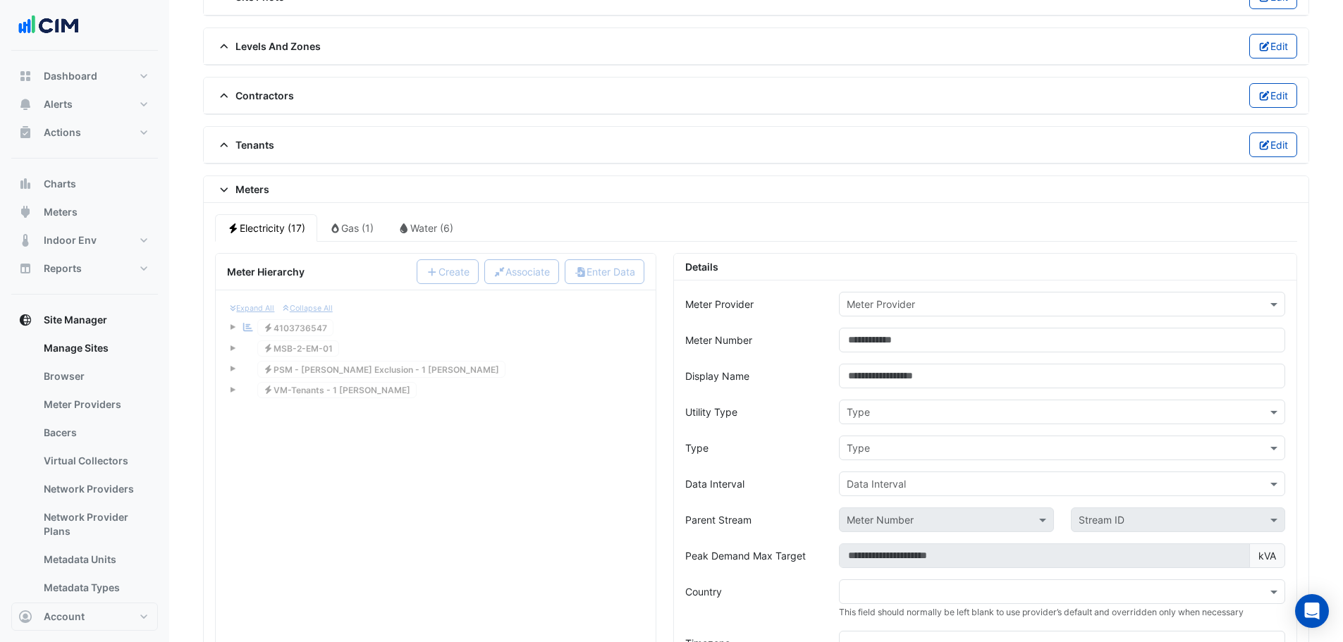
click at [908, 312] on div "Meter Provider" at bounding box center [1062, 304] width 446 height 25
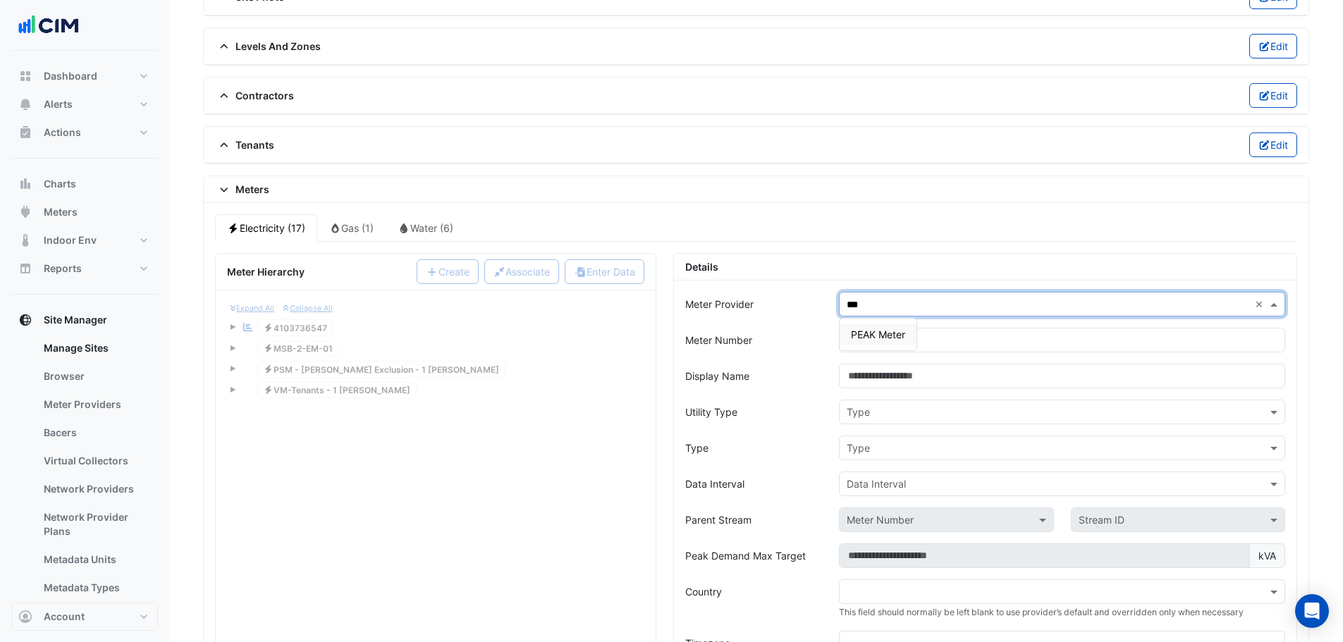
type input "****"
click at [891, 338] on span "PEAK Meter" at bounding box center [878, 335] width 54 height 12
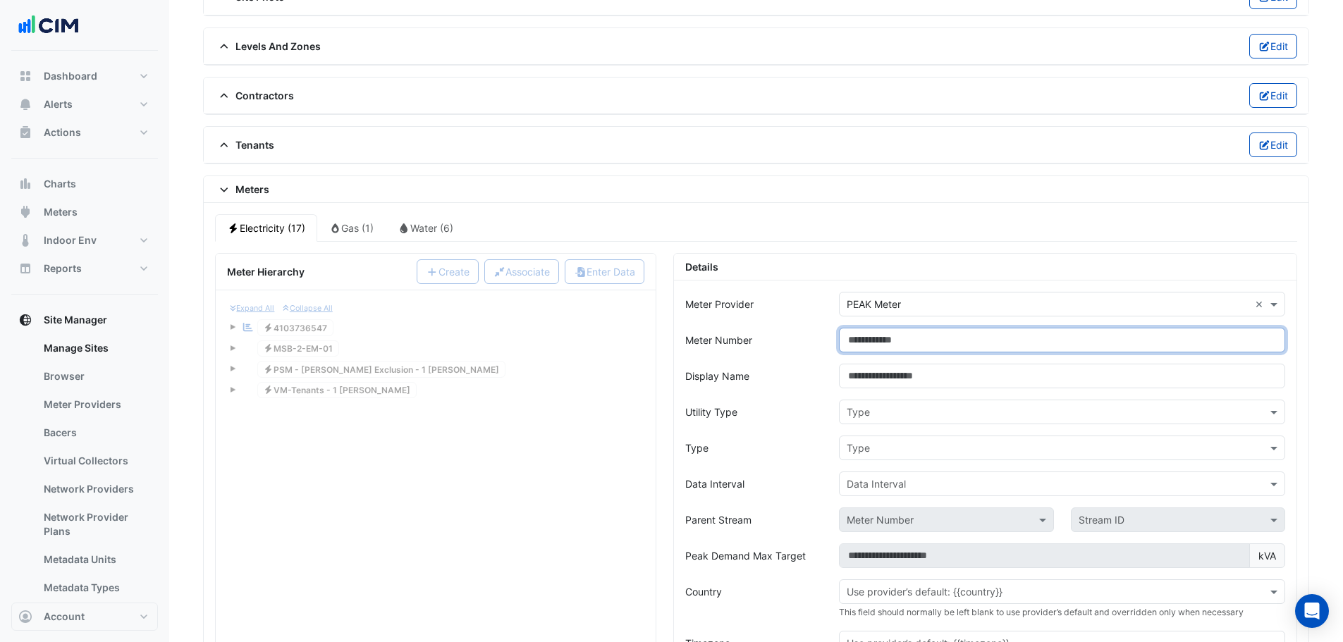
click at [865, 341] on input "Meter Number" at bounding box center [1062, 340] width 446 height 25
paste input "**********"
type input "**********"
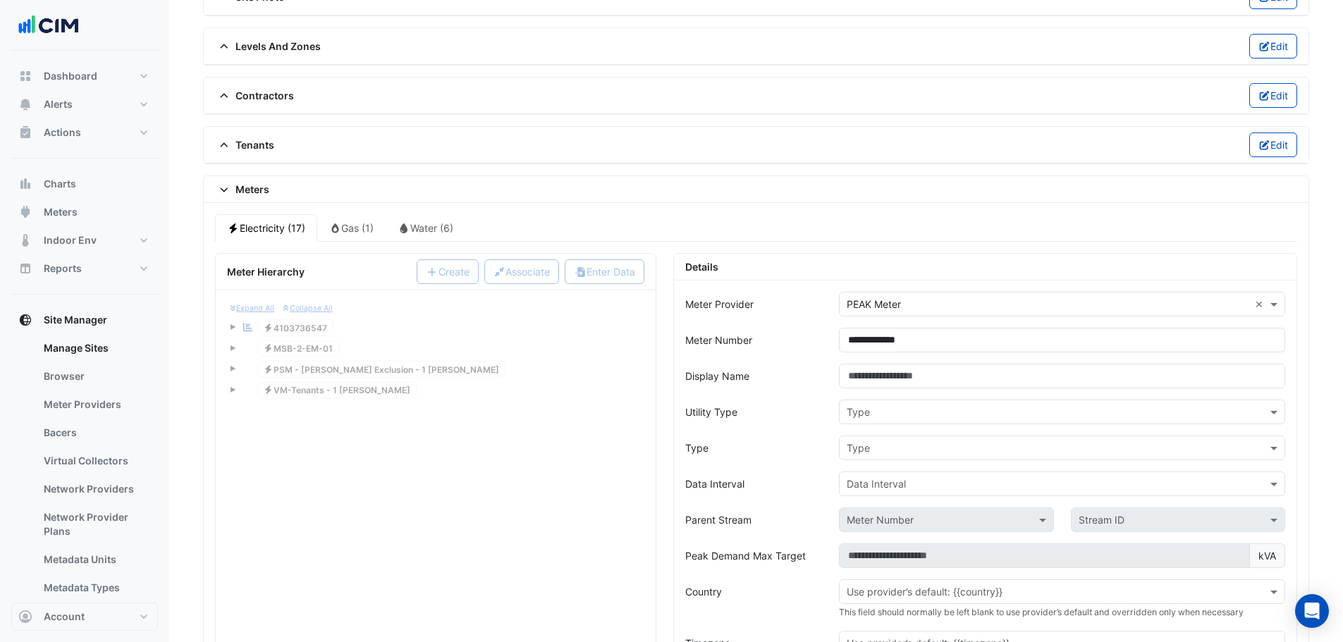
click at [876, 411] on input "text" at bounding box center [1048, 412] width 403 height 15
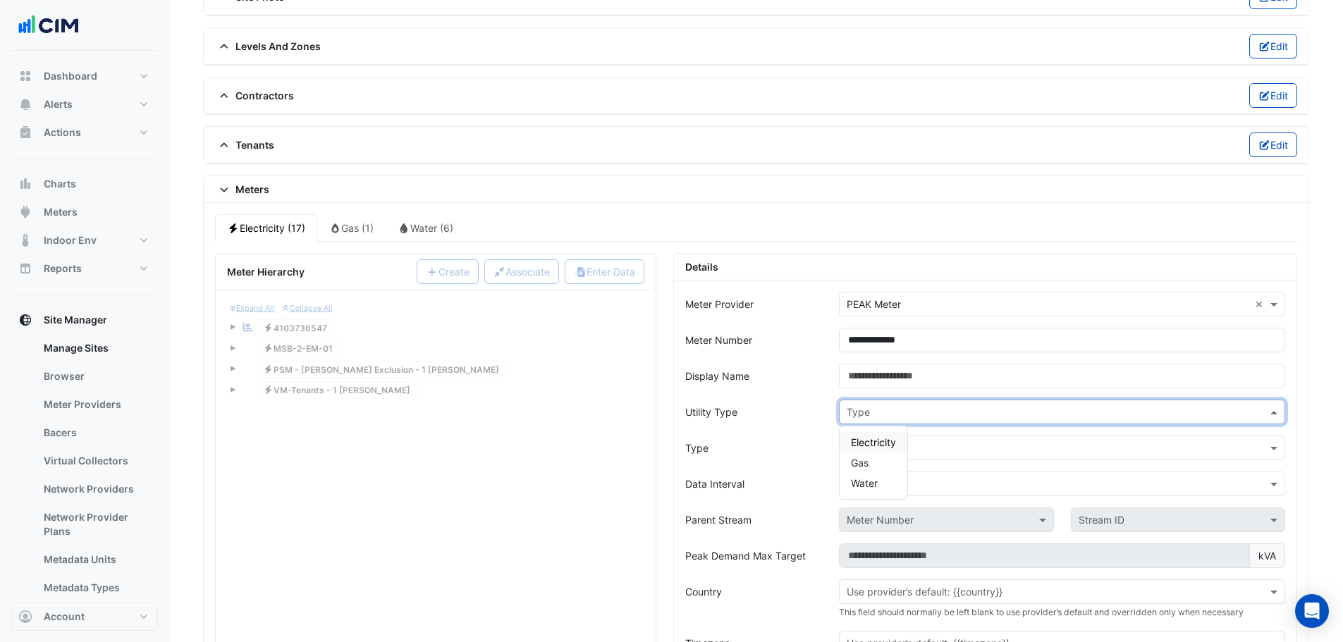
click at [869, 438] on span "Electricity" at bounding box center [873, 442] width 45 height 12
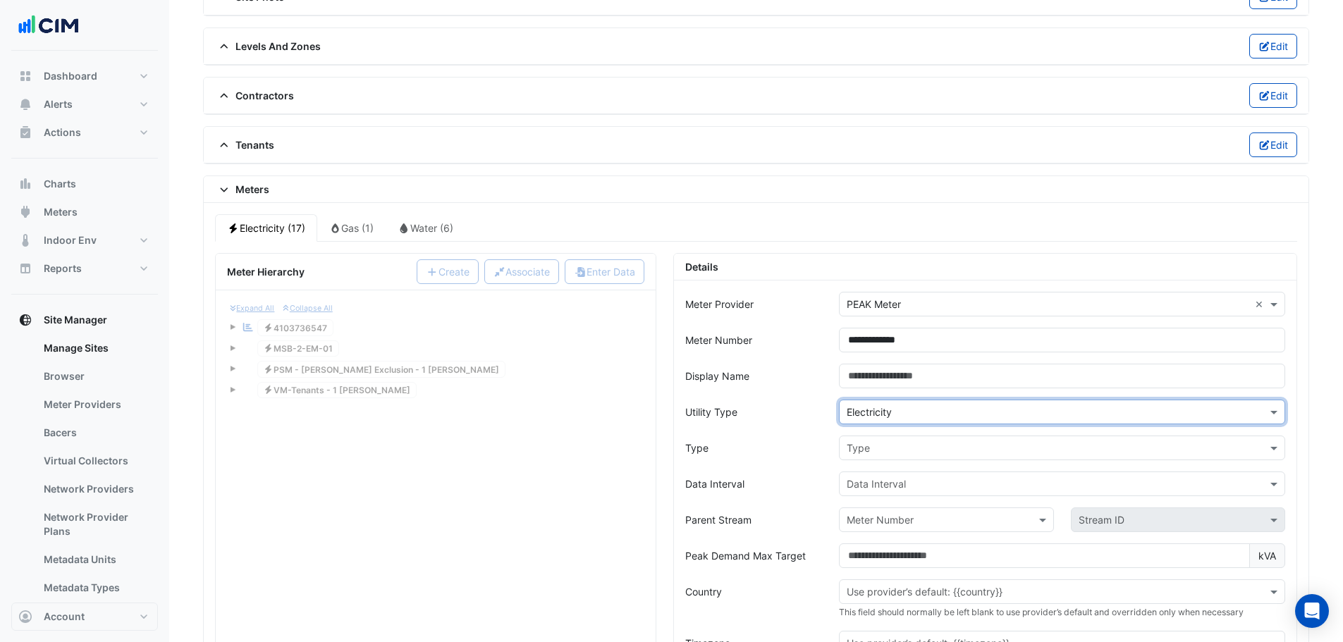
click at [866, 449] on input "text" at bounding box center [1048, 448] width 403 height 15
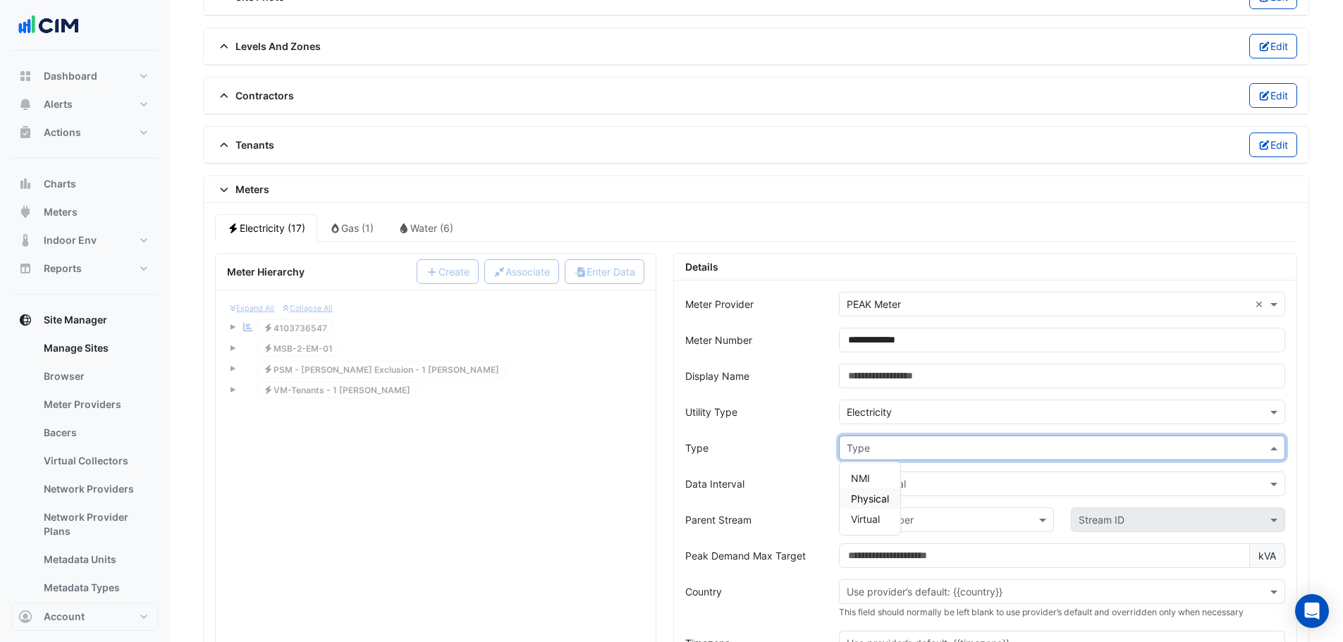
click at [864, 496] on span "Physical" at bounding box center [870, 499] width 38 height 12
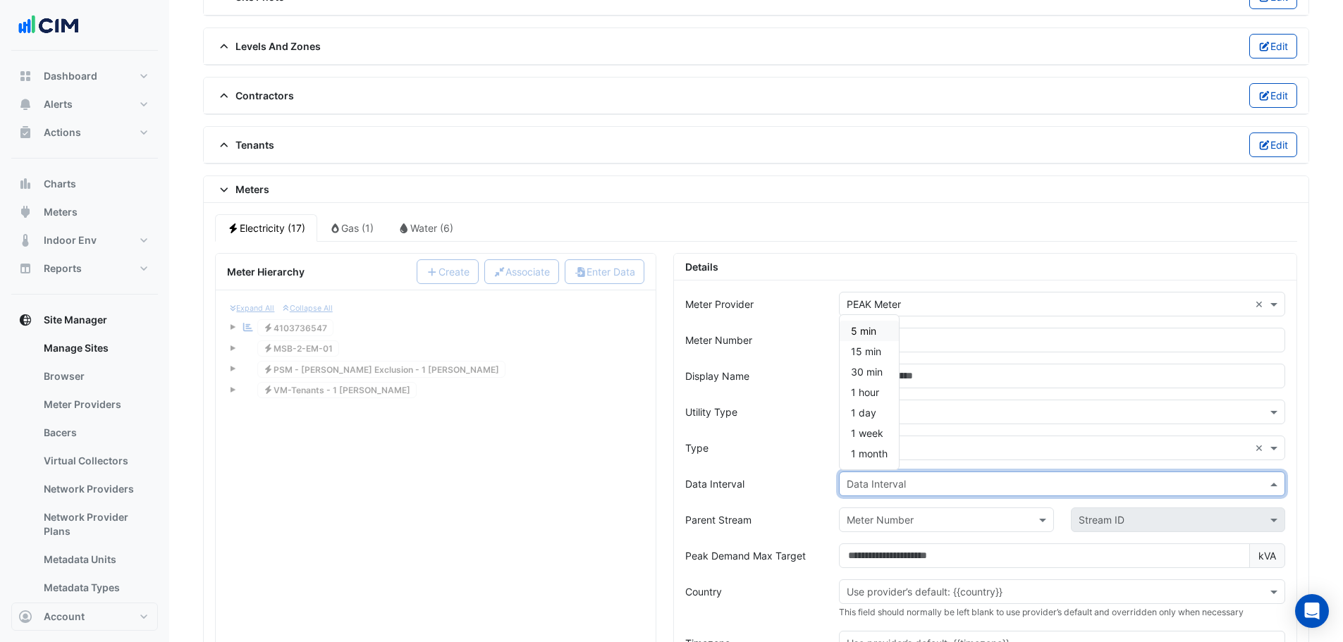
click at [869, 481] on input "text" at bounding box center [1048, 484] width 403 height 15
click at [866, 350] on span "15 min" at bounding box center [866, 351] width 30 height 12
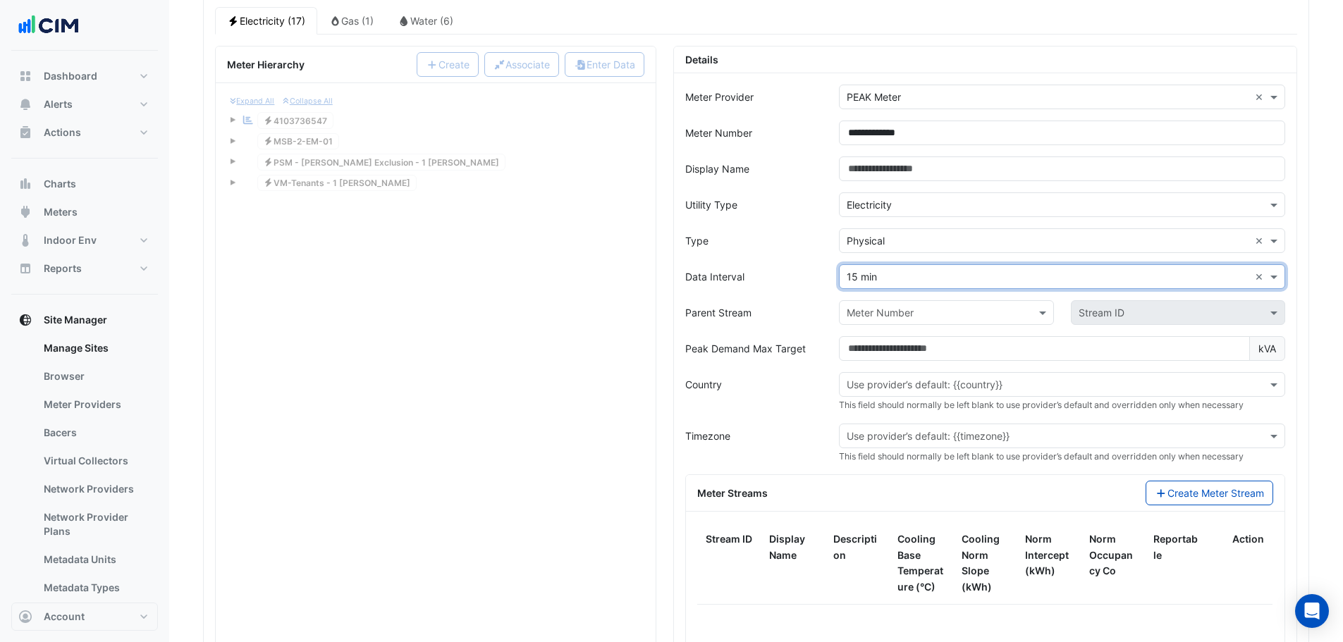
scroll to position [1315, 0]
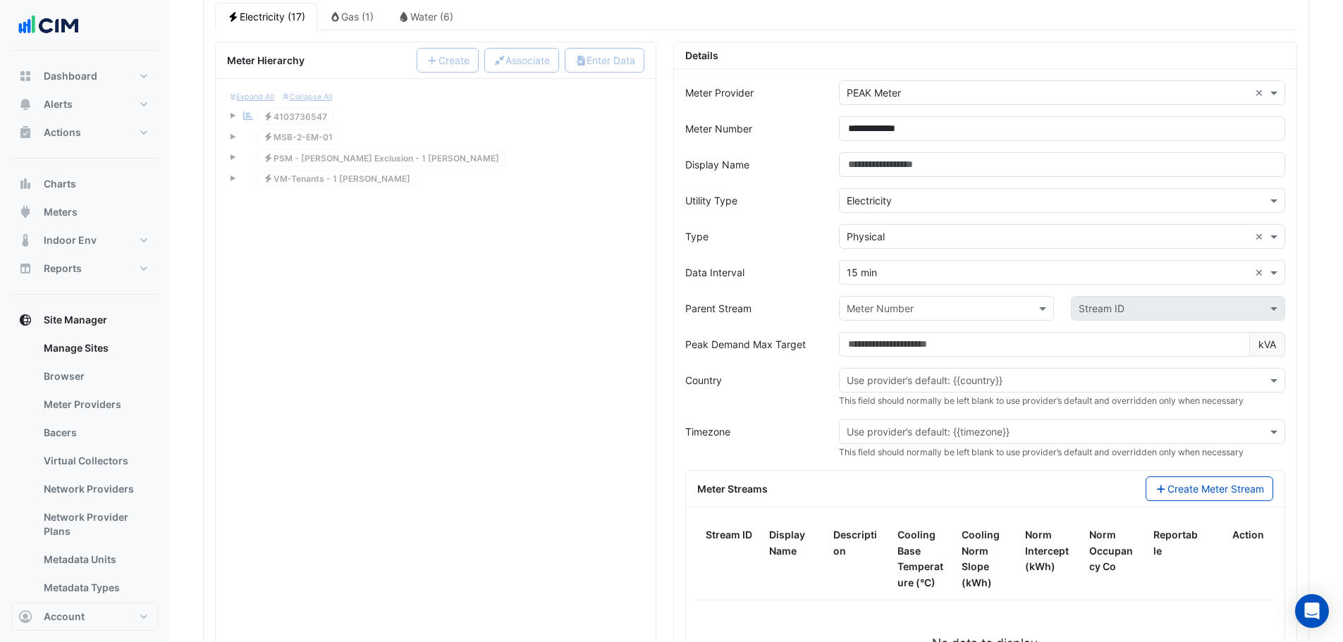
click at [646, 441] on div "Expand All Collapse All Reportable Electricity 4103736547 Electricity MSB-2-EM-…" at bounding box center [436, 418] width 440 height 678
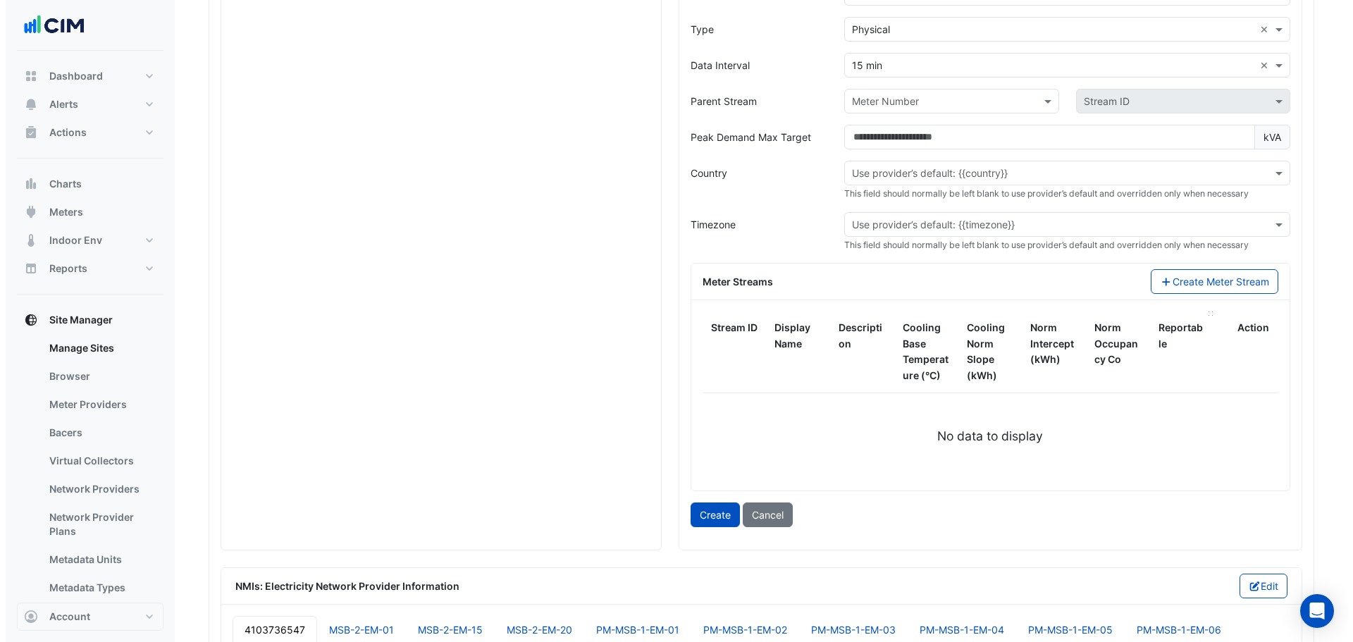
scroll to position [1526, 0]
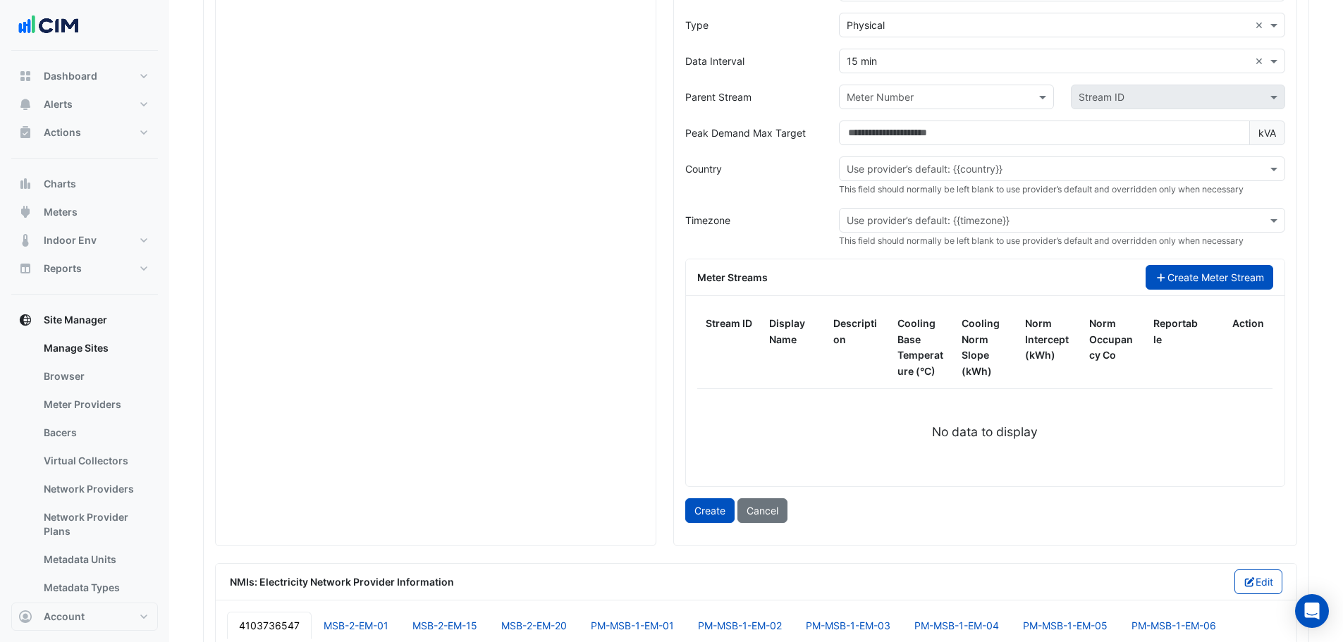
click at [1196, 279] on button "Create Meter Stream" at bounding box center [1210, 277] width 128 height 25
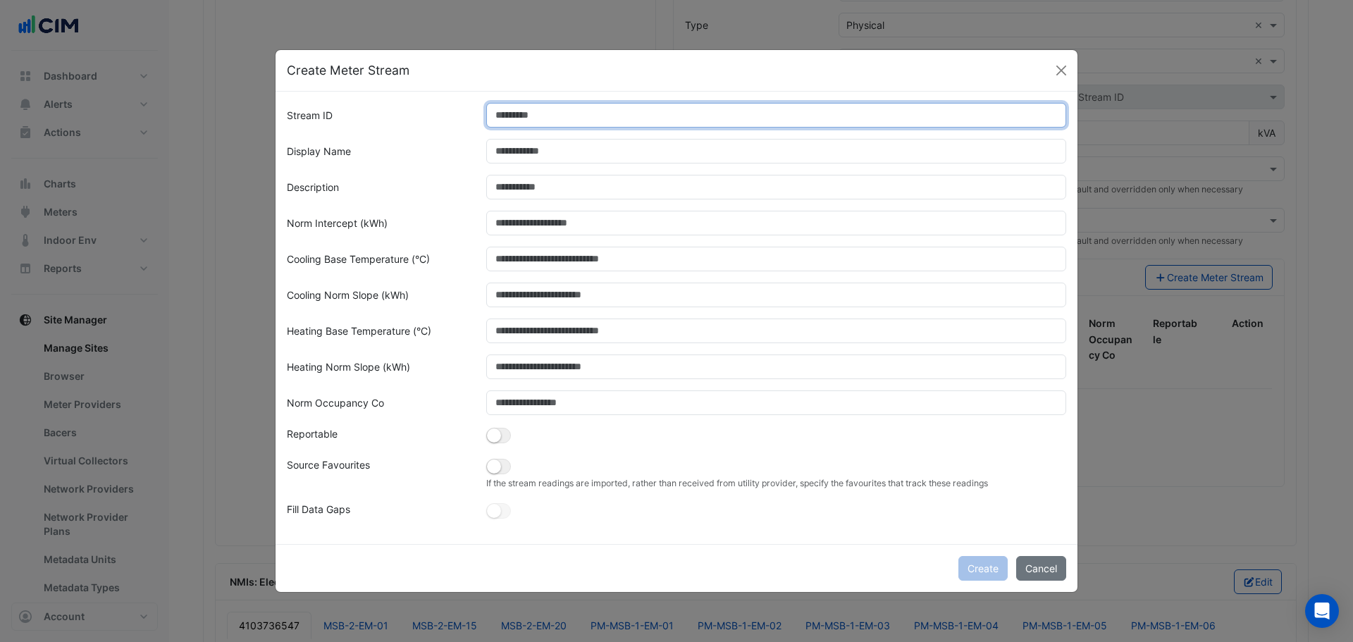
click at [564, 106] on input "Stream ID" at bounding box center [776, 115] width 581 height 25
type input "*"
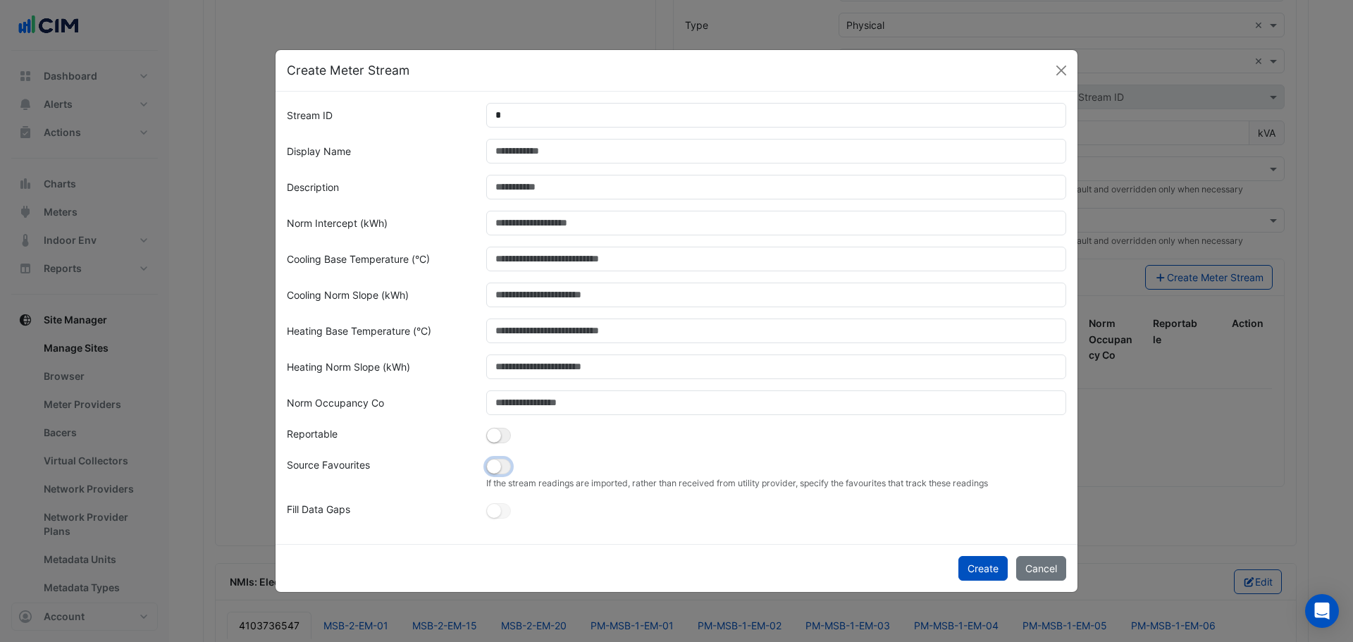
click at [501, 469] on small "button" at bounding box center [494, 467] width 14 height 14
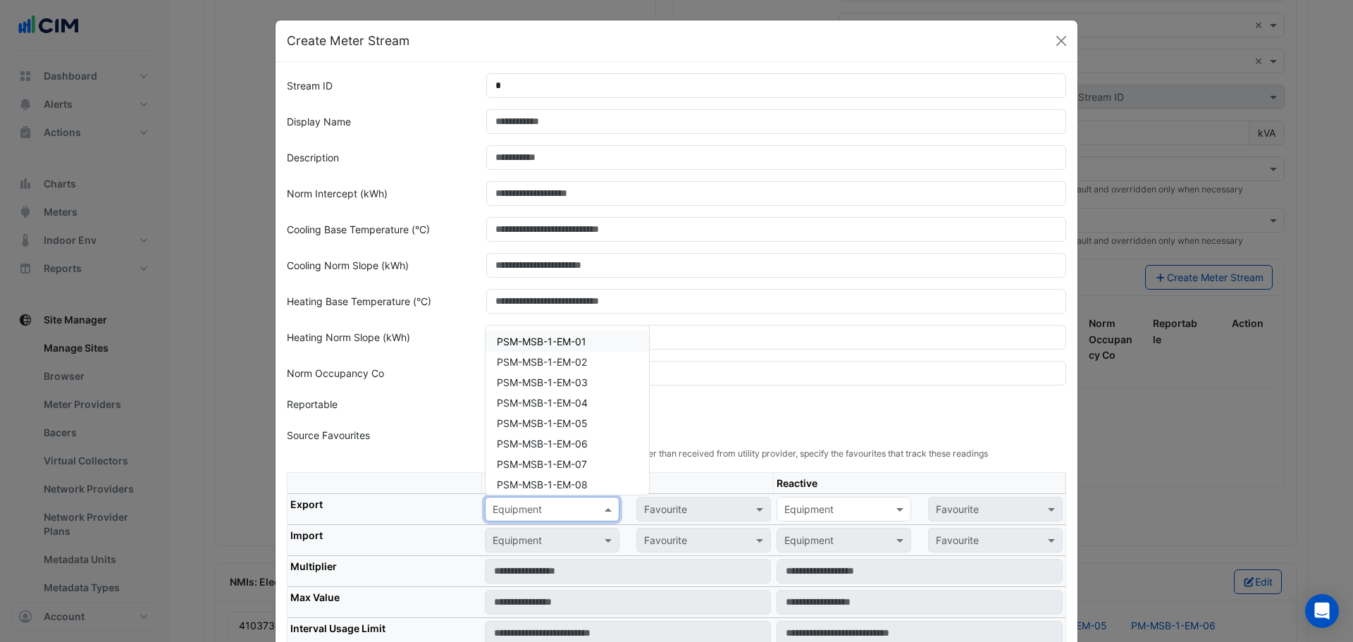
click at [514, 505] on input "text" at bounding box center [538, 510] width 91 height 15
paste input "**********"
type input "**********"
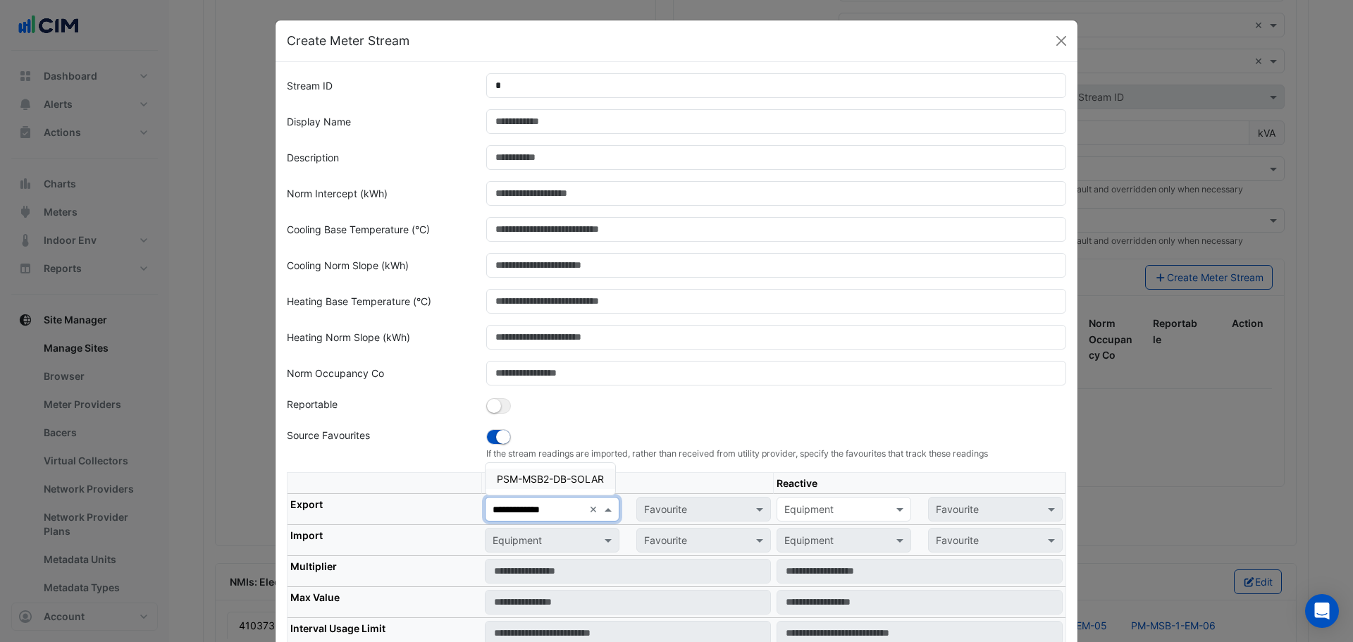
click at [551, 476] on span "PSM-MSB2-DB-SOLAR" at bounding box center [550, 479] width 107 height 12
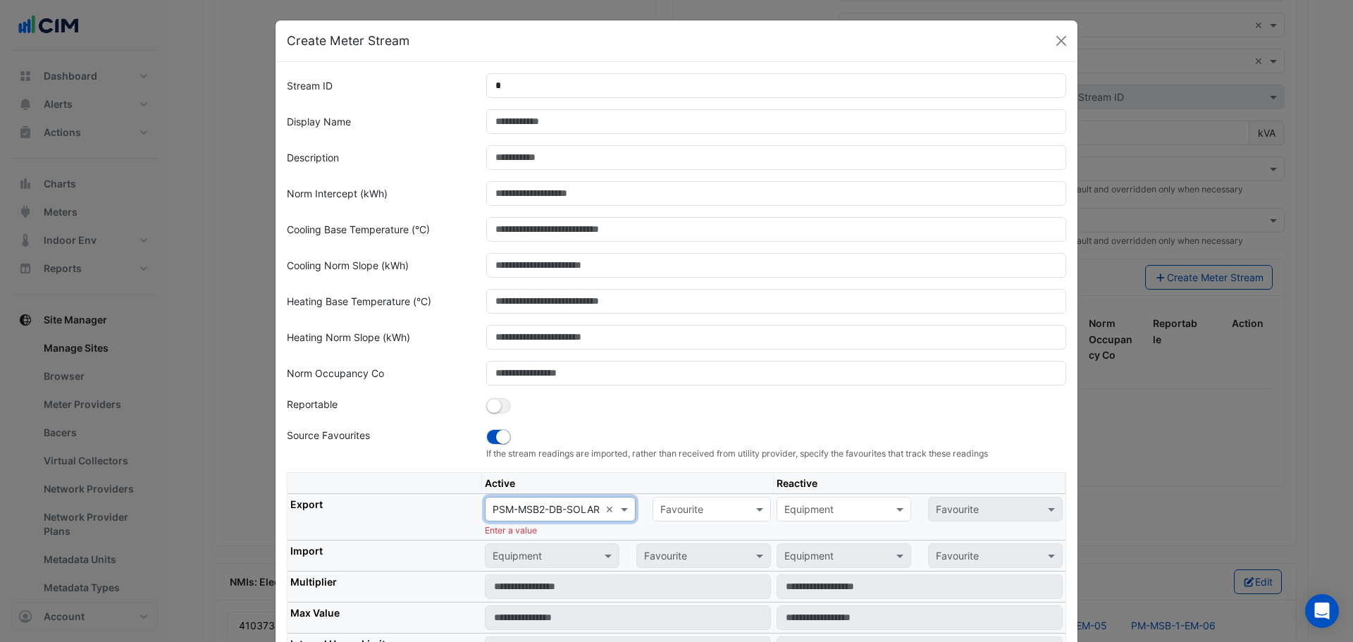
drag, startPoint x: 453, startPoint y: 498, endPoint x: 464, endPoint y: 501, distance: 10.9
click at [460, 500] on th "Export" at bounding box center [385, 517] width 195 height 47
click at [682, 512] on input "text" at bounding box center [698, 510] width 75 height 15
click at [692, 536] on span "Actual Energy Consumption" at bounding box center [729, 540] width 128 height 12
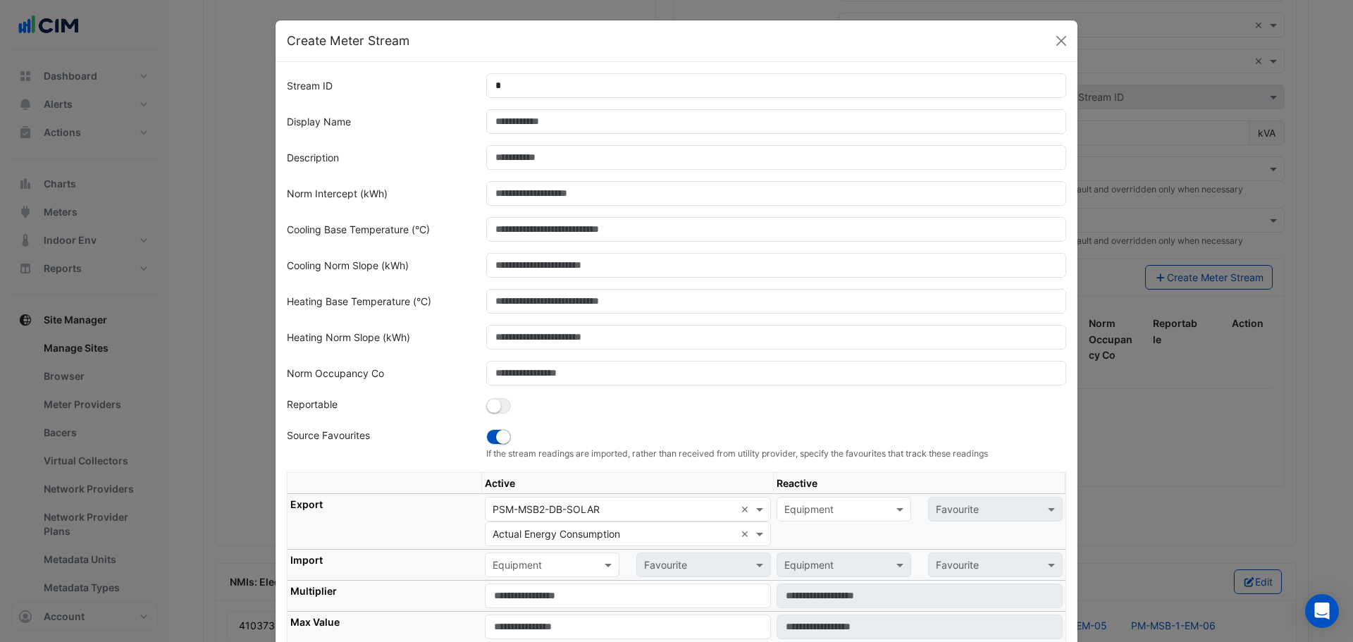
click at [433, 514] on th "Export" at bounding box center [385, 522] width 195 height 56
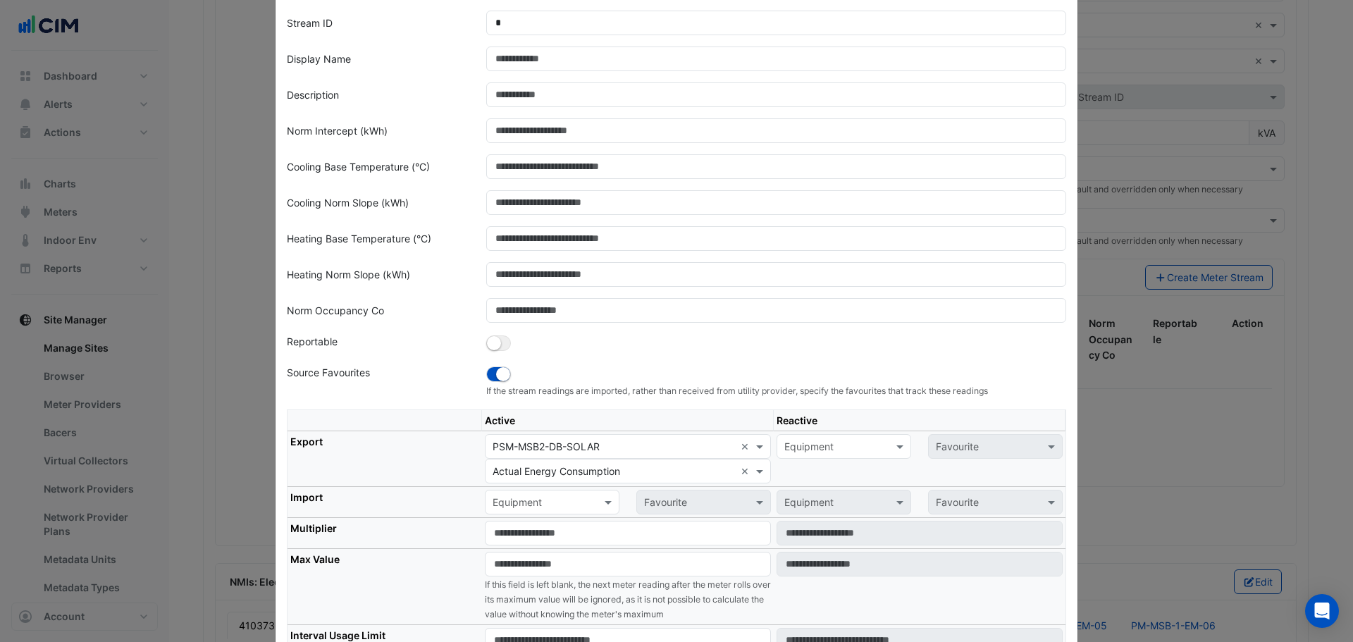
scroll to position [141, 0]
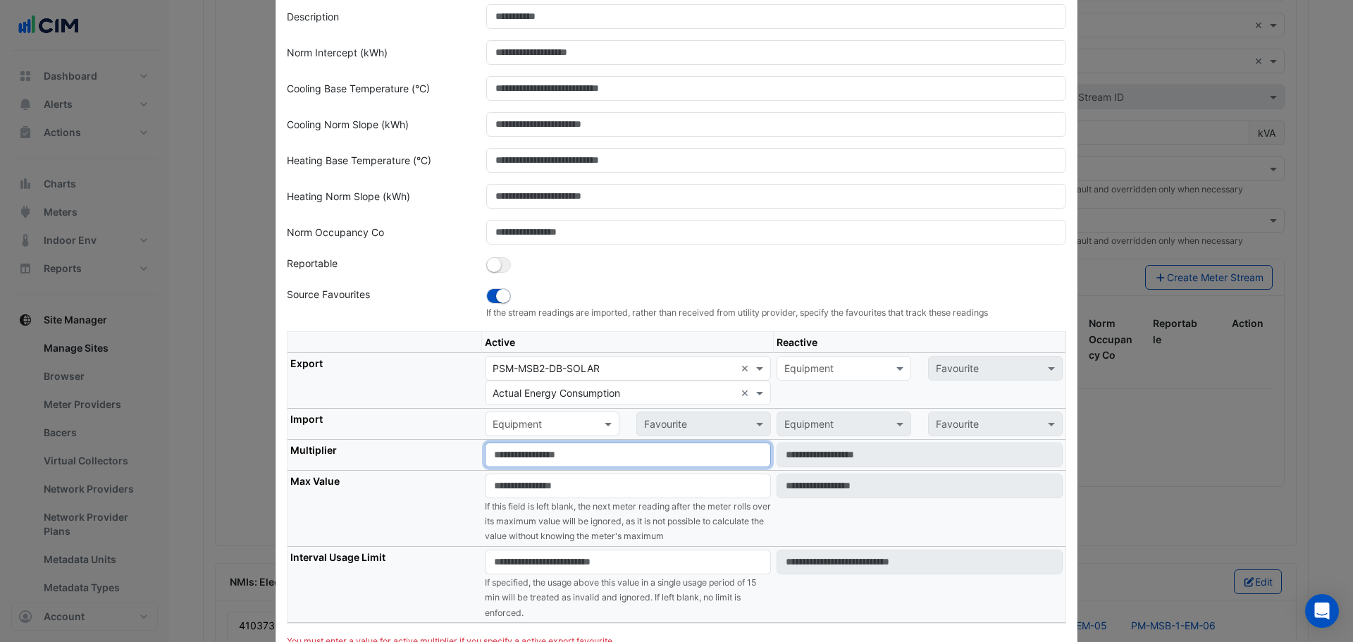
click at [529, 456] on input "number" at bounding box center [628, 455] width 286 height 25
type input "*"
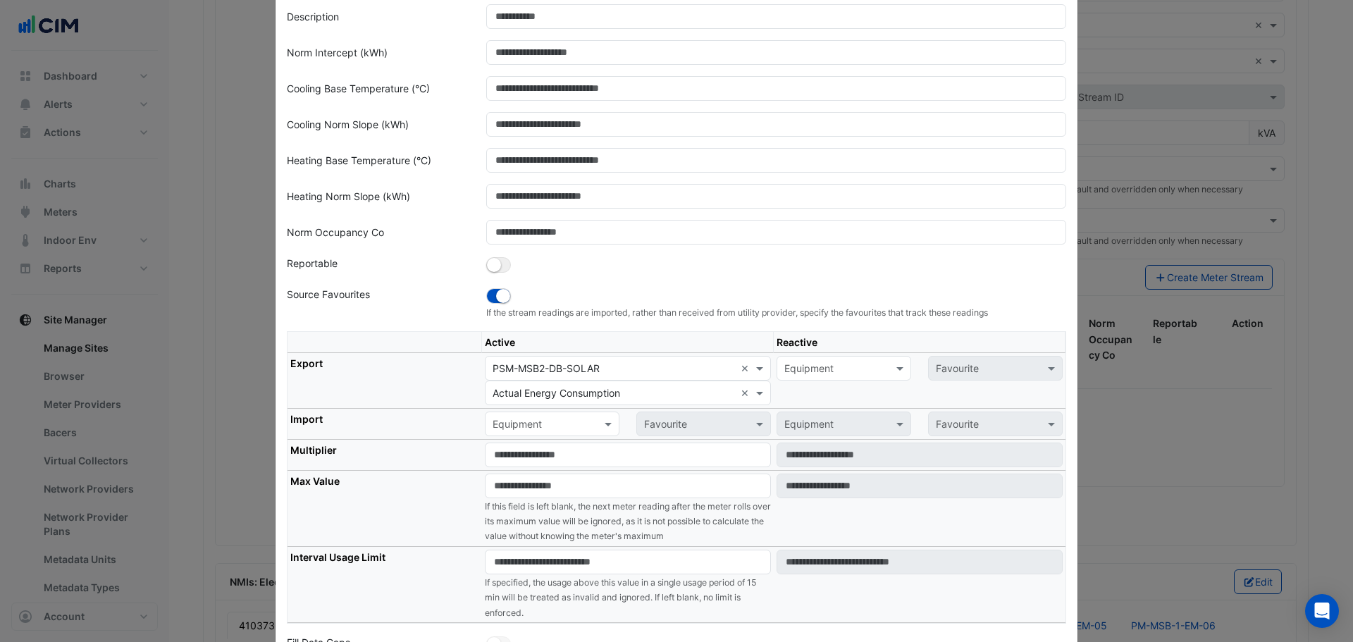
click at [400, 462] on th "Multiplier" at bounding box center [385, 455] width 195 height 31
click at [534, 488] on input "number" at bounding box center [628, 486] width 286 height 25
click at [515, 562] on input "number" at bounding box center [628, 562] width 286 height 25
type input "*"
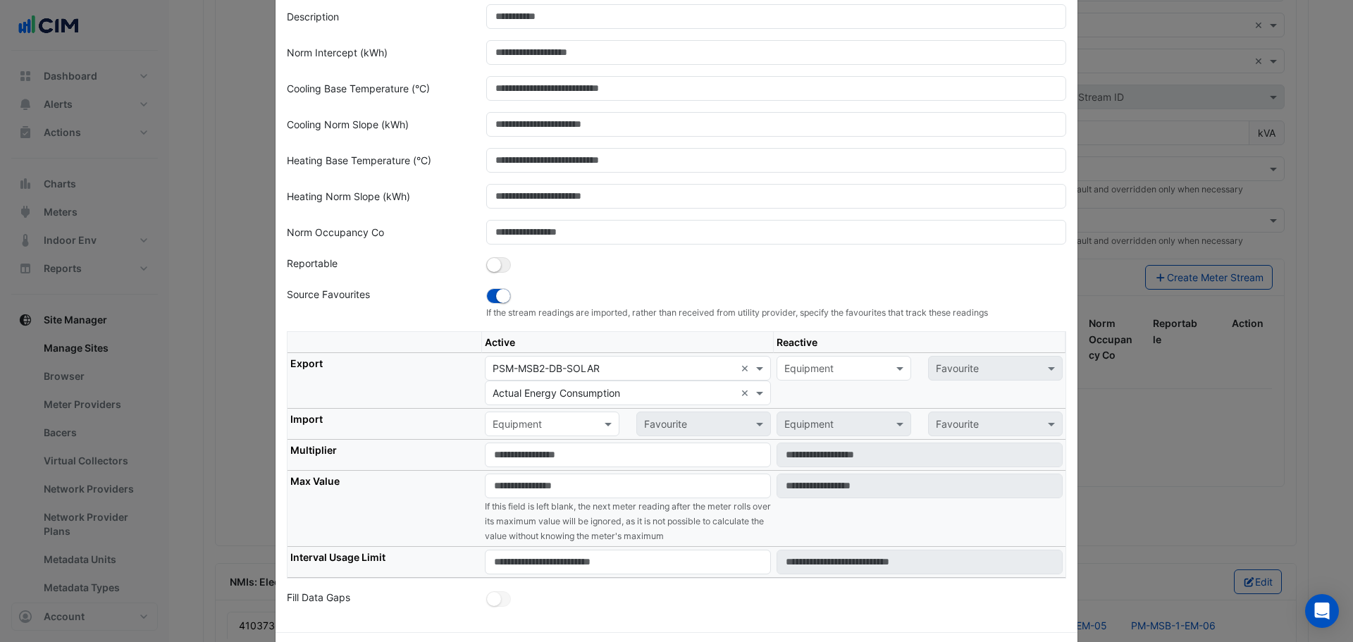
click at [453, 487] on th "Max Value" at bounding box center [385, 509] width 195 height 76
drag, startPoint x: 496, startPoint y: 561, endPoint x: 479, endPoint y: 560, distance: 16.9
click at [485, 560] on input "****" at bounding box center [628, 562] width 286 height 25
click at [429, 483] on th "Max Value" at bounding box center [385, 509] width 195 height 76
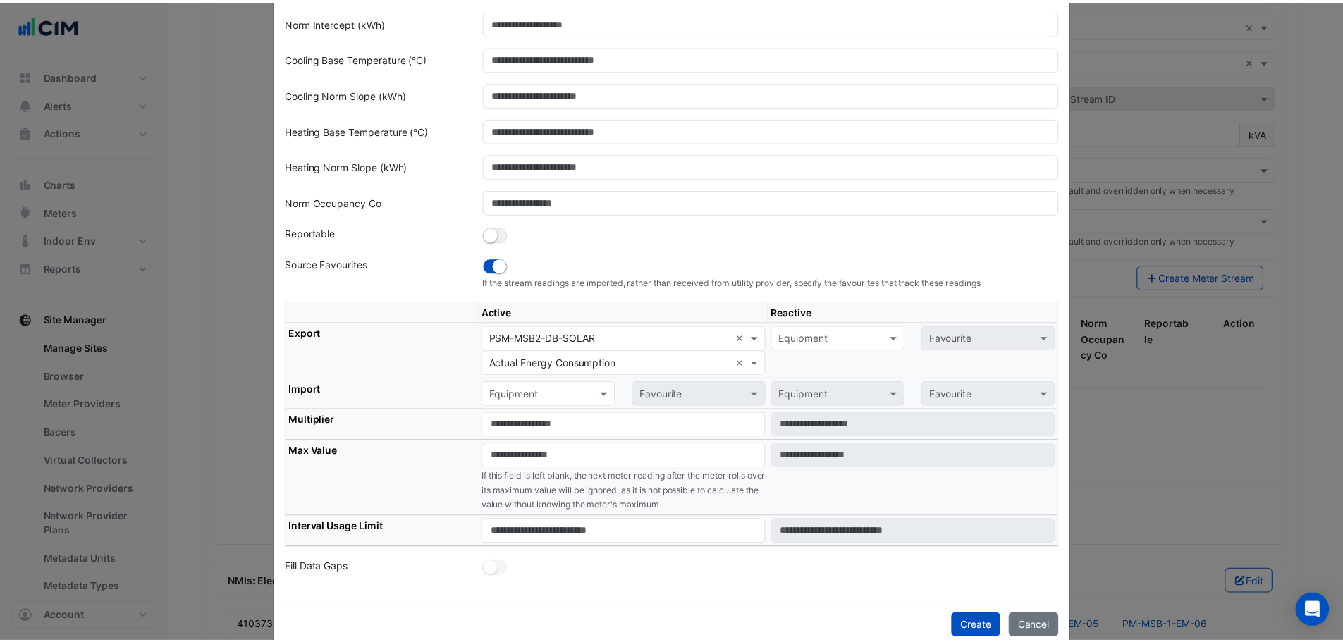
scroll to position [199, 0]
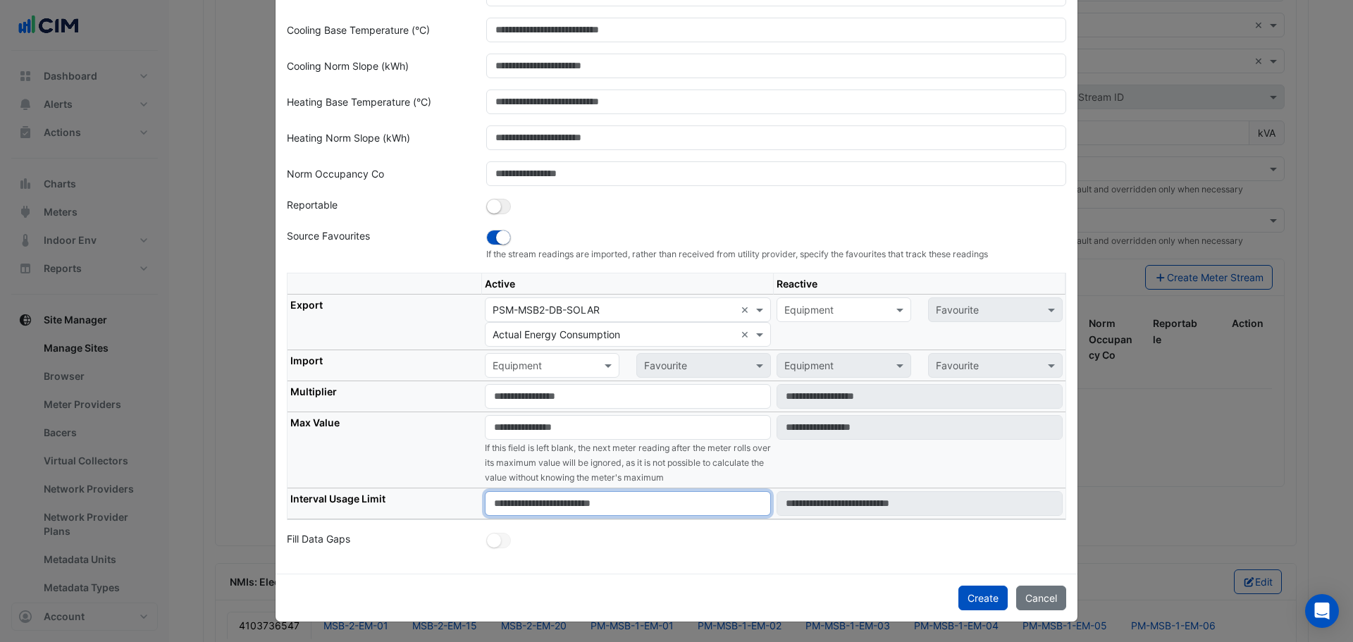
drag, startPoint x: 493, startPoint y: 501, endPoint x: 486, endPoint y: 503, distance: 7.4
click at [486, 503] on input "****" at bounding box center [628, 503] width 286 height 25
click at [434, 473] on th "Max Value" at bounding box center [385, 450] width 195 height 76
click at [496, 501] on input "****" at bounding box center [628, 503] width 286 height 25
type input "****"
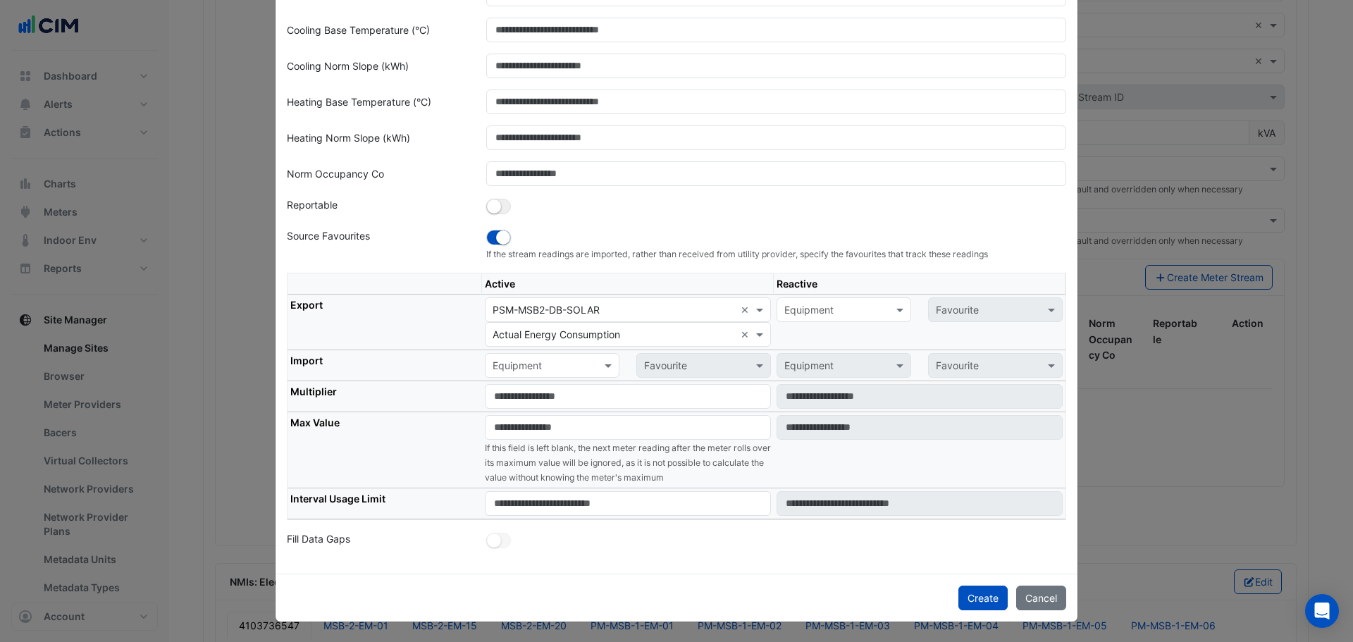
click at [397, 465] on th "Max Value" at bounding box center [385, 450] width 195 height 76
click at [983, 594] on button "Create" at bounding box center [983, 598] width 49 height 25
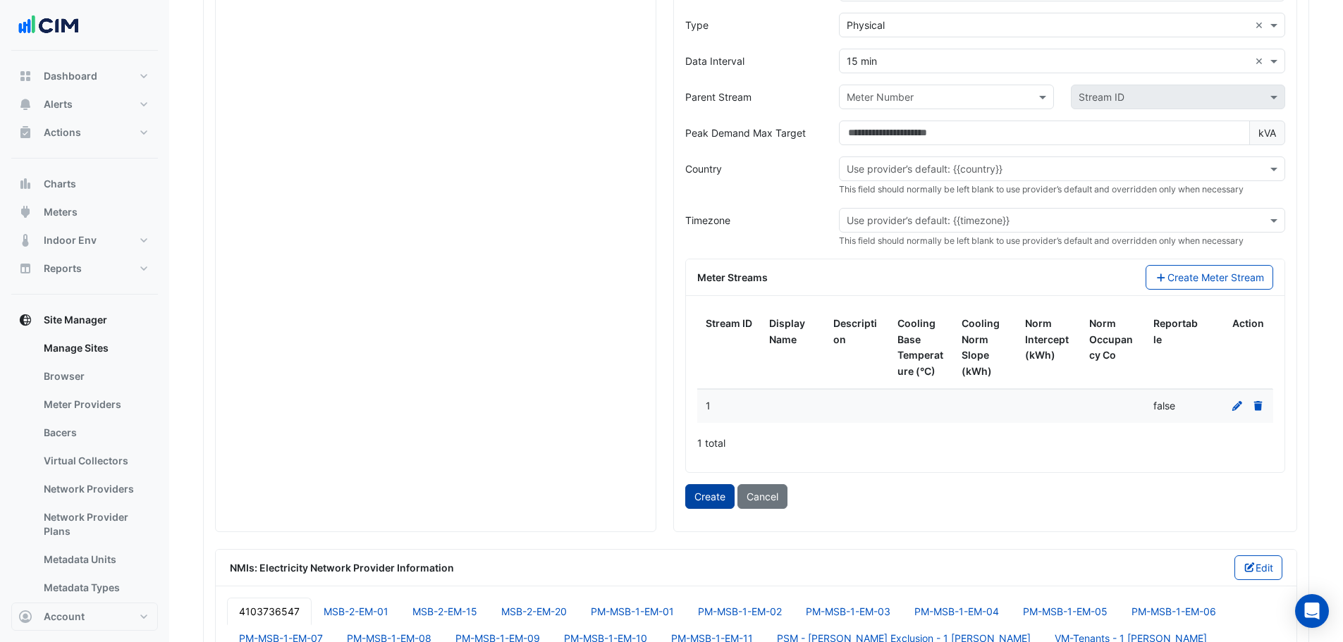
click at [695, 493] on button "Create" at bounding box center [709, 496] width 49 height 25
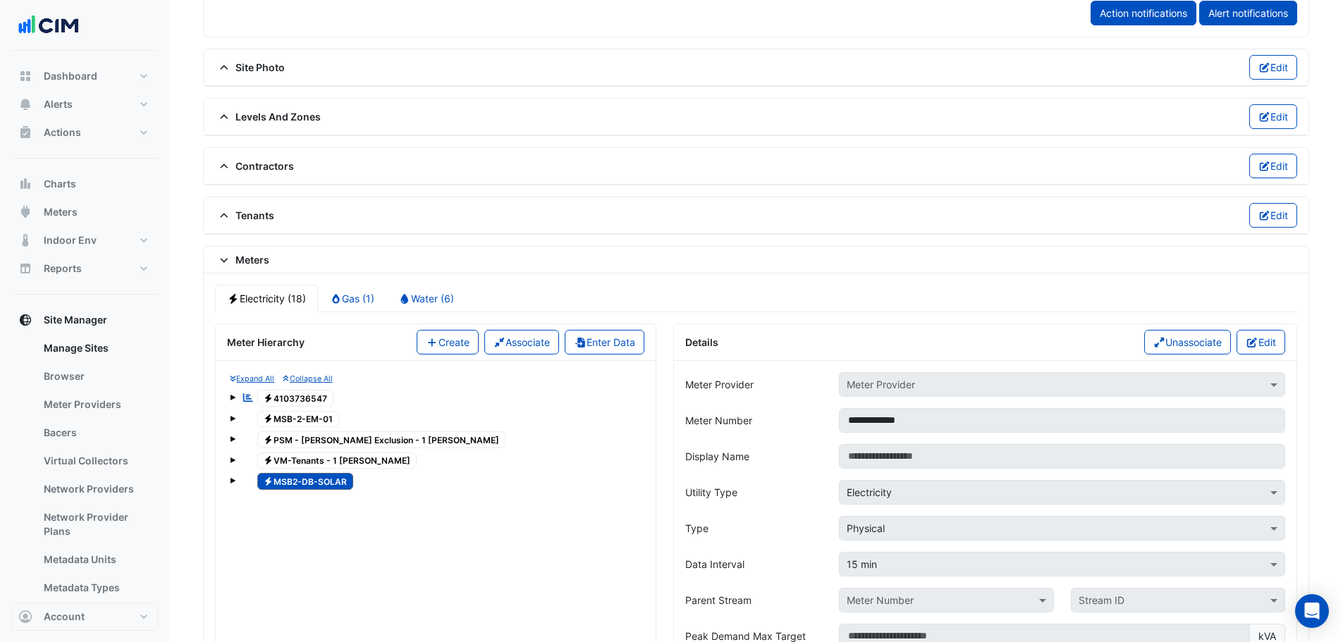
scroll to position [1174, 0]
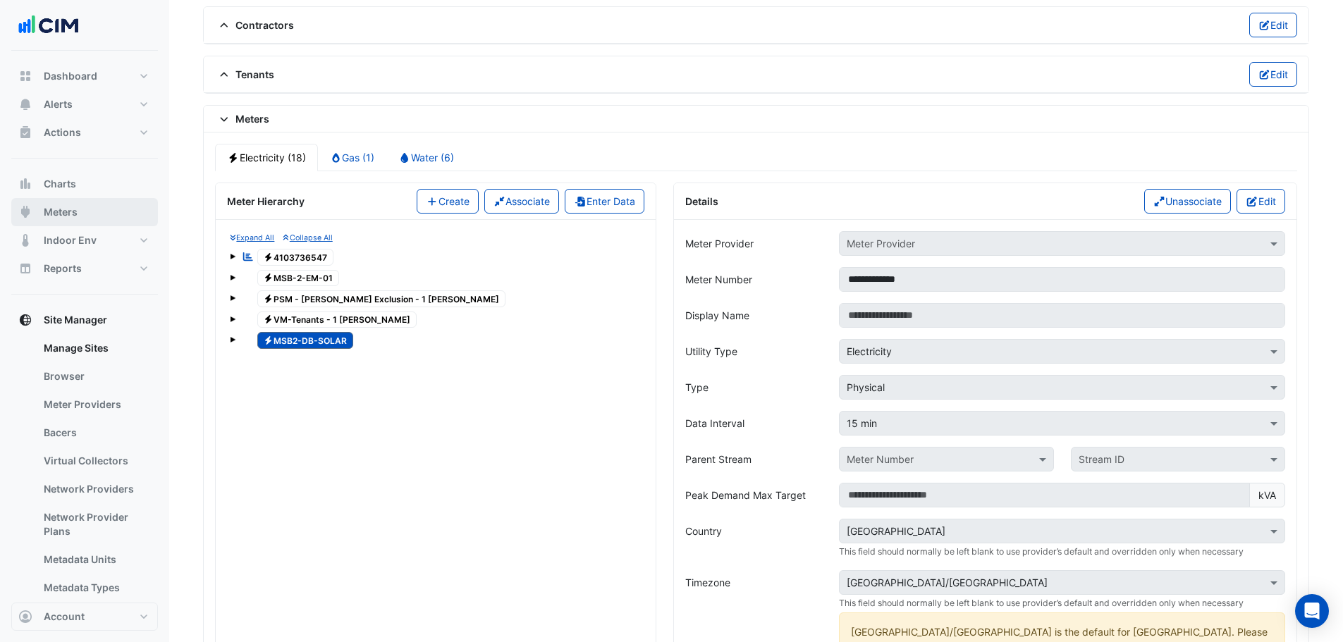
click at [87, 214] on button "Meters" at bounding box center [84, 212] width 147 height 28
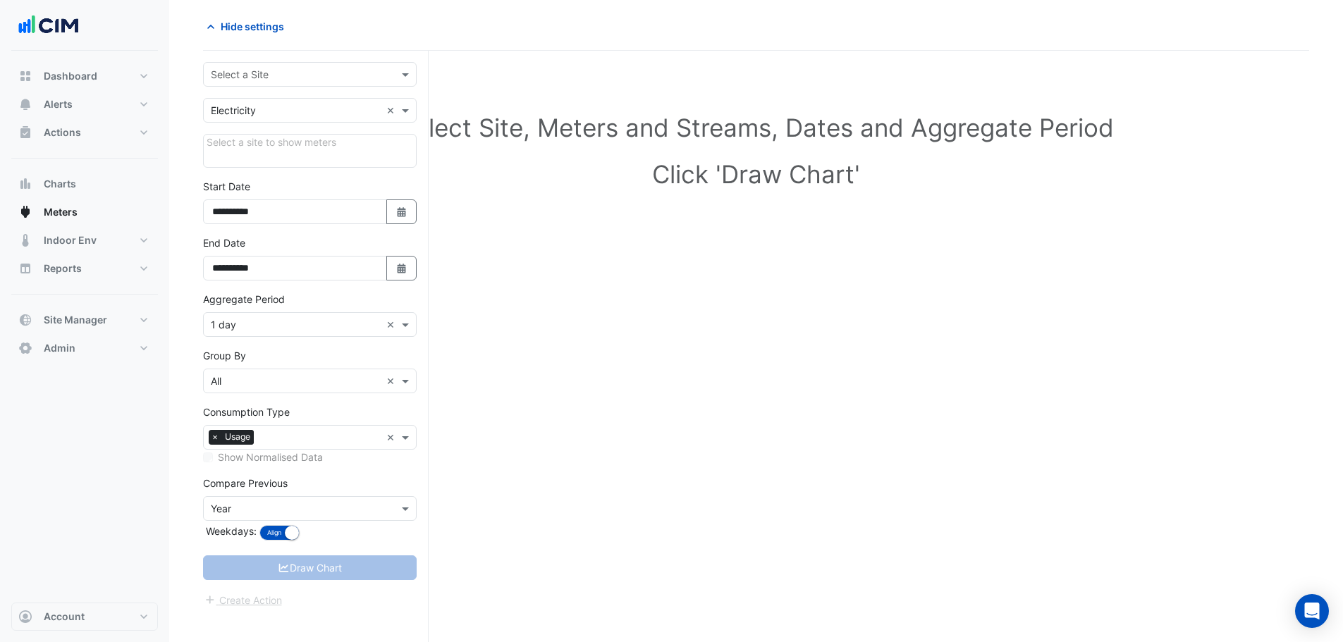
click at [289, 71] on input "text" at bounding box center [296, 75] width 170 height 15
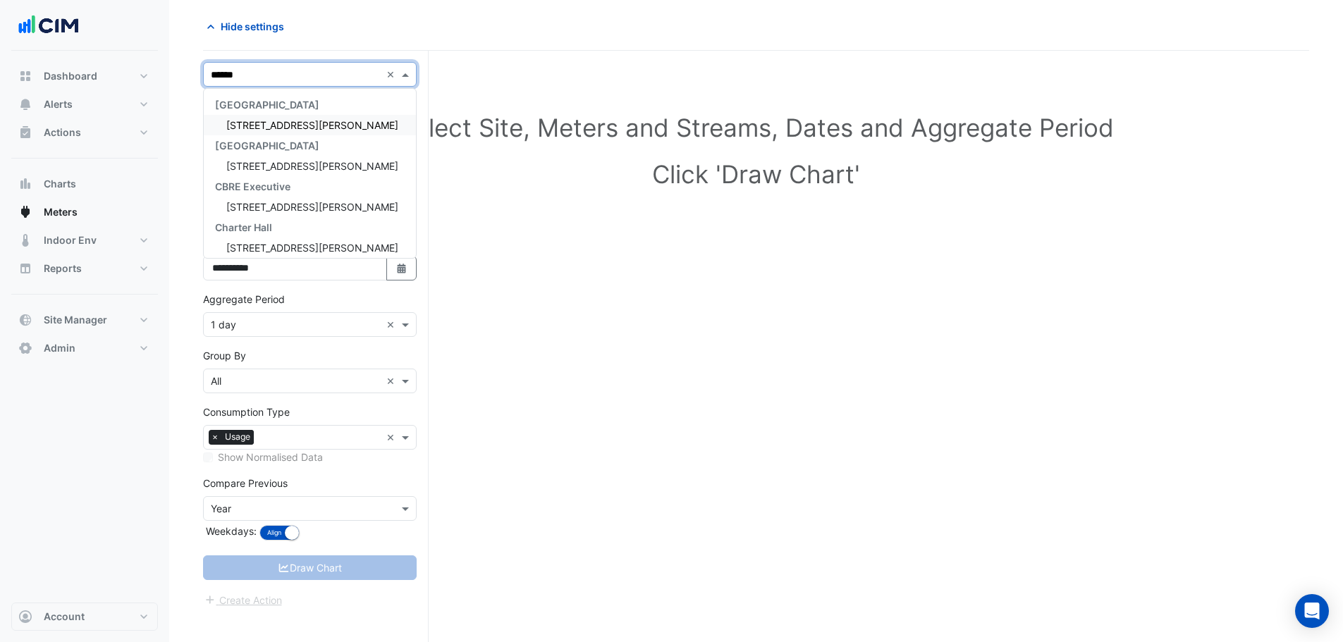
type input "*******"
click at [304, 131] on div "[STREET_ADDRESS][PERSON_NAME]" at bounding box center [310, 125] width 212 height 20
